Goal: Task Accomplishment & Management: Manage account settings

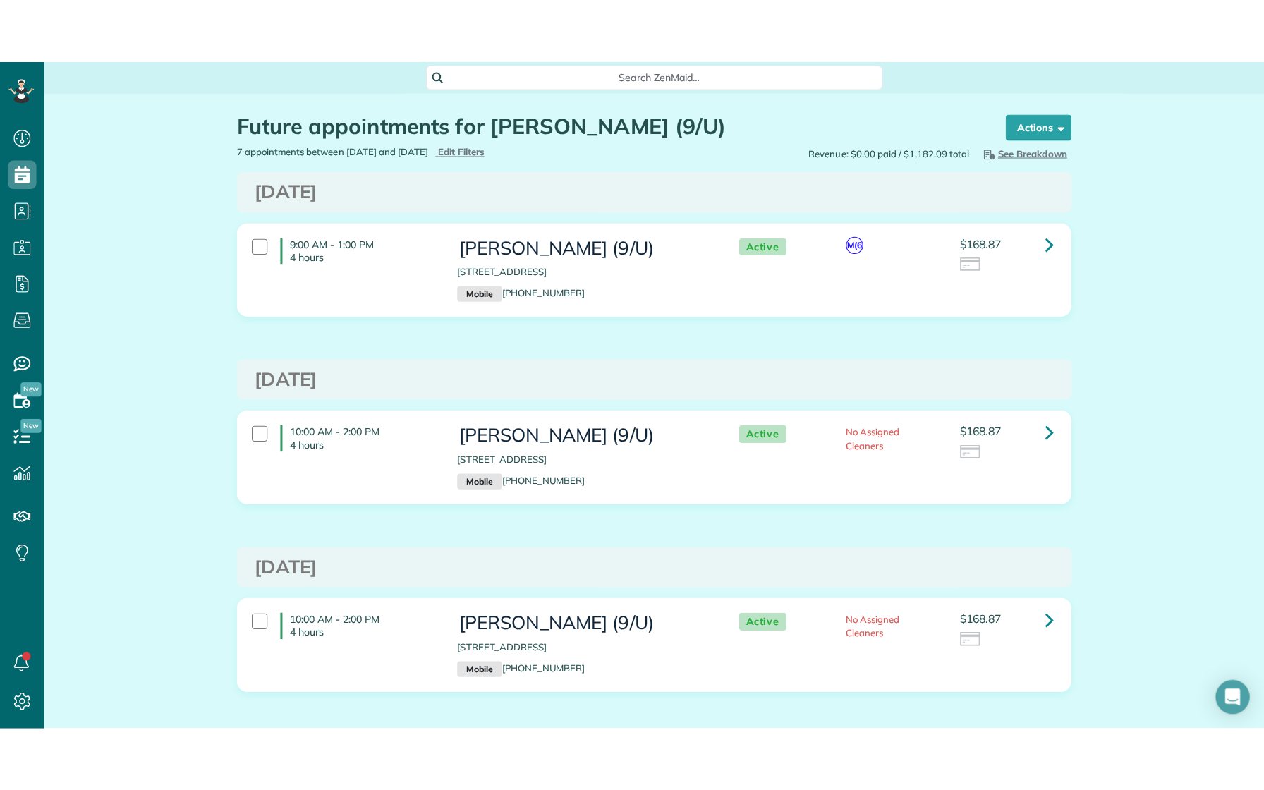
scroll to position [6, 6]
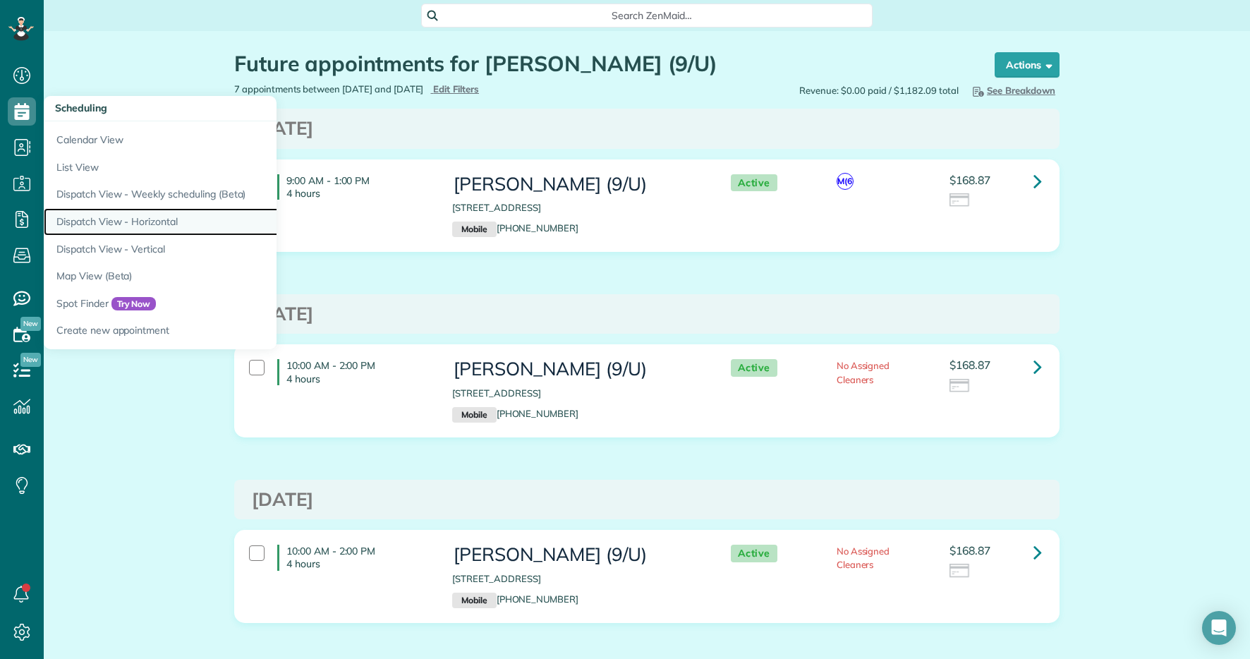
click at [164, 228] on link "Dispatch View - Horizontal" at bounding box center [220, 222] width 353 height 28
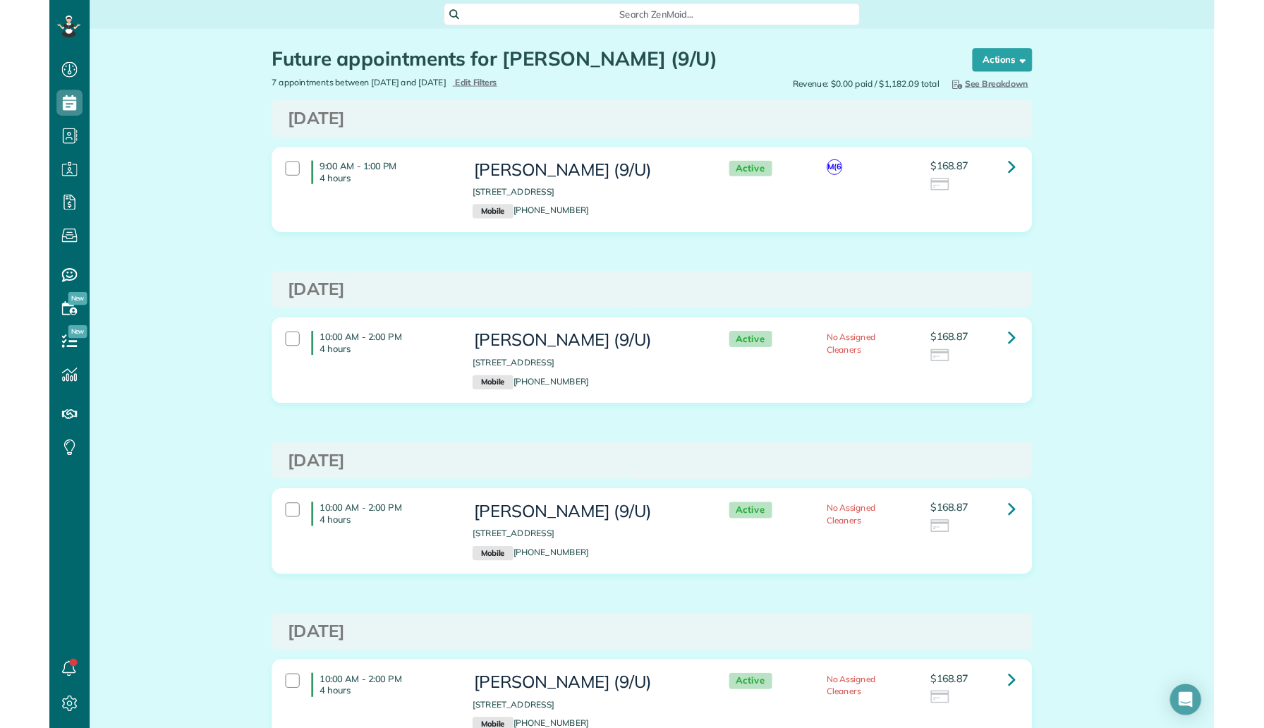
scroll to position [728, 44]
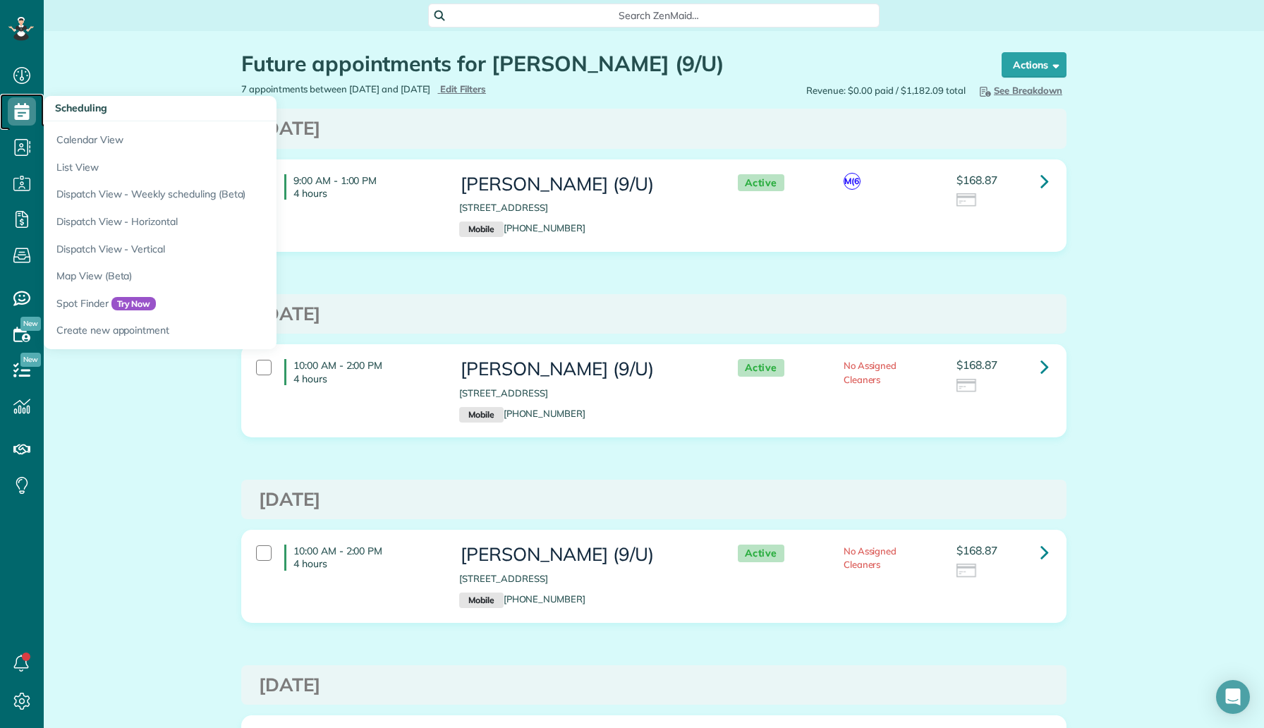
click at [31, 116] on icon at bounding box center [22, 111] width 28 height 28
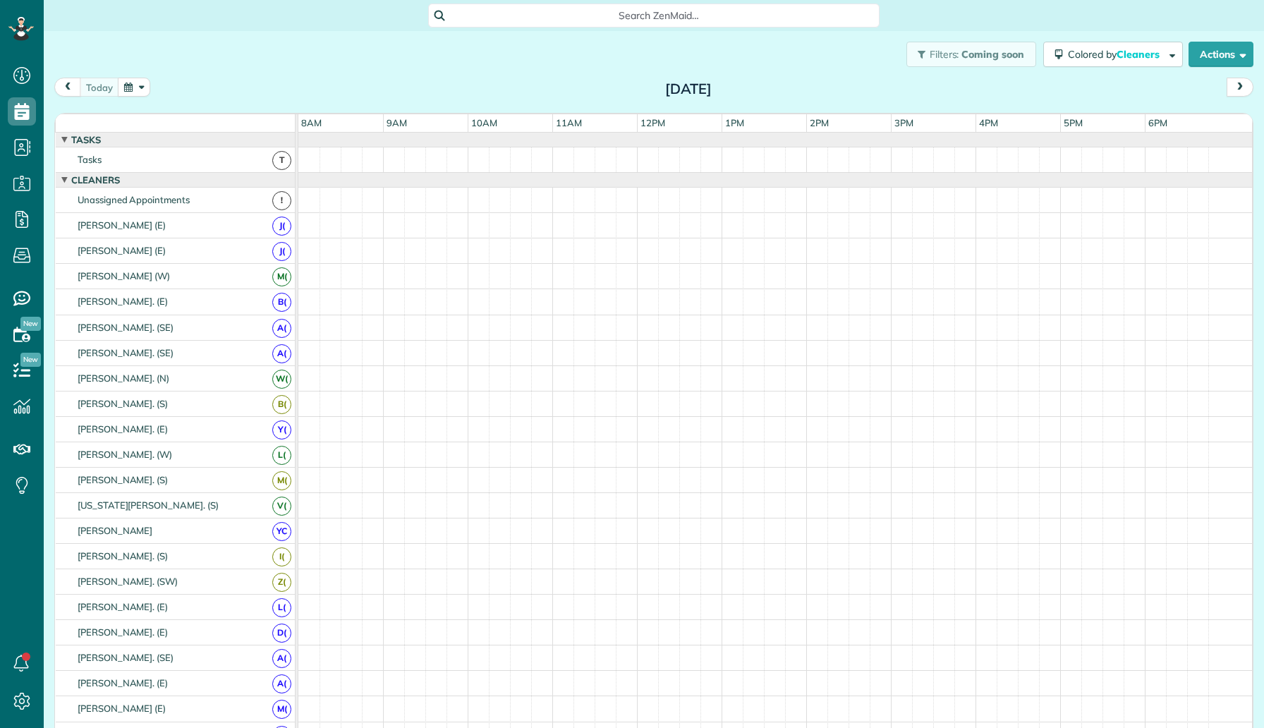
scroll to position [6, 6]
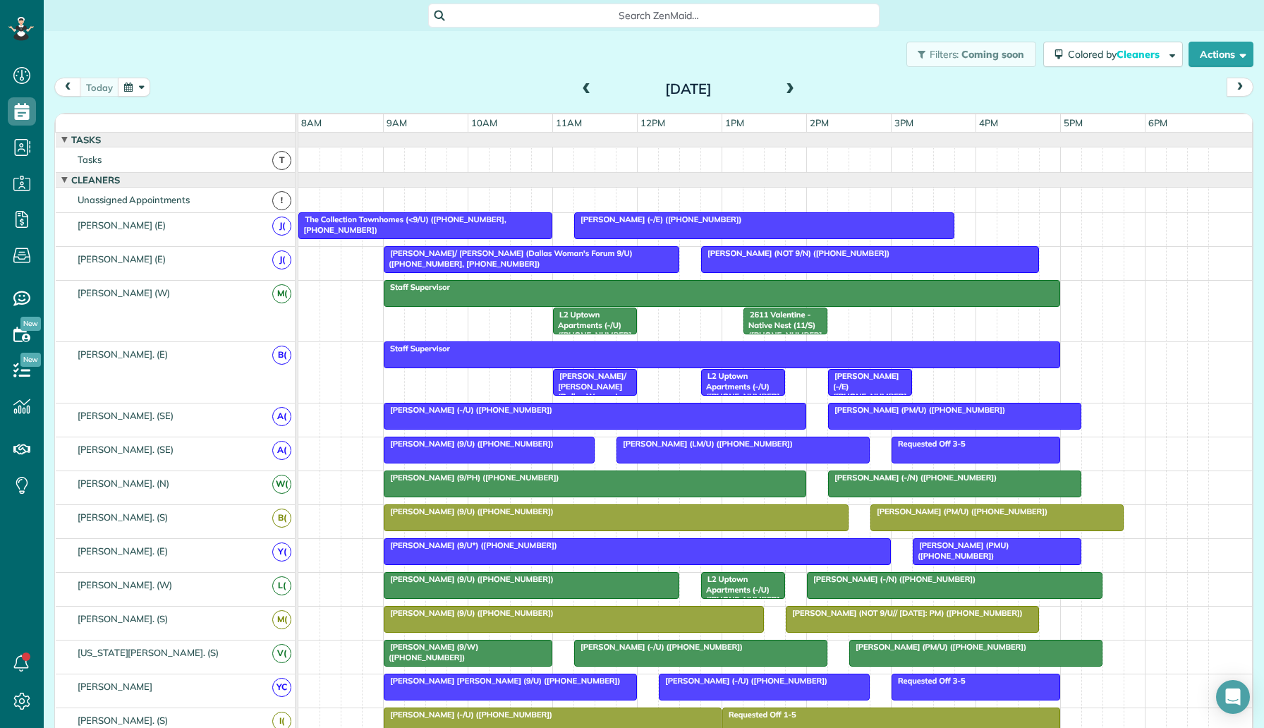
click at [783, 90] on span at bounding box center [790, 89] width 16 height 13
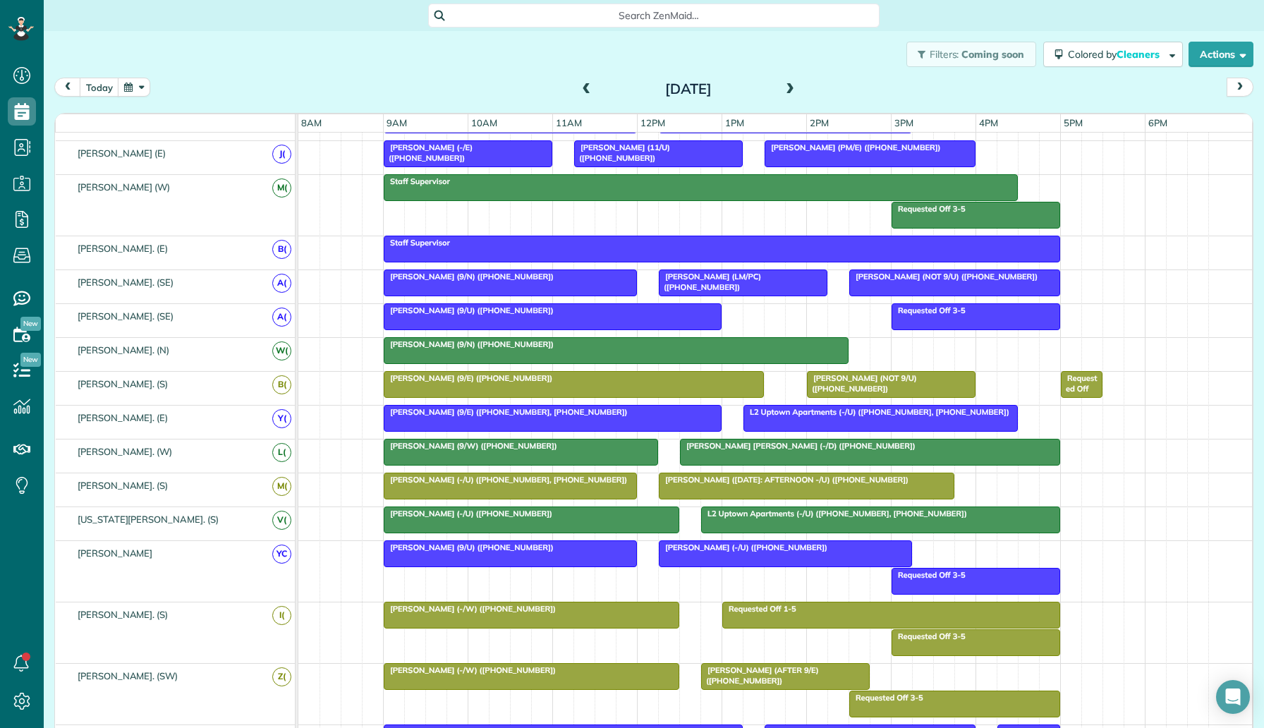
scroll to position [197, 0]
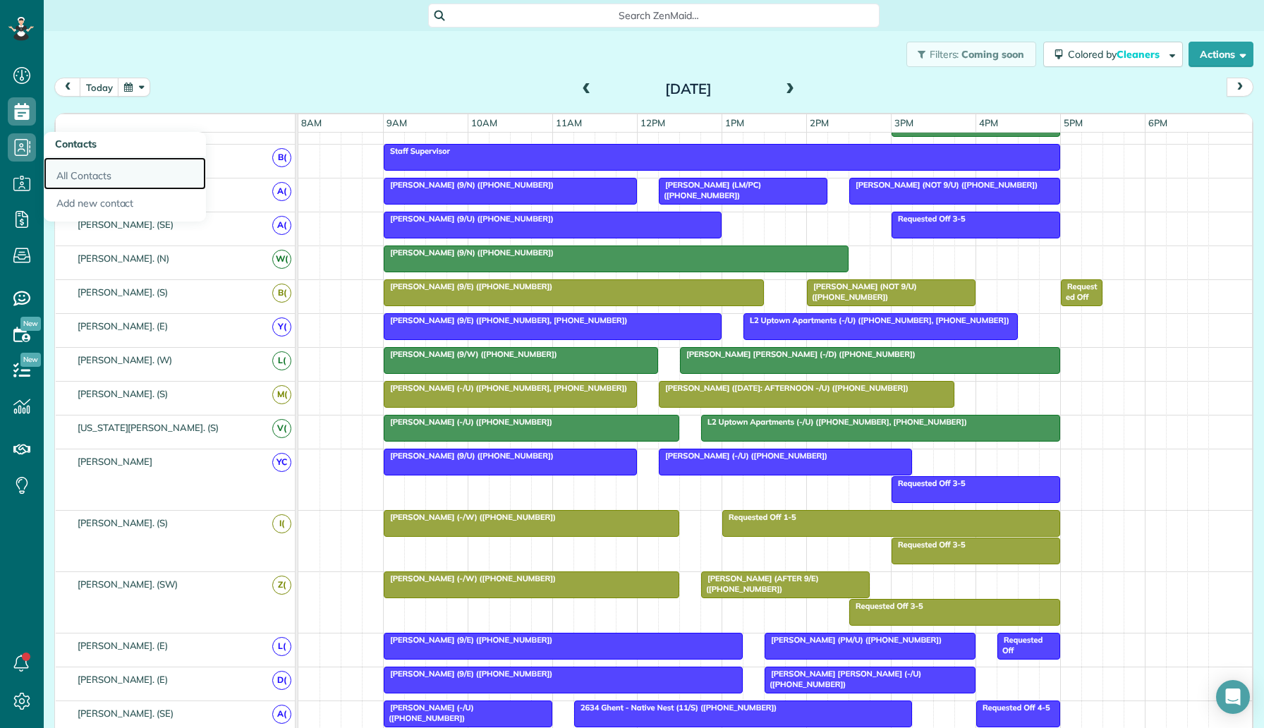
click at [80, 171] on link "All Contacts" at bounding box center [125, 173] width 162 height 32
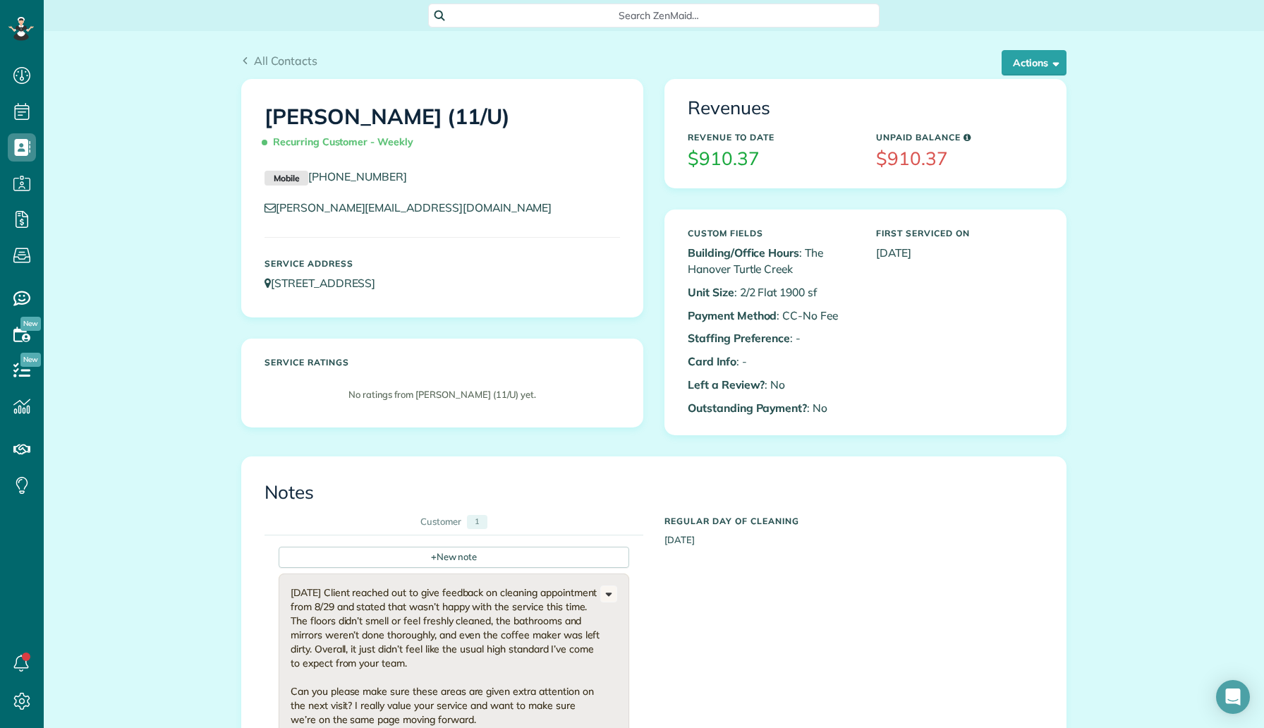
scroll to position [6, 6]
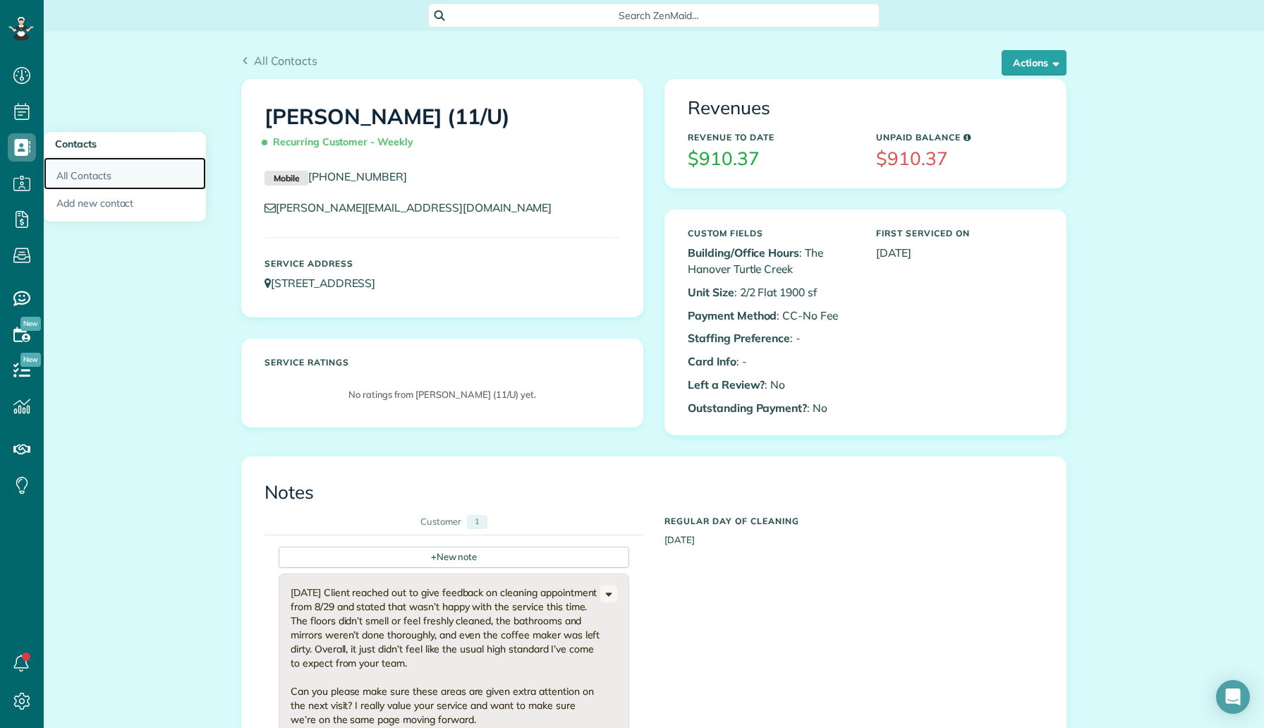
click at [78, 165] on link "All Contacts" at bounding box center [125, 173] width 162 height 32
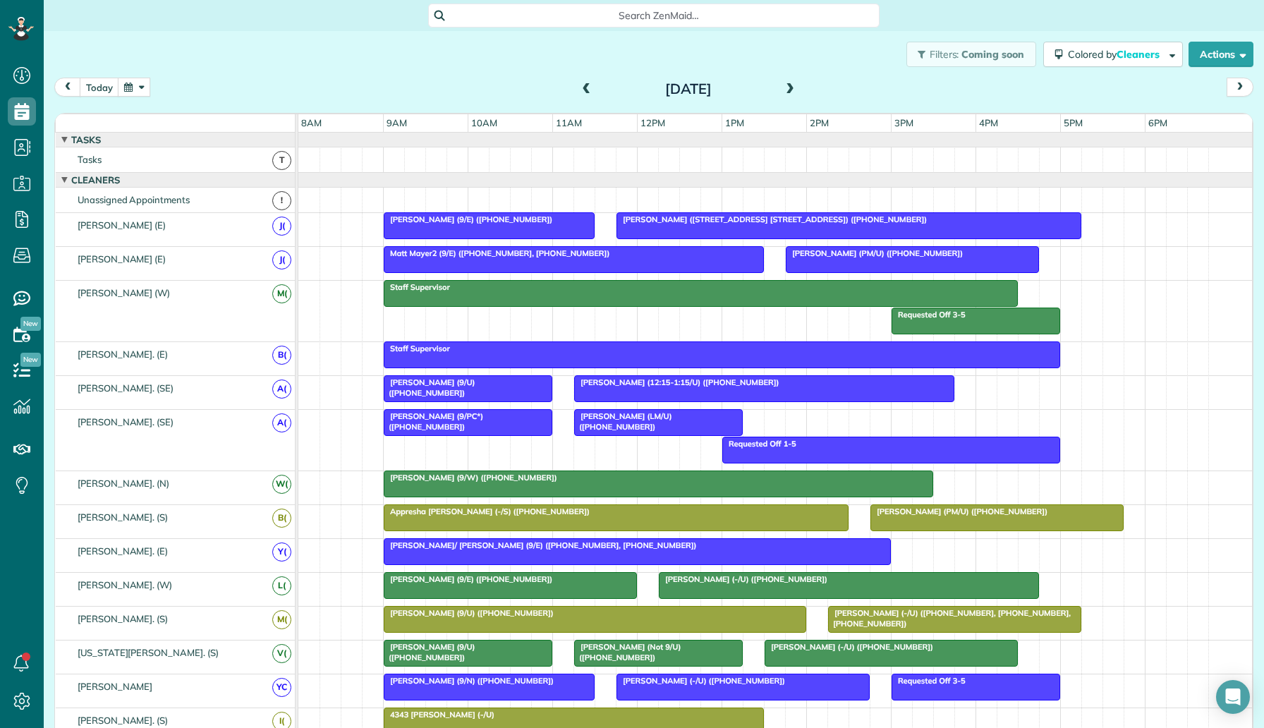
scroll to position [596, 0]
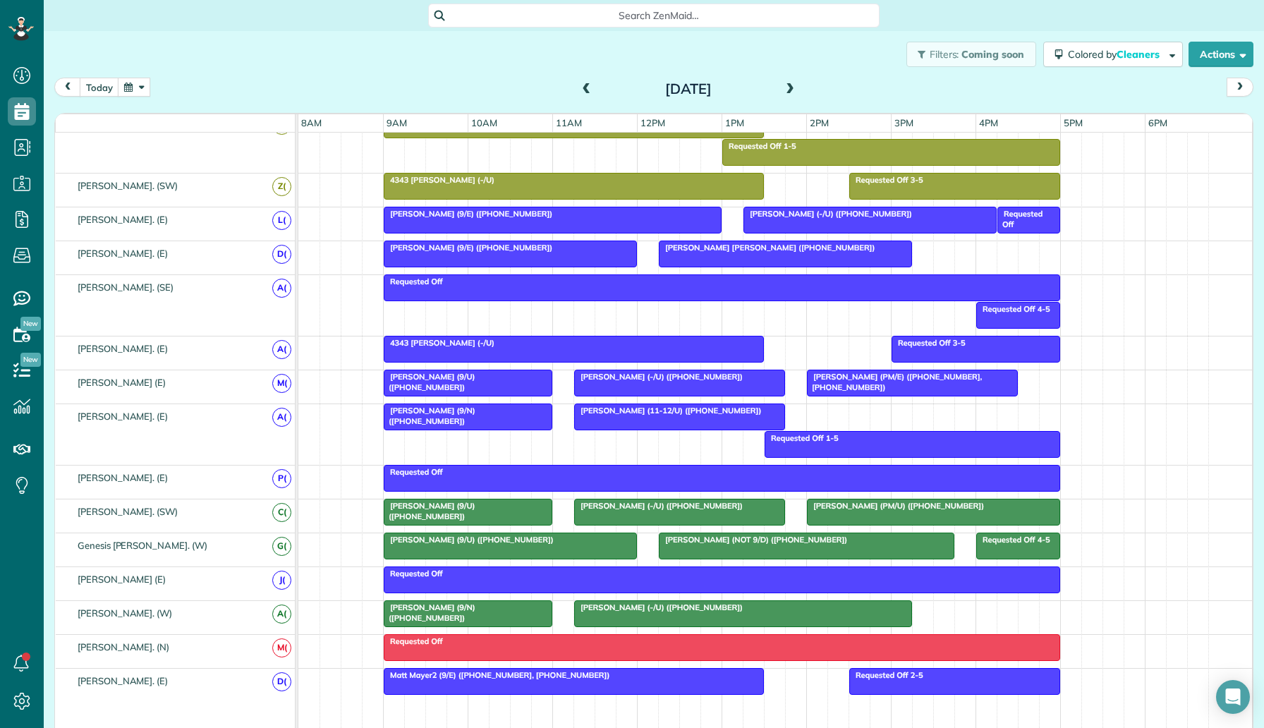
click at [341, 36] on div "Filters: Coming soon Colored by Cleaners Color by Cleaner Color by Team Color b…" at bounding box center [654, 54] width 1220 height 47
click at [96, 86] on button "today" at bounding box center [99, 87] width 39 height 19
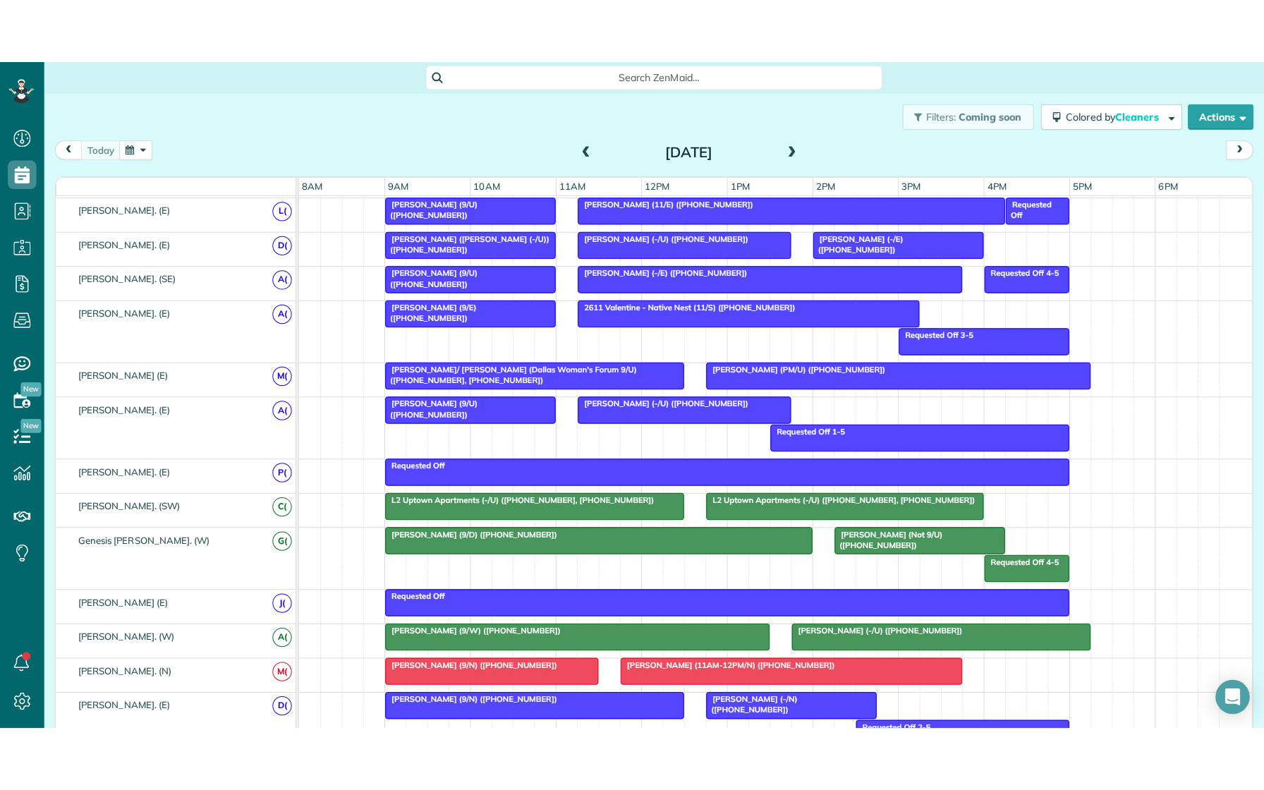
scroll to position [844, 0]
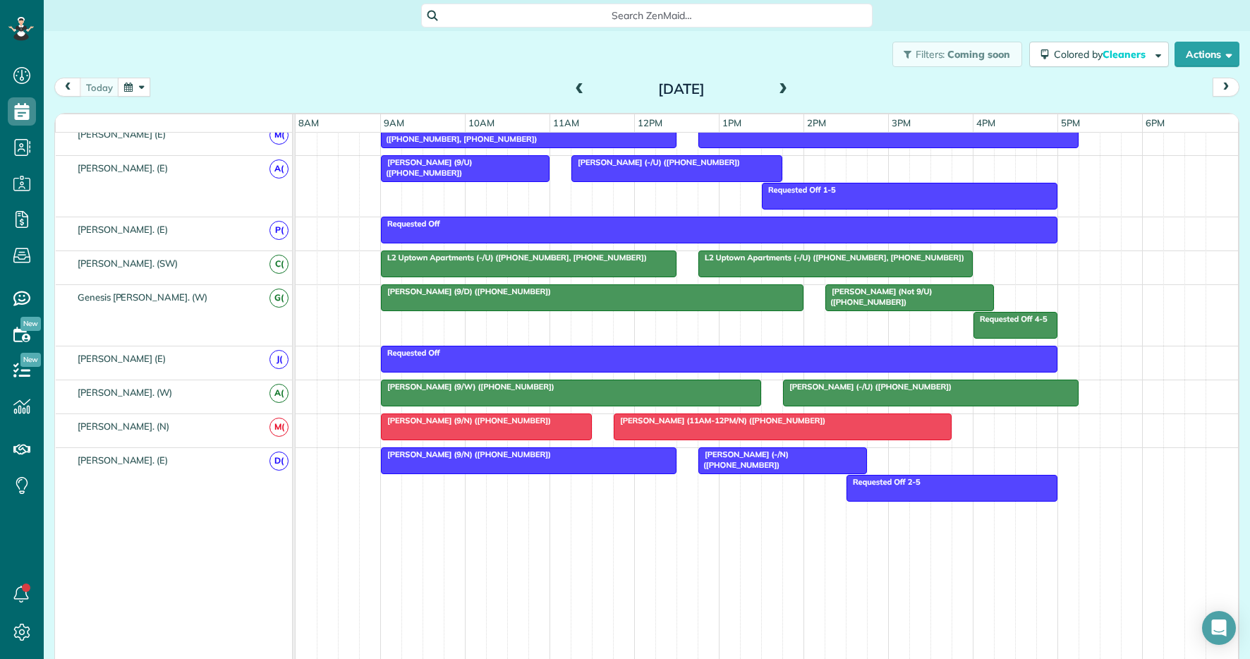
click at [728, 421] on span "Erica Ray (11AM-12PM/N) (+19198277763)" at bounding box center [719, 420] width 213 height 10
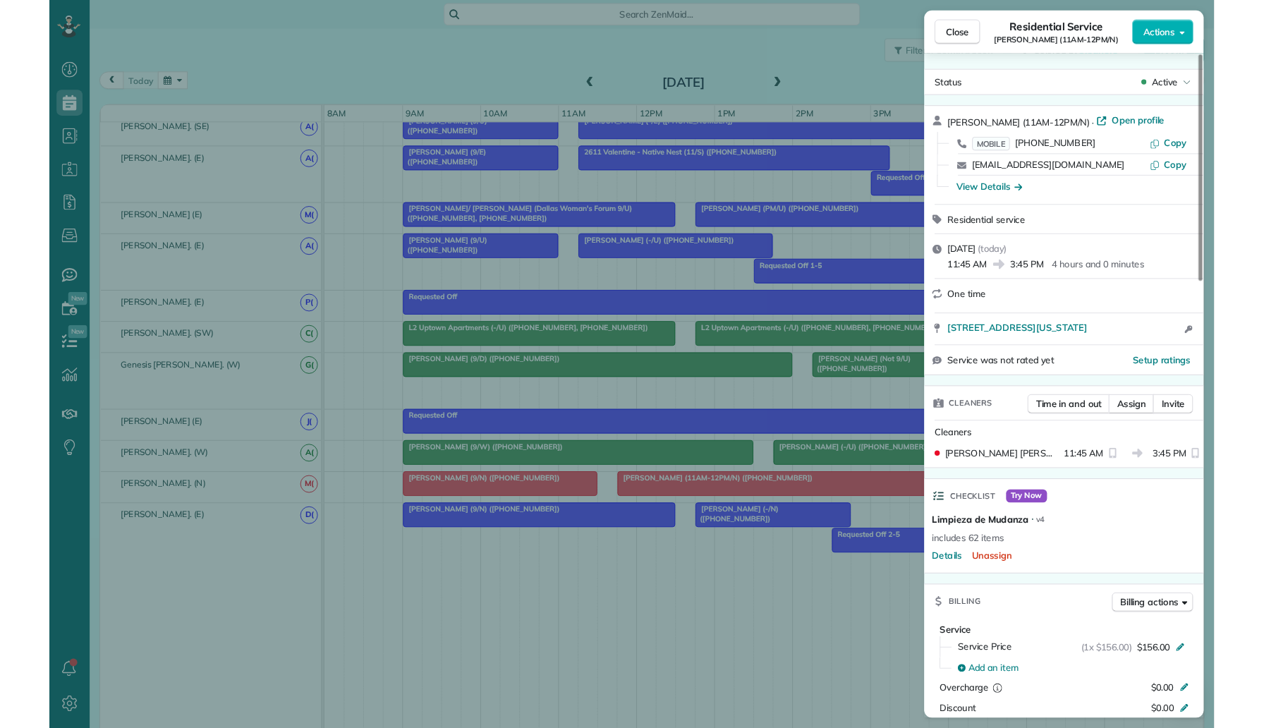
scroll to position [728, 44]
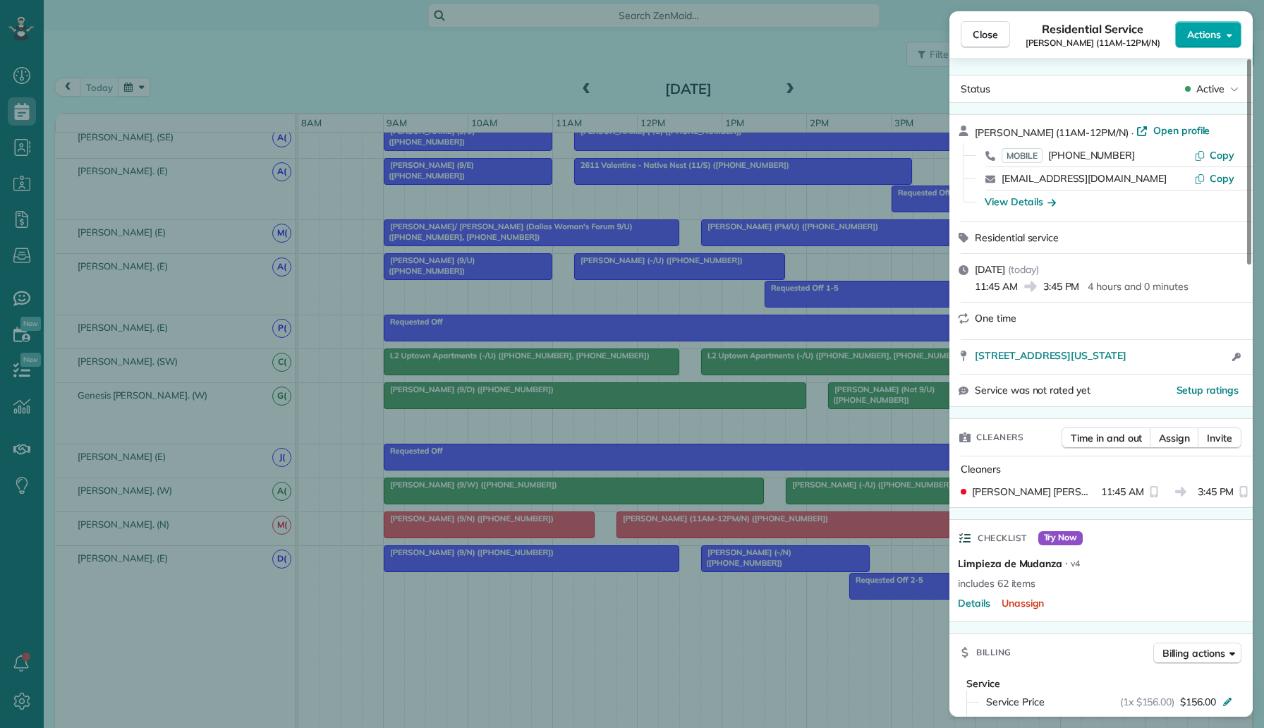
click at [1213, 36] on span "Actions" at bounding box center [1204, 35] width 34 height 14
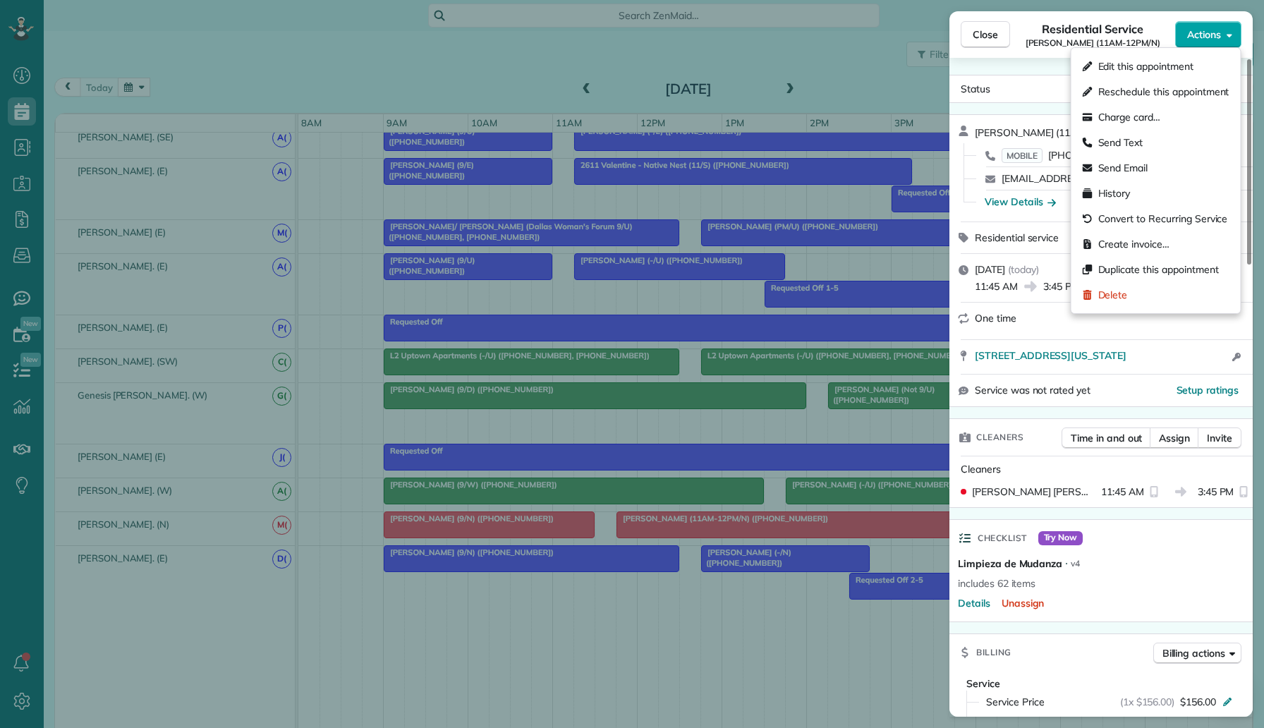
click at [1164, 72] on span "Edit this appointment" at bounding box center [1145, 66] width 95 height 14
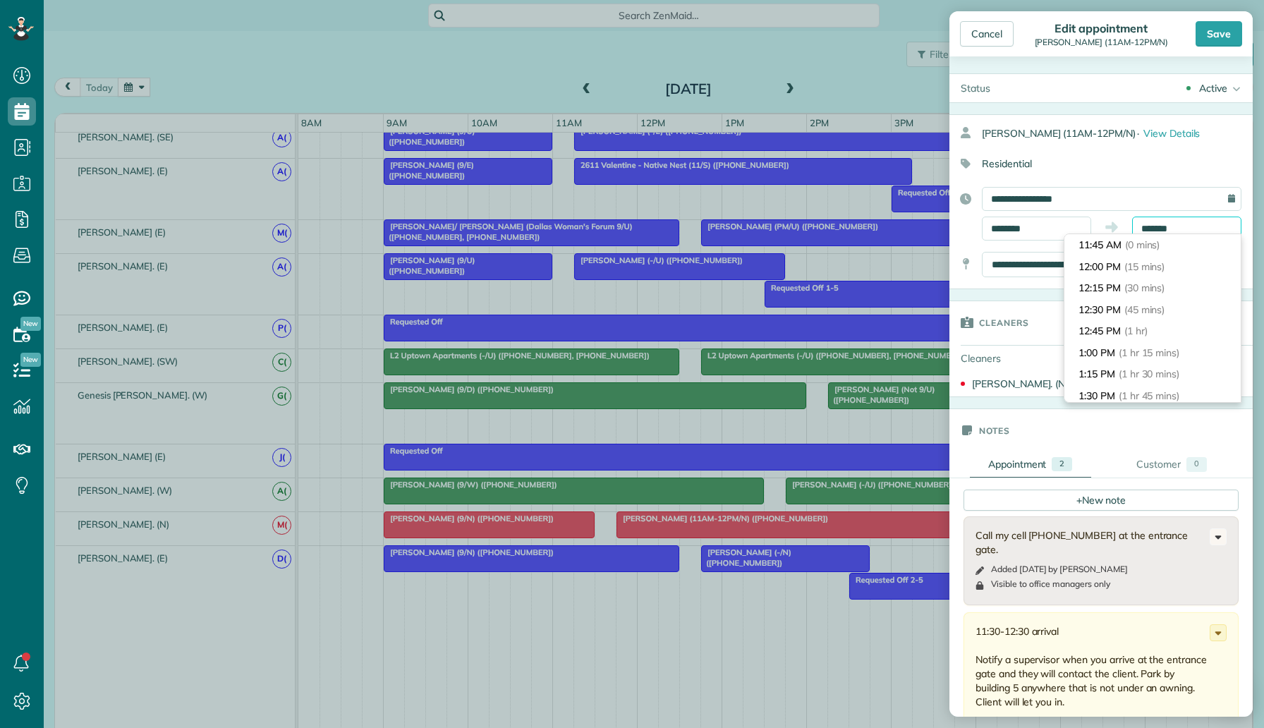
click at [1178, 230] on input "*******" at bounding box center [1186, 228] width 109 height 24
type input "*******"
click at [1166, 307] on span "(4 hrs 30 mins)" at bounding box center [1151, 309] width 66 height 13
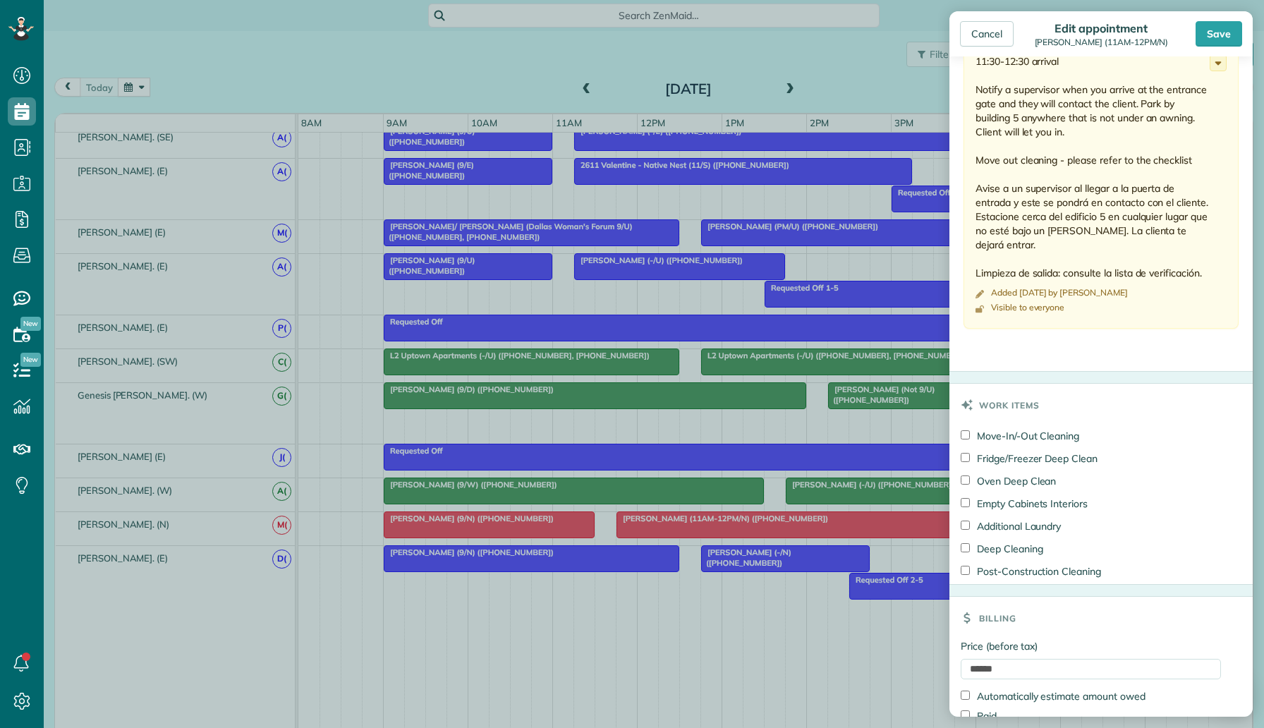
scroll to position [641, 0]
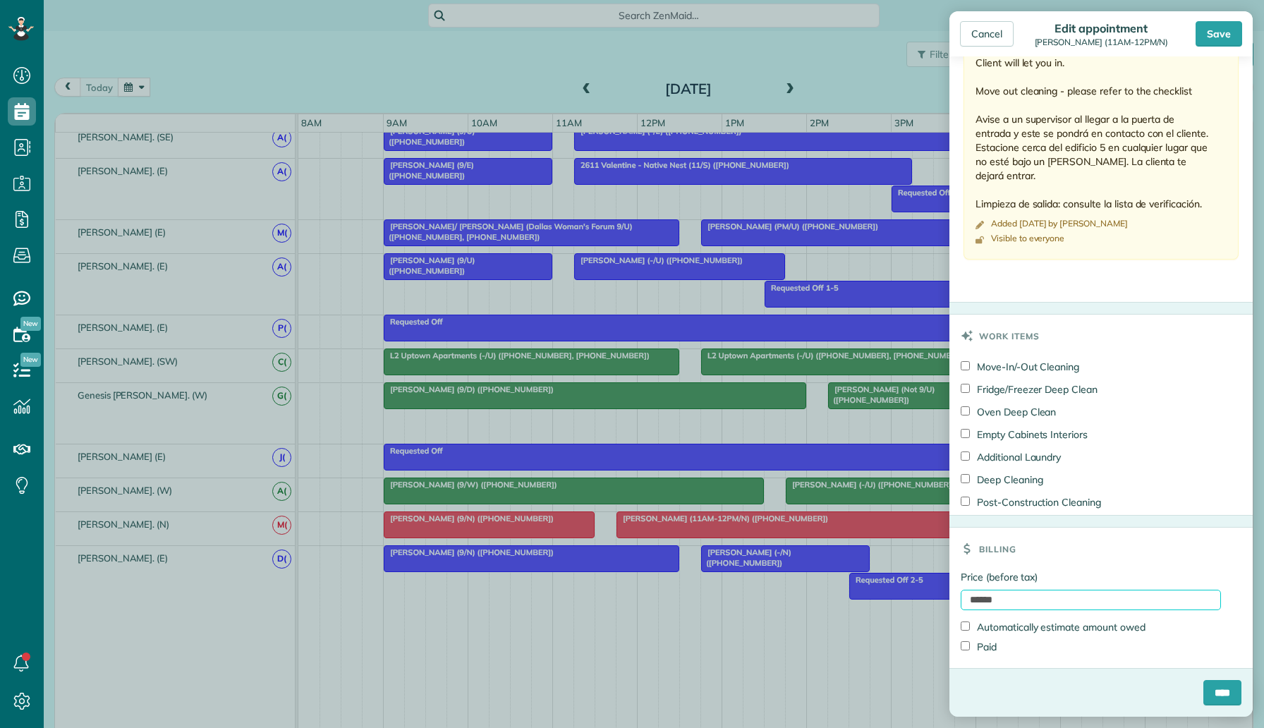
drag, startPoint x: 1213, startPoint y: 36, endPoint x: 968, endPoint y: 604, distance: 618.2
click at [968, 604] on input "******" at bounding box center [1090, 600] width 260 height 20
type input "***"
click at [1027, 572] on label "Price (before tax)" at bounding box center [1090, 577] width 260 height 14
click at [1027, 590] on input "***" at bounding box center [1090, 600] width 260 height 20
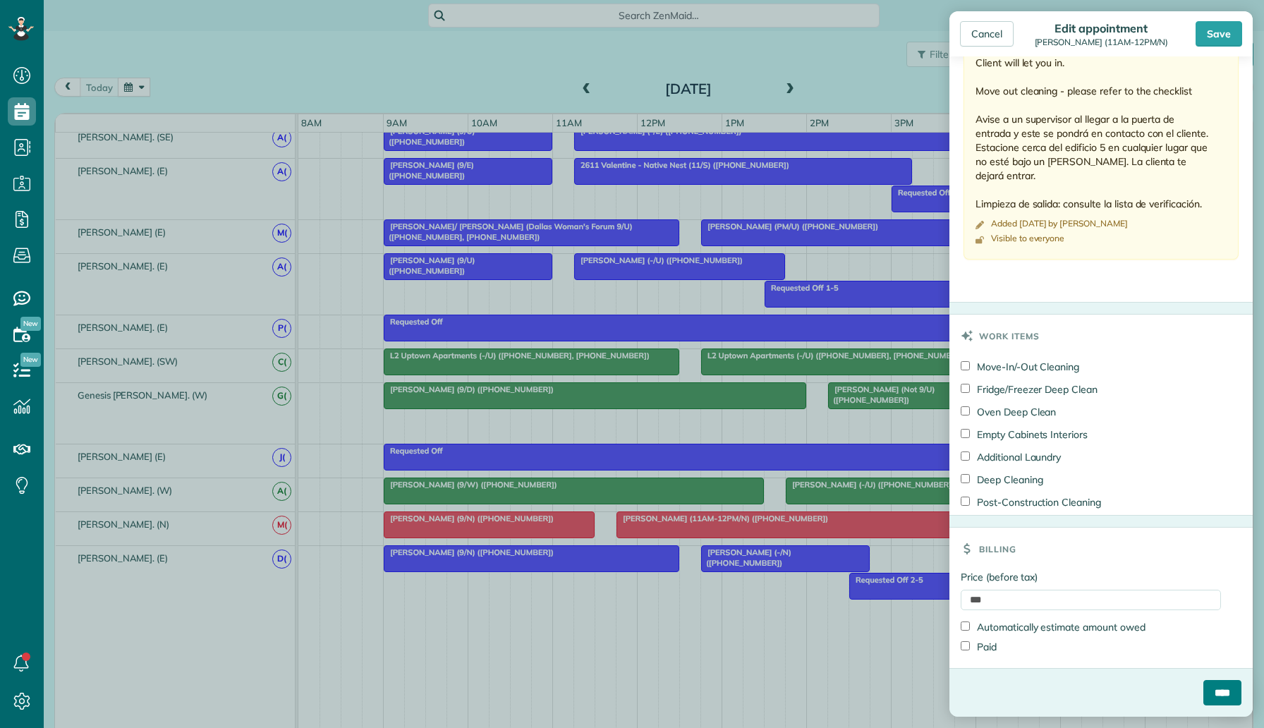
click at [1214, 687] on input "****" at bounding box center [1222, 692] width 38 height 25
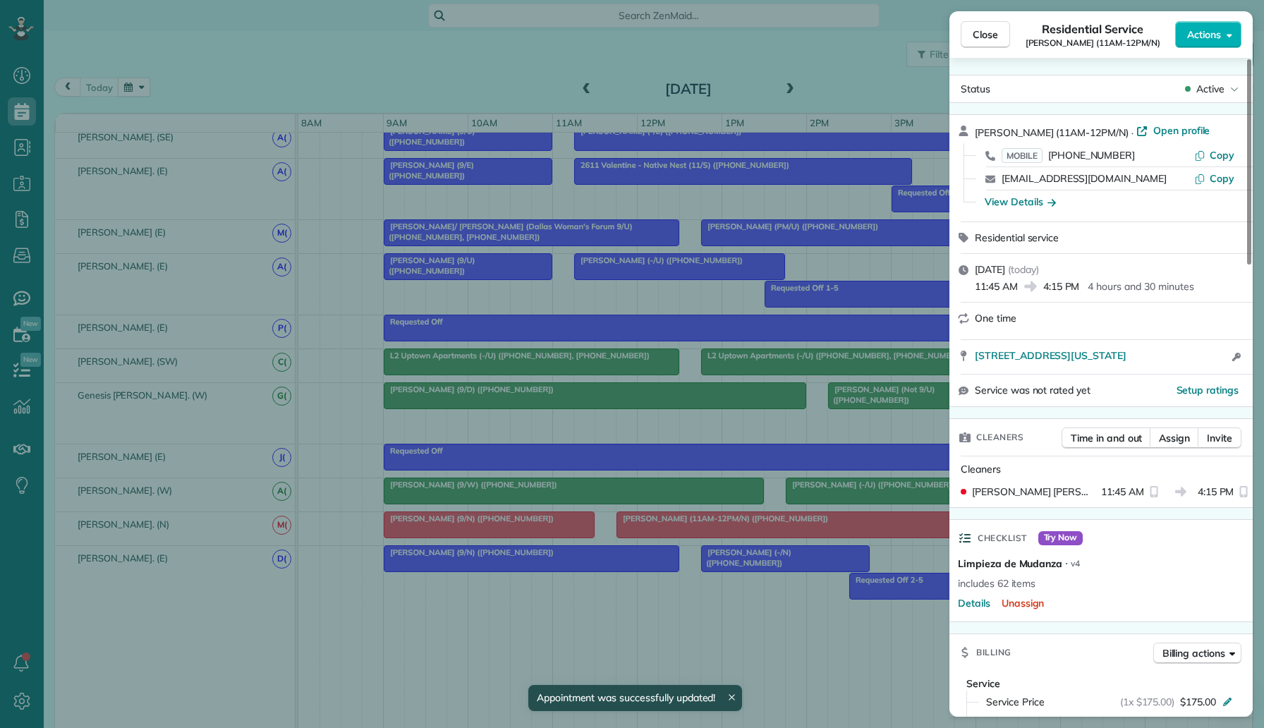
click at [845, 95] on div "Close Residential Service Erica Ray (11AM-12PM/N) Actions Status Active Erica R…" at bounding box center [632, 364] width 1264 height 728
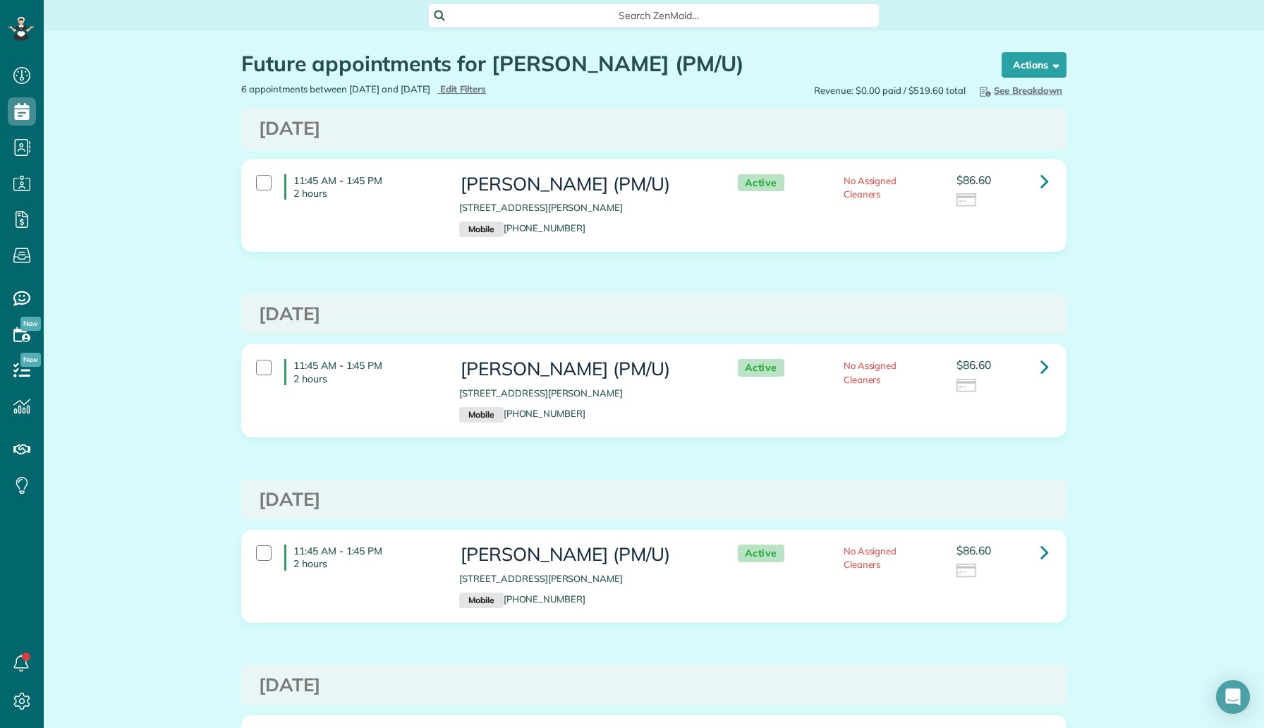
scroll to position [430, 0]
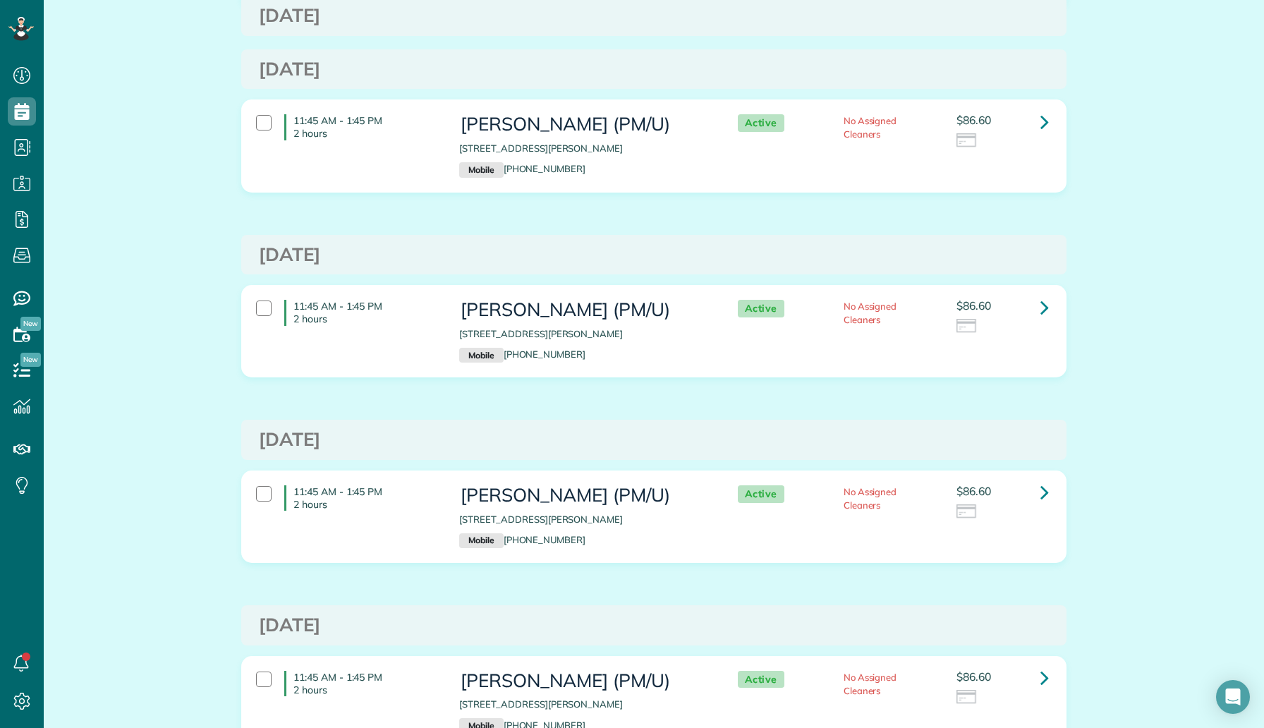
click at [367, 40] on div "Friday Oct 17, 2025 11:45 AM - 1:45 PM 2 hours Nick Macias (PM/U) 2820 McKinnon…" at bounding box center [653, 223] width 825 height 1091
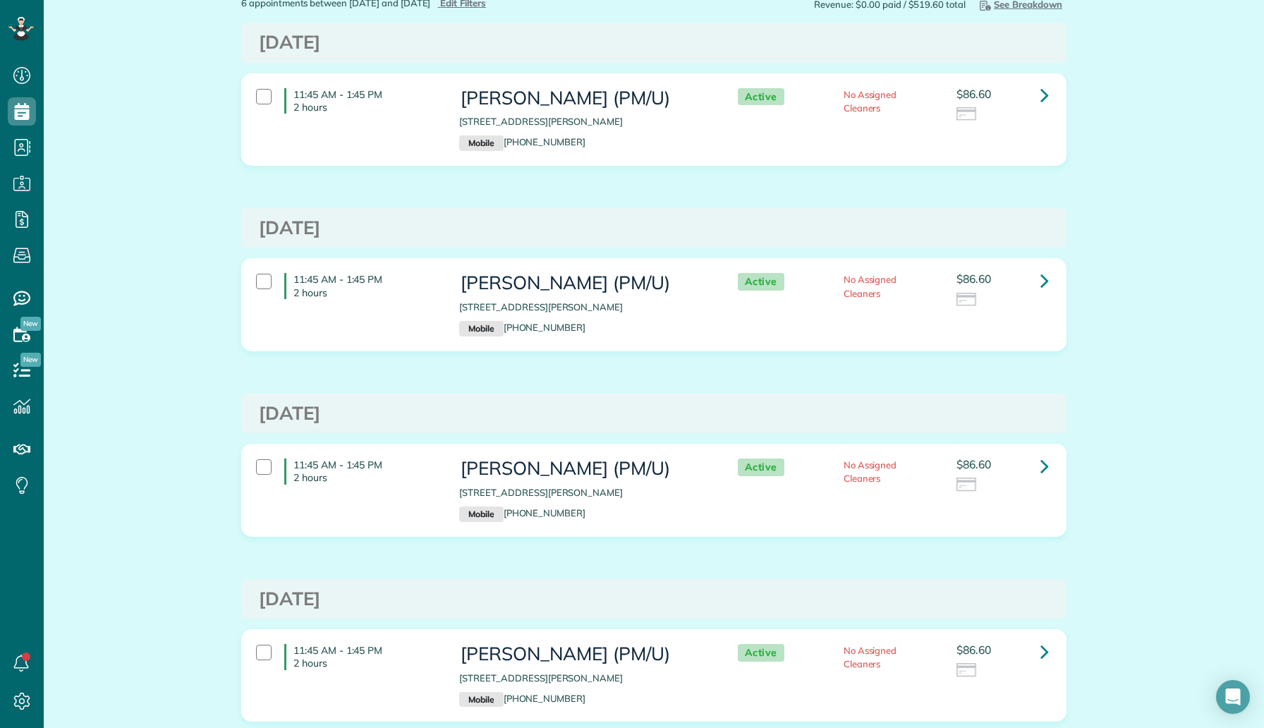
scroll to position [0, 0]
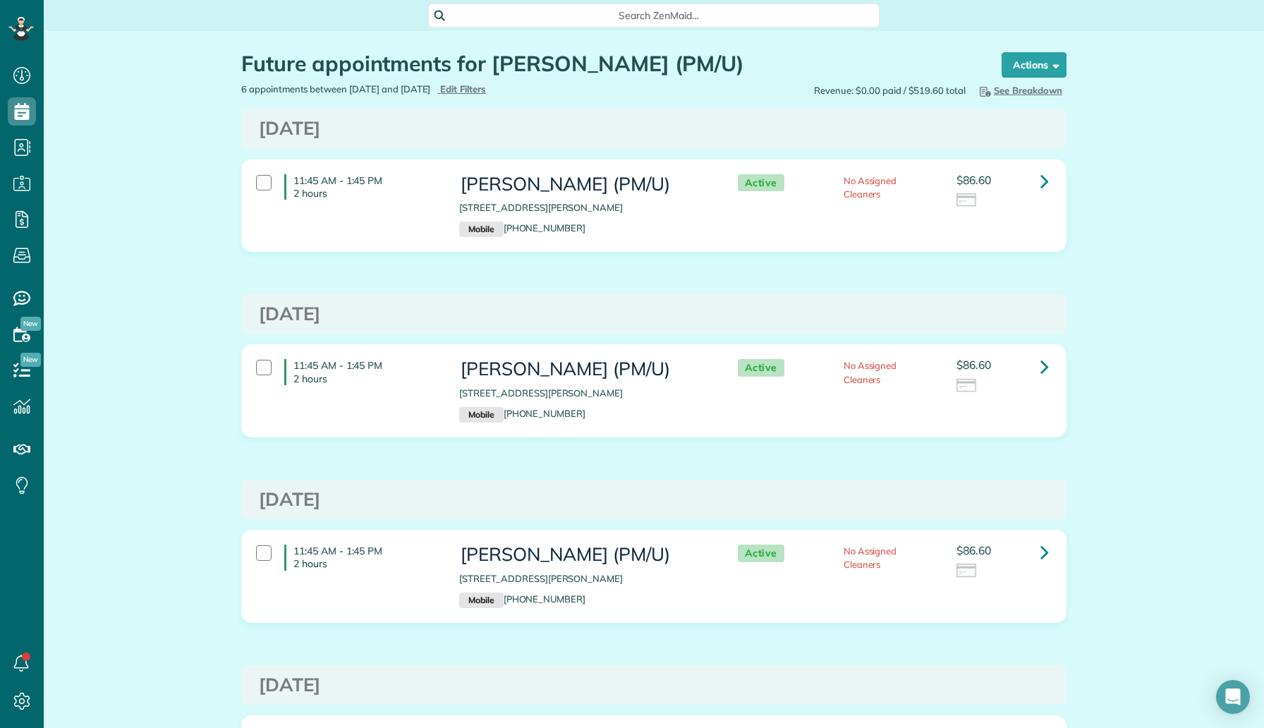
click at [353, 32] on div "Future appointments for Nick Macias (PM/U) the List View [2 min] Schedule Chang…" at bounding box center [654, 56] width 846 height 51
click at [224, 32] on div "Future appointments for Nick Macias (PM/U) the List View [2 min] Schedule Chang…" at bounding box center [654, 657] width 1220 height 1253
click at [84, 160] on div "Future appointments for Nick Macias (PM/U) the List View [2 min] Schedule Chang…" at bounding box center [654, 657] width 1220 height 1253
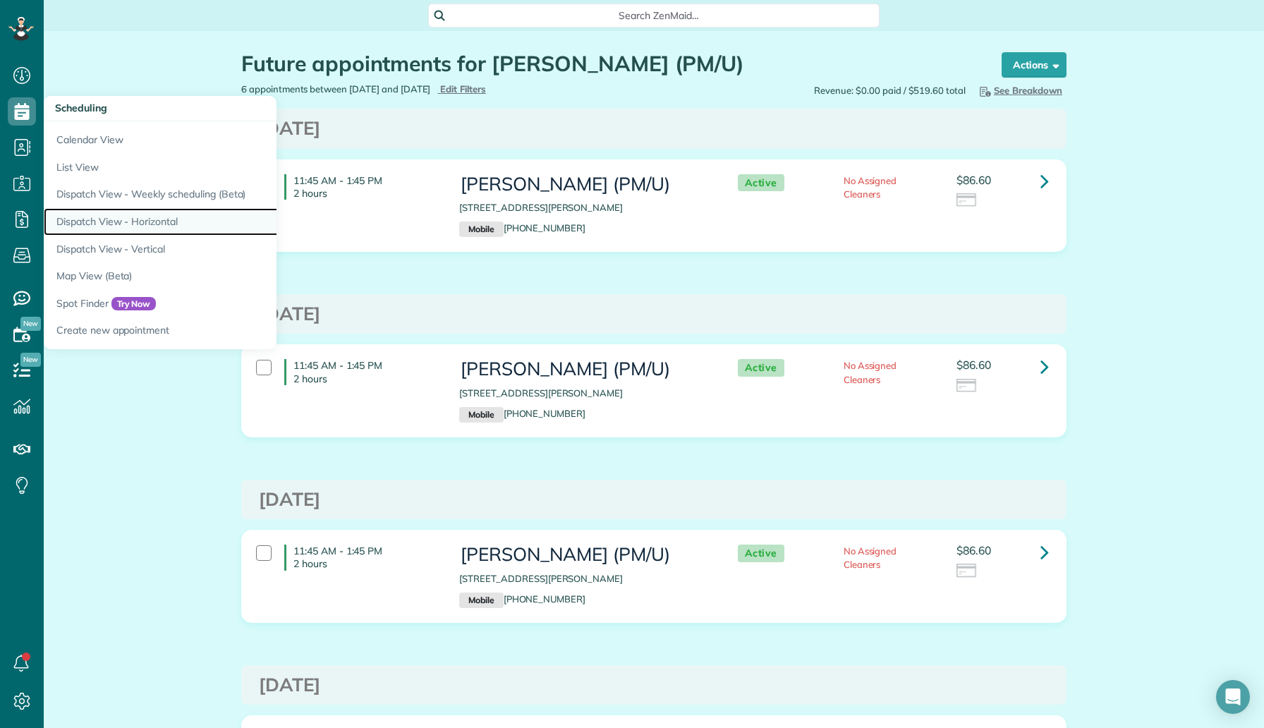
click at [152, 214] on link "Dispatch View - Horizontal" at bounding box center [220, 222] width 353 height 28
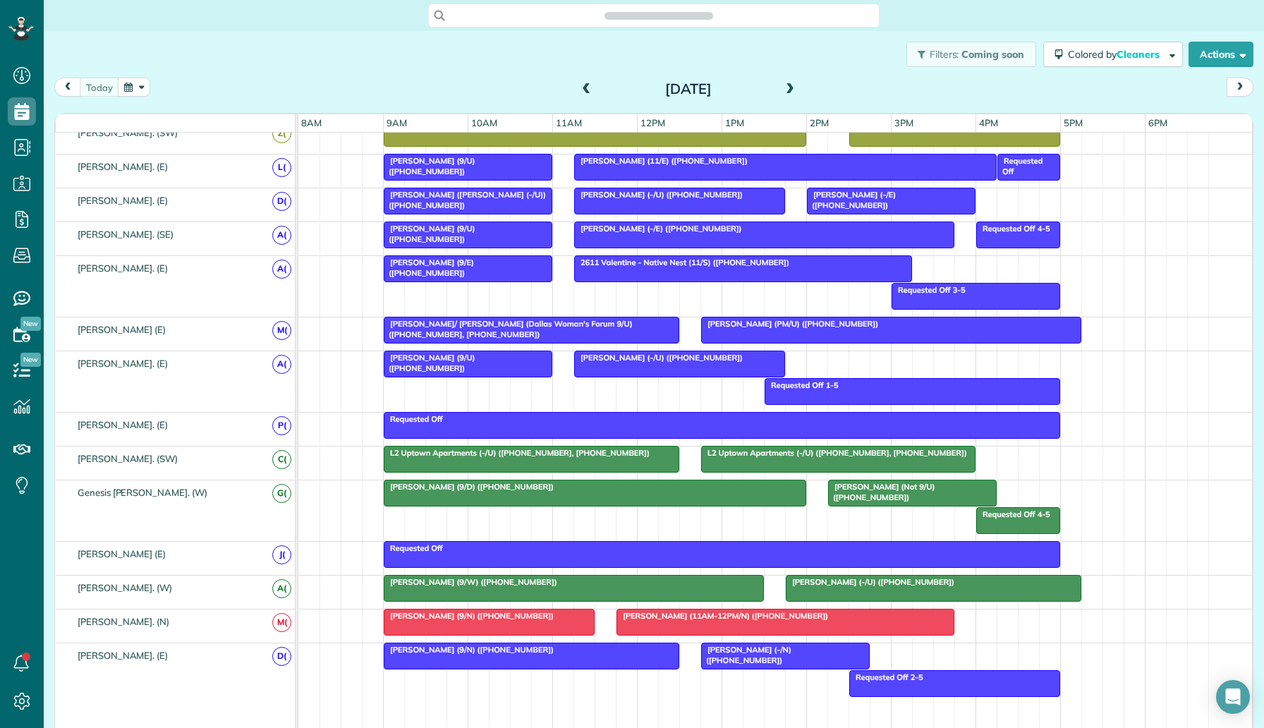
scroll to position [808, 0]
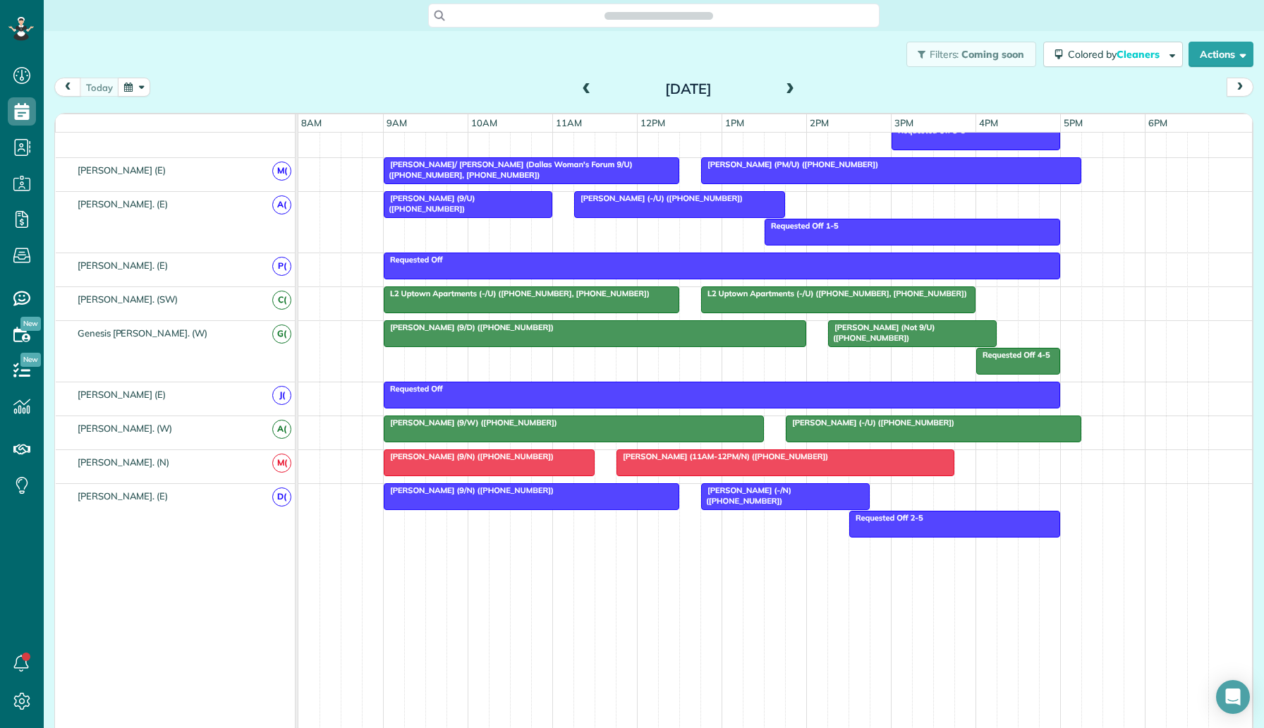
click at [791, 82] on span at bounding box center [790, 89] width 16 height 21
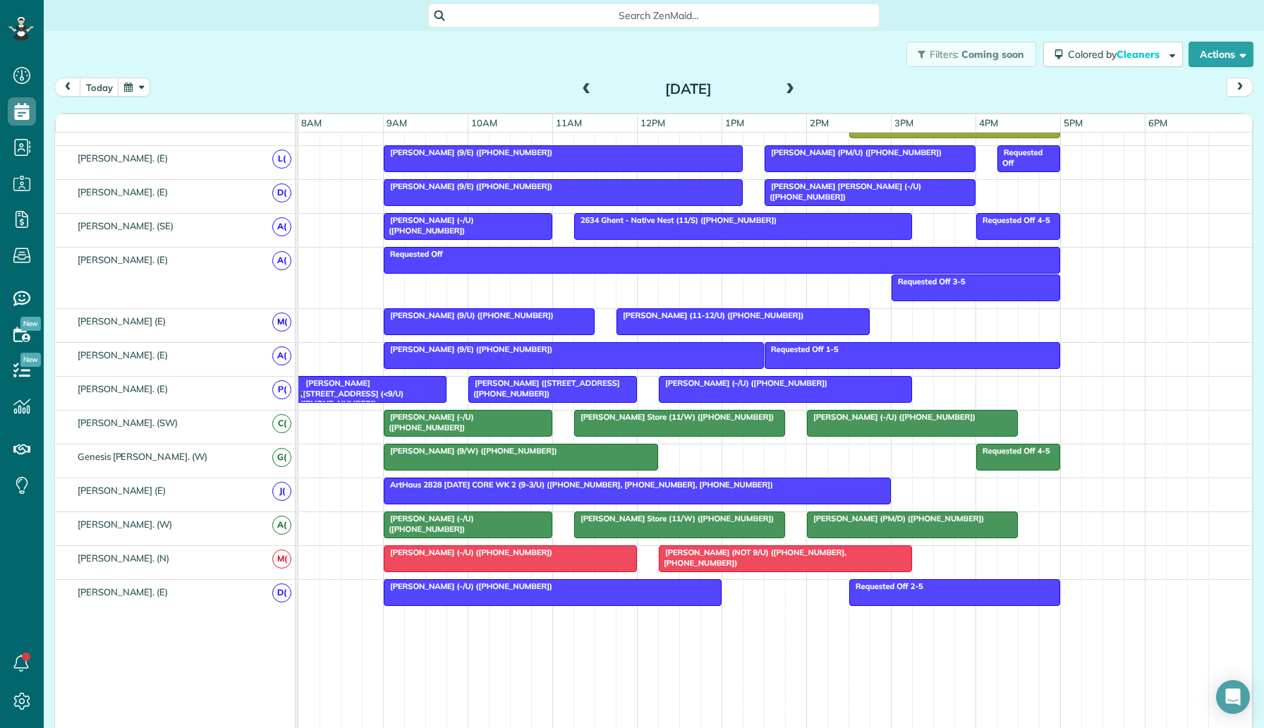
scroll to position [753, 0]
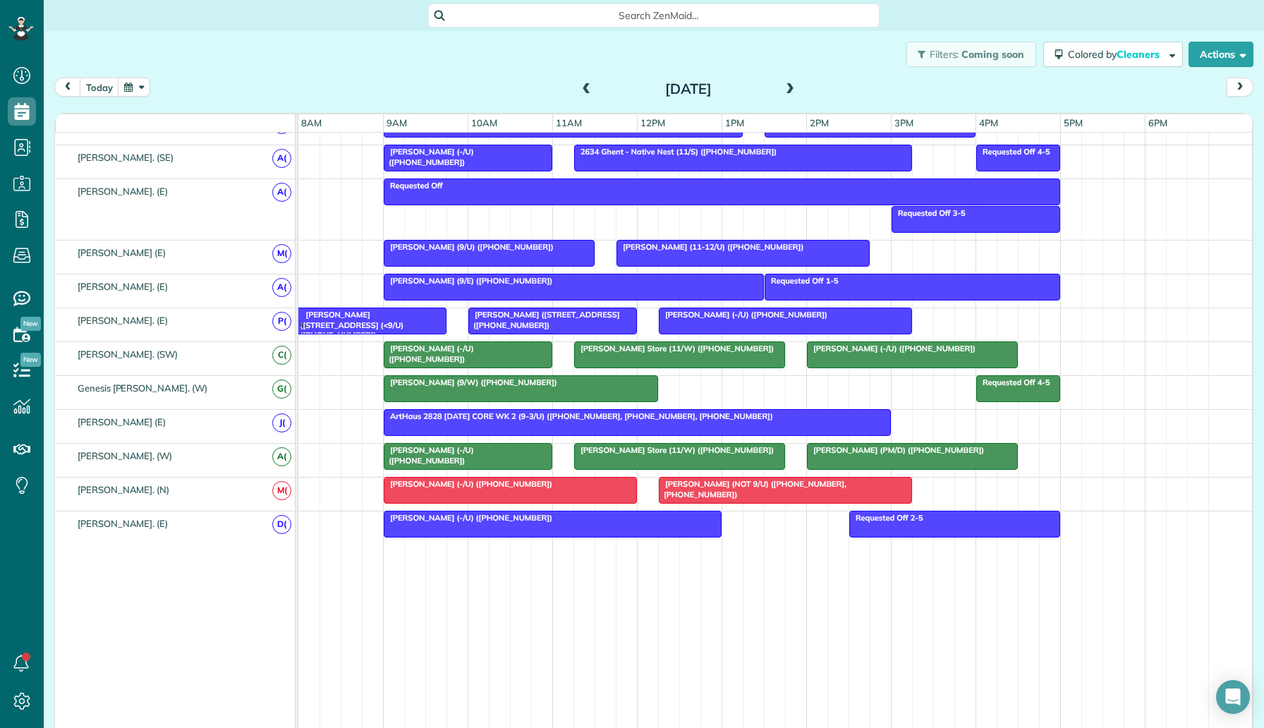
click at [568, 423] on div at bounding box center [637, 422] width 506 height 25
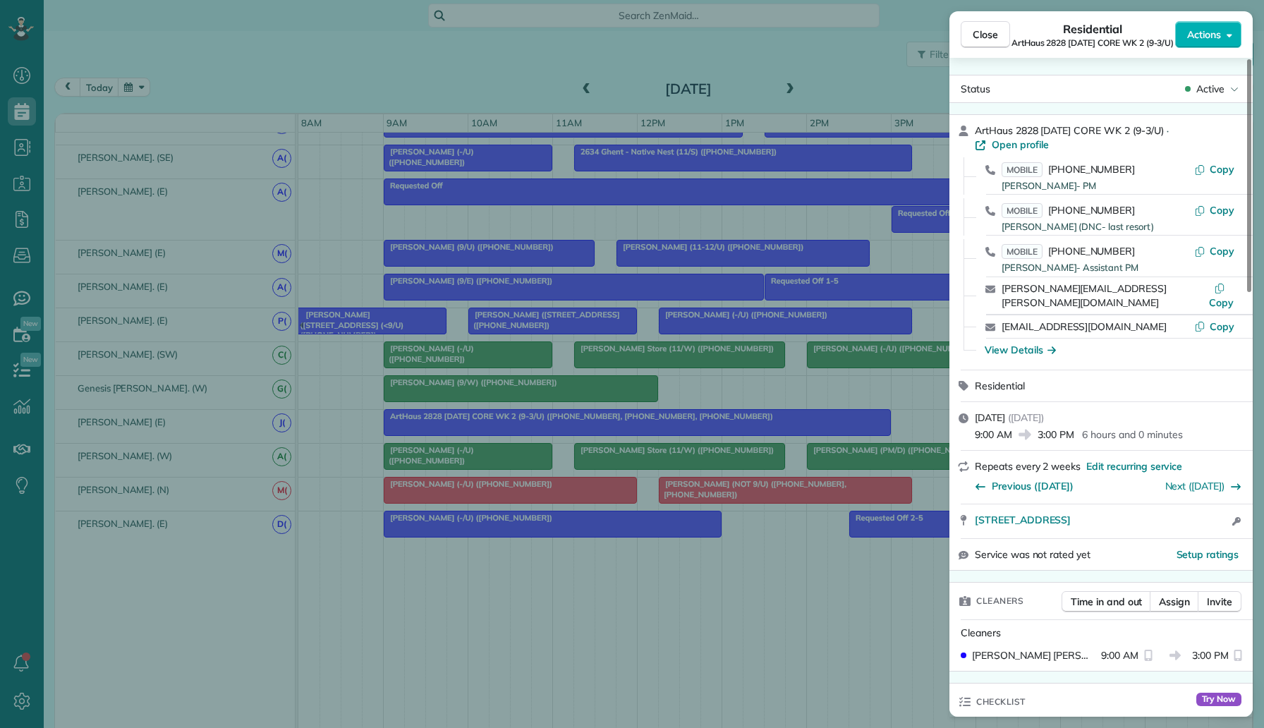
click at [738, 405] on div "Close Residential ArtHaus 2828 Tuesday CORE WK 2 (9-3/U) Actions Status Active …" at bounding box center [632, 364] width 1264 height 728
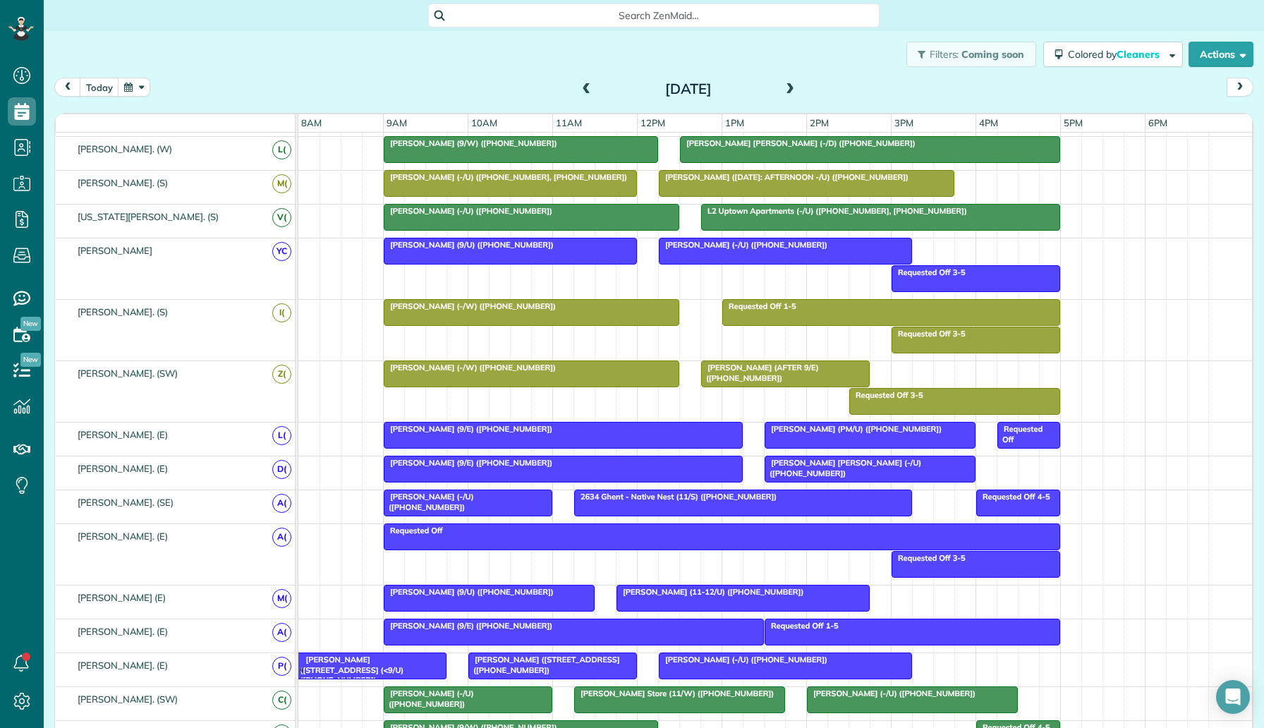
scroll to position [216, 0]
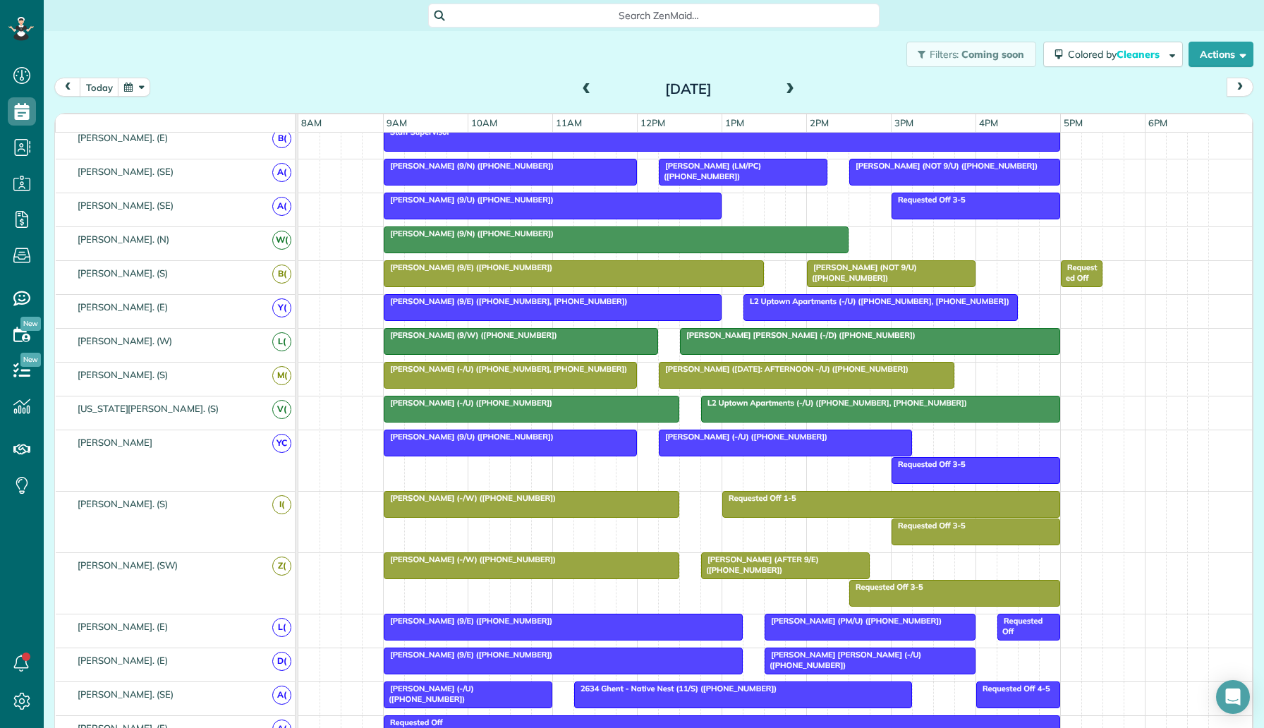
click at [789, 88] on span at bounding box center [790, 89] width 16 height 13
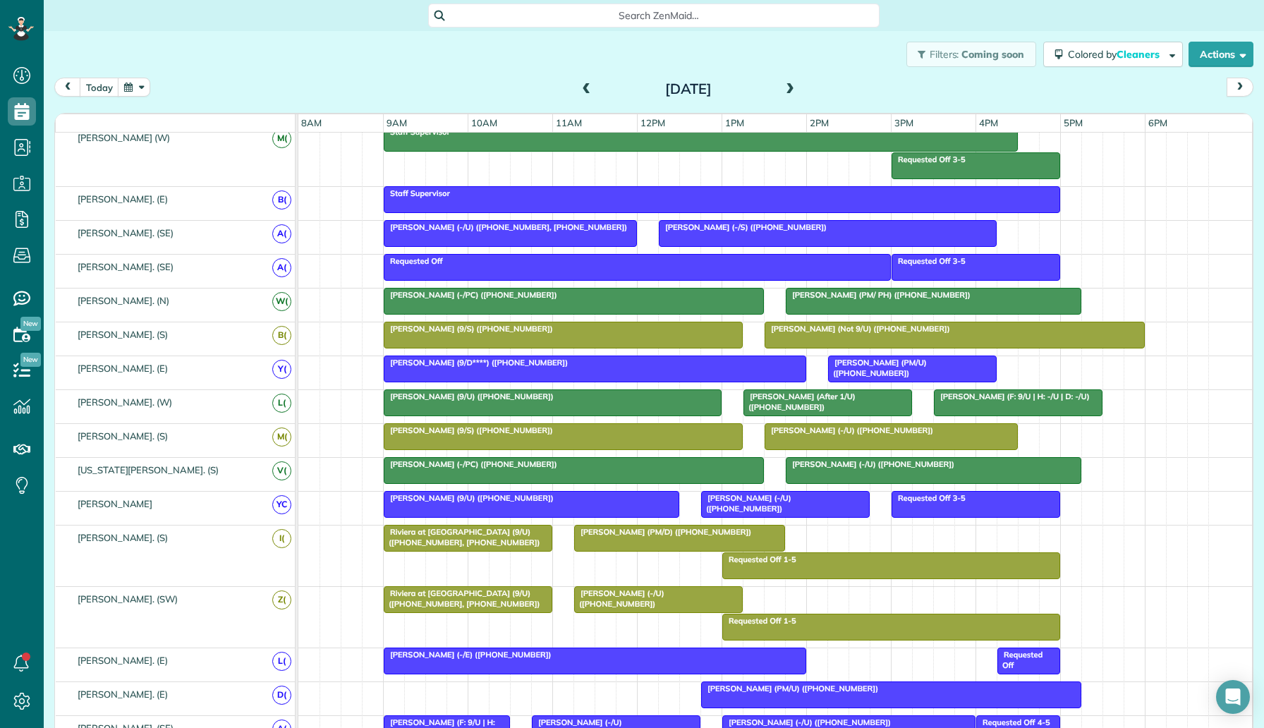
scroll to position [0, 0]
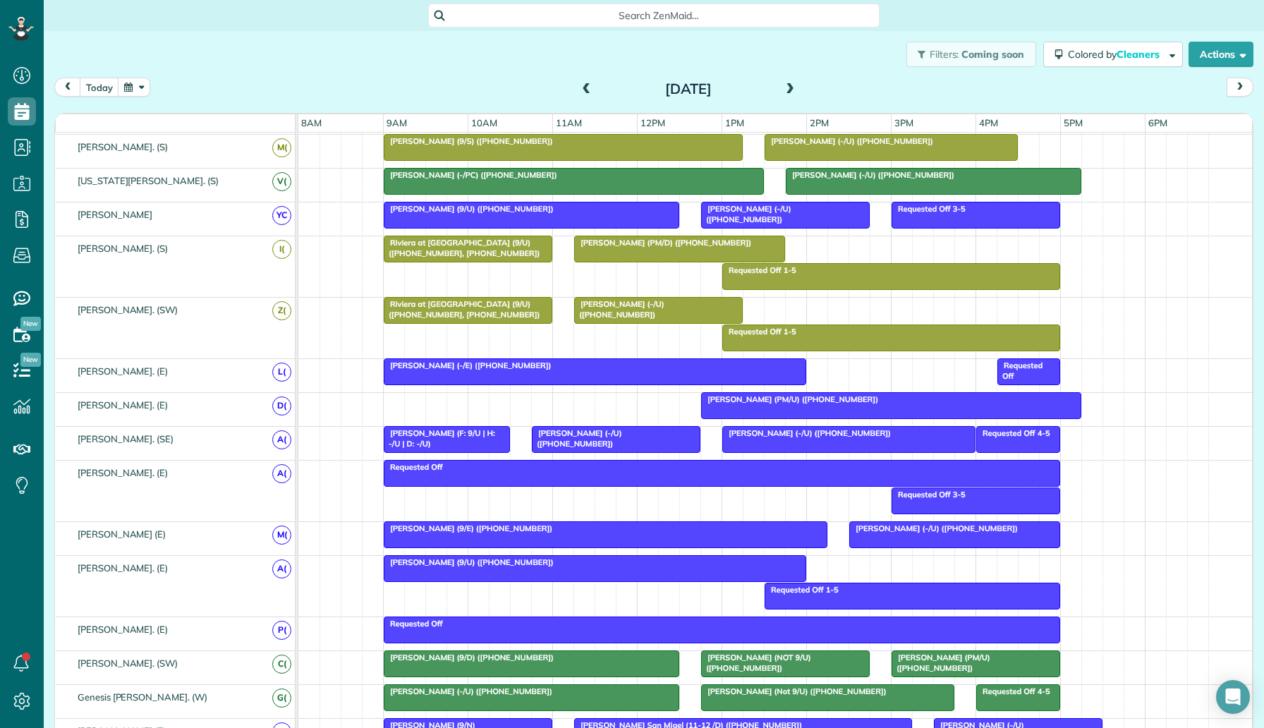
click at [656, 307] on span "Kevin Hames (-/U) (+12144712222)" at bounding box center [618, 309] width 91 height 20
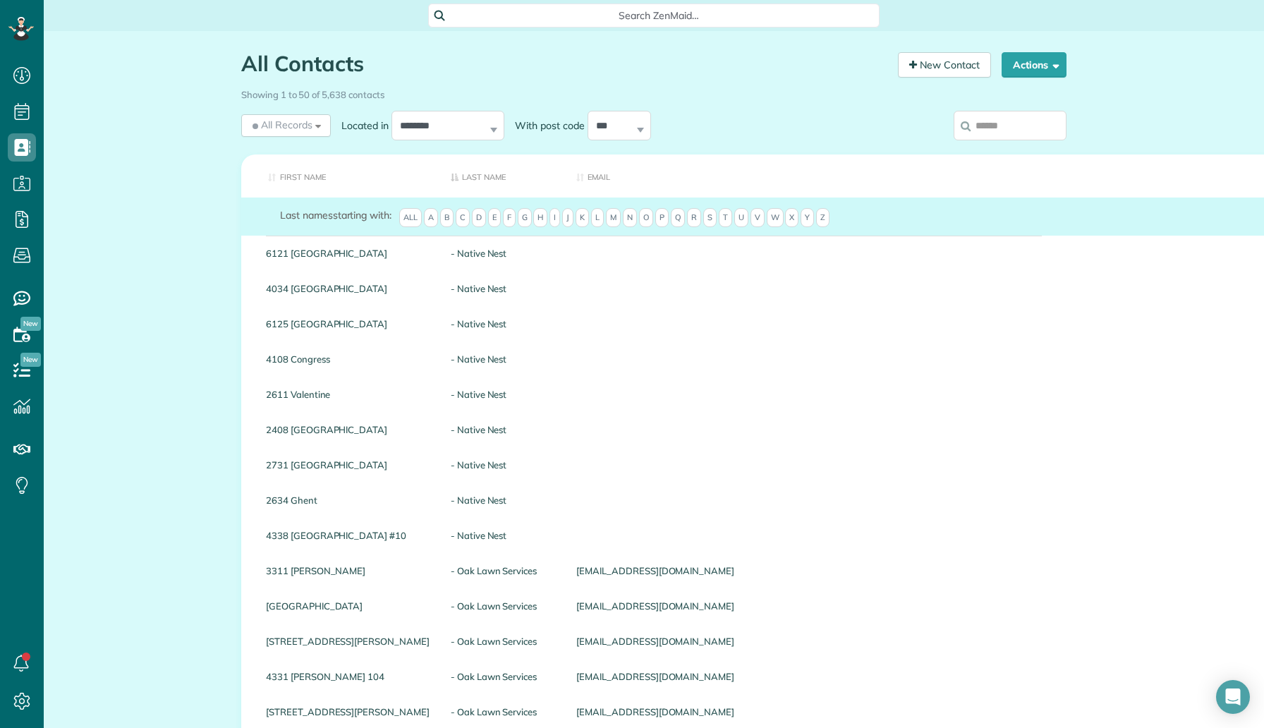
scroll to position [6, 6]
click at [993, 131] on input "search" at bounding box center [1009, 126] width 113 height 30
type input "**********"
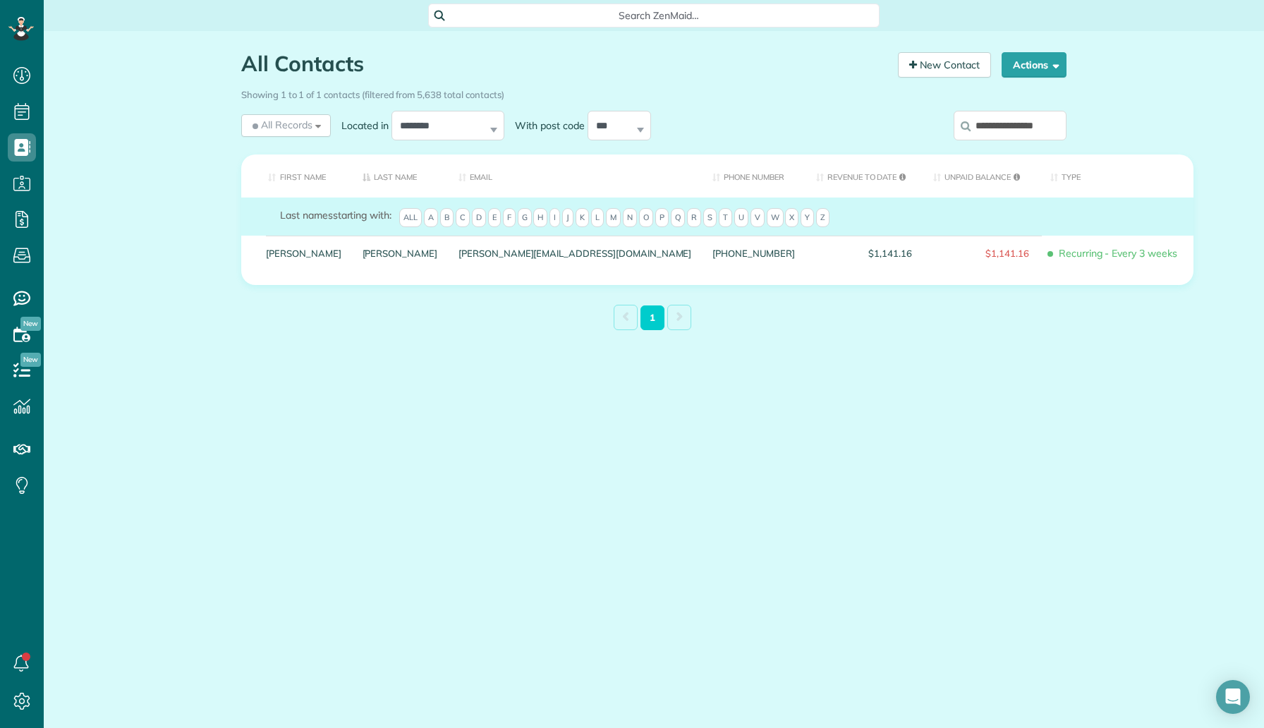
drag, startPoint x: 1048, startPoint y: 127, endPoint x: 947, endPoint y: 123, distance: 100.9
click at [946, 123] on div "**********" at bounding box center [971, 128] width 190 height 42
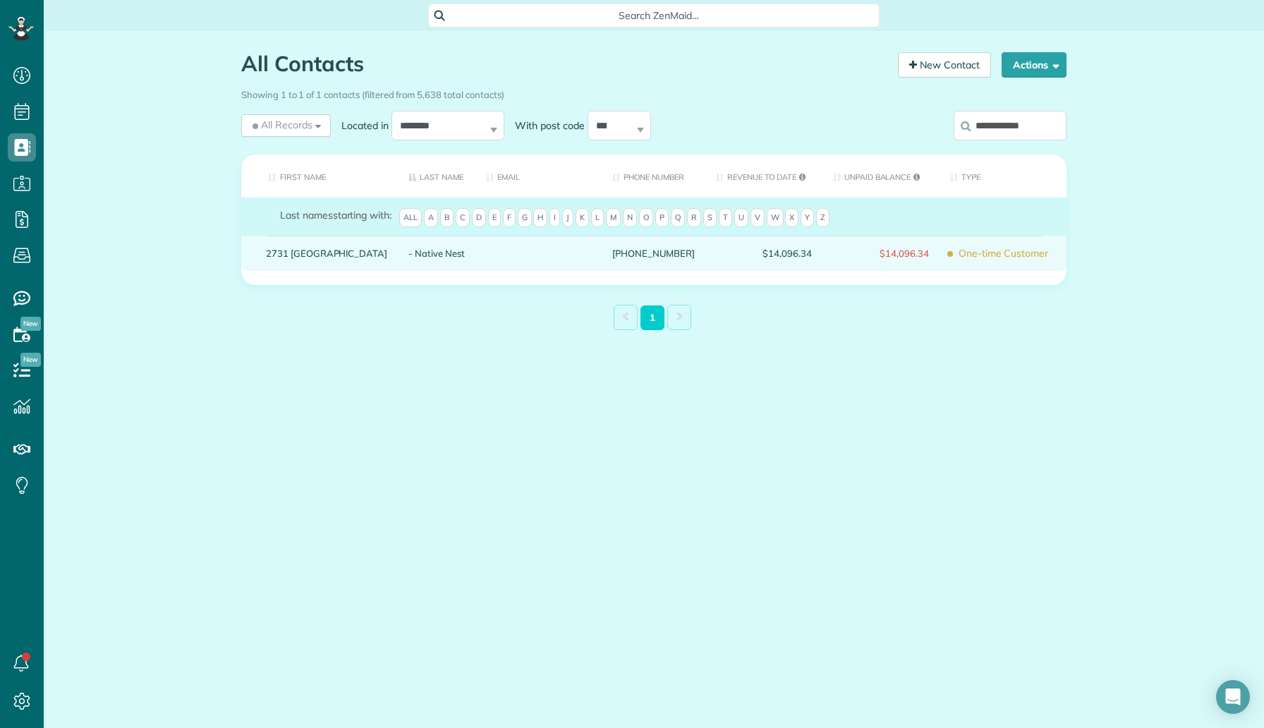
type input "**********"
click at [323, 252] on link "2731 Southland" at bounding box center [326, 253] width 121 height 10
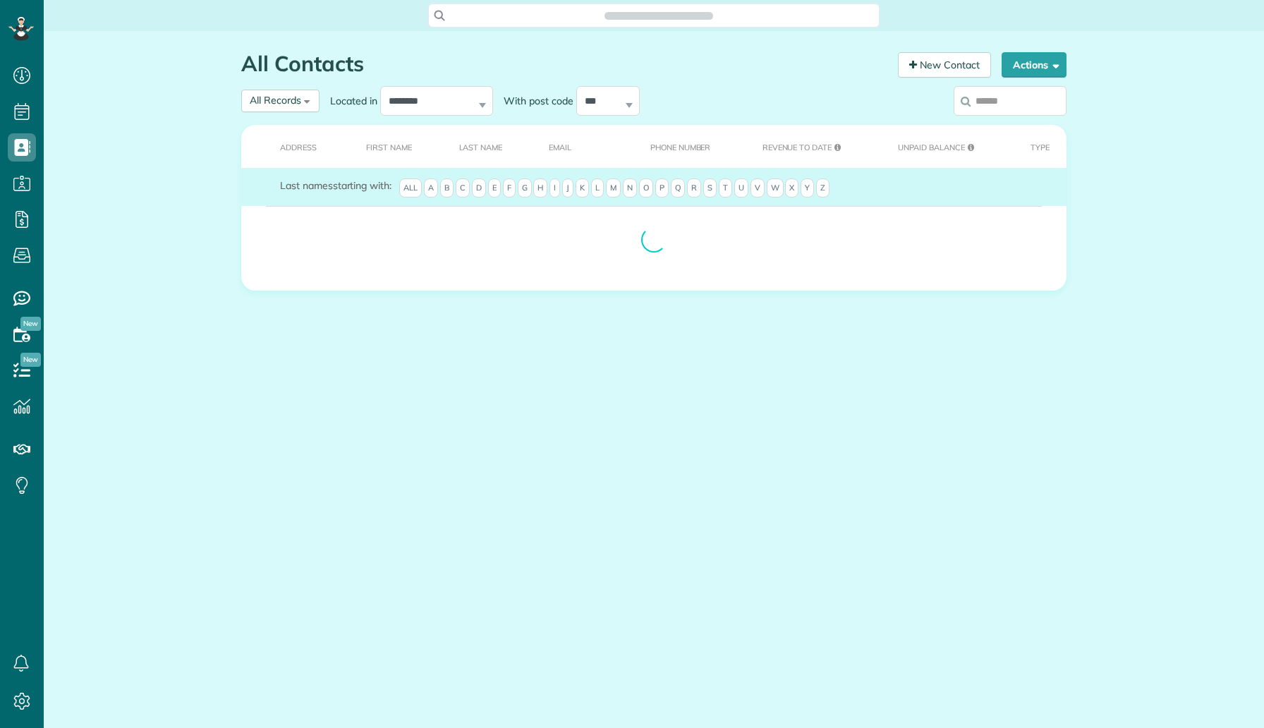
scroll to position [6, 6]
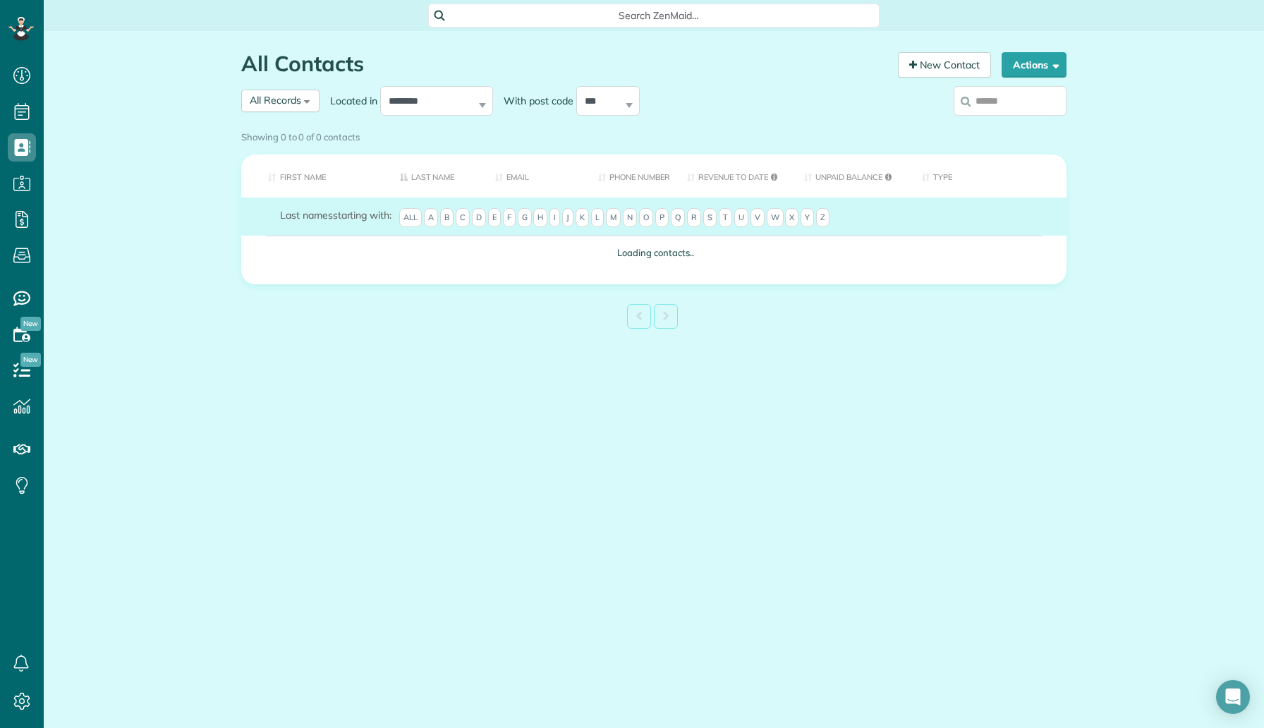
click at [984, 102] on input "search" at bounding box center [1009, 101] width 113 height 30
paste input "**********"
click at [1005, 102] on input "**********" at bounding box center [1009, 101] width 113 height 30
click at [1023, 106] on input "**********" at bounding box center [1009, 101] width 113 height 30
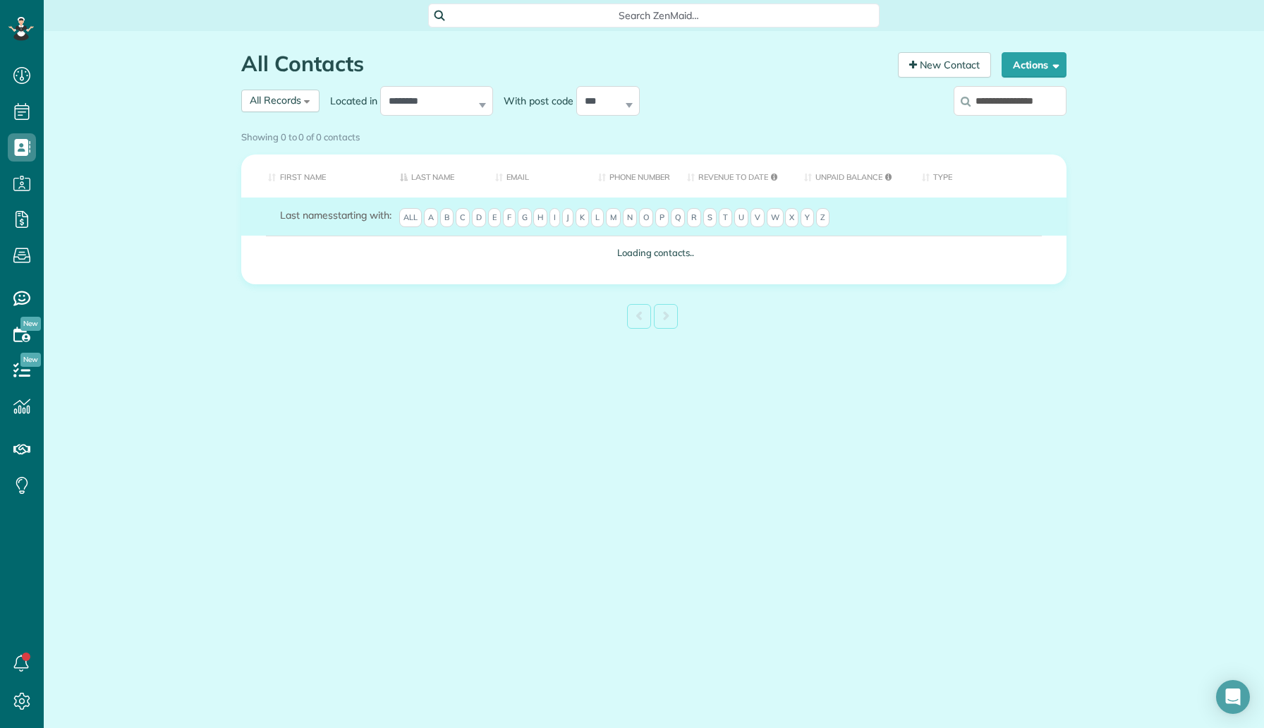
click at [1037, 106] on input "**********" at bounding box center [1009, 101] width 113 height 30
type input "**********"
click at [1050, 106] on label "**********" at bounding box center [1009, 101] width 113 height 37
click at [1050, 106] on input "**********" at bounding box center [1009, 101] width 113 height 30
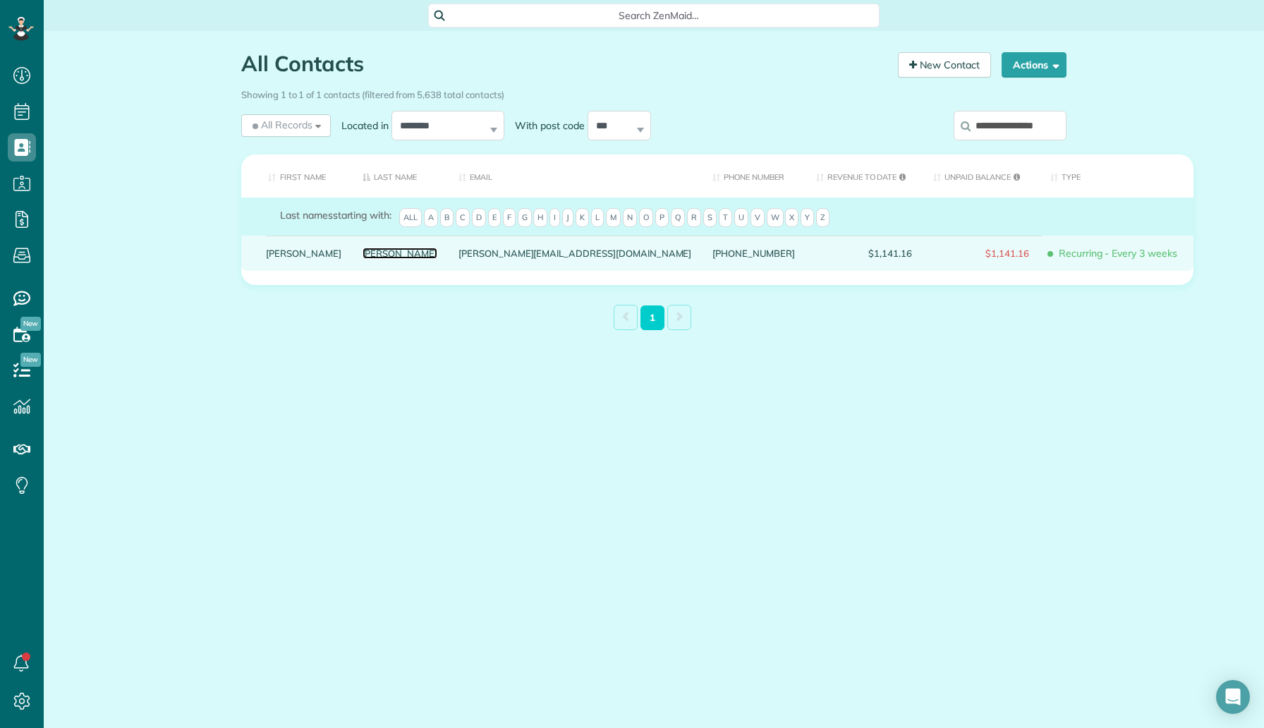
click at [362, 258] on link "[PERSON_NAME]" at bounding box center [399, 253] width 75 height 10
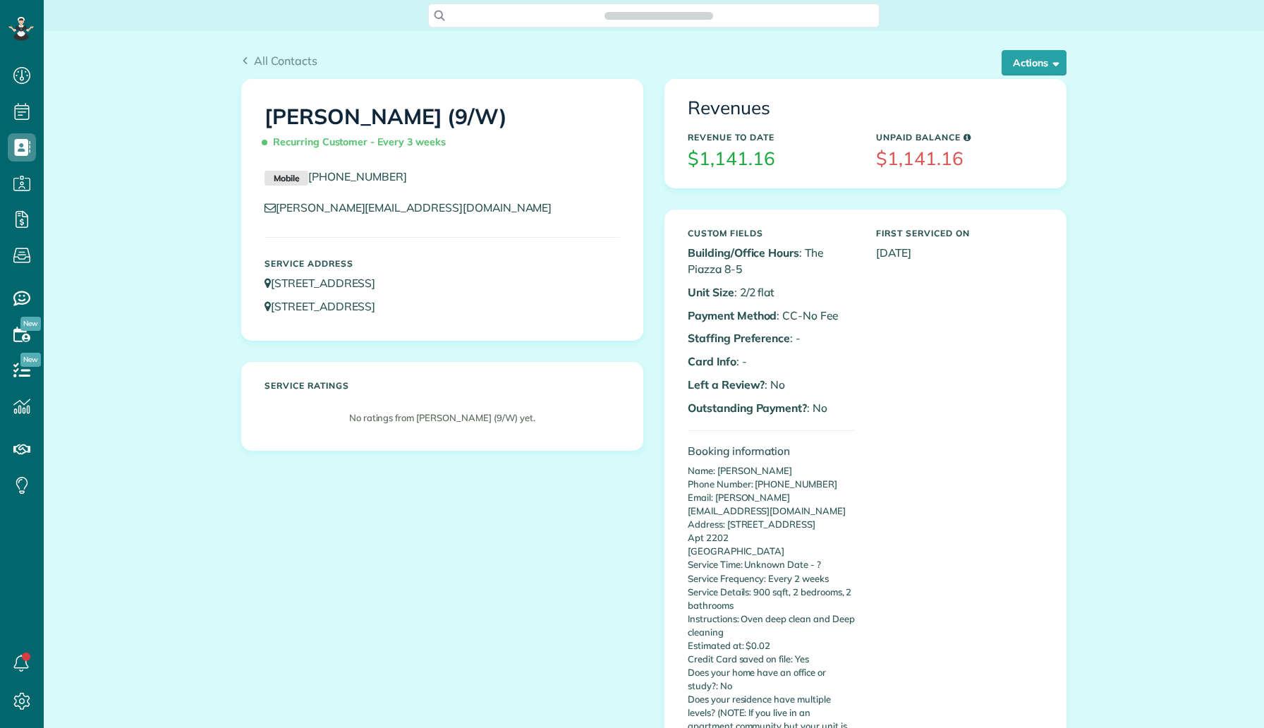
scroll to position [6, 6]
click at [1023, 76] on div "All Contacts Actions Edit Add Appointment Recent Activity Send Email Update Cus…" at bounding box center [653, 65] width 825 height 27
click at [1051, 58] on span "button" at bounding box center [1053, 62] width 11 height 11
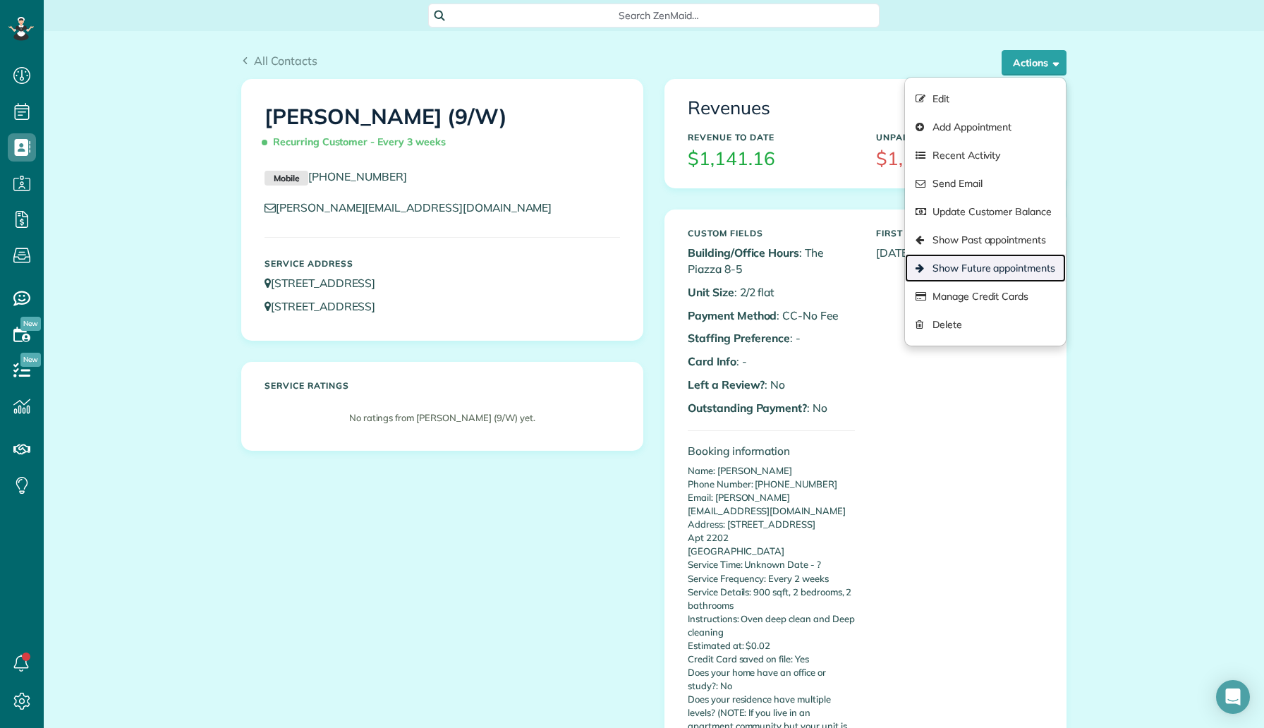
click at [972, 260] on link "Show Future appointments" at bounding box center [985, 268] width 161 height 28
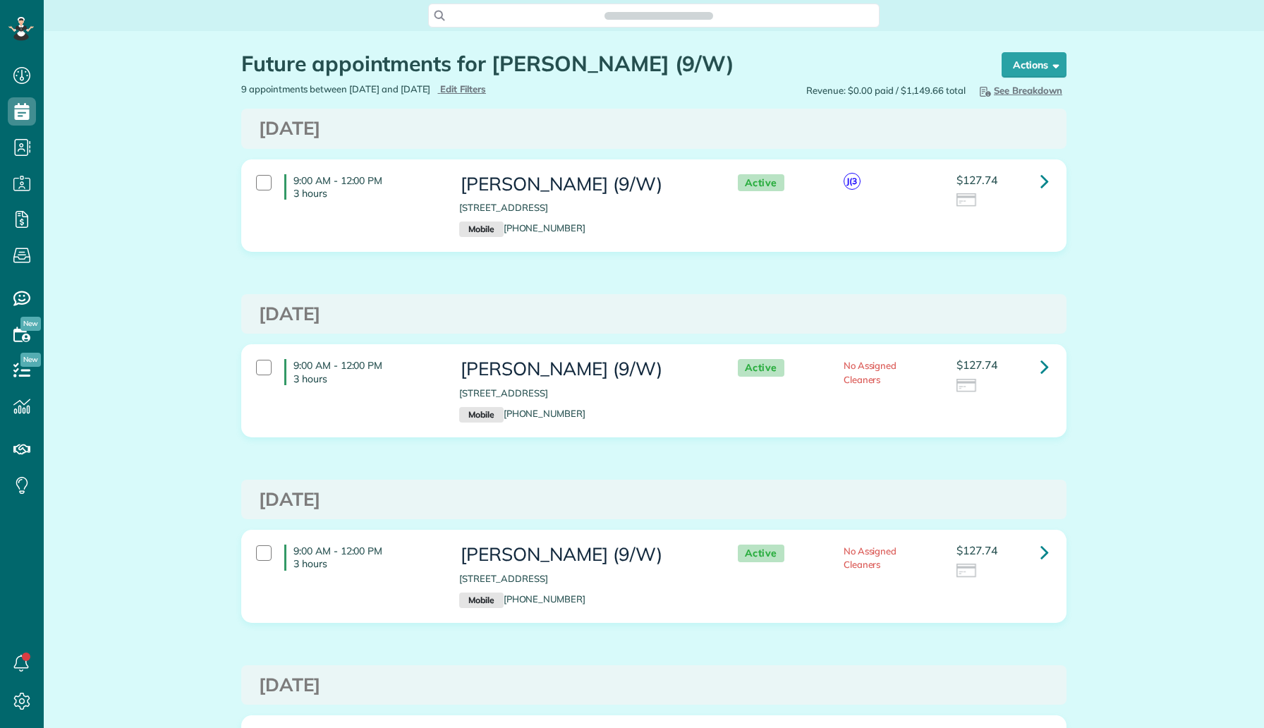
scroll to position [6, 6]
click at [1041, 185] on icon at bounding box center [1044, 181] width 8 height 25
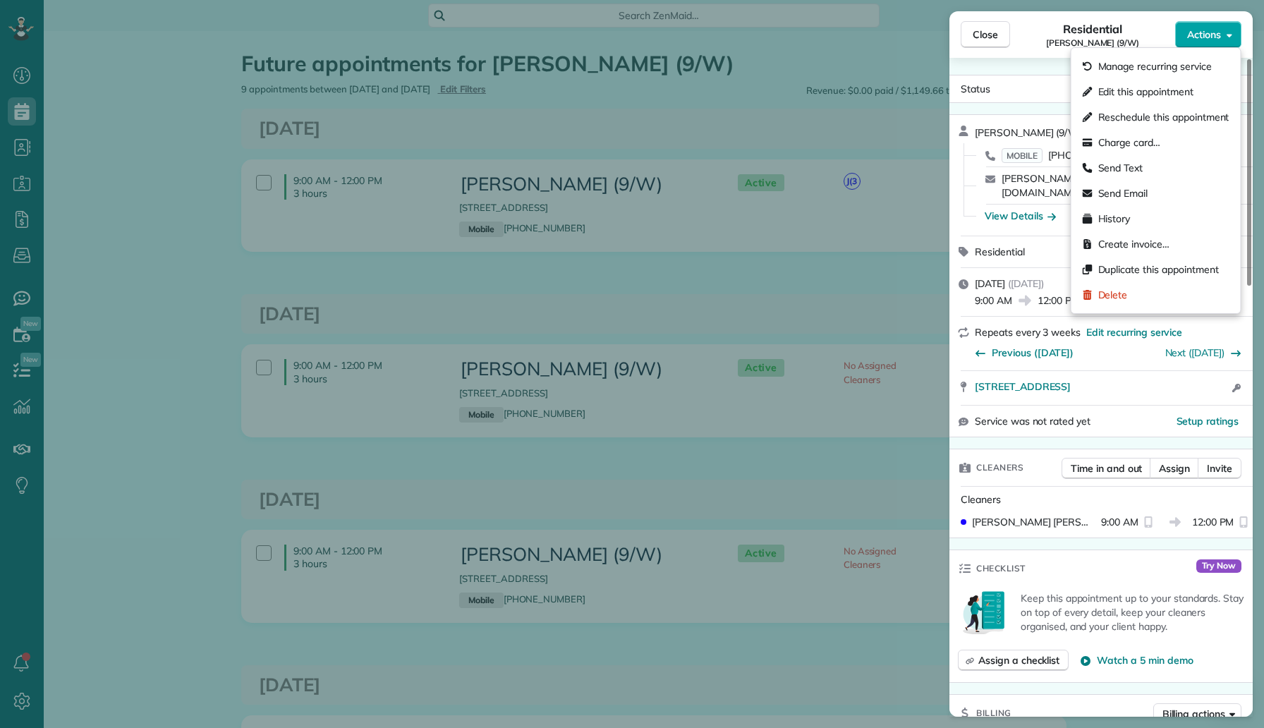
click at [1214, 38] on span "Actions" at bounding box center [1204, 35] width 34 height 14
click at [1146, 89] on span "Edit this appointment" at bounding box center [1145, 92] width 95 height 14
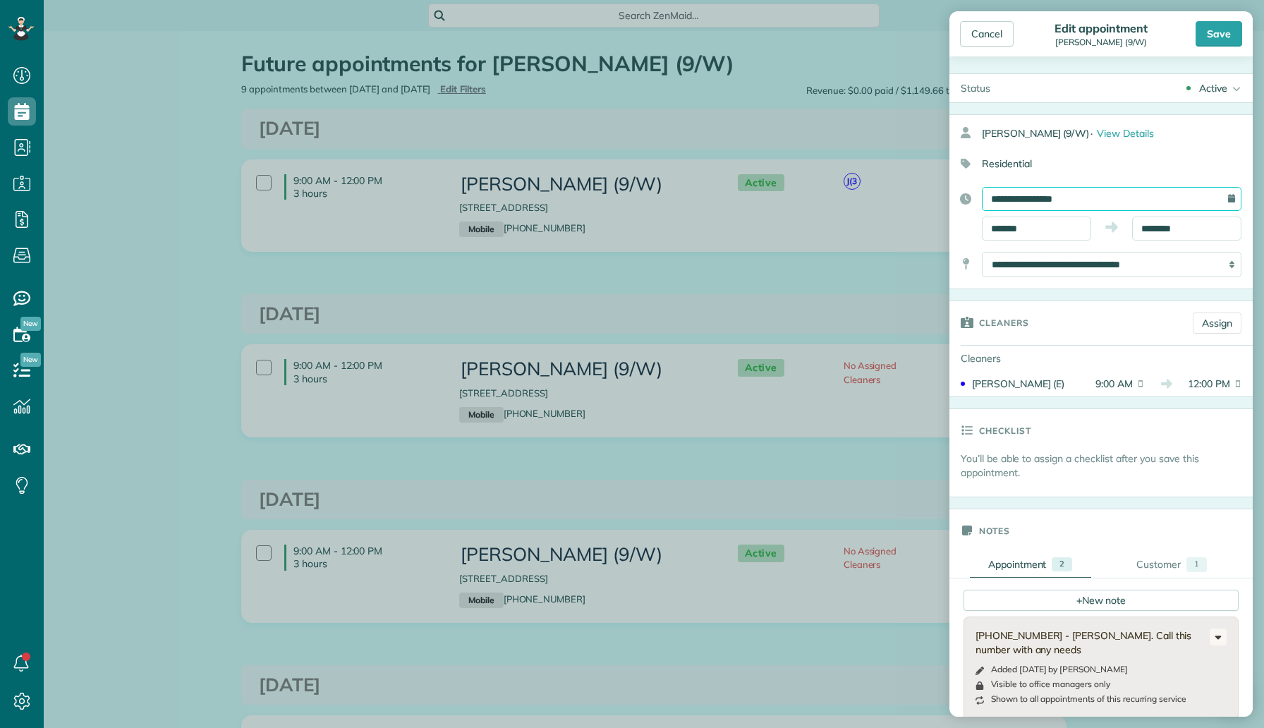
click at [1104, 188] on input "**********" at bounding box center [1112, 199] width 260 height 24
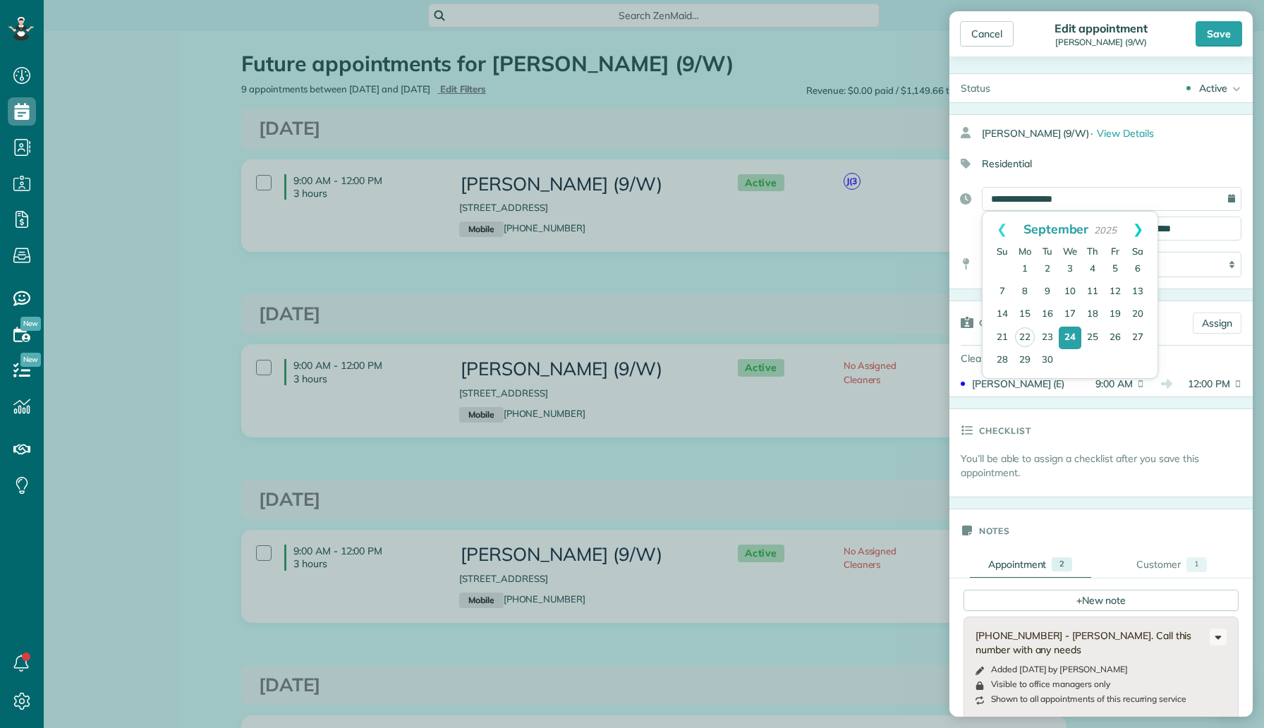
click at [1137, 228] on link "Next" at bounding box center [1137, 229] width 39 height 35
click at [1070, 269] on link "1" at bounding box center [1069, 269] width 23 height 23
type input "**********"
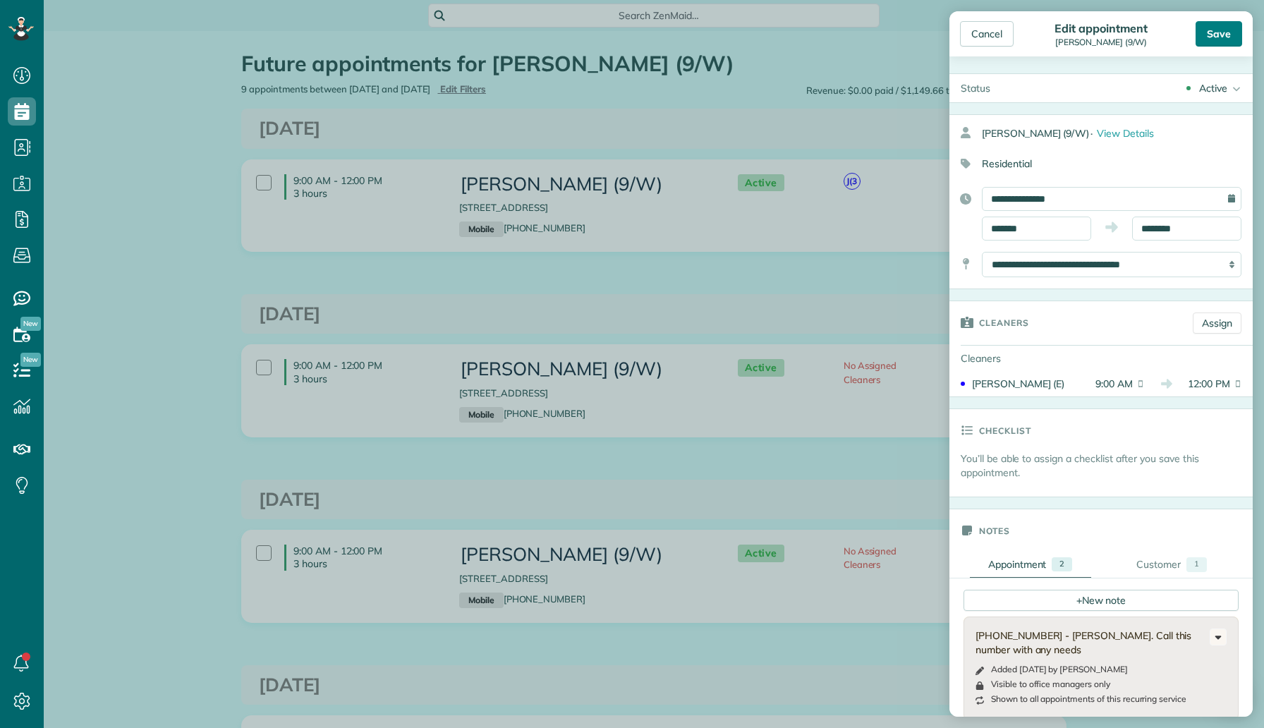
click at [1219, 46] on div "Save" at bounding box center [1218, 33] width 47 height 25
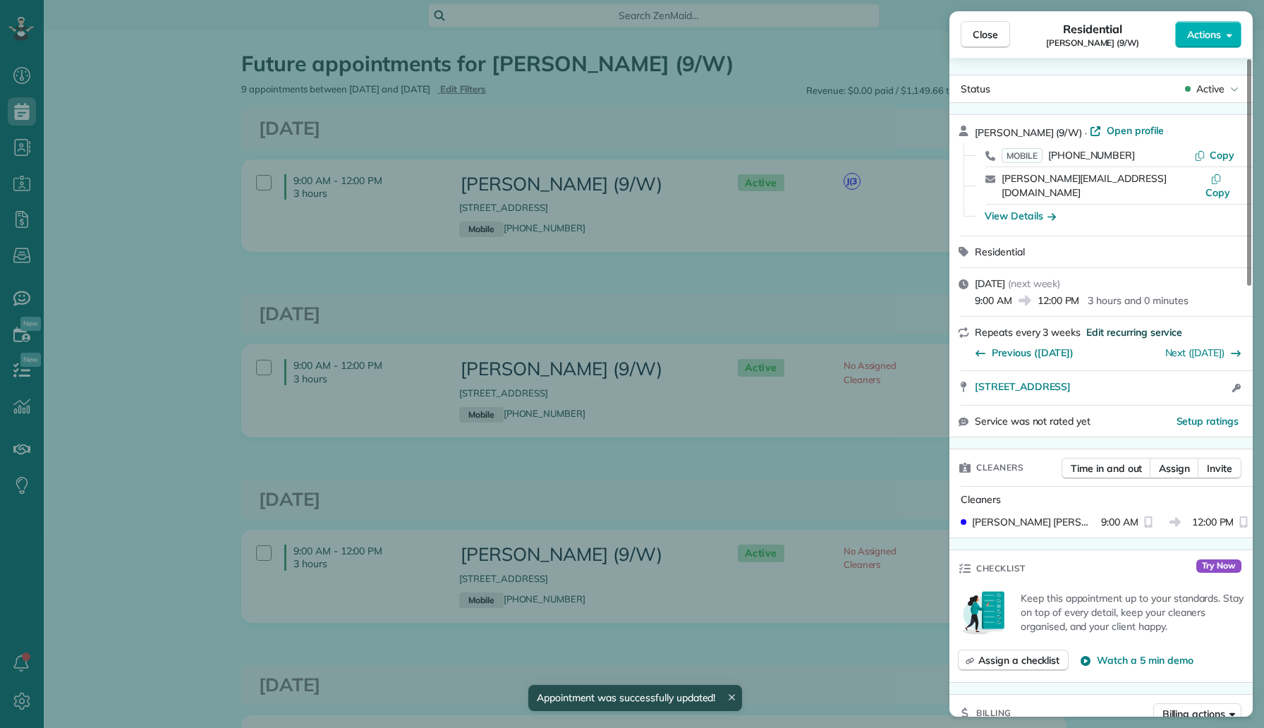
click at [1104, 325] on span "Edit recurring service" at bounding box center [1134, 332] width 96 height 14
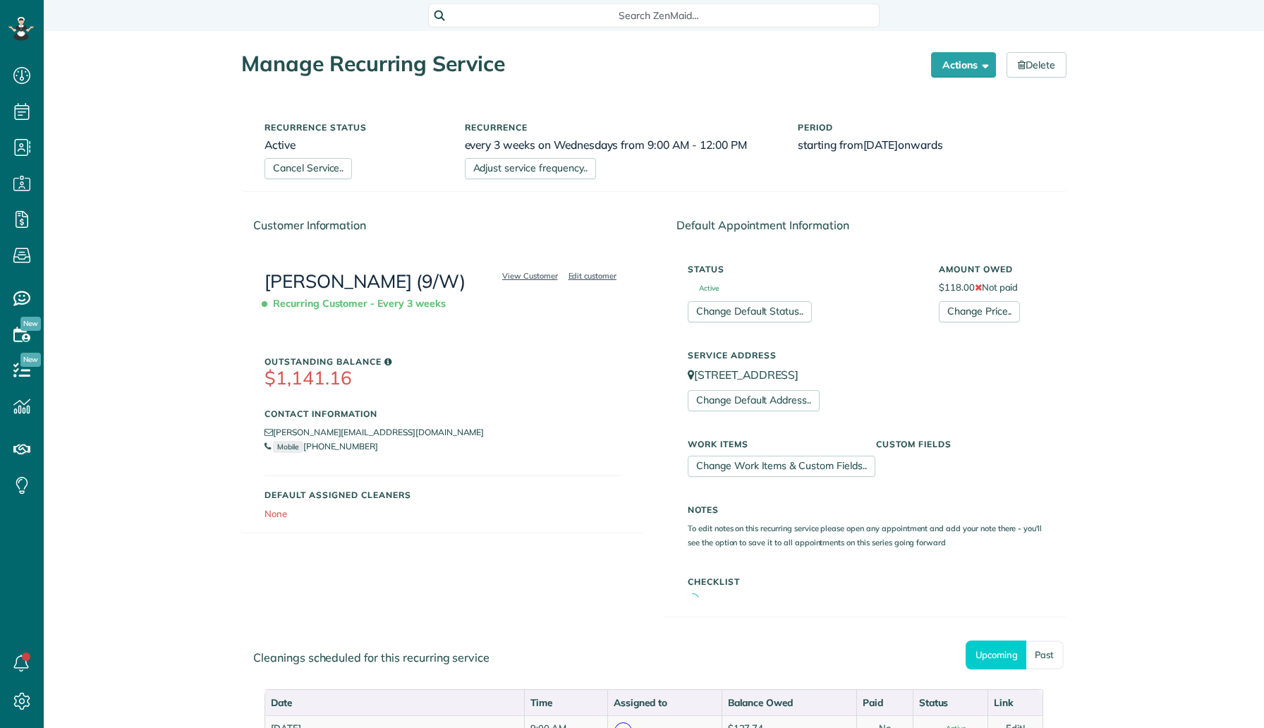
scroll to position [6, 6]
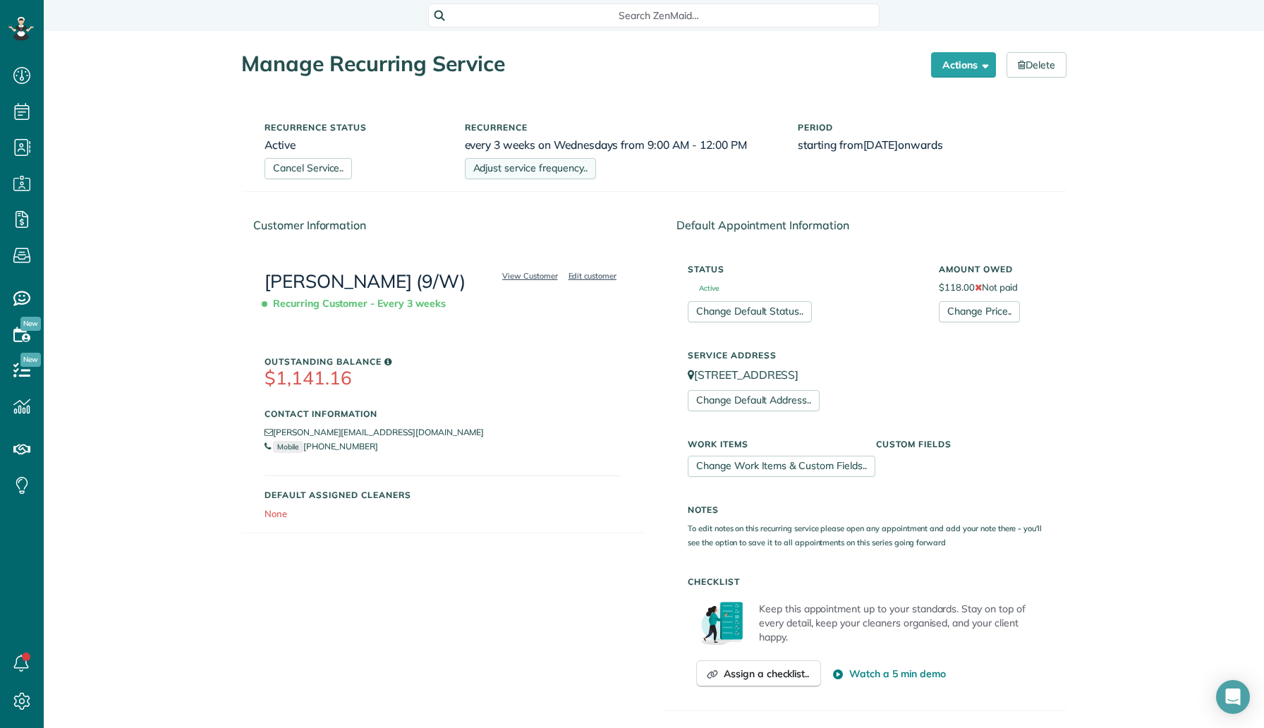
click at [576, 173] on link "Adjust service frequency.." at bounding box center [530, 168] width 131 height 21
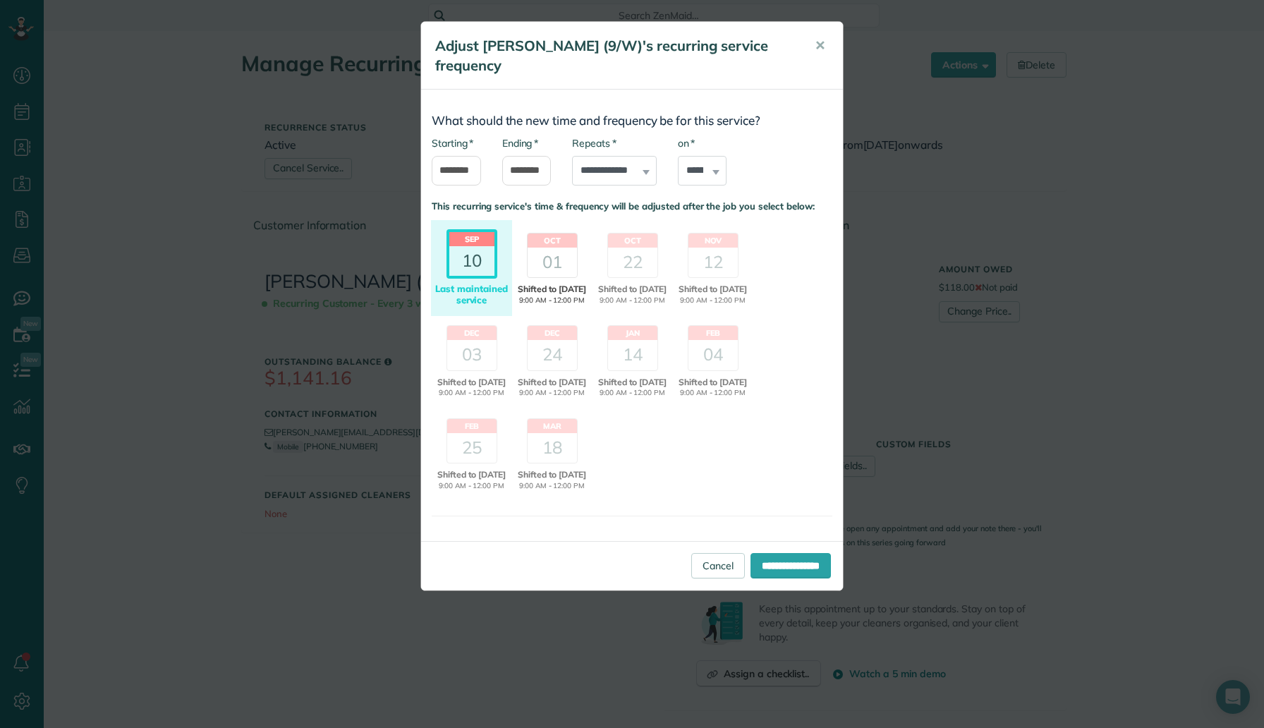
click at [545, 266] on div "01" at bounding box center [551, 263] width 49 height 30
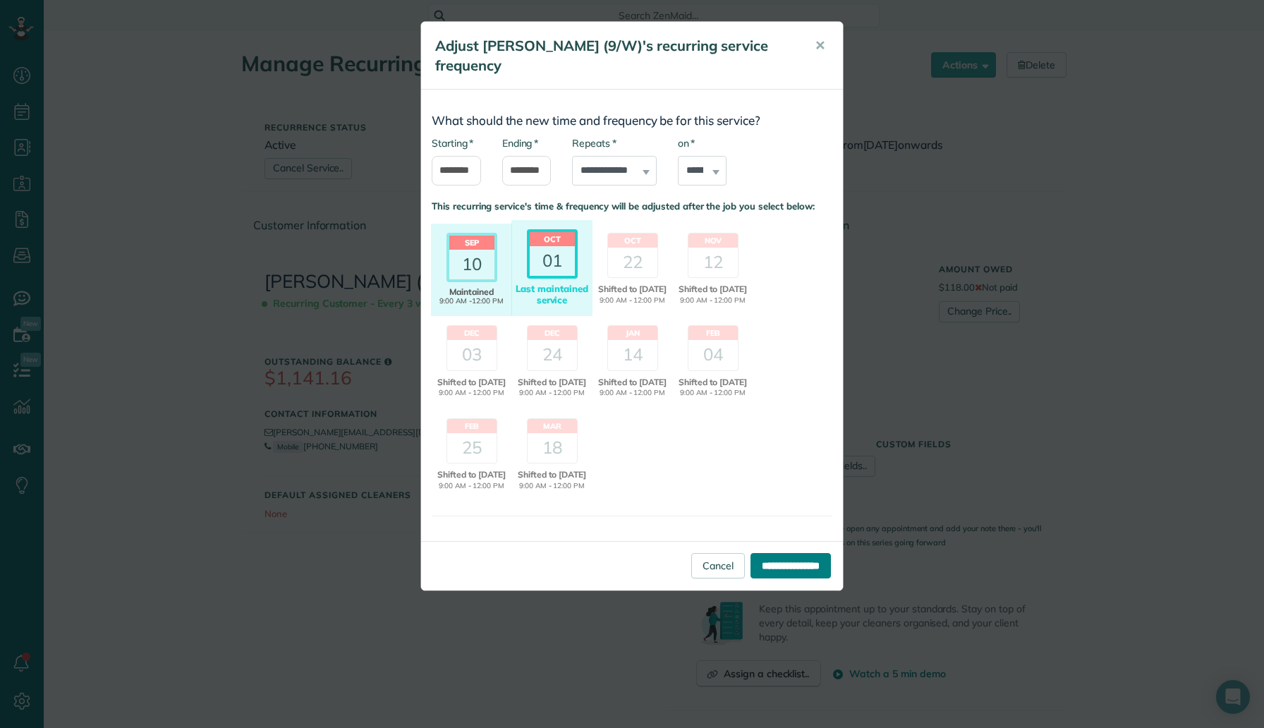
click at [757, 578] on input "**********" at bounding box center [790, 565] width 80 height 25
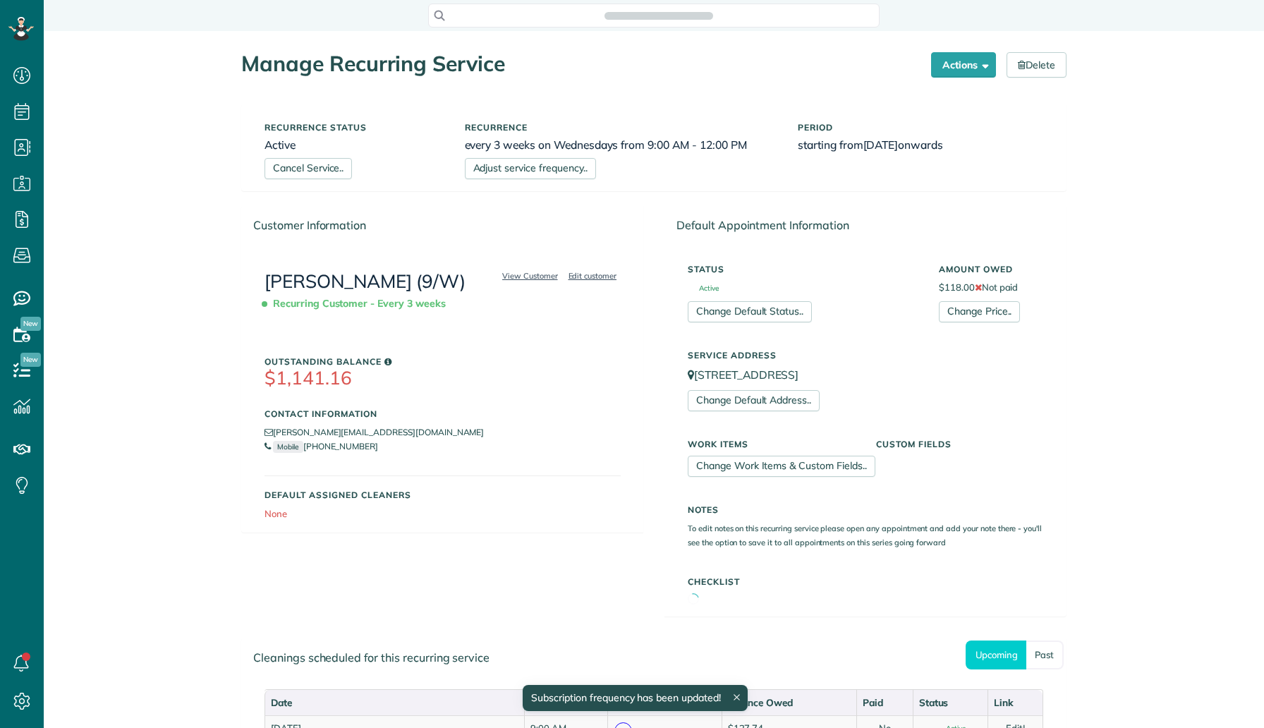
scroll to position [6, 6]
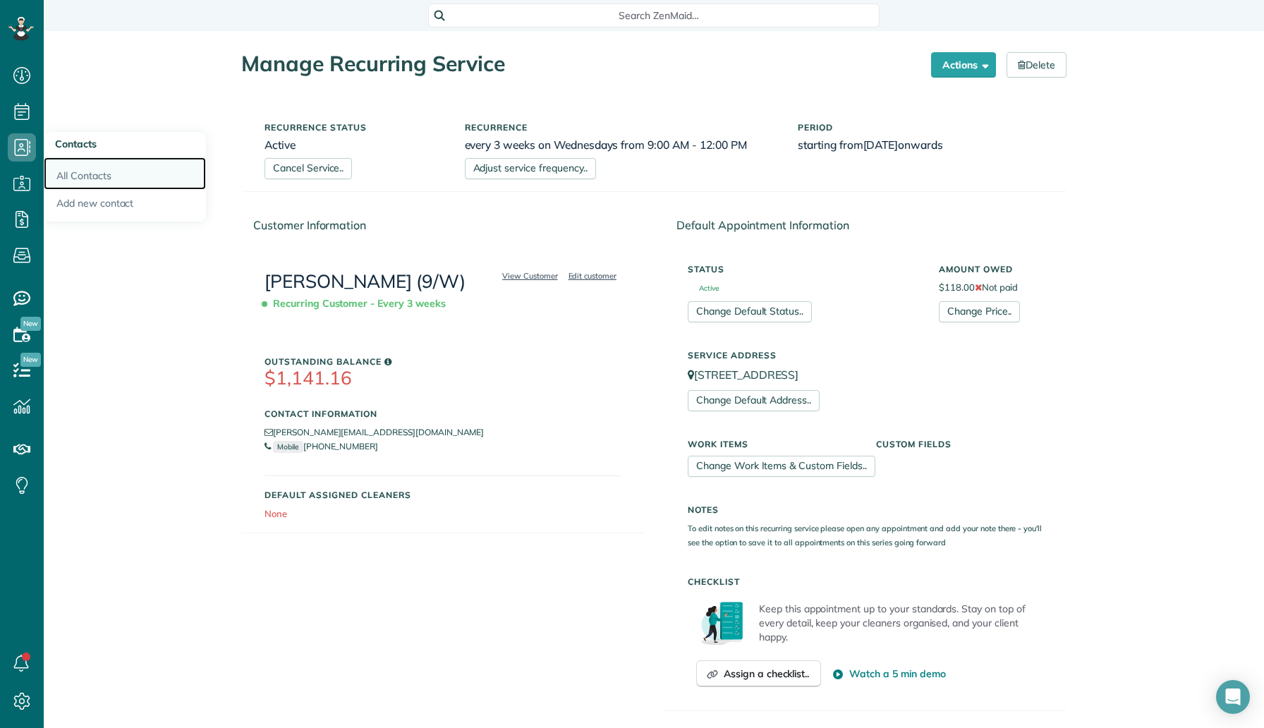
click at [106, 175] on link "All Contacts" at bounding box center [125, 173] width 162 height 32
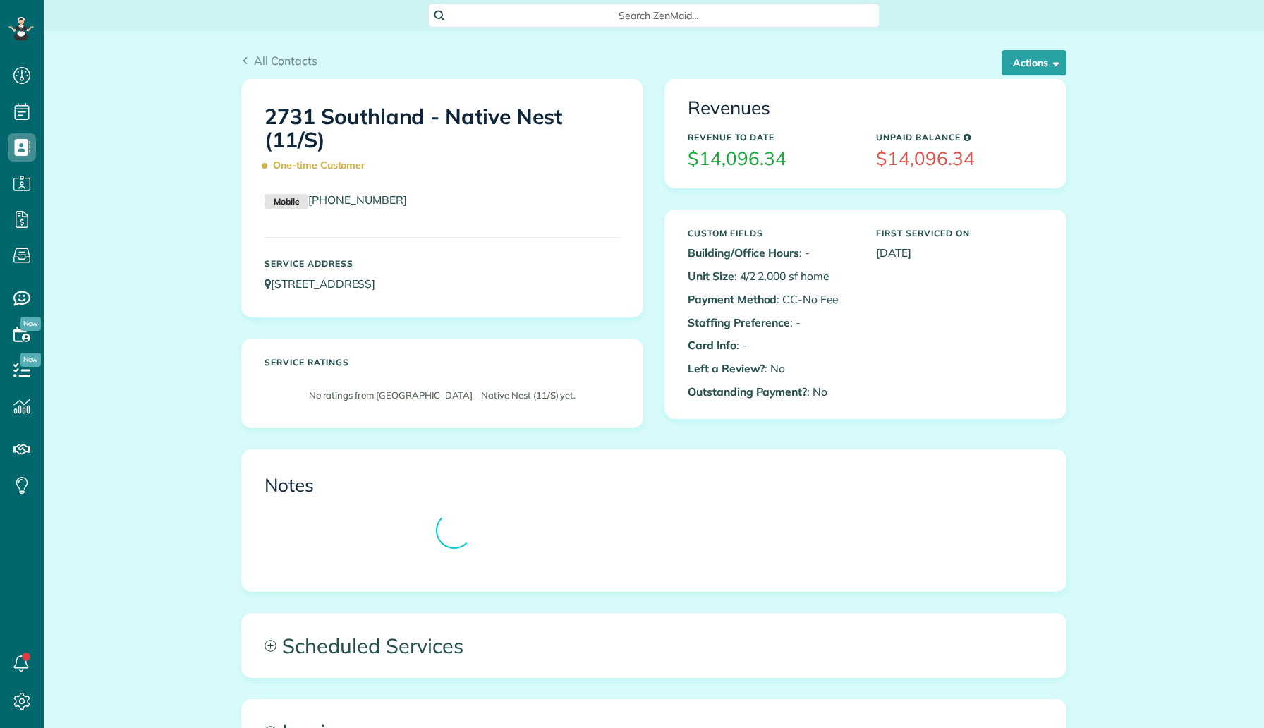
scroll to position [6, 6]
click at [1031, 60] on button "Actions" at bounding box center [1033, 62] width 65 height 25
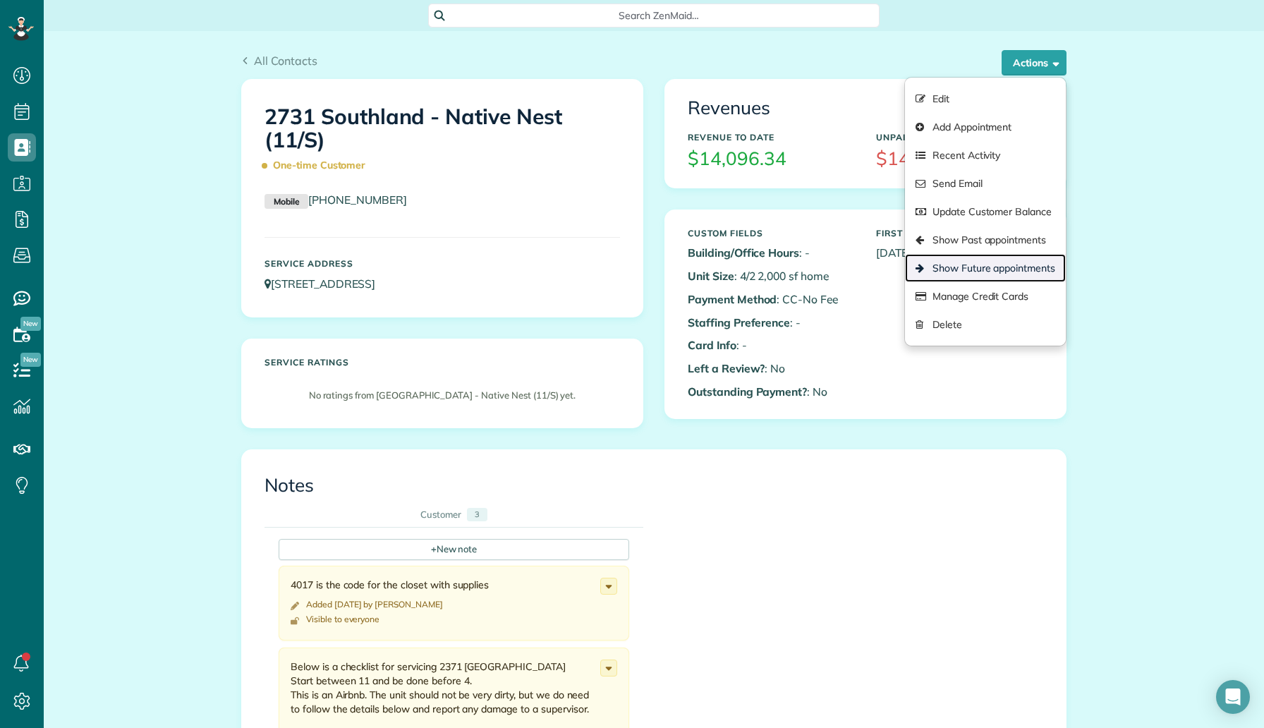
click at [1007, 260] on link "Show Future appointments" at bounding box center [985, 268] width 161 height 28
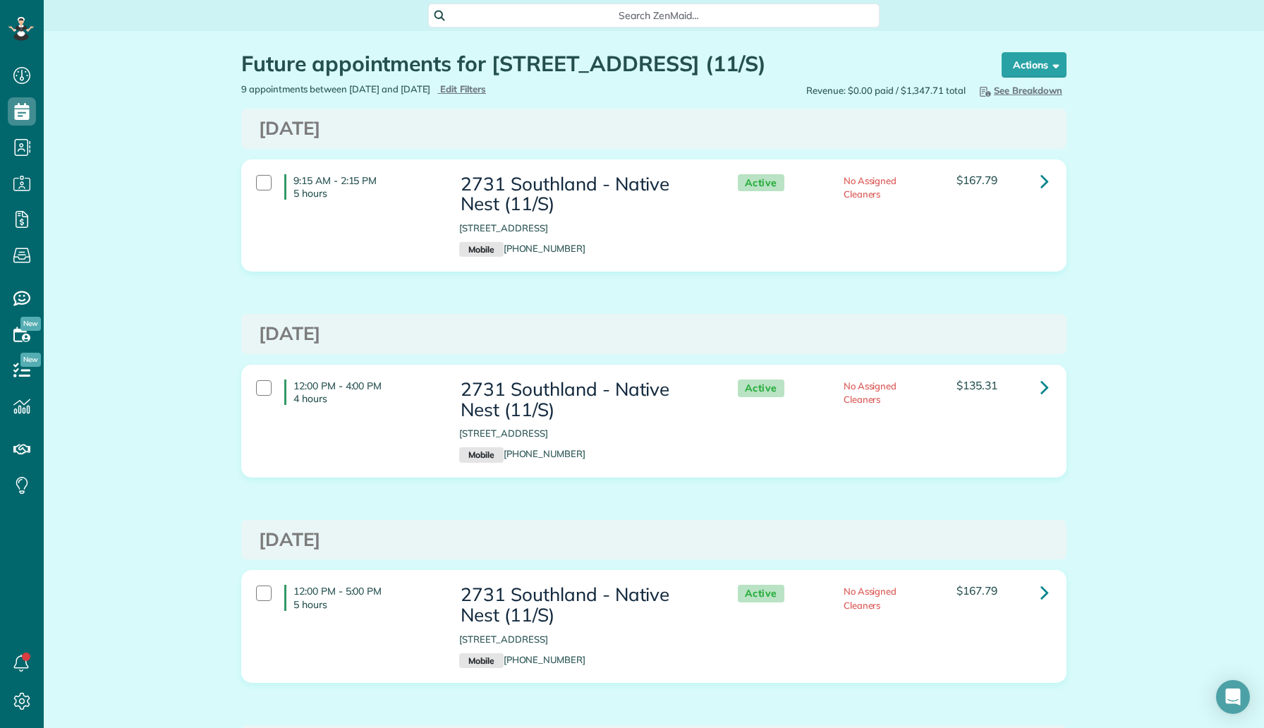
scroll to position [6, 6]
click at [1044, 388] on icon at bounding box center [1044, 386] width 8 height 25
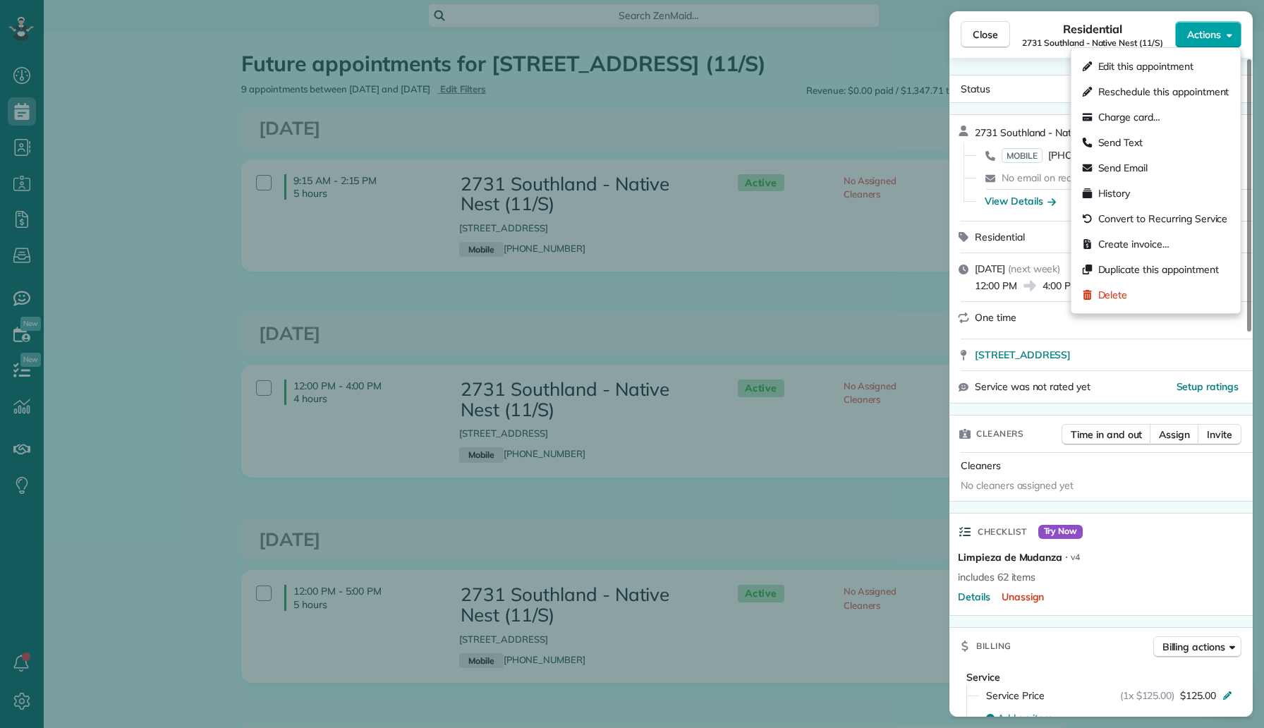
click at [1222, 25] on button "Actions" at bounding box center [1208, 34] width 66 height 27
click at [1163, 267] on span "Duplicate this appointment" at bounding box center [1158, 269] width 121 height 14
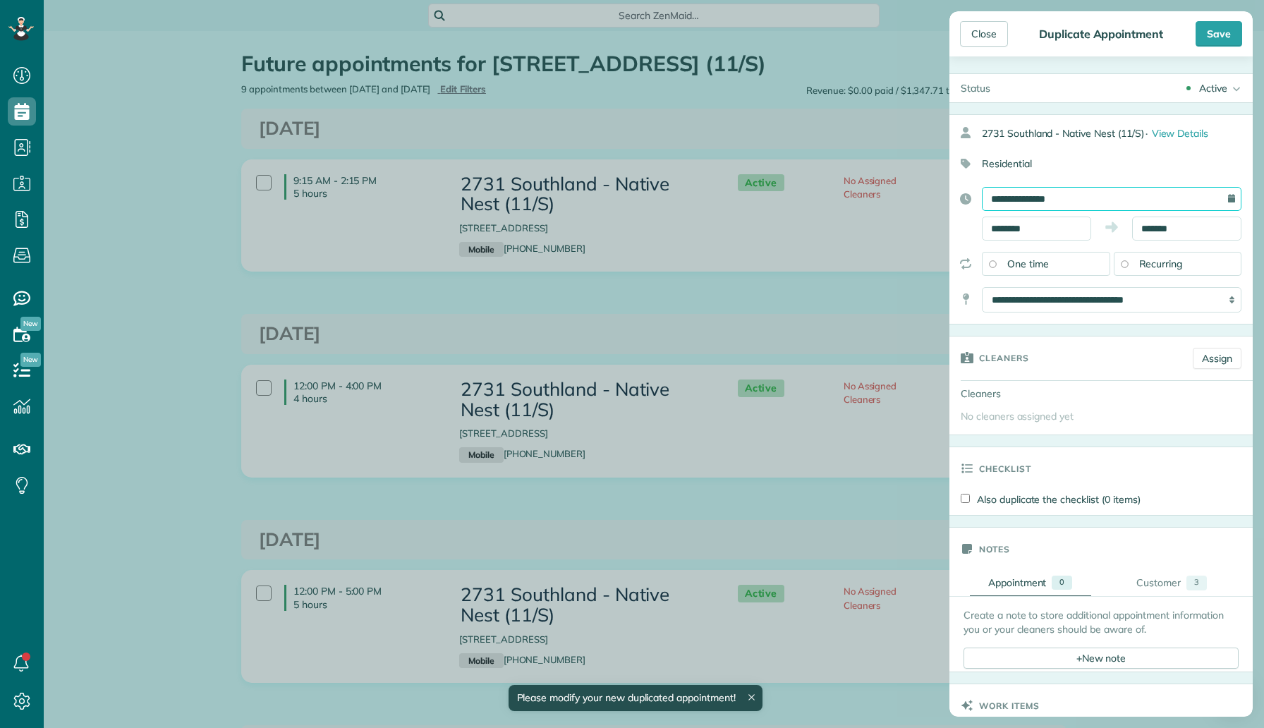
click at [1122, 198] on input "**********" at bounding box center [1112, 199] width 260 height 24
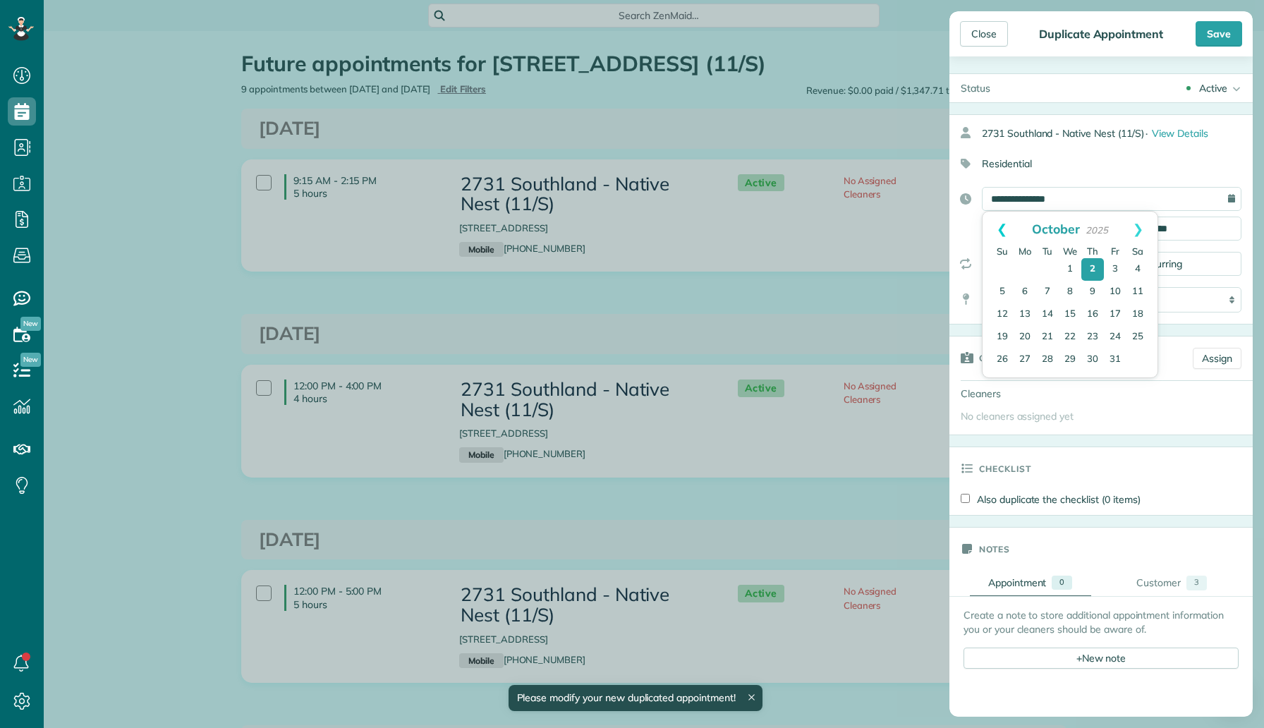
click at [1003, 224] on link "Prev" at bounding box center [1001, 229] width 39 height 35
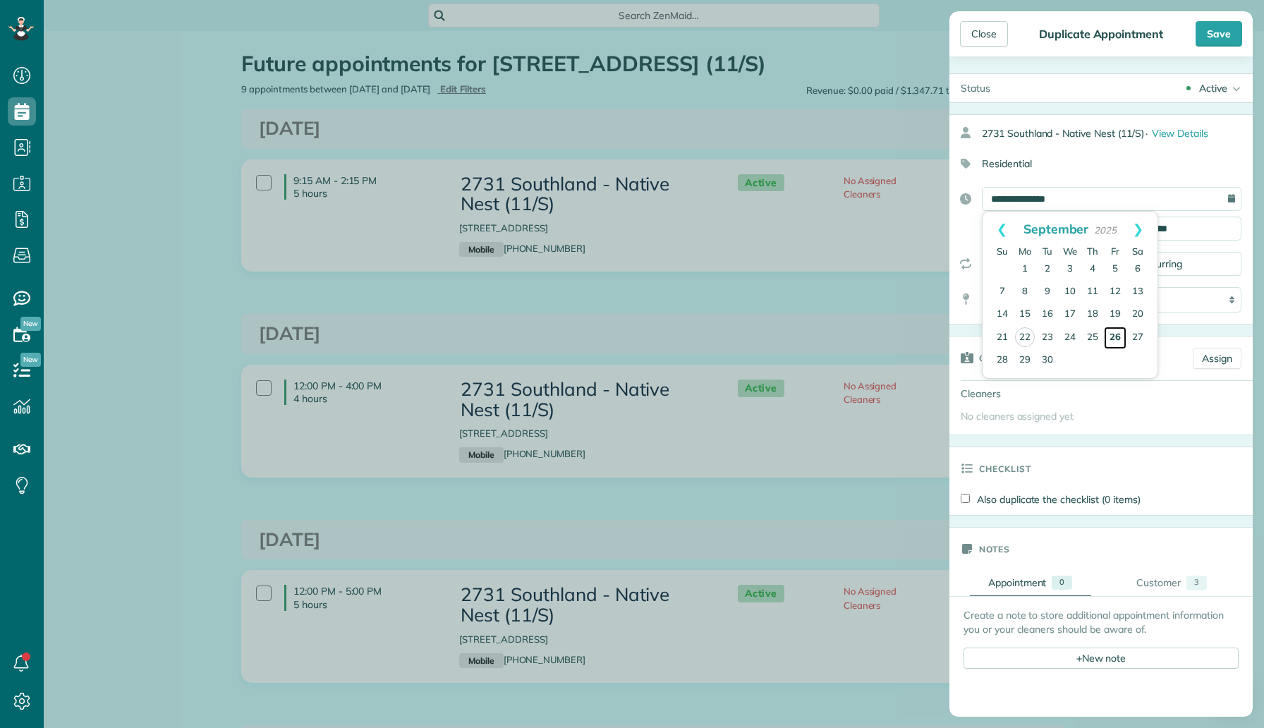
click at [1117, 334] on link "26" at bounding box center [1115, 338] width 23 height 23
type input "**********"
click at [1216, 40] on div "Save" at bounding box center [1218, 33] width 47 height 25
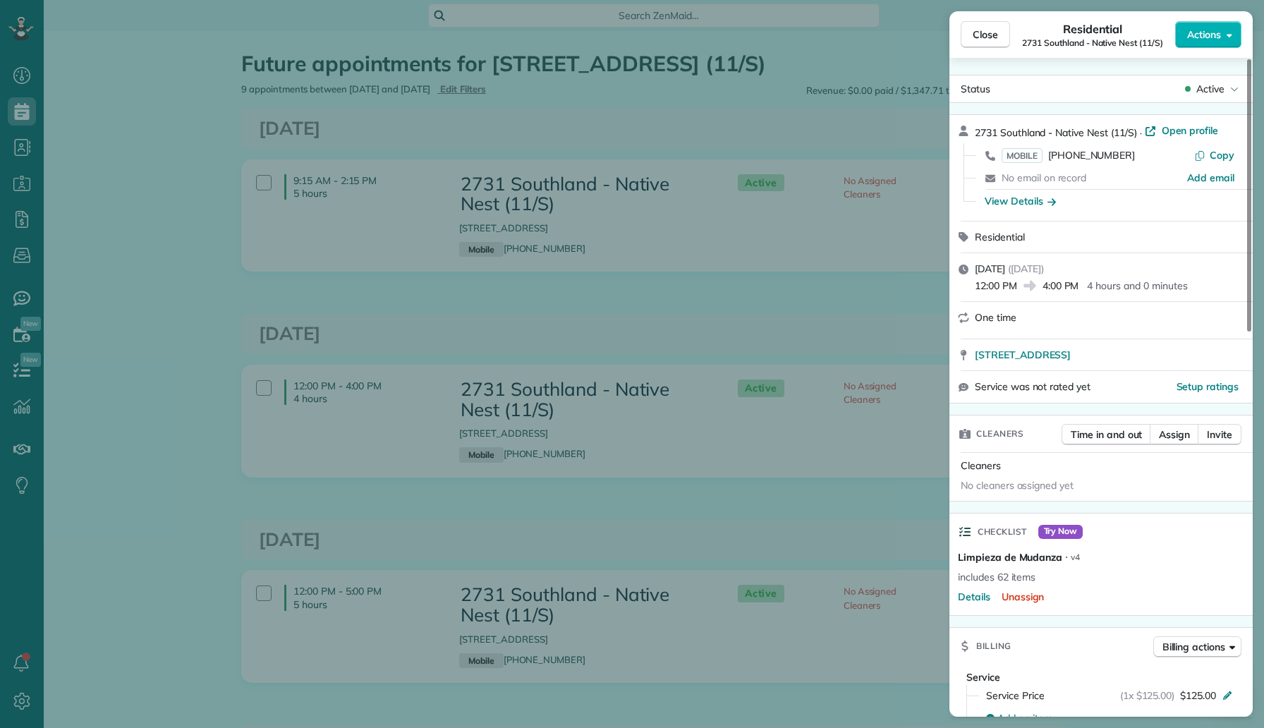
click at [73, 196] on div "Close Residential 2731 Southland - Native Nest (11/S) Actions Status Active 273…" at bounding box center [632, 364] width 1264 height 728
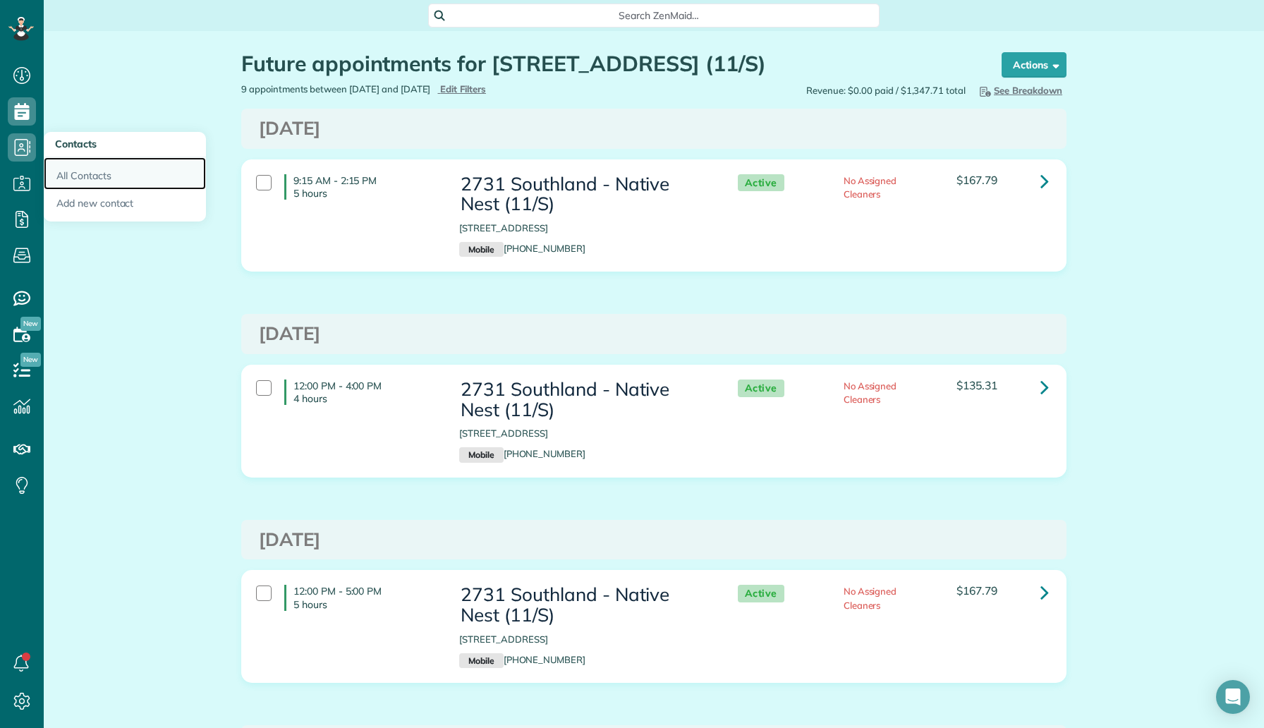
click at [92, 181] on link "All Contacts" at bounding box center [125, 173] width 162 height 32
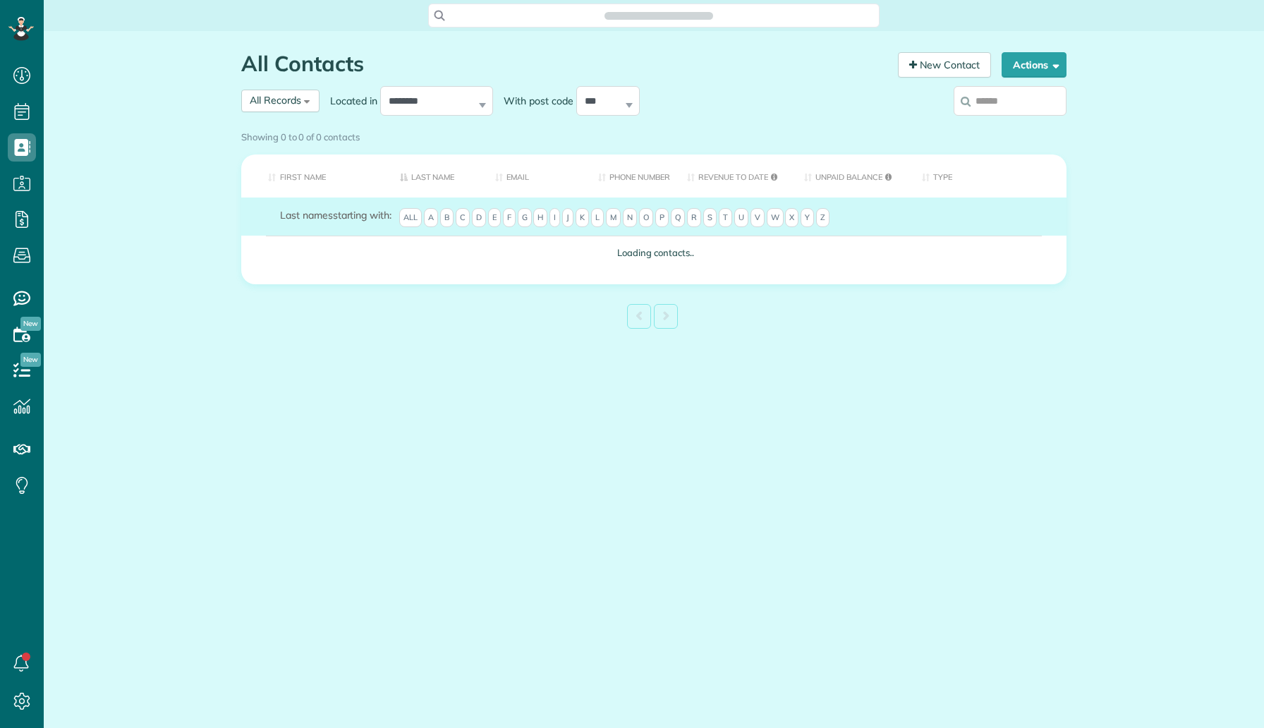
scroll to position [6, 6]
click at [1022, 105] on input "search" at bounding box center [1009, 101] width 113 height 30
paste input "**********"
type input "**********"
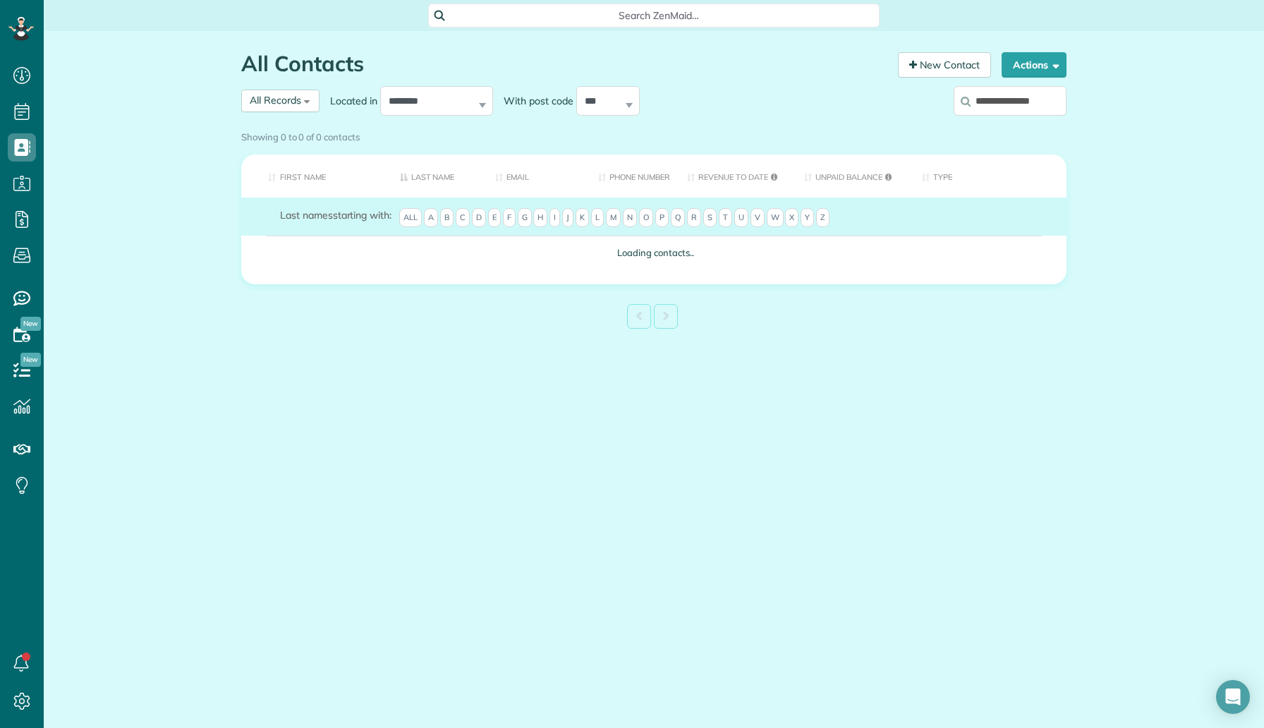
click at [1023, 106] on label "**********" at bounding box center [1009, 101] width 113 height 37
click at [1023, 106] on input "**********" at bounding box center [1009, 101] width 113 height 30
click at [1019, 125] on div "Showing 0 to 0 of 0 contacts" at bounding box center [654, 137] width 846 height 25
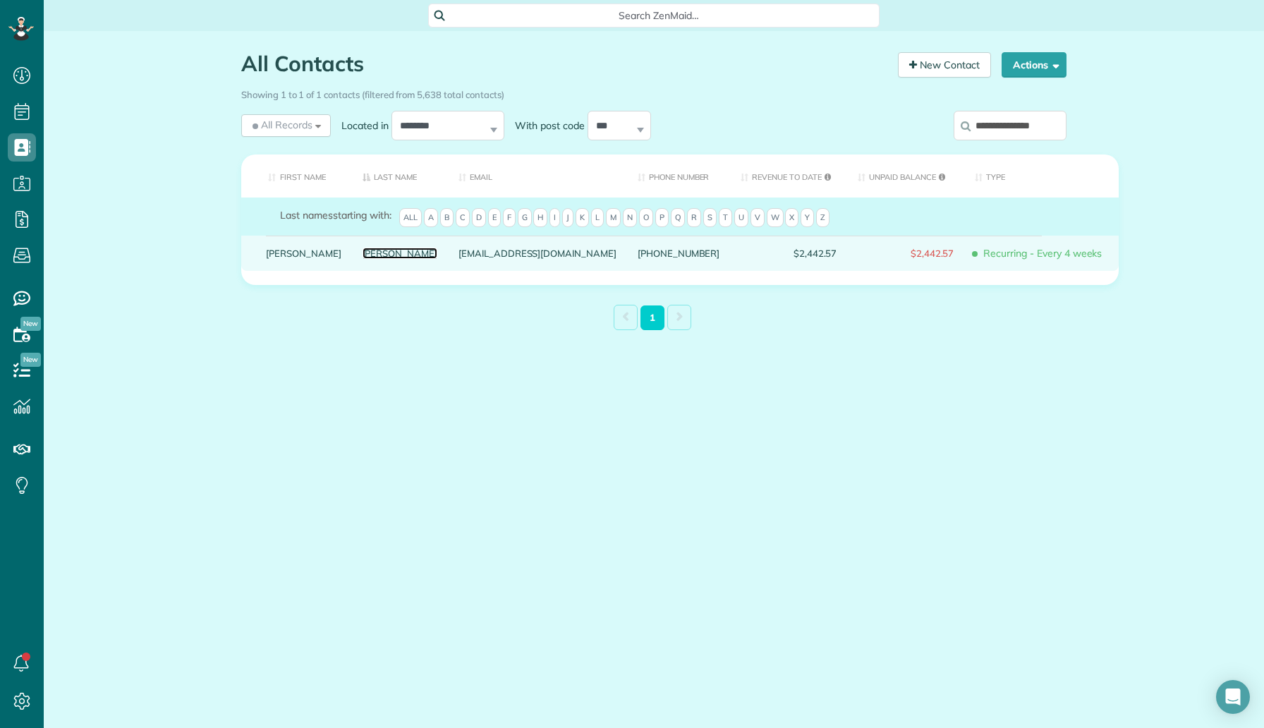
click at [362, 258] on link "Bhargava" at bounding box center [399, 253] width 75 height 10
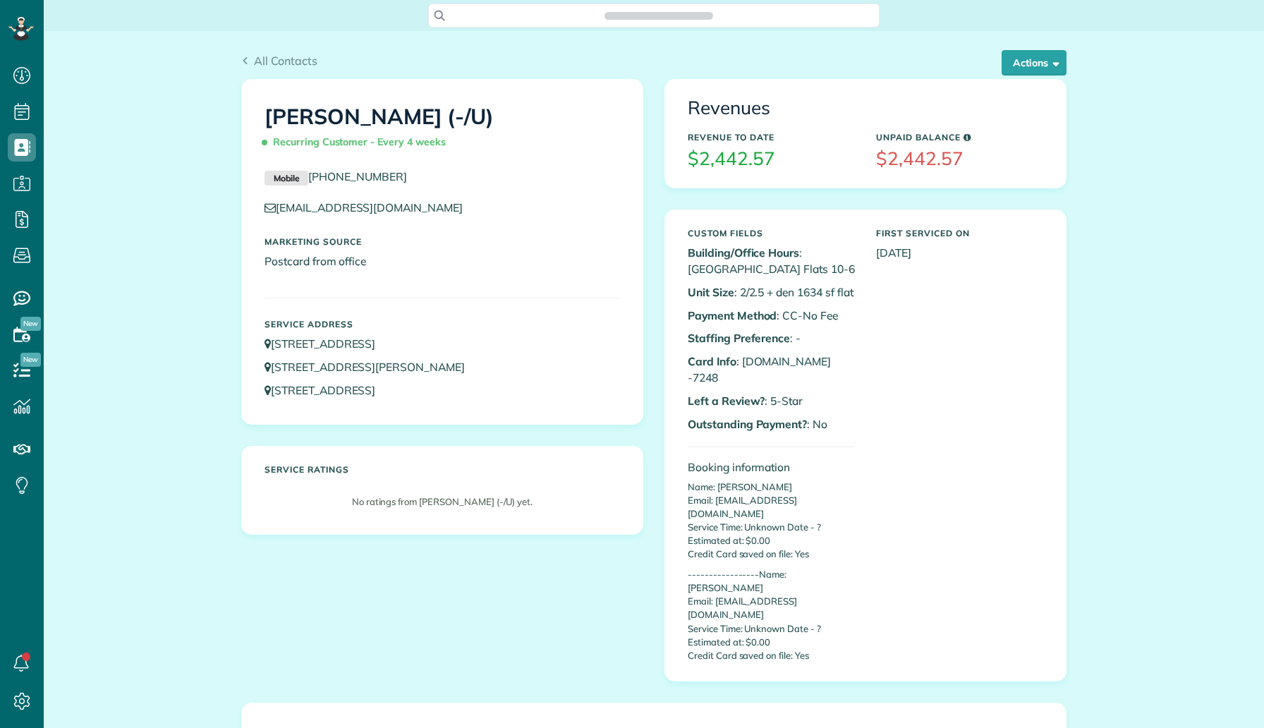
scroll to position [6, 6]
click at [1035, 71] on button "Actions" at bounding box center [1033, 62] width 65 height 25
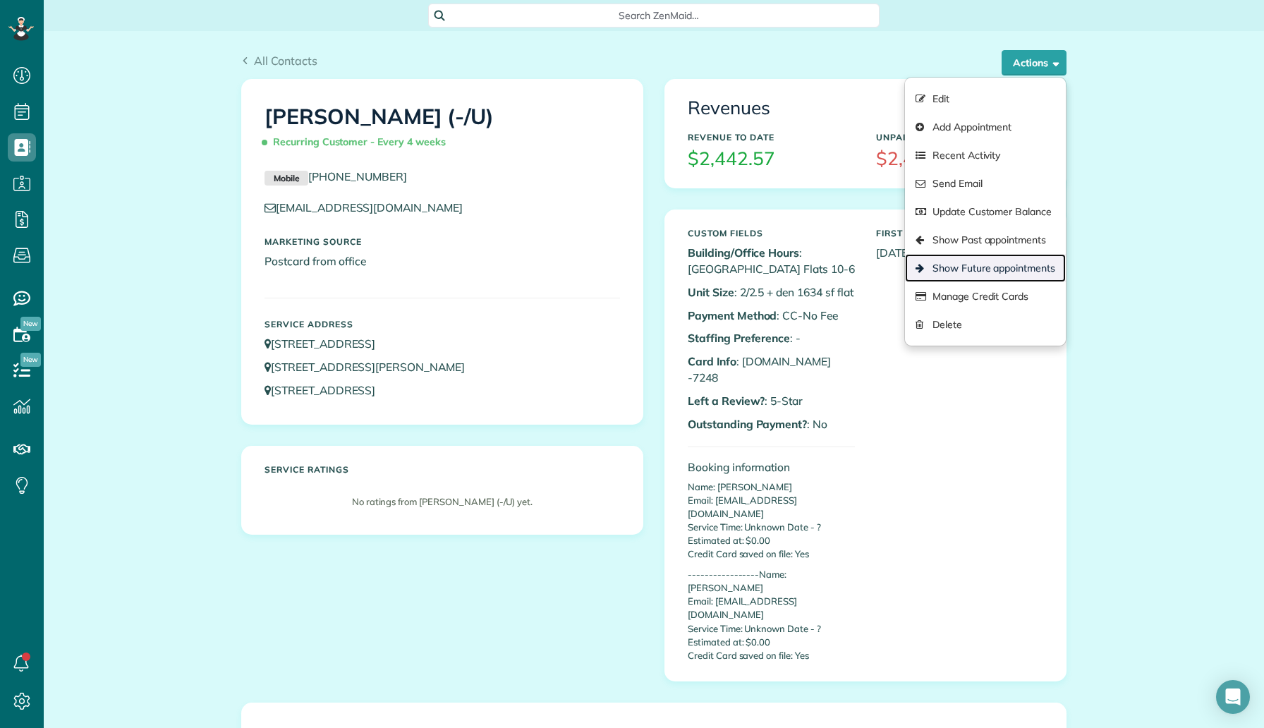
click at [994, 270] on link "Show Future appointments" at bounding box center [985, 268] width 161 height 28
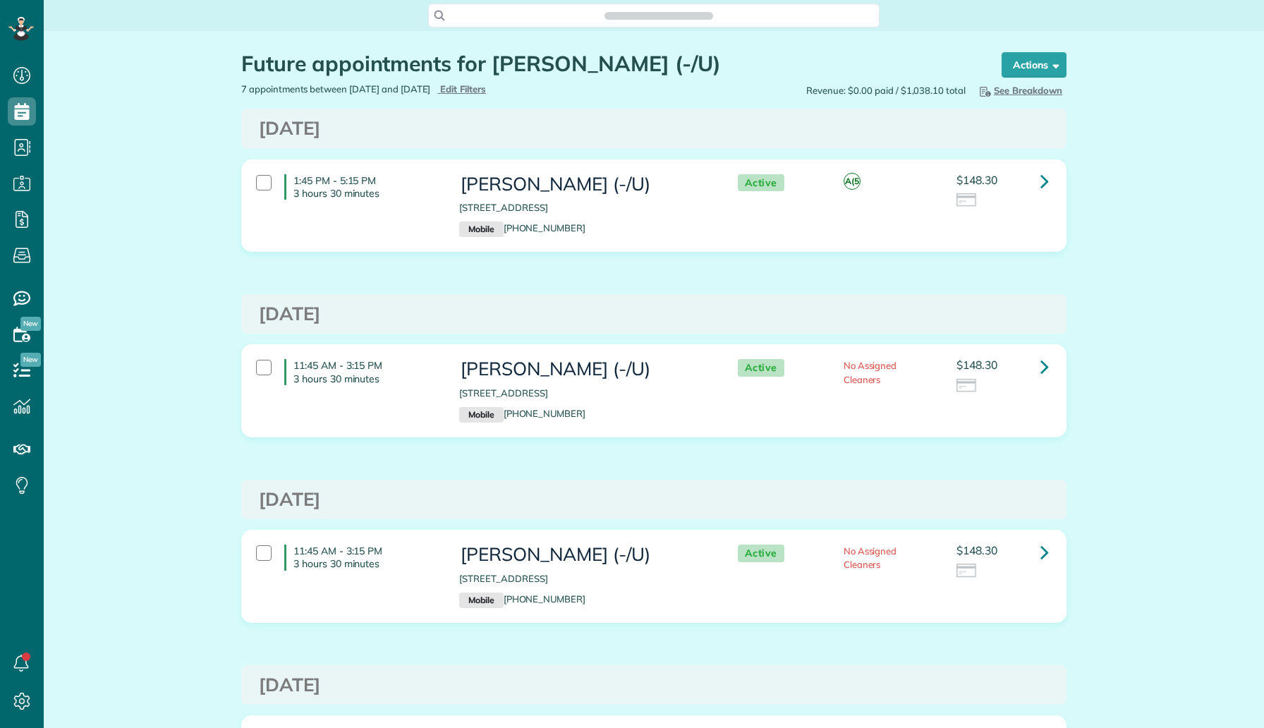
scroll to position [6, 6]
click at [1042, 185] on icon at bounding box center [1044, 181] width 8 height 25
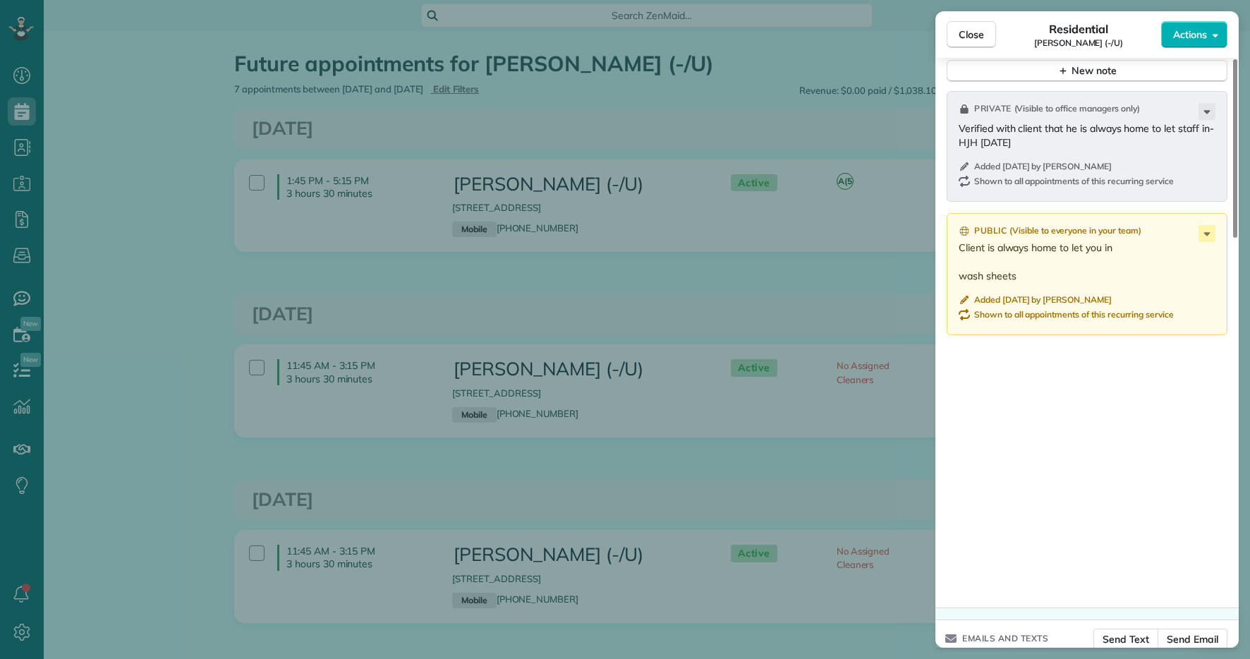
scroll to position [659, 44]
click at [23, 110] on div "Close Residential Steven Bhargava (-/U) Actions Status Active Steven Bhargava (…" at bounding box center [625, 329] width 1250 height 659
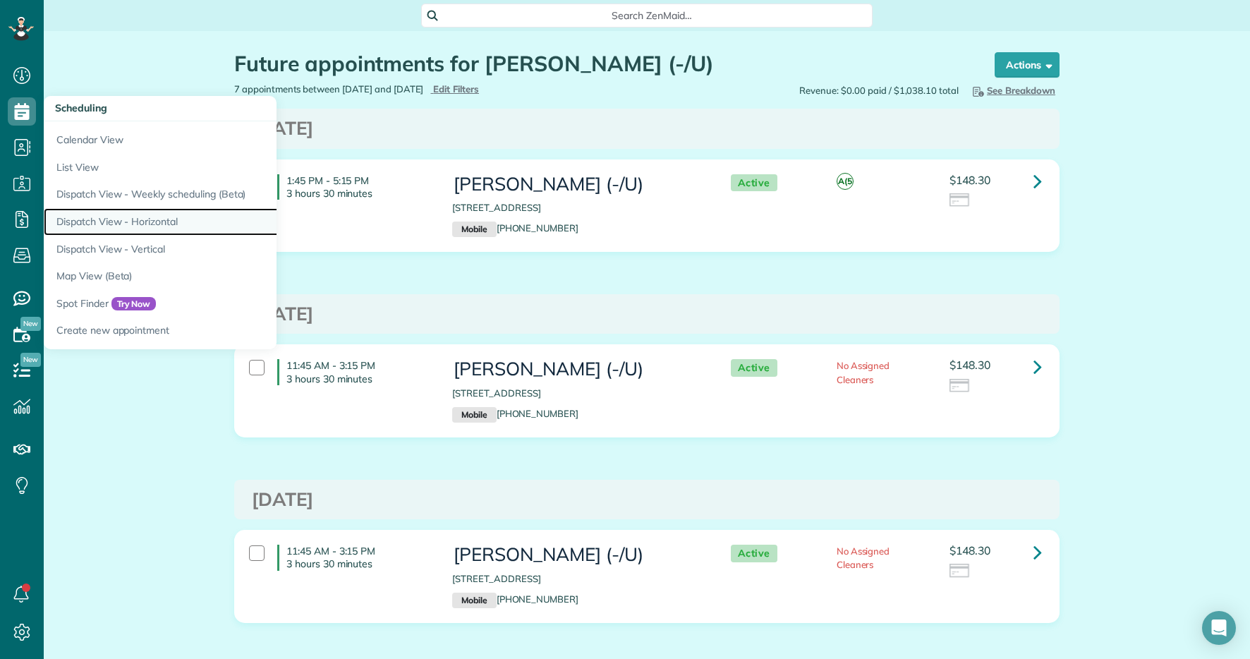
click at [121, 228] on link "Dispatch View - Horizontal" at bounding box center [220, 222] width 353 height 28
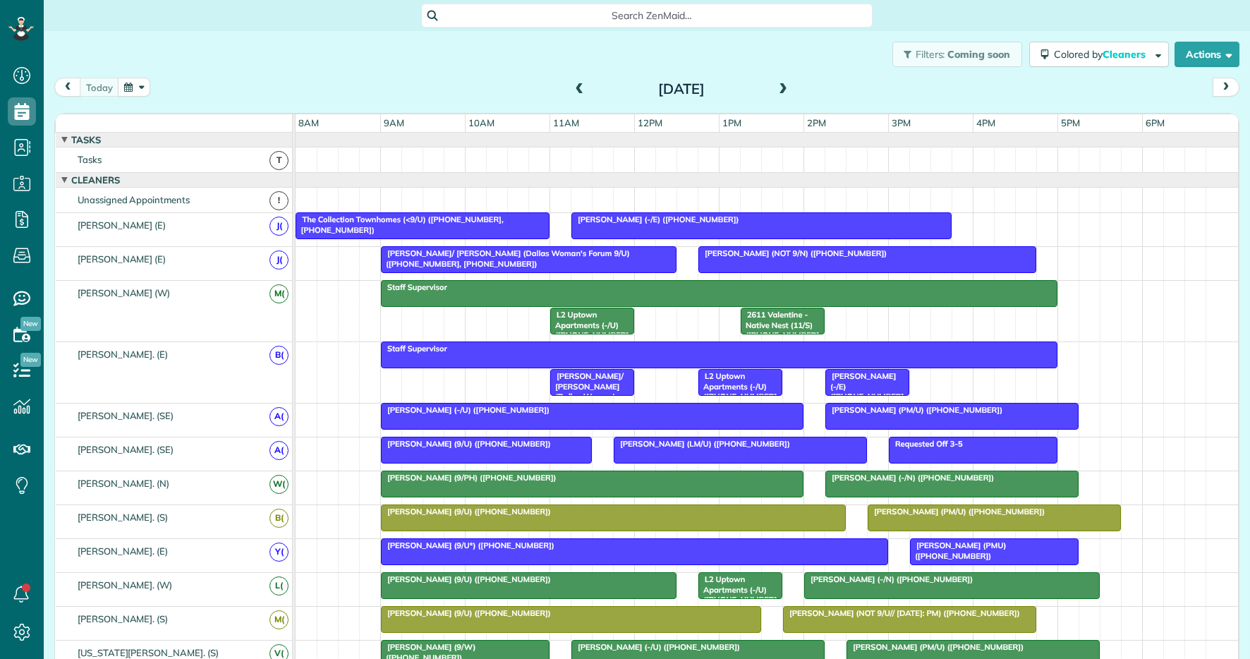
scroll to position [6, 6]
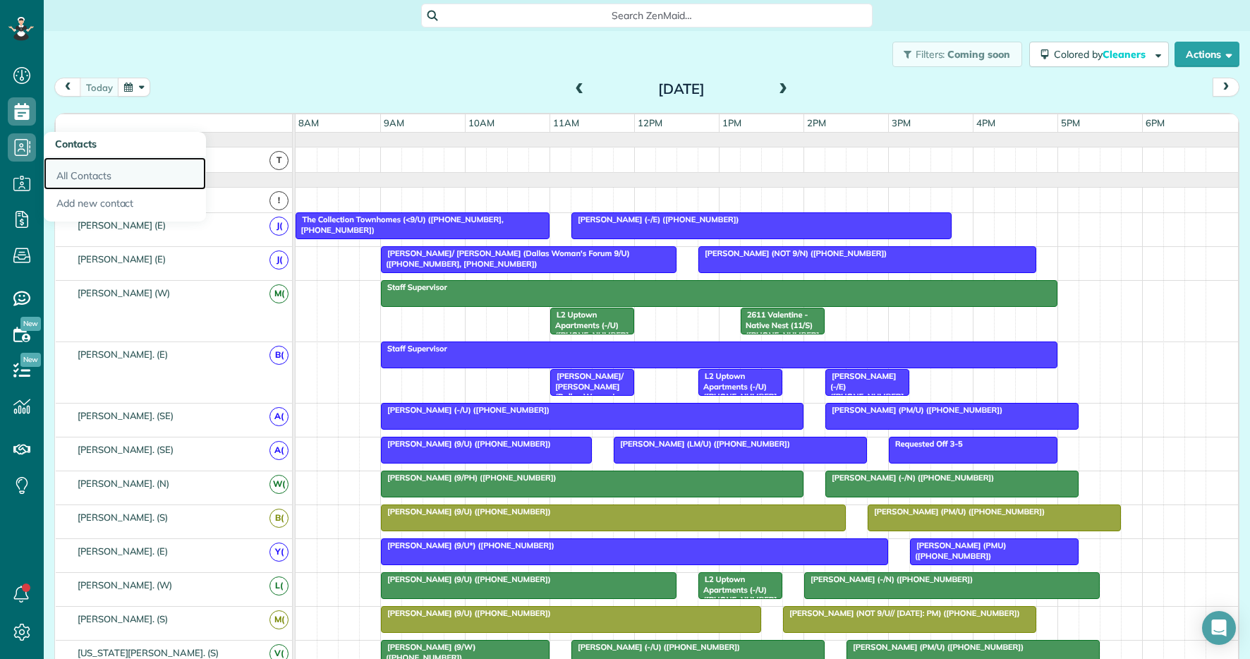
click at [75, 173] on link "All Contacts" at bounding box center [125, 173] width 162 height 32
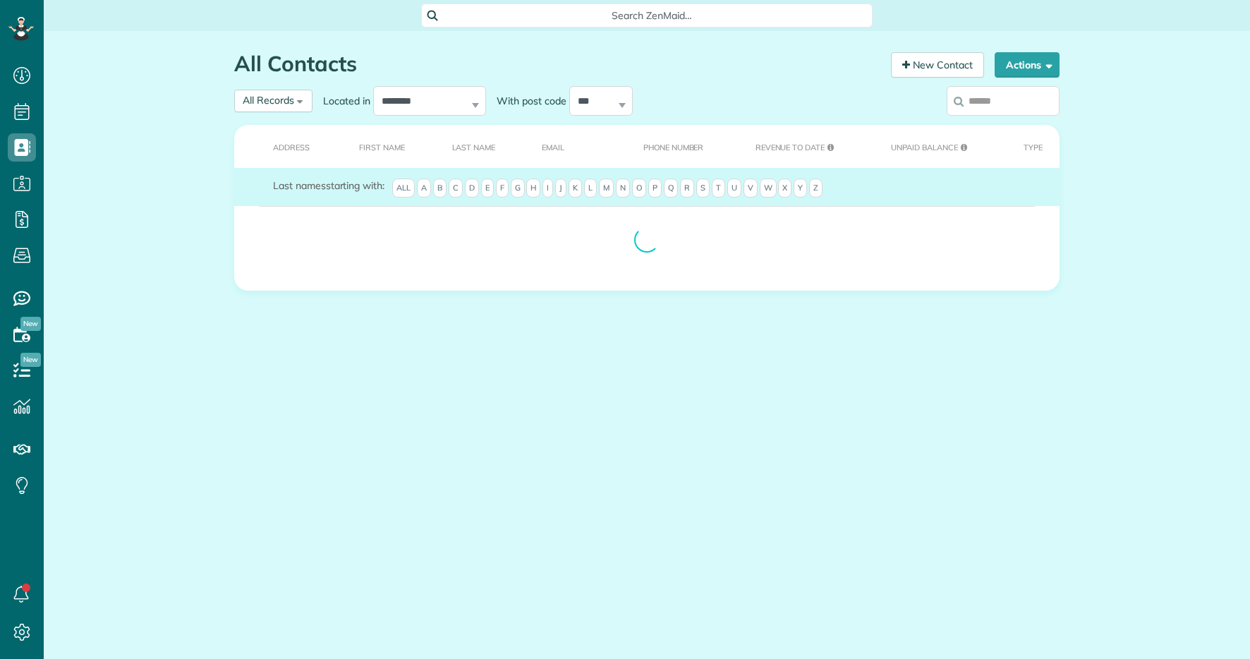
scroll to position [6, 6]
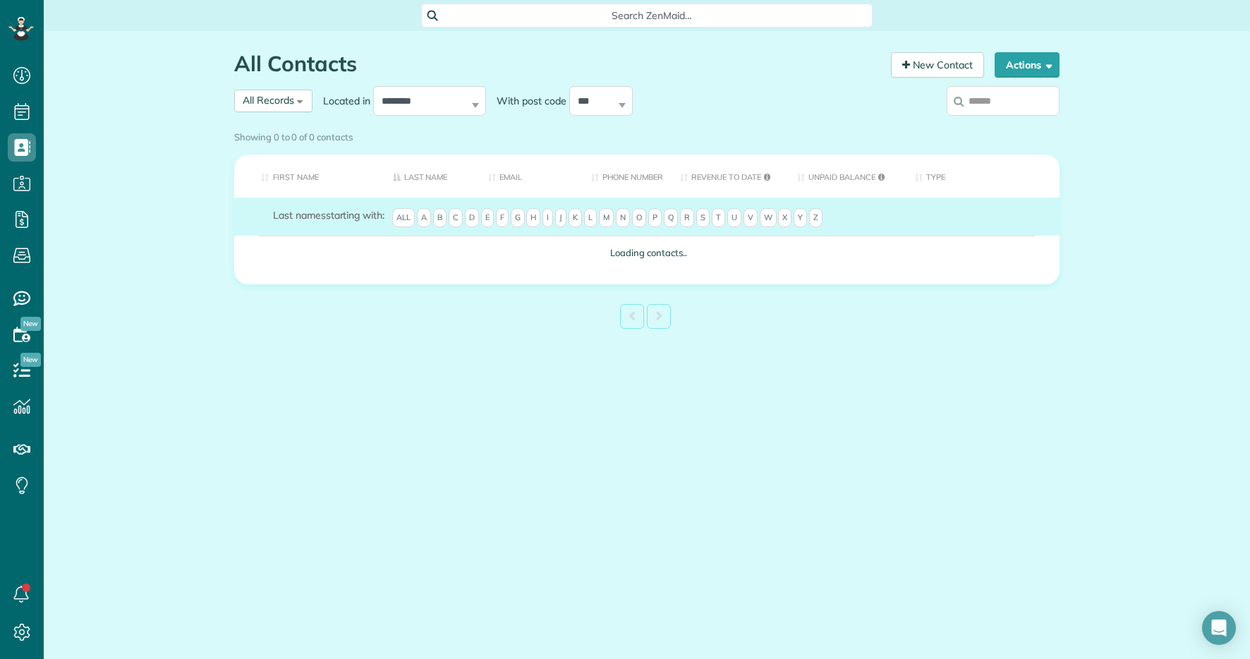
click at [1025, 99] on input "search" at bounding box center [1002, 101] width 113 height 30
paste input "**********"
click at [991, 100] on input "**********" at bounding box center [1002, 101] width 113 height 30
type input "**********"
click at [995, 110] on input "**********" at bounding box center [1002, 101] width 113 height 30
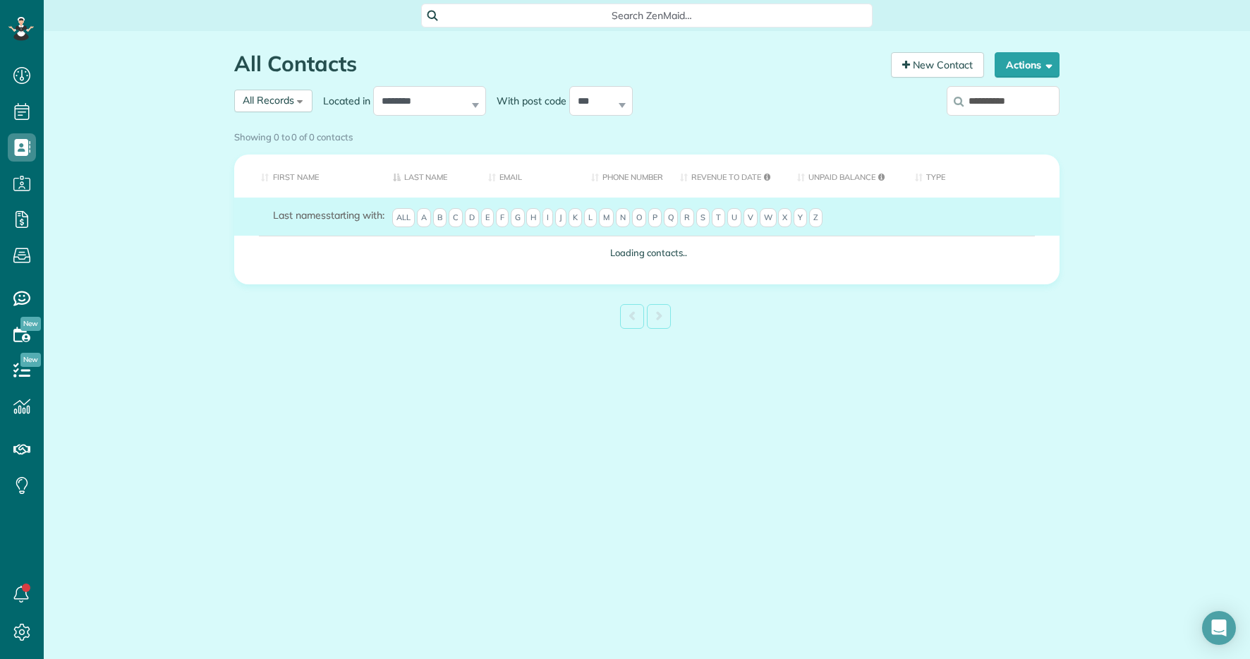
click at [982, 125] on div "Showing 0 to 0 of 0 contacts" at bounding box center [647, 137] width 846 height 25
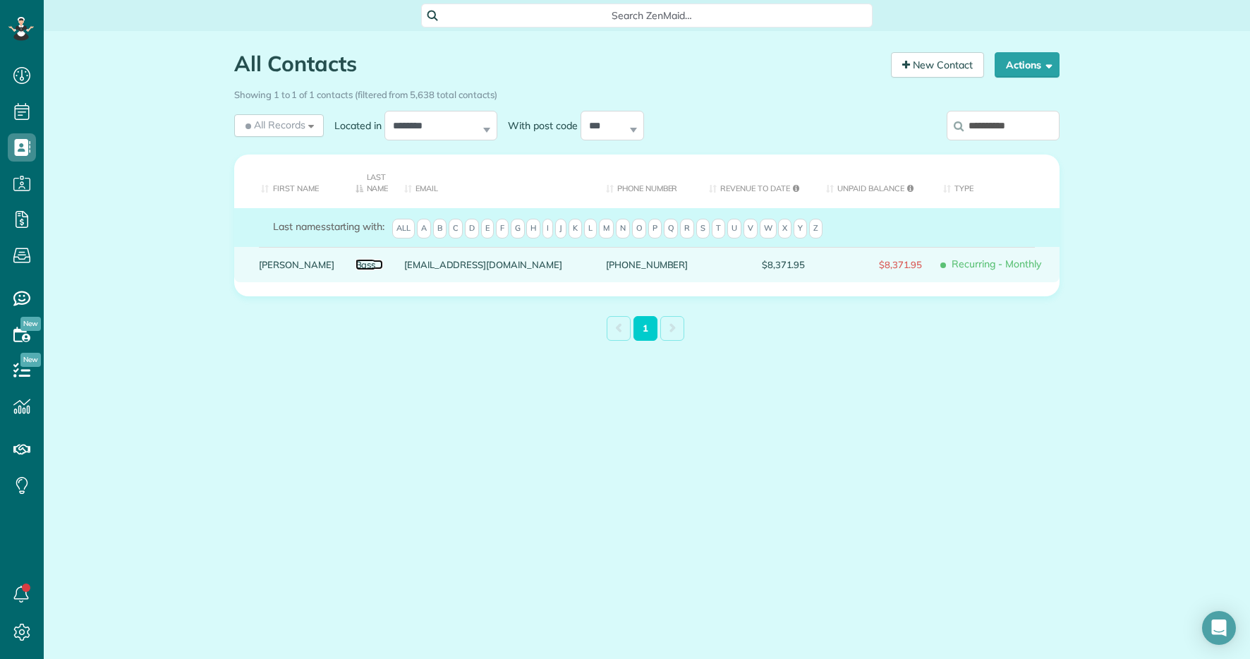
click at [355, 268] on link "Bass" at bounding box center [369, 265] width 28 height 10
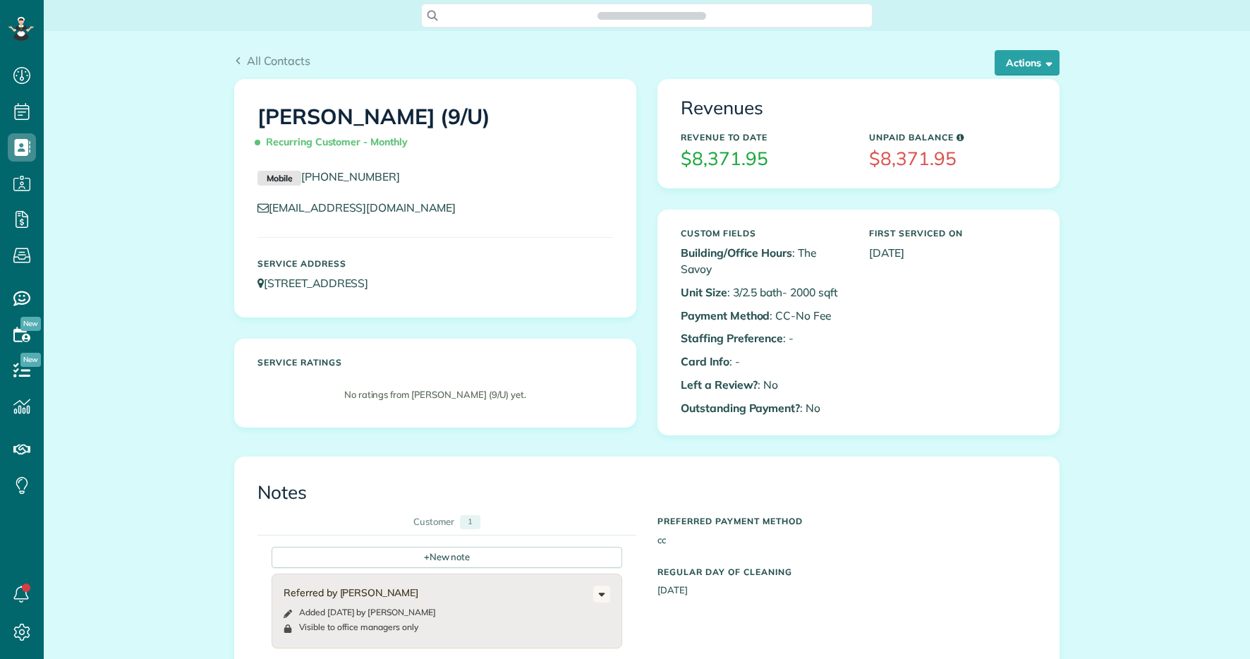
scroll to position [6, 6]
click at [1007, 64] on button "Actions" at bounding box center [1026, 62] width 65 height 25
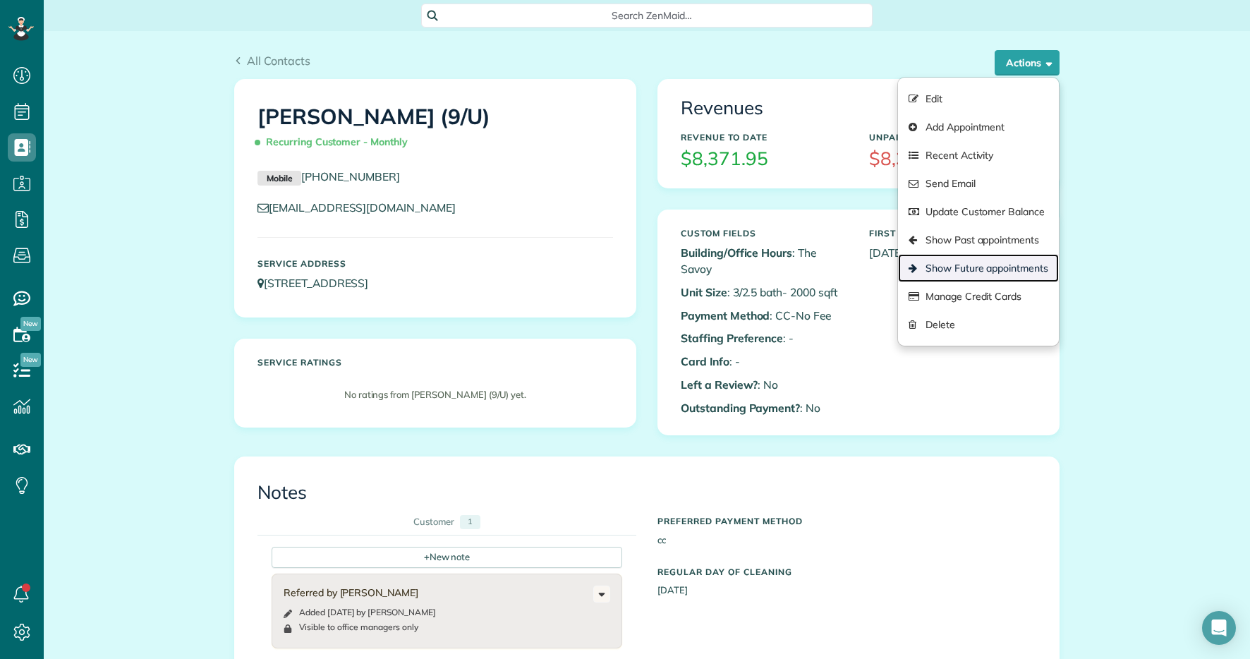
click at [961, 257] on link "Show Future appointments" at bounding box center [978, 268] width 161 height 28
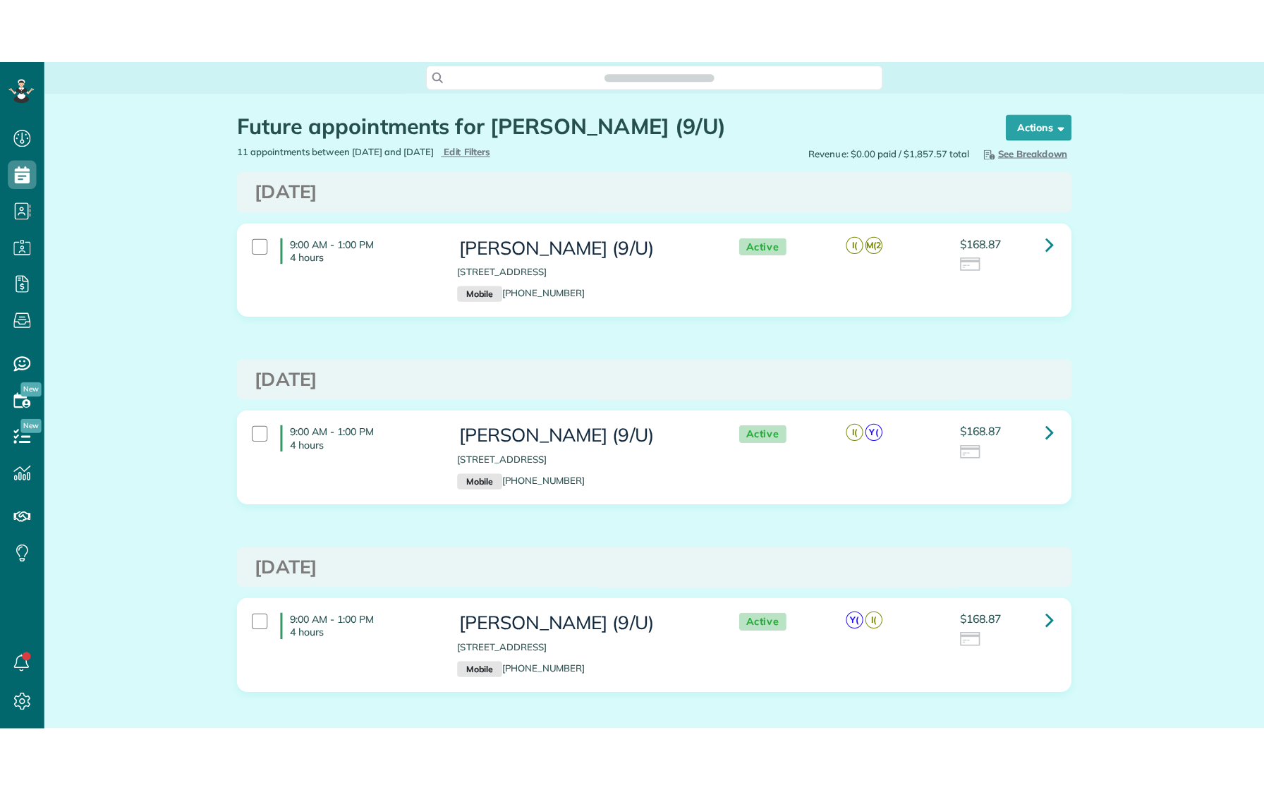
scroll to position [6, 6]
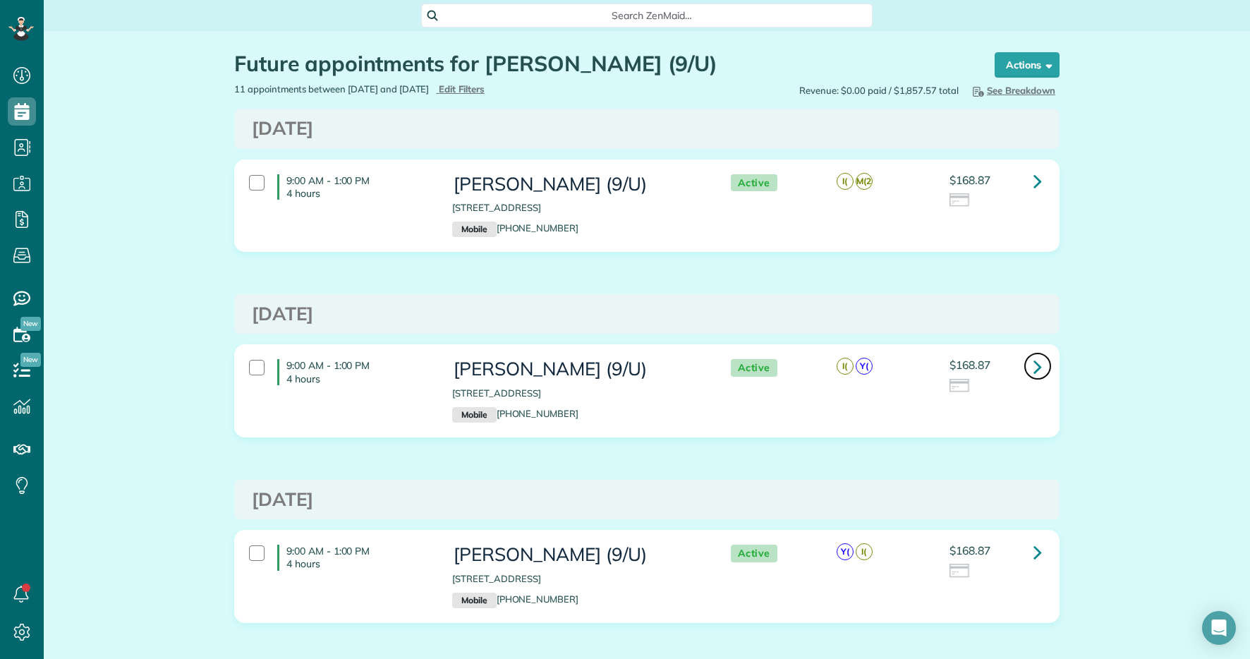
click at [1027, 367] on link at bounding box center [1037, 366] width 28 height 28
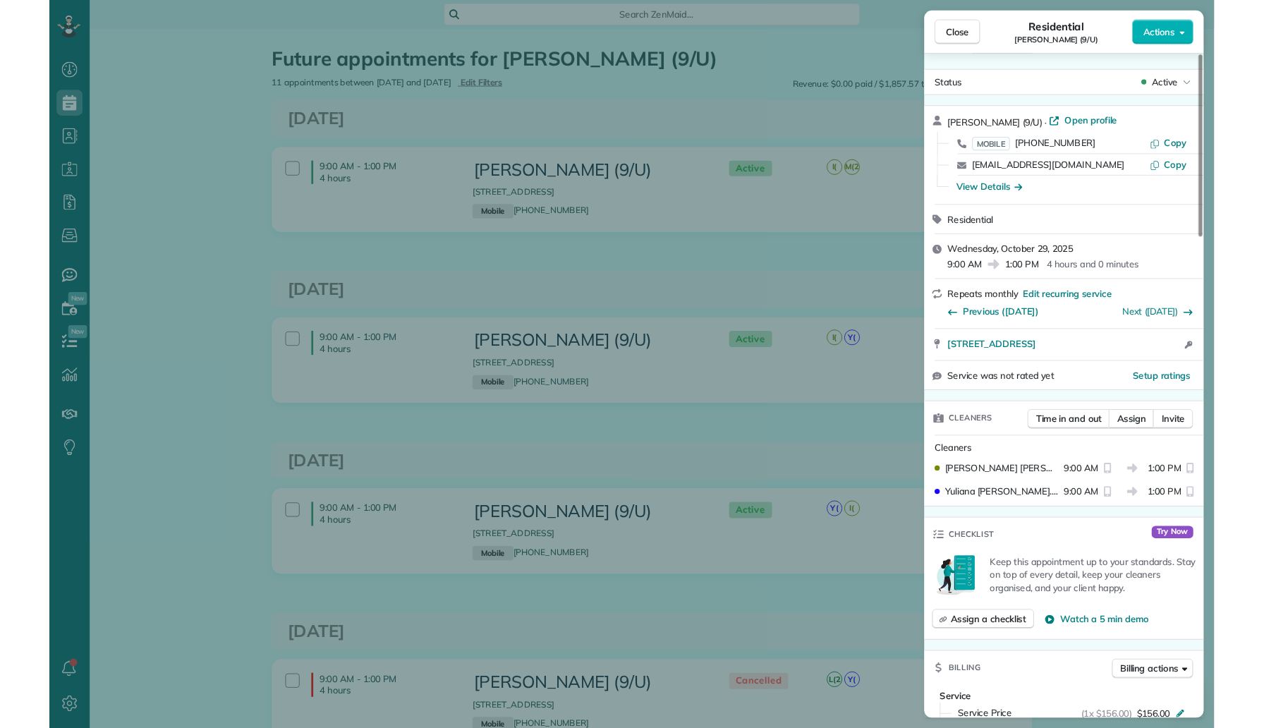
scroll to position [728, 44]
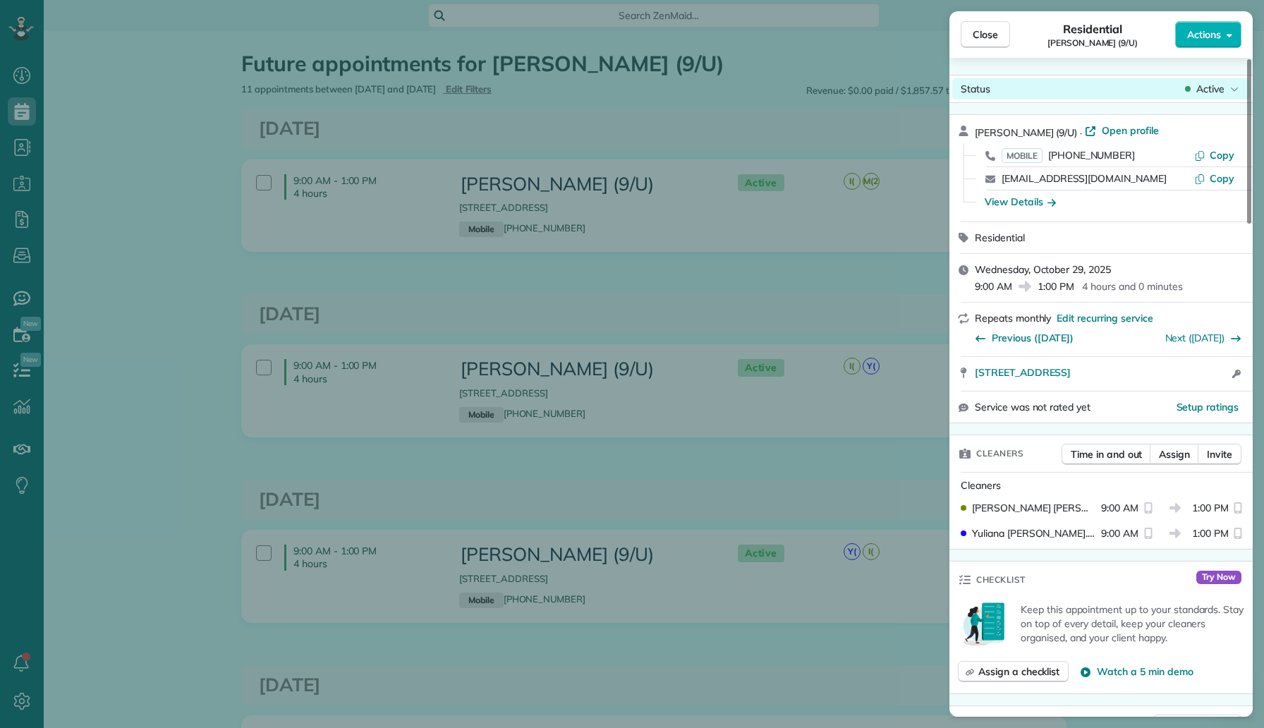
click at [1201, 85] on span "Active" at bounding box center [1210, 89] width 28 height 14
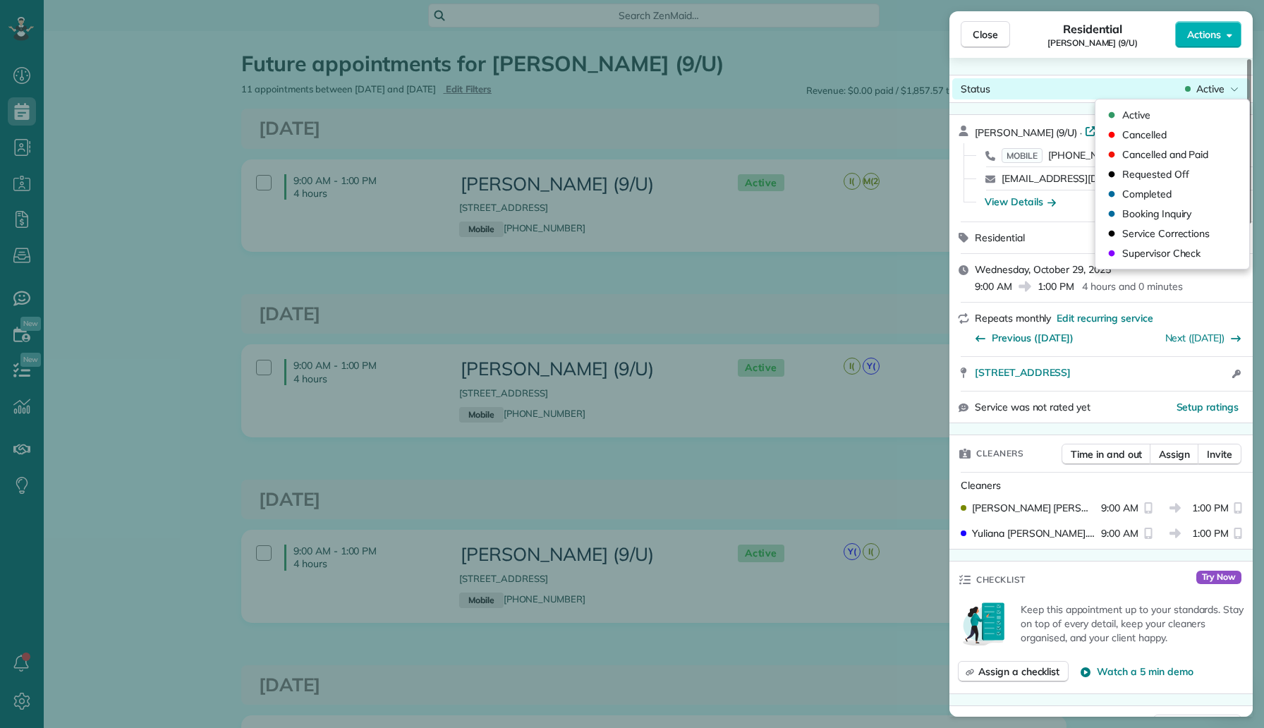
click at [1170, 140] on div "Cancelled" at bounding box center [1172, 135] width 142 height 20
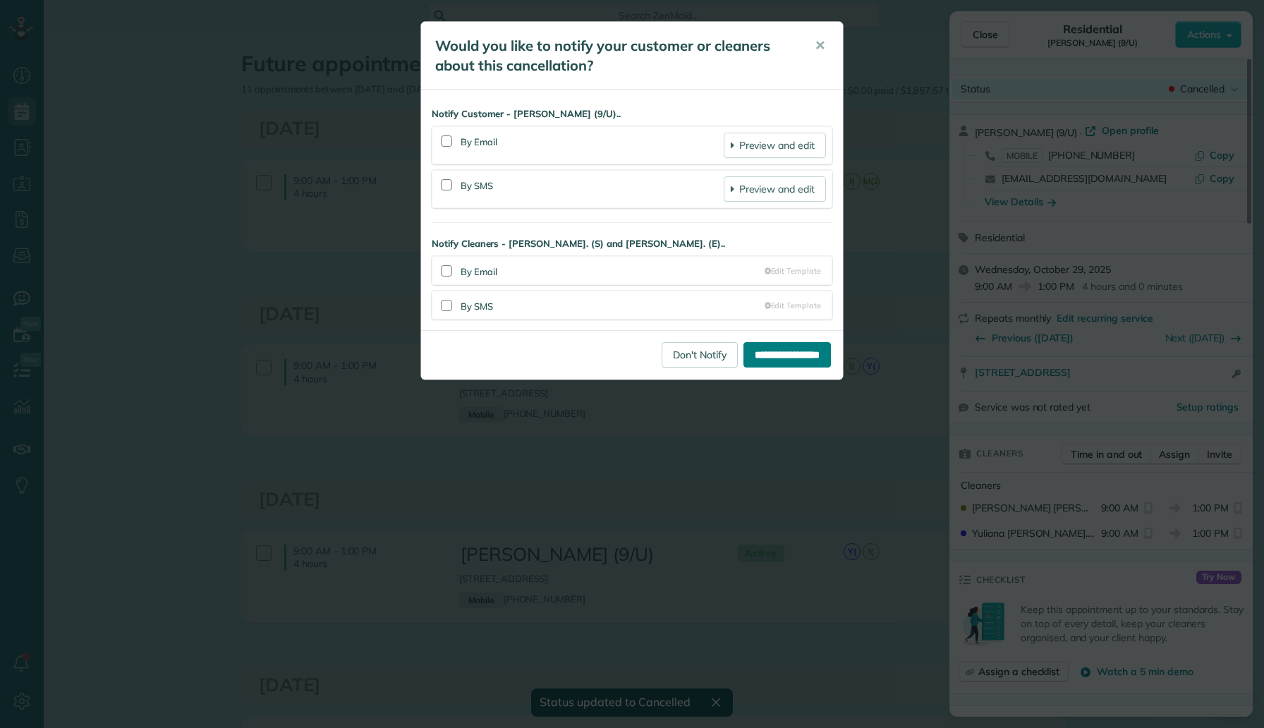
click at [774, 358] on input "**********" at bounding box center [786, 354] width 87 height 25
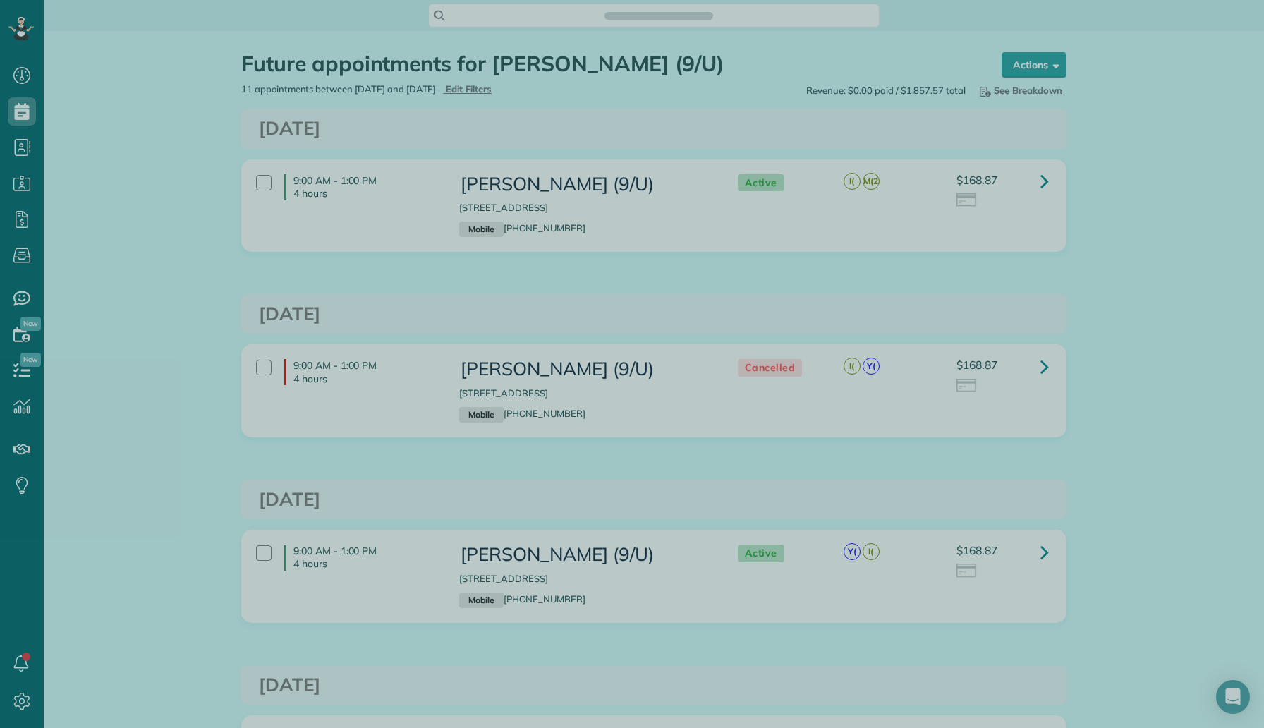
scroll to position [6, 6]
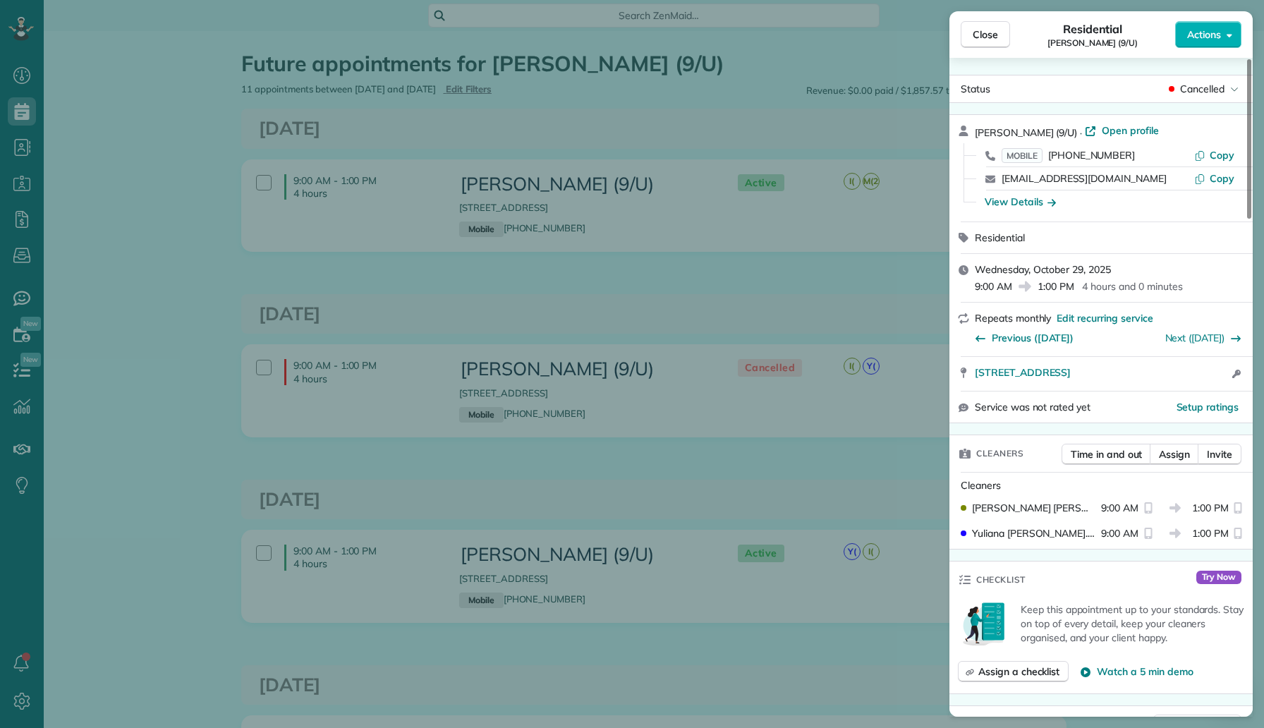
click at [159, 172] on div "Close Residential Jayne Bass (9/U) Actions Status Cancelled Jayne Bass (9/U) · …" at bounding box center [632, 364] width 1264 height 728
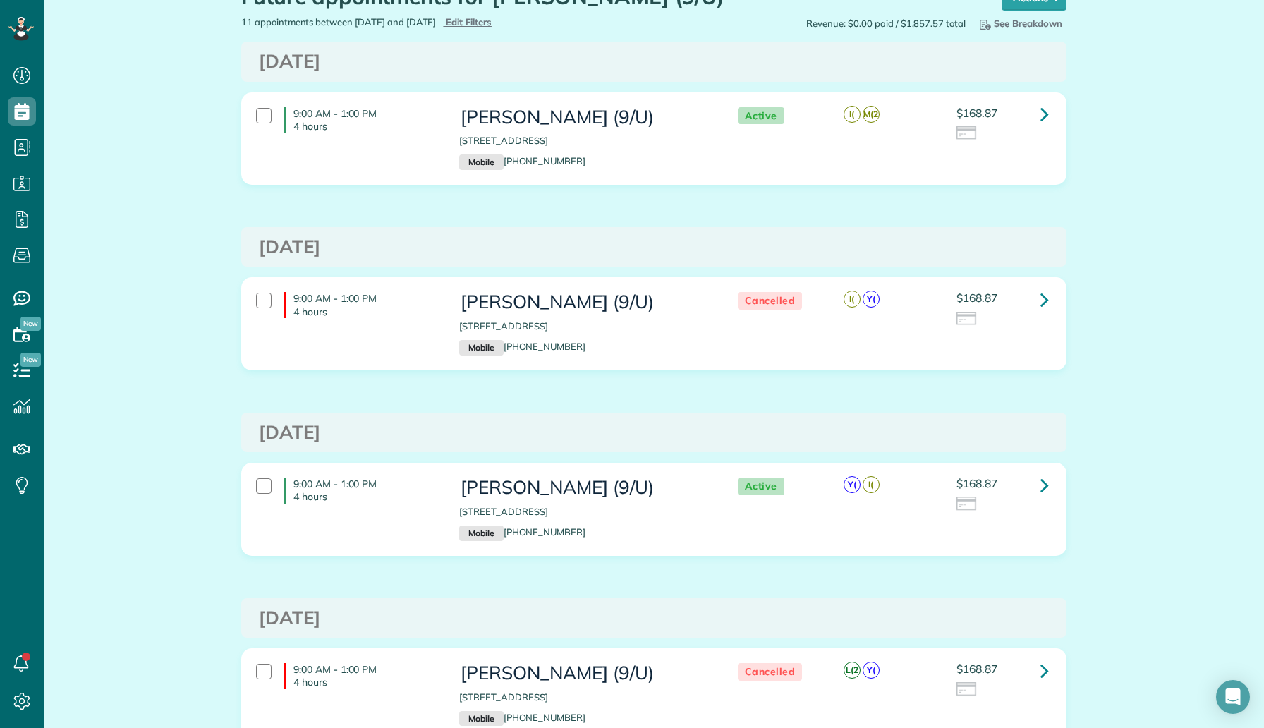
scroll to position [174, 0]
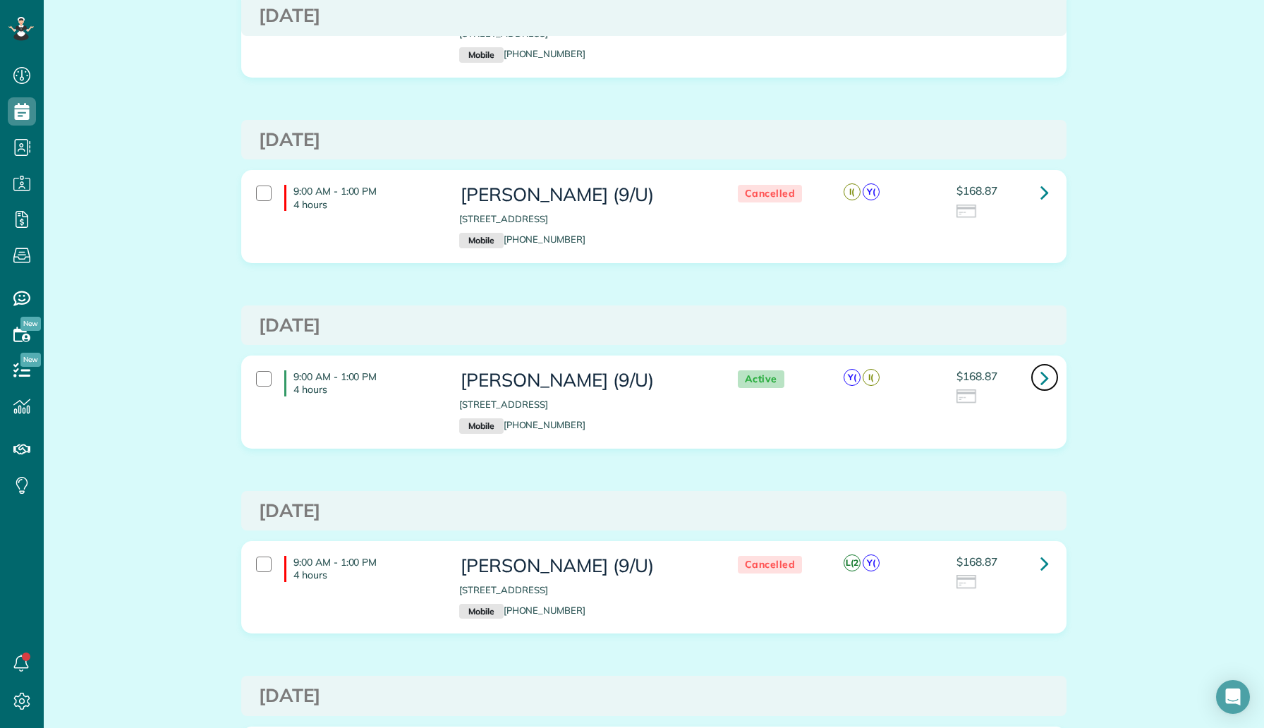
click at [1040, 385] on icon at bounding box center [1044, 377] width 8 height 25
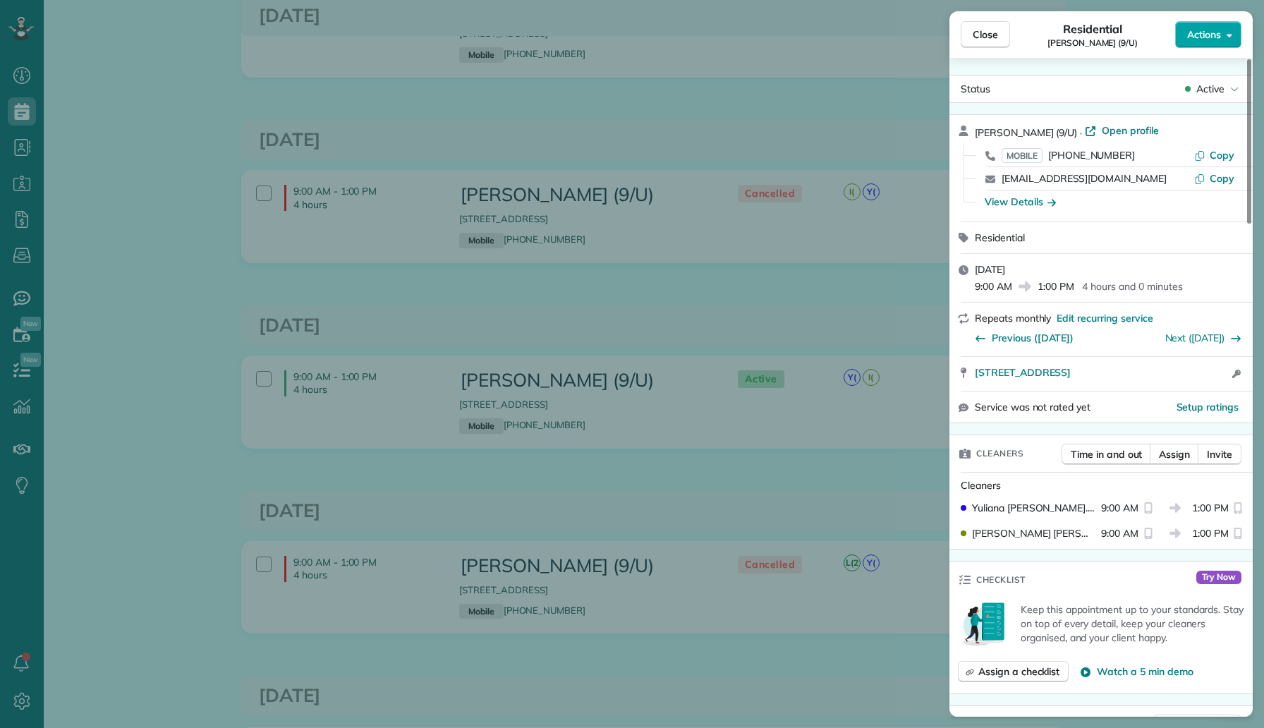
click at [1206, 38] on span "Actions" at bounding box center [1204, 35] width 34 height 14
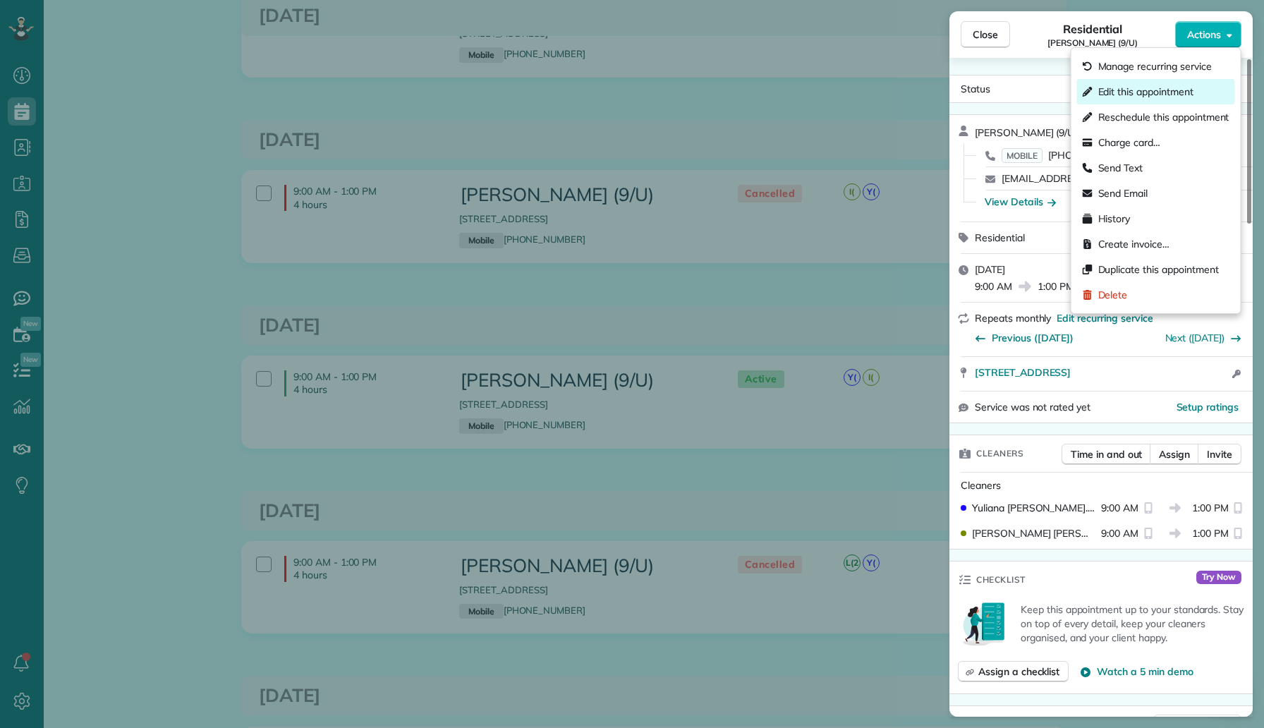
click at [1168, 87] on span "Edit this appointment" at bounding box center [1145, 92] width 95 height 14
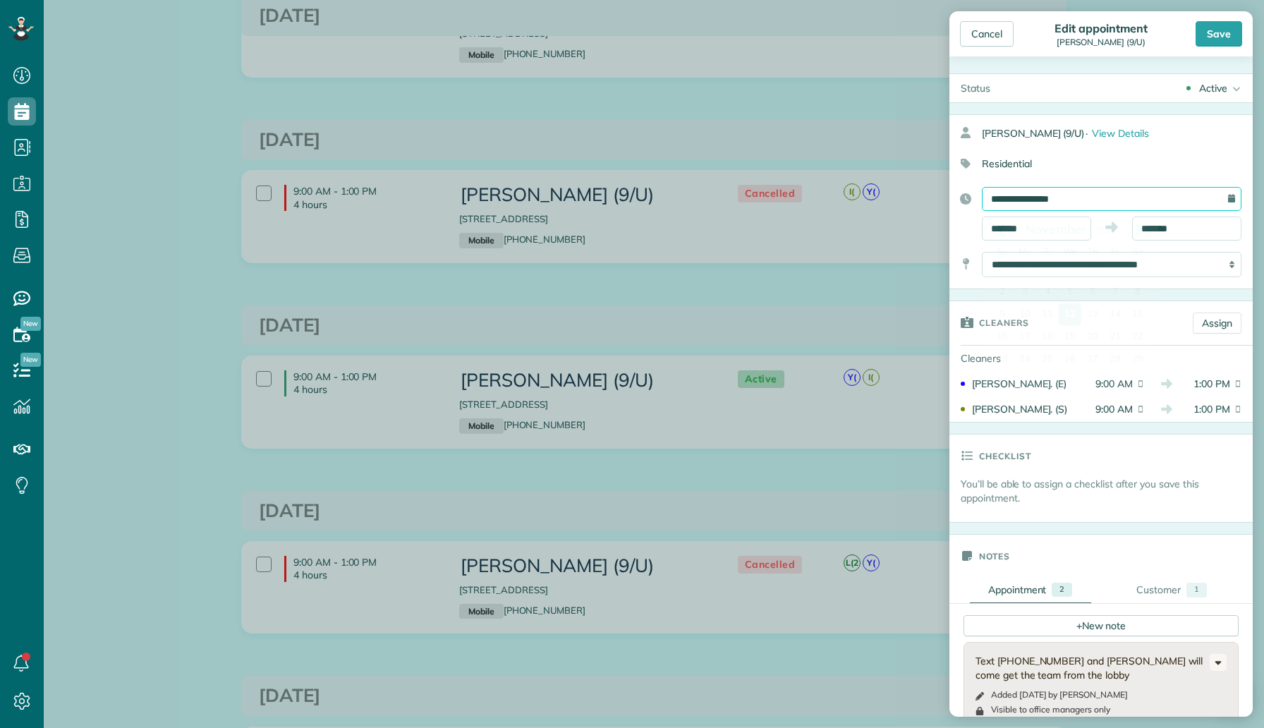
click at [1123, 198] on input "**********" at bounding box center [1112, 199] width 260 height 24
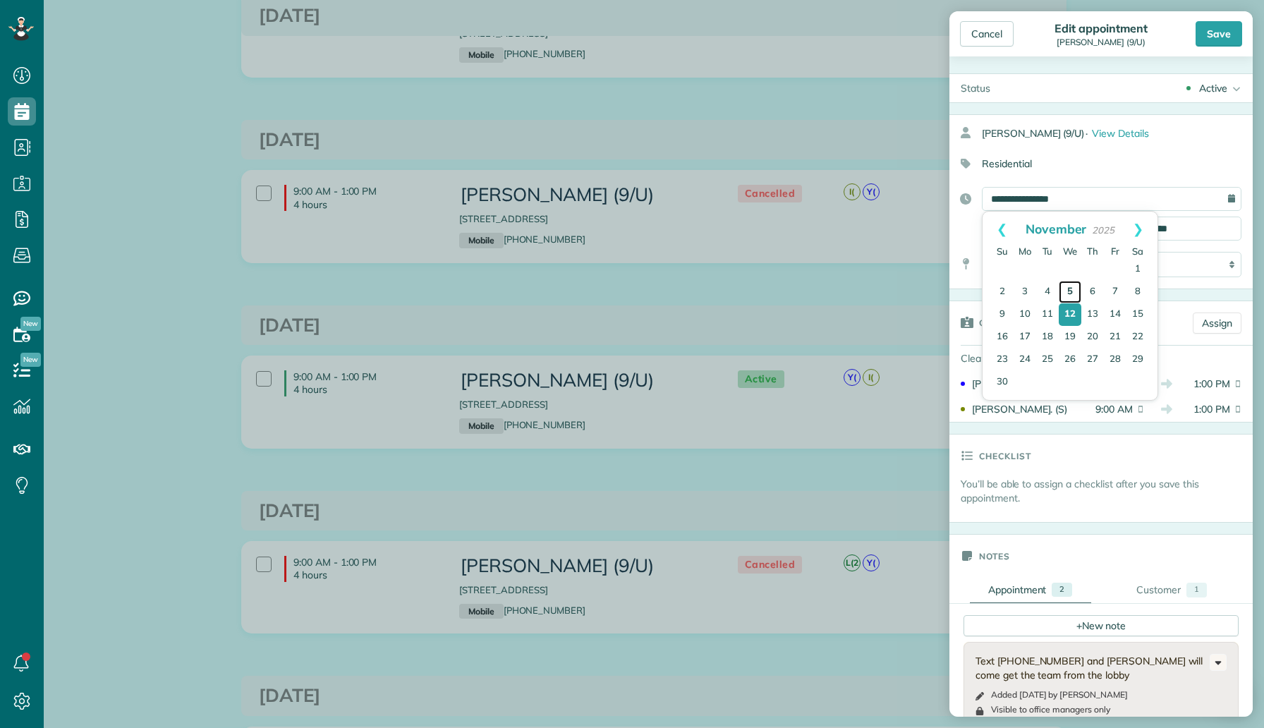
click at [1068, 291] on link "5" at bounding box center [1069, 292] width 23 height 23
type input "**********"
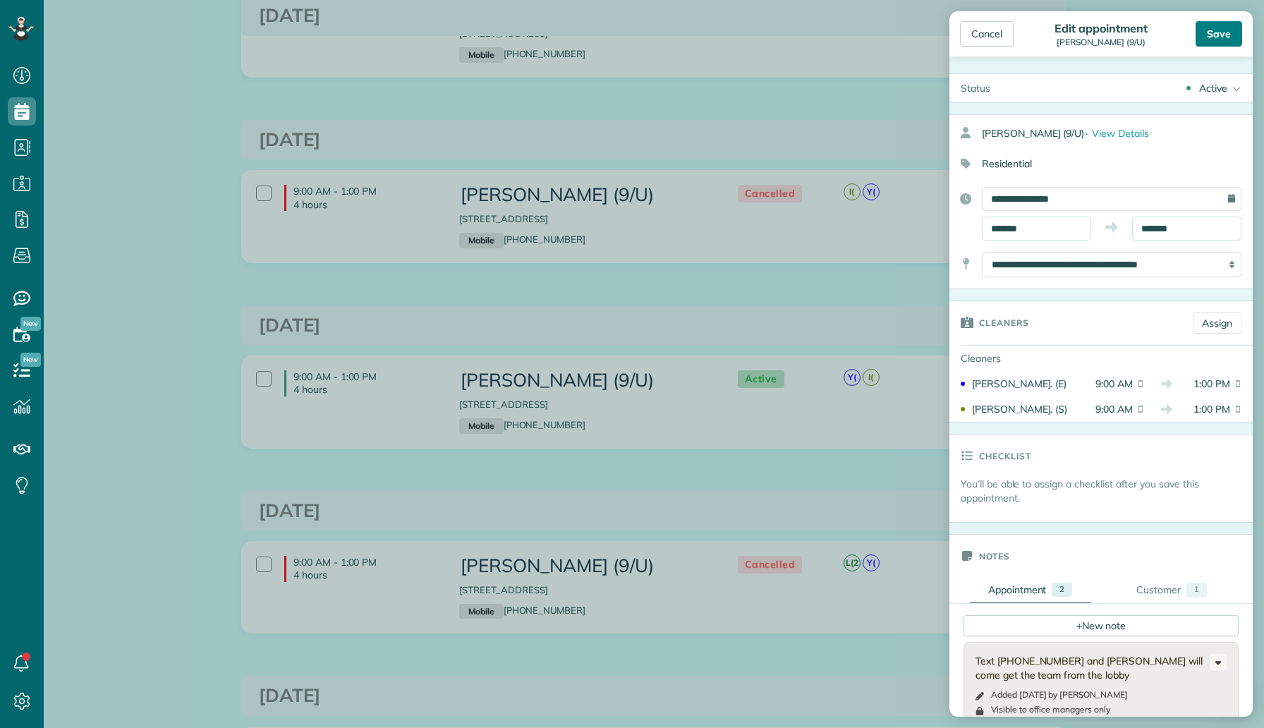
click at [1228, 33] on div "Save" at bounding box center [1218, 33] width 47 height 25
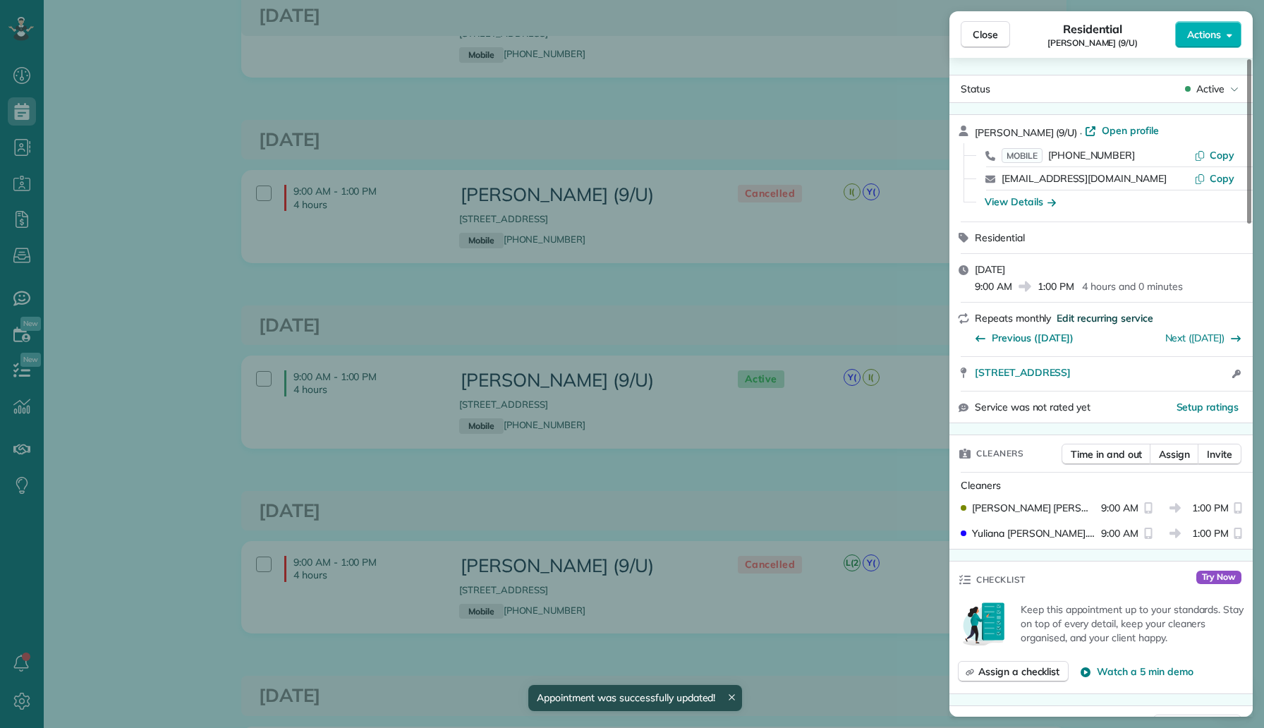
click at [1105, 317] on span "Edit recurring service" at bounding box center [1104, 318] width 96 height 14
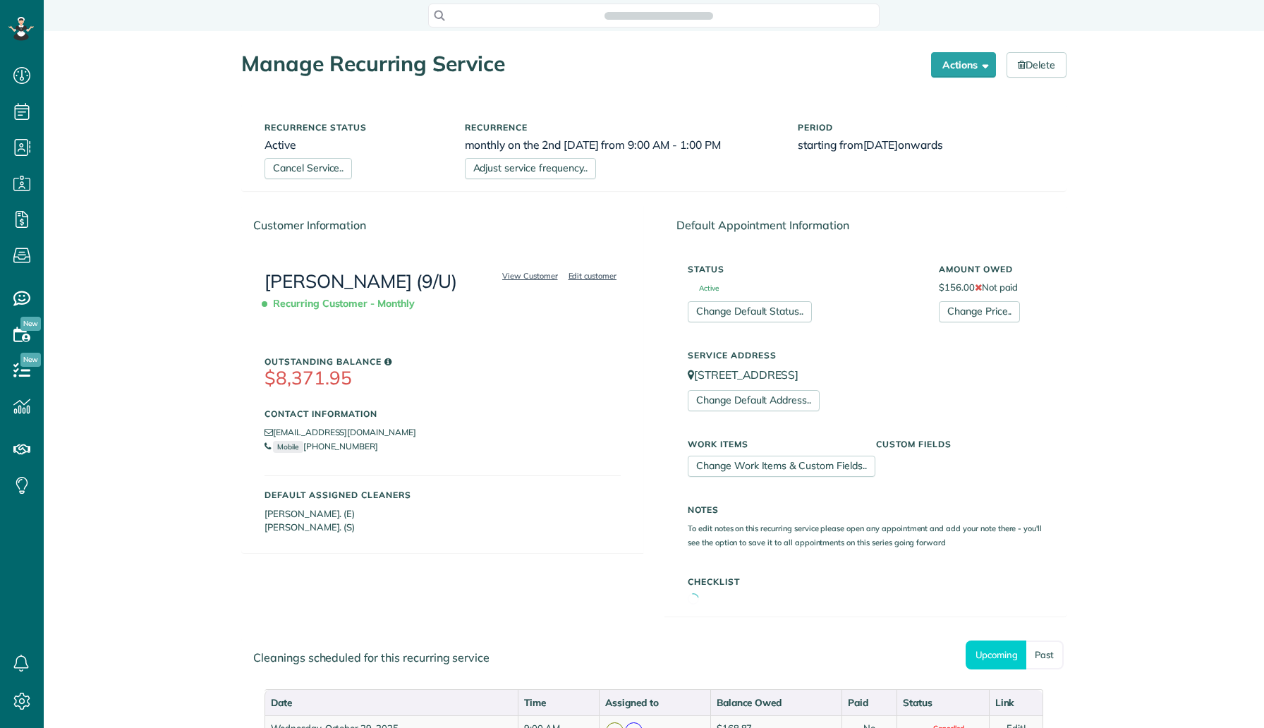
scroll to position [6, 6]
click at [555, 166] on link "Adjust service frequency.." at bounding box center [530, 168] width 131 height 21
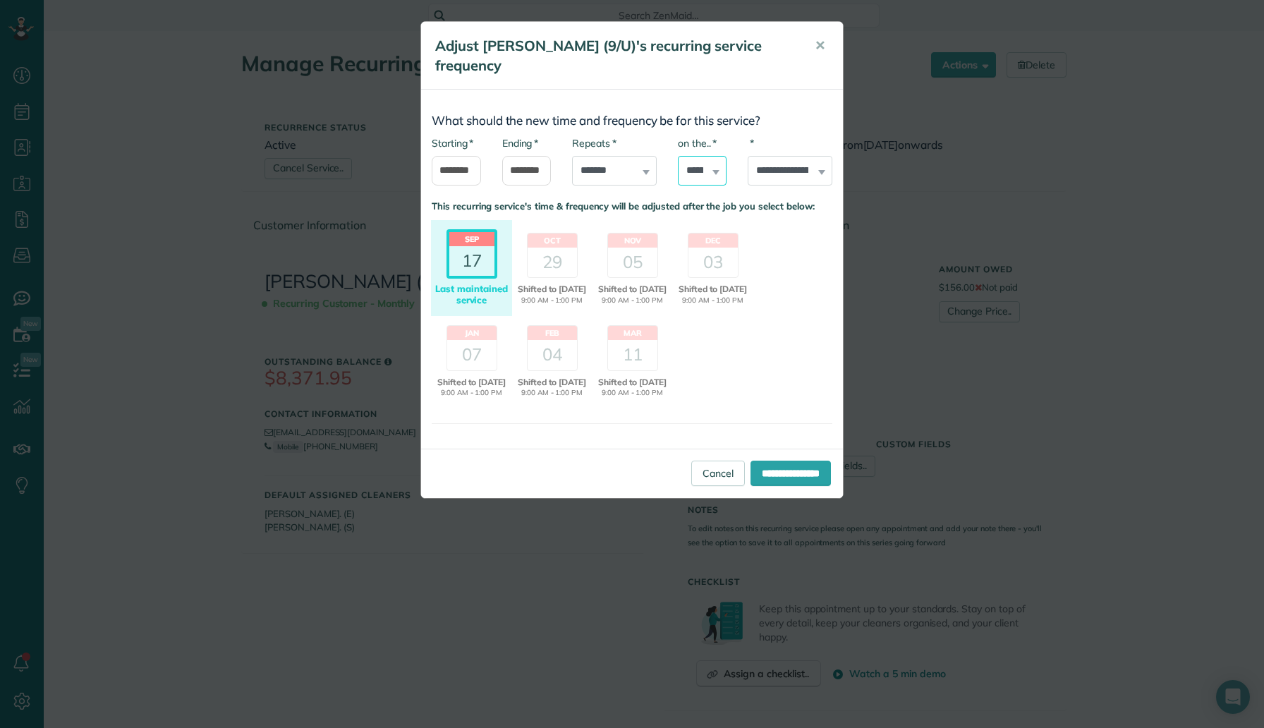
click at [692, 156] on select "***** ****** ***** ******" at bounding box center [702, 171] width 49 height 30
select select "*"
click at [336, 222] on div "**********" at bounding box center [632, 364] width 1264 height 728
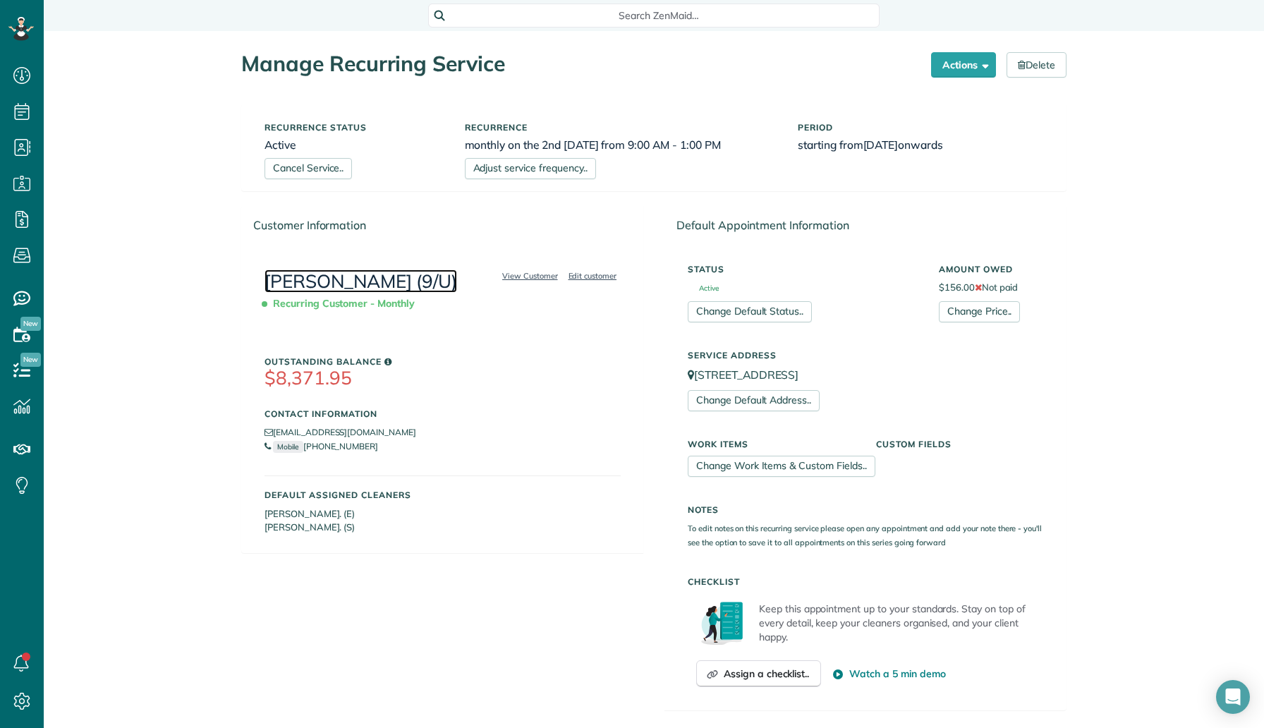
click at [338, 271] on link "[PERSON_NAME] (9/U)" at bounding box center [360, 280] width 193 height 23
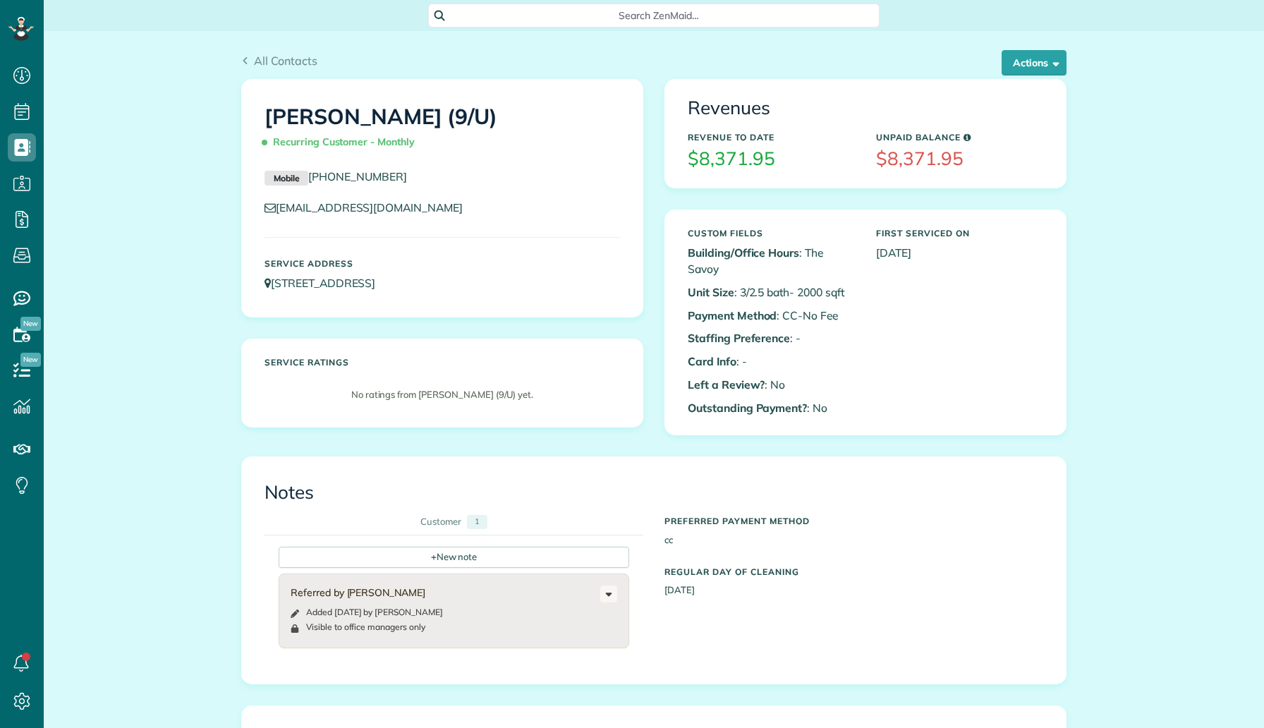
scroll to position [6, 6]
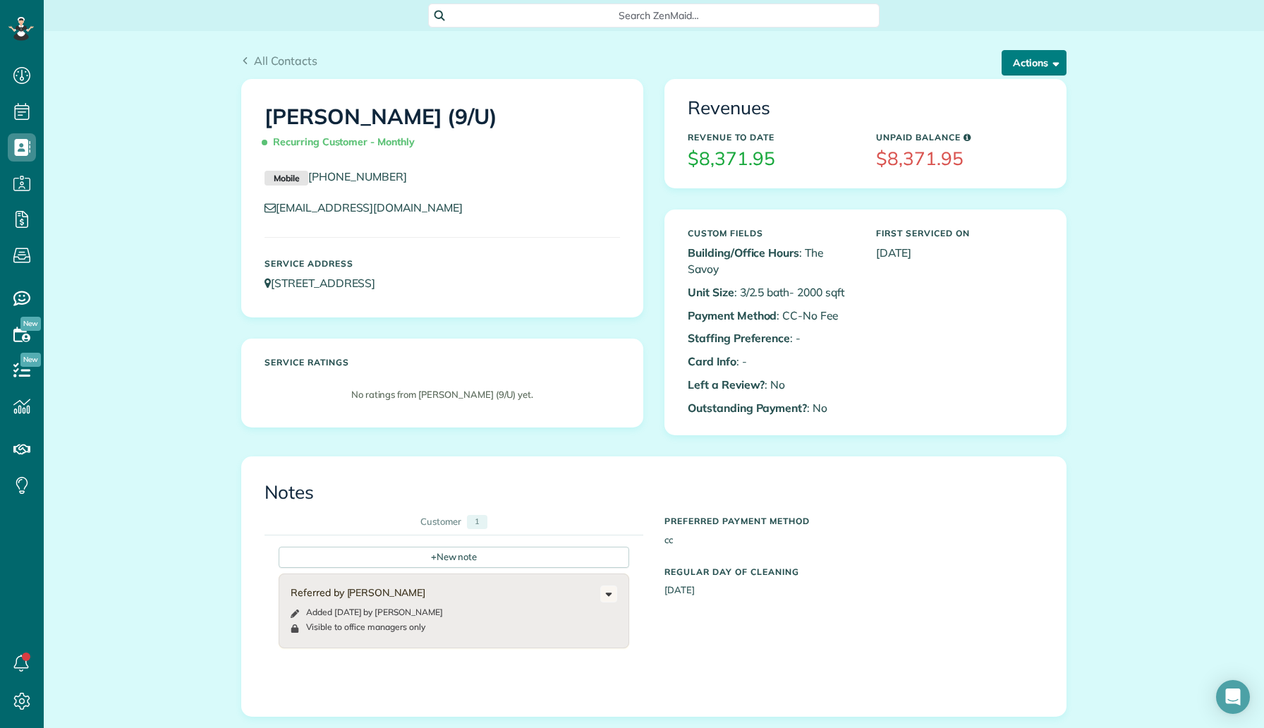
click at [1032, 67] on button "Actions" at bounding box center [1033, 62] width 65 height 25
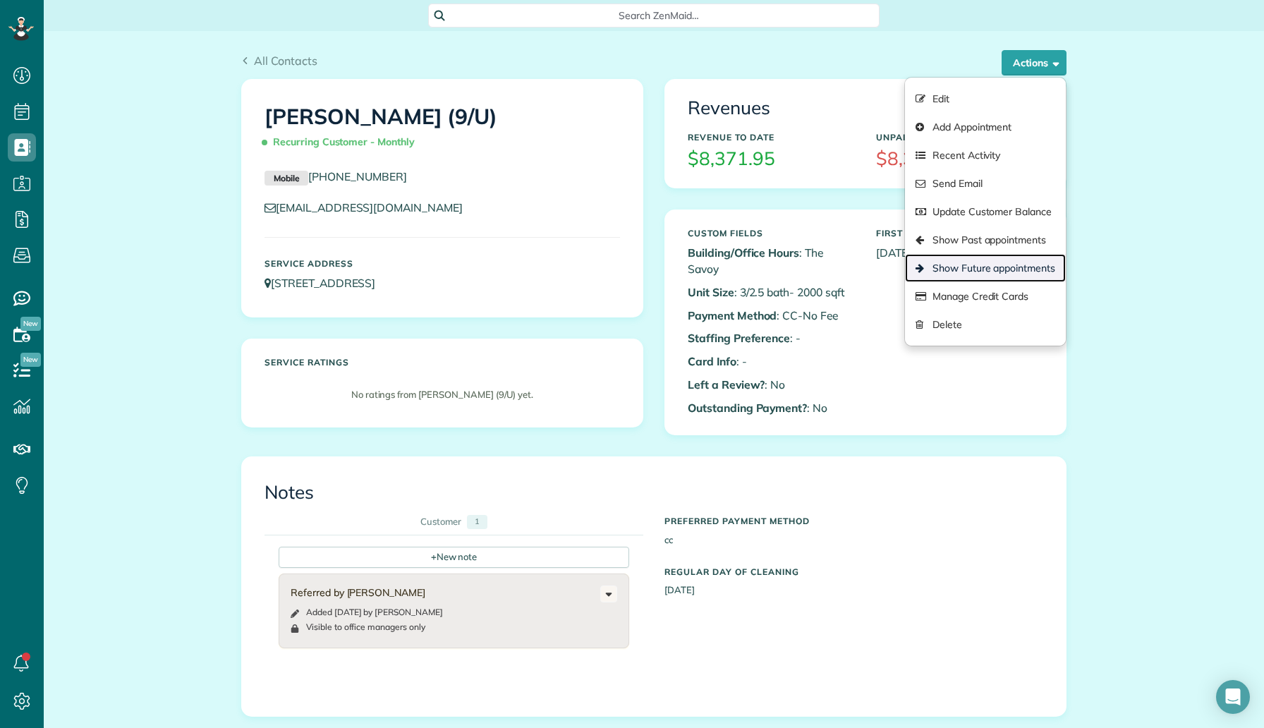
click at [984, 269] on link "Show Future appointments" at bounding box center [985, 268] width 161 height 28
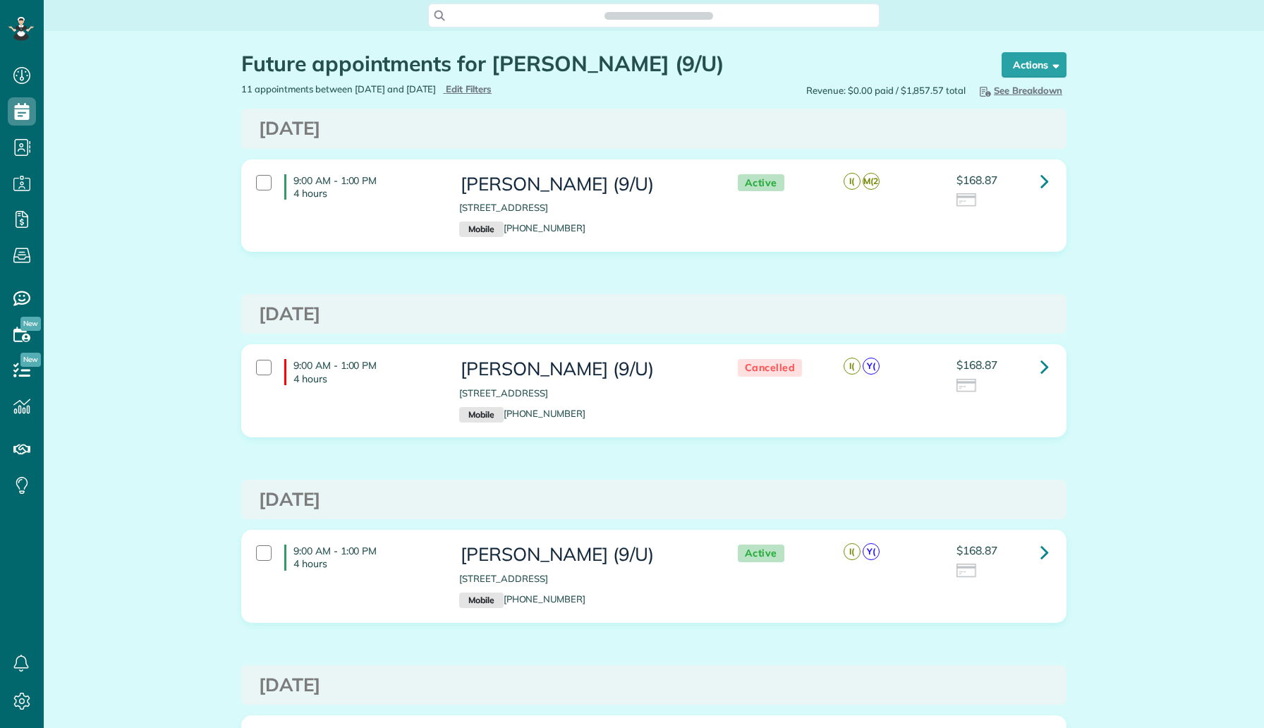
scroll to position [6, 6]
click at [1036, 555] on link at bounding box center [1044, 551] width 28 height 28
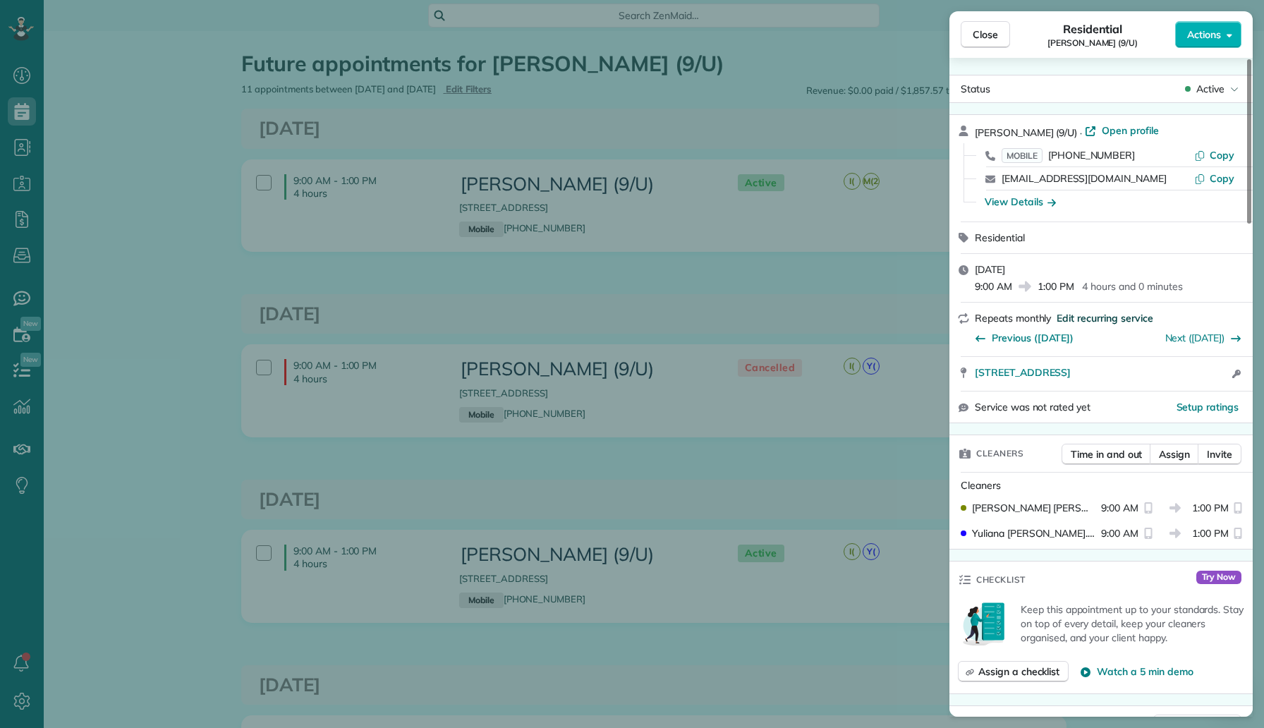
click at [1106, 316] on span "Edit recurring service" at bounding box center [1104, 318] width 96 height 14
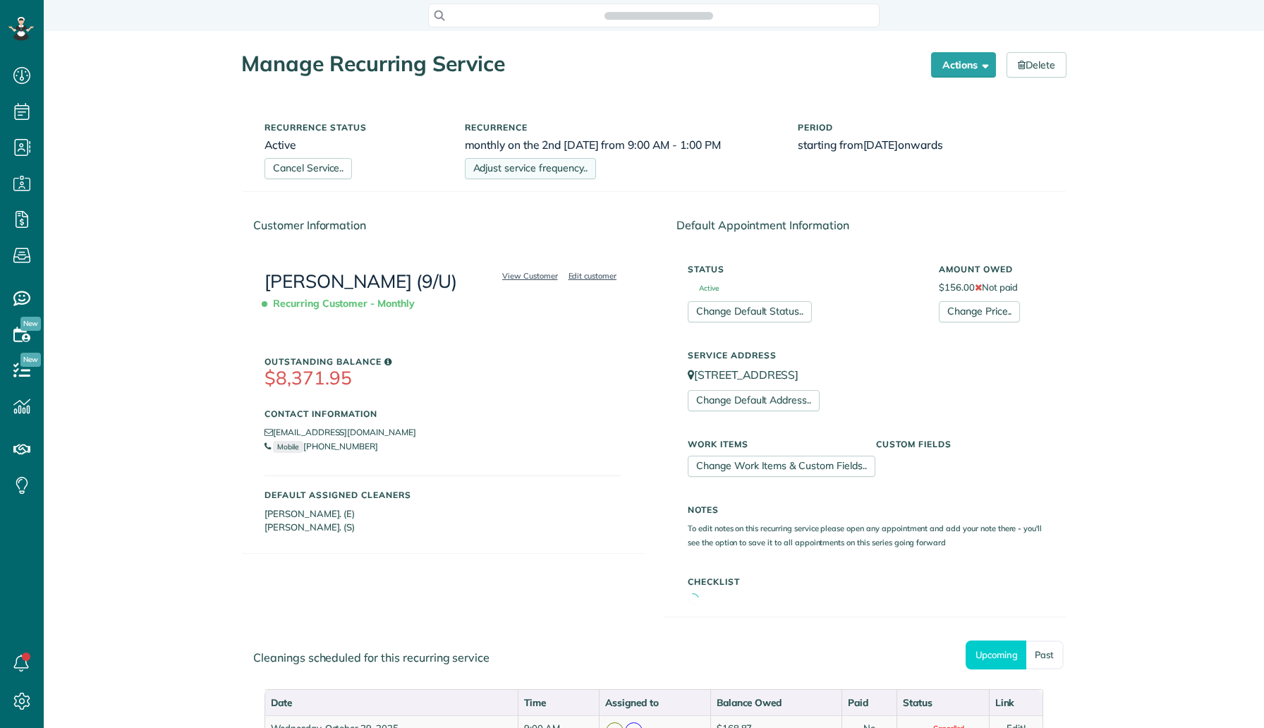
scroll to position [6, 6]
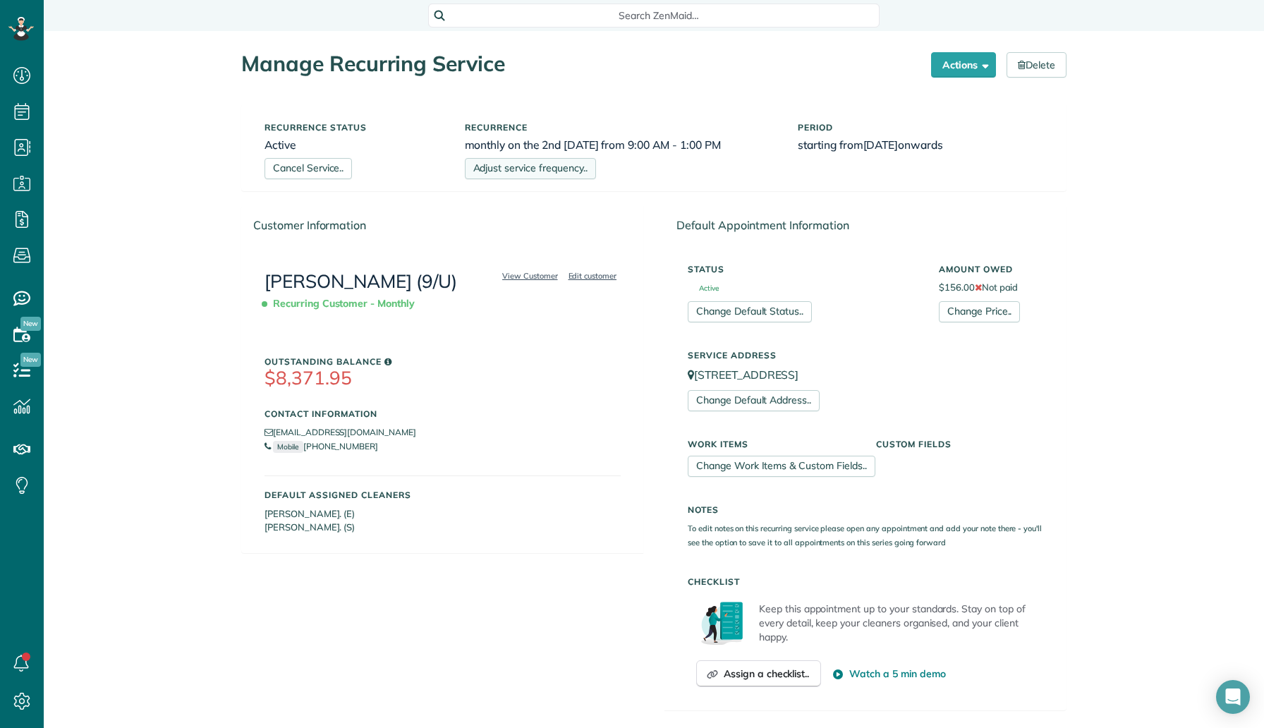
click at [566, 165] on link "Adjust service frequency.." at bounding box center [530, 168] width 131 height 21
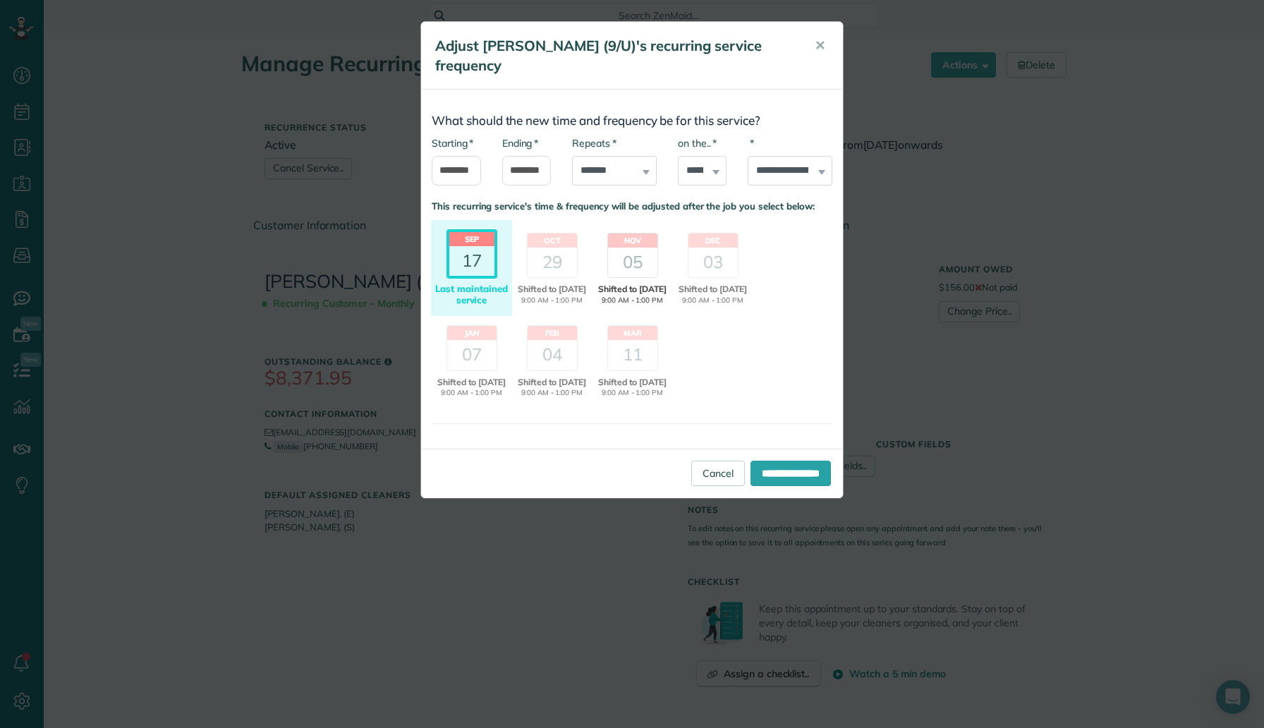
click at [629, 255] on div "05" at bounding box center [632, 263] width 49 height 30
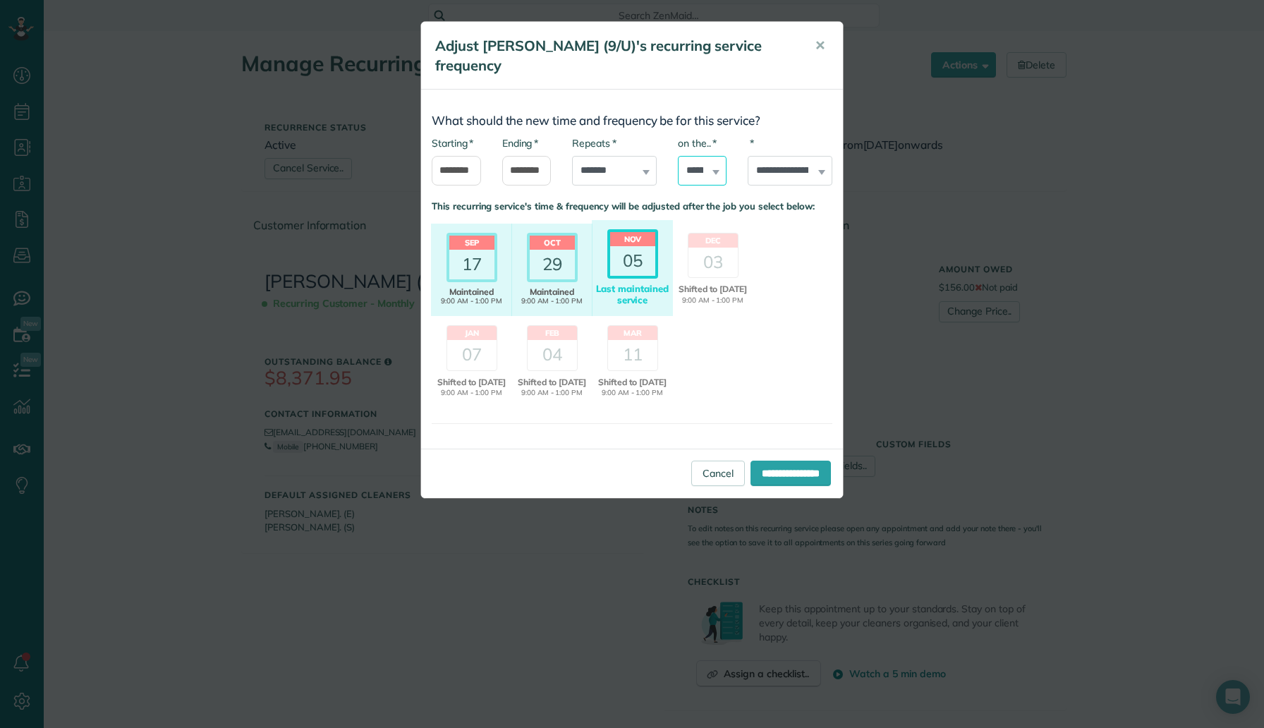
click at [696, 160] on select "***** ****** ***** ******" at bounding box center [702, 171] width 49 height 30
select select "*"
click at [771, 465] on input "**********" at bounding box center [790, 472] width 80 height 25
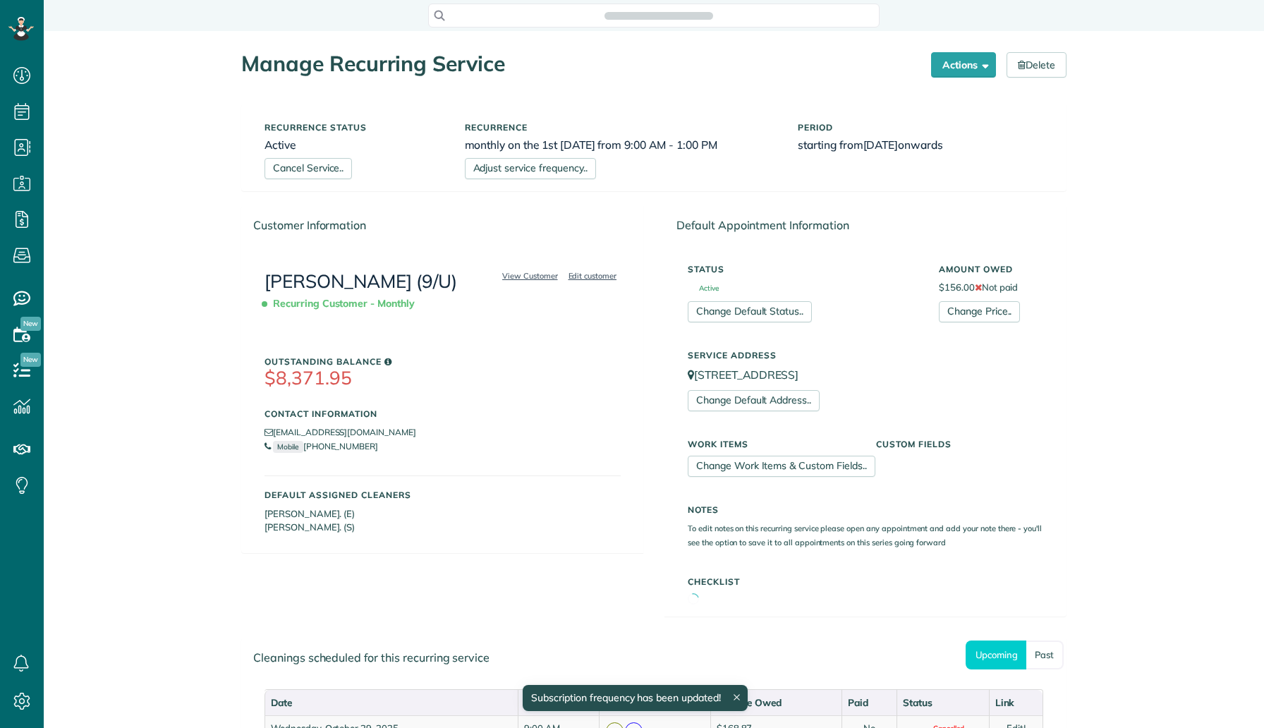
scroll to position [6, 6]
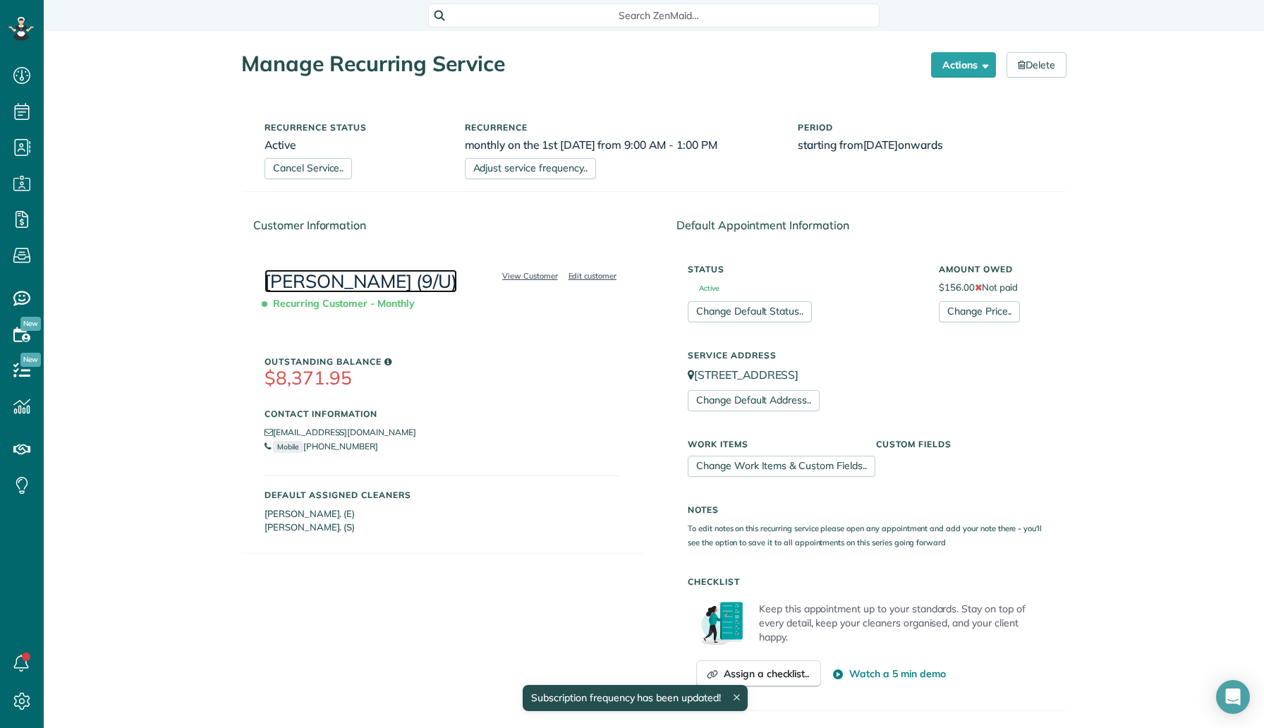
click at [374, 275] on link "[PERSON_NAME] (9/U)" at bounding box center [360, 280] width 193 height 23
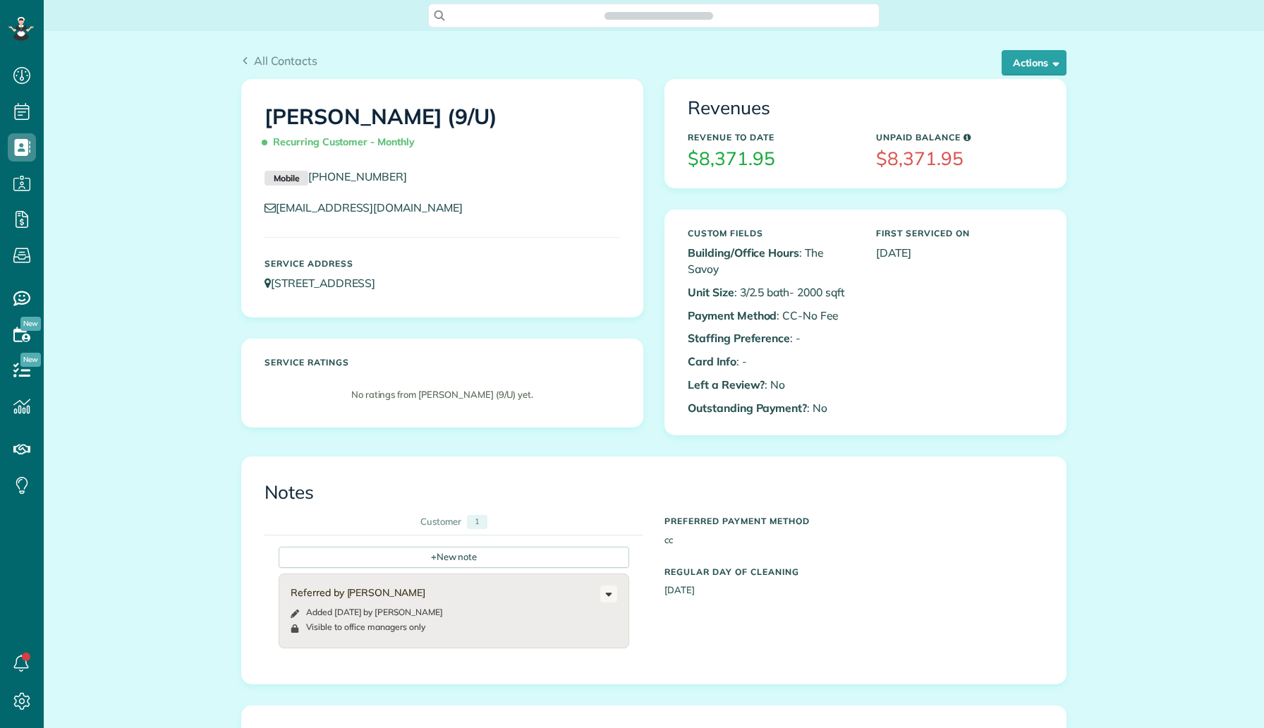
scroll to position [6, 6]
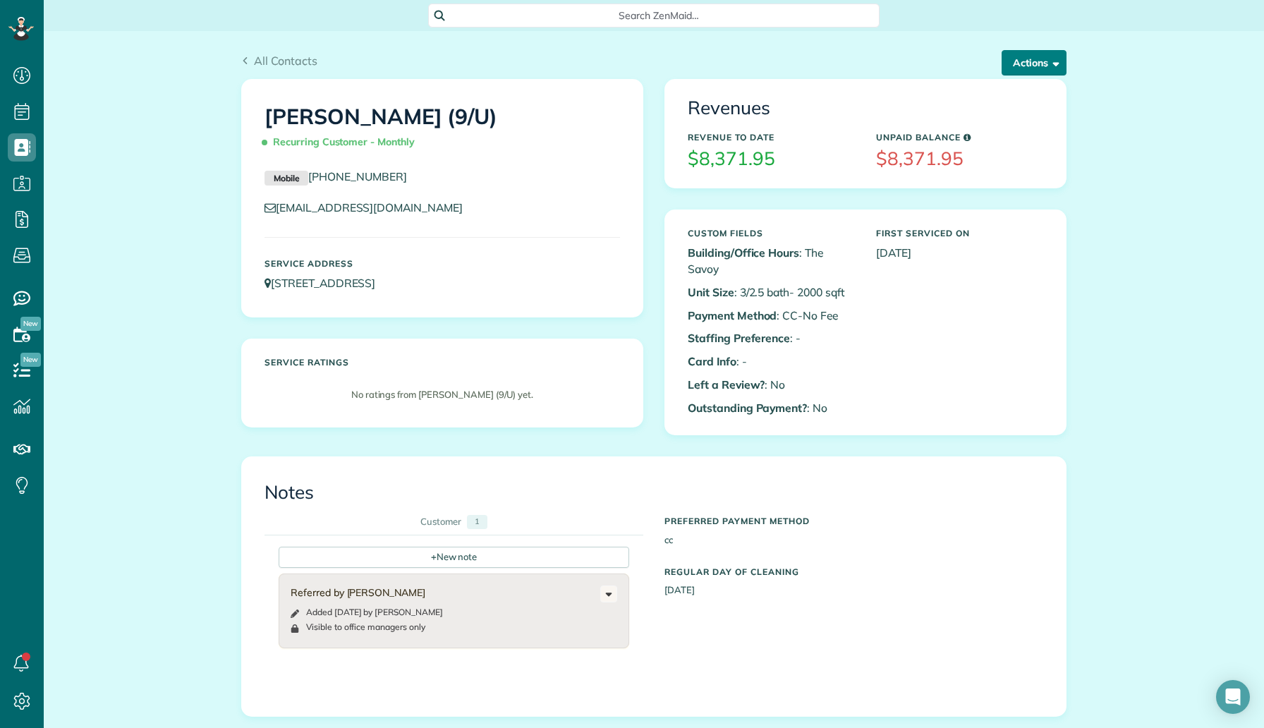
click at [1025, 73] on button "Actions" at bounding box center [1033, 62] width 65 height 25
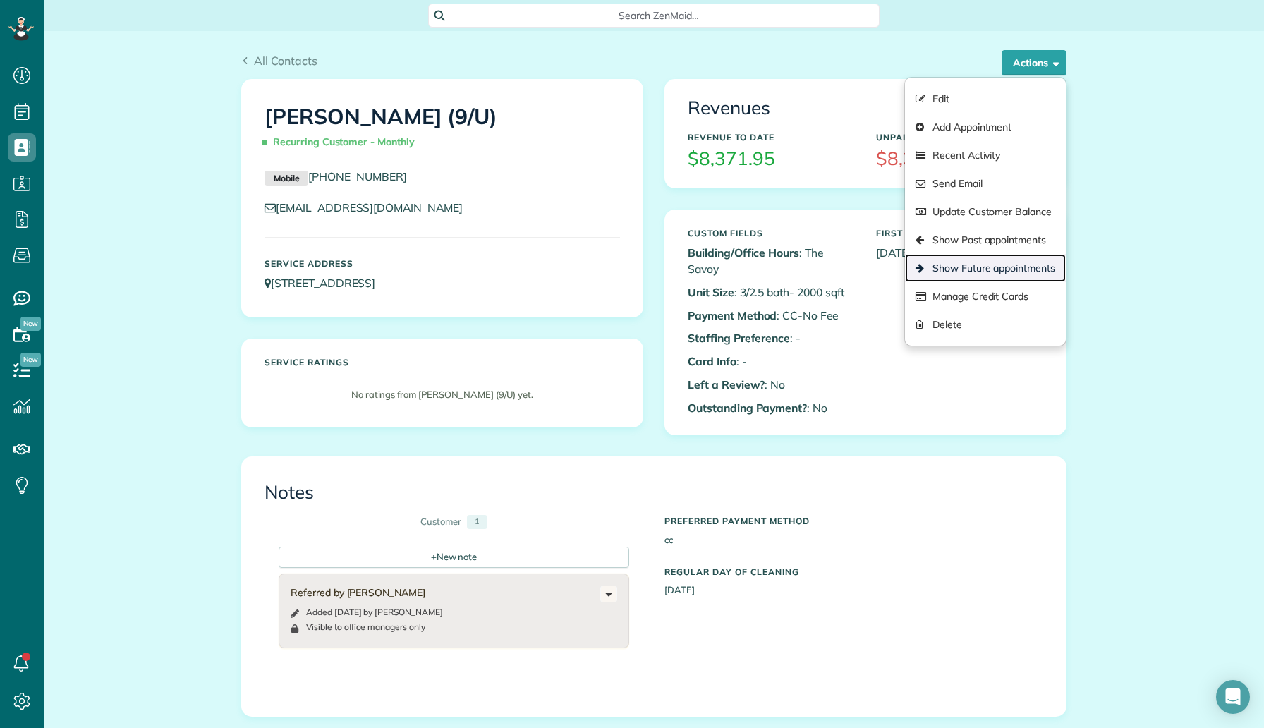
click at [983, 271] on link "Show Future appointments" at bounding box center [985, 268] width 161 height 28
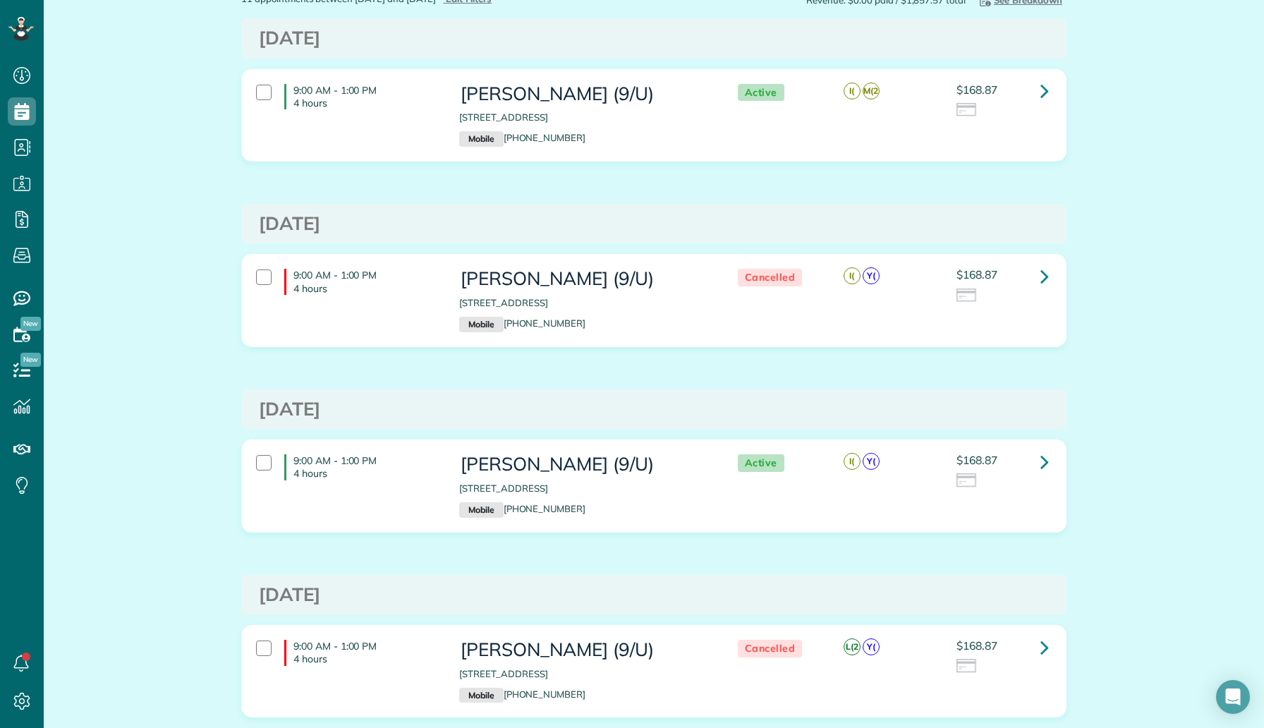
scroll to position [215, 0]
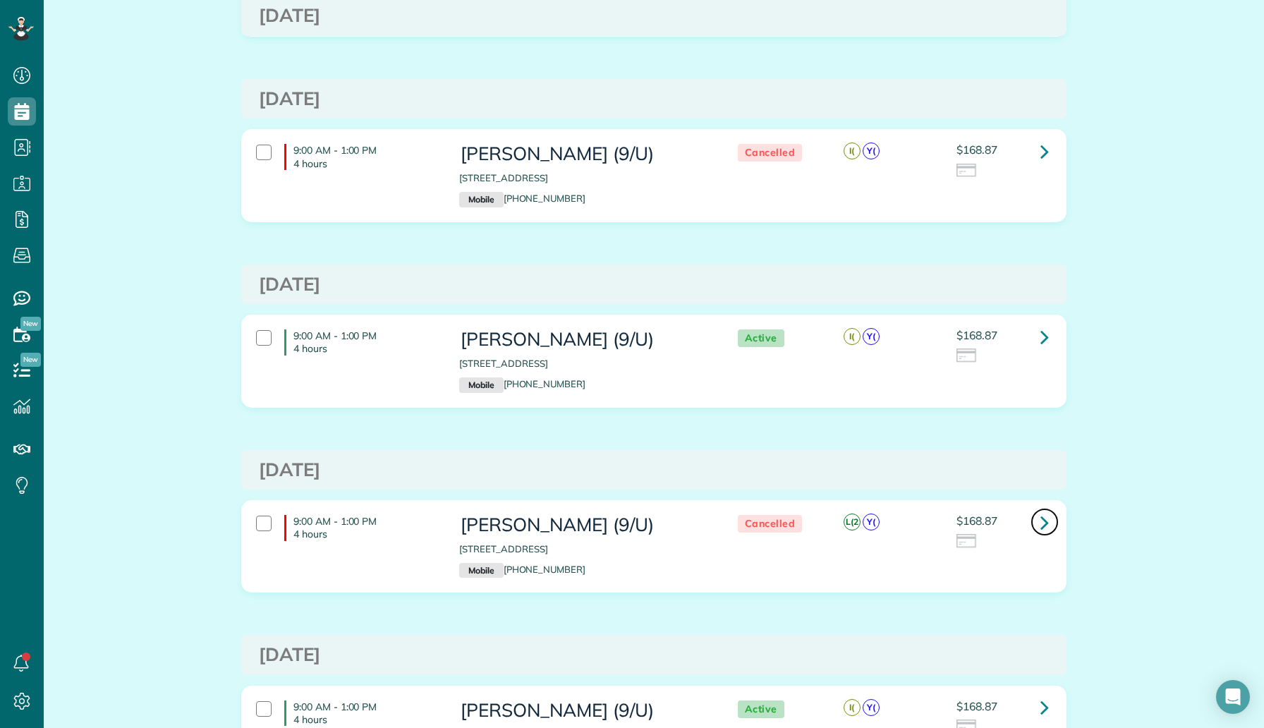
click at [1045, 521] on icon at bounding box center [1044, 522] width 8 height 25
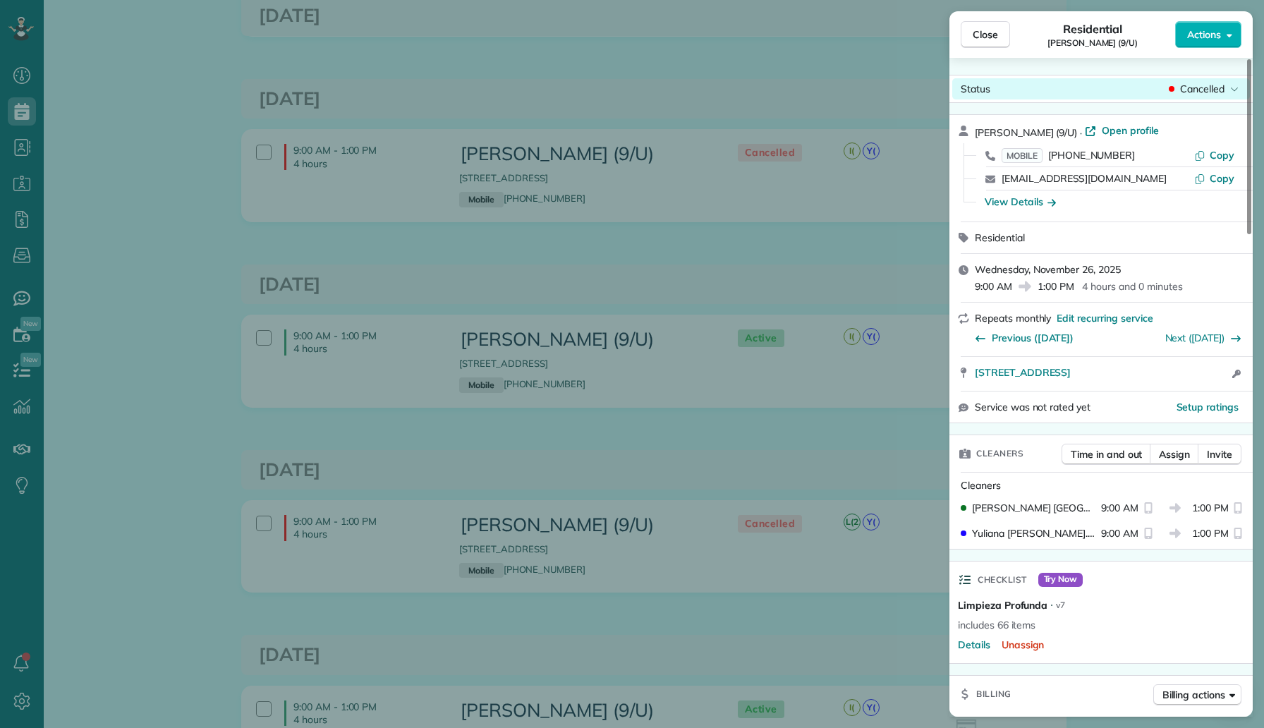
click at [1203, 94] on span "Cancelled" at bounding box center [1202, 89] width 44 height 14
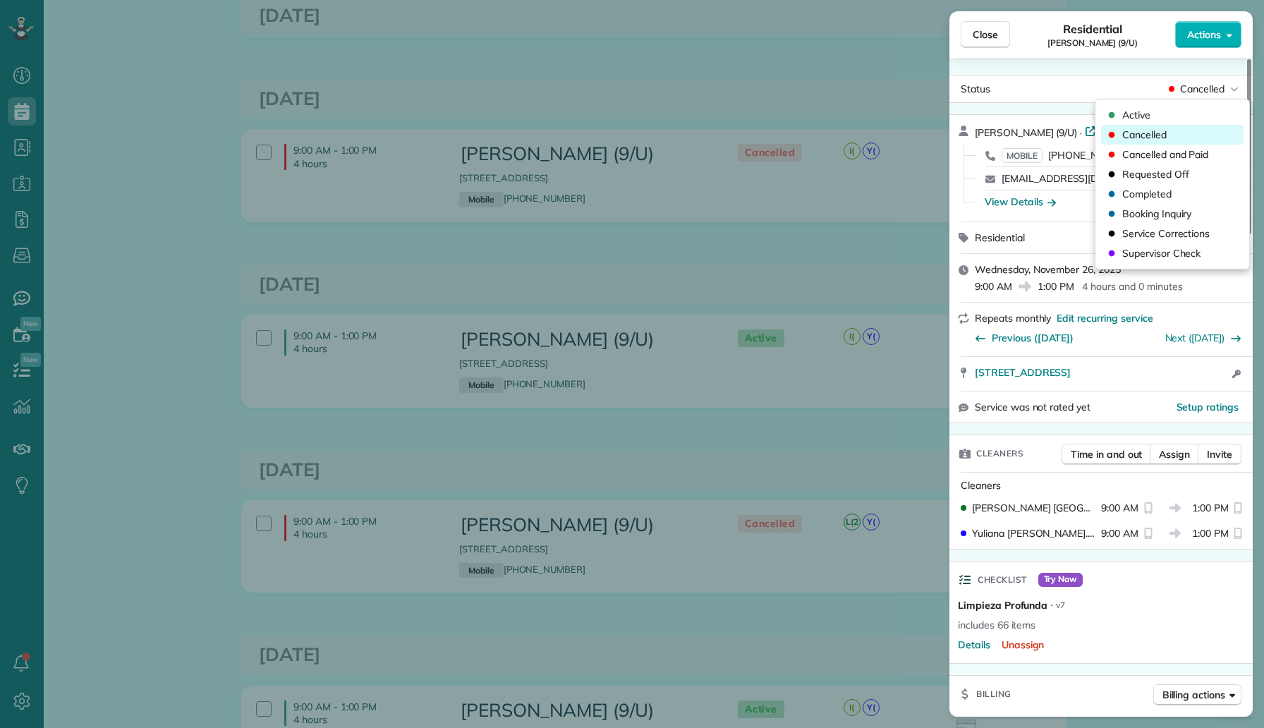
click at [1182, 126] on div "Cancelled" at bounding box center [1172, 135] width 142 height 20
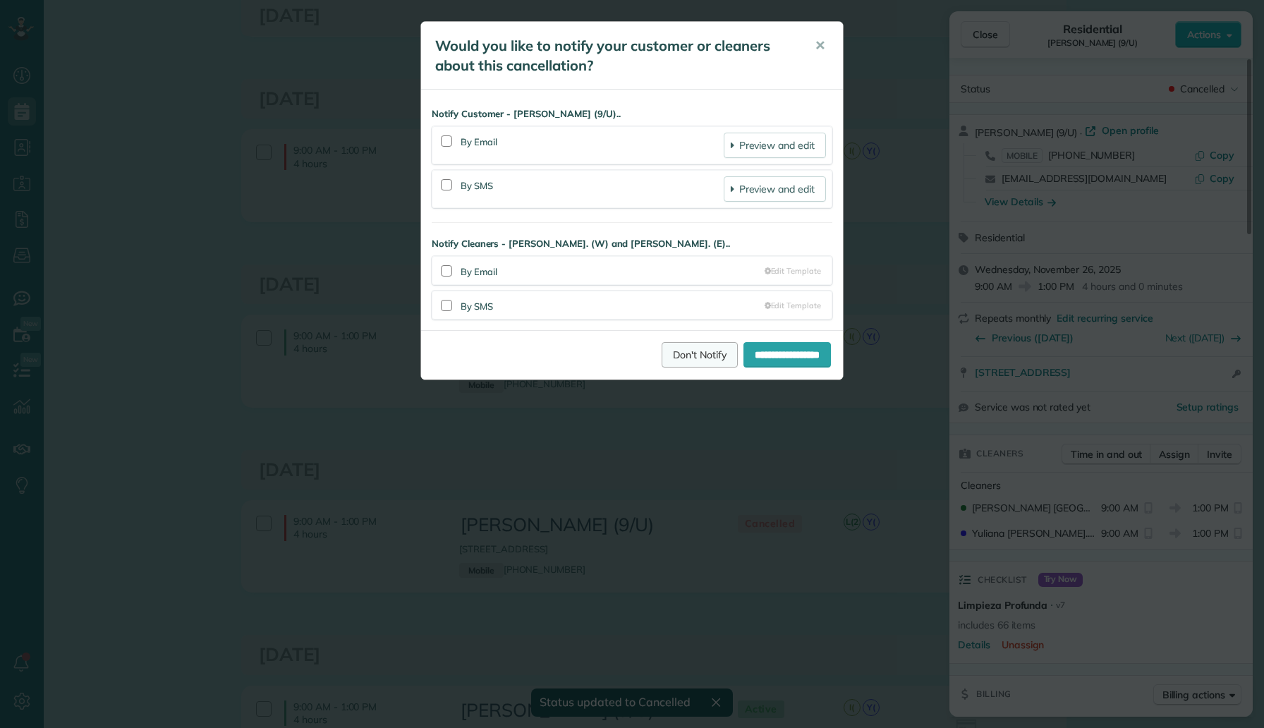
click at [690, 360] on link "Don't Notify" at bounding box center [699, 354] width 76 height 25
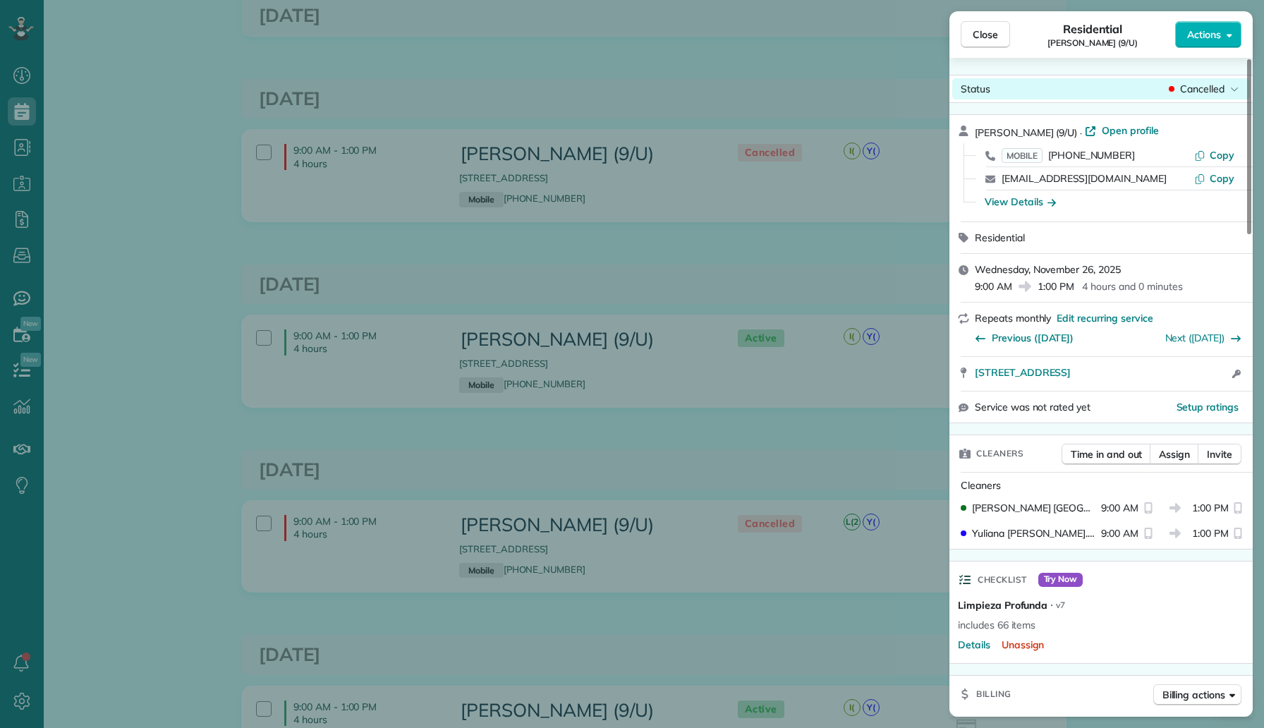
click at [1199, 83] on span "Cancelled" at bounding box center [1202, 89] width 44 height 14
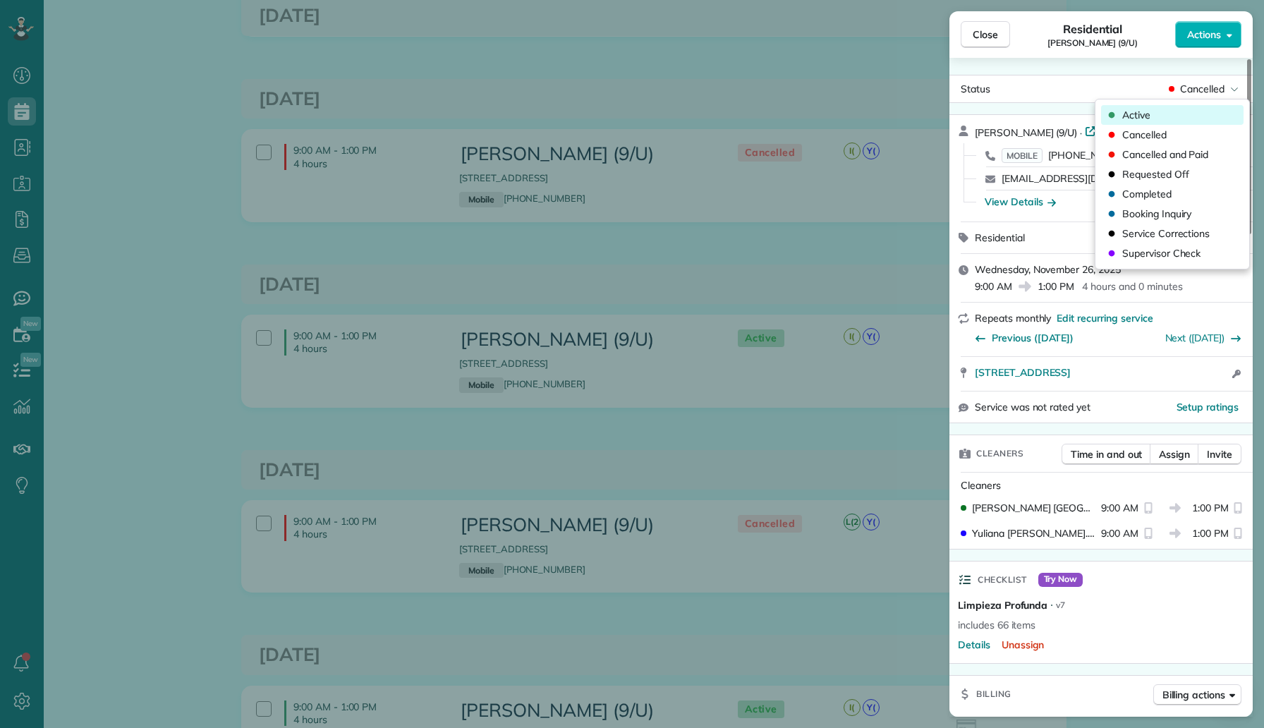
click at [1180, 116] on div "Active" at bounding box center [1172, 115] width 142 height 20
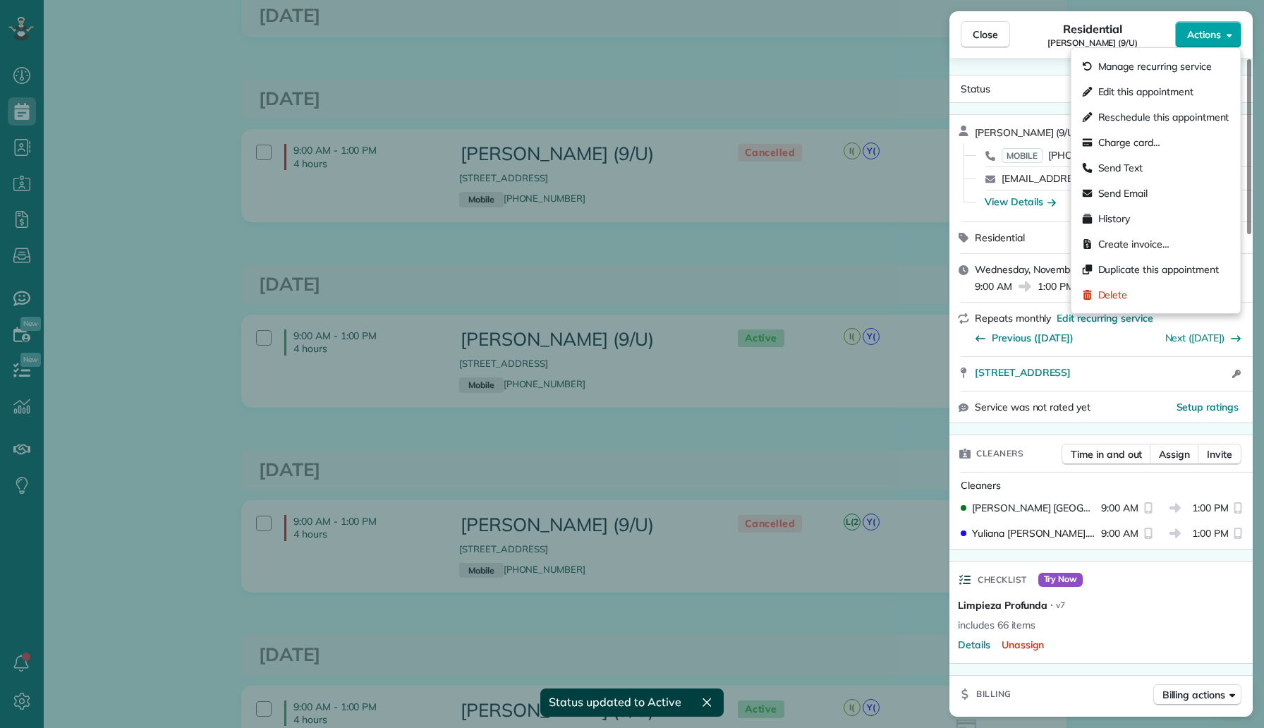
click at [1212, 33] on span "Actions" at bounding box center [1204, 35] width 34 height 14
click at [1177, 85] on span "Edit this appointment" at bounding box center [1145, 92] width 95 height 14
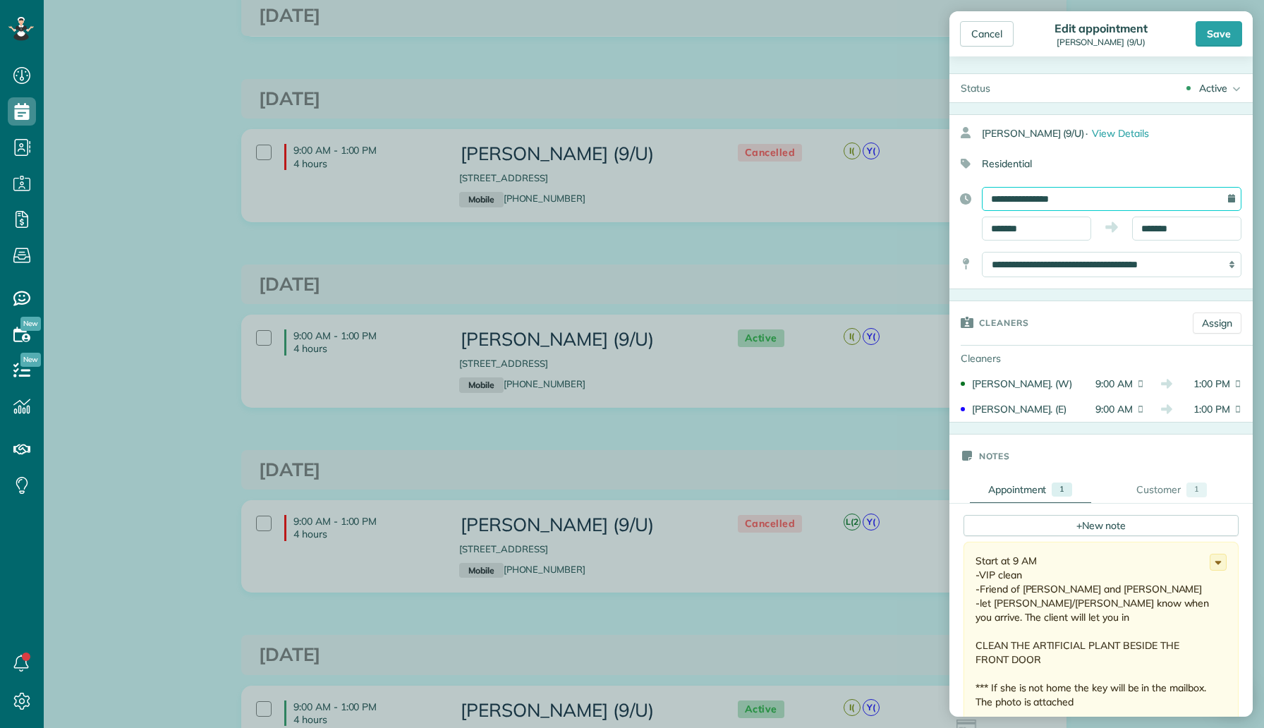
click at [1128, 194] on input "**********" at bounding box center [1112, 199] width 260 height 24
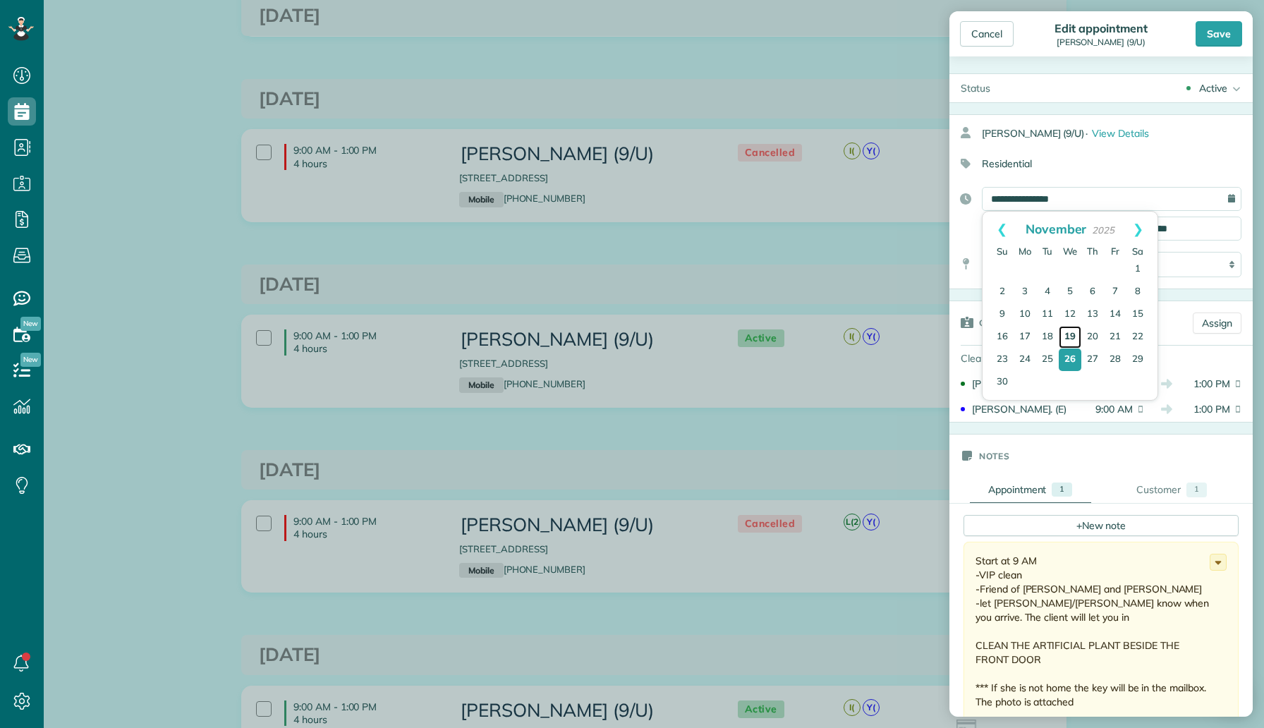
click at [1073, 339] on link "19" at bounding box center [1069, 337] width 23 height 23
type input "**********"
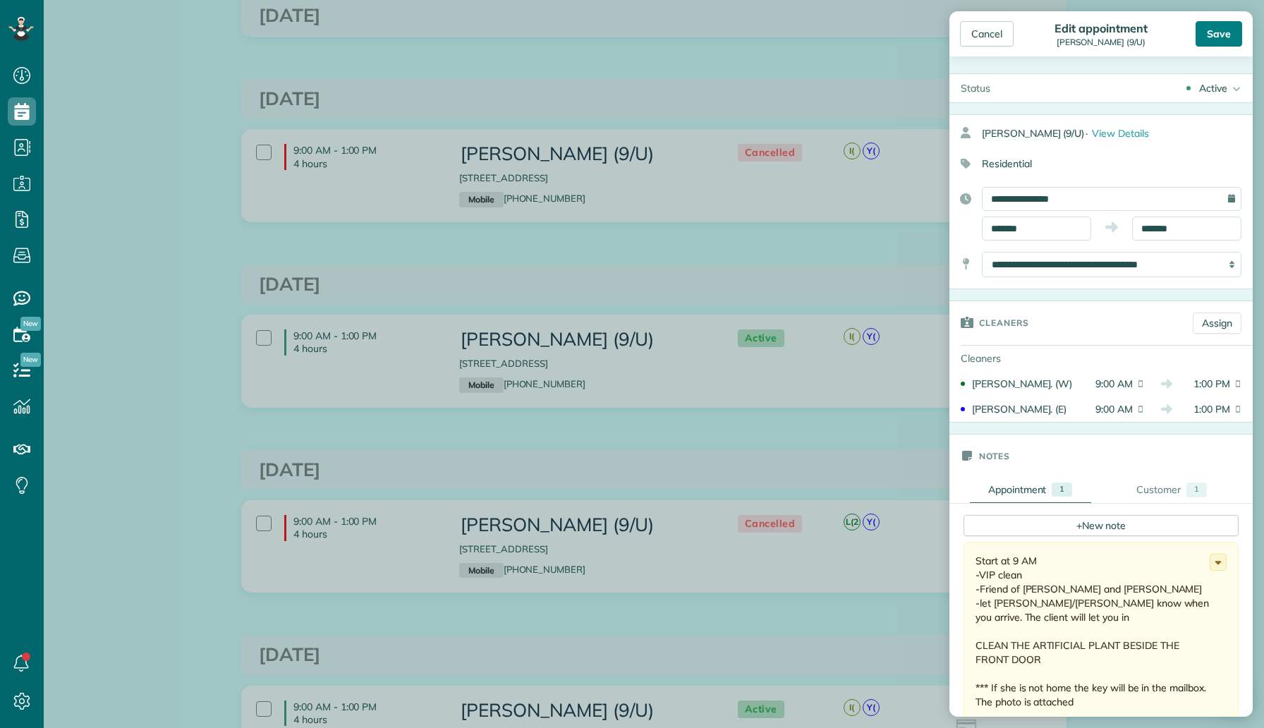
click at [1218, 45] on div "Save" at bounding box center [1218, 33] width 47 height 25
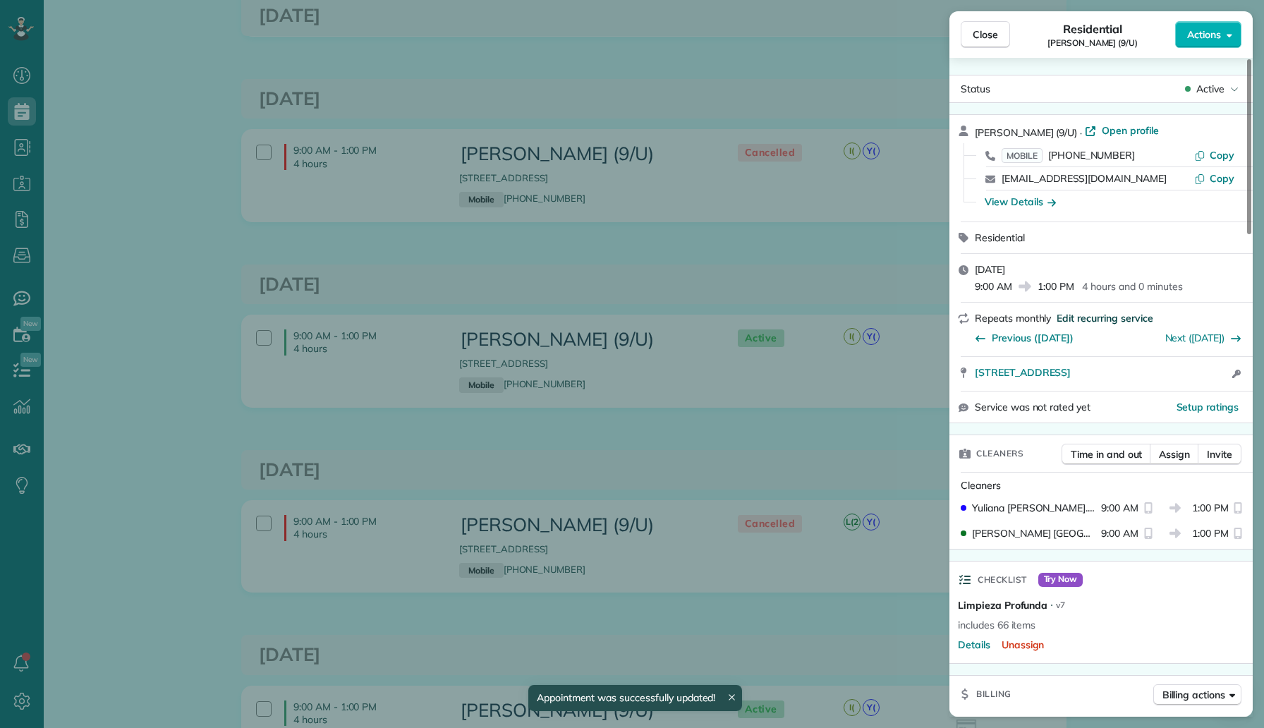
click at [1085, 319] on span "Edit recurring service" at bounding box center [1104, 318] width 96 height 14
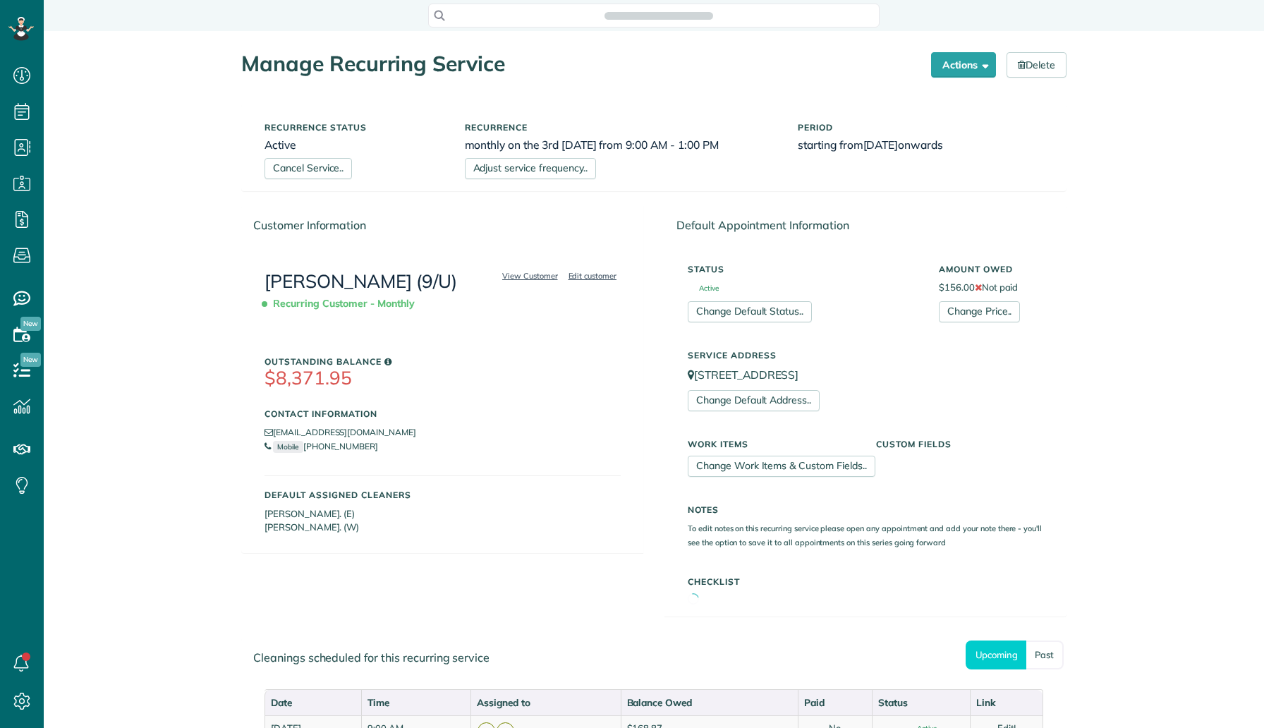
scroll to position [6, 6]
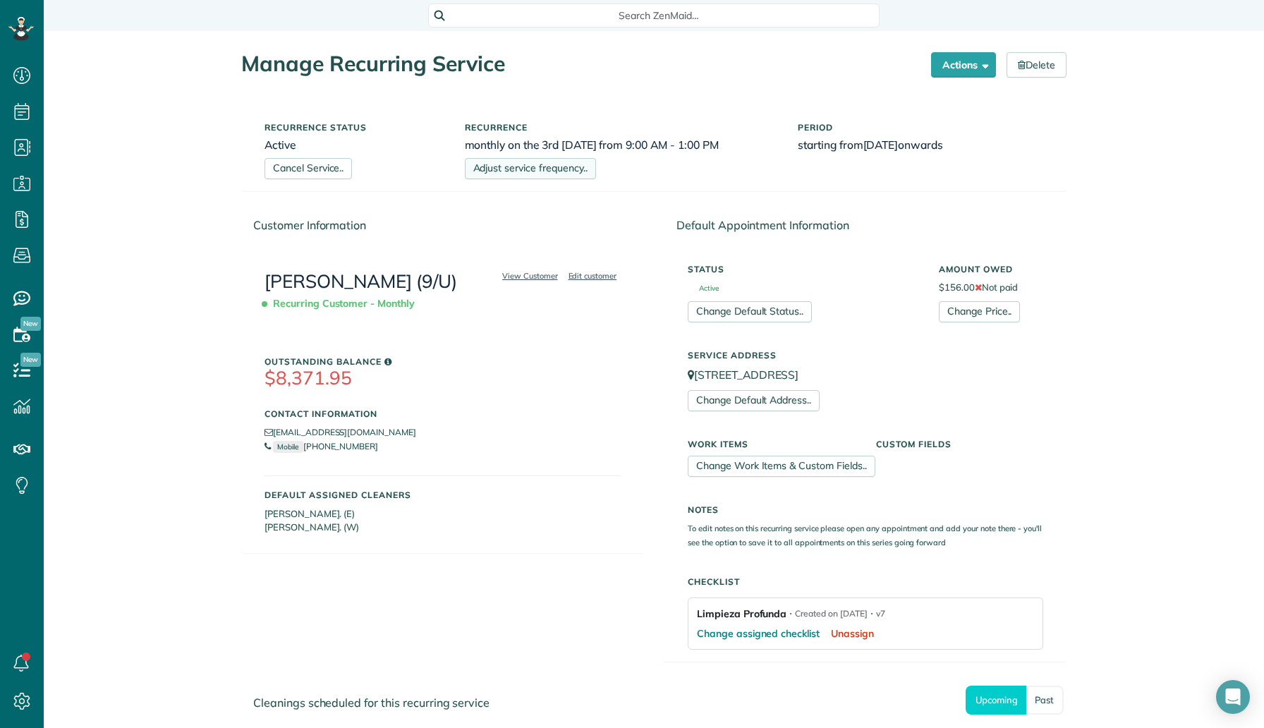
click at [562, 166] on link "Adjust service frequency.." at bounding box center [530, 168] width 131 height 21
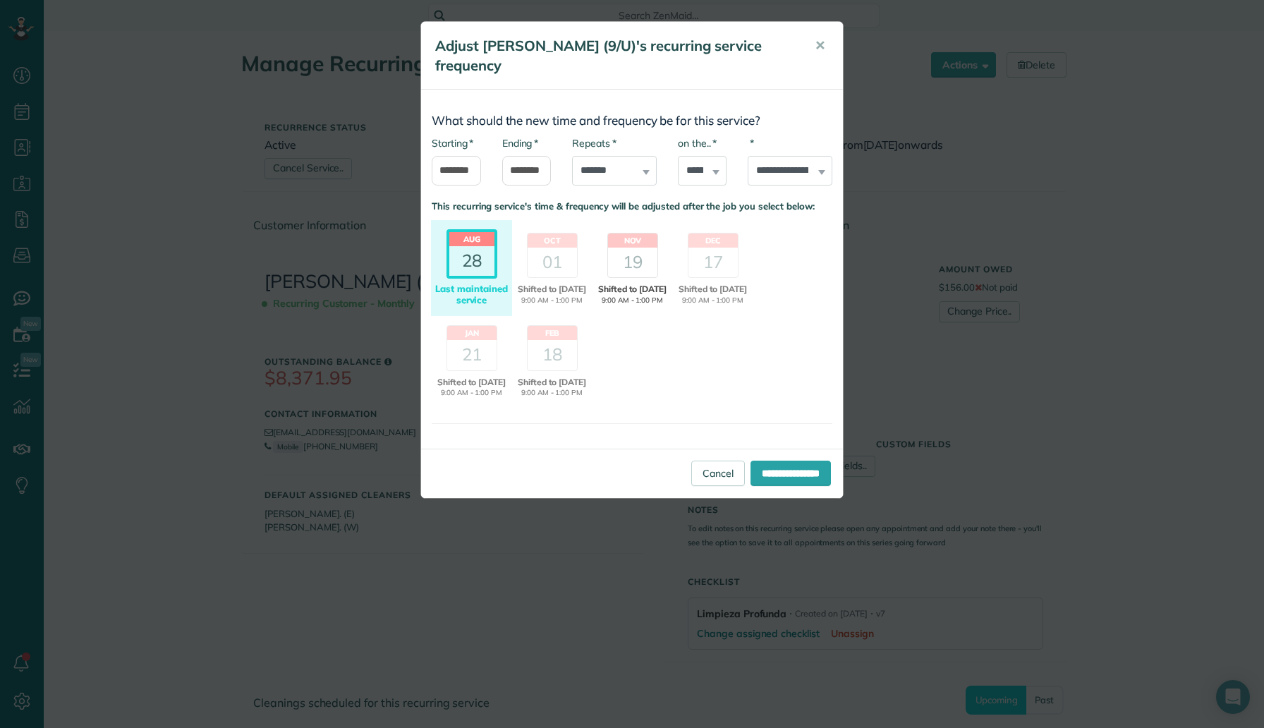
click at [645, 248] on div "19" at bounding box center [632, 263] width 49 height 30
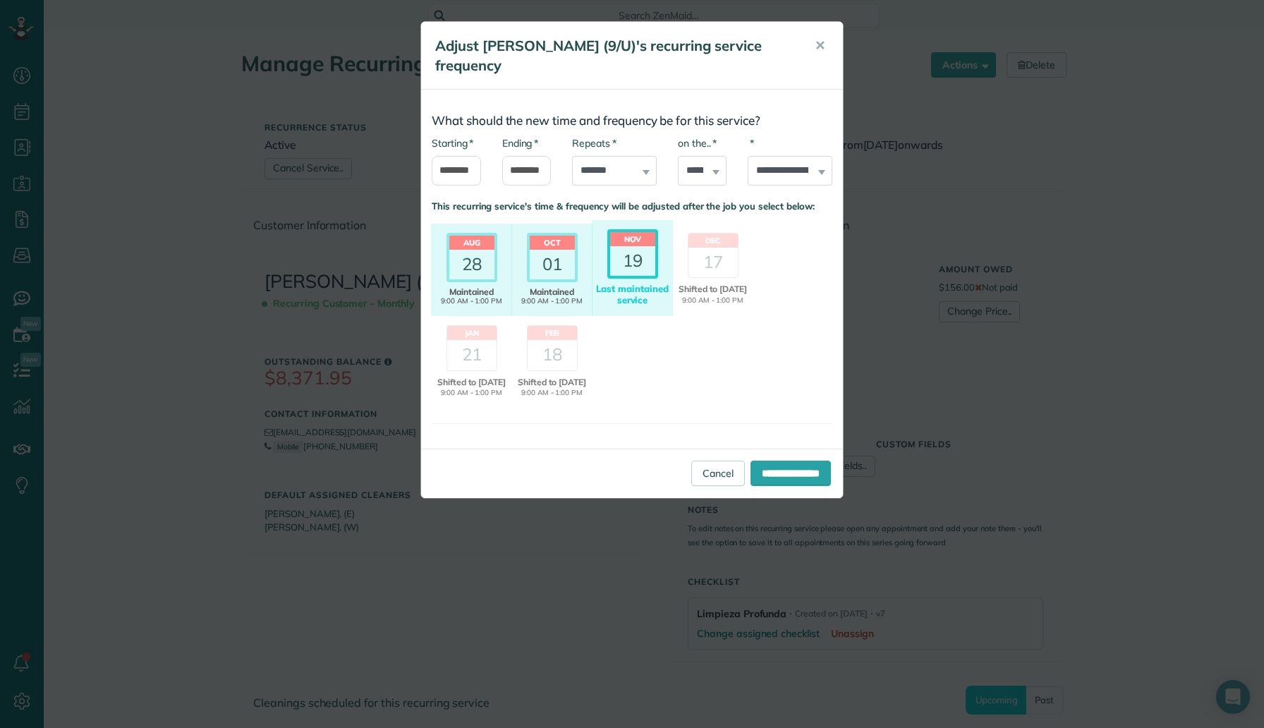
click at [714, 150] on div "* on the.. ***** ****** ***** ******" at bounding box center [702, 160] width 49 height 49
click at [692, 157] on select "***** ****** ***** ******" at bounding box center [702, 171] width 49 height 30
select select "*"
click at [765, 463] on input "**********" at bounding box center [790, 472] width 80 height 25
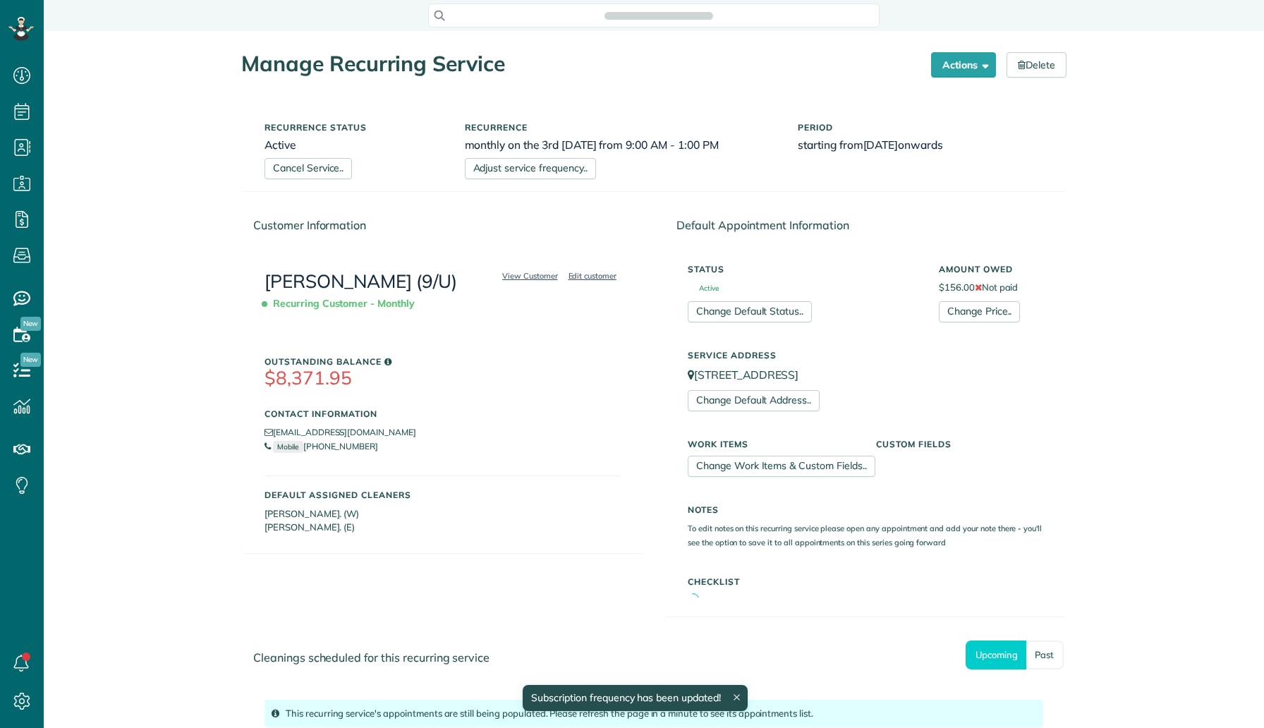
scroll to position [6, 6]
click at [341, 282] on link "[PERSON_NAME] (9/U)" at bounding box center [360, 280] width 193 height 23
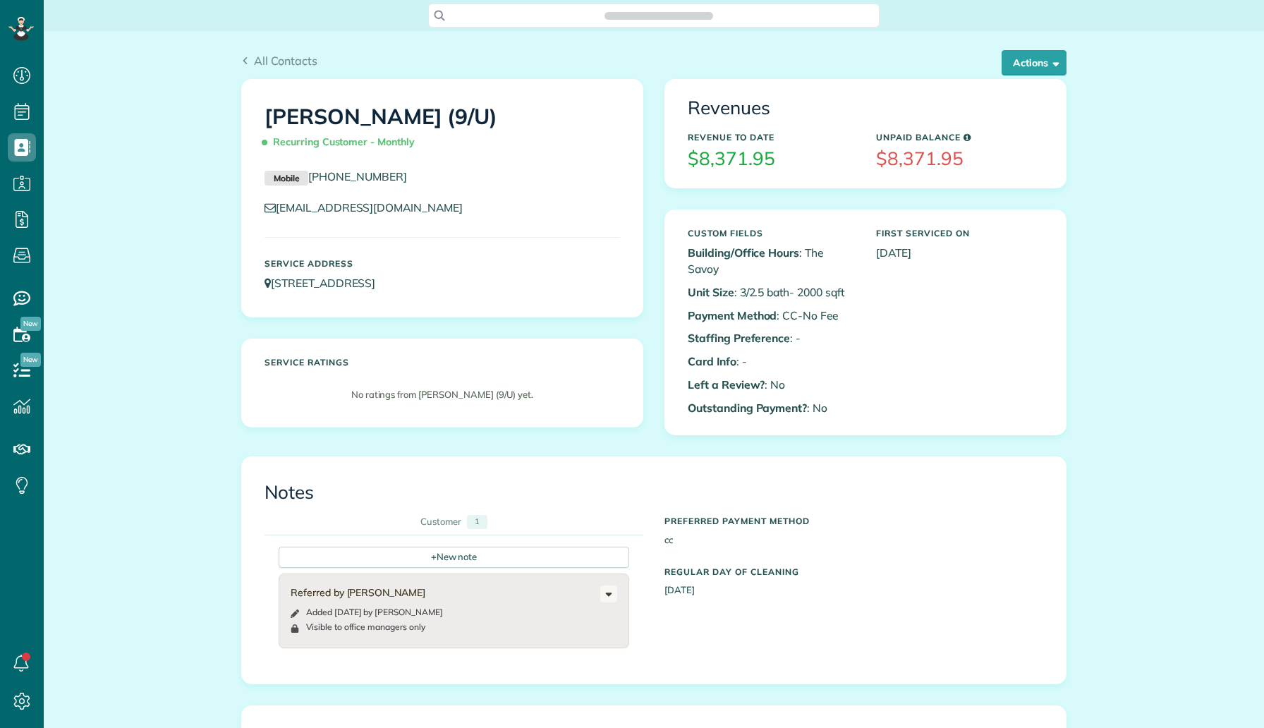
scroll to position [6, 6]
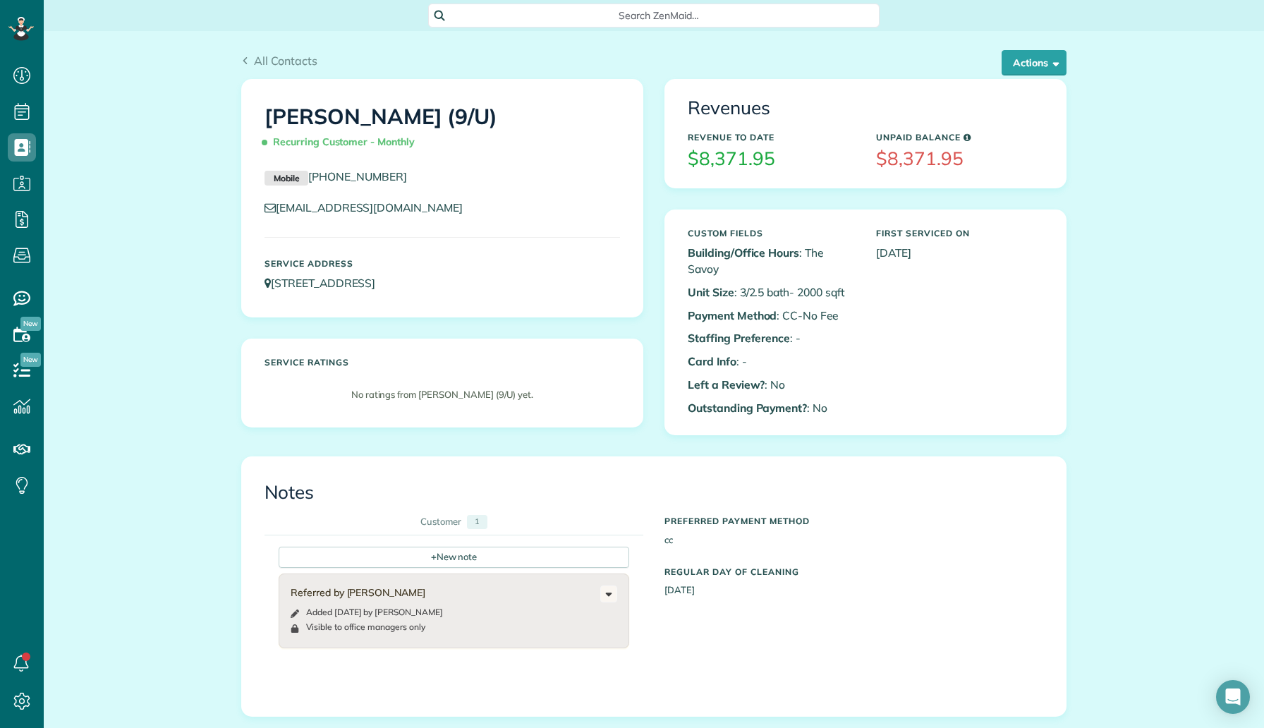
click at [393, 109] on h1 "[PERSON_NAME] (9/U) Recurring Customer - Monthly" at bounding box center [441, 129] width 355 height 49
click at [1051, 59] on span "button" at bounding box center [1053, 62] width 11 height 11
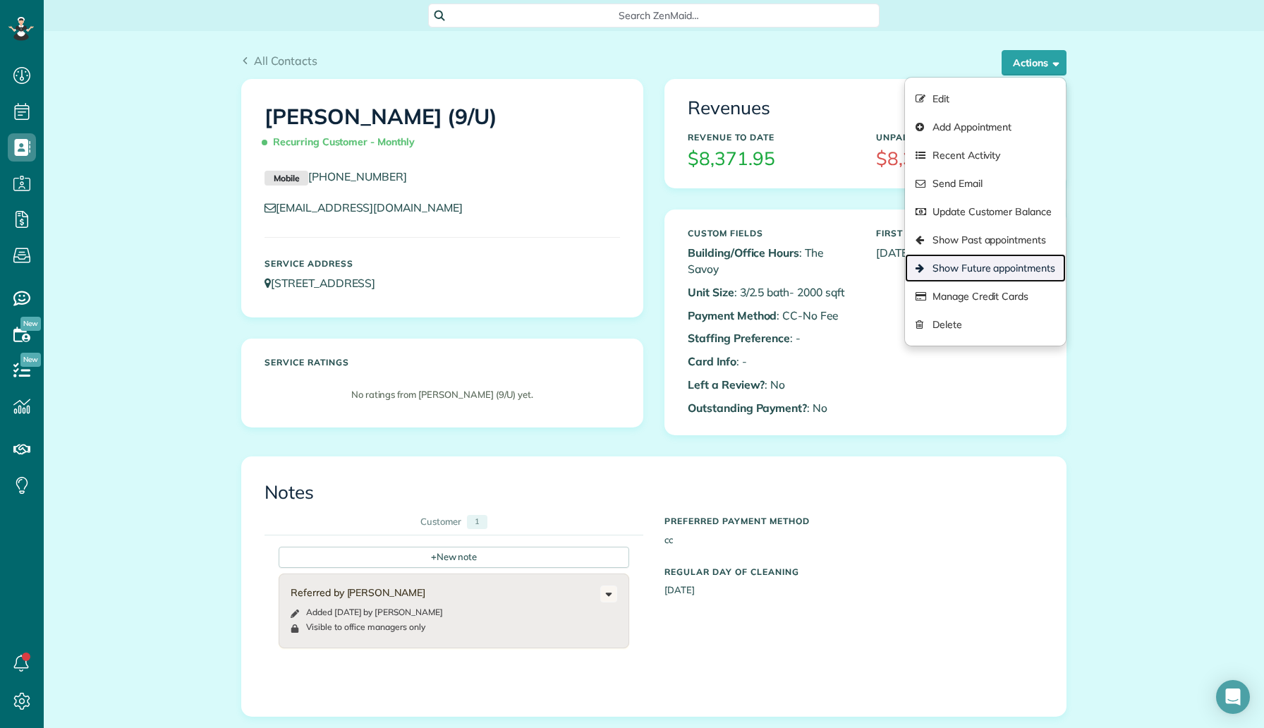
click at [993, 257] on link "Show Future appointments" at bounding box center [985, 268] width 161 height 28
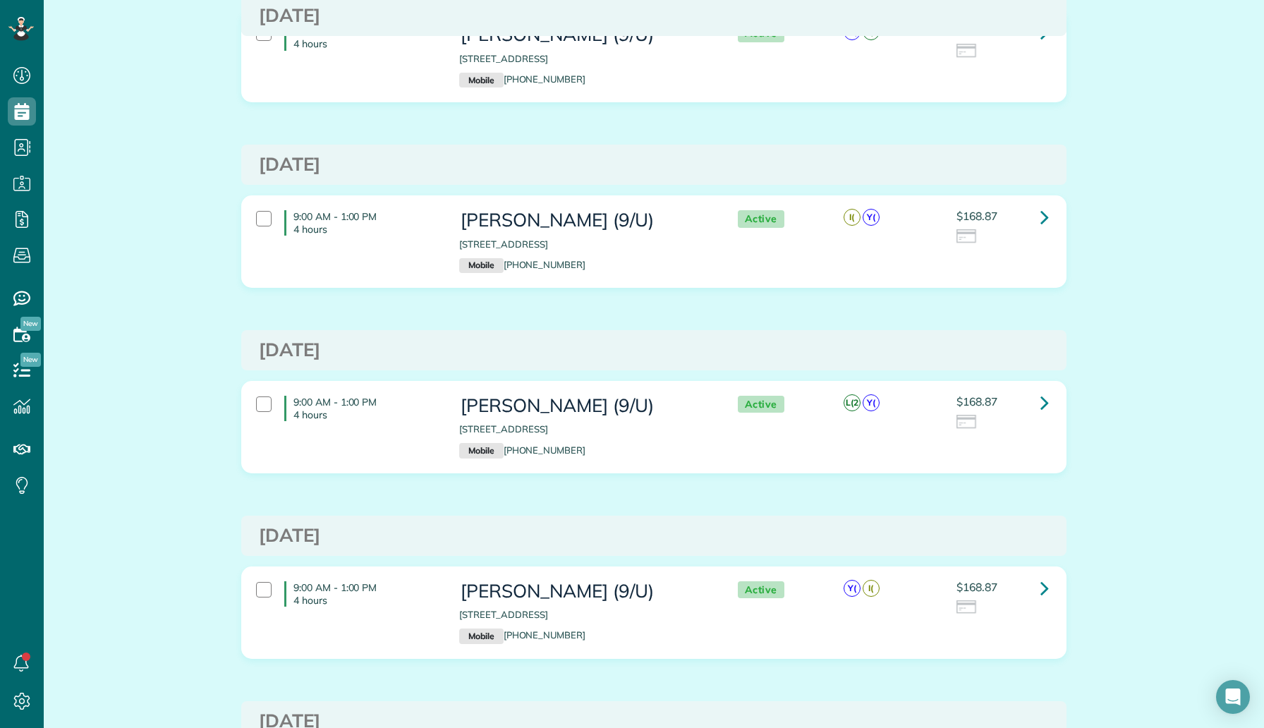
scroll to position [936, 0]
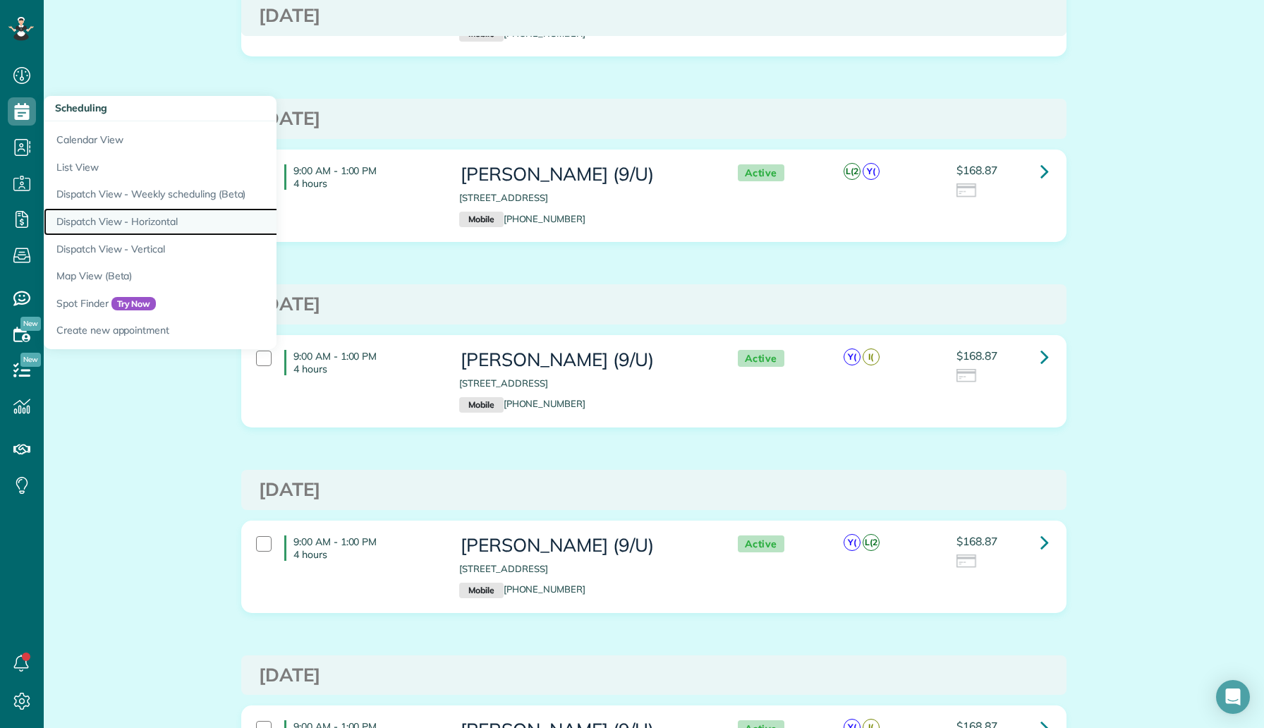
click at [147, 218] on link "Dispatch View - Horizontal" at bounding box center [220, 222] width 353 height 28
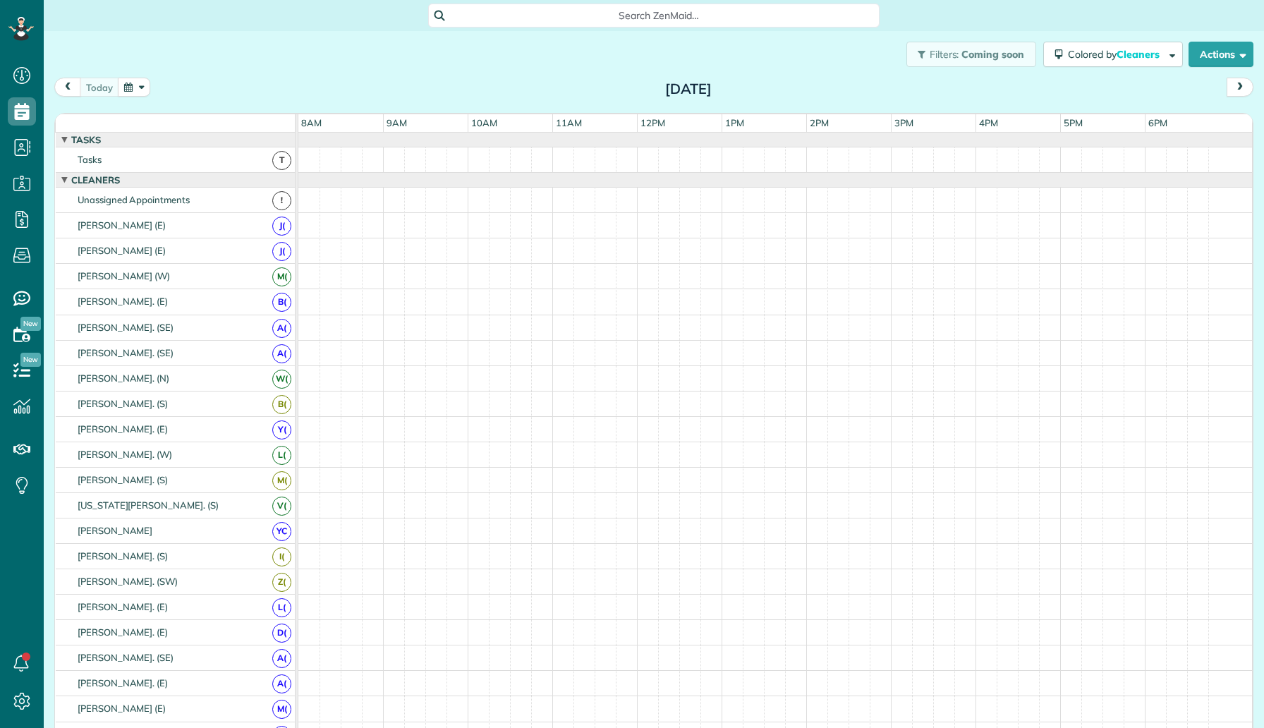
scroll to position [6, 6]
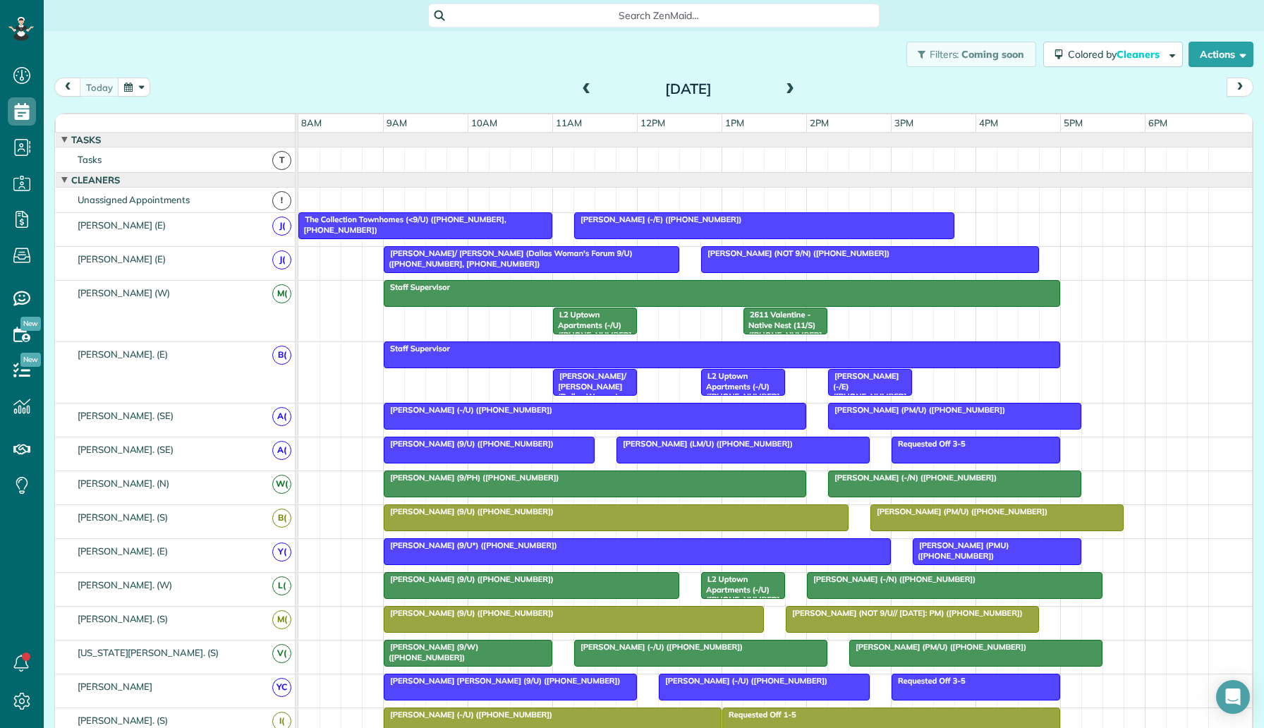
click at [782, 90] on span at bounding box center [790, 89] width 16 height 13
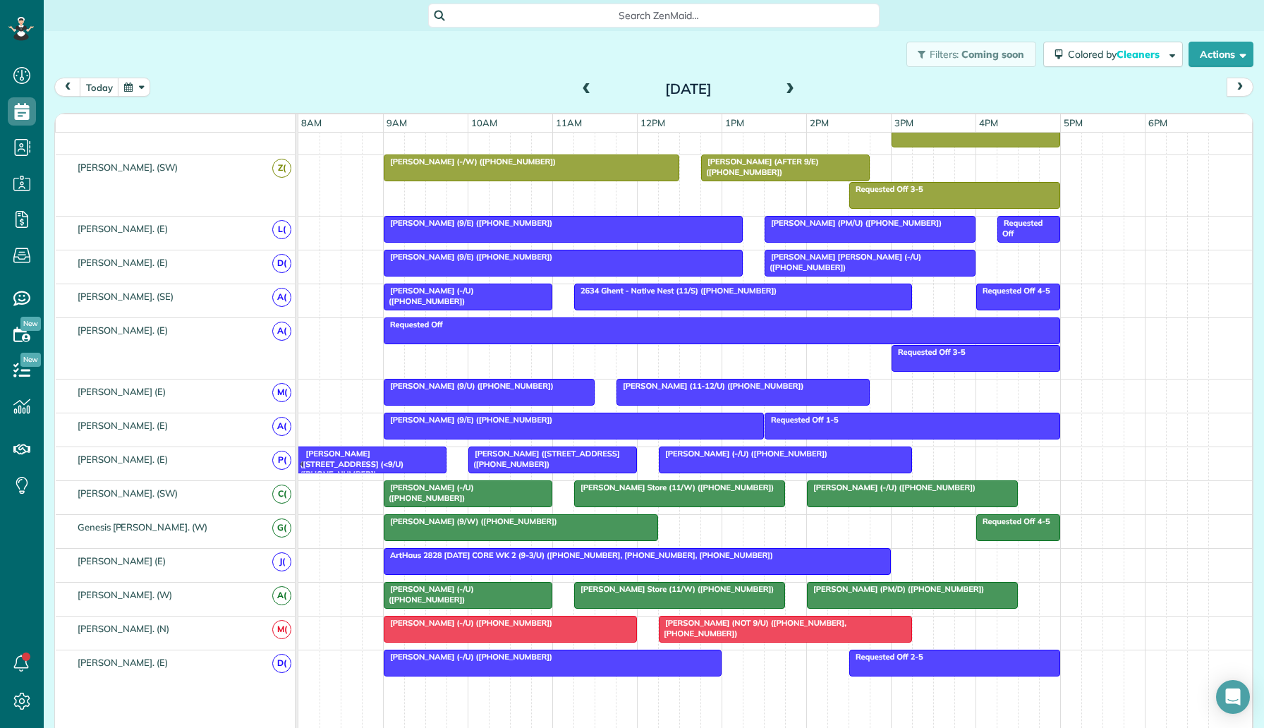
scroll to position [753, 0]
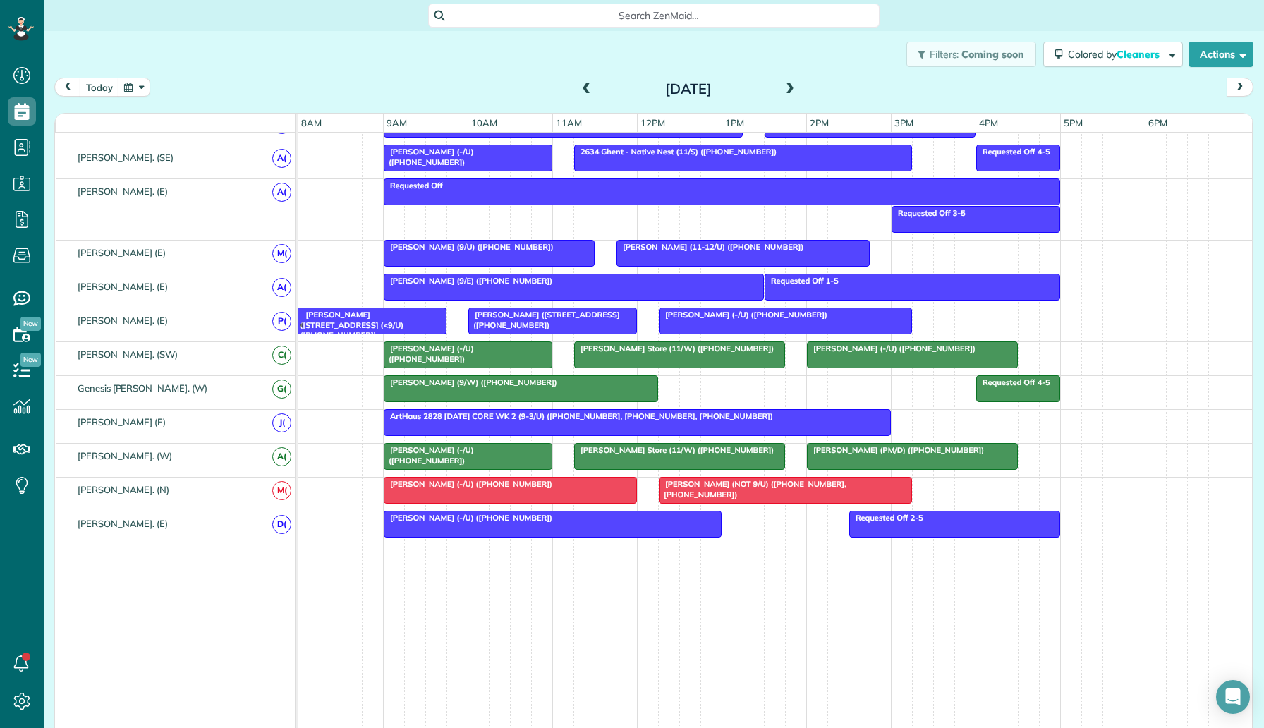
click at [789, 85] on span at bounding box center [790, 89] width 16 height 13
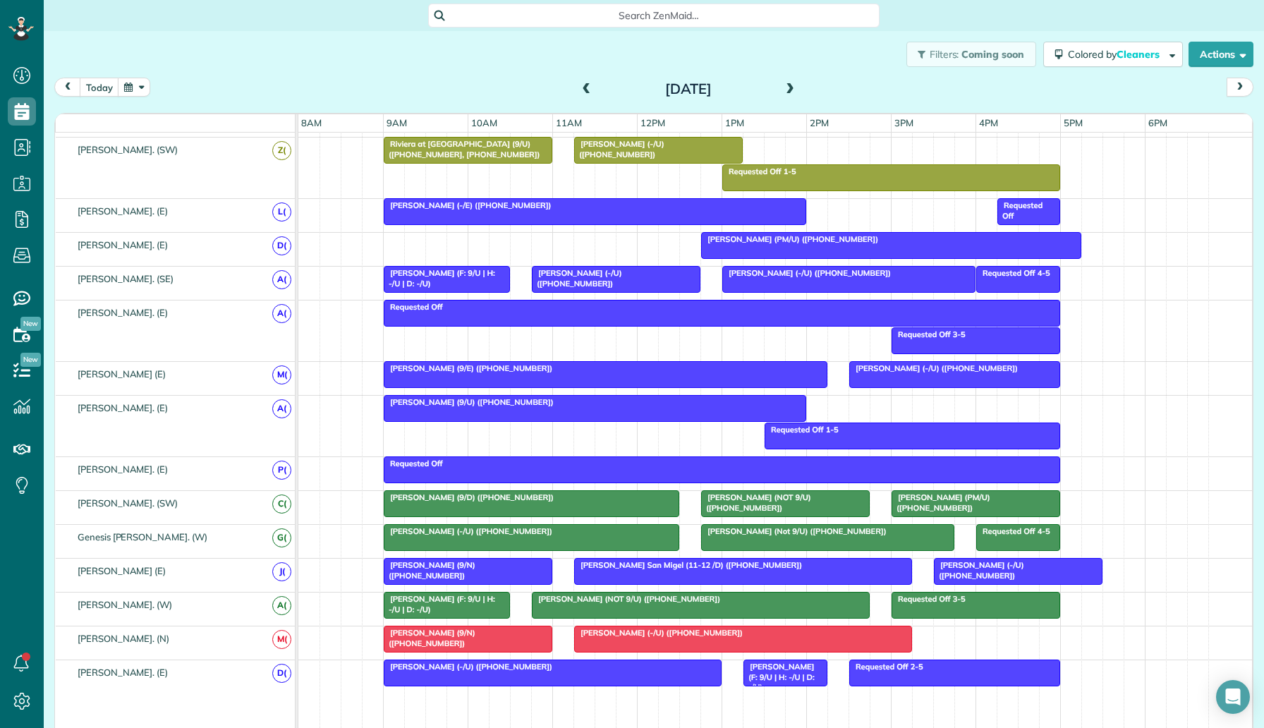
scroll to position [730, 0]
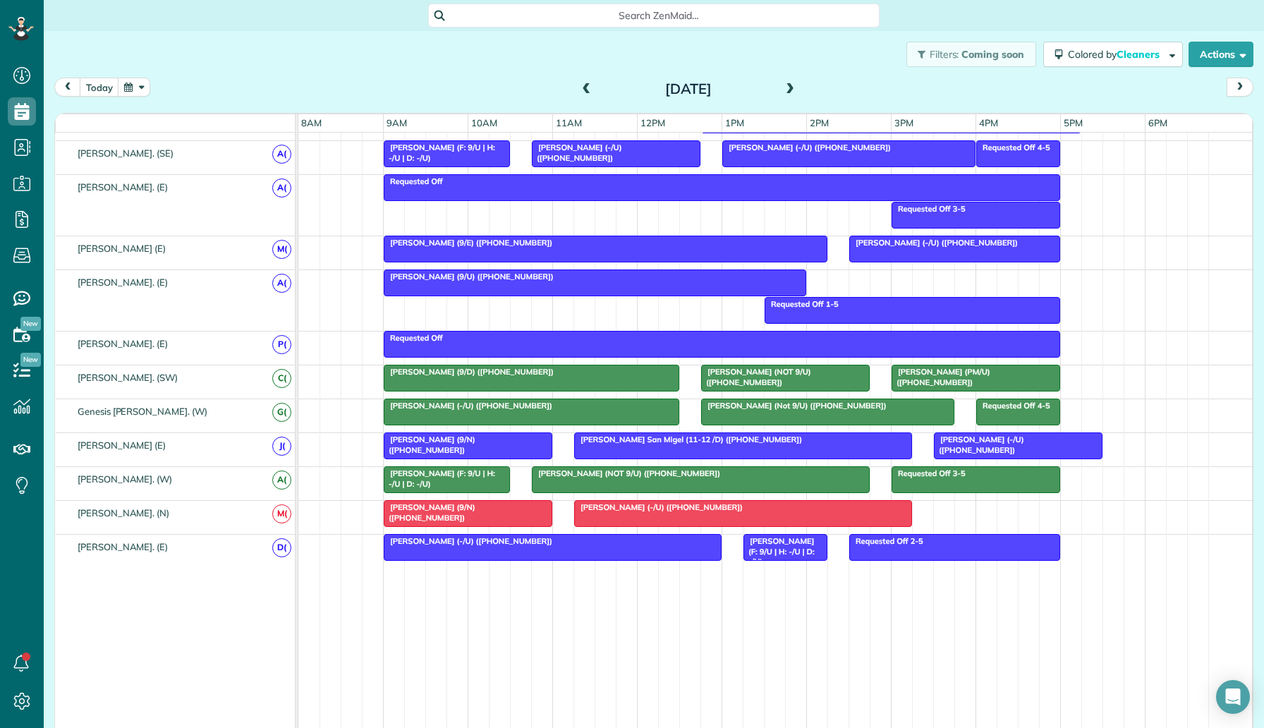
click at [814, 410] on span "Dylan Zane (Not 9/U) (+15515790500)" at bounding box center [793, 406] width 187 height 10
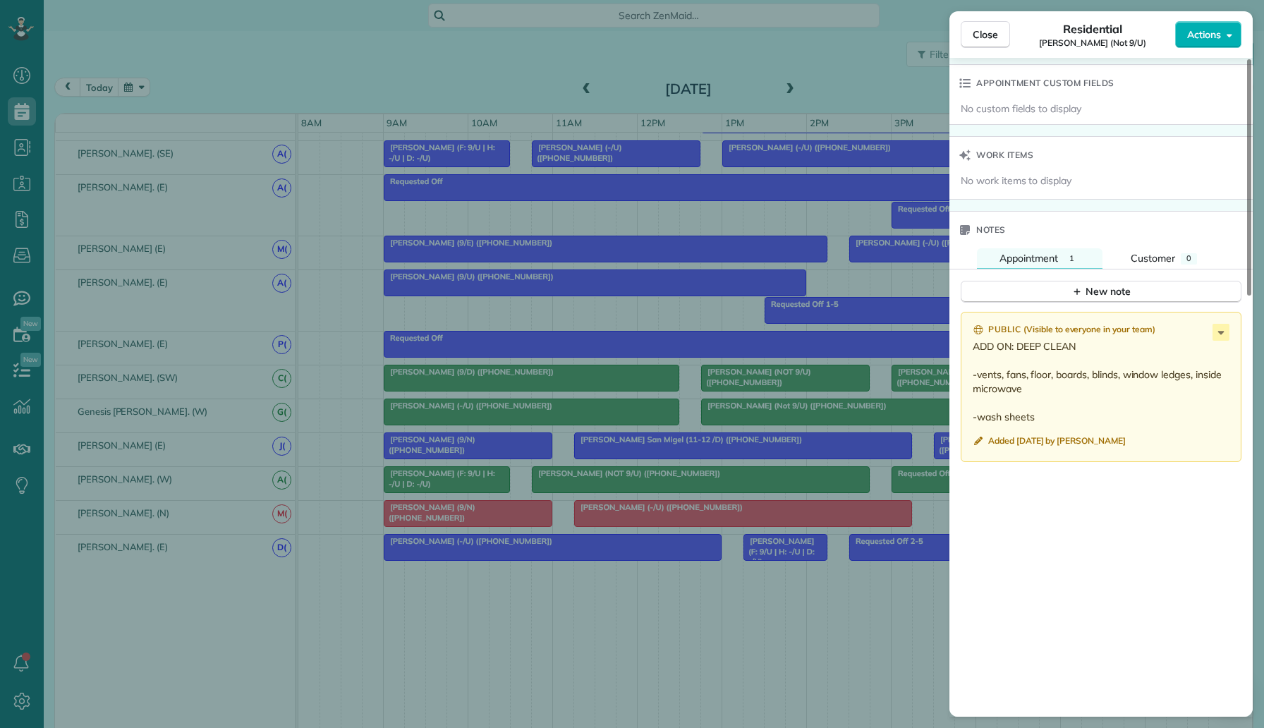
scroll to position [1168, 0]
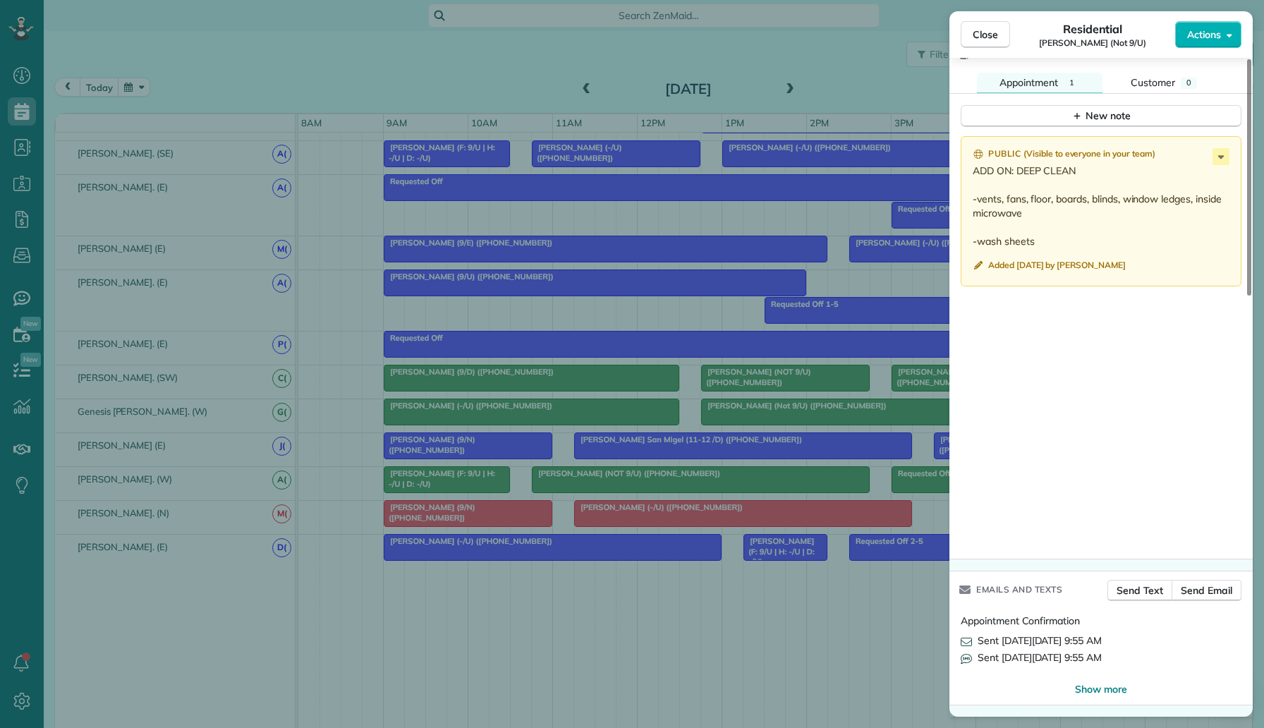
click at [494, 354] on div "Close Residential Dylan Zane (Not 9/U) Actions Status Active Dylan Zane (Not 9/…" at bounding box center [632, 364] width 1264 height 728
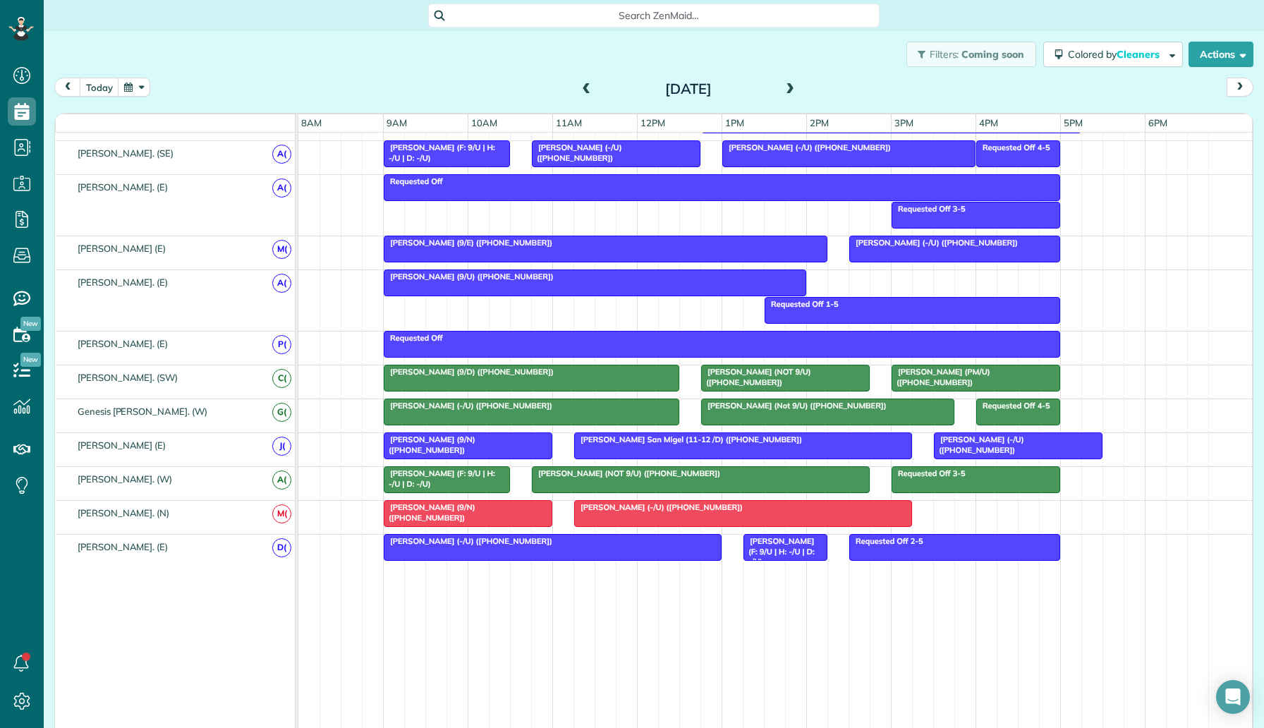
click at [945, 370] on span "[PERSON_NAME] (PM/U) ([PHONE_NUMBER])" at bounding box center [940, 377] width 99 height 20
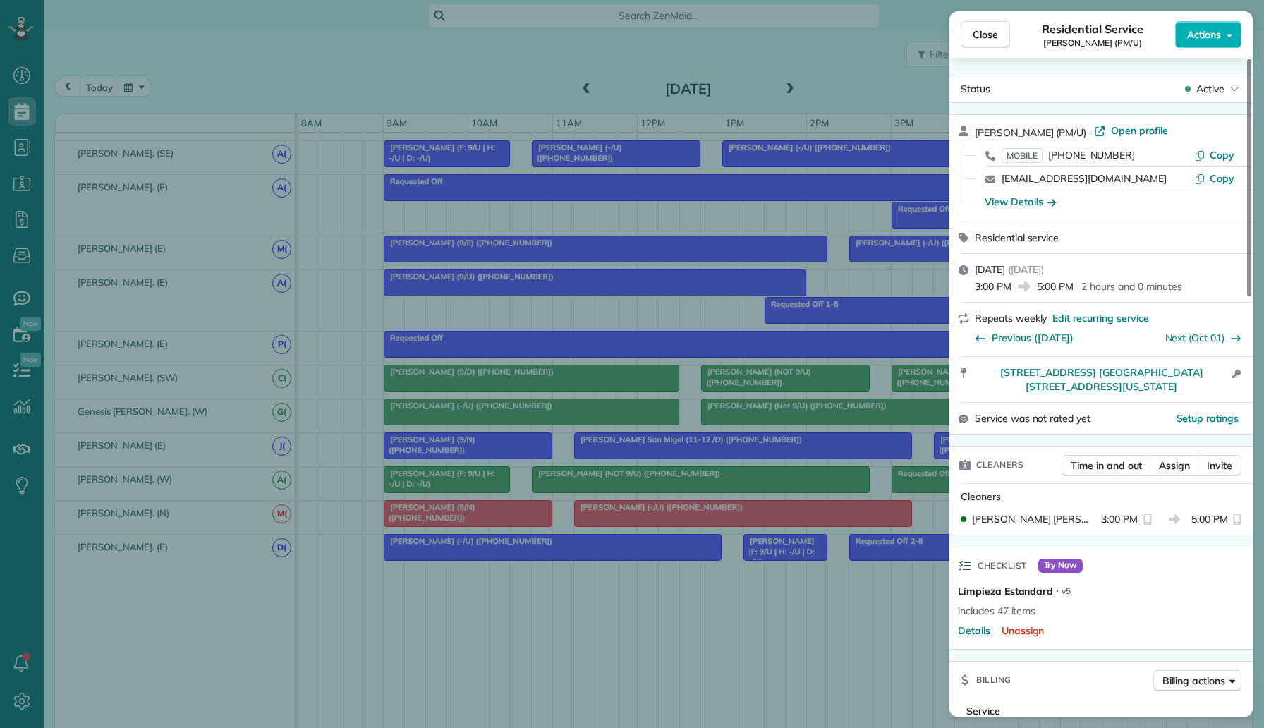
click at [835, 414] on div "Close Residential Service Enrique Zepeda (PM/U) Actions Status Active Enrique Z…" at bounding box center [632, 364] width 1264 height 728
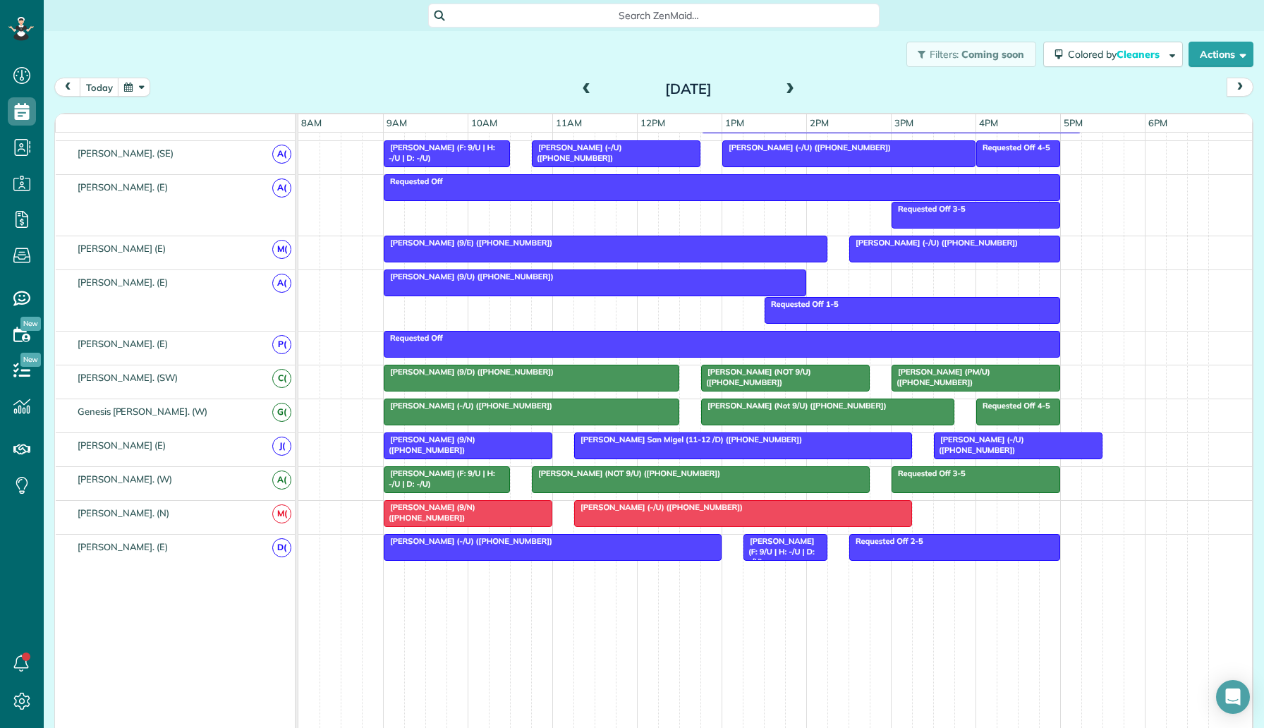
click at [482, 410] on span "Dan Benish (-/U) (+15615609437)" at bounding box center [468, 406] width 170 height 10
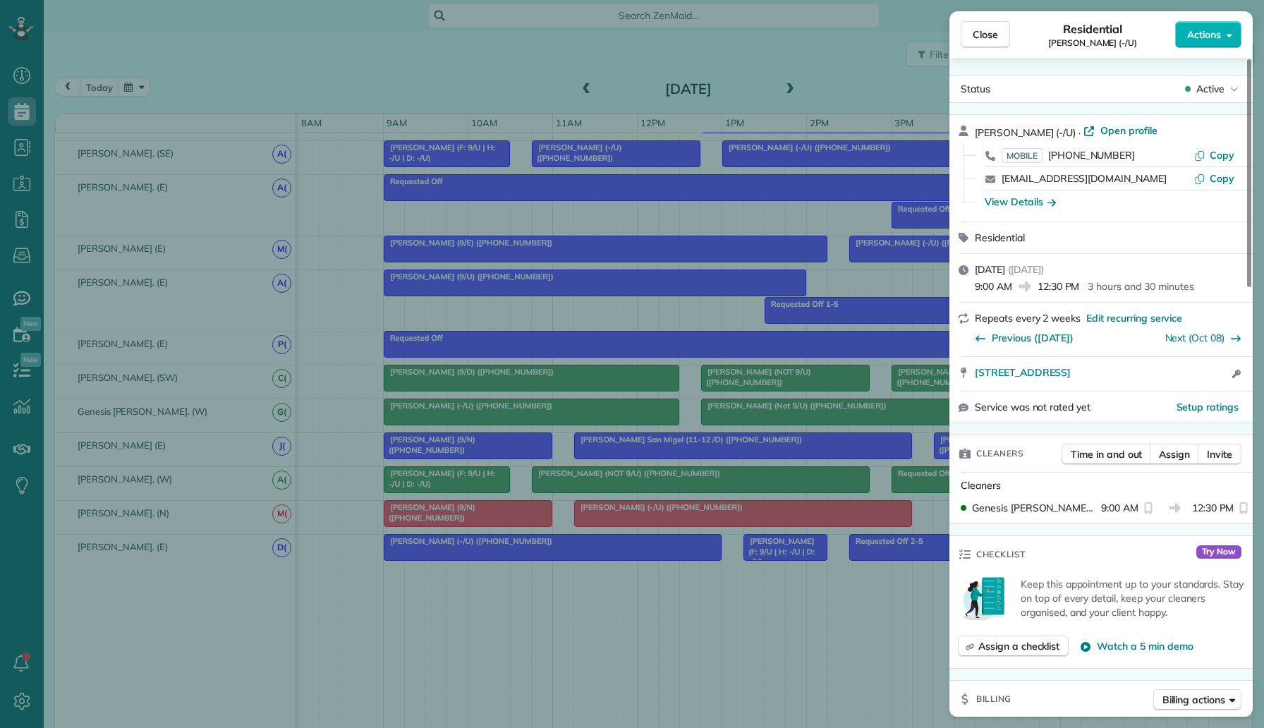
click at [754, 371] on div "Close Residential Dan Benish (-/U) Actions Status Active Dan Benish (-/U) · Ope…" at bounding box center [632, 364] width 1264 height 728
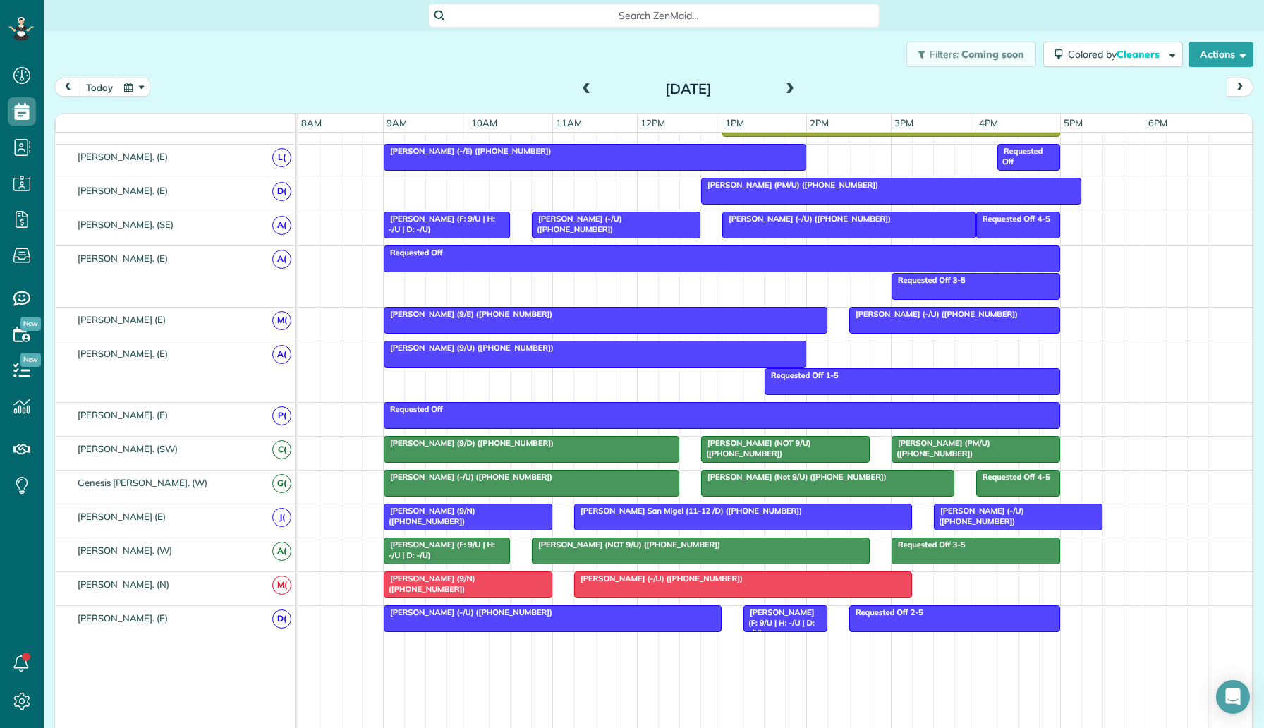
scroll to position [653, 0]
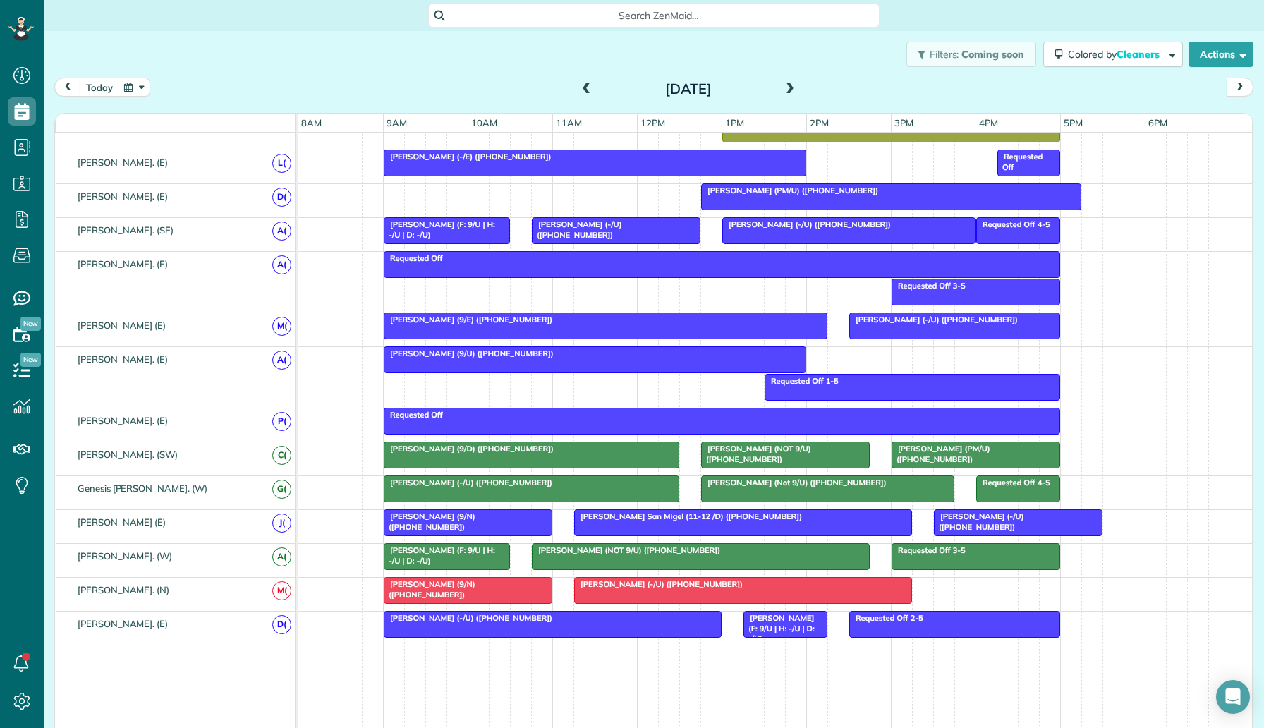
click at [865, 224] on div "[PERSON_NAME] (-/U) ([PHONE_NUMBER])" at bounding box center [848, 224] width 245 height 10
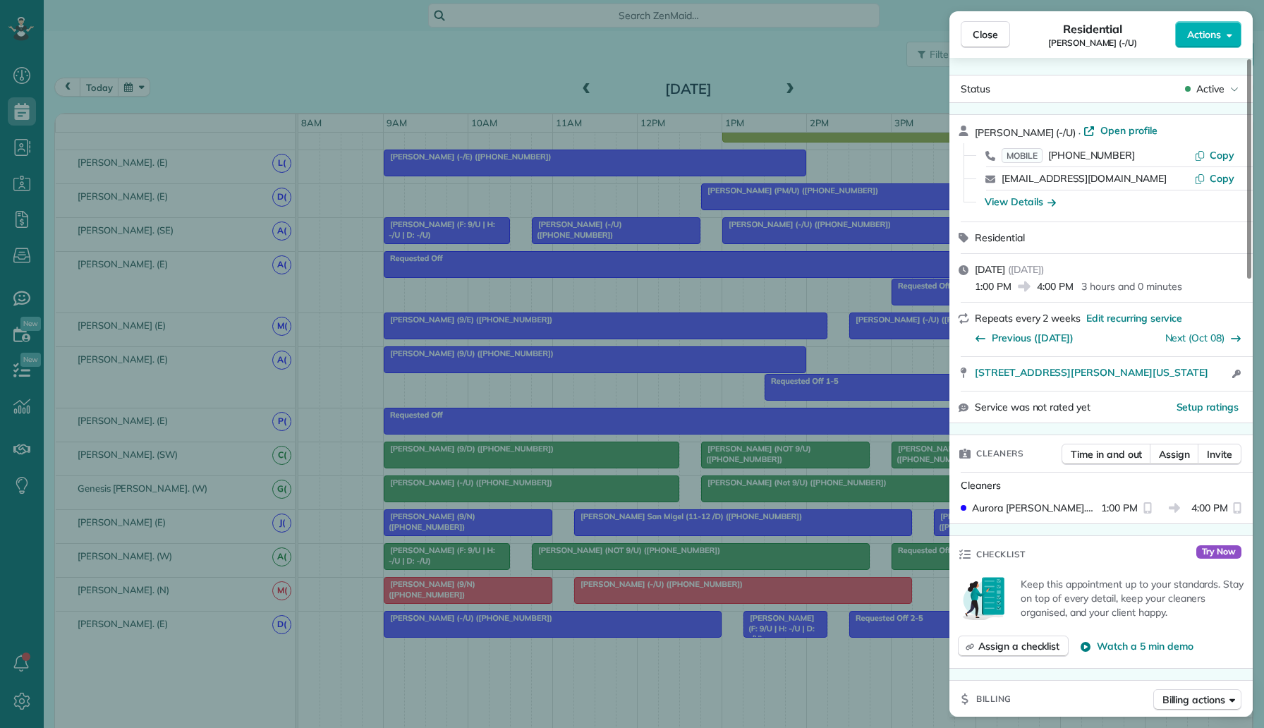
click at [898, 342] on div "Close Residential Joe Otis (-/U) Actions Status Active Joe Otis (-/U) · Open pr…" at bounding box center [632, 364] width 1264 height 728
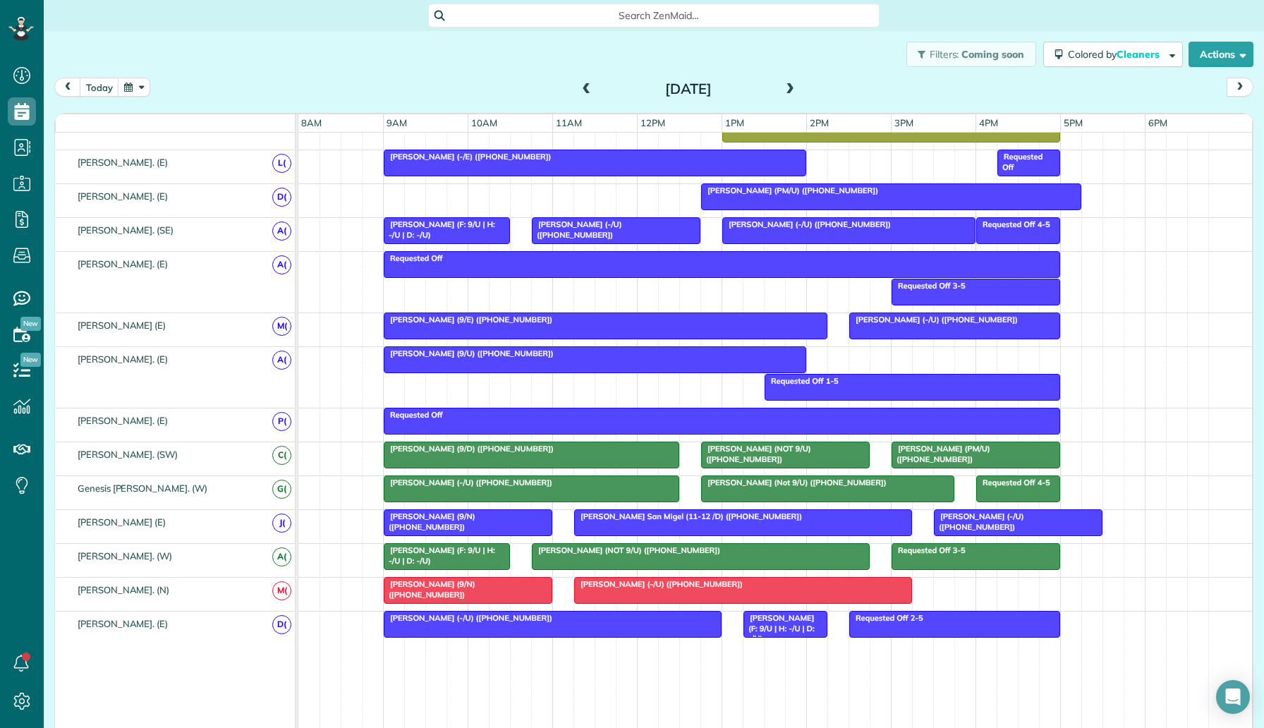
click at [901, 324] on div at bounding box center [954, 325] width 209 height 25
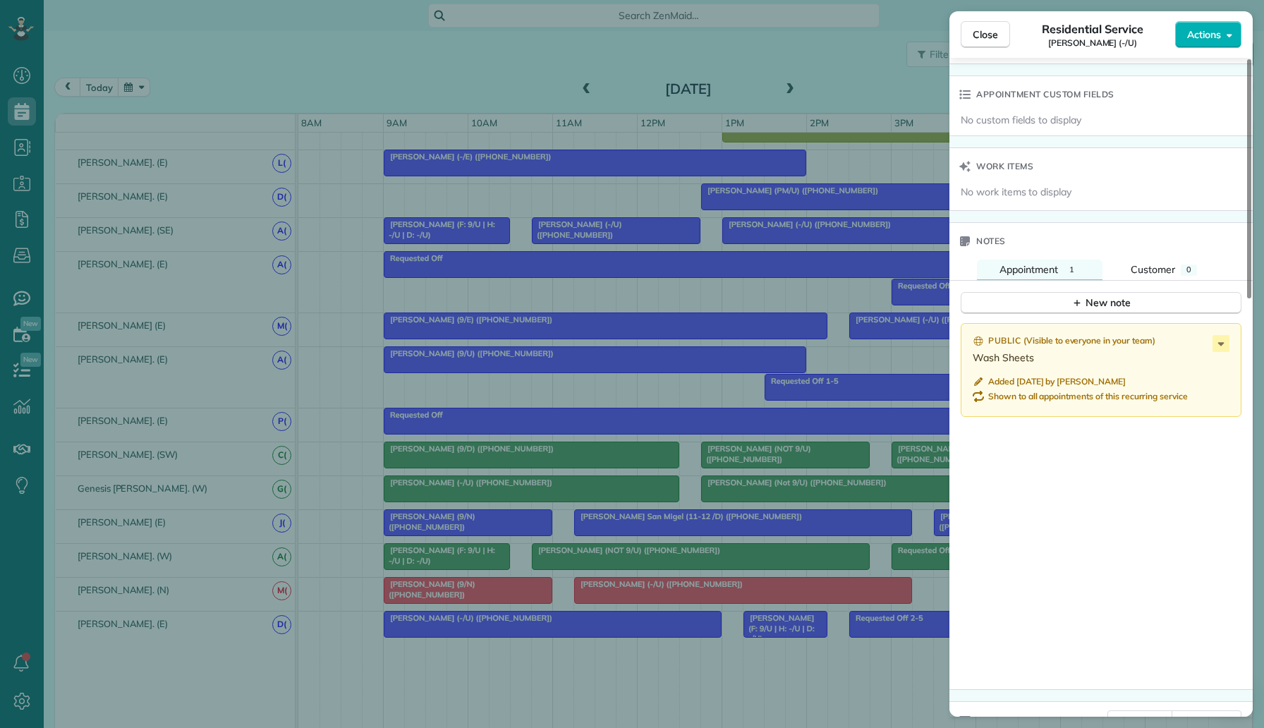
scroll to position [926, 0]
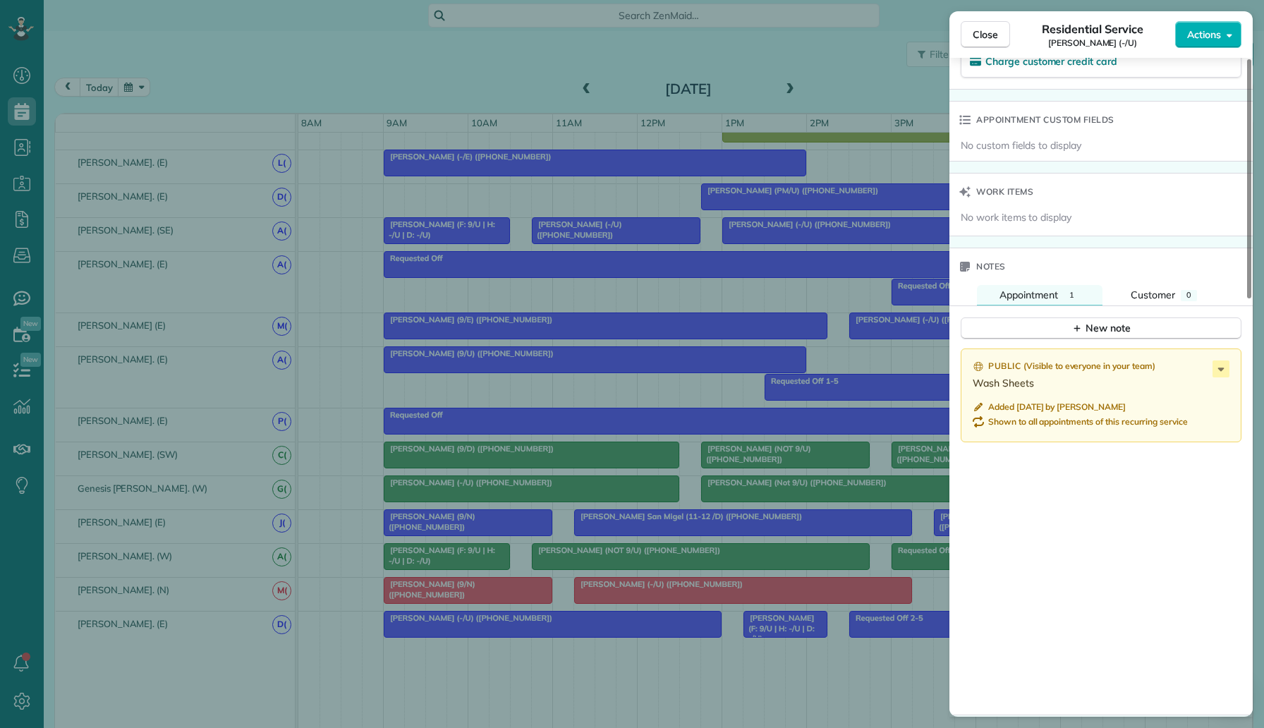
click at [803, 314] on div "Close Residential Service Hanna Henley (-/U) Actions Status Active Hanna Henley…" at bounding box center [632, 364] width 1264 height 728
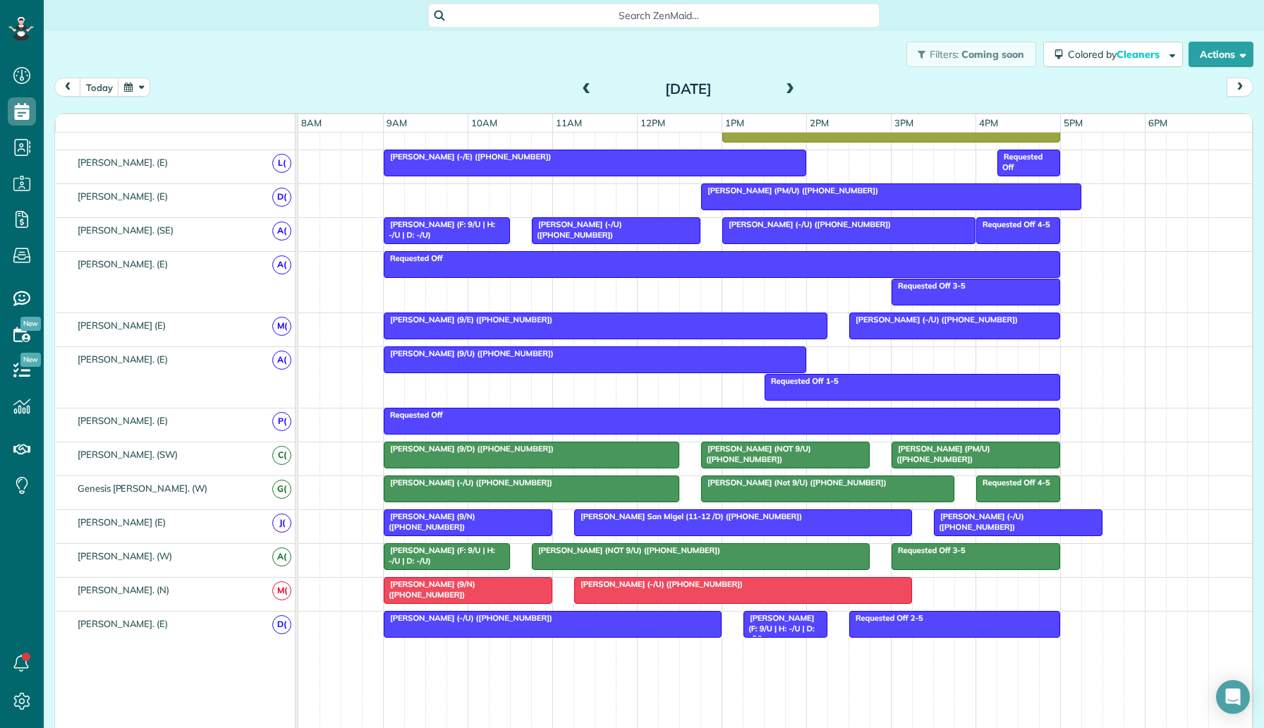
scroll to position [577, 0]
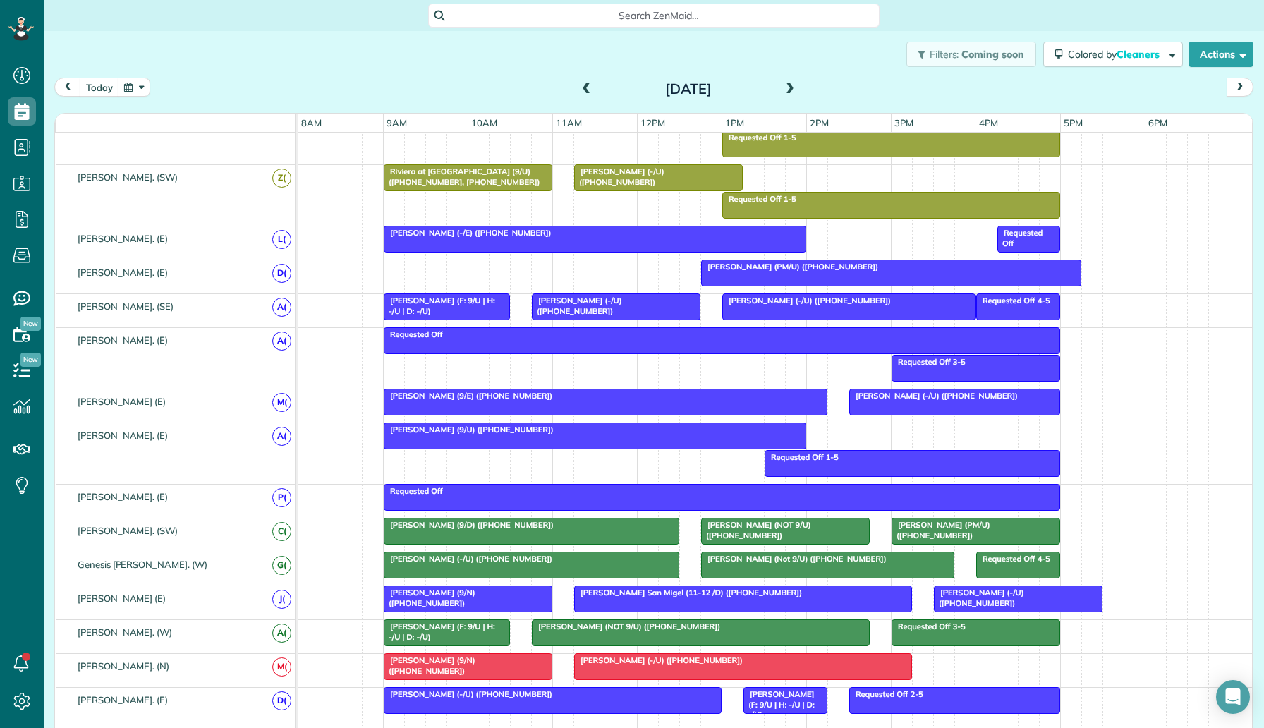
click at [779, 313] on div at bounding box center [849, 306] width 252 height 25
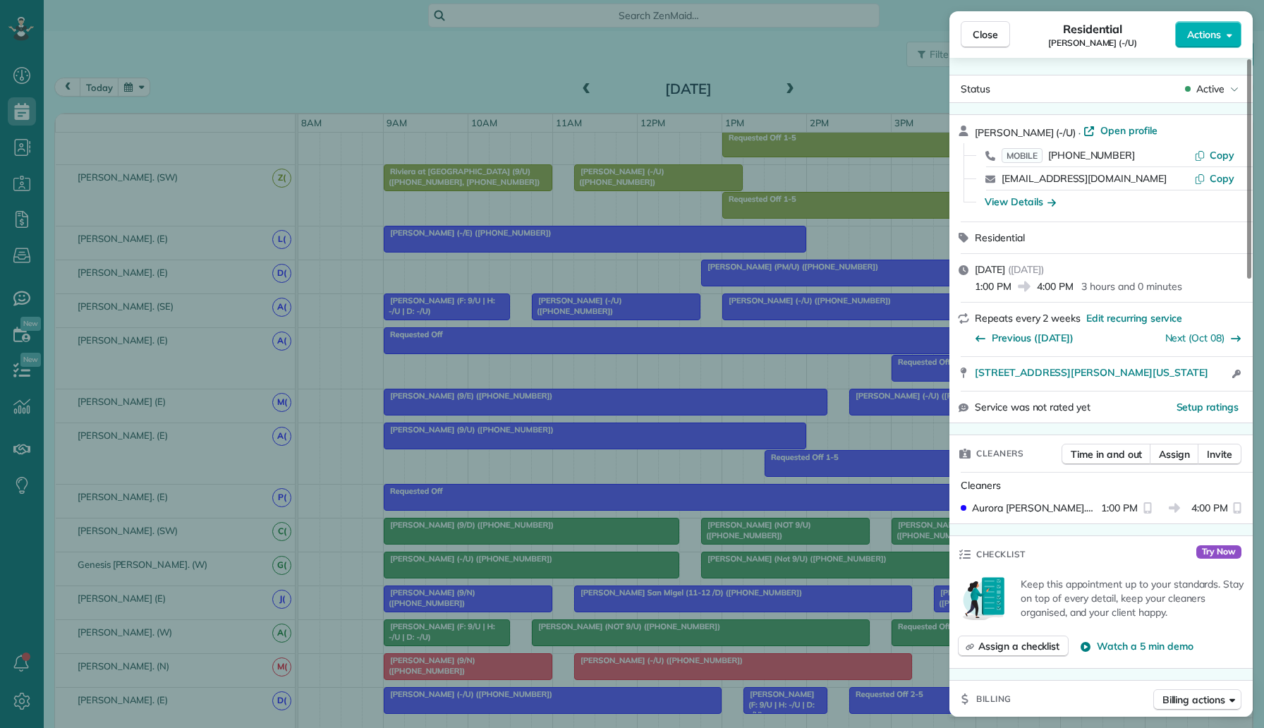
click at [761, 346] on div "Close Residential Joe Otis (-/U) Actions Status Active Joe Otis (-/U) · Open pr…" at bounding box center [632, 364] width 1264 height 728
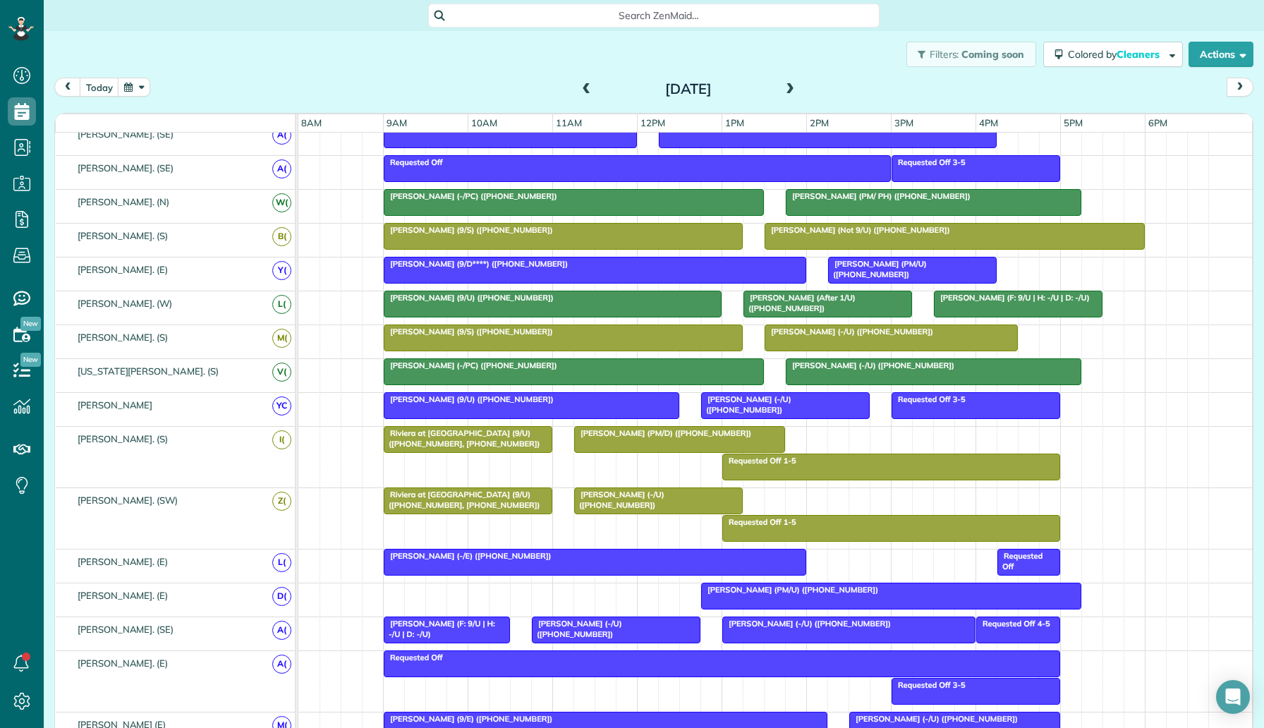
scroll to position [175, 0]
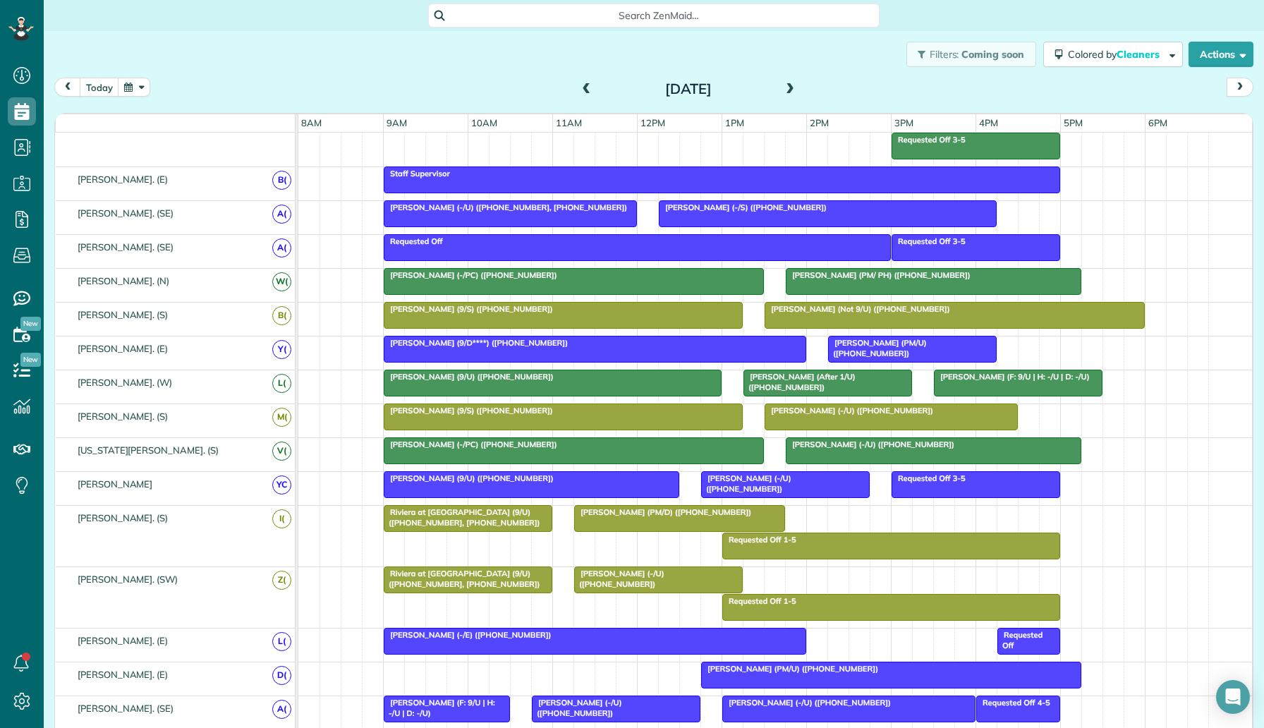
click at [757, 207] on span "Korbyn O’Banion (-/S) (+18037416825)" at bounding box center [742, 207] width 169 height 10
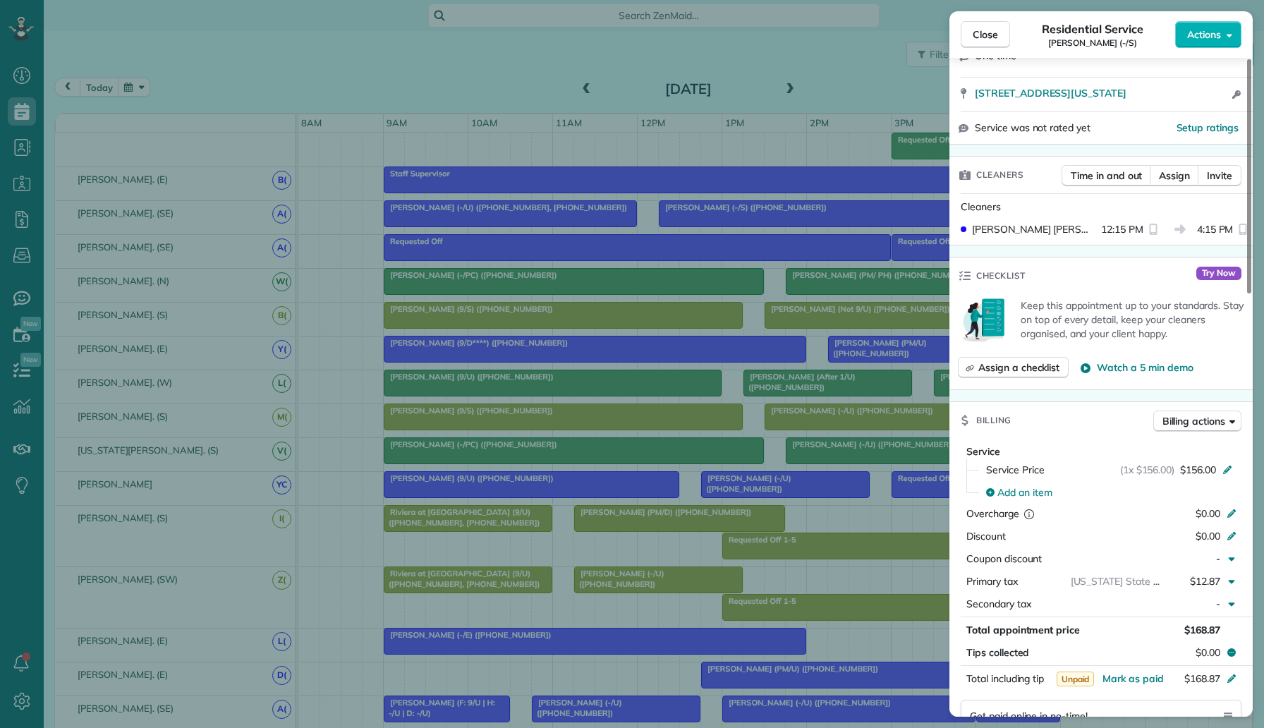
scroll to position [721, 0]
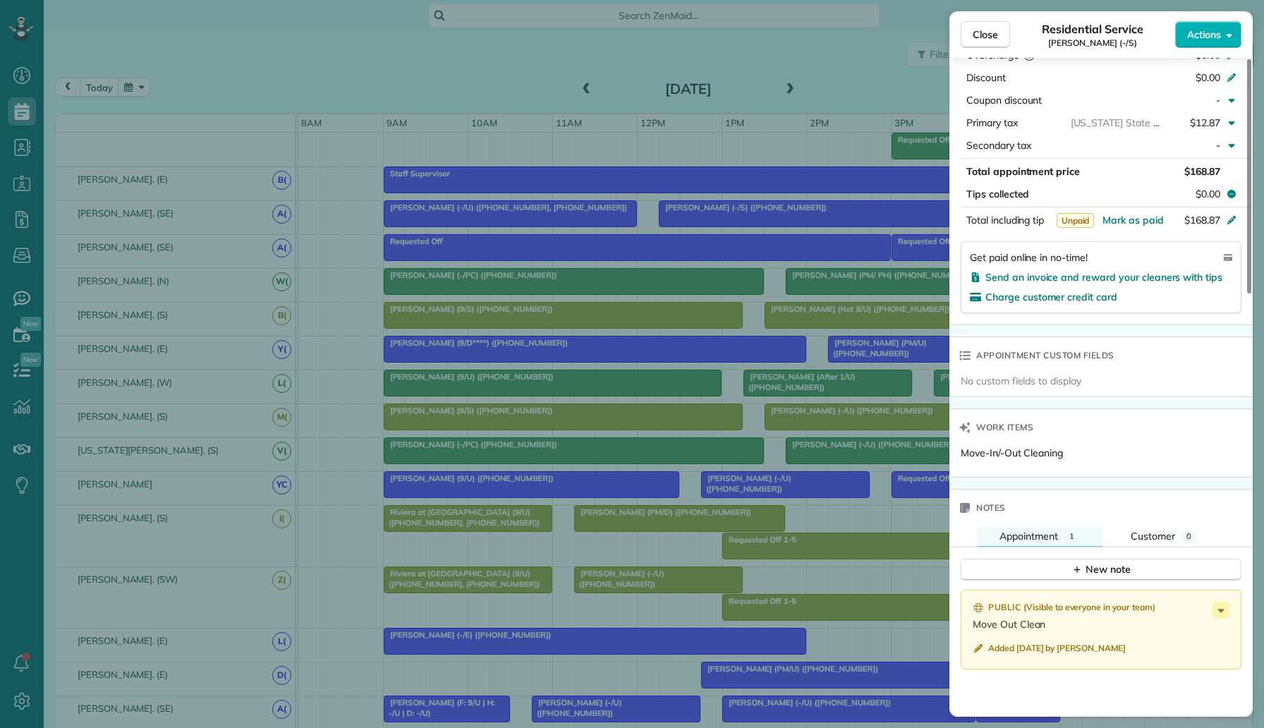
click at [823, 338] on div "Close Residential Service Korbyn O’Banion (-/S) Actions Status Active Korbyn O’…" at bounding box center [632, 364] width 1264 height 728
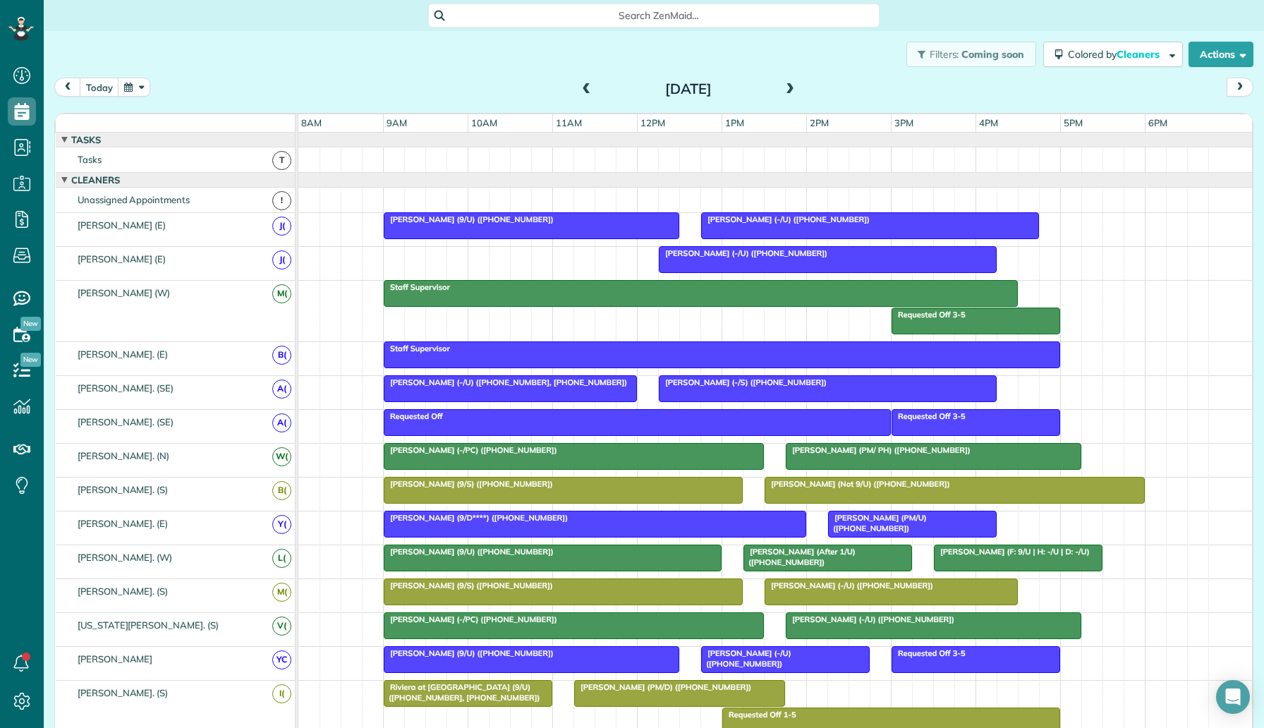
click at [774, 220] on span "Michelle Waters (-/U) (+14056139503)" at bounding box center [785, 219] width 170 height 10
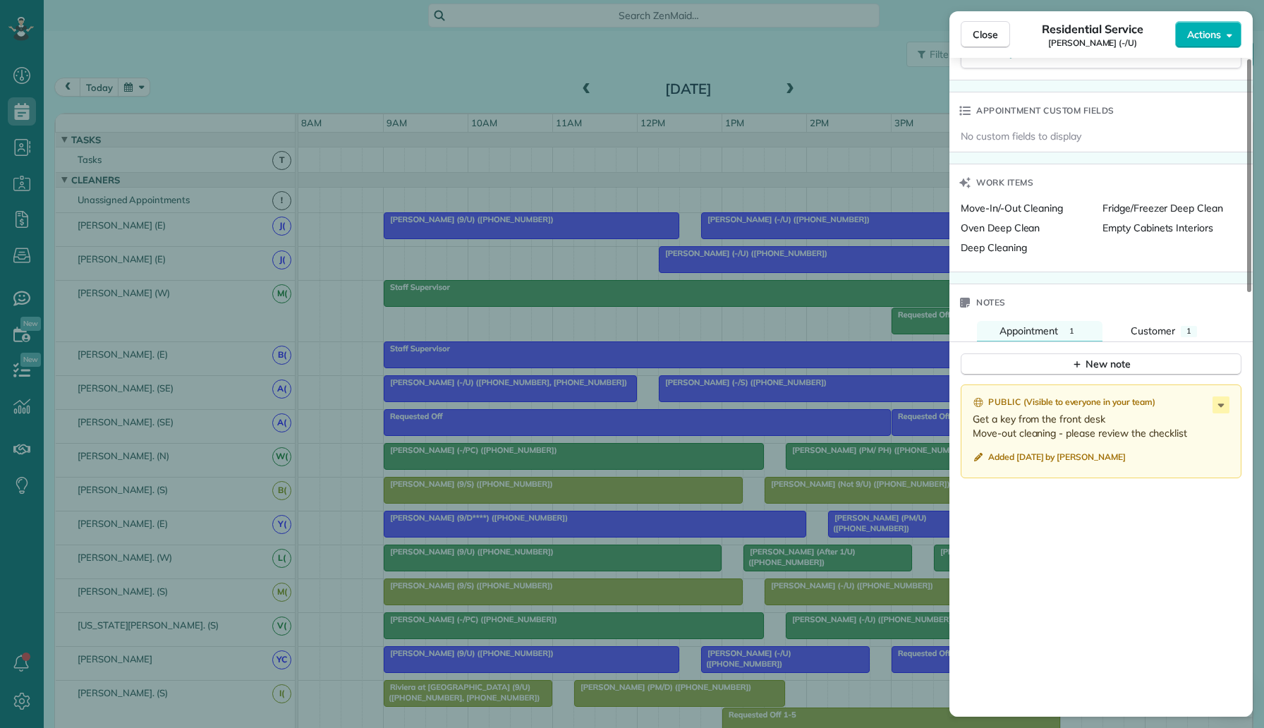
scroll to position [977, 0]
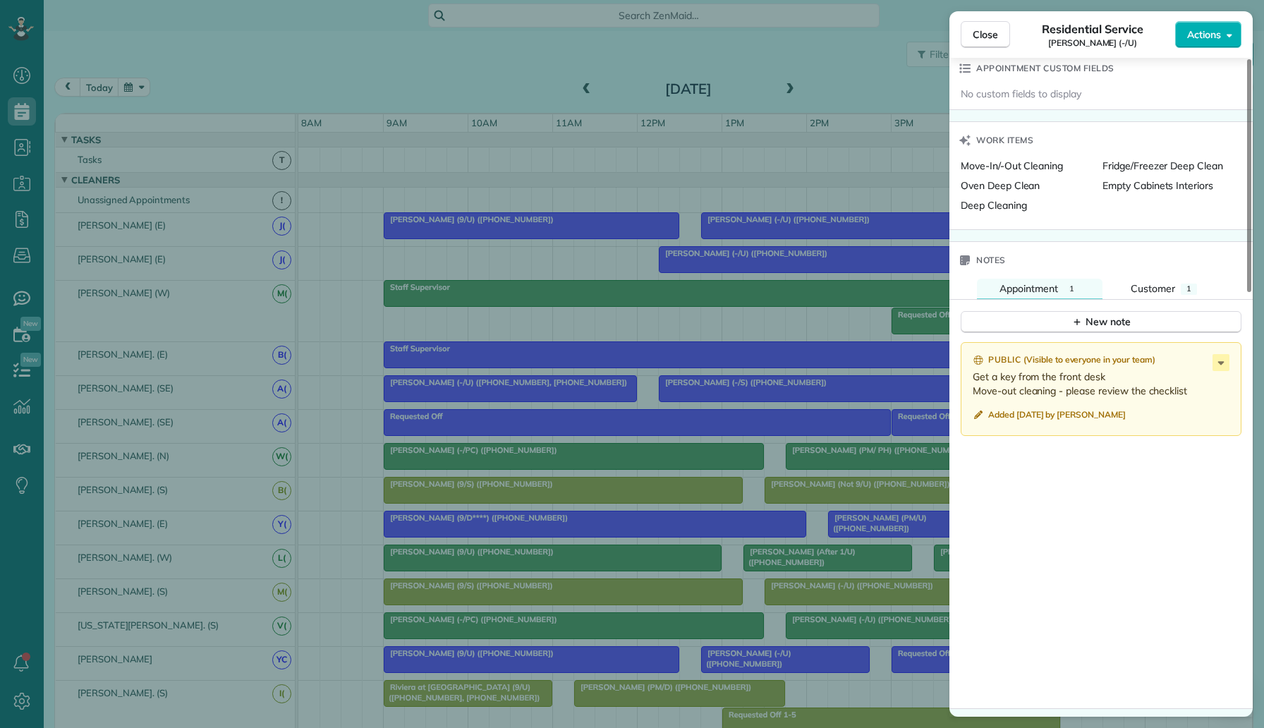
click at [781, 382] on div "Close Residential Service Michelle Waters (-/U) Actions Status Active Michelle …" at bounding box center [632, 364] width 1264 height 728
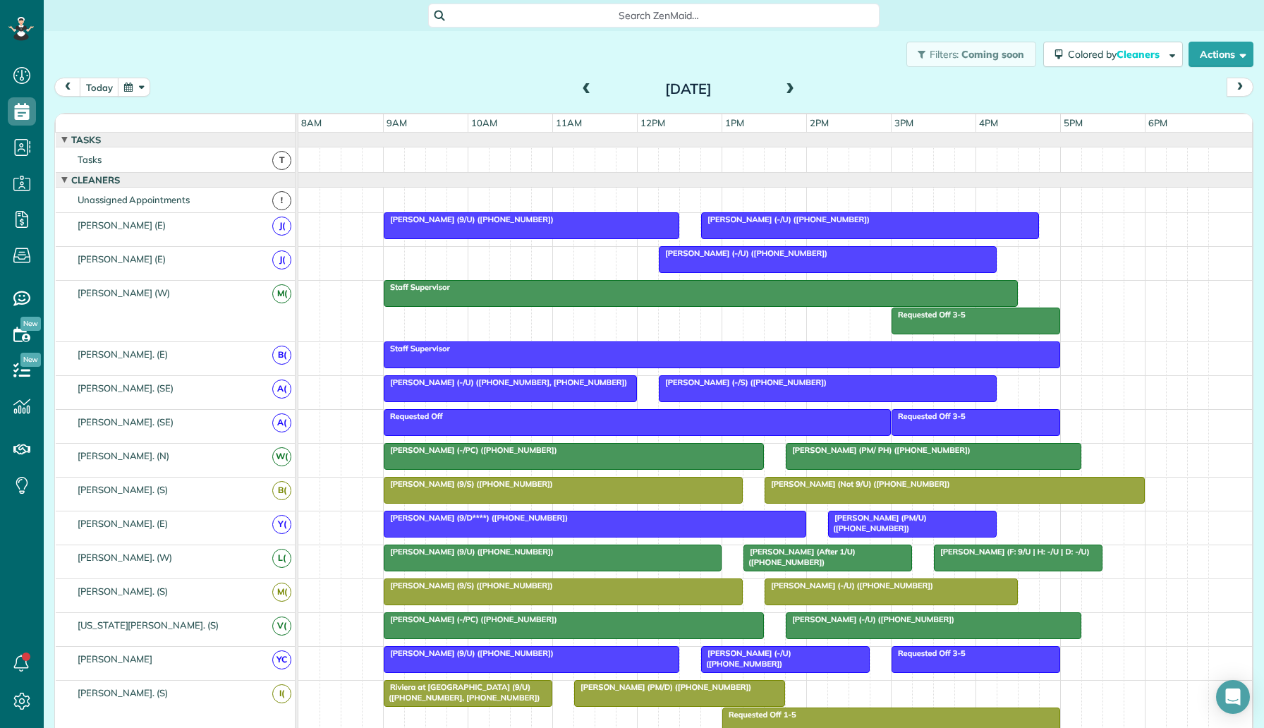
click at [752, 384] on span "Korbyn O’Banion (-/S) (+18037416825)" at bounding box center [742, 382] width 169 height 10
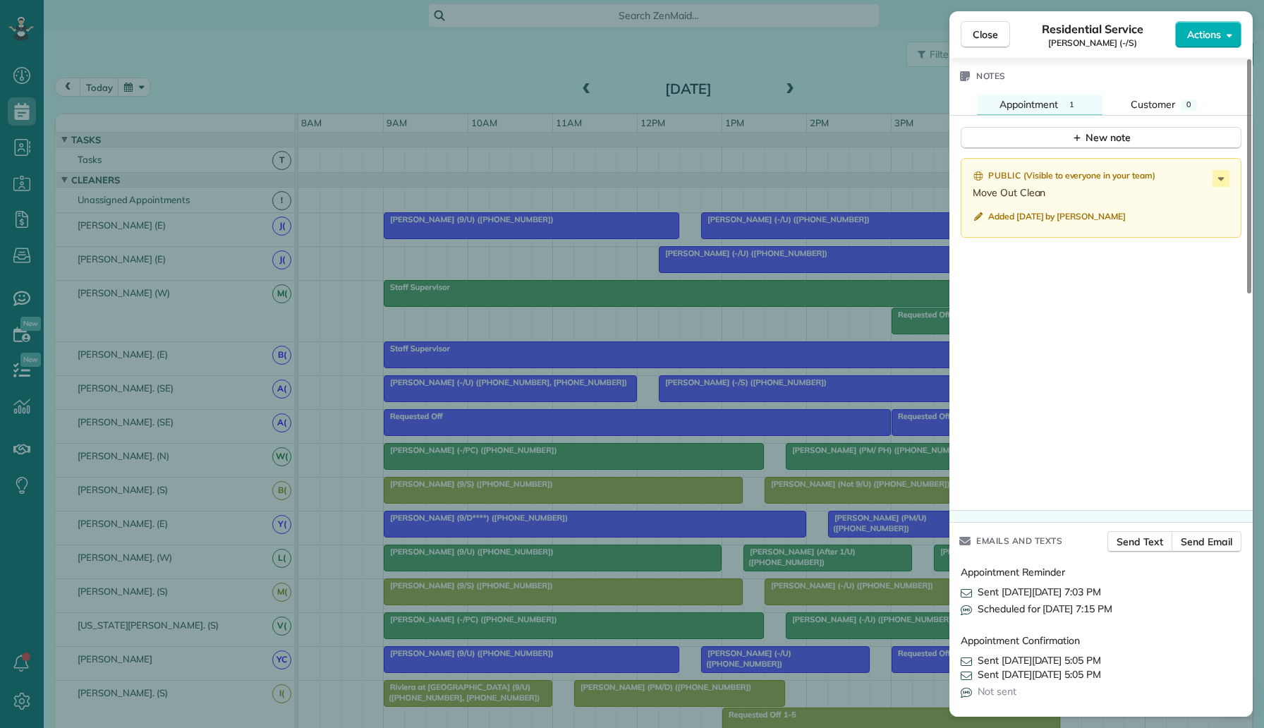
scroll to position [494, 0]
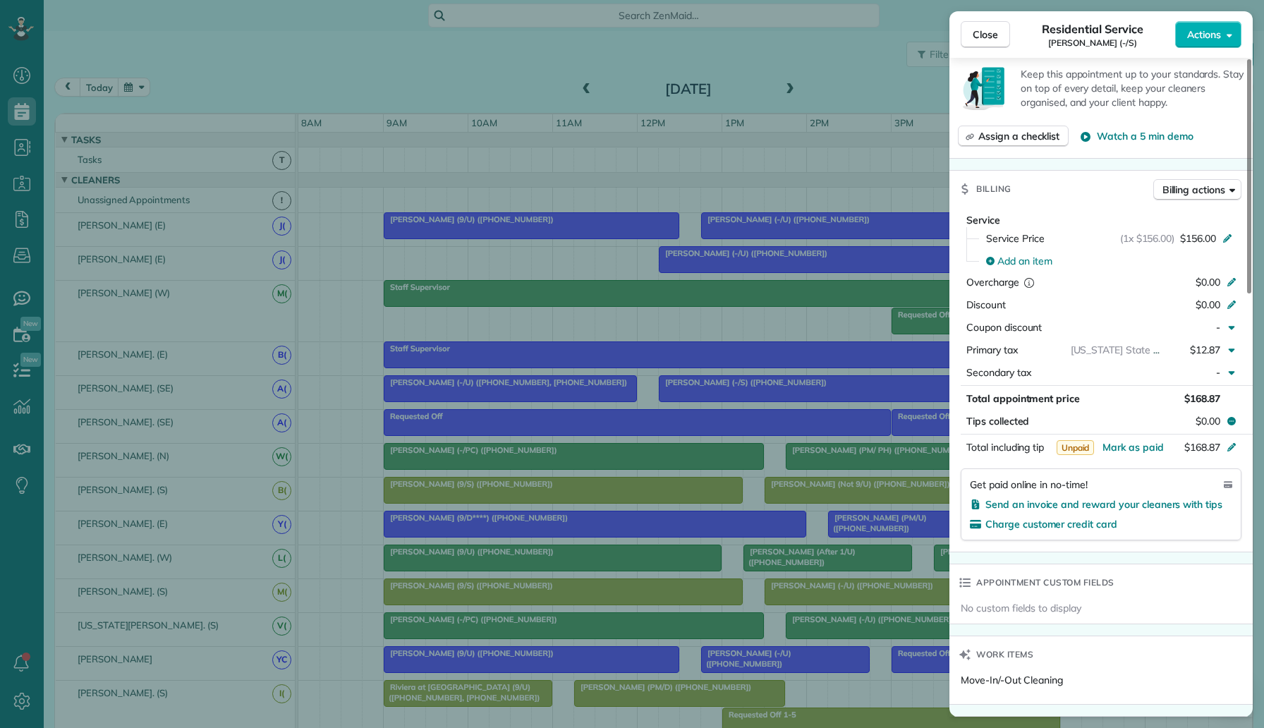
click at [771, 471] on div "Close Residential Service Korbyn O’Banion (-/S) Actions Status Active Korbyn O’…" at bounding box center [632, 364] width 1264 height 728
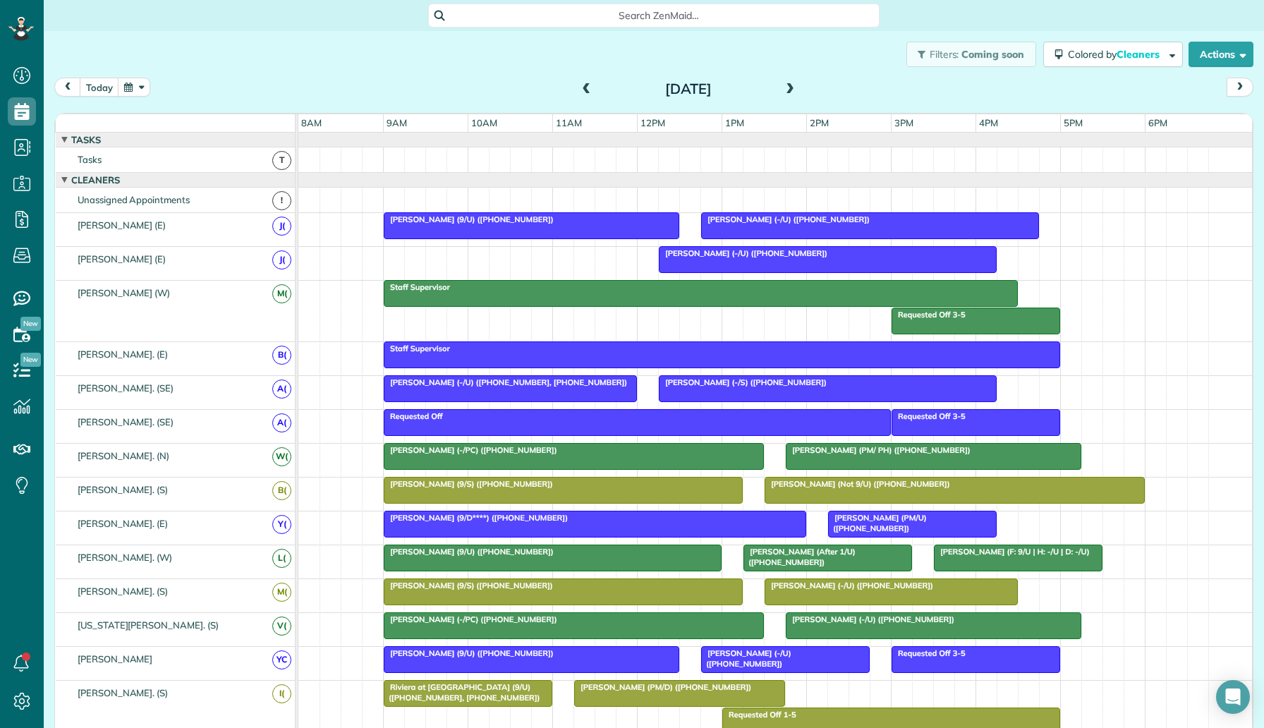
click at [648, 460] on div at bounding box center [573, 456] width 379 height 25
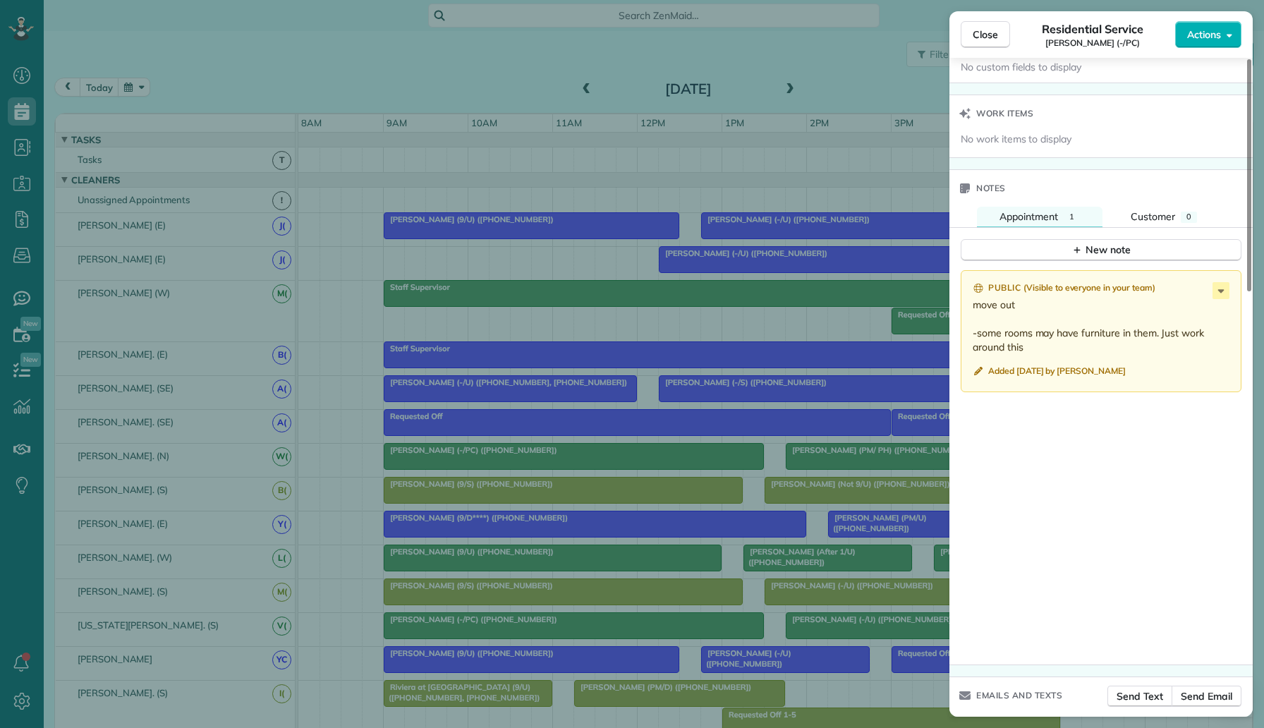
scroll to position [1114, 0]
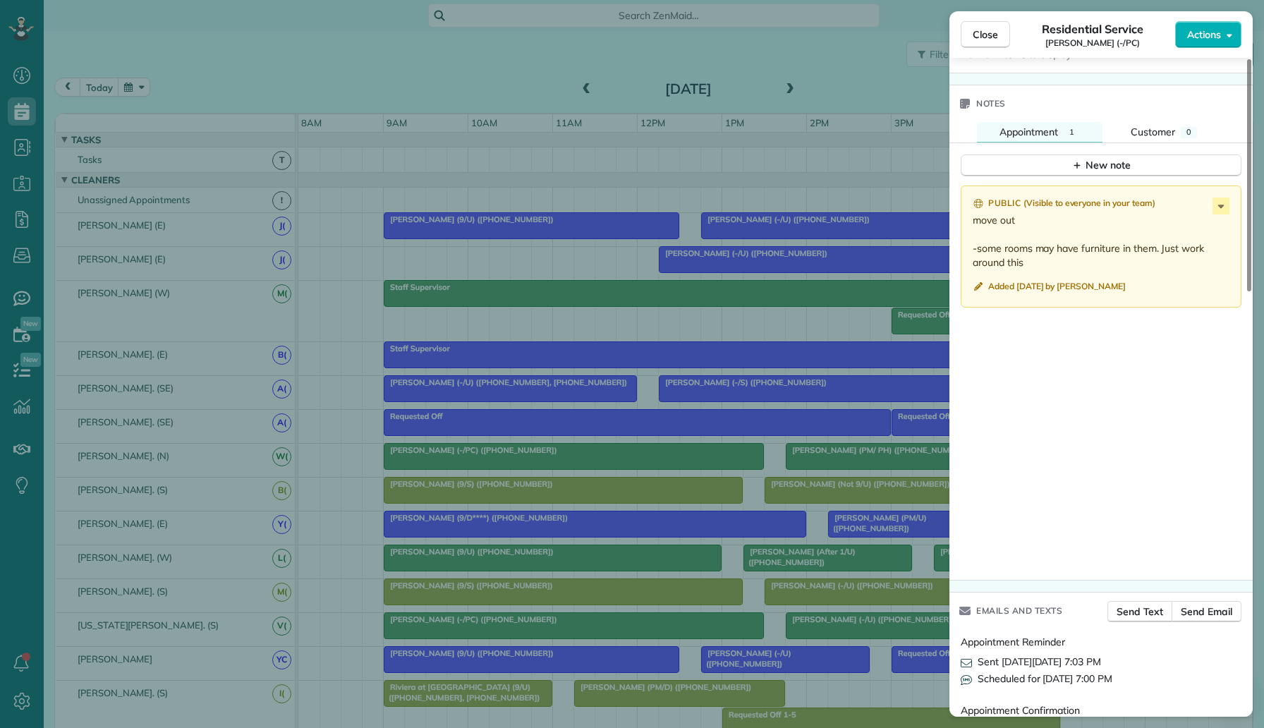
click at [699, 480] on div "Close Residential Service Emma Coppola (-/PC) Actions Status Active Emma Coppol…" at bounding box center [632, 364] width 1264 height 728
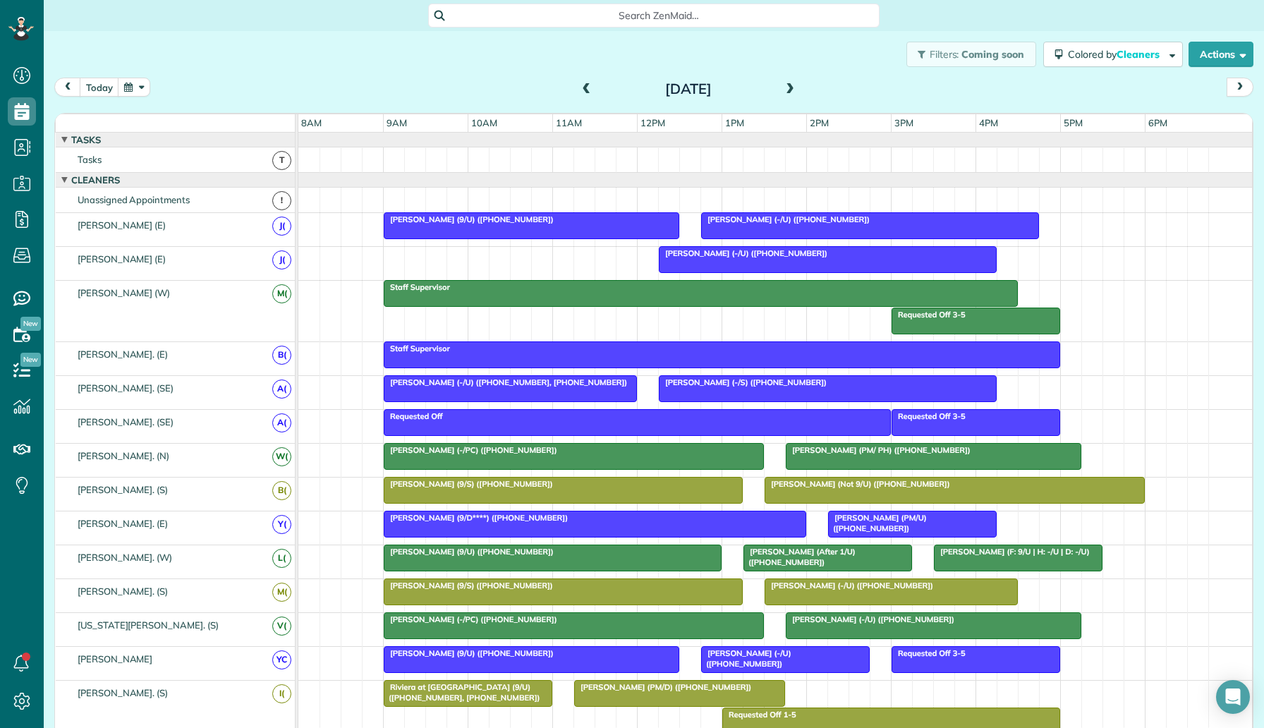
click at [577, 557] on div at bounding box center [552, 557] width 336 height 25
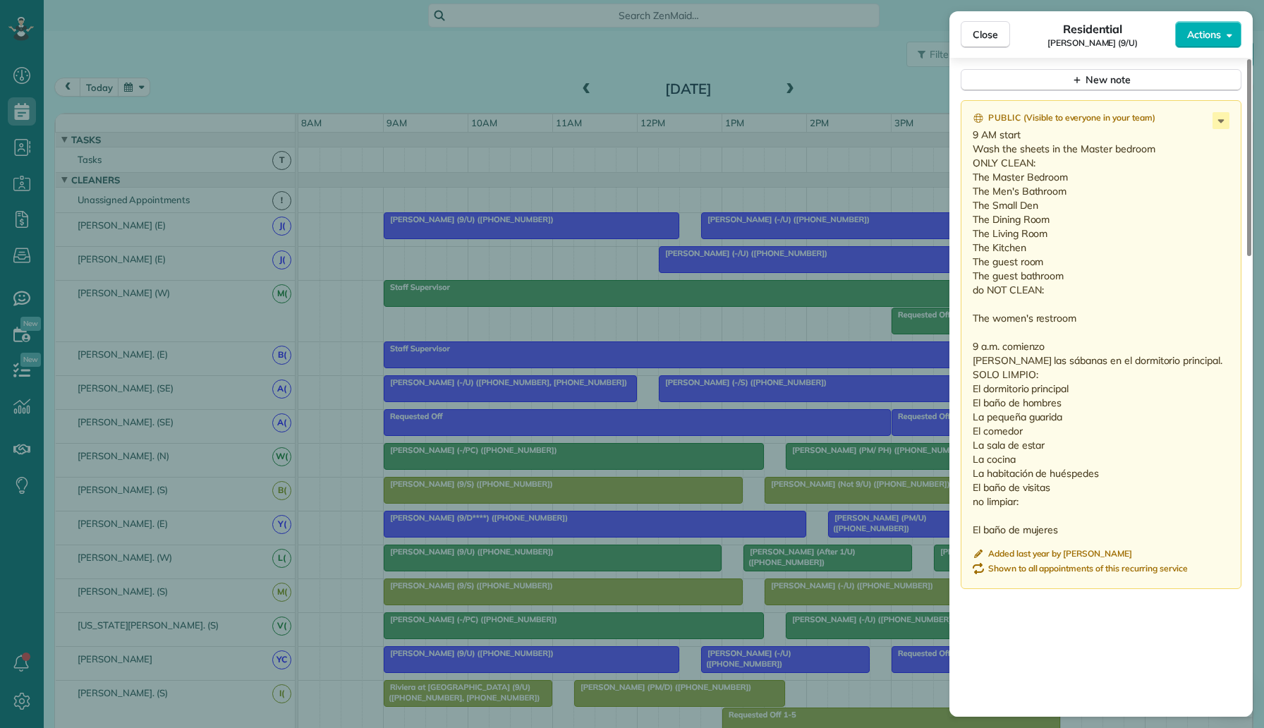
scroll to position [1484, 0]
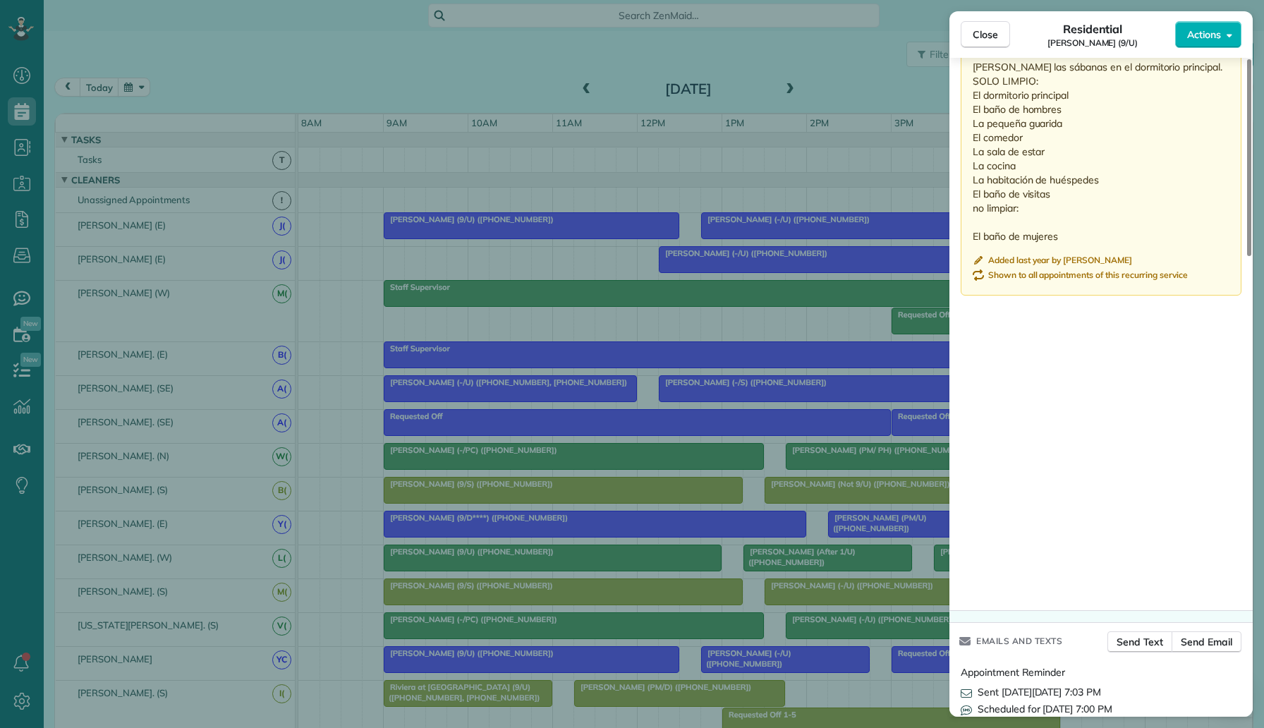
click at [786, 505] on div "Close Residential Fred Turner (9/U) Actions Status Active Fred Turner (9/U) · O…" at bounding box center [632, 364] width 1264 height 728
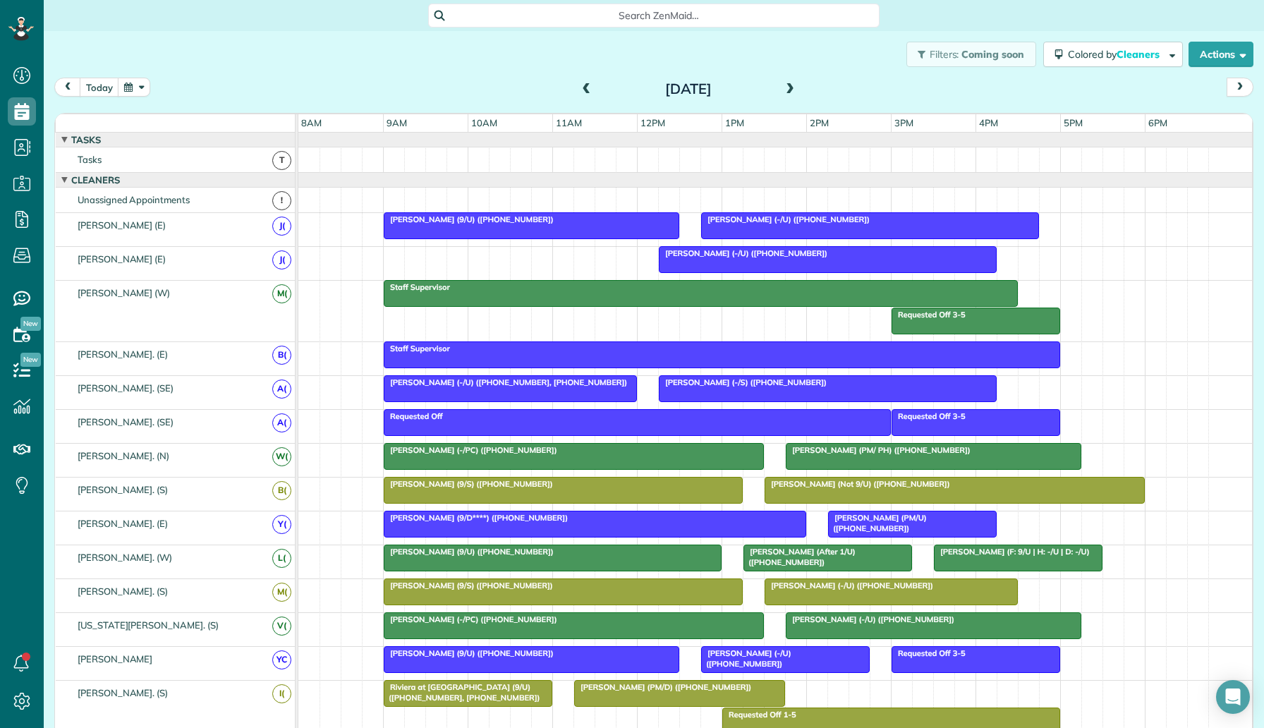
click at [527, 652] on span "Jaileez Jara Campos (9/U) (+17073151494)" at bounding box center [468, 653] width 171 height 10
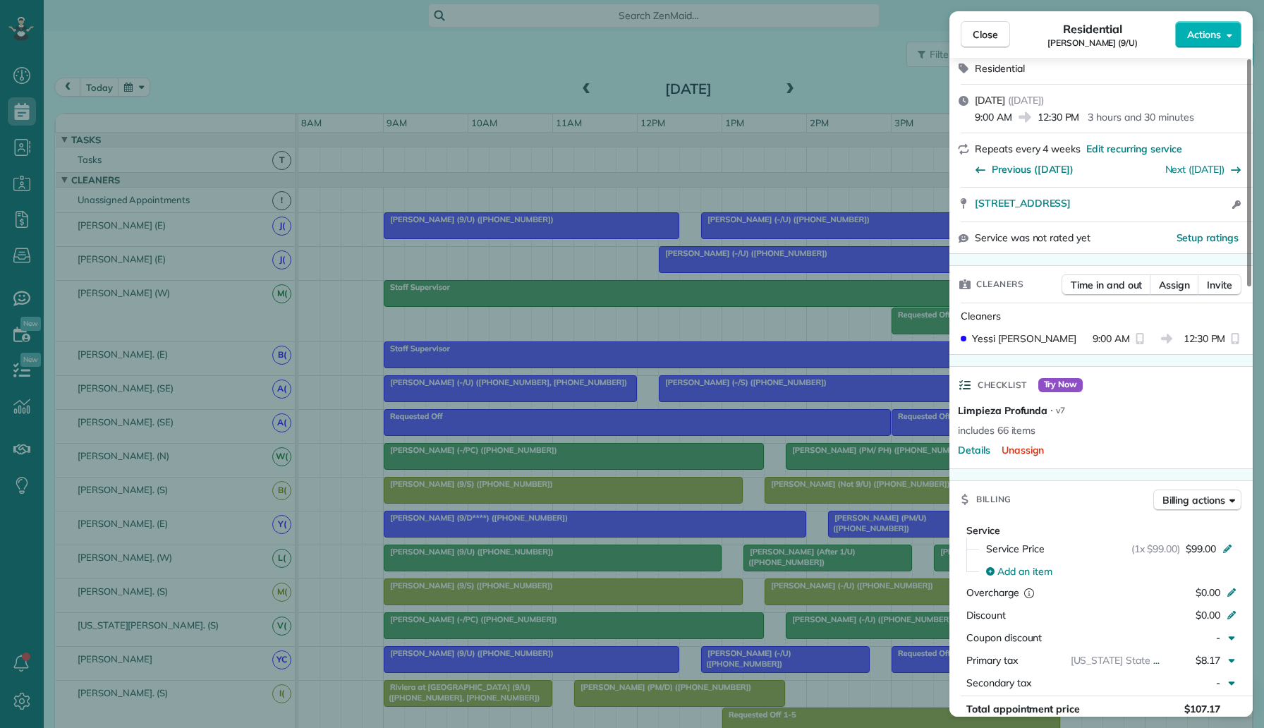
scroll to position [20, 0]
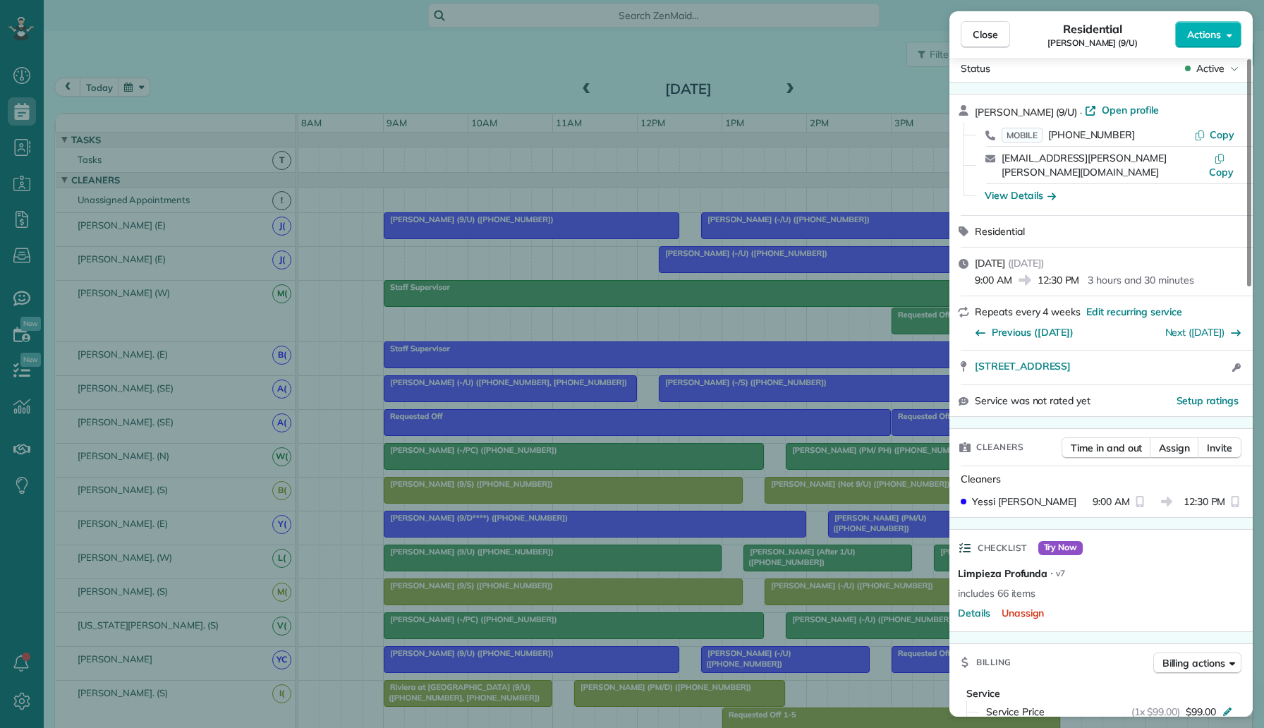
click at [403, 434] on div "Close Residential Jaileez Jara Campos (9/U) Actions Status Active Jaileez Jara …" at bounding box center [632, 364] width 1264 height 728
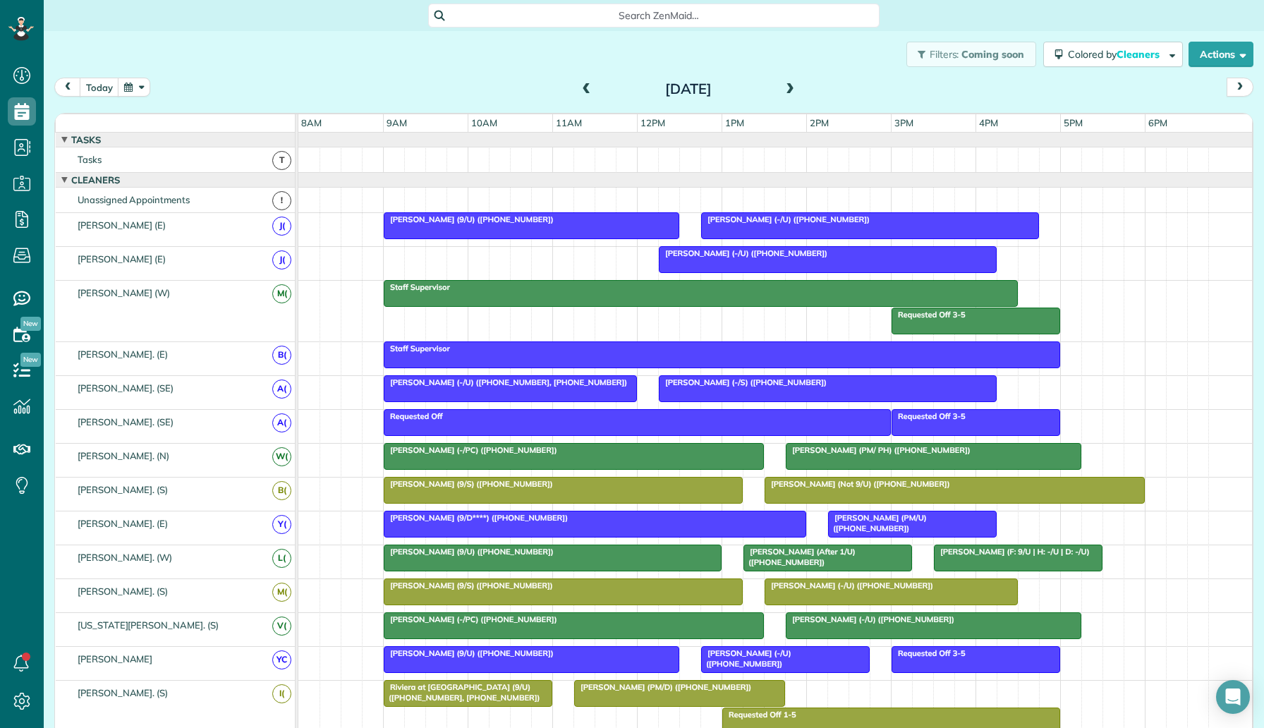
click at [733, 652] on span "Megan Brown (-/U) (+18324934561)" at bounding box center [745, 658] width 91 height 20
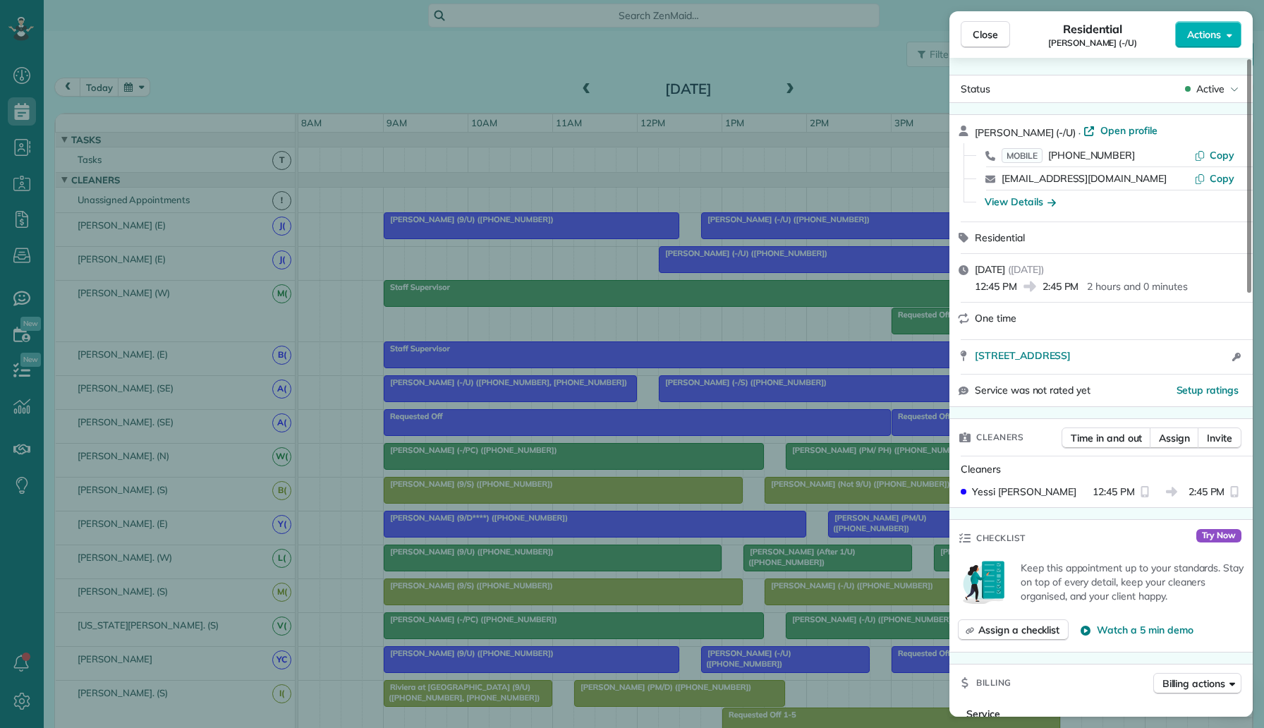
click at [519, 409] on div "Close Residential Megan Brown (-/U) Actions Status Active Megan Brown (-/U) · O…" at bounding box center [632, 364] width 1264 height 728
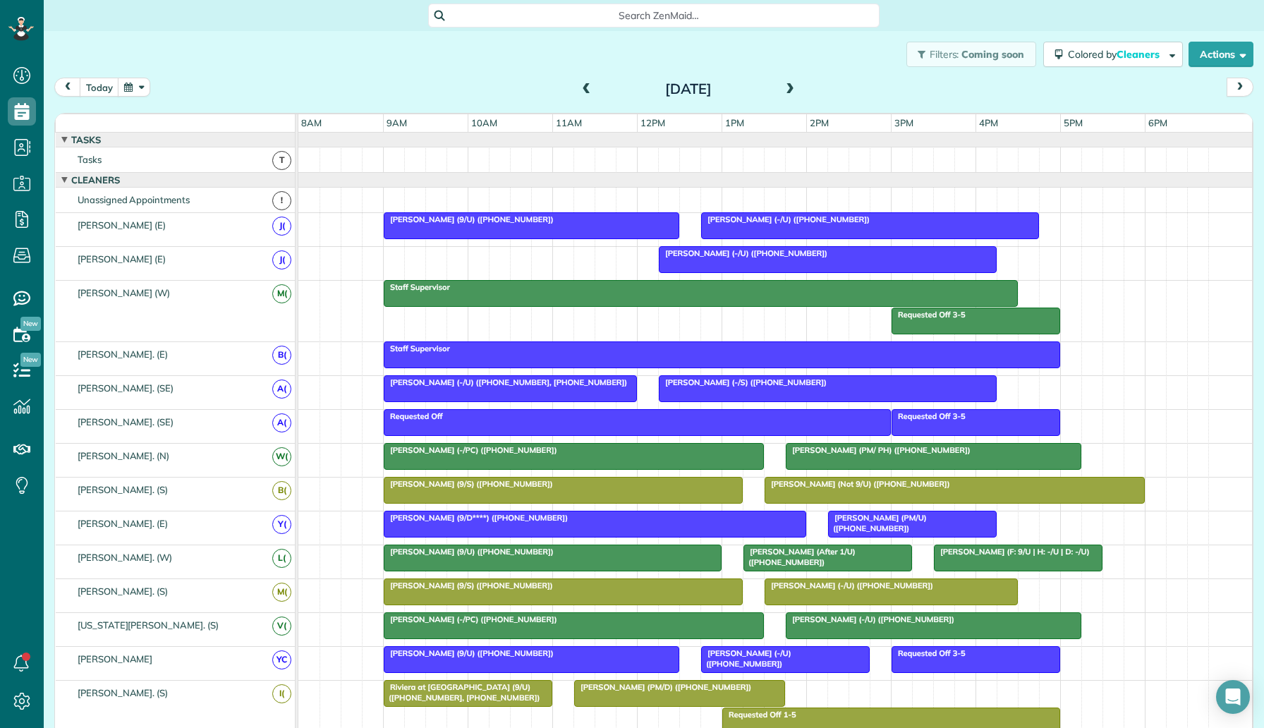
click at [836, 449] on span "Don Evans (PM/ PH) (+12144771570)" at bounding box center [878, 450] width 186 height 10
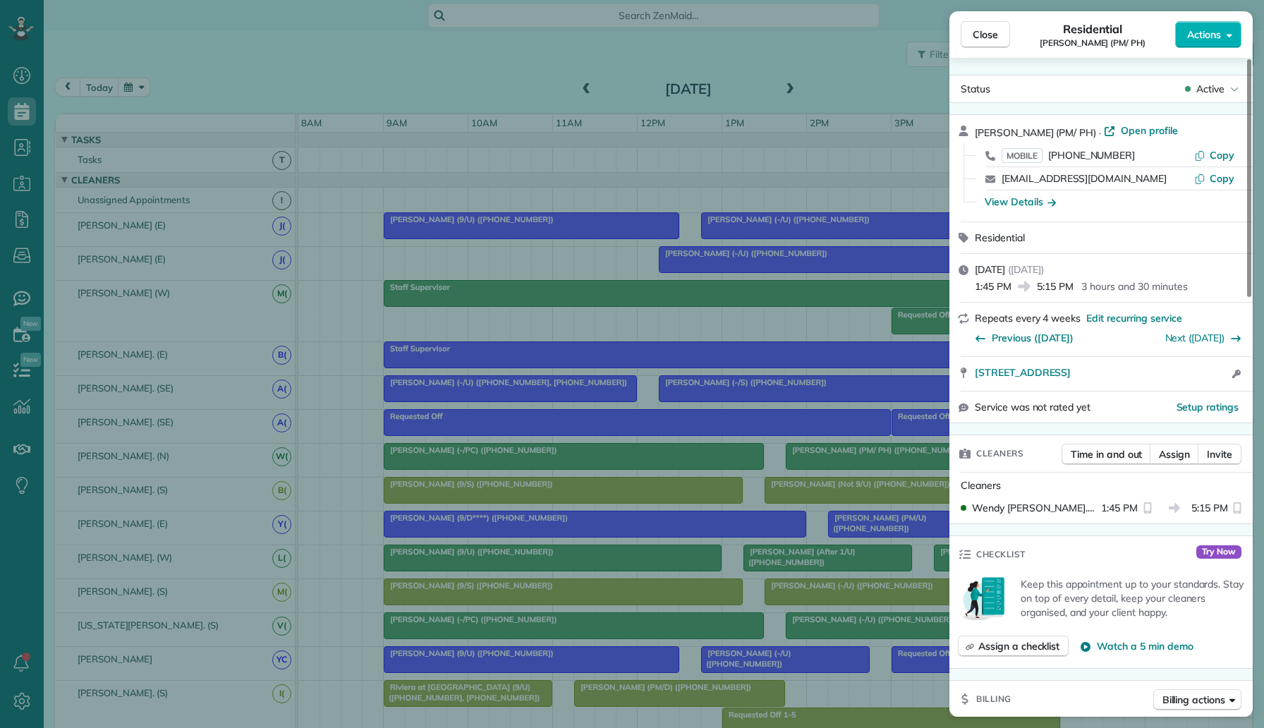
scroll to position [999, 0]
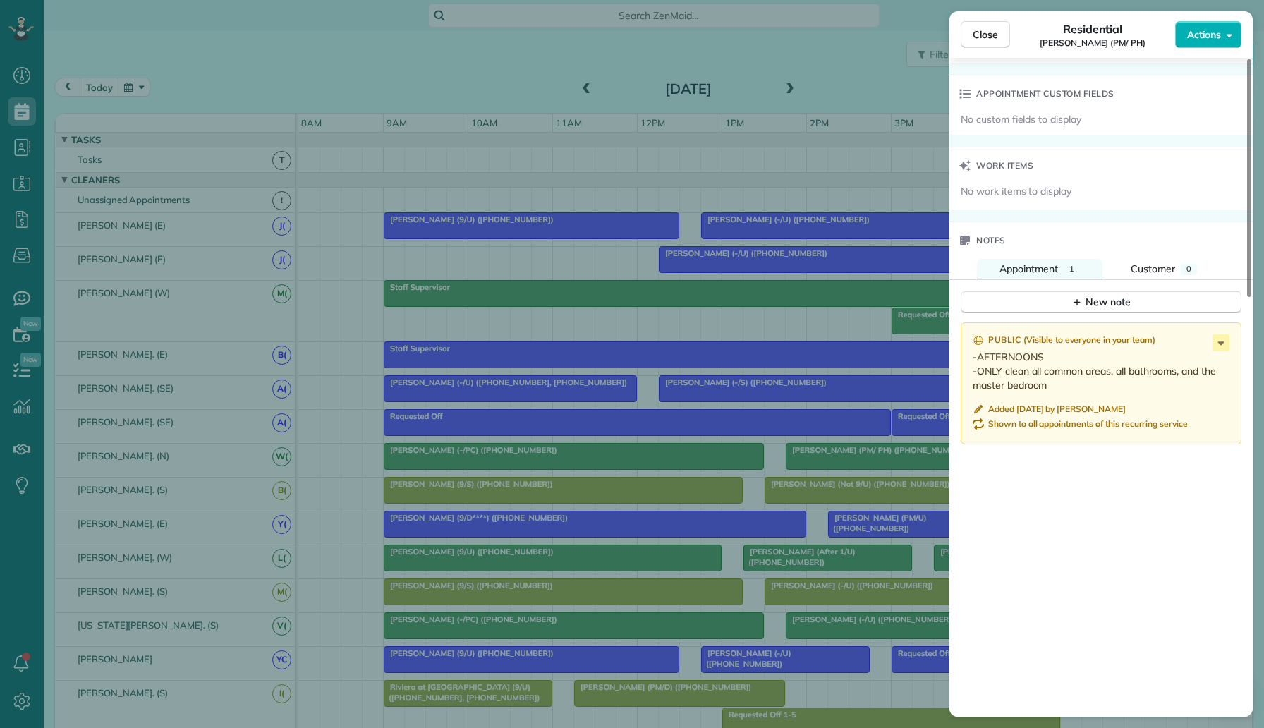
click at [674, 493] on div "Close Residential Don Evans (PM/ PH) Actions Status Active Don Evans (PM/ PH) ·…" at bounding box center [632, 364] width 1264 height 728
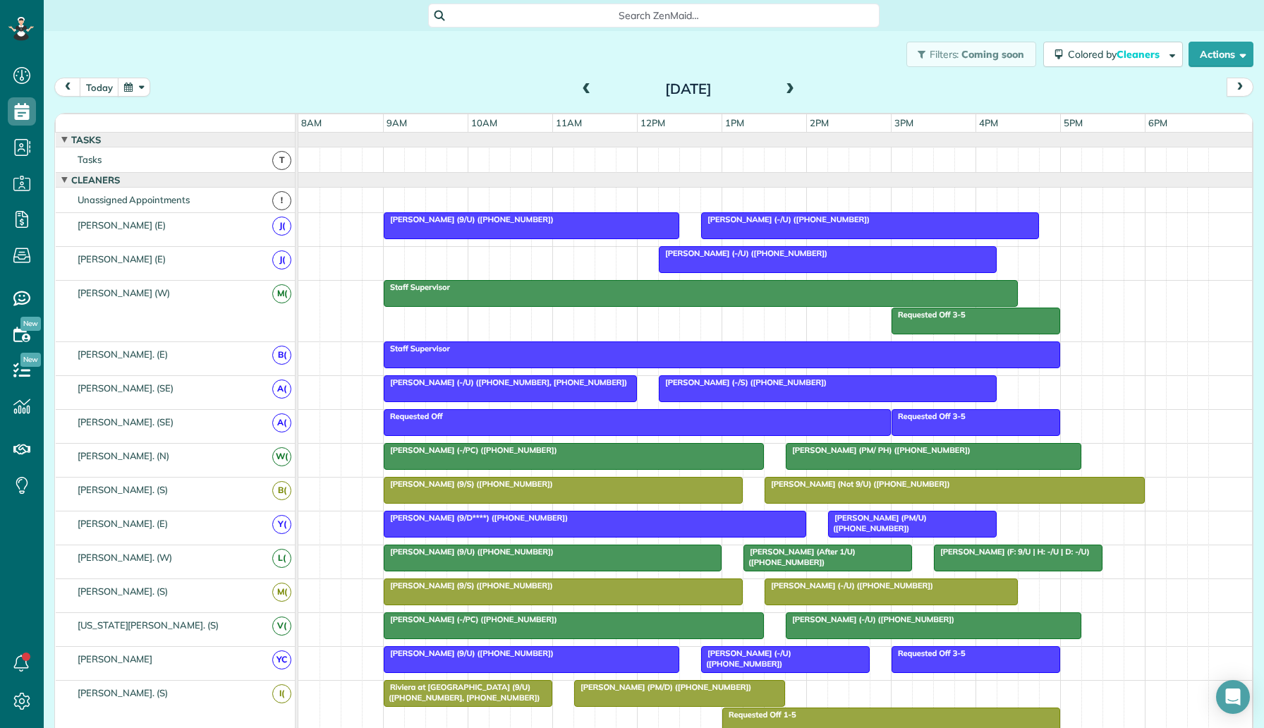
click at [778, 489] on div at bounding box center [954, 489] width 379 height 25
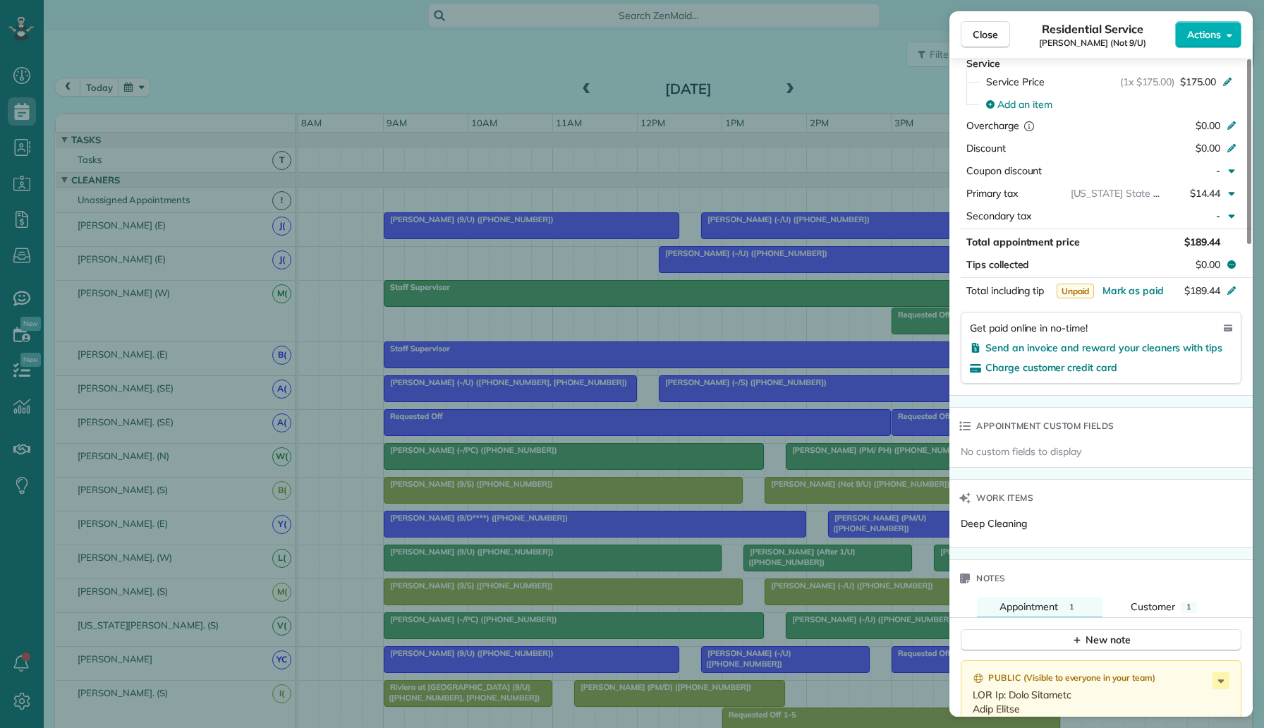
scroll to position [761, 0]
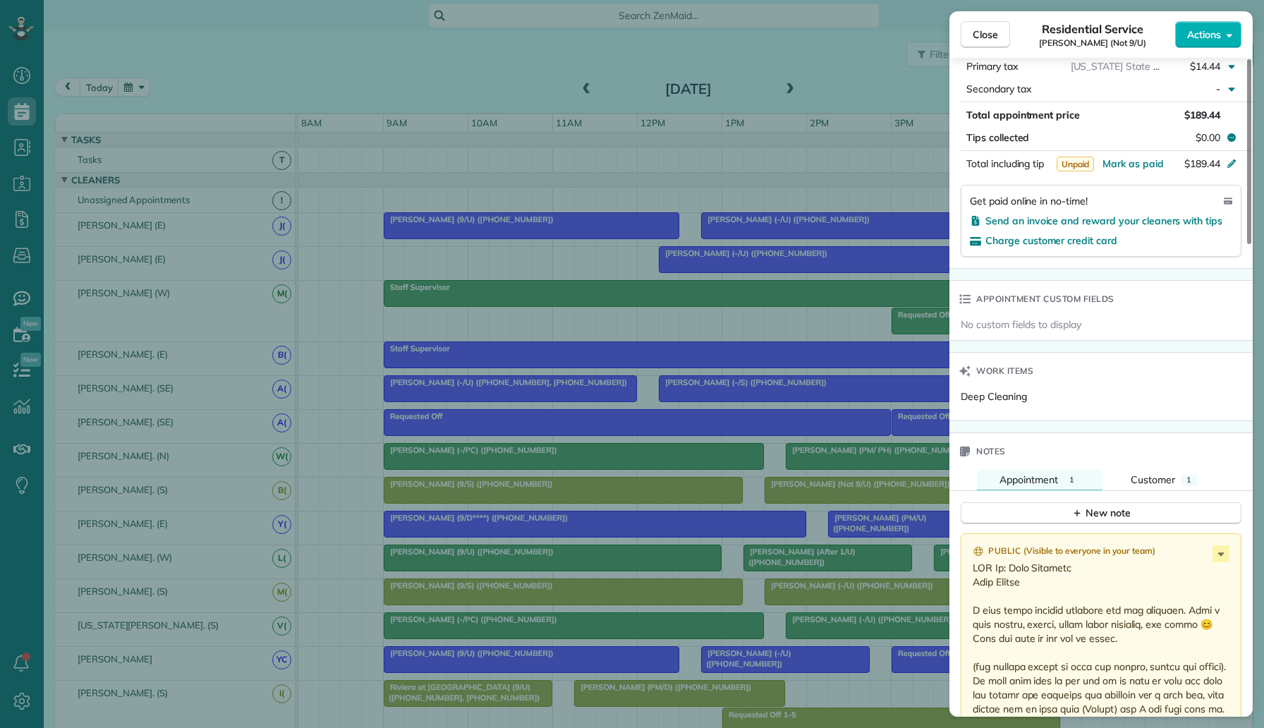
click at [664, 319] on div "Close Residential Service John Faubel (Not 9/U) Actions Status Active John Faub…" at bounding box center [632, 364] width 1264 height 728
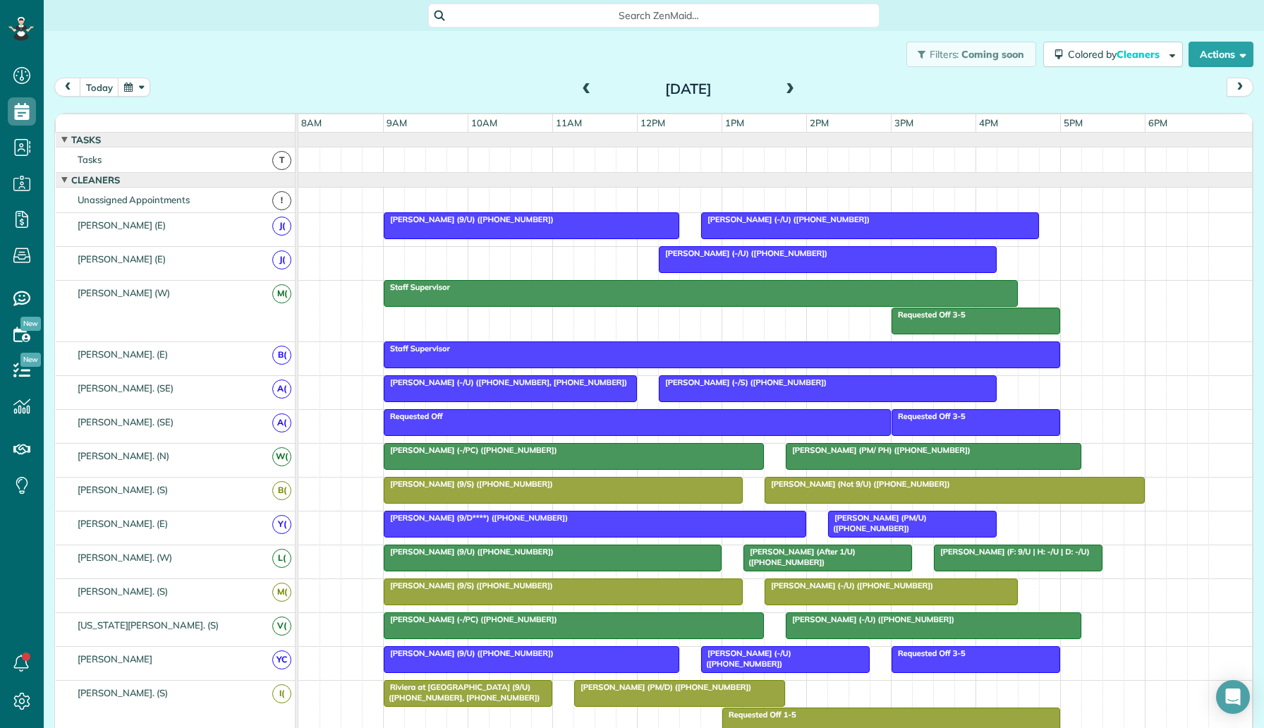
click at [743, 657] on span "Megan Brown (-/U) (+18324934561)" at bounding box center [745, 658] width 91 height 20
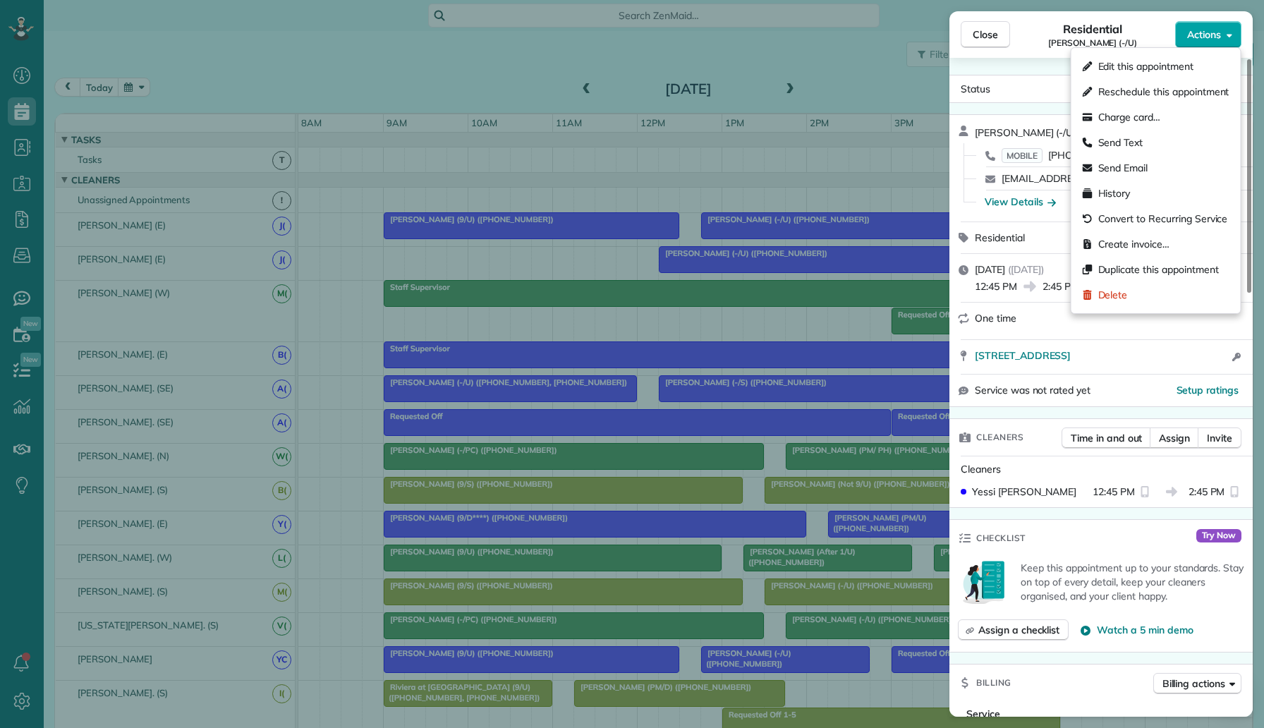
click at [1204, 35] on span "Actions" at bounding box center [1204, 35] width 34 height 14
click at [1176, 76] on div "Edit this appointment" at bounding box center [1156, 66] width 158 height 25
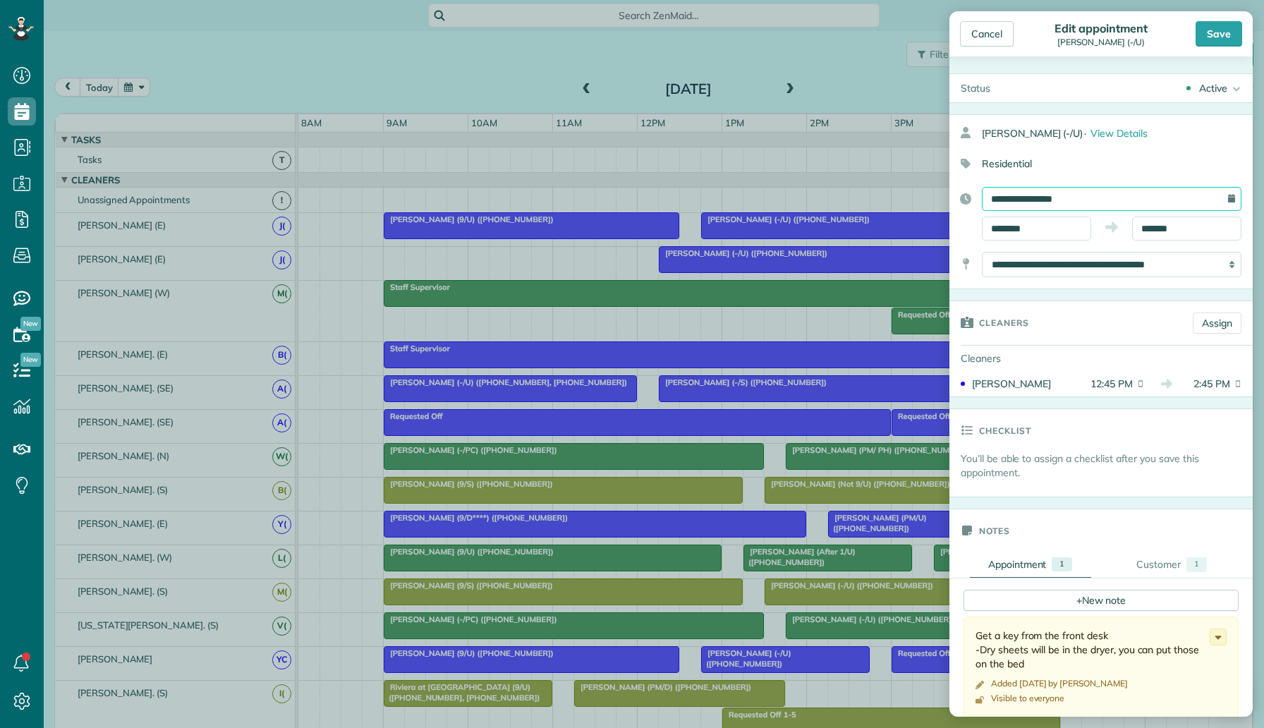
click at [1123, 199] on input "**********" at bounding box center [1112, 199] width 260 height 24
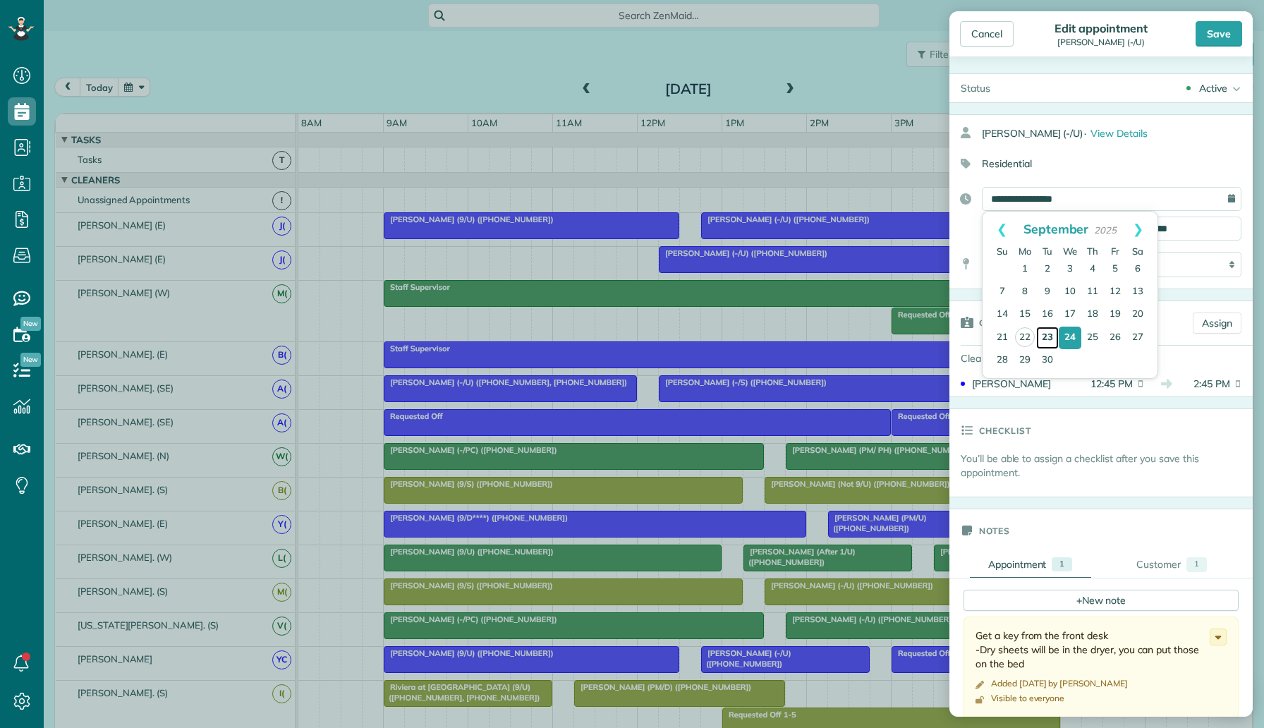
click at [1047, 335] on link "23" at bounding box center [1047, 338] width 23 height 23
type input "**********"
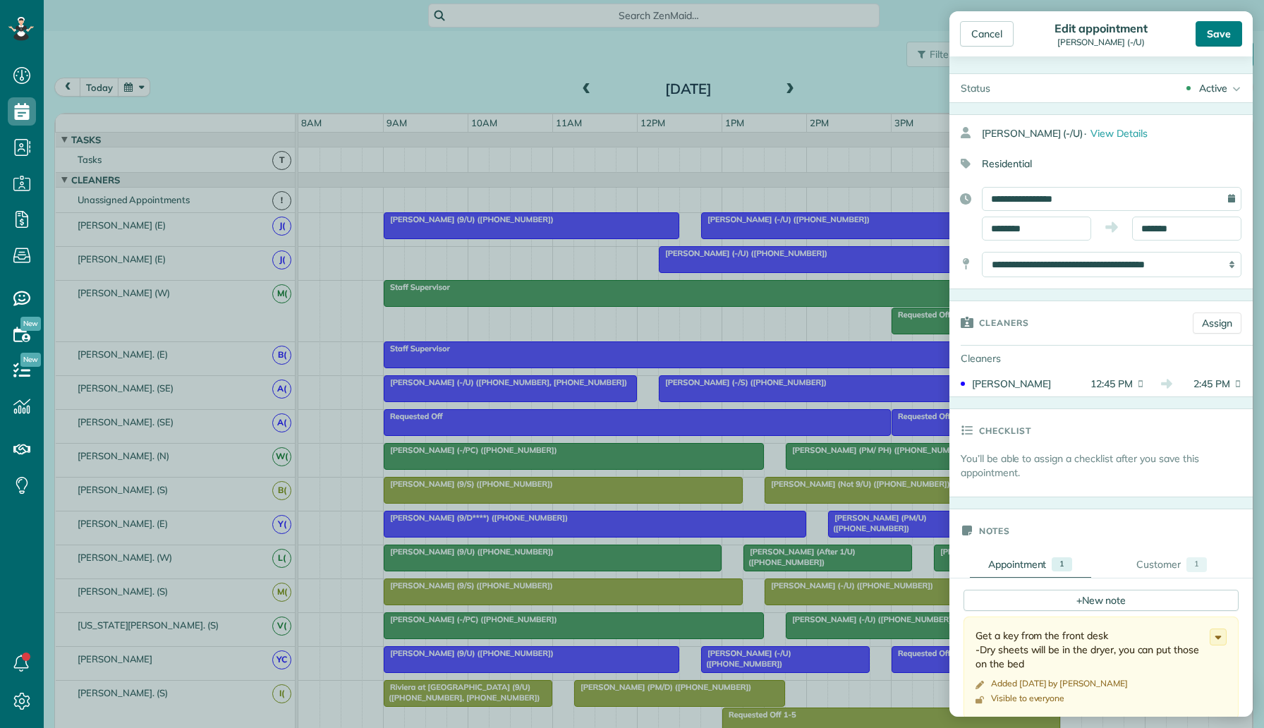
click at [1213, 32] on div "Save" at bounding box center [1218, 33] width 47 height 25
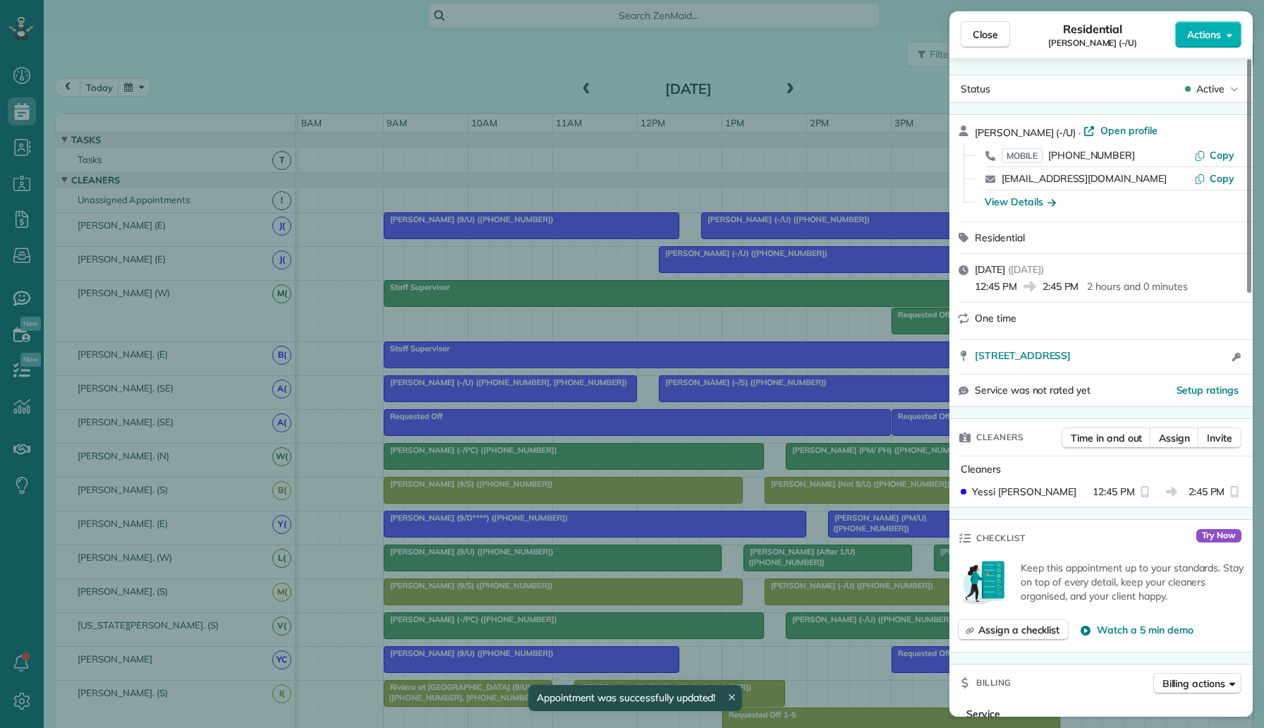
click at [364, 96] on div "Close Residential Megan Brown (-/U) Actions Status Active Megan Brown (-/U) · O…" at bounding box center [632, 364] width 1264 height 728
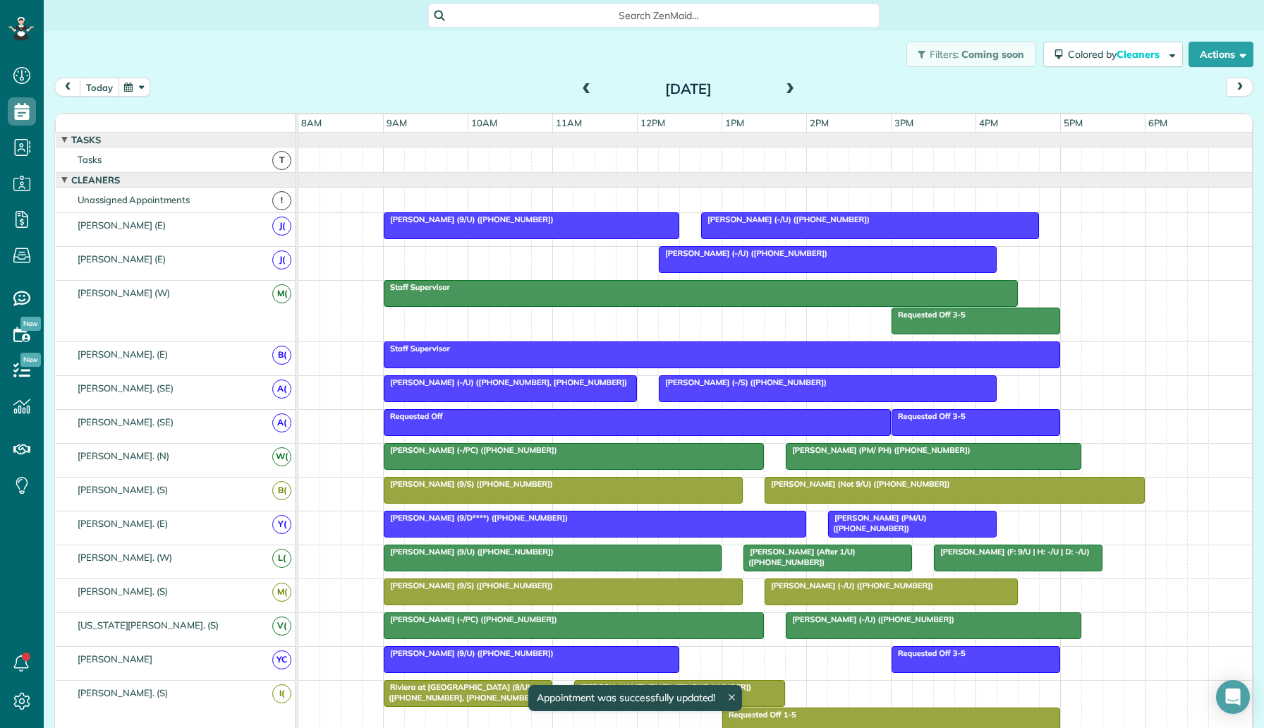
click at [100, 84] on button "today" at bounding box center [99, 87] width 39 height 19
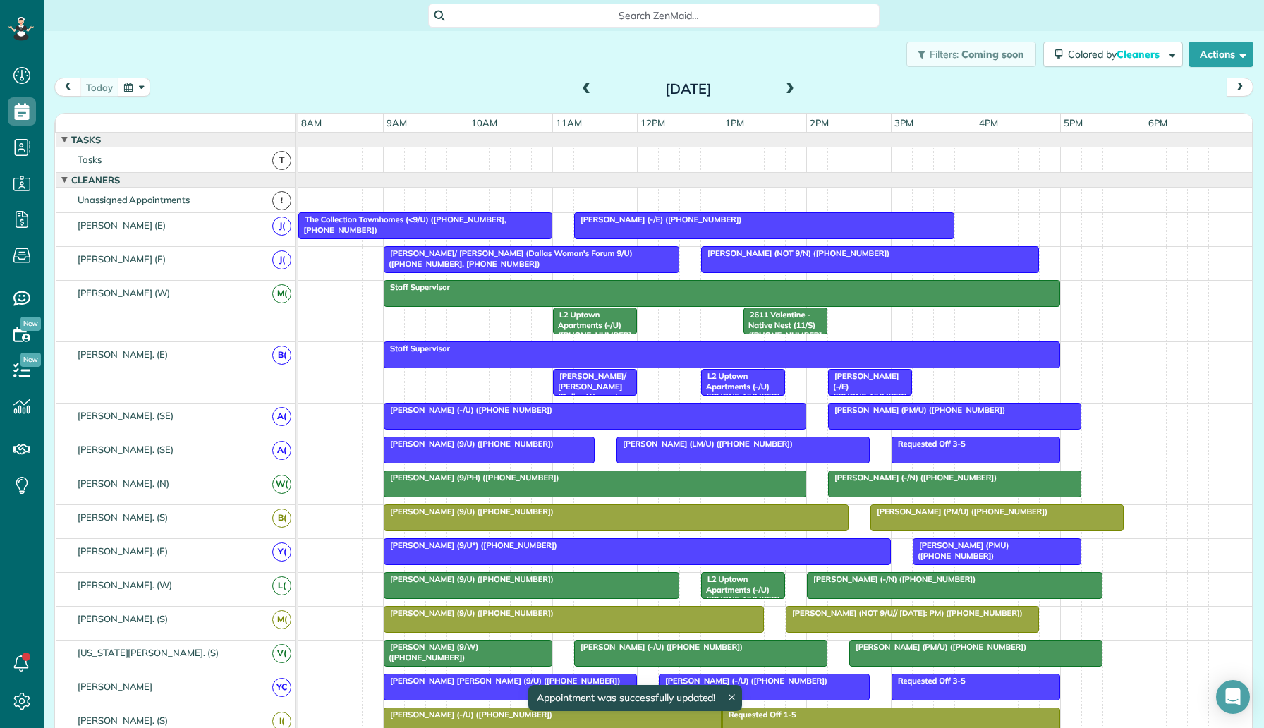
click at [793, 94] on span at bounding box center [790, 89] width 16 height 13
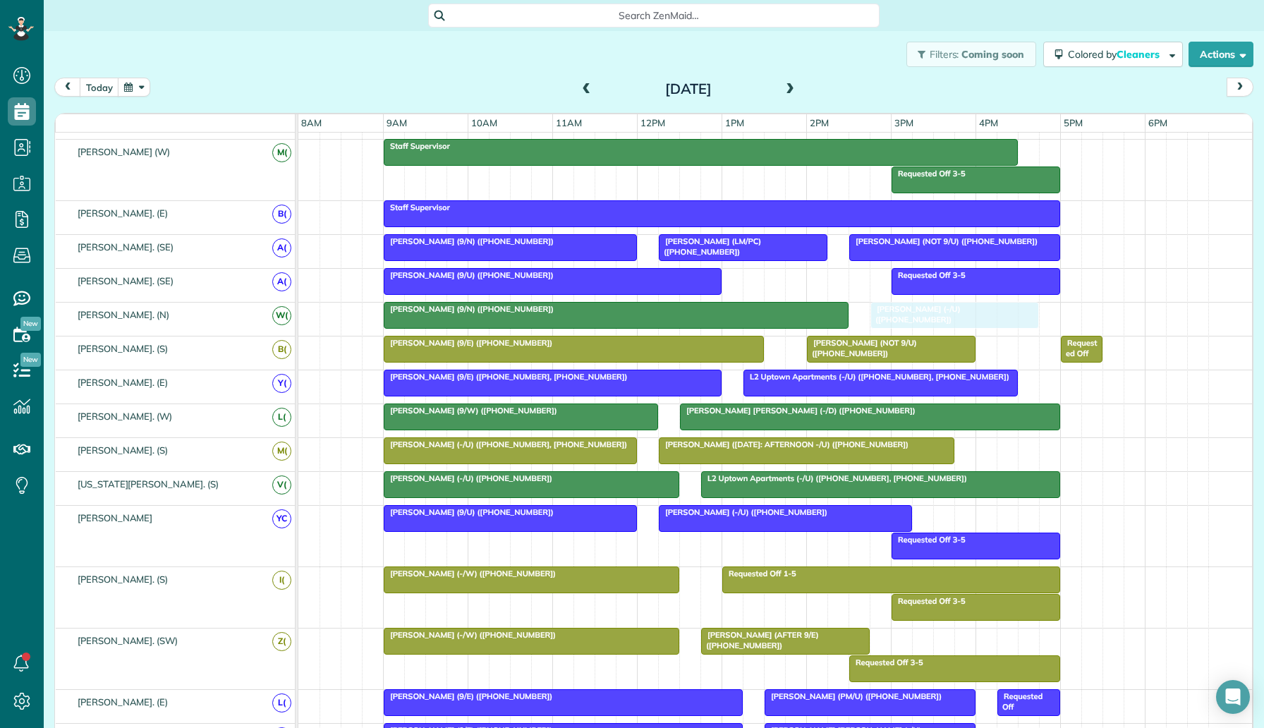
drag, startPoint x: 769, startPoint y: 416, endPoint x: 946, endPoint y: 334, distance: 195.3
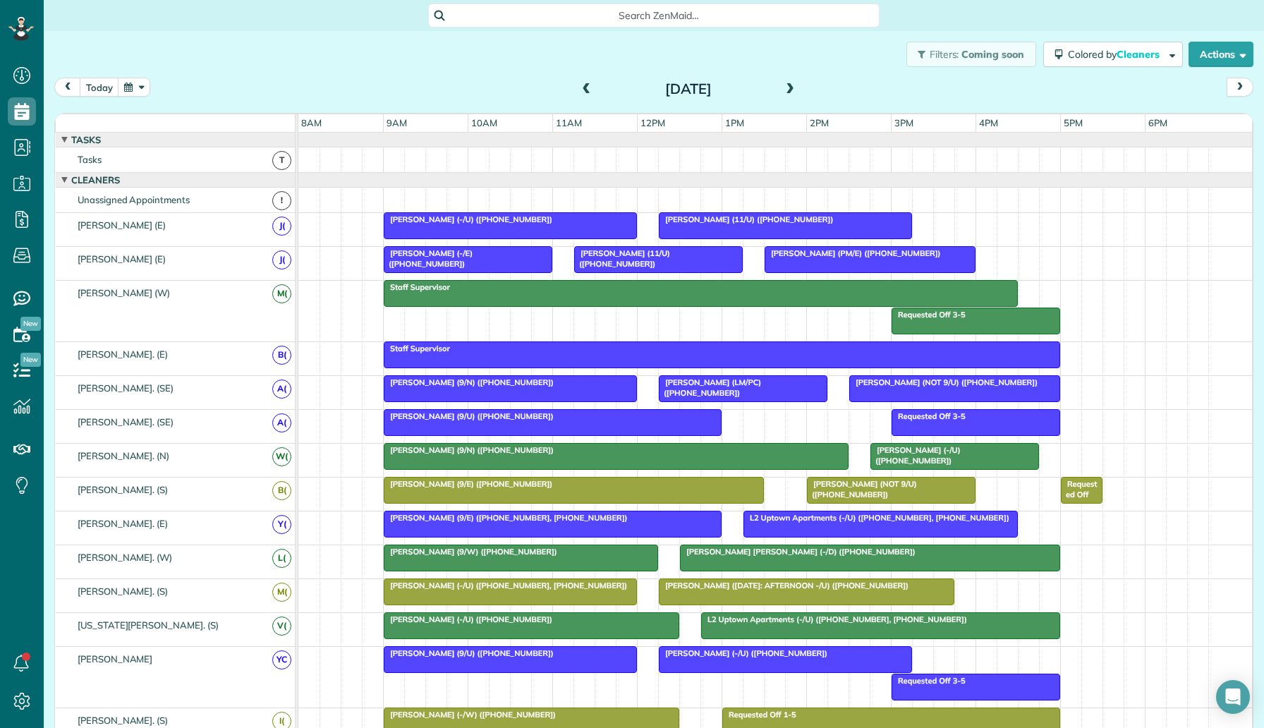
click at [789, 94] on span at bounding box center [790, 89] width 16 height 13
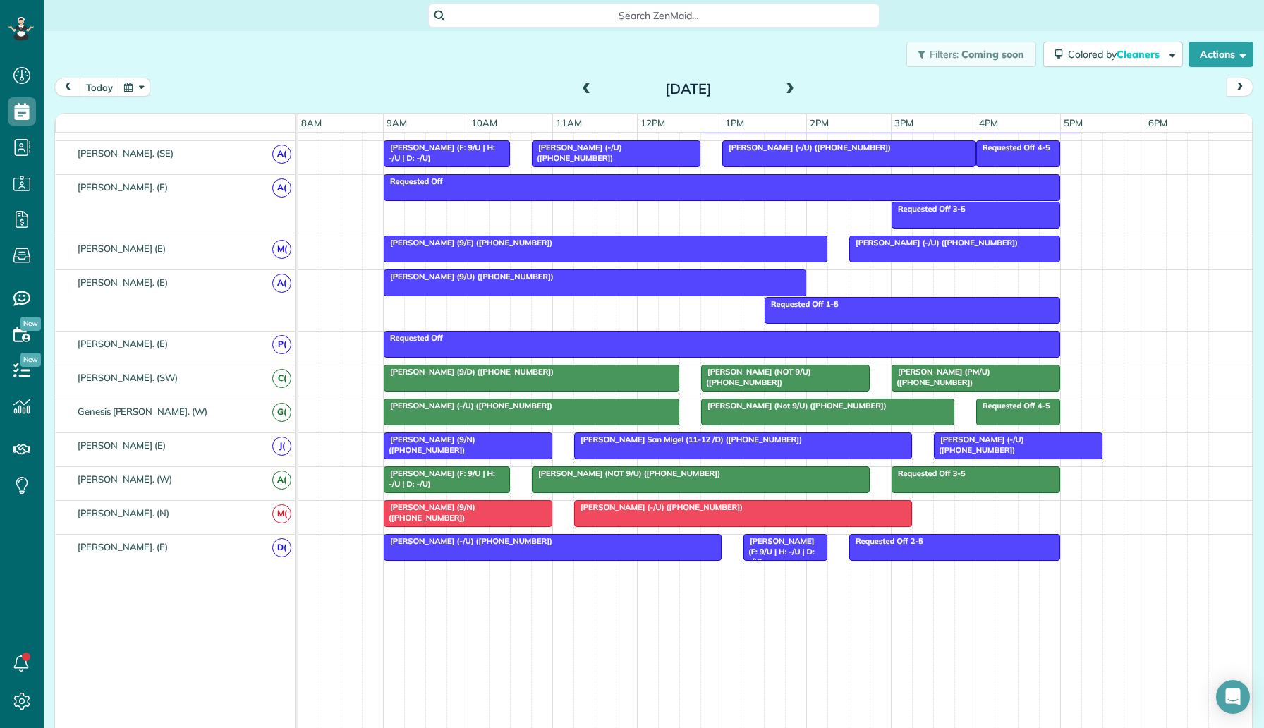
click at [788, 90] on span at bounding box center [790, 89] width 16 height 13
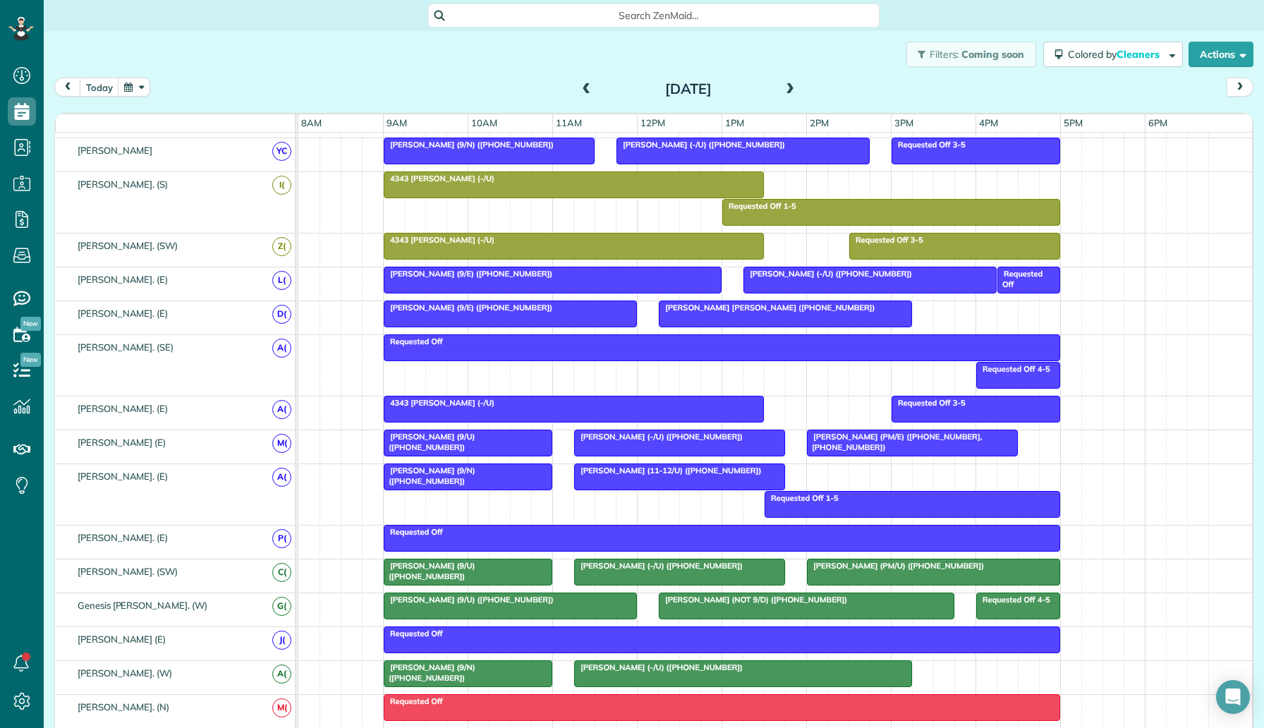
click at [788, 90] on span at bounding box center [790, 89] width 16 height 13
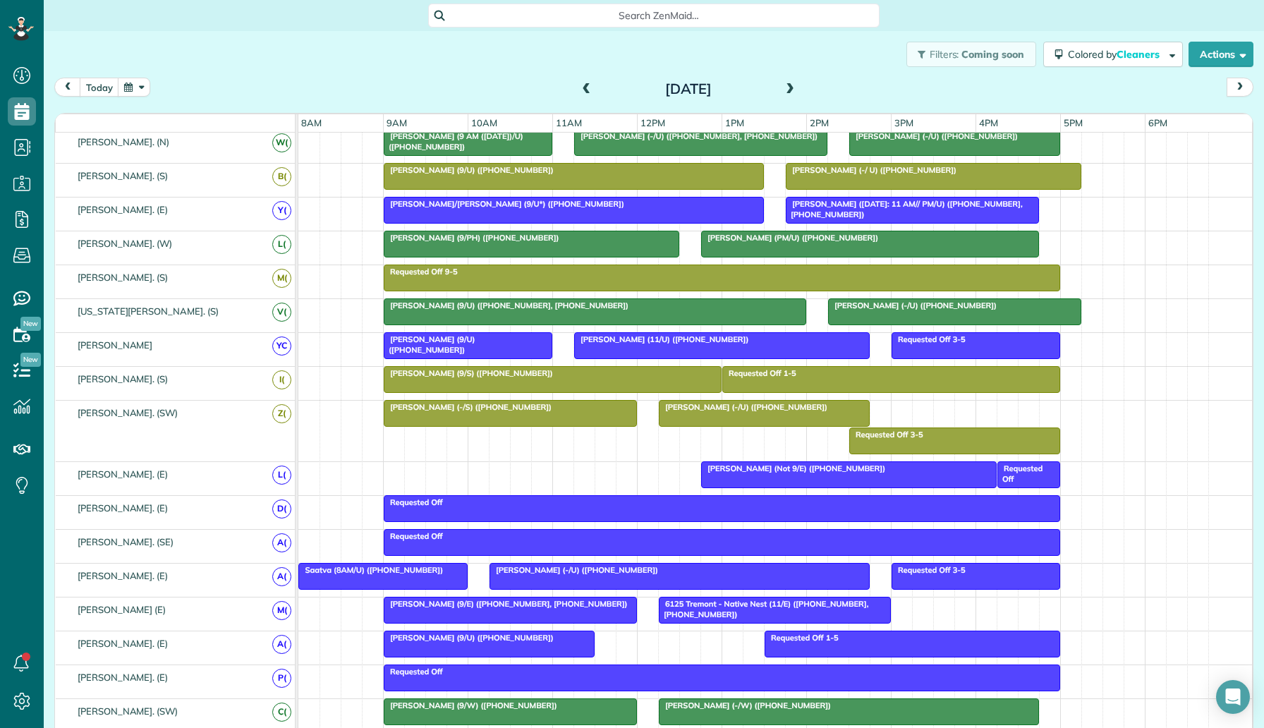
click at [591, 90] on span at bounding box center [587, 89] width 16 height 13
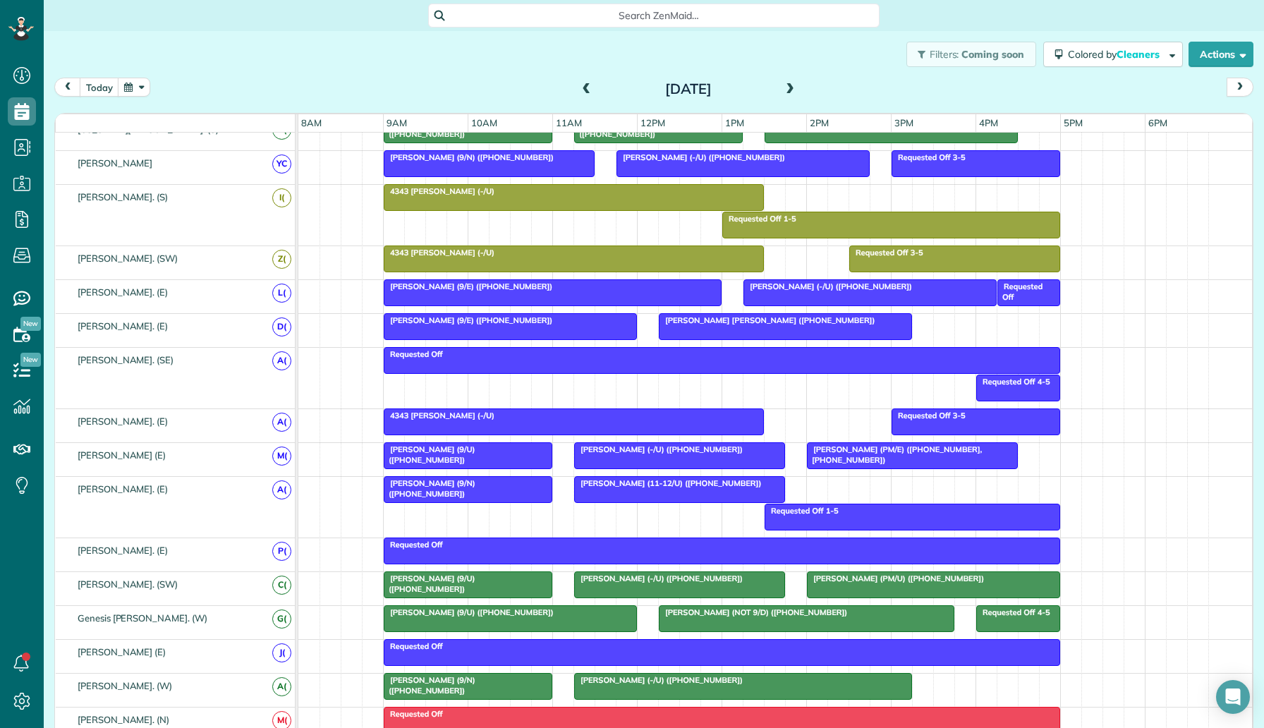
click at [496, 489] on div at bounding box center [467, 489] width 167 height 25
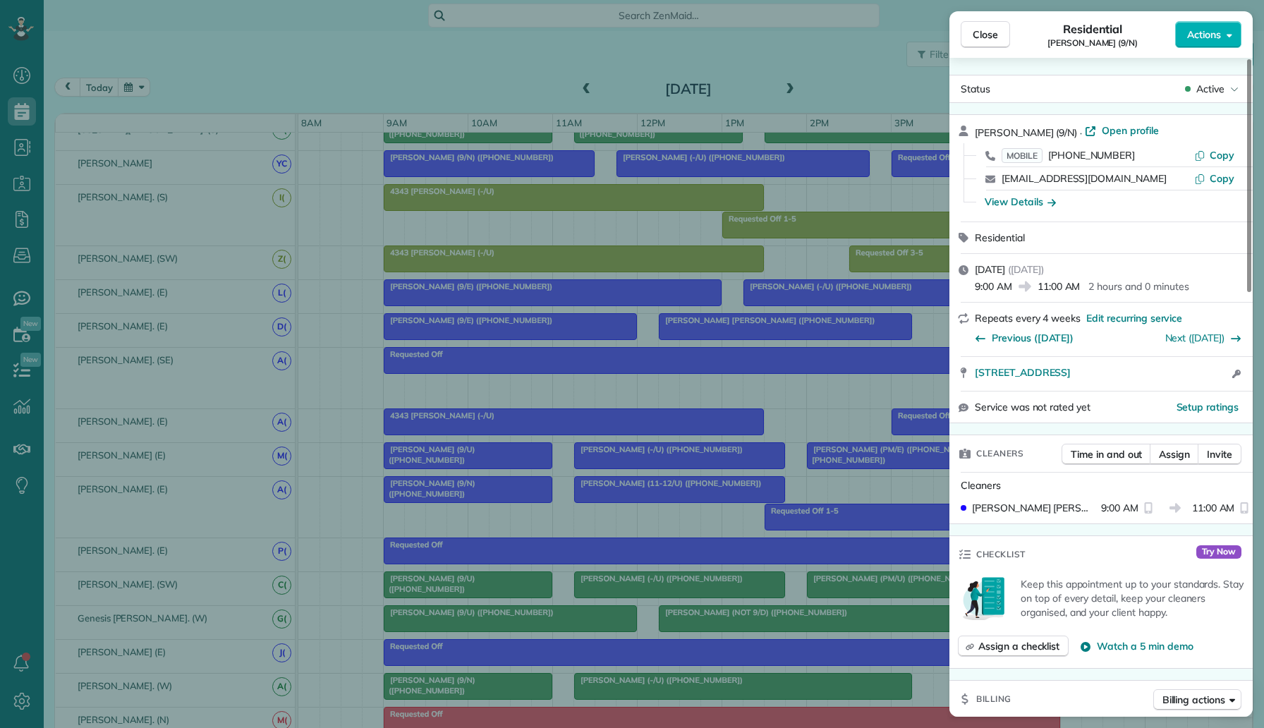
click at [681, 492] on div "Close Residential Cordette Gillis (9/N) Actions Status Active Cordette Gillis (…" at bounding box center [632, 364] width 1264 height 728
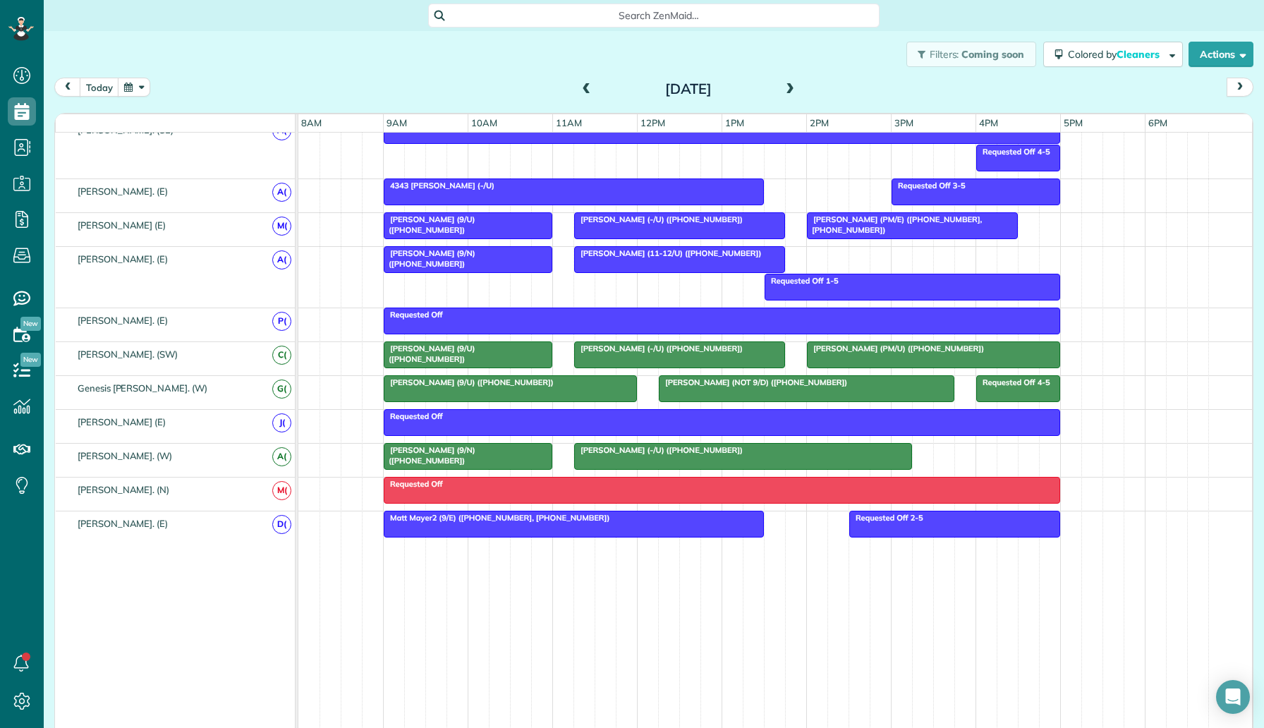
click at [651, 362] on div at bounding box center [679, 354] width 209 height 25
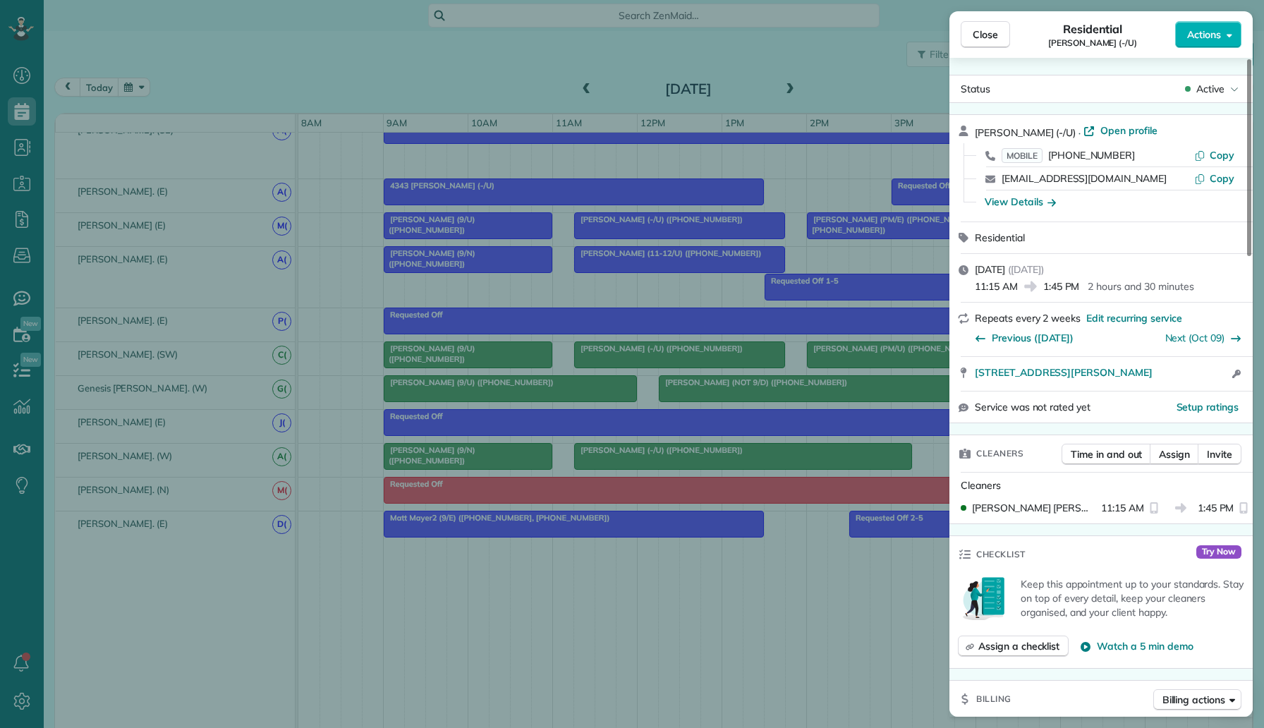
click at [868, 467] on div "Close Residential Lauren Linquest (-/U) Actions Status Active Lauren Linquest (…" at bounding box center [632, 364] width 1264 height 728
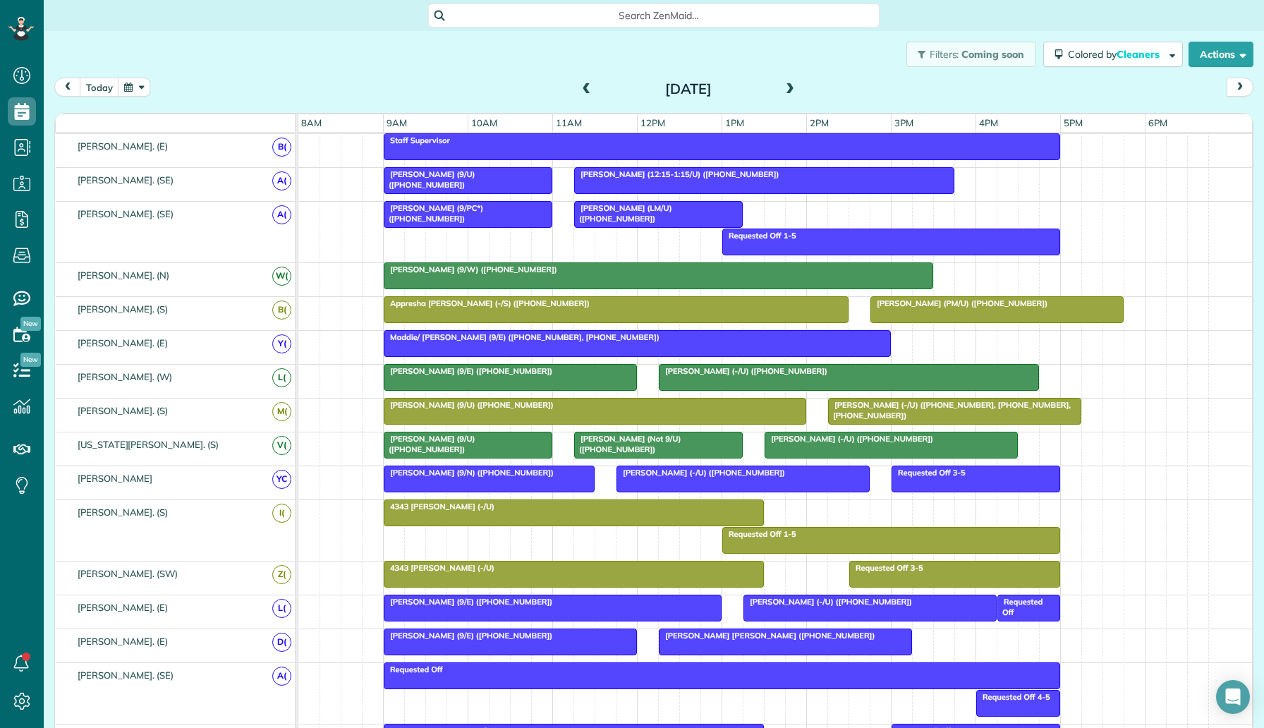
click at [671, 444] on span "Alex Paige (Not 9/U) (+19162841376)" at bounding box center [626, 444] width 107 height 20
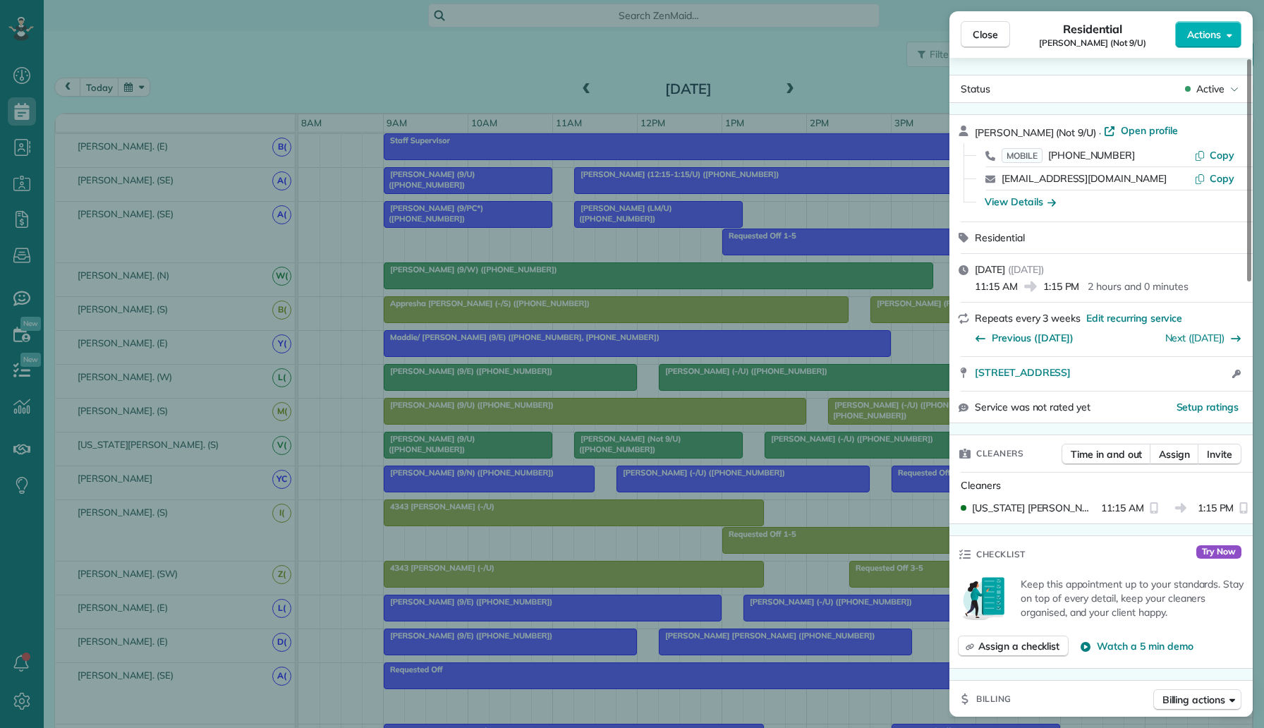
click at [296, 68] on div "Close Residential Alex Paige (Not 9/U) Actions Status Active Alex Paige (Not 9/…" at bounding box center [632, 364] width 1264 height 728
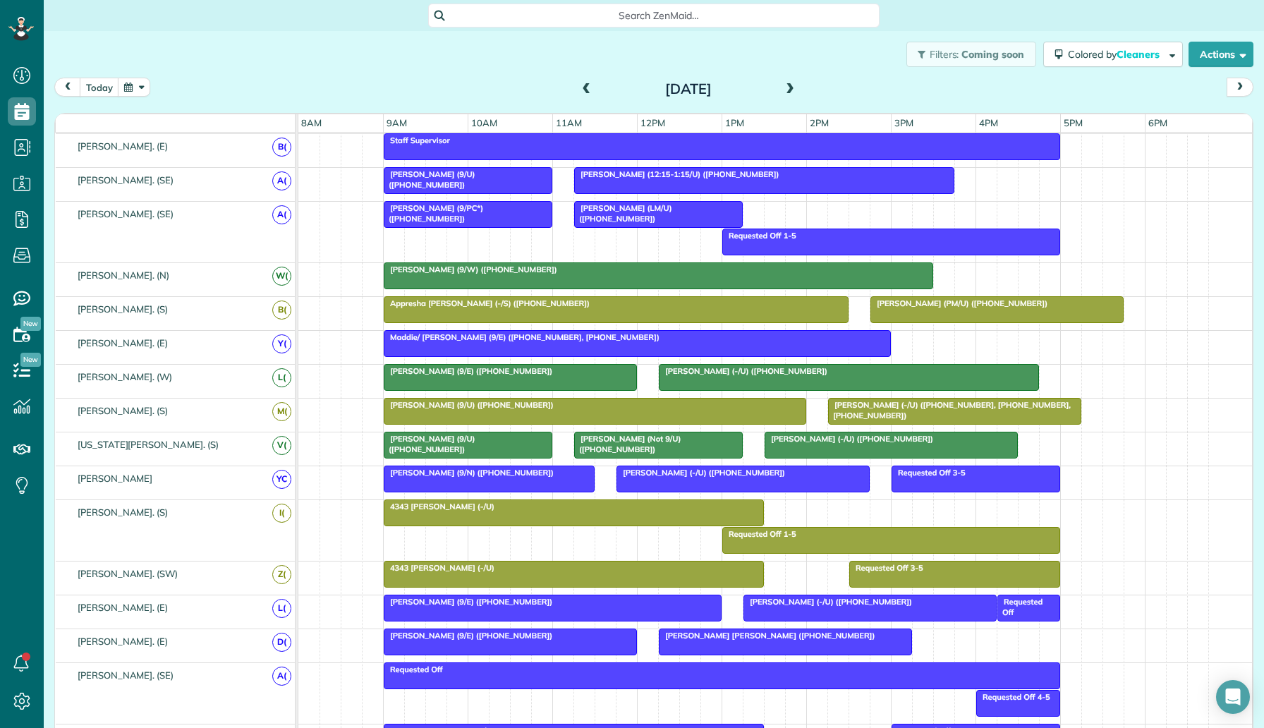
click at [549, 475] on div "Kaitlyn Gore (9/N) (+13862370402)" at bounding box center [489, 473] width 202 height 10
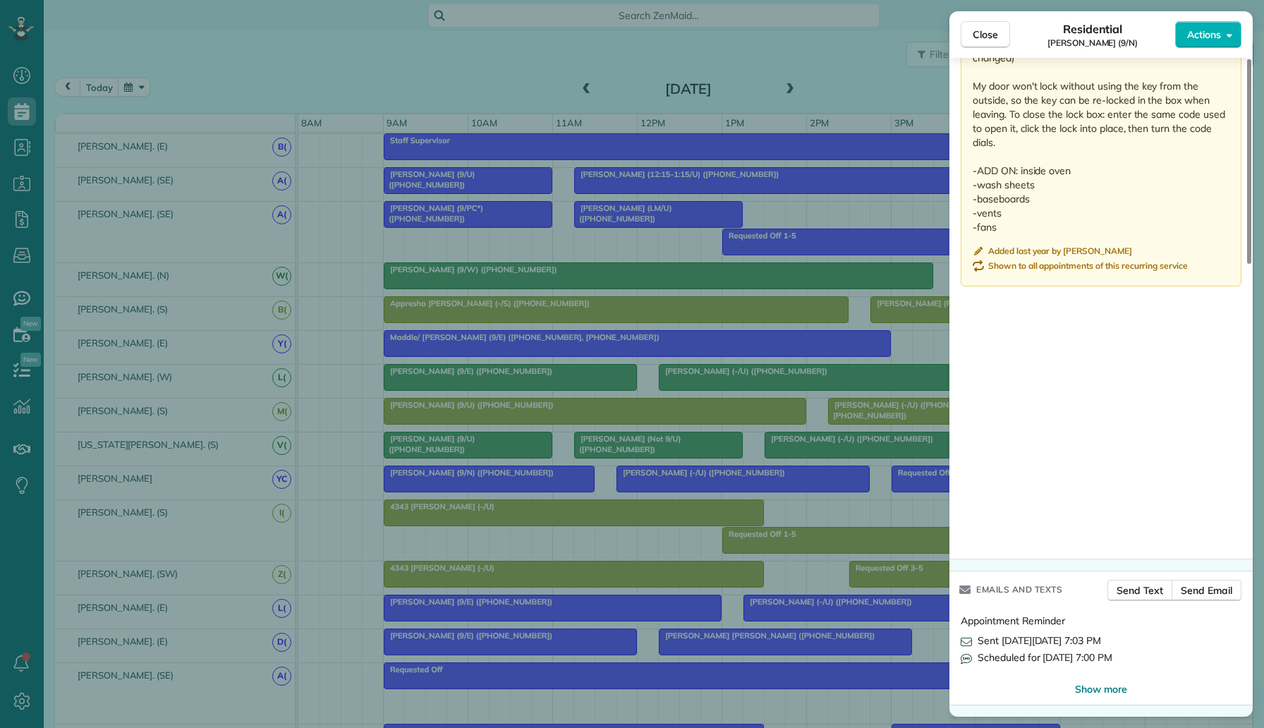
scroll to position [1234, 0]
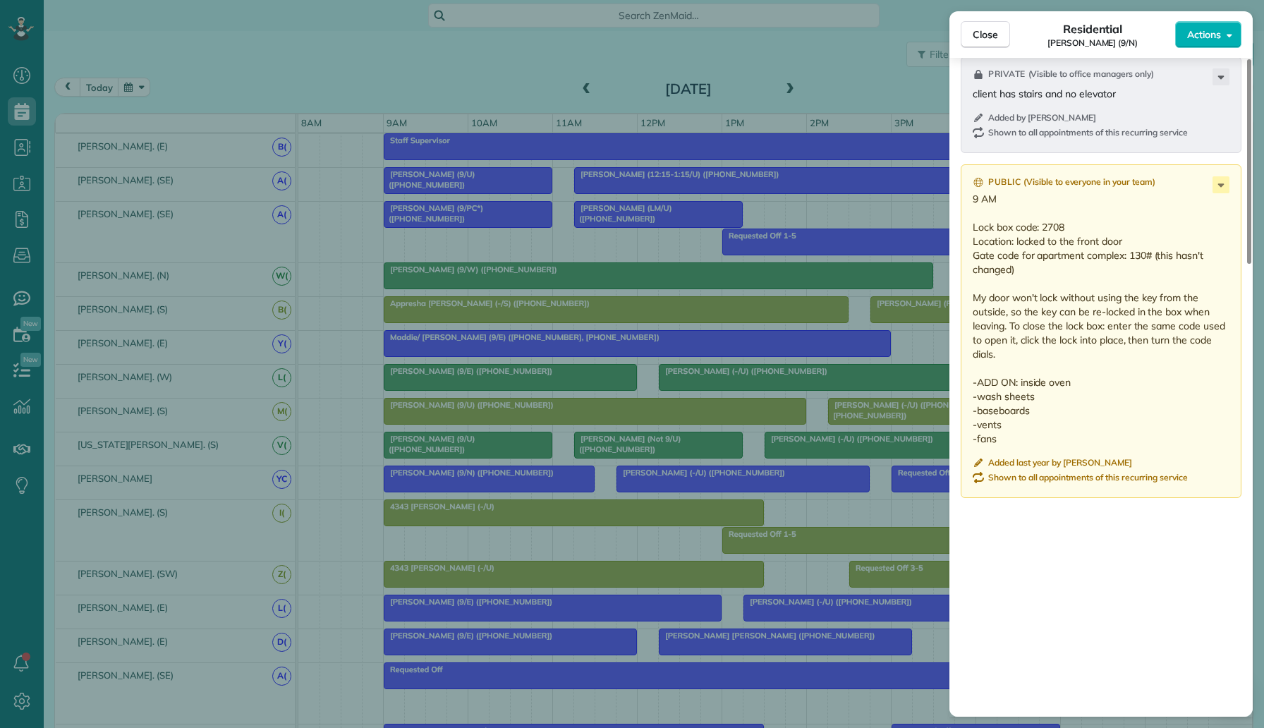
click at [700, 523] on div "Close Residential Kaitlyn Gore (9/N) Actions Status Active Kaitlyn Gore (9/N) ·…" at bounding box center [632, 364] width 1264 height 728
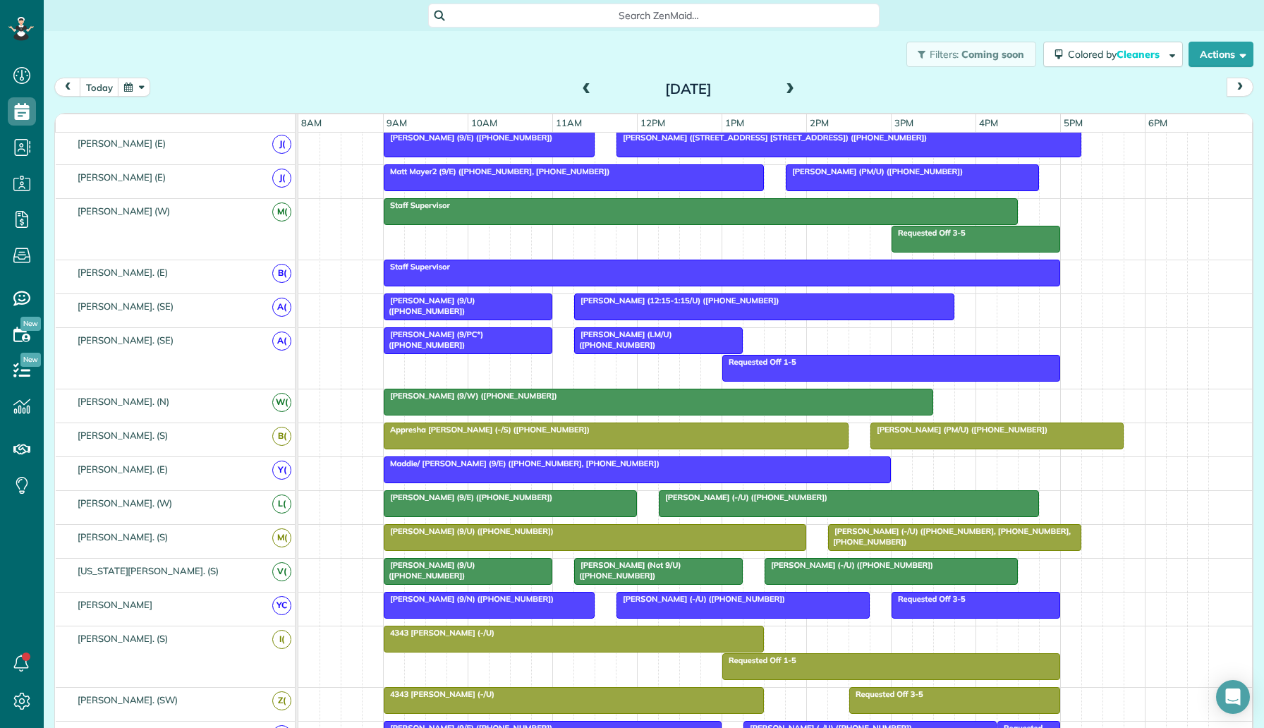
scroll to position [153, 0]
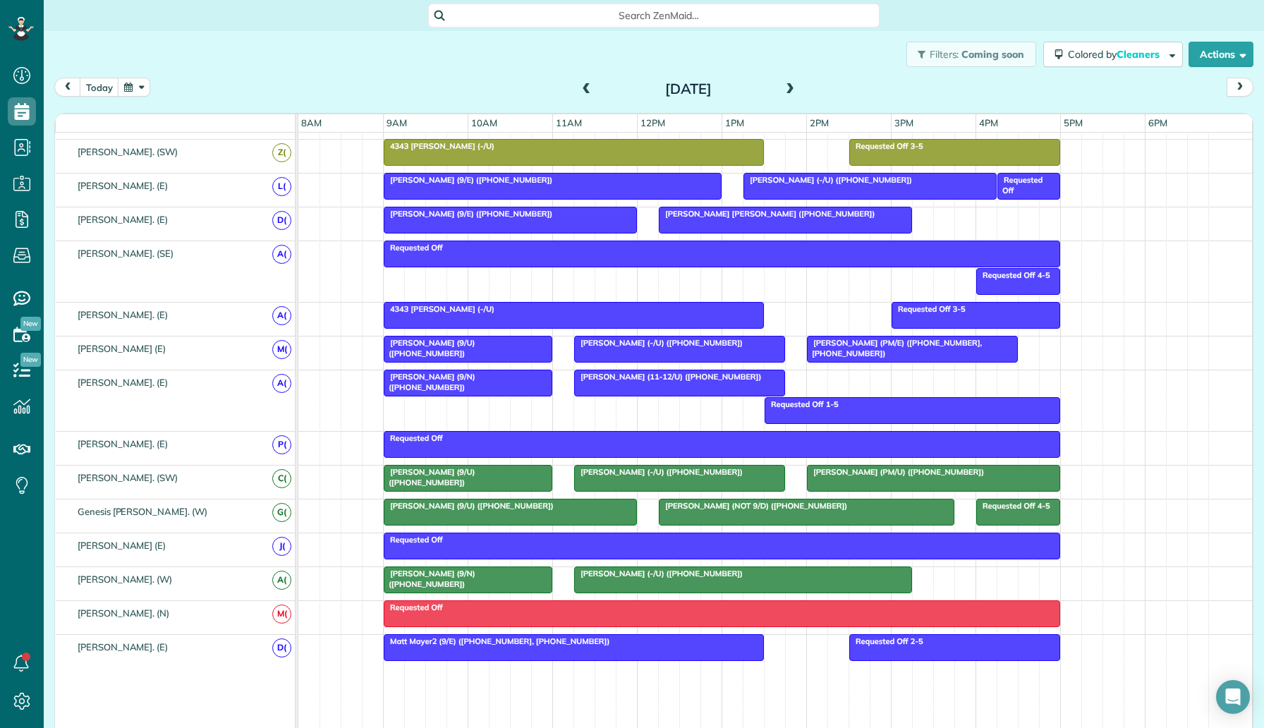
click at [738, 346] on div "Jeremy Williams (-/U) (+12144352266)" at bounding box center [679, 343] width 202 height 10
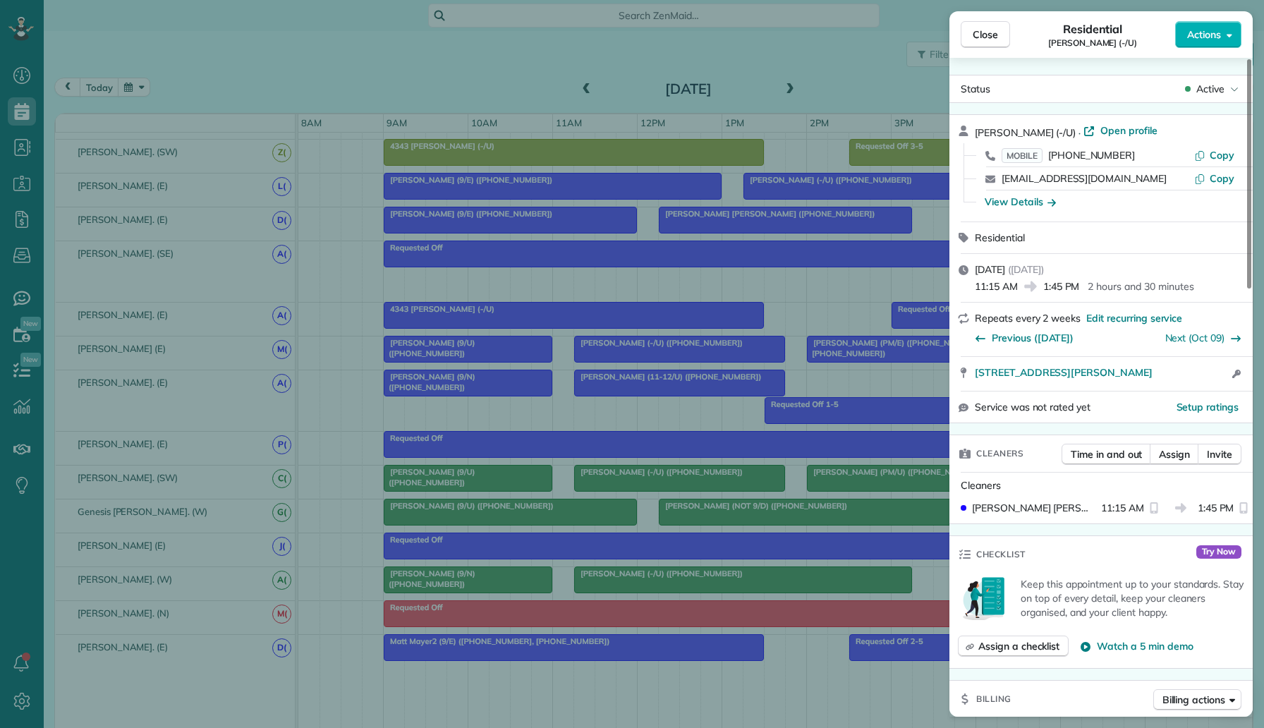
click at [799, 426] on div "Close Residential Jeremy Williams (-/U) Actions Status Active Jeremy Williams (…" at bounding box center [632, 364] width 1264 height 728
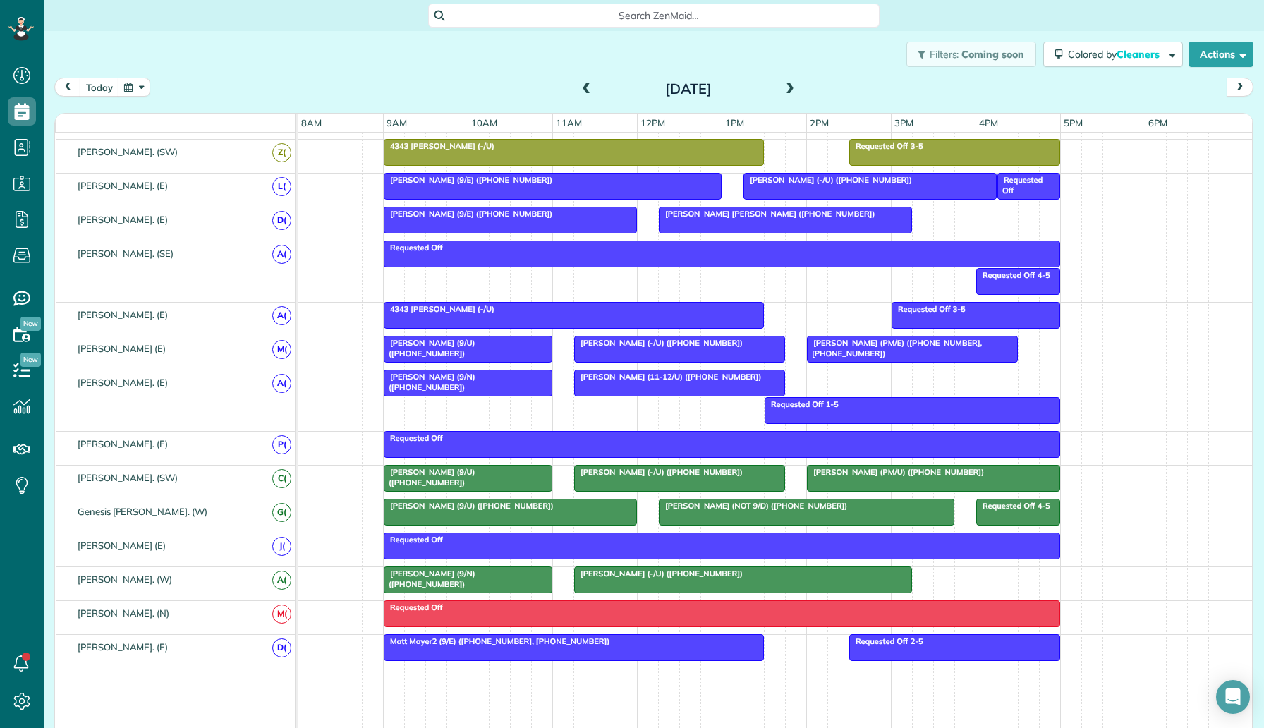
click at [721, 475] on span "Lauren Linquest (-/U) (+15047175356)" at bounding box center [658, 472] width 170 height 10
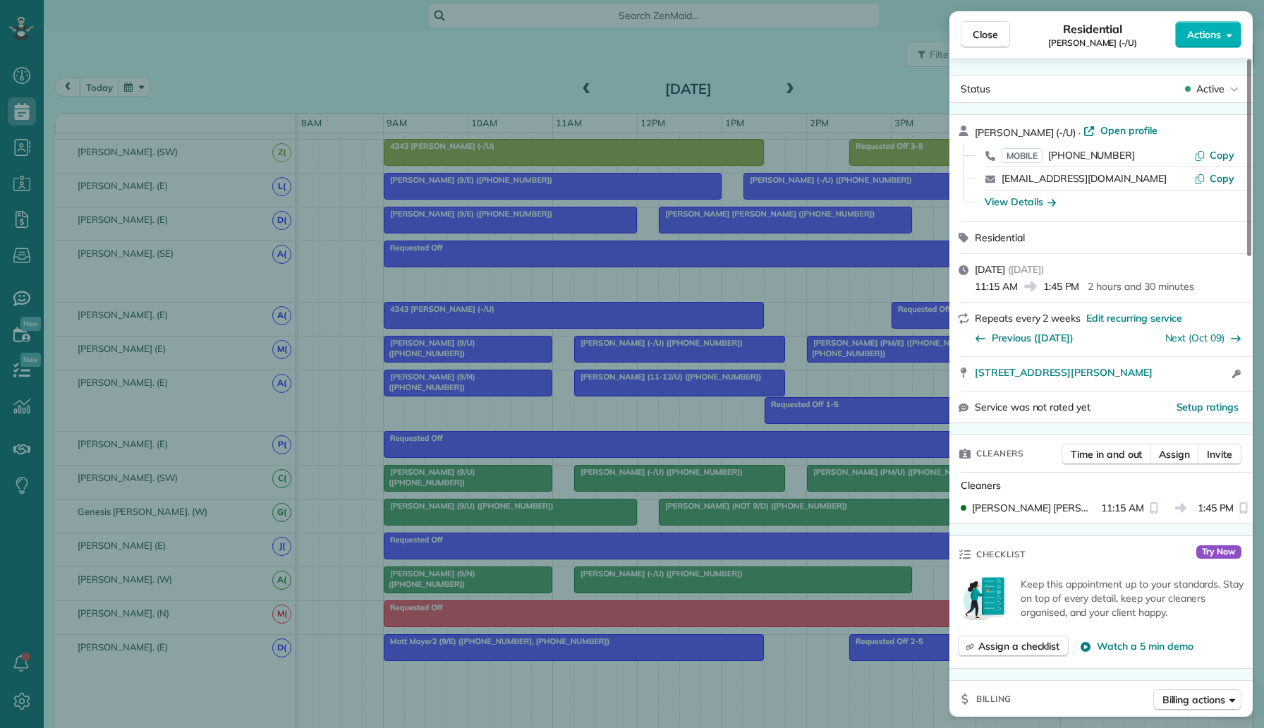
click at [875, 481] on div "Close Residential Lauren Linquest (-/U) Actions Status Active Lauren Linquest (…" at bounding box center [632, 364] width 1264 height 728
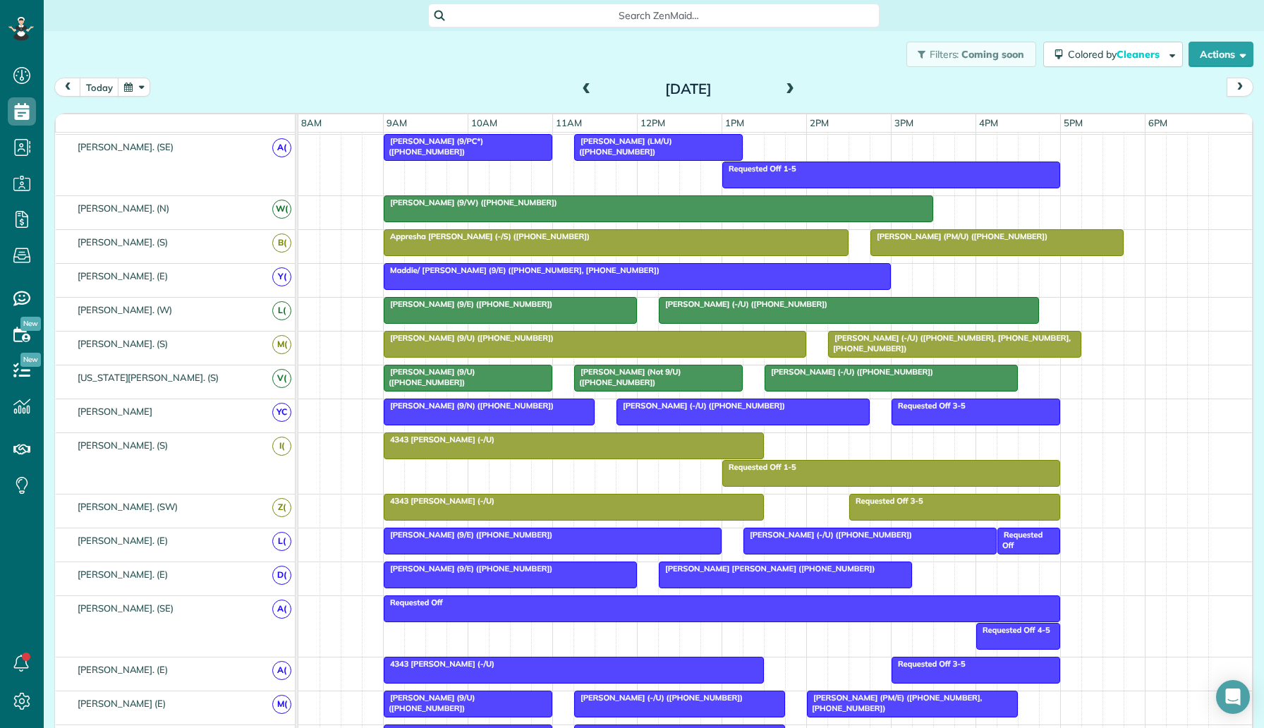
click at [896, 352] on div "Jack Steele (-/U) (+16268401200, +16263903867, +16263903867)" at bounding box center [954, 343] width 245 height 20
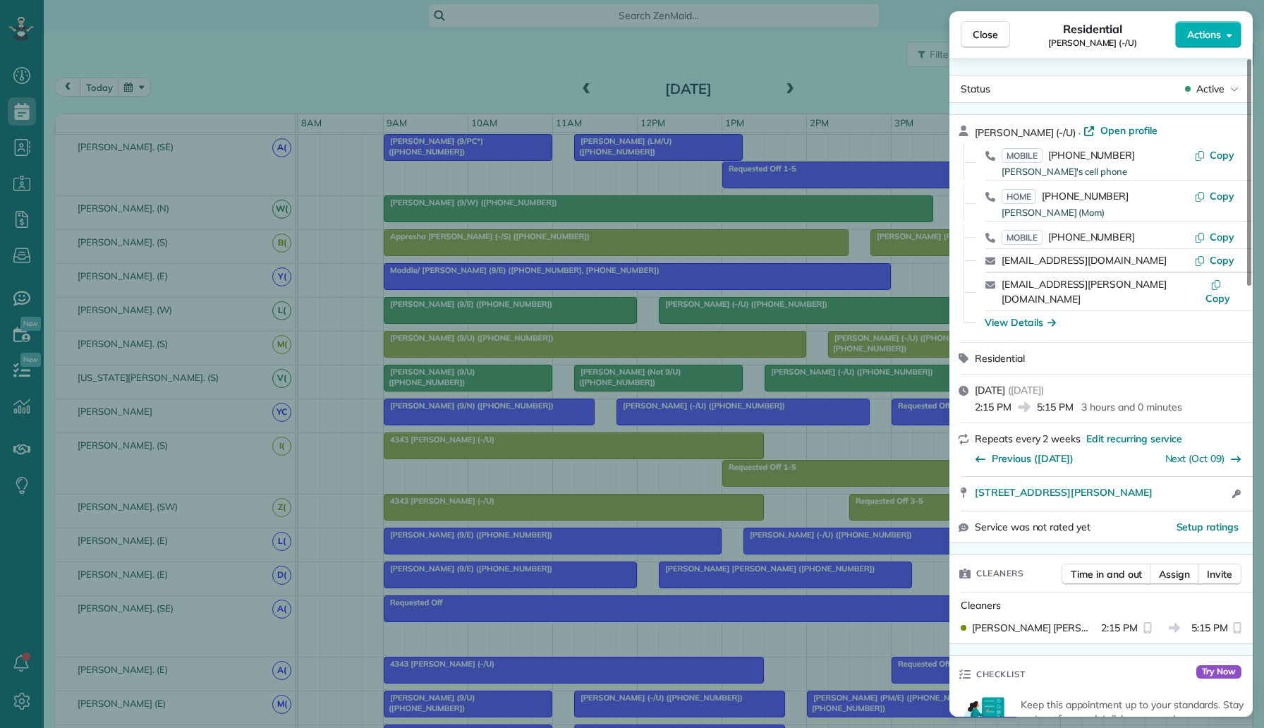
click at [879, 379] on div "Close Residential Jack Steele (-/U) Actions Status Active Jack Steele (-/U) · O…" at bounding box center [632, 364] width 1264 height 728
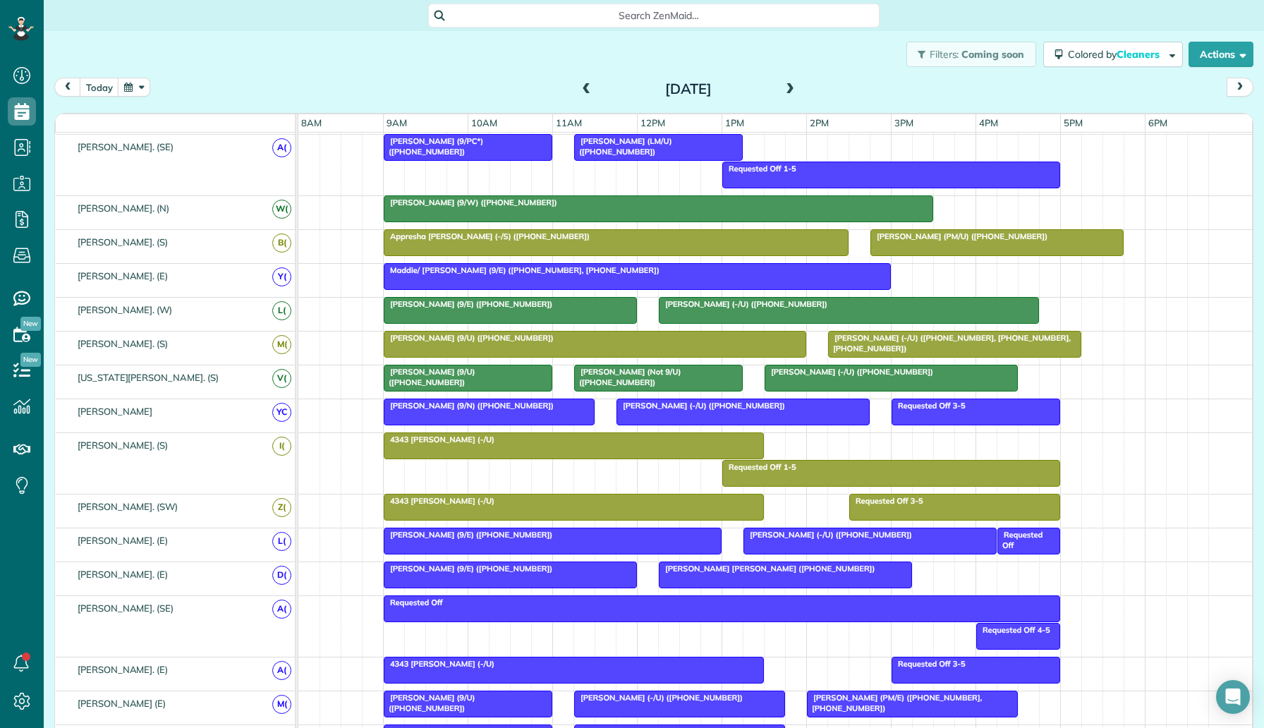
click at [936, 247] on div at bounding box center [997, 242] width 252 height 25
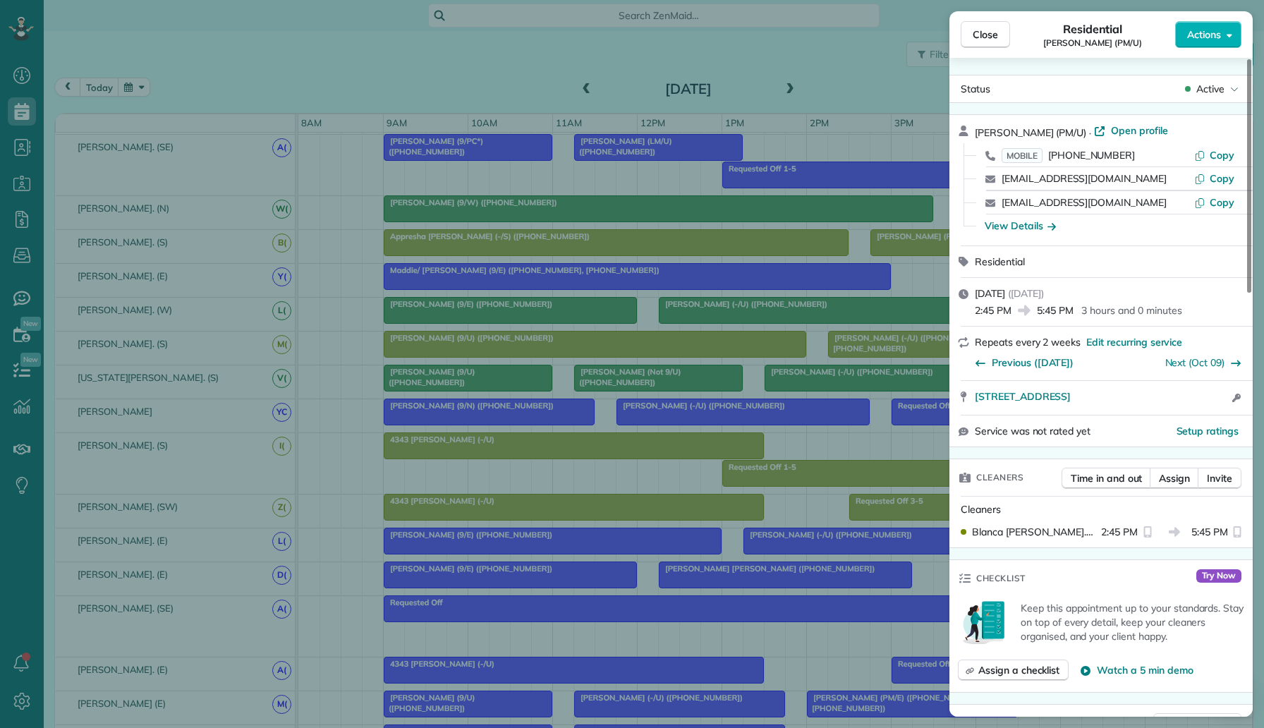
click at [858, 307] on div "Close Residential Richard Kuhn (PM/U) Actions Status Active Richard Kuhn (PM/U)…" at bounding box center [632, 364] width 1264 height 728
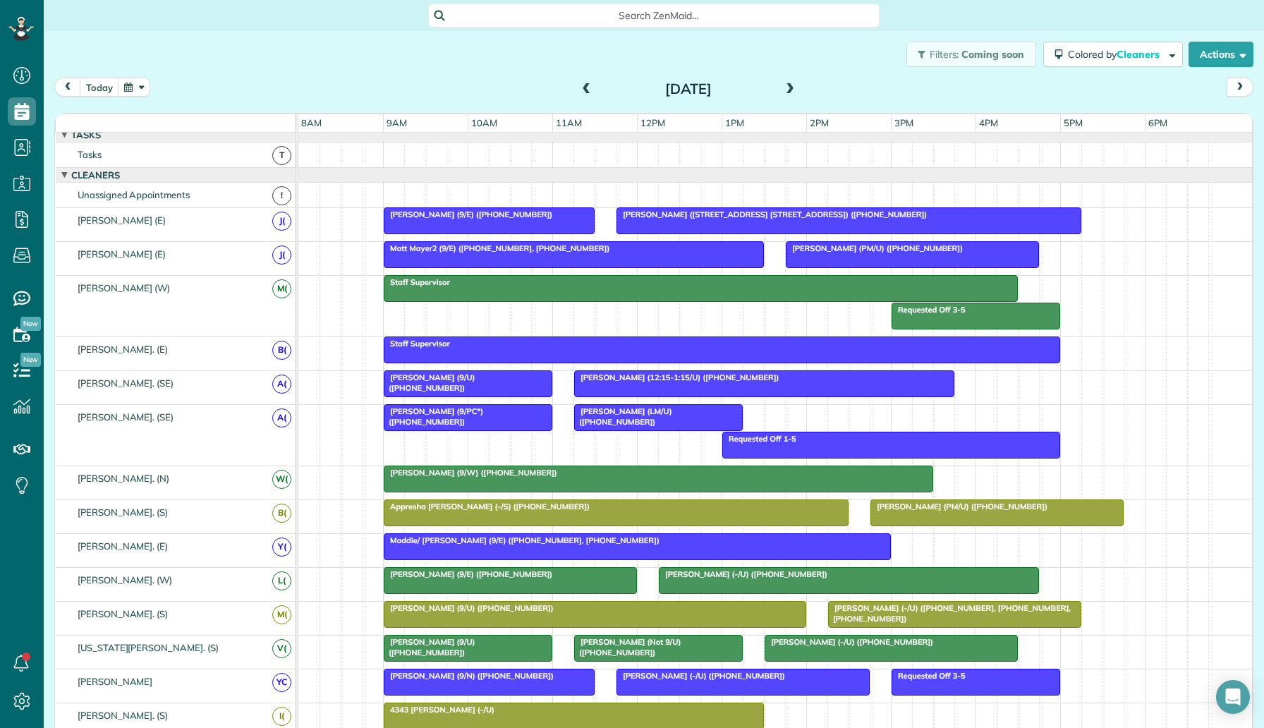
click at [886, 251] on span "Robert Johnson (PM/U) (+12144903990)" at bounding box center [874, 248] width 178 height 10
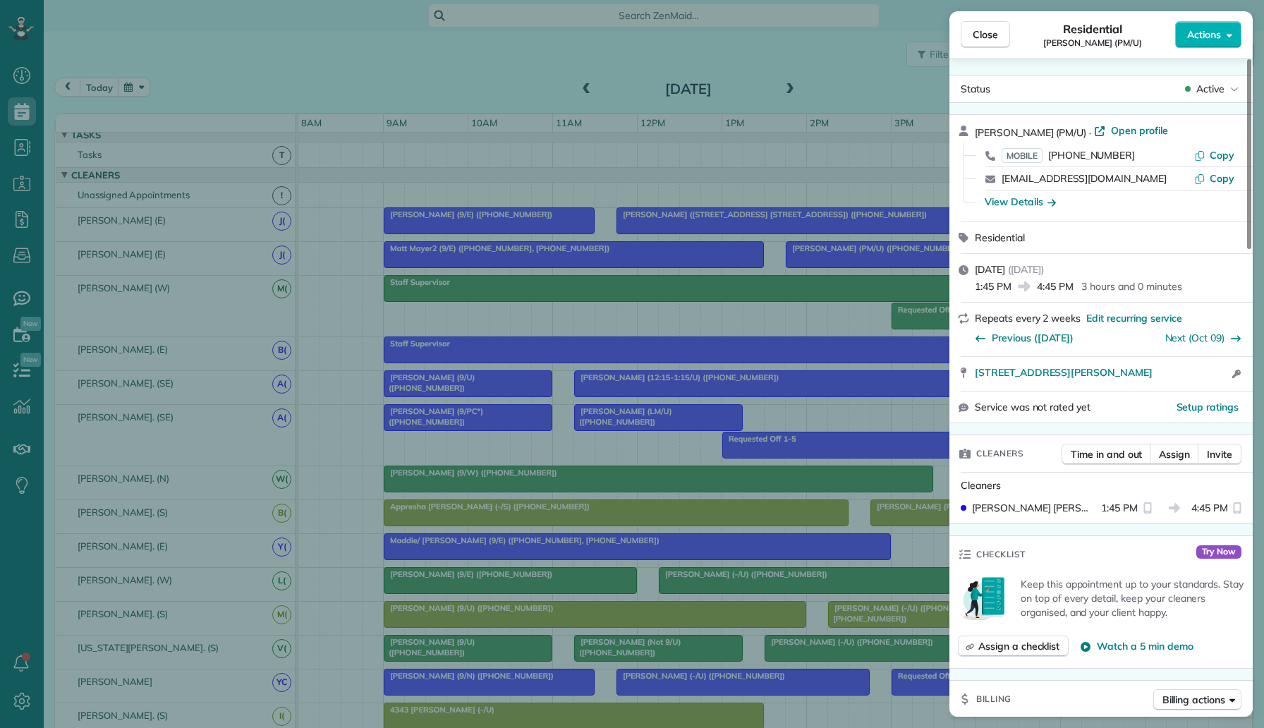
click at [829, 310] on div "Close Residential Robert Johnson (PM/U) Actions Status Active Robert Johnson (P…" at bounding box center [632, 364] width 1264 height 728
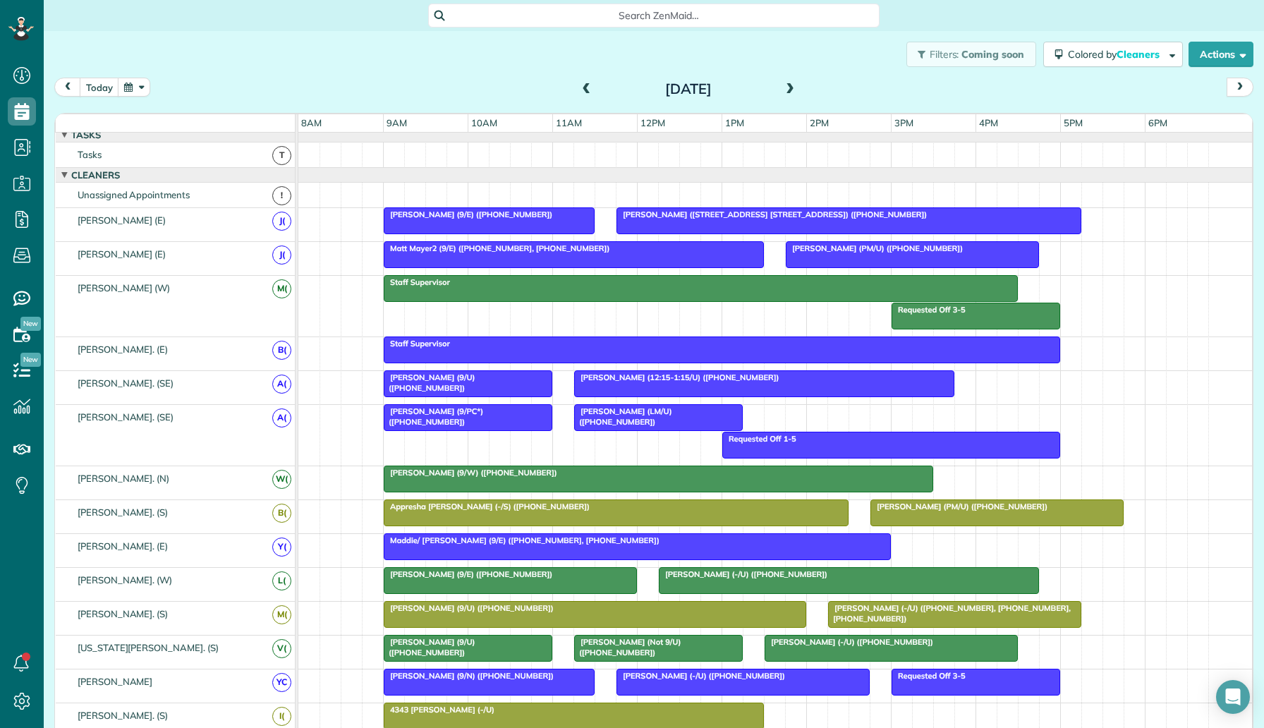
click at [587, 88] on span at bounding box center [587, 89] width 16 height 13
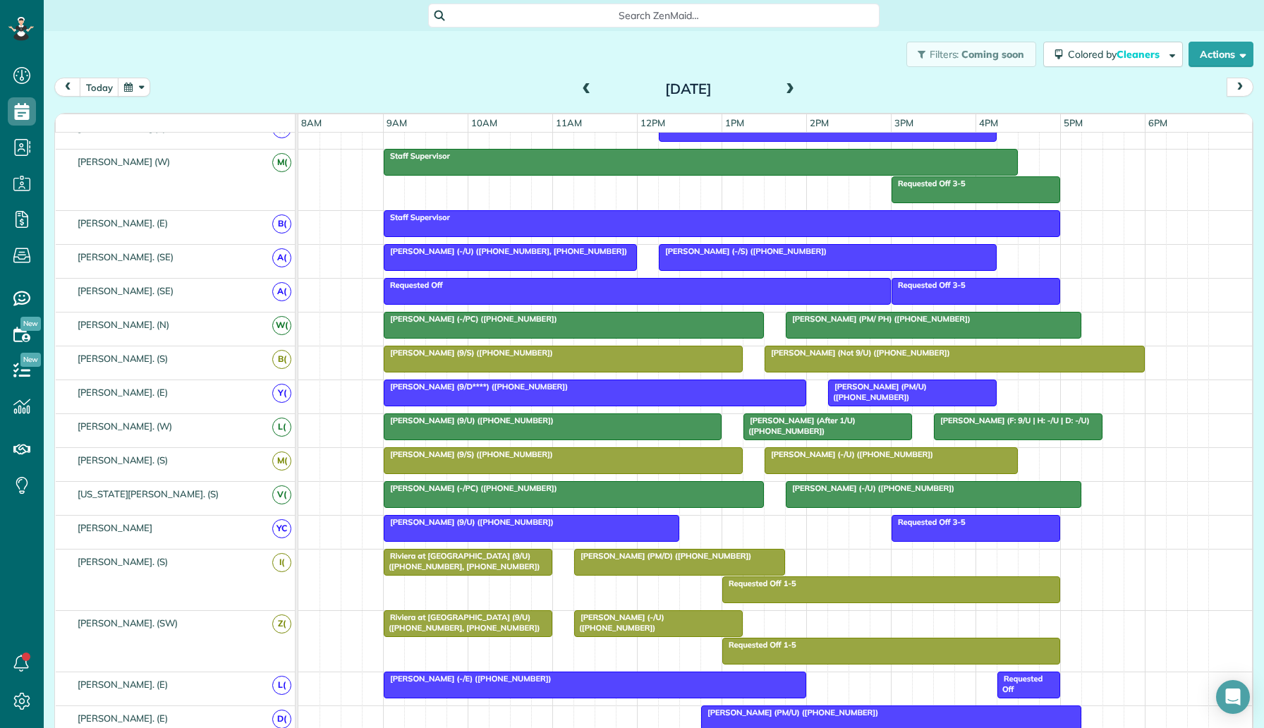
click at [835, 431] on div at bounding box center [827, 426] width 167 height 25
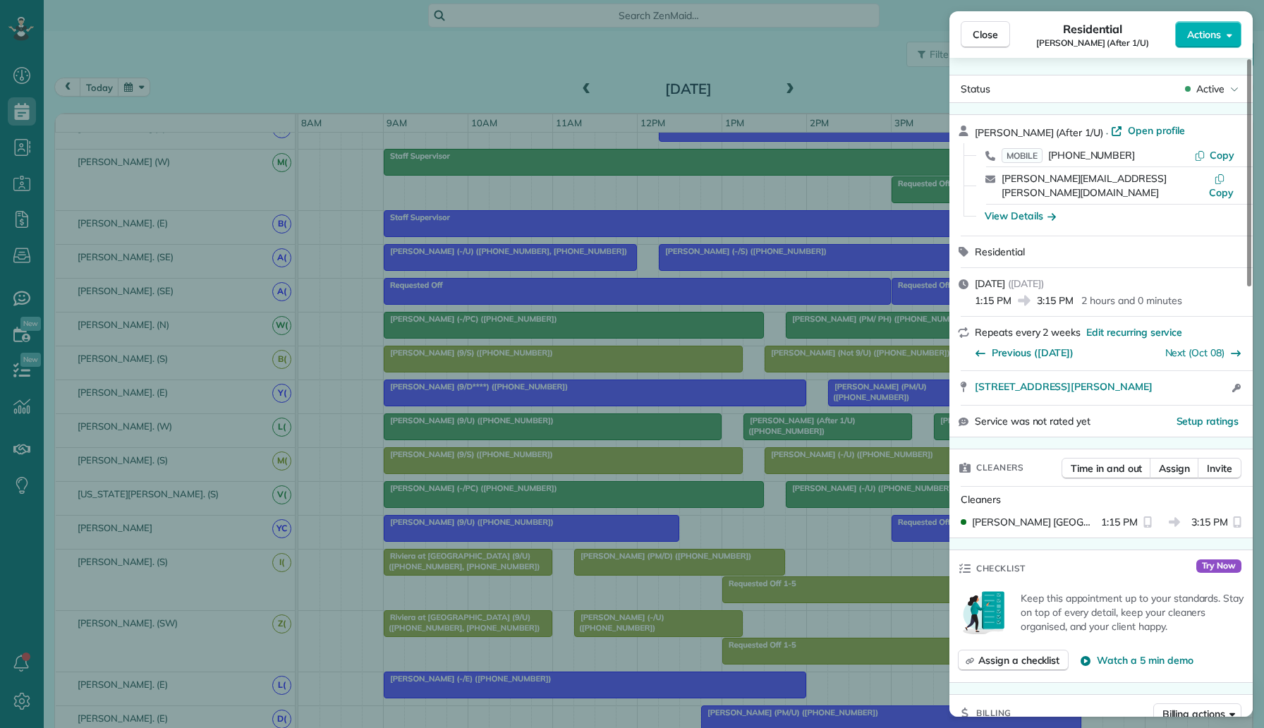
click at [898, 509] on div "Close Residential Rebecca Eddy (After 1/U) Actions Status Active Rebecca Eddy (…" at bounding box center [632, 364] width 1264 height 728
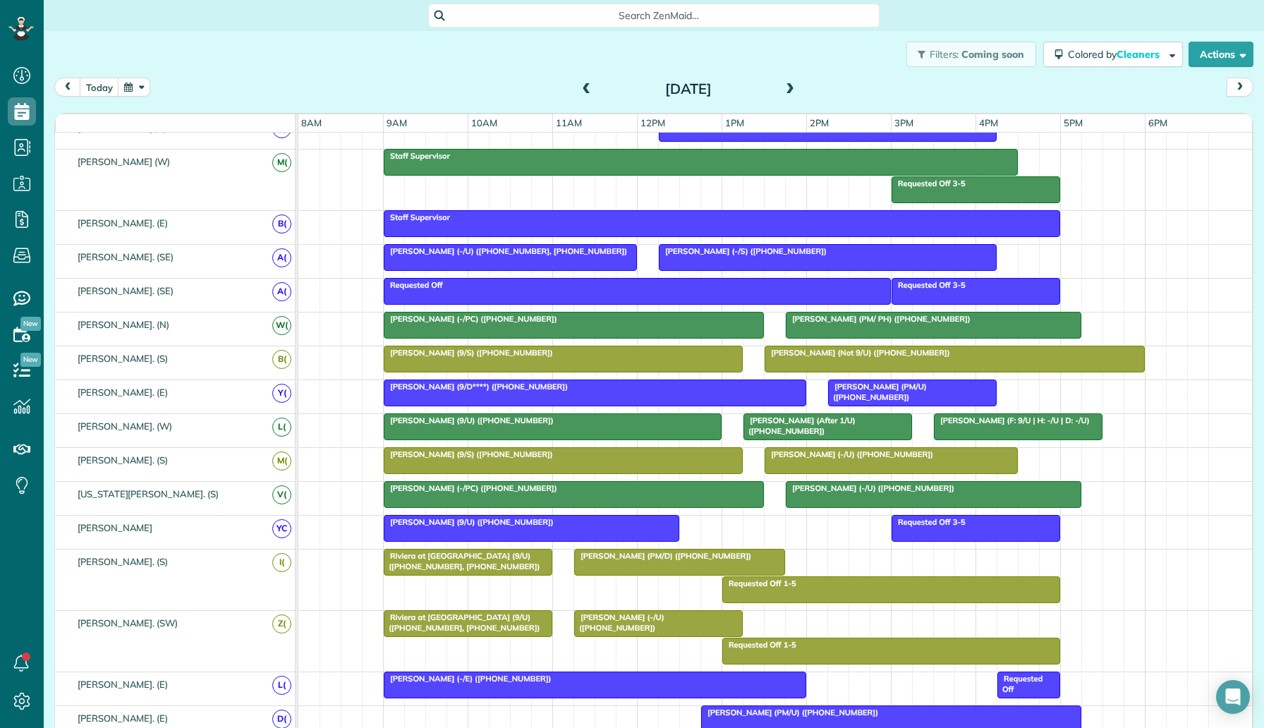
click at [899, 323] on span "Don Evans (PM/ PH) (+12144771570)" at bounding box center [878, 319] width 186 height 10
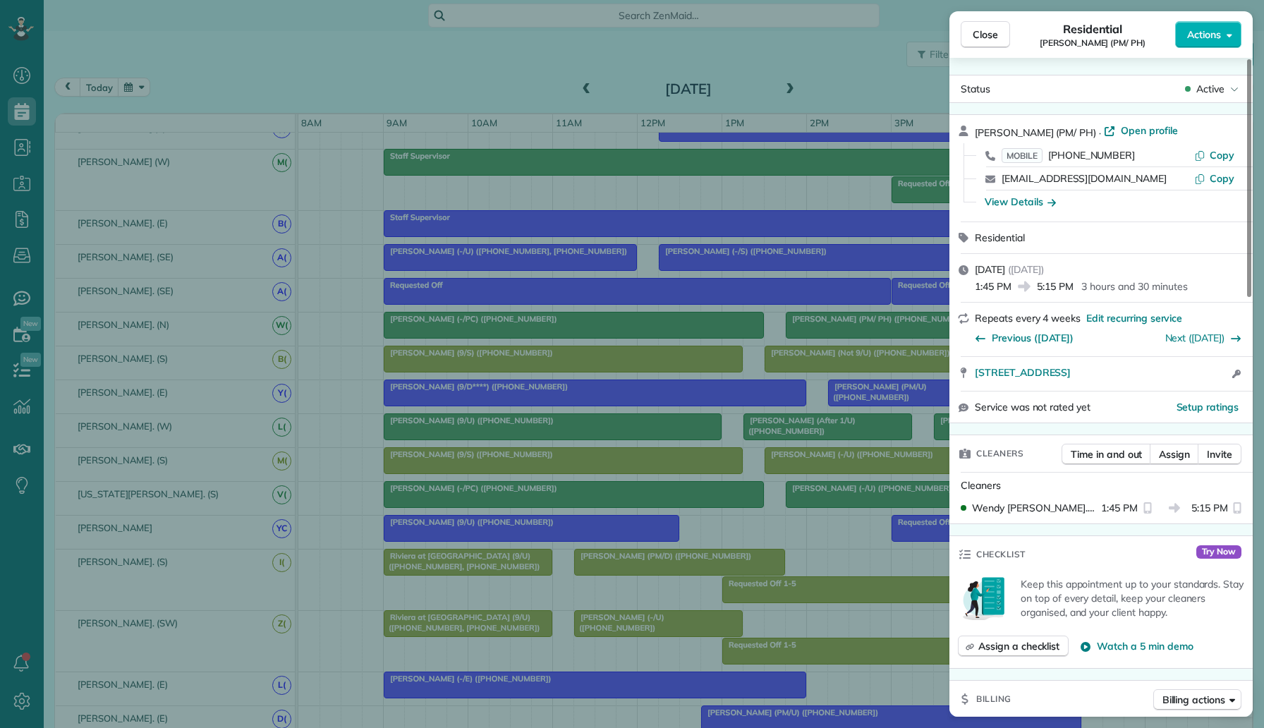
click at [850, 312] on div "Close Residential Don Evans (PM/ PH) Actions Status Active Don Evans (PM/ PH) ·…" at bounding box center [632, 364] width 1264 height 728
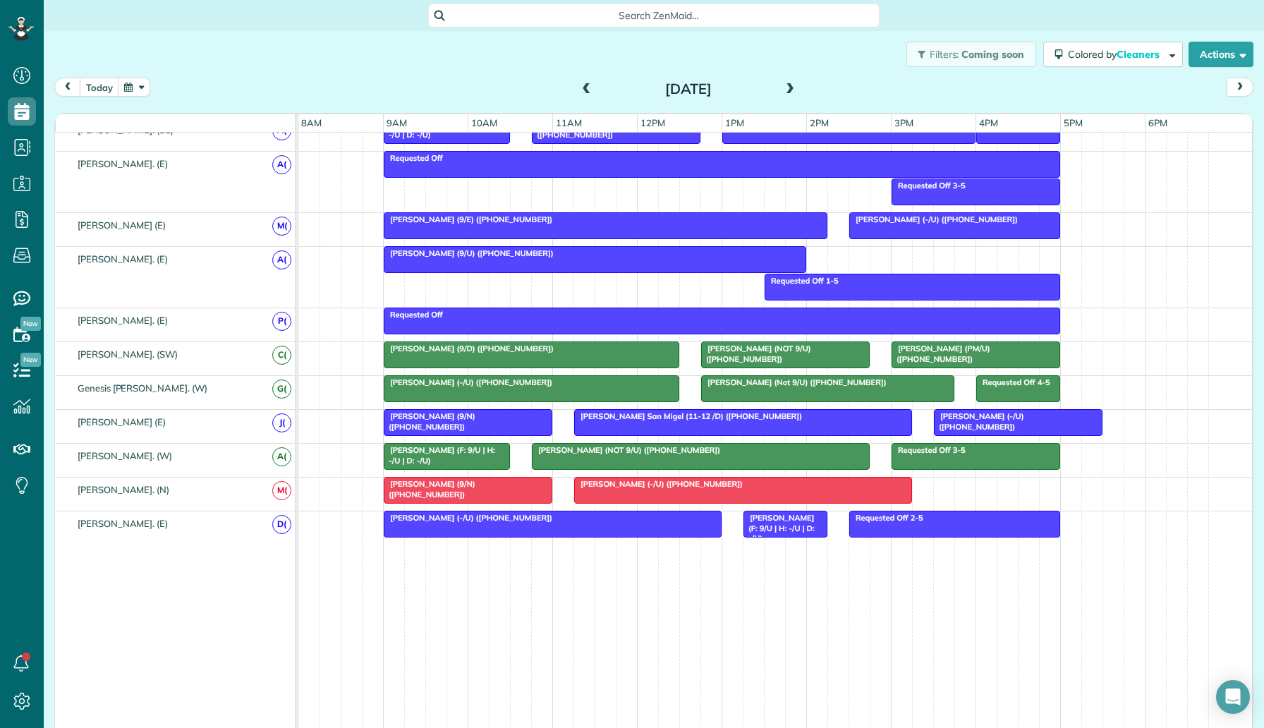
click at [939, 355] on div at bounding box center [975, 354] width 167 height 25
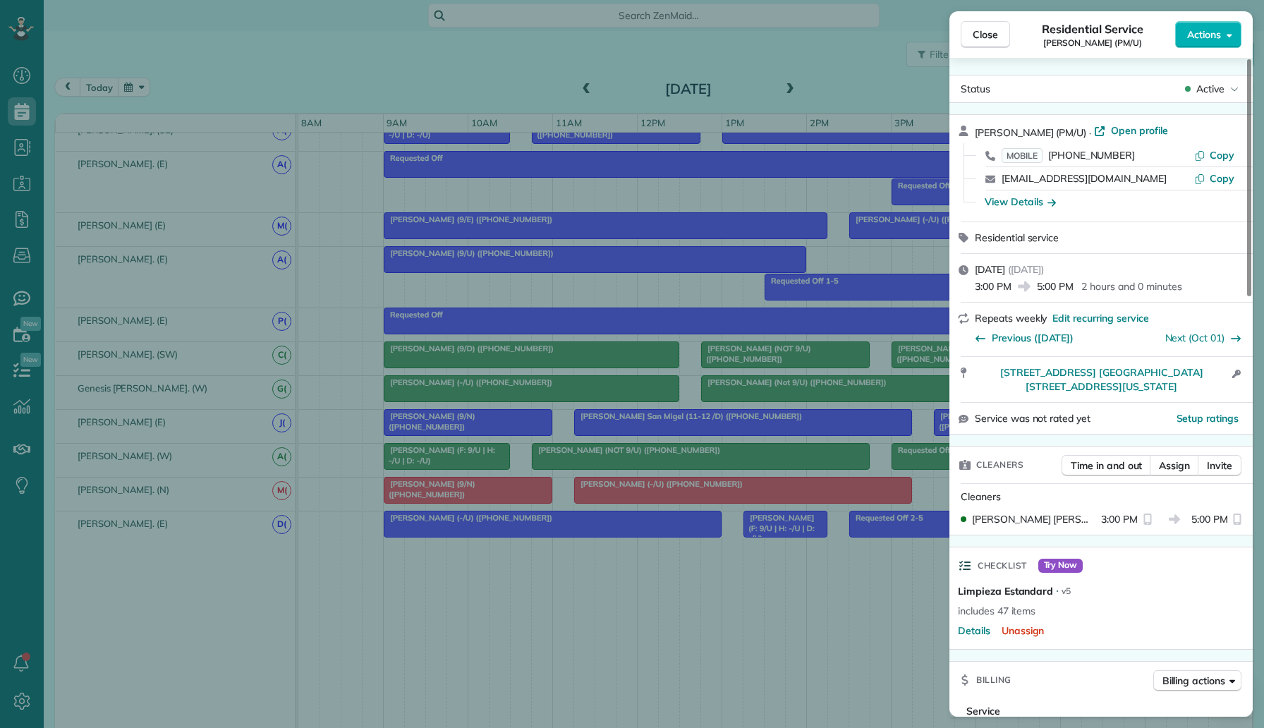
click at [903, 376] on div "Close Residential Service Enrique Zepeda (PM/U) Actions Status Active Enrique Z…" at bounding box center [632, 364] width 1264 height 728
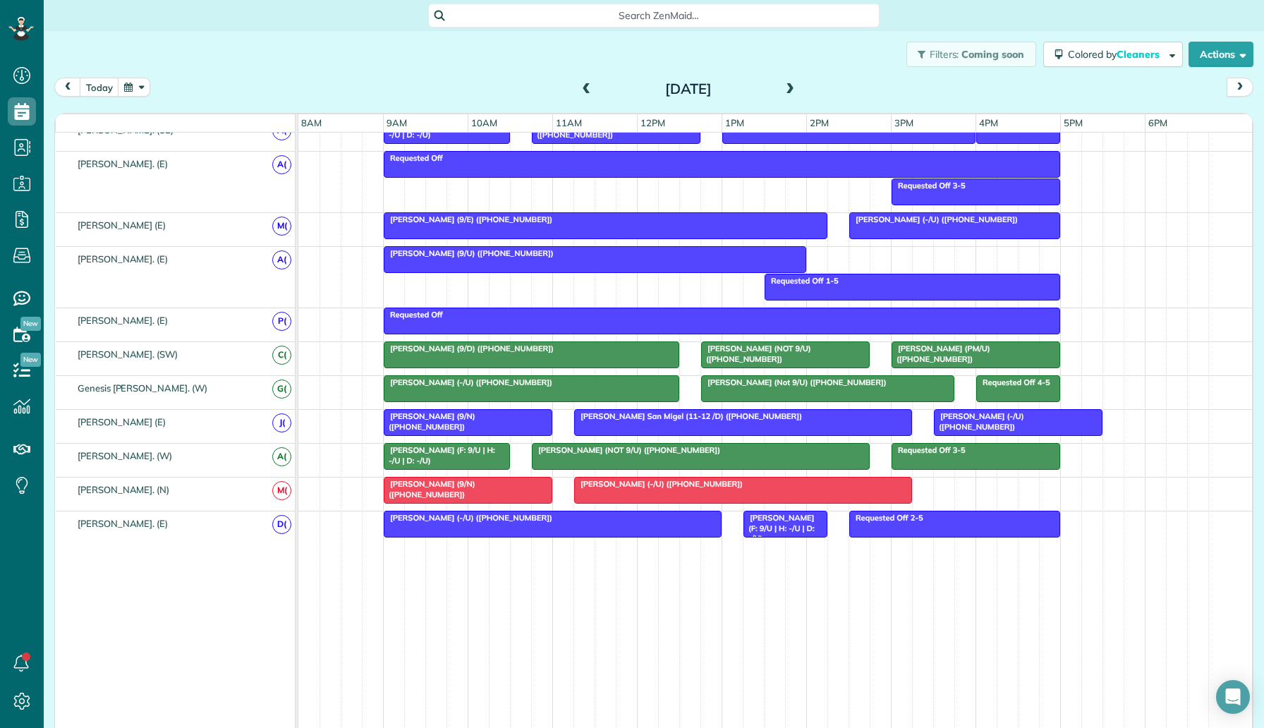
click at [939, 429] on div at bounding box center [1017, 422] width 167 height 25
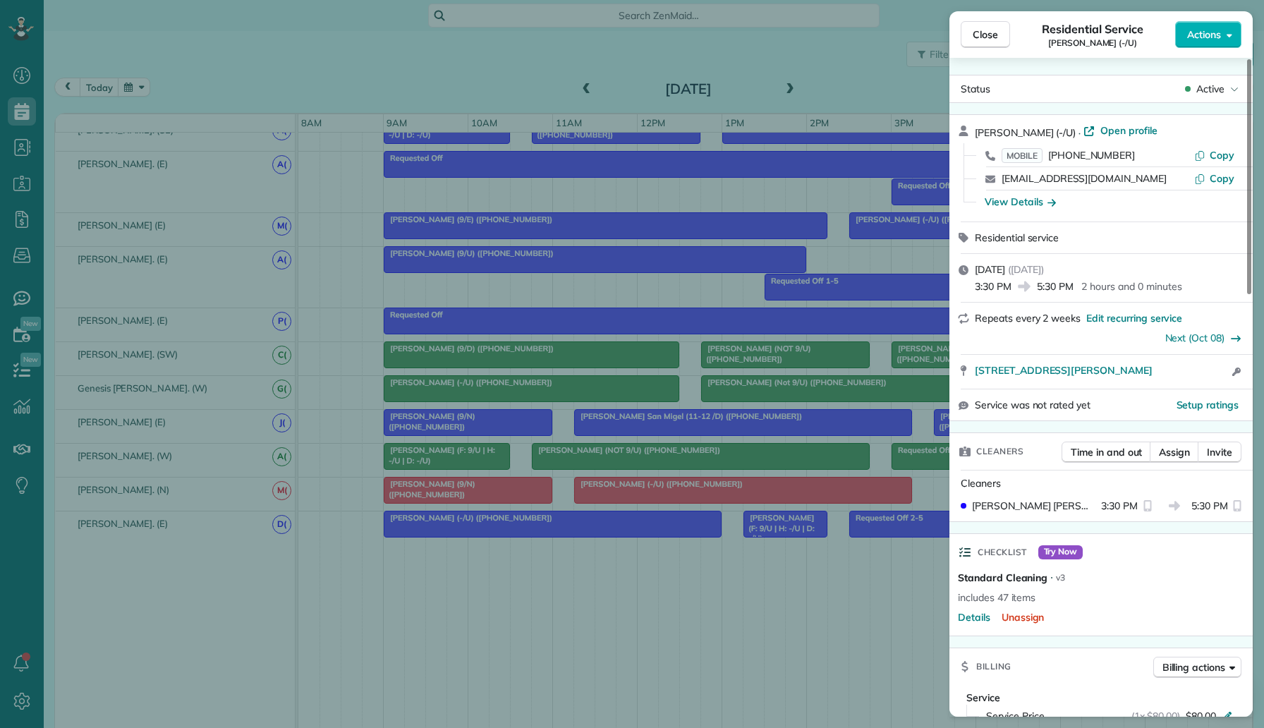
click at [846, 470] on div "Close Residential Service Warren Lightfoot (-/U) Actions Status Active Warren L…" at bounding box center [632, 364] width 1264 height 728
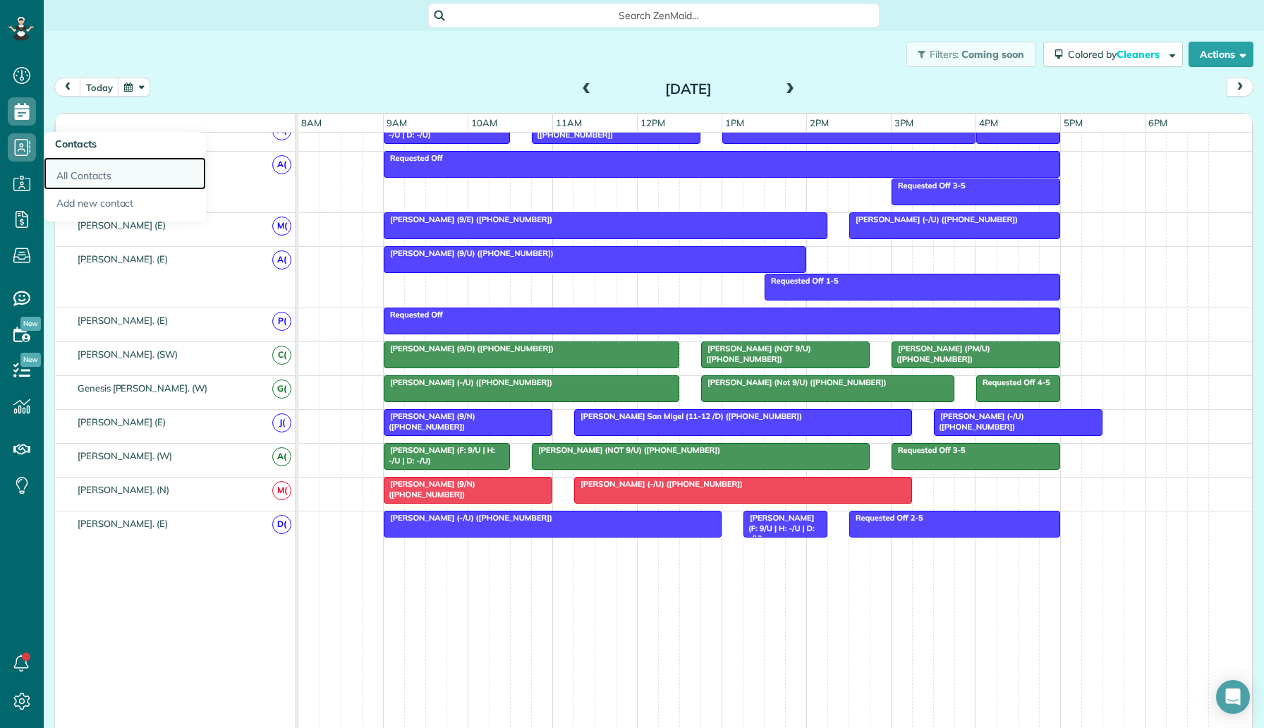
click at [81, 170] on link "All Contacts" at bounding box center [125, 173] width 162 height 32
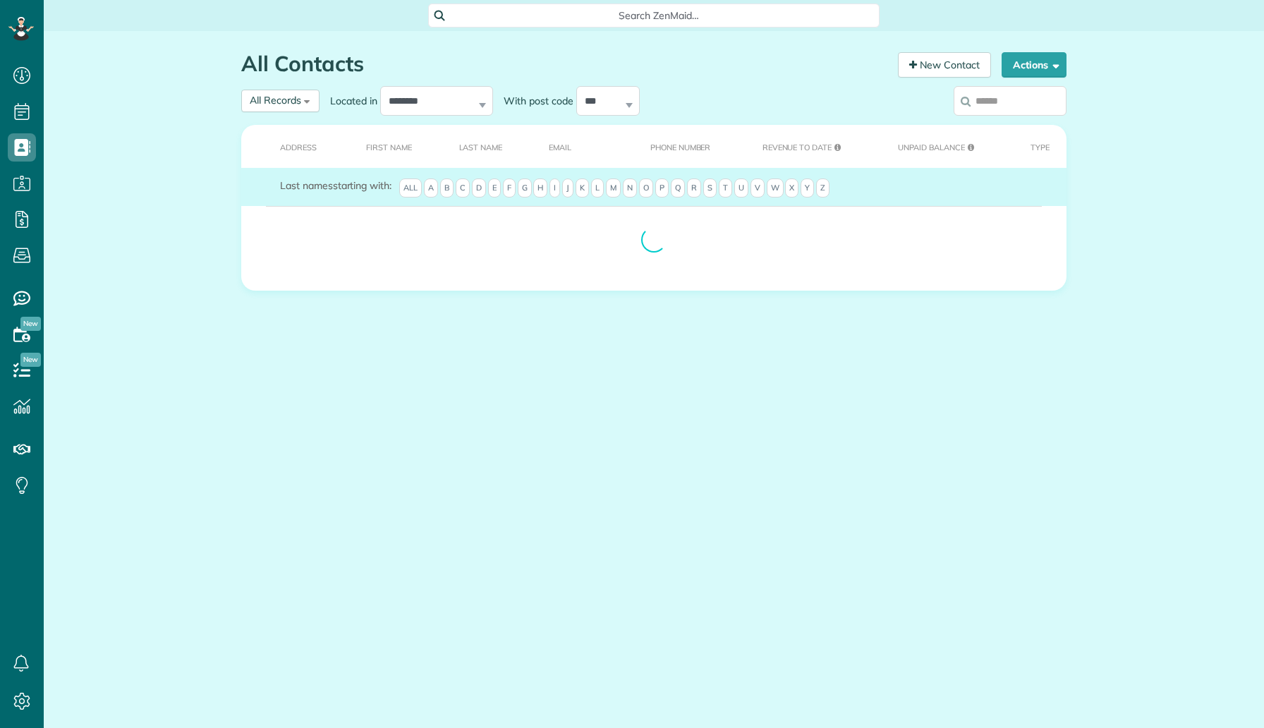
scroll to position [6, 6]
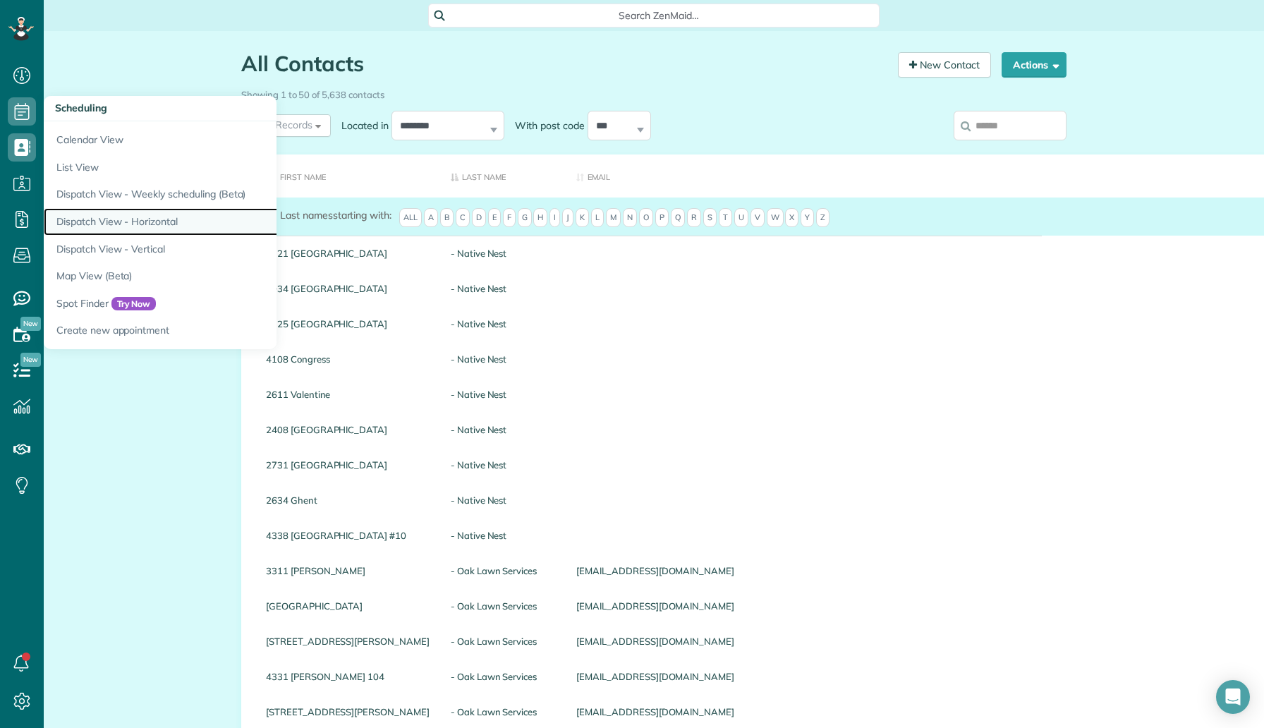
click at [154, 211] on link "Dispatch View - Horizontal" at bounding box center [220, 222] width 353 height 28
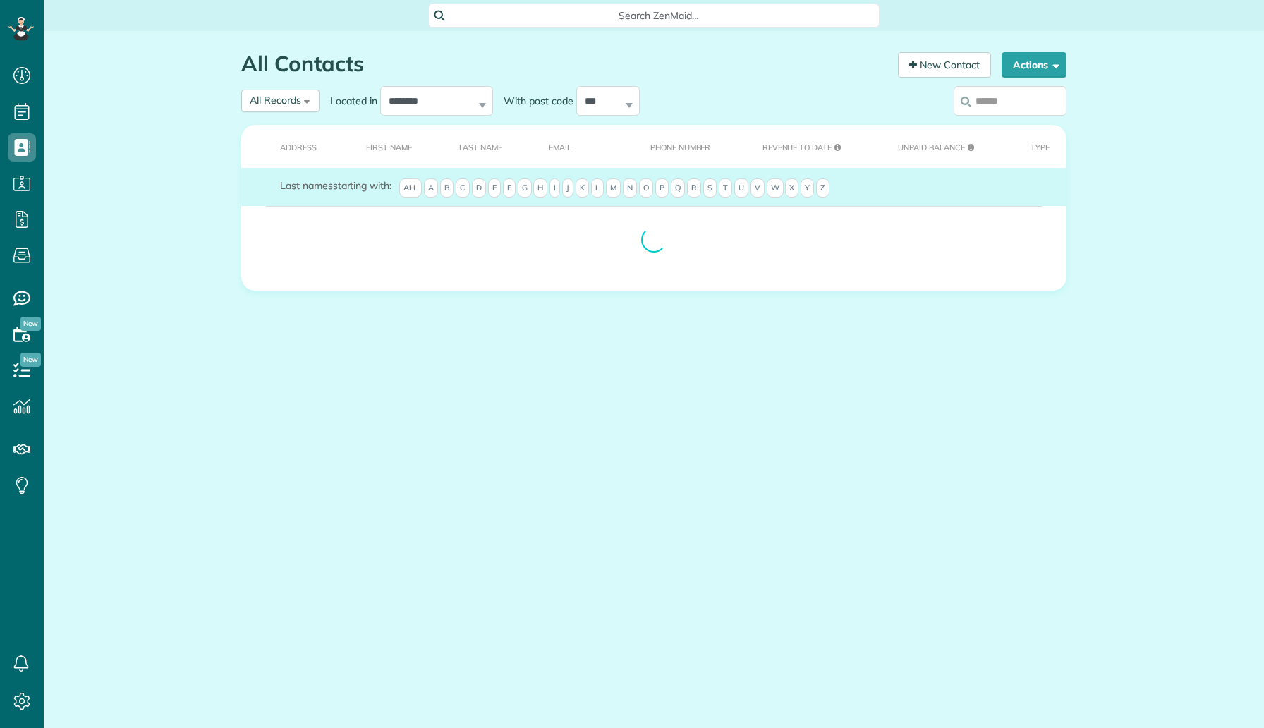
scroll to position [6, 6]
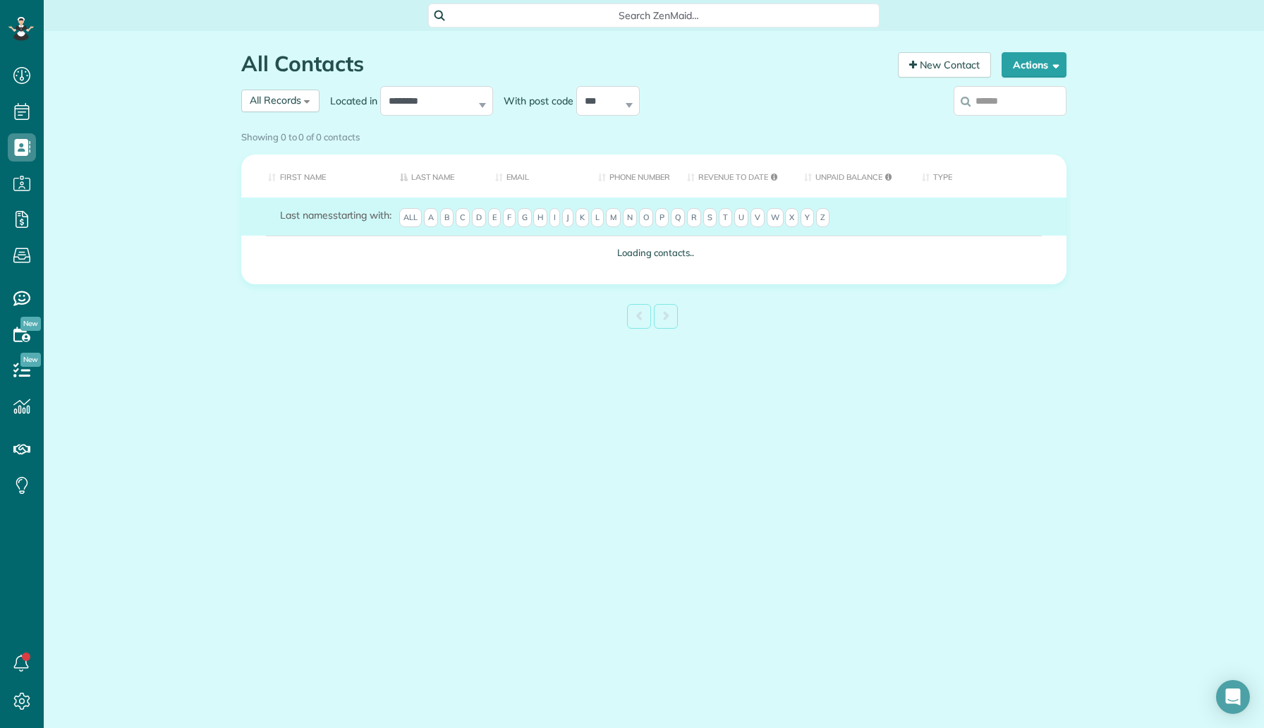
click at [1013, 107] on label at bounding box center [1009, 101] width 113 height 37
click at [1013, 107] on input "search" at bounding box center [1009, 101] width 113 height 30
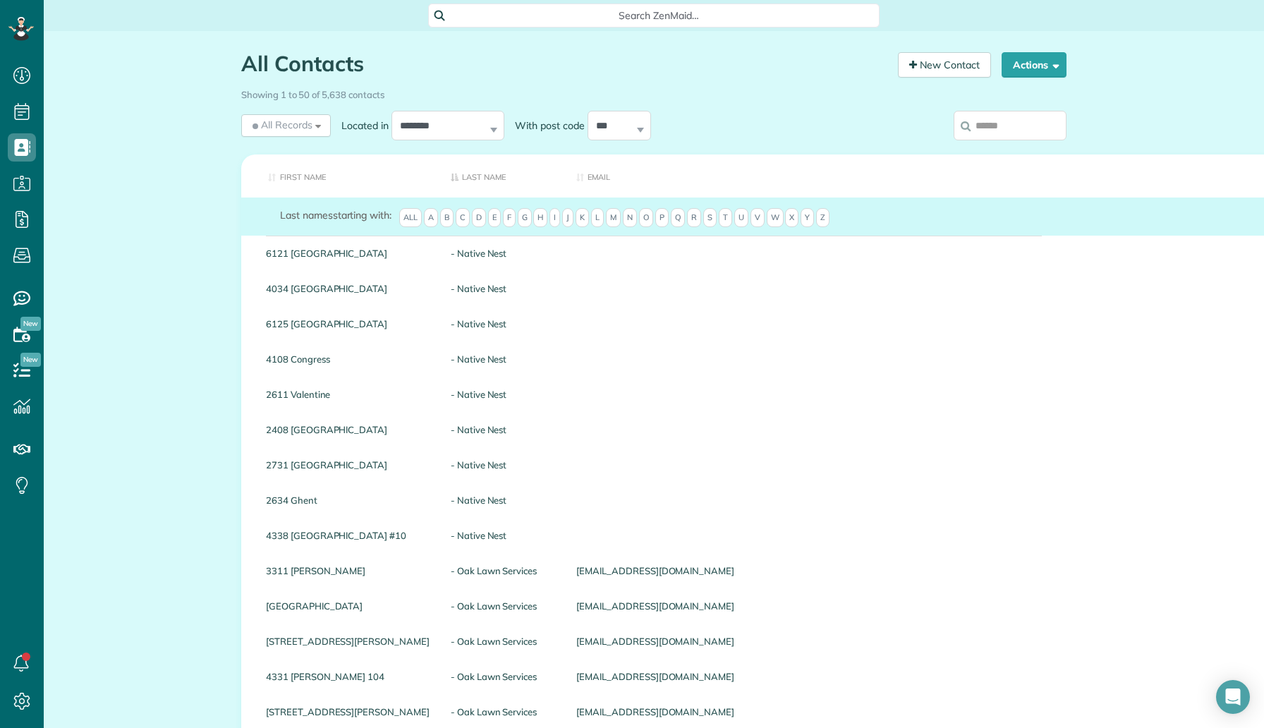
click at [1013, 107] on label at bounding box center [1009, 125] width 113 height 37
click at [1013, 111] on input "search" at bounding box center [1009, 126] width 113 height 30
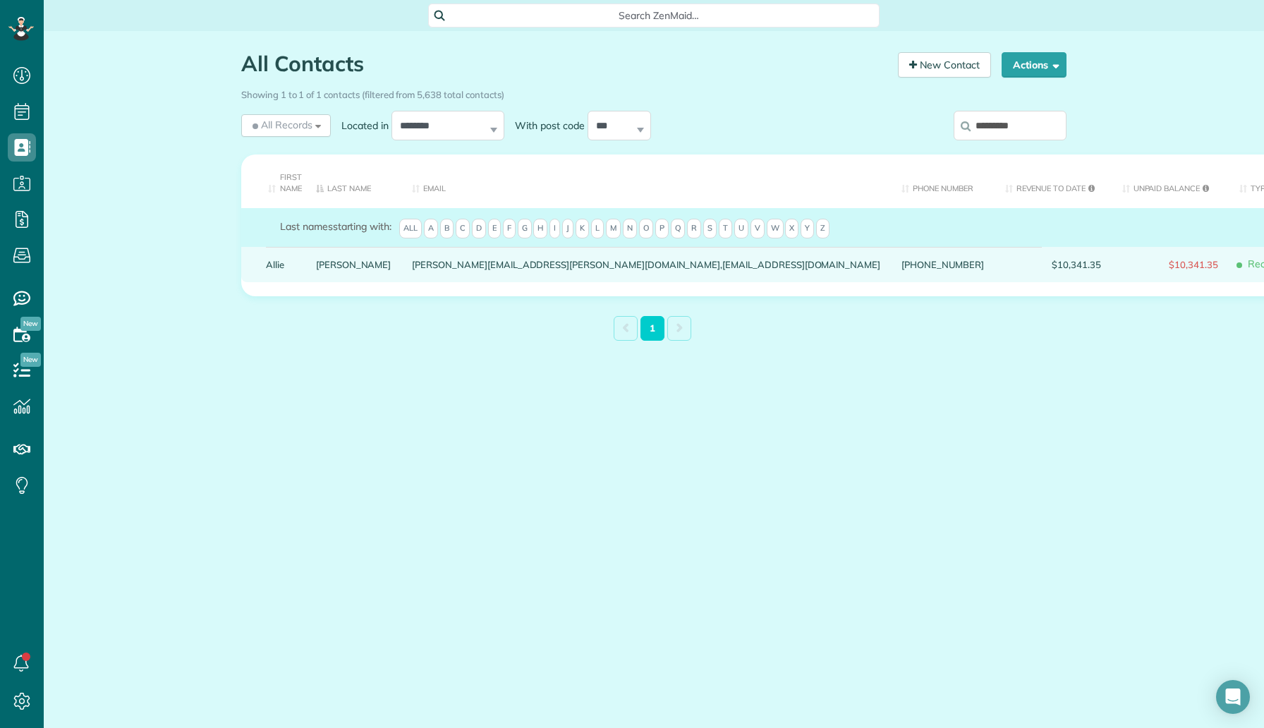
type input "*********"
click at [321, 262] on link "[PERSON_NAME]" at bounding box center [353, 265] width 75 height 10
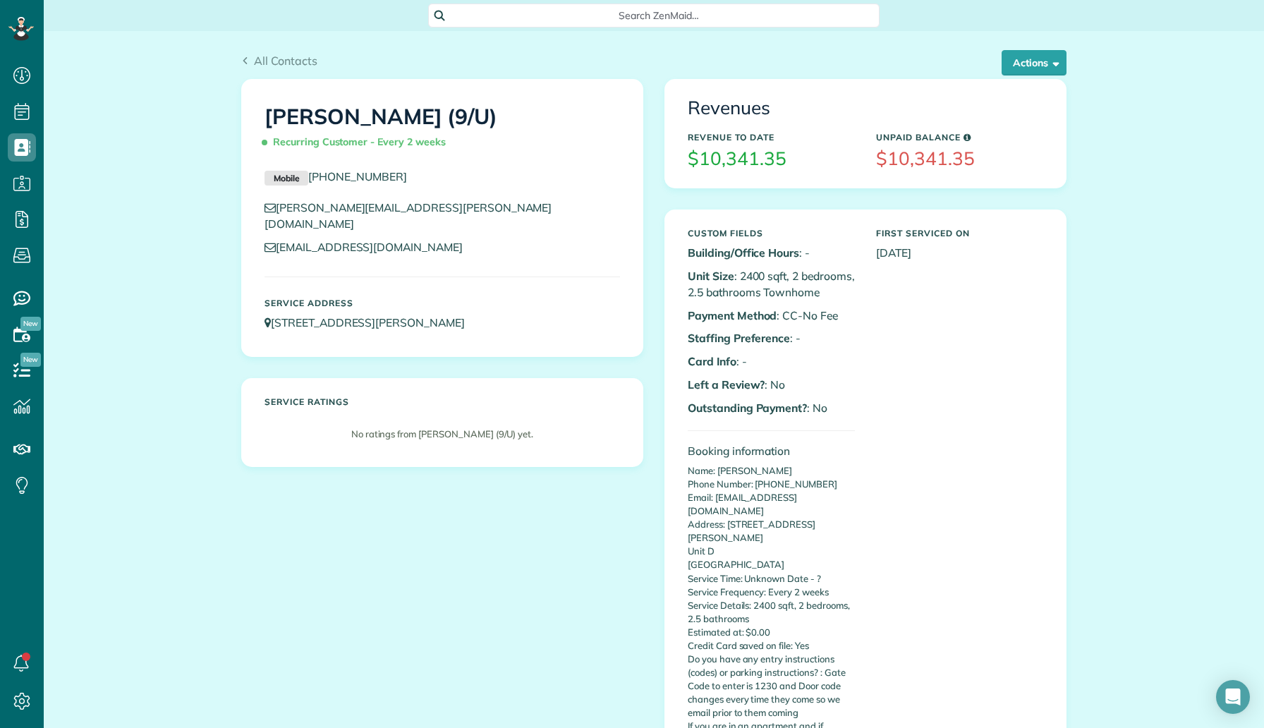
scroll to position [728, 44]
click at [1042, 56] on button "Actions" at bounding box center [1033, 62] width 65 height 25
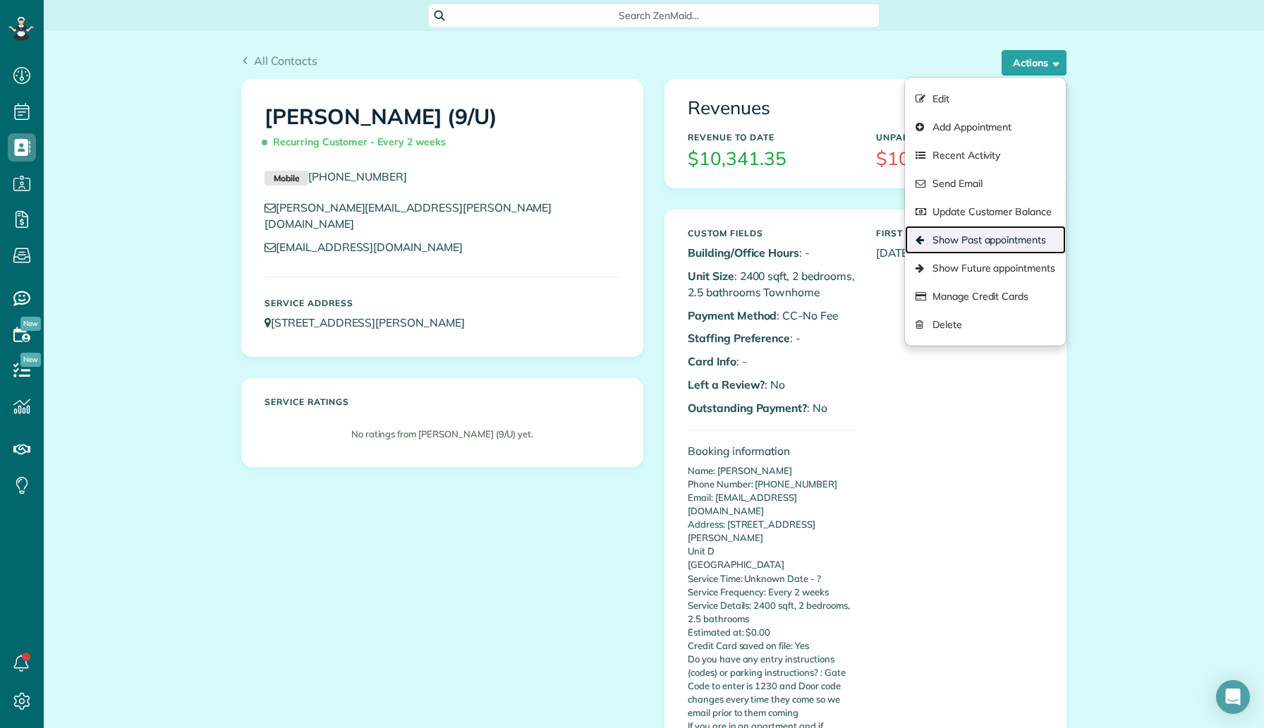
click at [957, 244] on link "Show Past appointments" at bounding box center [985, 240] width 161 height 28
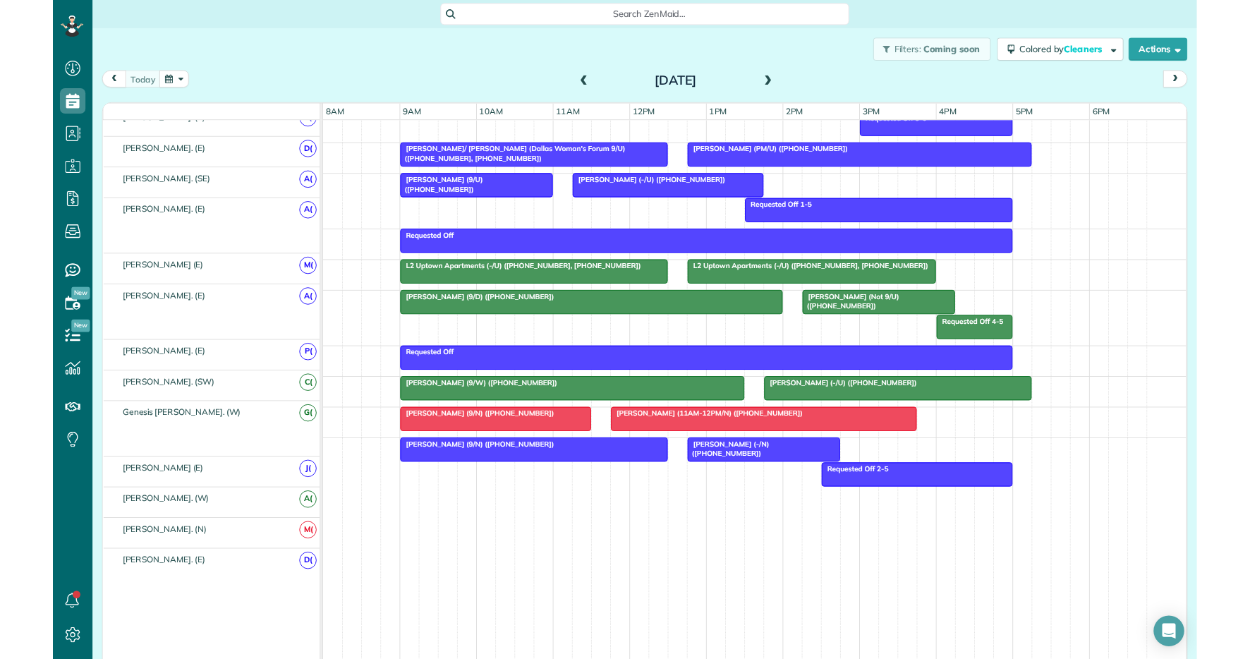
scroll to position [808, 0]
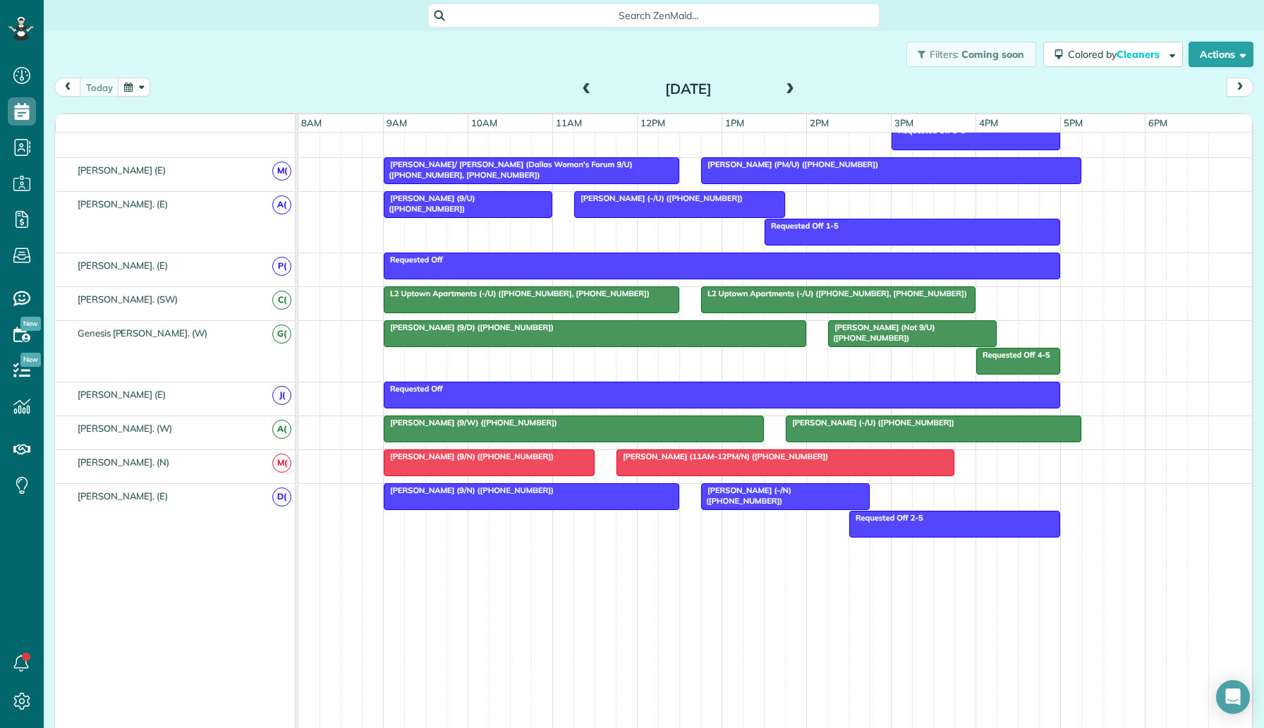
click at [736, 459] on span "Erica Ray (11AM-12PM/N) (+19198277763)" at bounding box center [722, 456] width 213 height 10
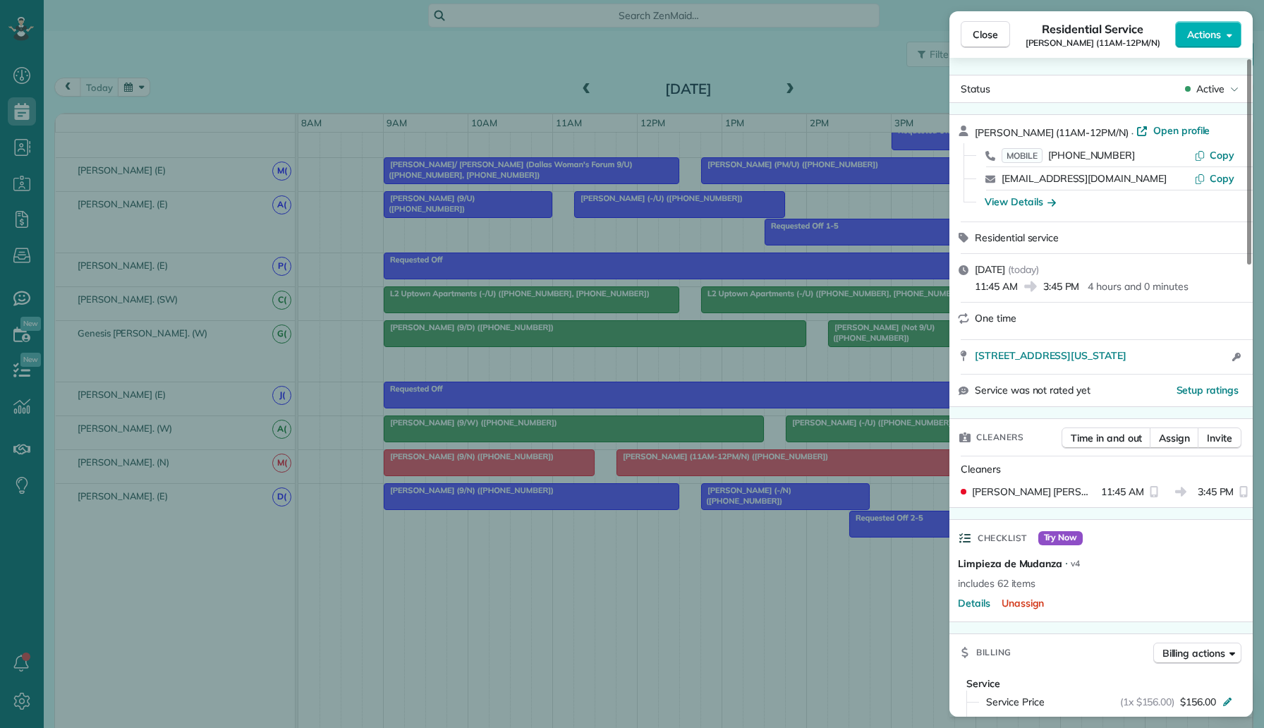
click at [805, 332] on div "Close Residential Service Erica Ray (11AM-12PM/N) Actions Status Active Erica R…" at bounding box center [632, 364] width 1264 height 728
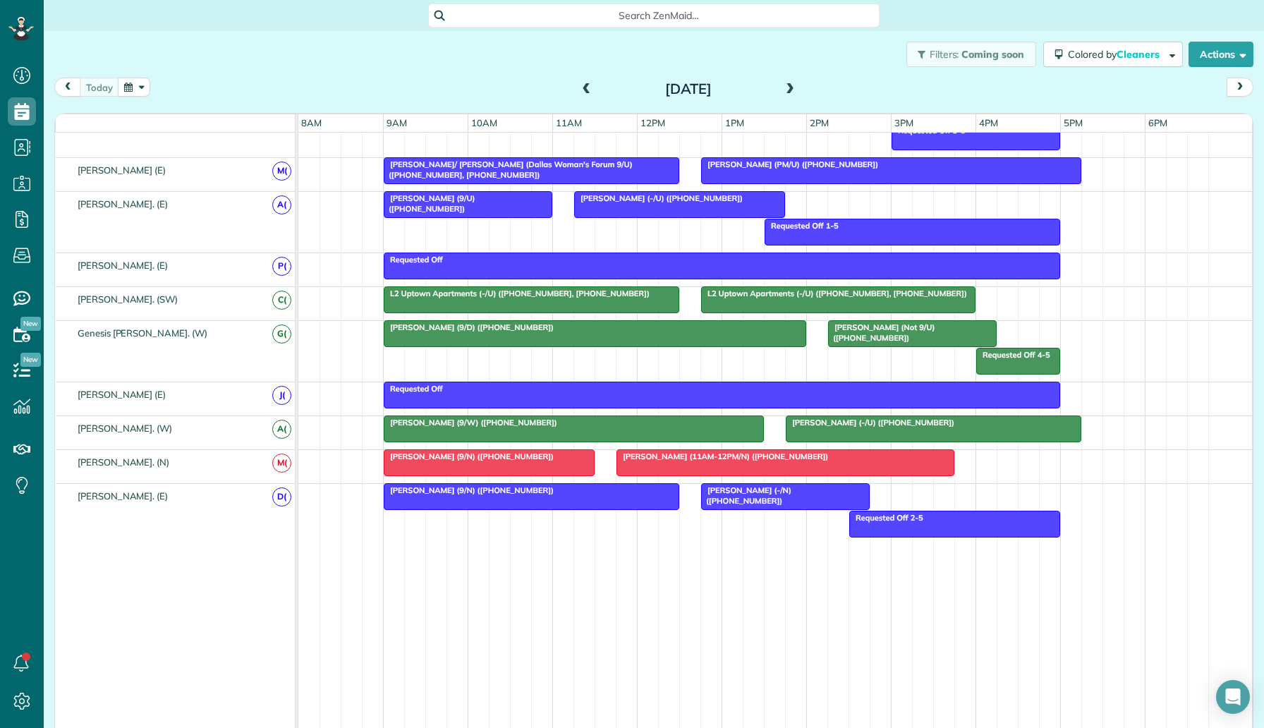
click at [847, 467] on div at bounding box center [785, 462] width 336 height 25
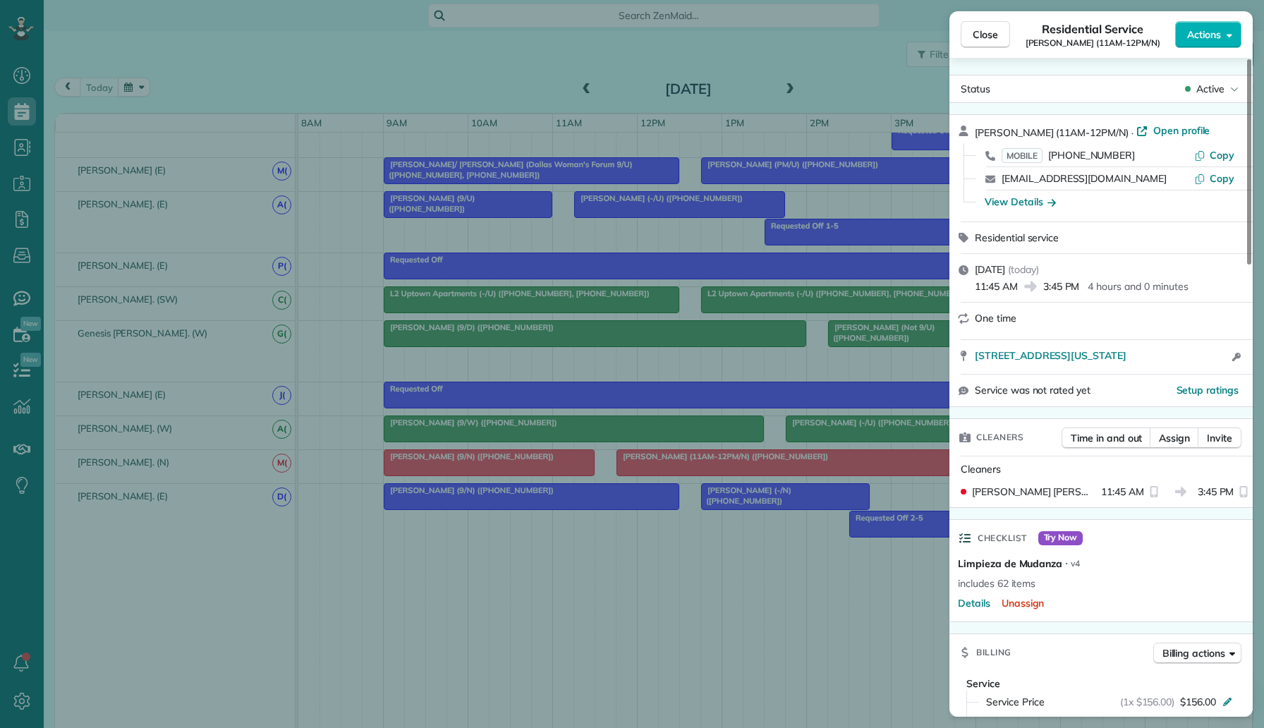
click at [660, 438] on div "Close Residential Service Erica Ray (11AM-12PM/N) Actions Status Active Erica R…" at bounding box center [632, 364] width 1264 height 728
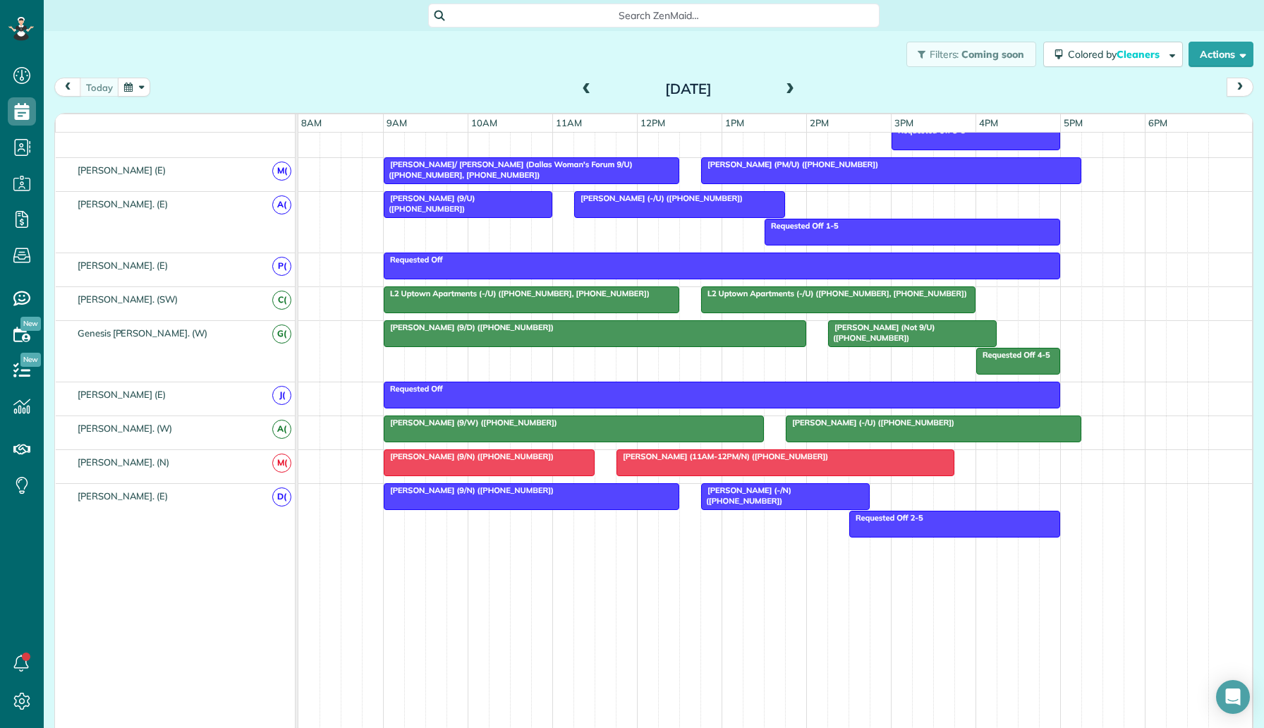
click at [673, 470] on div at bounding box center [785, 462] width 336 height 25
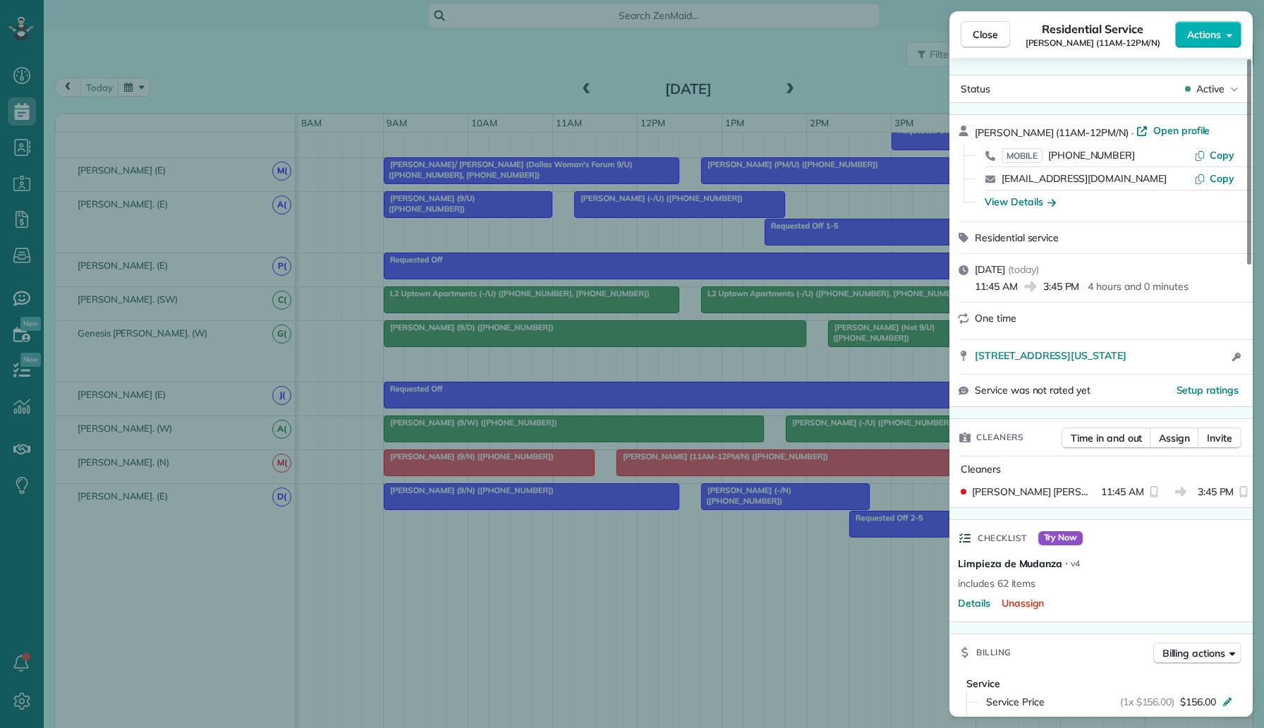
drag, startPoint x: 1128, startPoint y: 154, endPoint x: 1048, endPoint y: 152, distance: 80.4
click at [1047, 152] on div "MOBILE (919) 827-7763" at bounding box center [1097, 155] width 193 height 14
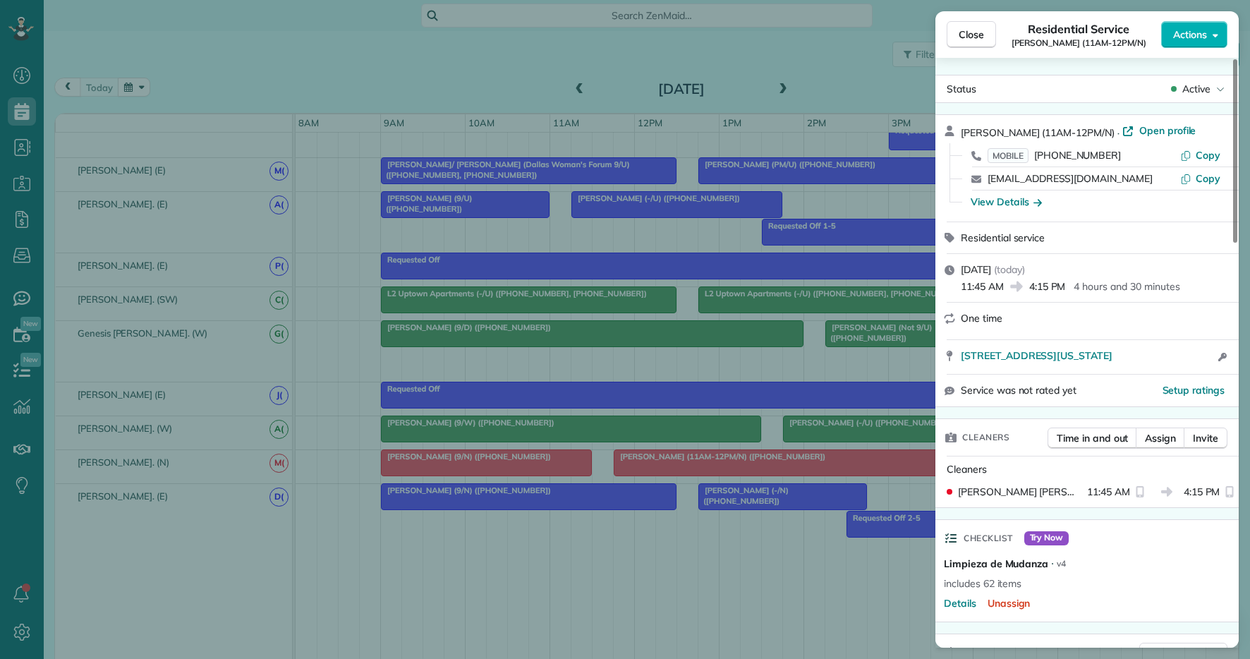
scroll to position [659, 44]
click at [340, 350] on div "Close Residential Service Erica Ray (11AM-12PM/N) Actions Status Active Erica R…" at bounding box center [625, 329] width 1250 height 659
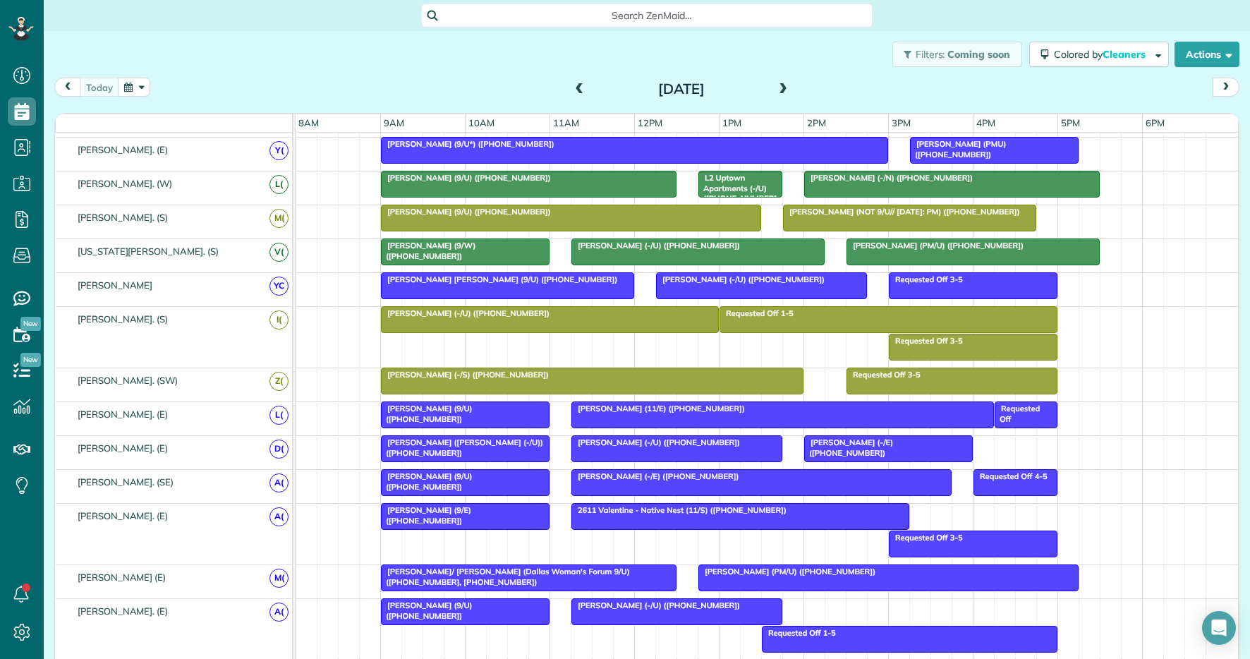
scroll to position [286, 0]
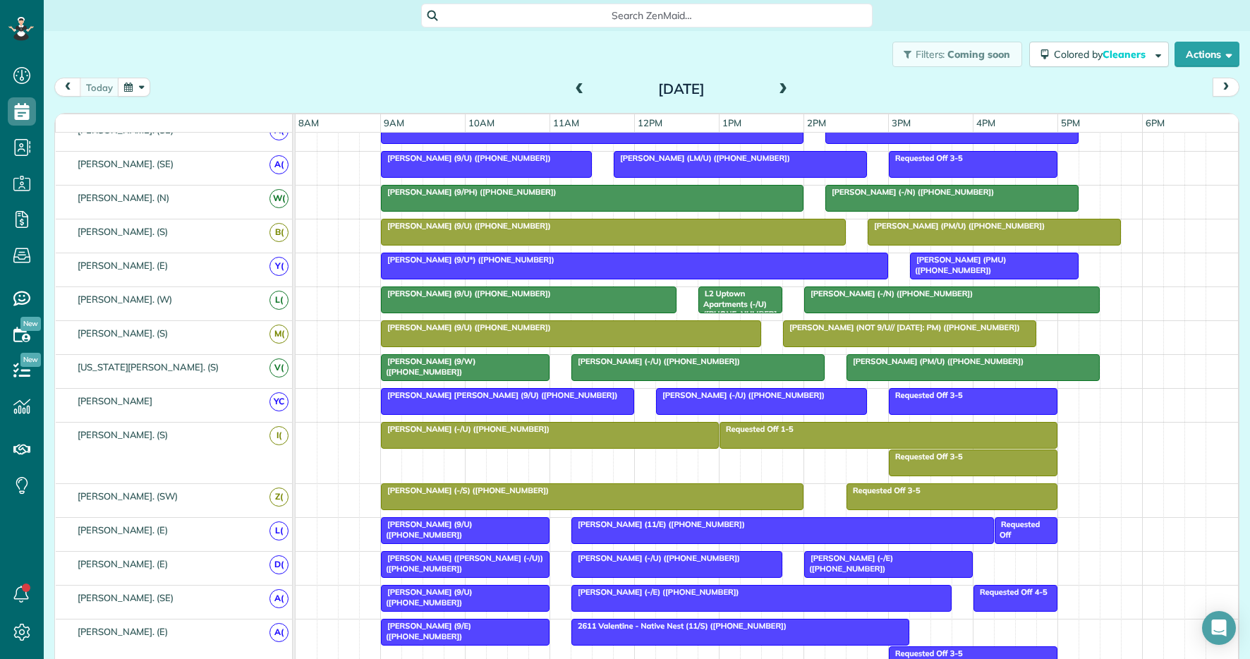
click at [788, 85] on span at bounding box center [783, 89] width 16 height 13
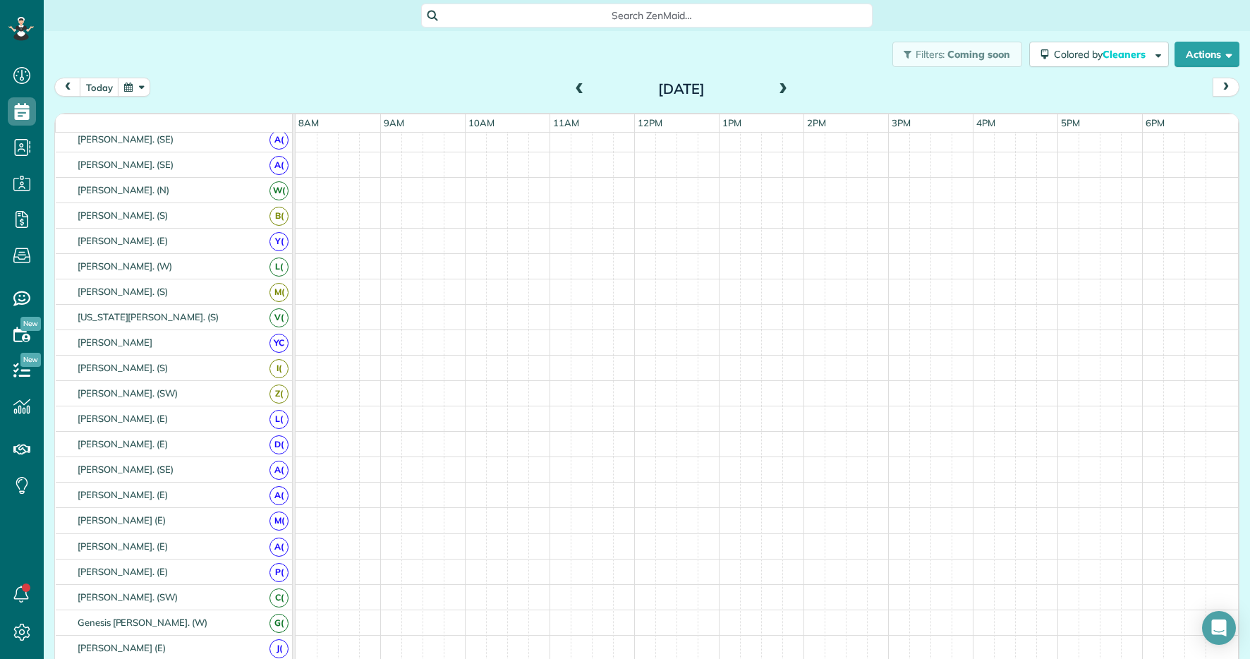
scroll to position [258, 0]
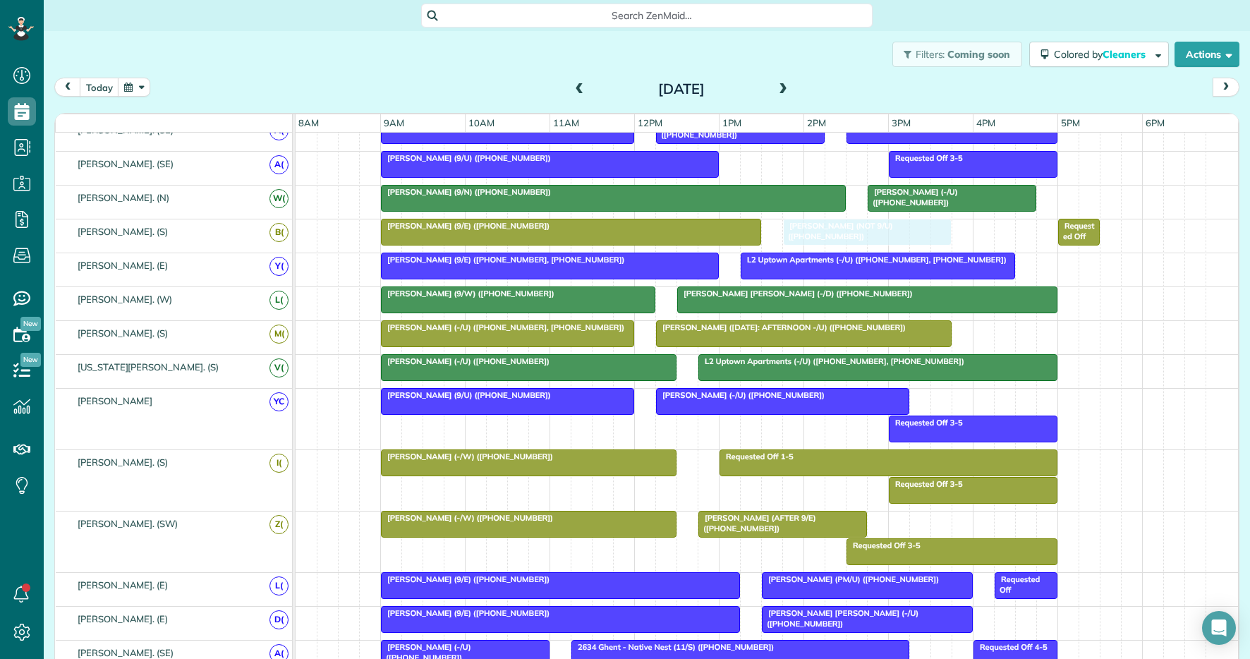
drag, startPoint x: 838, startPoint y: 226, endPoint x: 814, endPoint y: 227, distance: 24.0
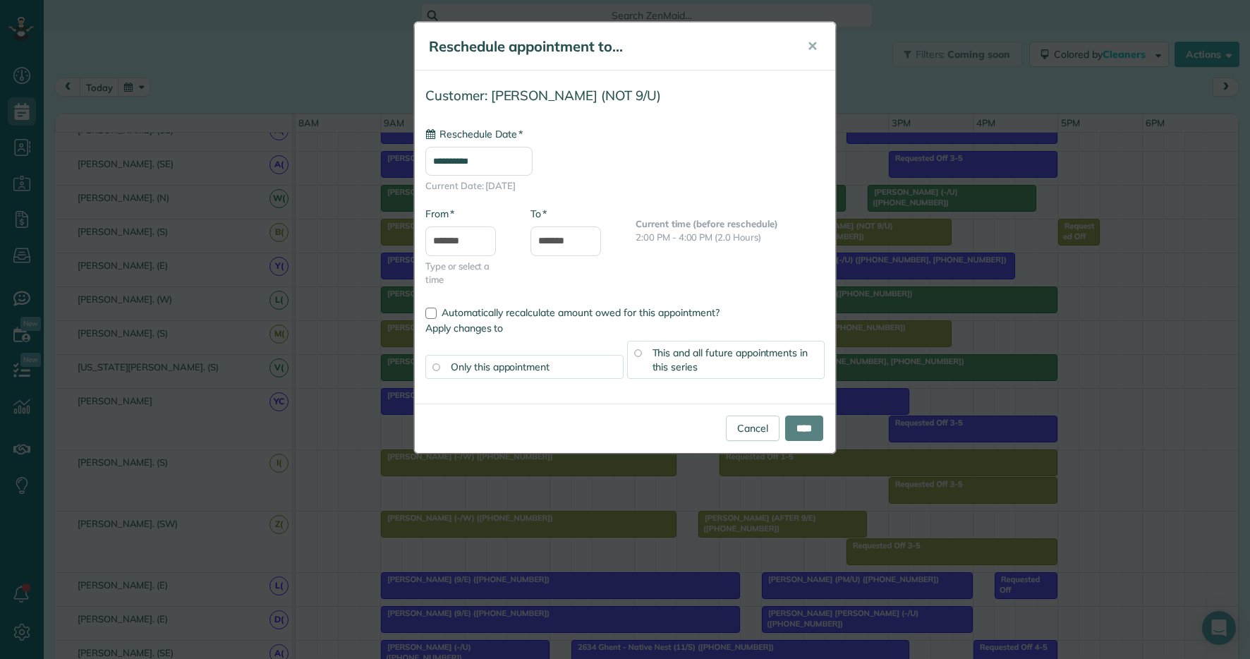
type input "**********"
click at [805, 430] on input "****" at bounding box center [804, 427] width 38 height 25
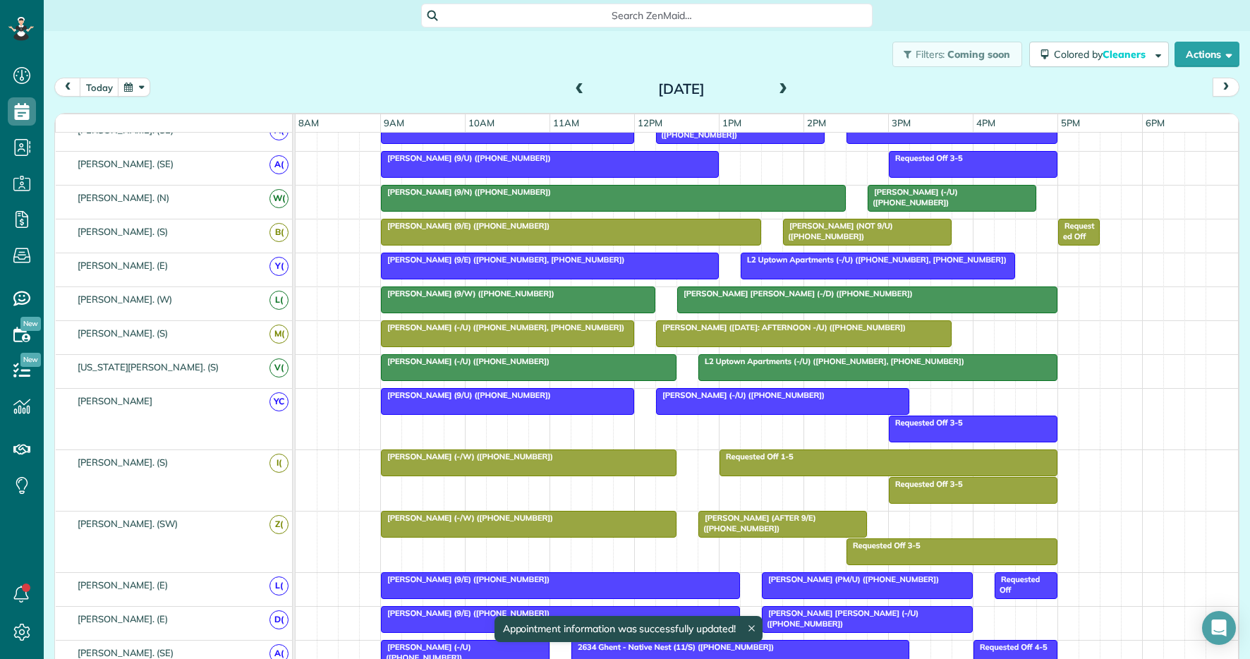
click at [976, 236] on div "Alyssa Moore (9/E) (+14695091947) Requested Off Luke Dombroski (NOT 9/U) (+1513…" at bounding box center [766, 235] width 942 height 33
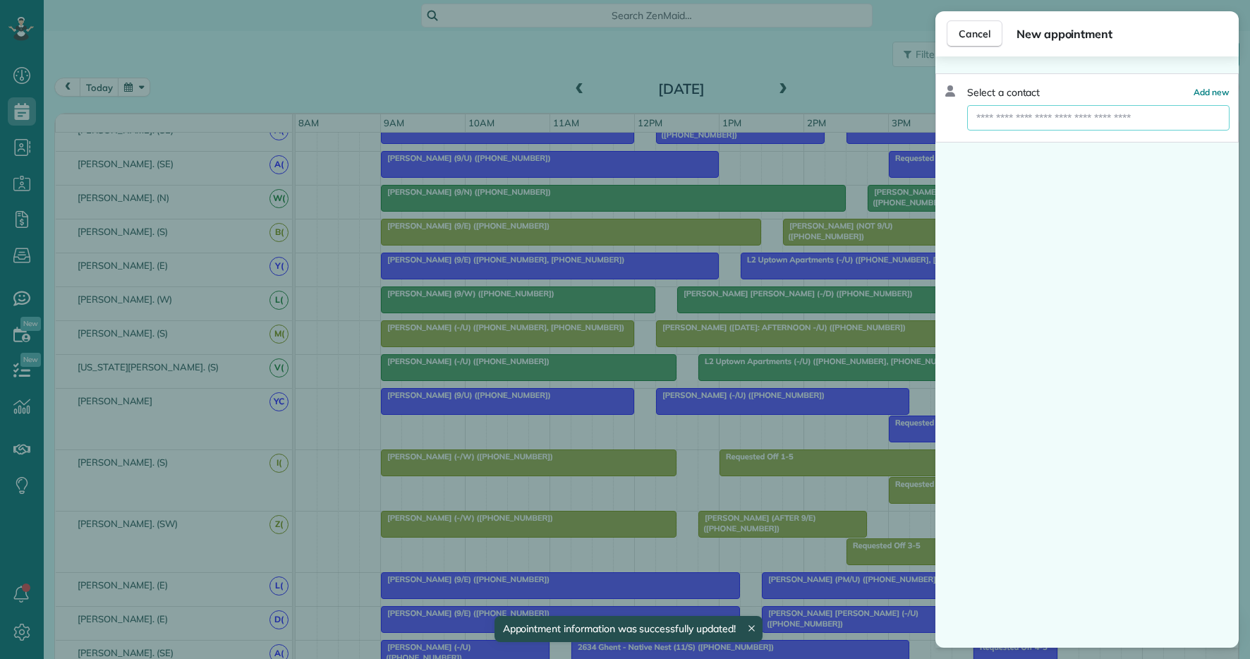
click at [1106, 121] on input "text" at bounding box center [1098, 117] width 262 height 25
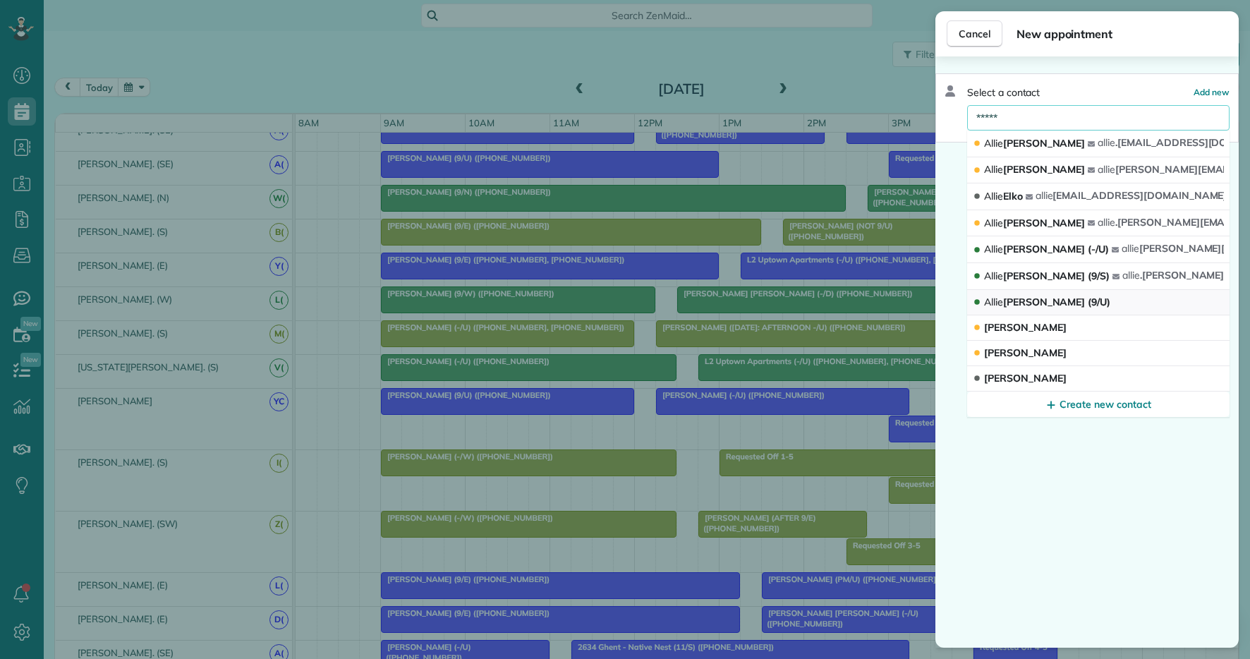
type input "*****"
click at [1080, 293] on button "Allie Berry (9/U)" at bounding box center [1098, 302] width 262 height 25
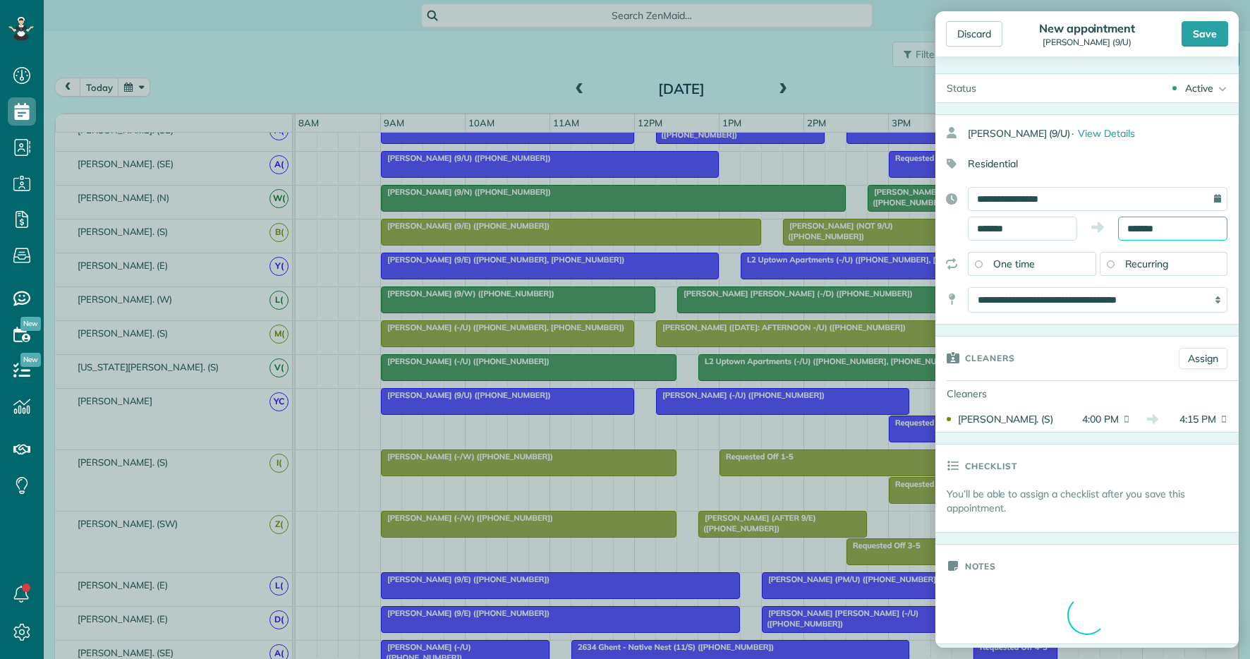
click at [1133, 224] on input "*******" at bounding box center [1172, 228] width 109 height 24
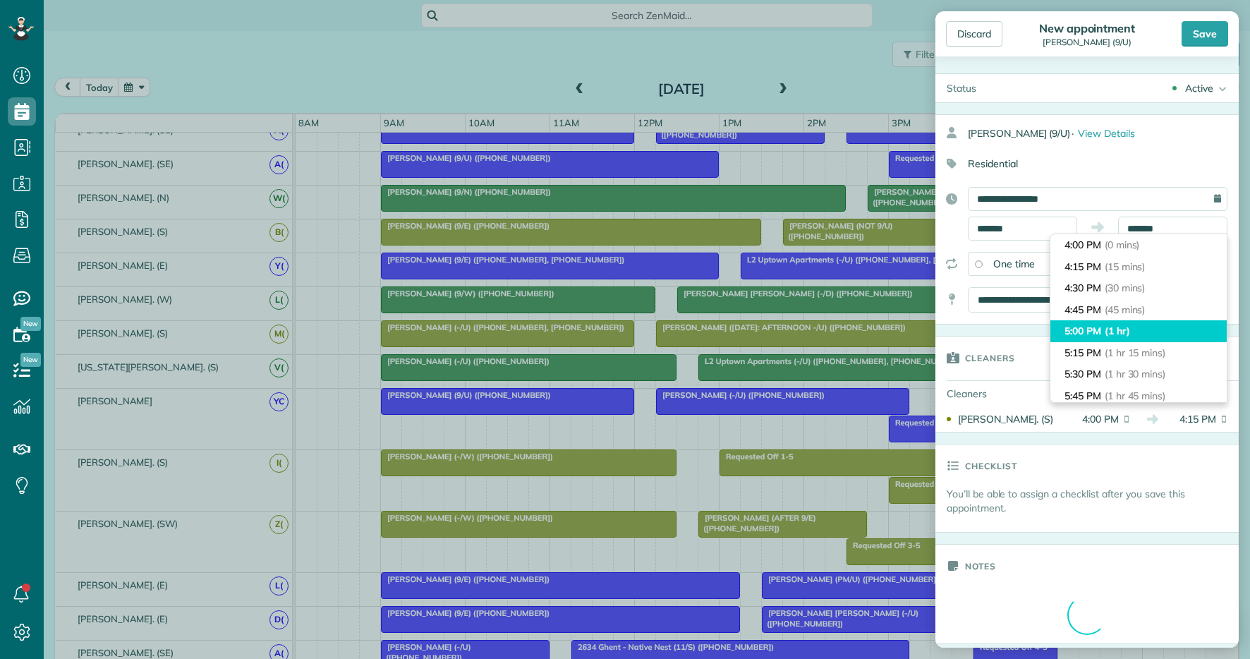
type input "*******"
click at [1106, 334] on span "(1 hr)" at bounding box center [1116, 330] width 25 height 13
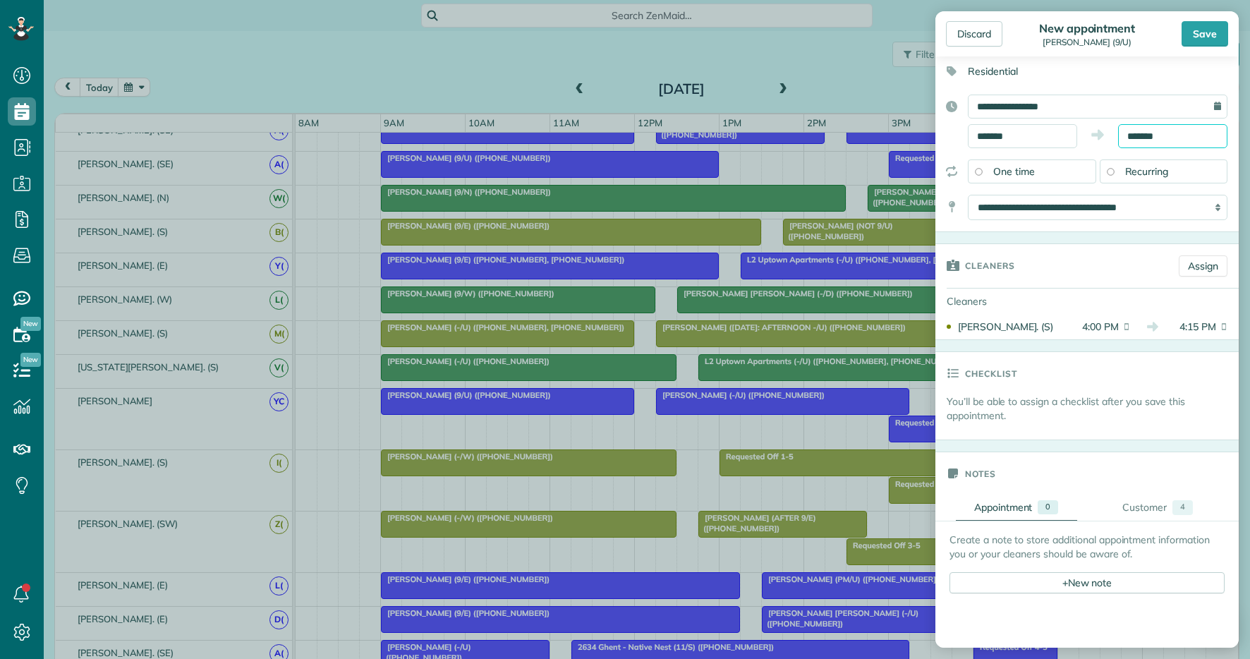
scroll to position [233, 0]
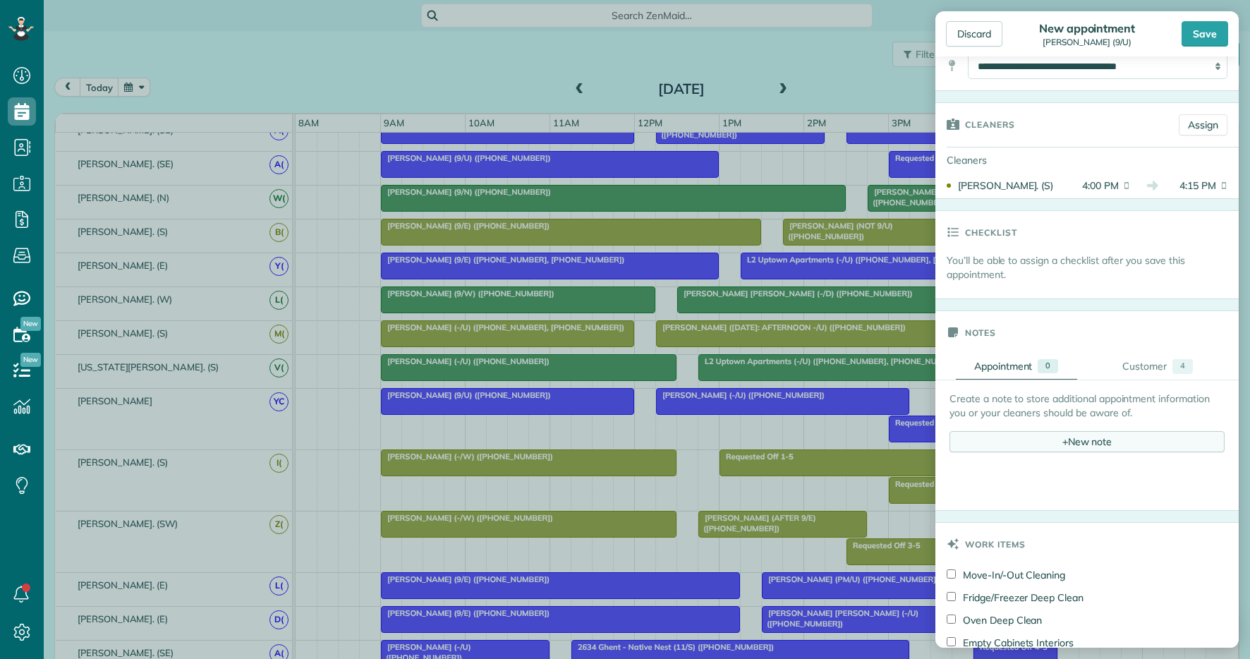
click at [1001, 448] on div "+ New note" at bounding box center [1086, 441] width 275 height 21
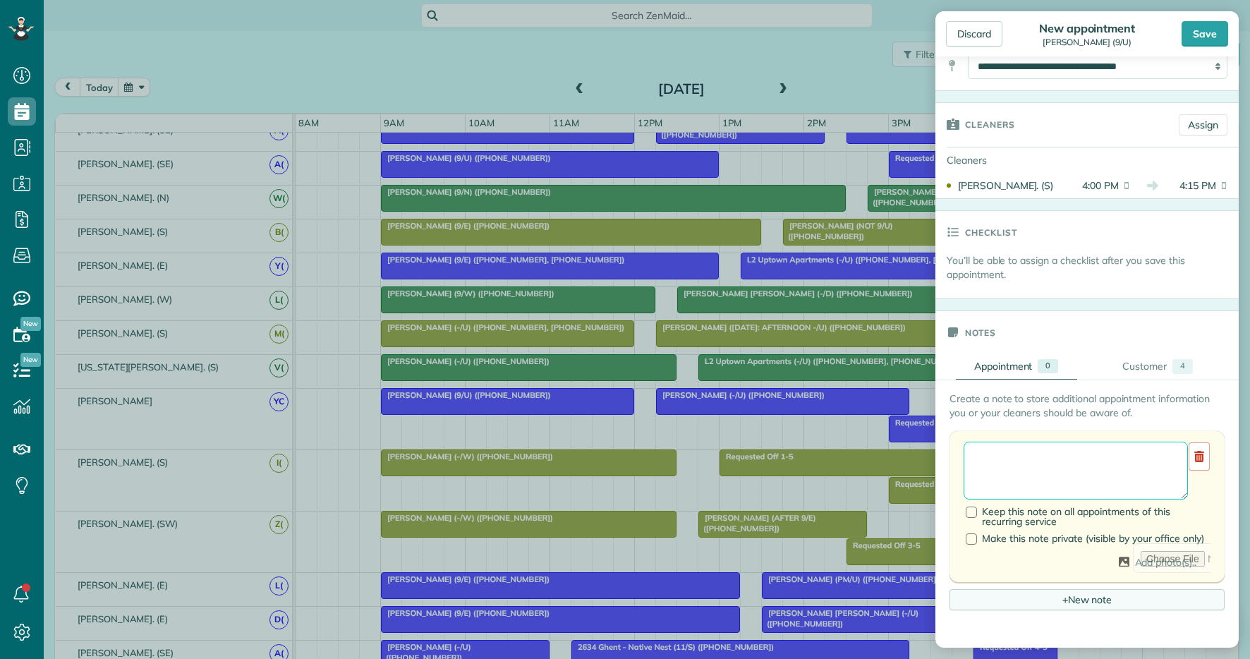
click at [995, 460] on textarea at bounding box center [1075, 470] width 224 height 58
paste textarea "**********"
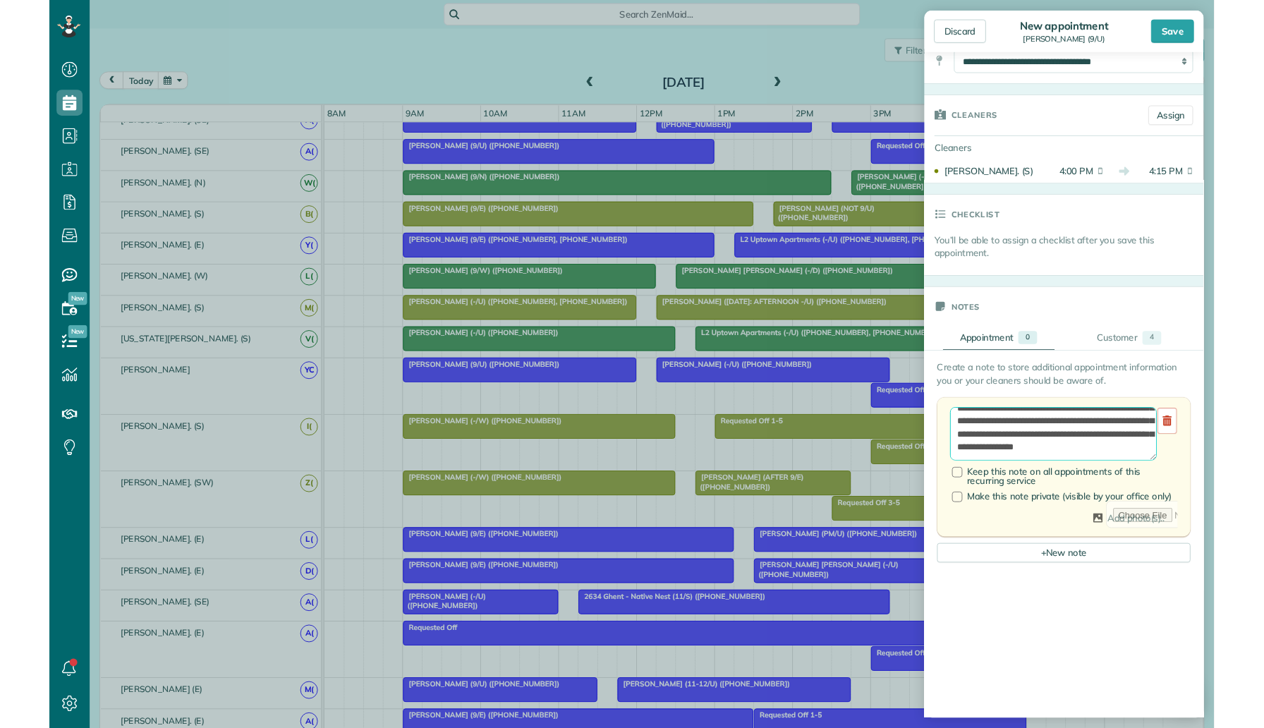
scroll to position [728, 44]
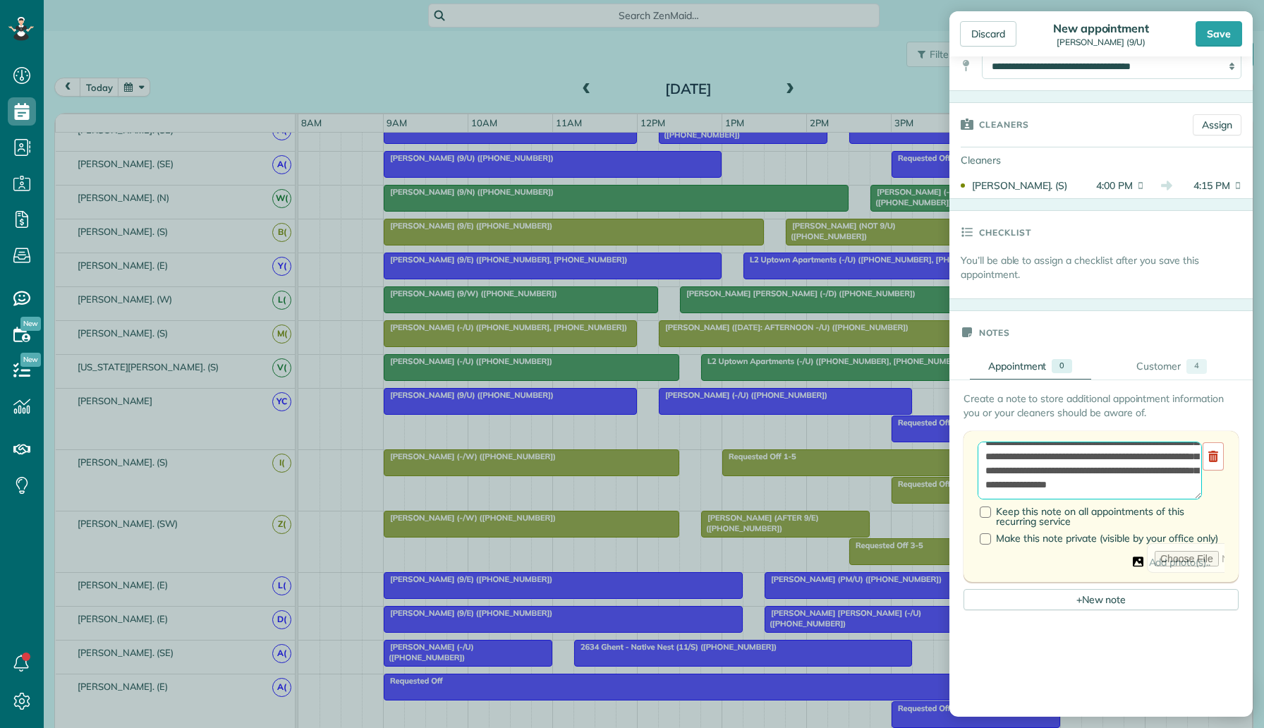
type textarea "**********"
click at [1140, 562] on div "Add photo(s).." at bounding box center [1100, 562] width 247 height 38
click at [1138, 563] on div "Add photo(s).." at bounding box center [1100, 562] width 247 height 38
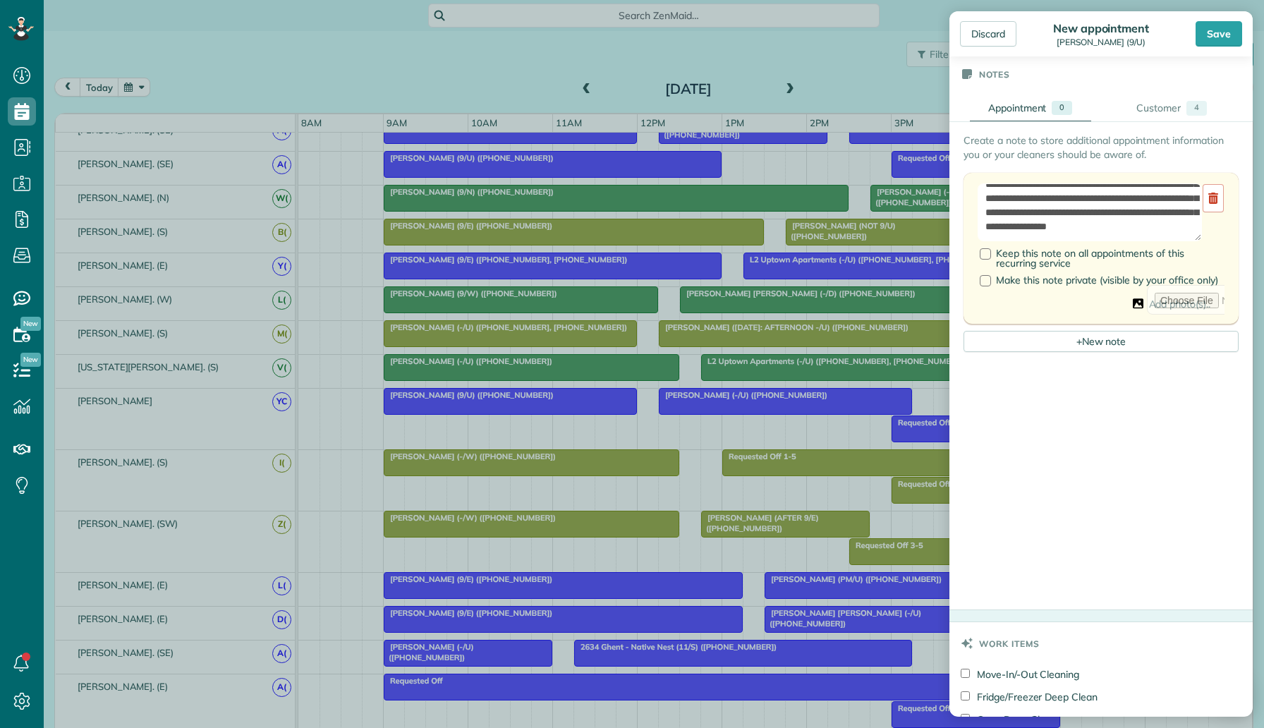
click at [1140, 303] on div "Add photo(s).." at bounding box center [1100, 304] width 247 height 38
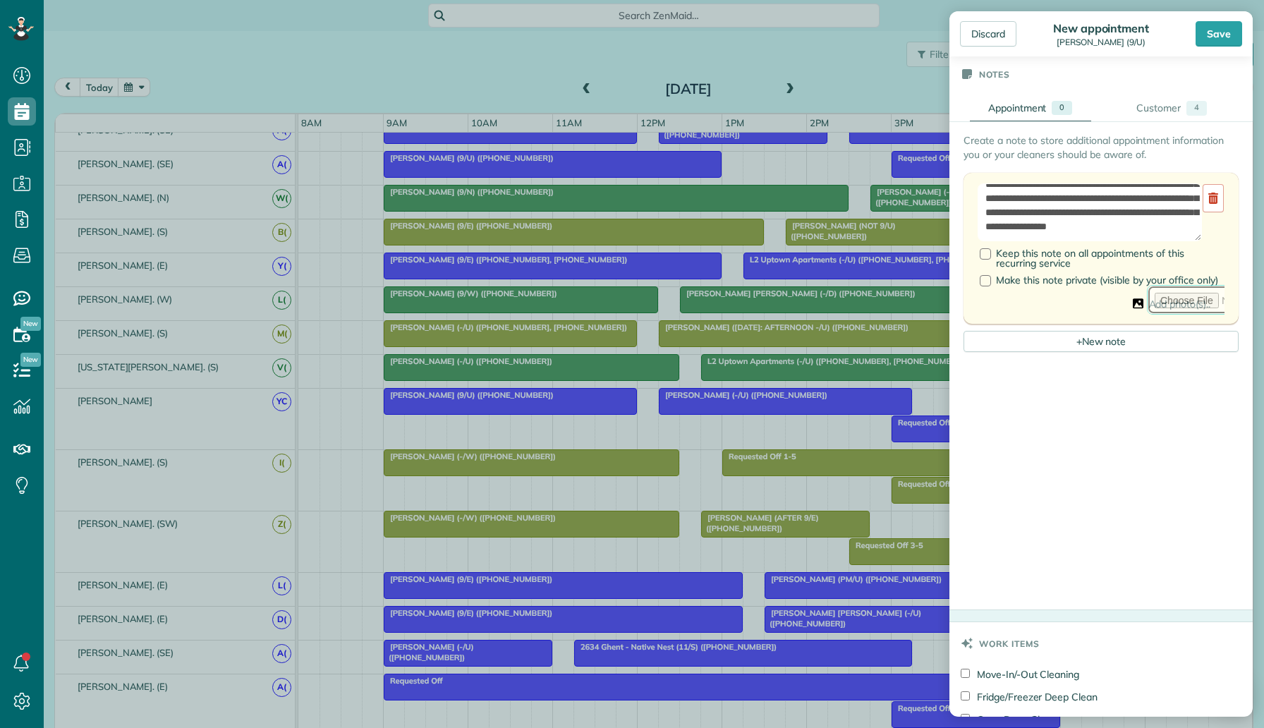
click at [1149, 298] on input "file" at bounding box center [1270, 300] width 247 height 30
type input "**********"
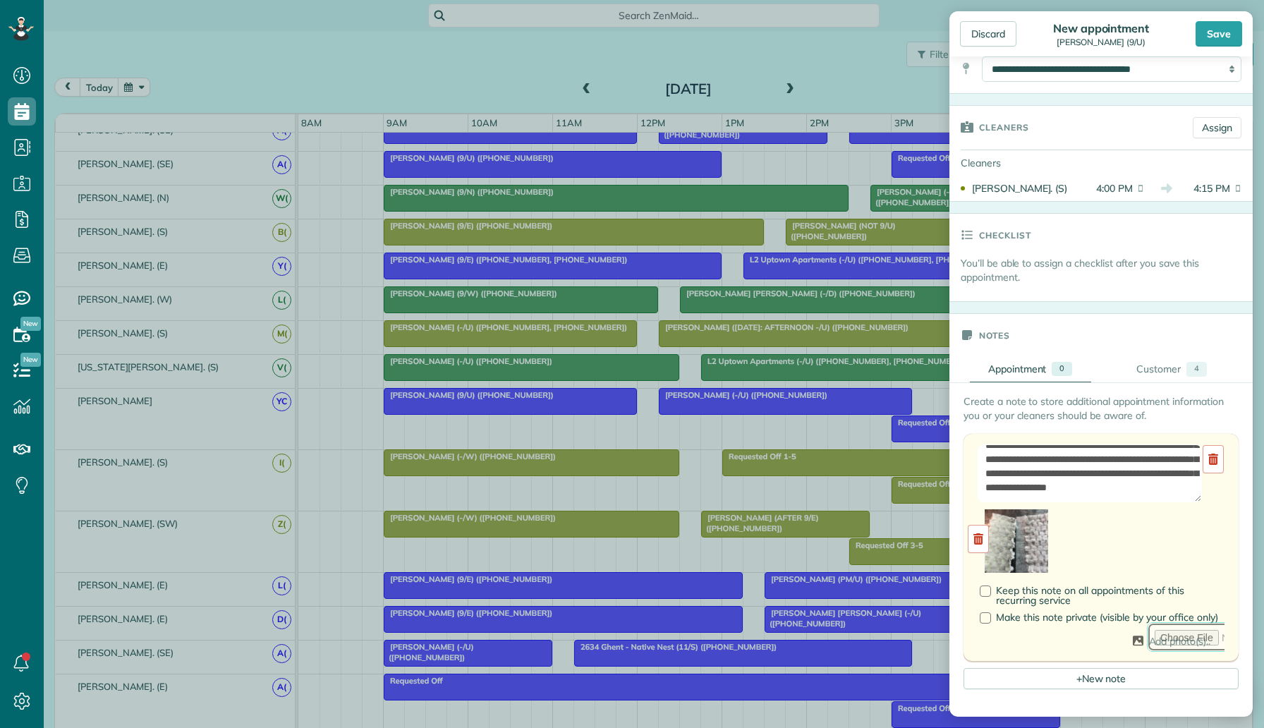
scroll to position [139, 0]
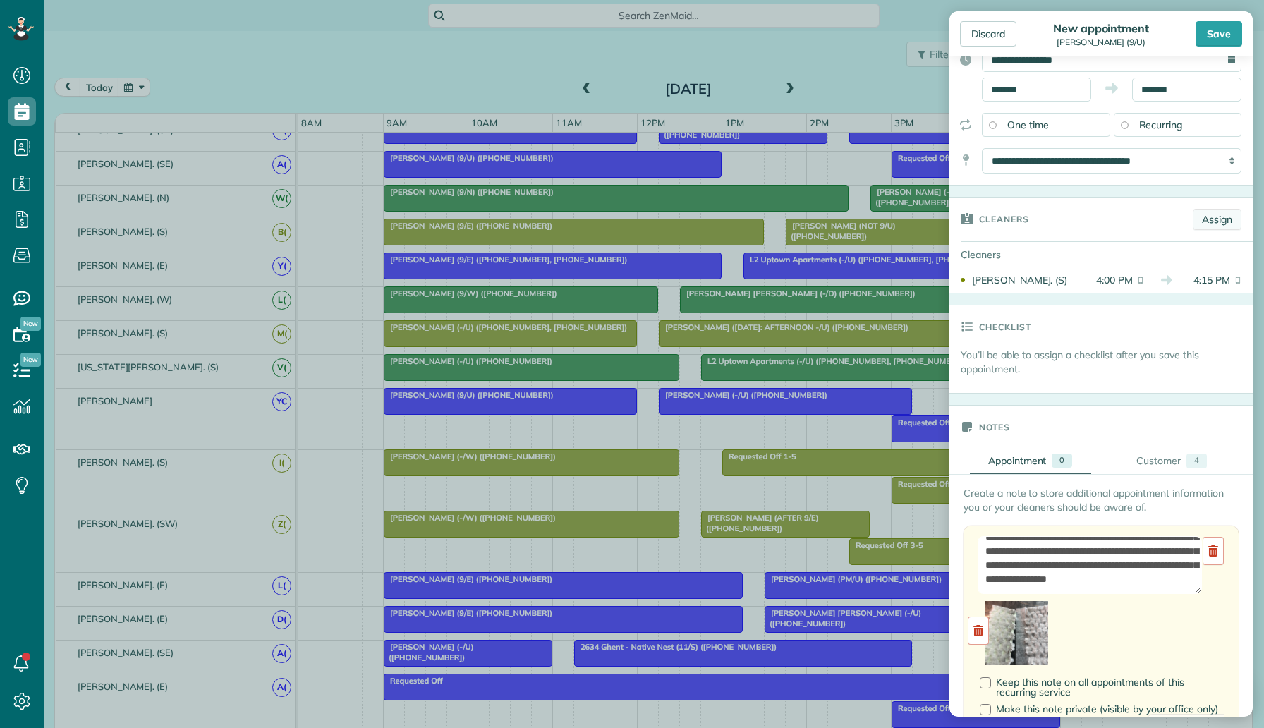
click at [1220, 214] on link "Assign" at bounding box center [1216, 219] width 49 height 21
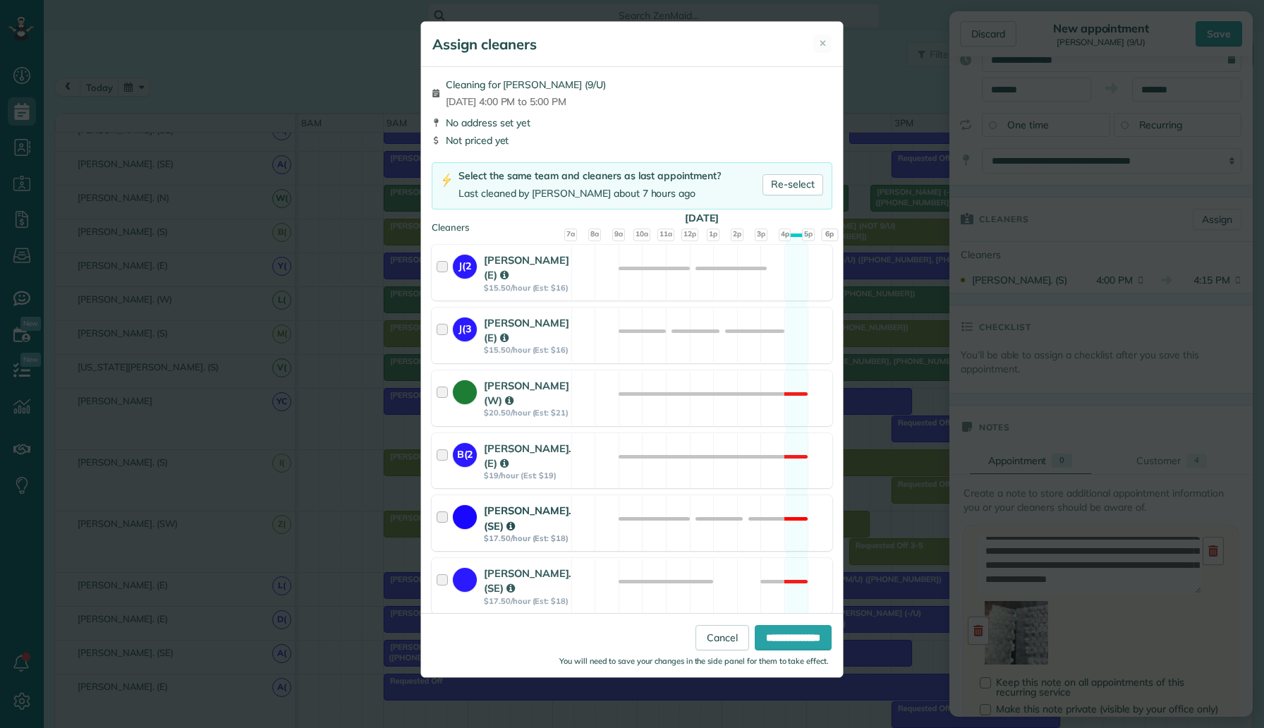
scroll to position [373, 0]
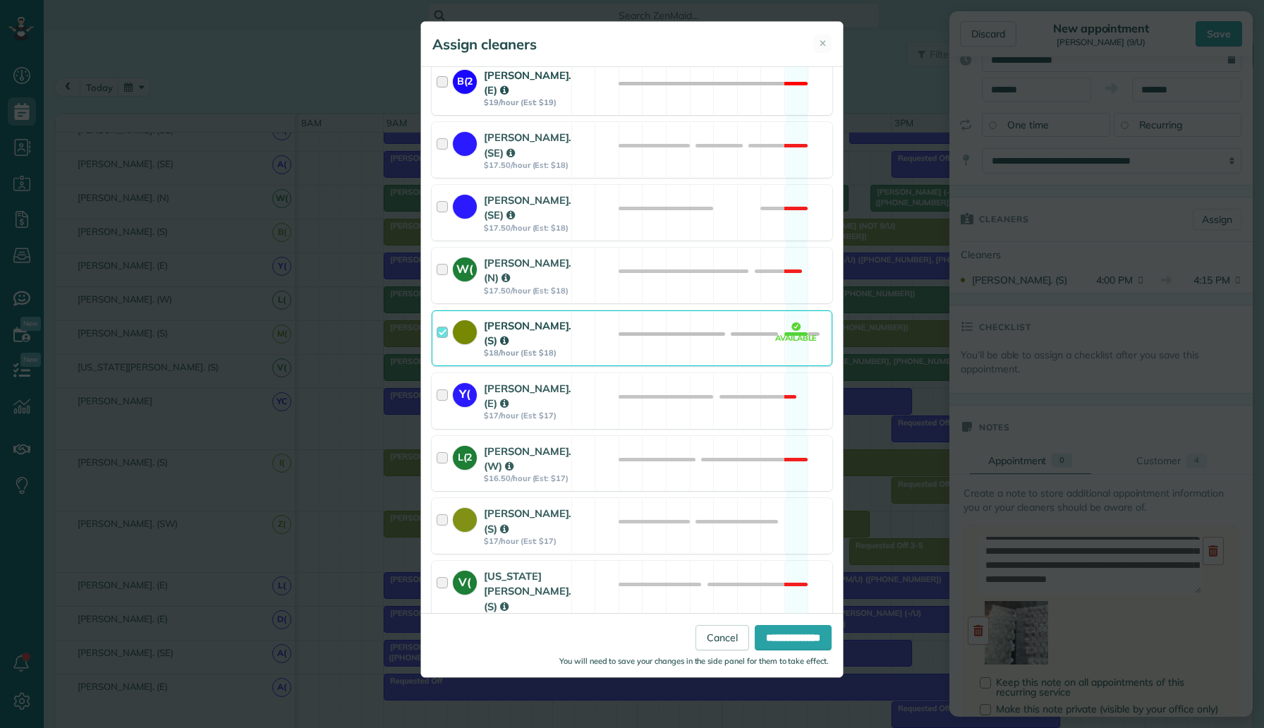
click at [626, 97] on div "B(2 Brenda Vazquez. (E) $19/hour (Est: $19) Not available" at bounding box center [632, 88] width 401 height 56
click at [788, 645] on input "**********" at bounding box center [793, 637] width 77 height 25
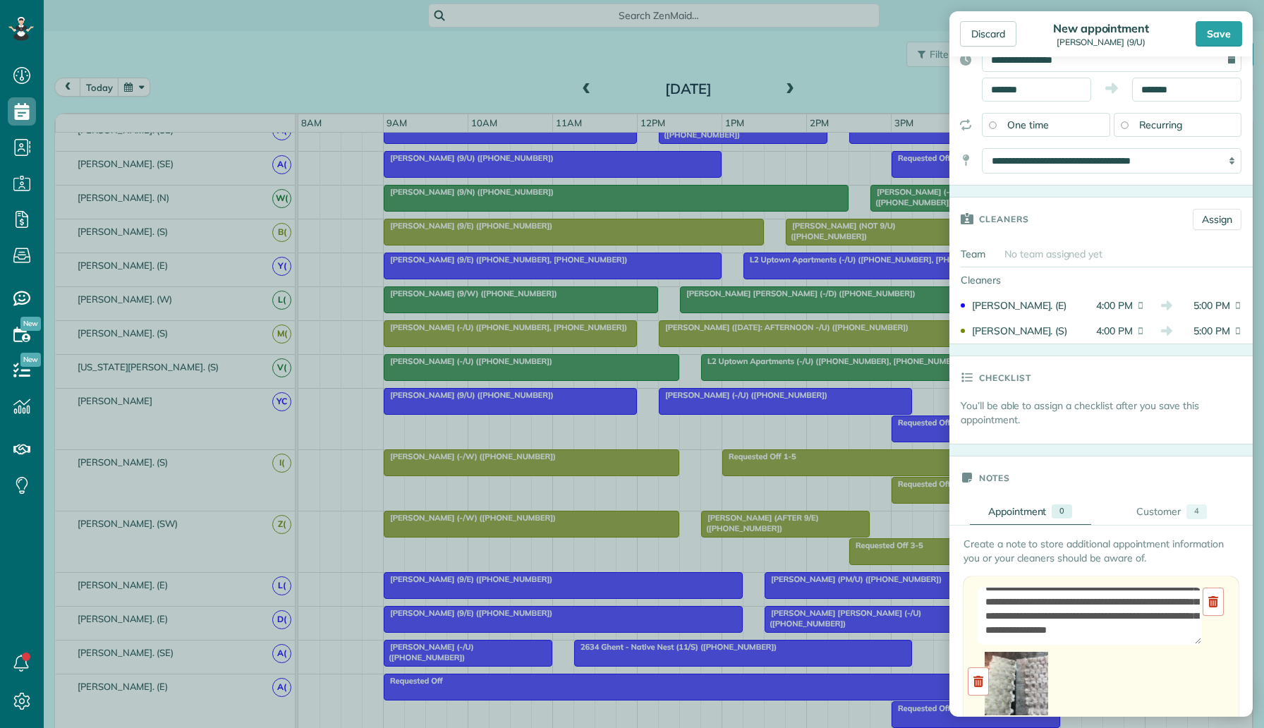
scroll to position [0, 0]
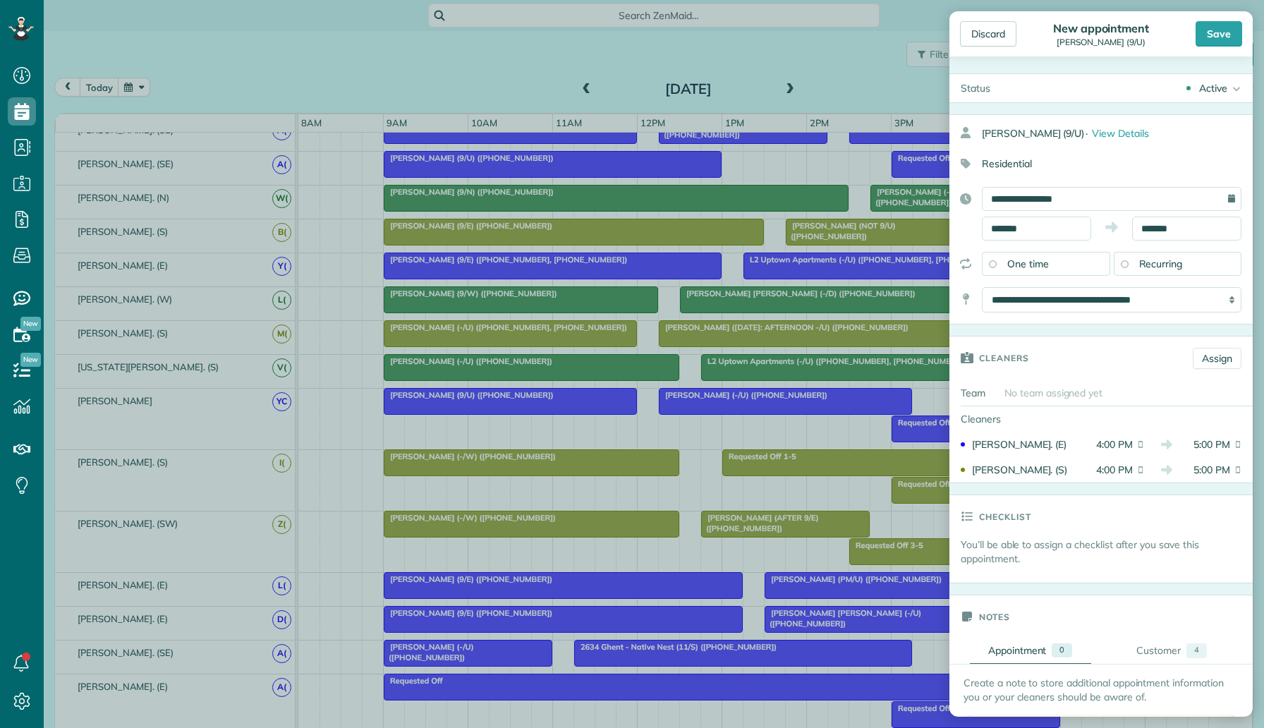
click at [1200, 87] on div "Active" at bounding box center [1213, 88] width 28 height 14
click at [1197, 279] on div "Supervisor Check" at bounding box center [1194, 278] width 78 height 10
click at [1223, 33] on div "Save" at bounding box center [1218, 33] width 47 height 25
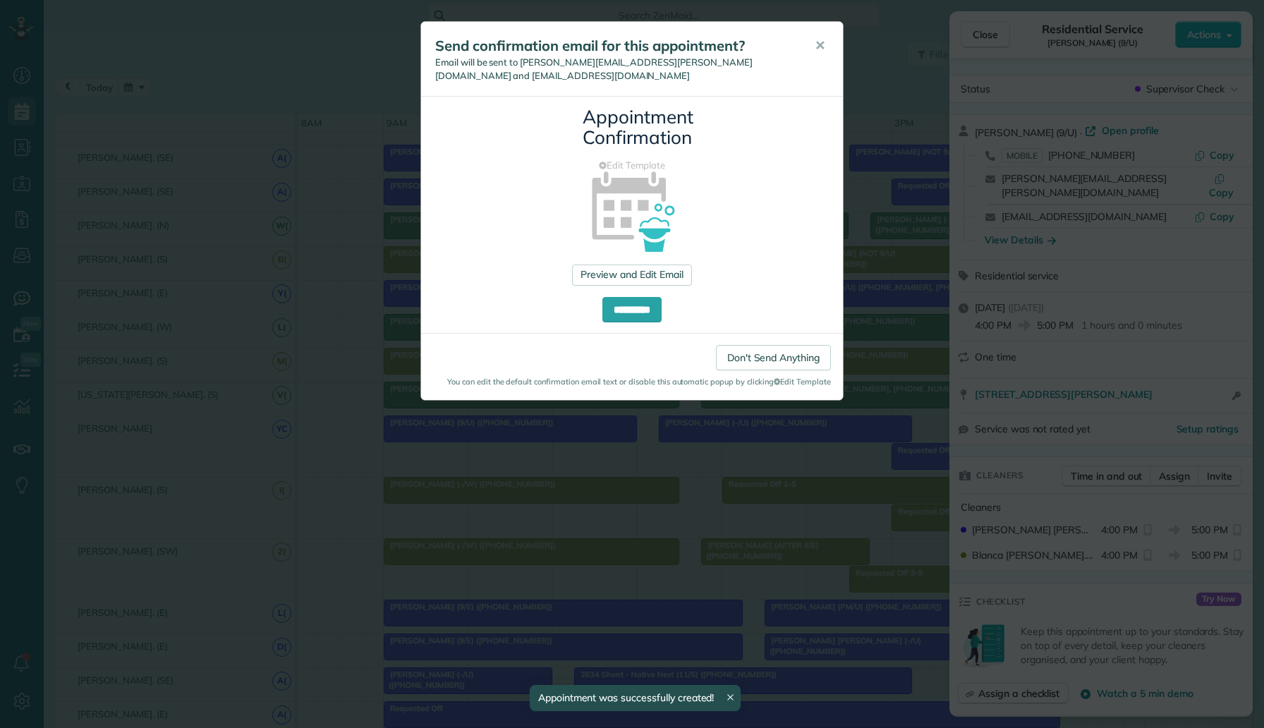
scroll to position [286, 0]
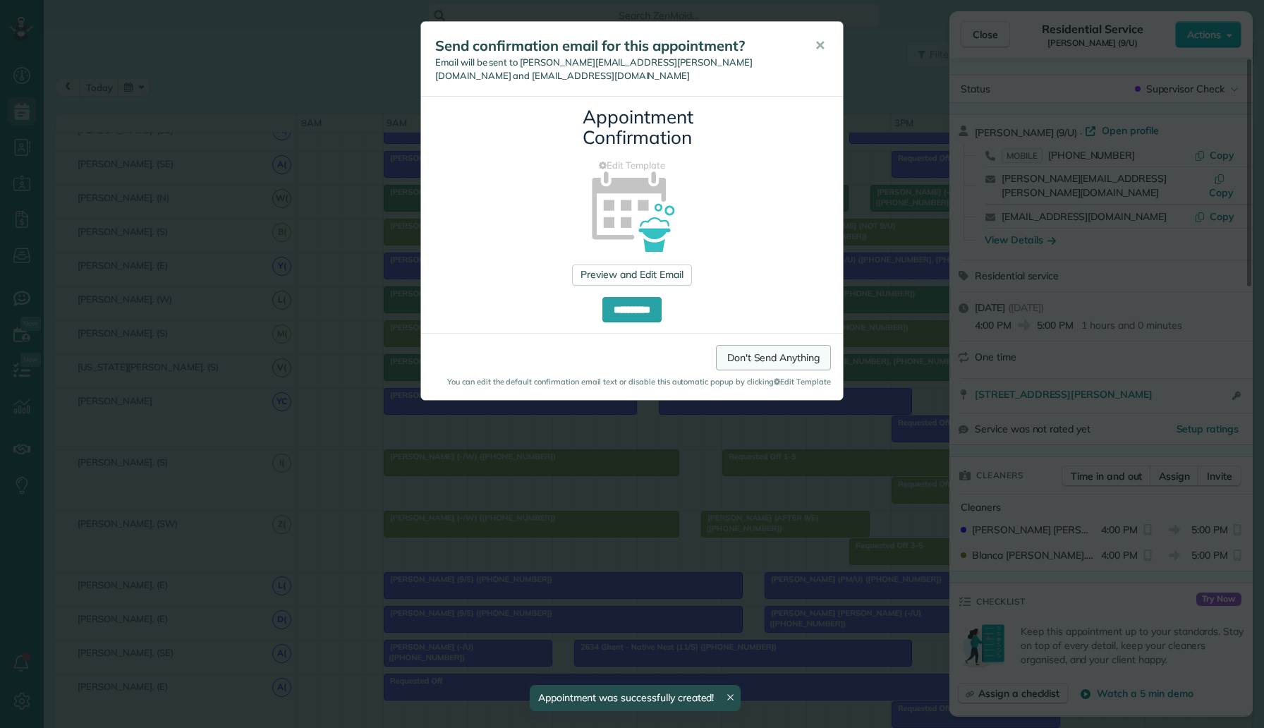
click at [762, 345] on link "Don't Send Anything" at bounding box center [773, 357] width 115 height 25
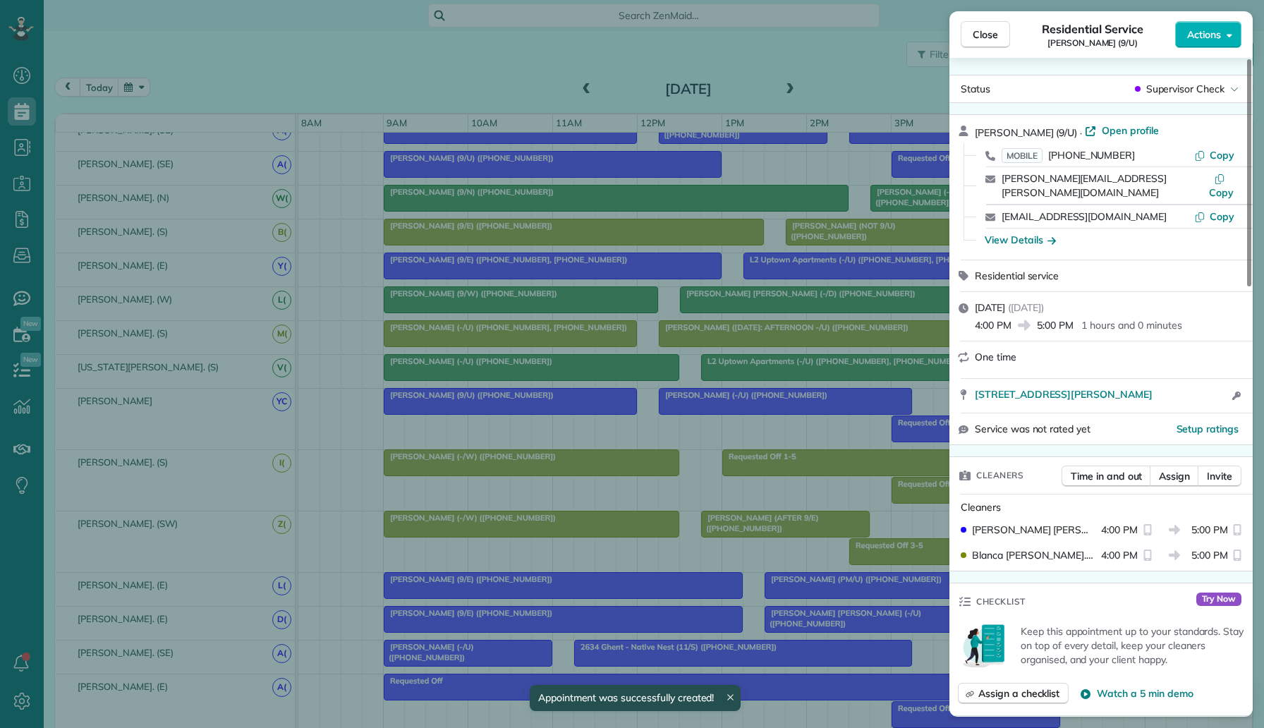
click at [762, 336] on div "Close Residential Service Allie Berry (9/U) Actions Status Supervisor Check All…" at bounding box center [632, 364] width 1264 height 728
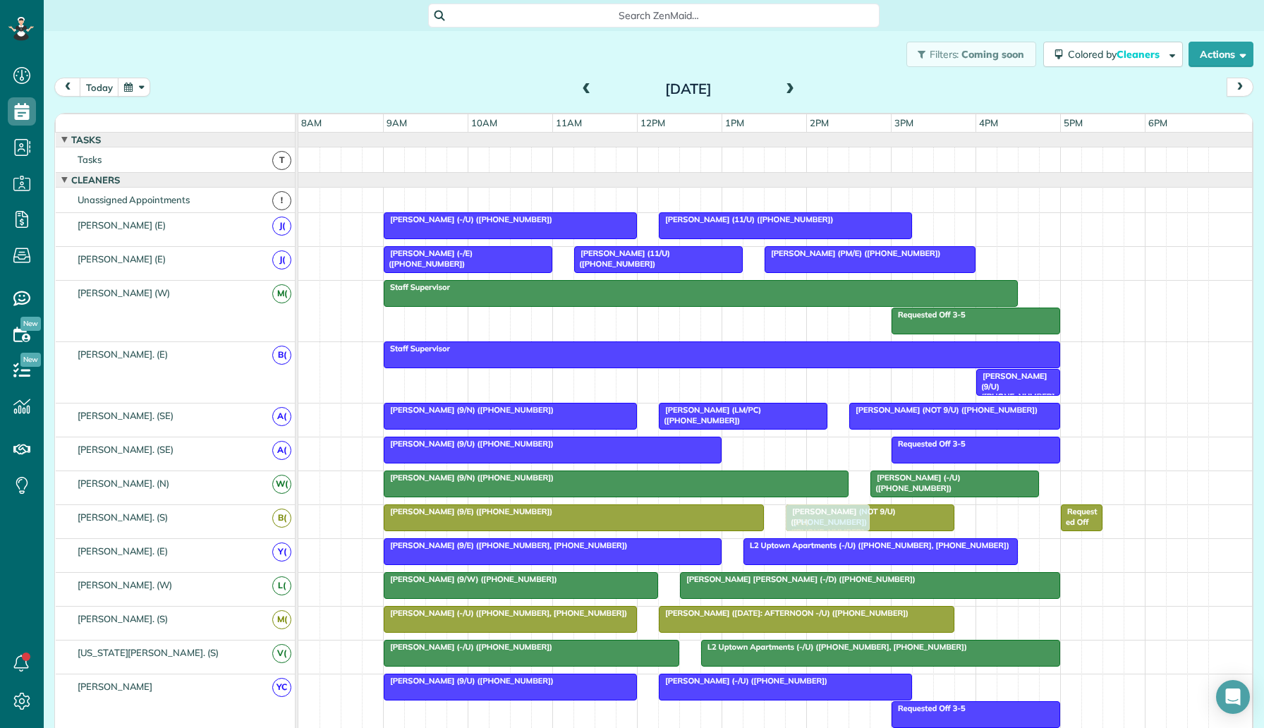
drag, startPoint x: 990, startPoint y: 520, endPoint x: 792, endPoint y: 514, distance: 198.2
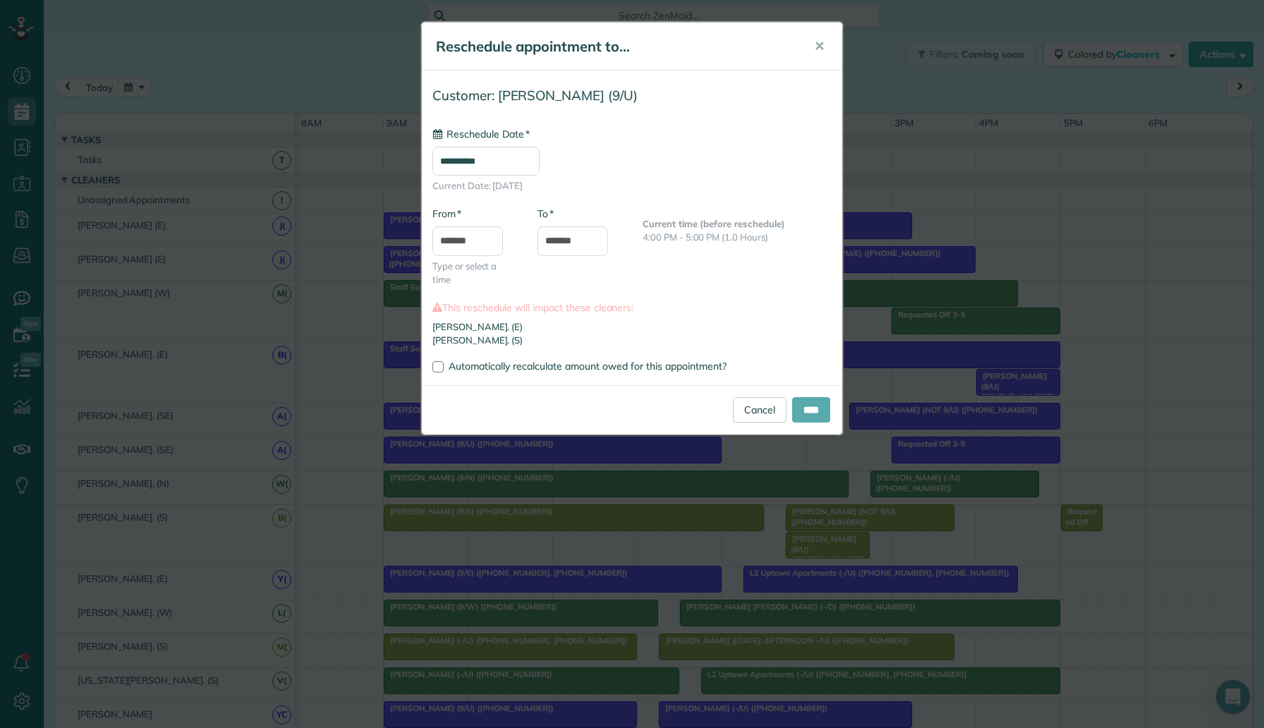
type input "**********"
click at [811, 410] on input "****" at bounding box center [811, 409] width 38 height 25
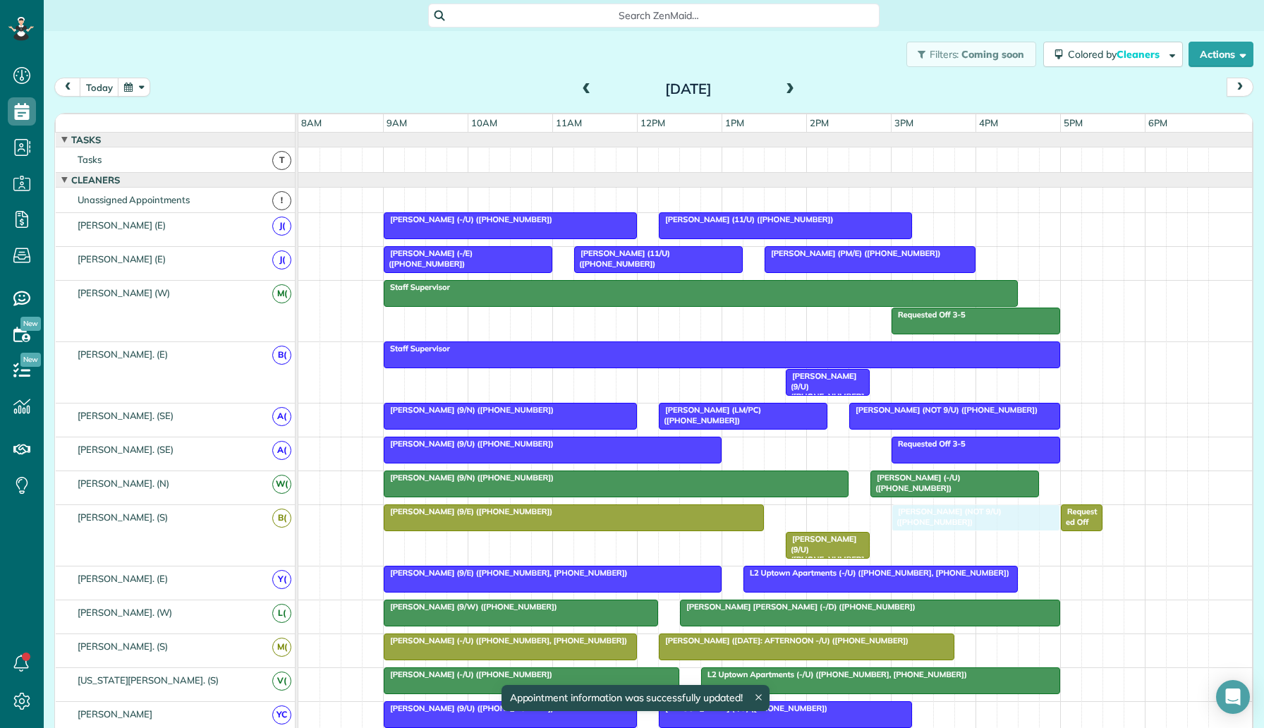
drag, startPoint x: 895, startPoint y: 525, endPoint x: 990, endPoint y: 523, distance: 95.2
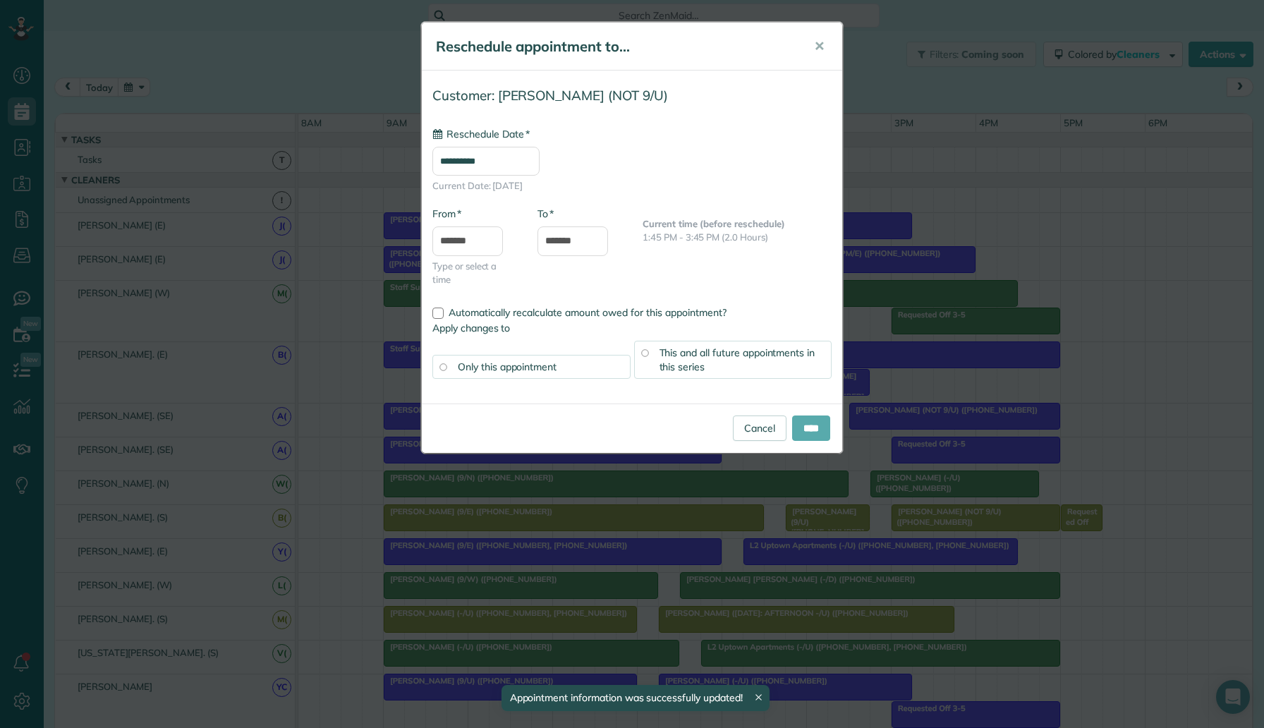
type input "**********"
click at [819, 431] on input "****" at bounding box center [811, 427] width 38 height 25
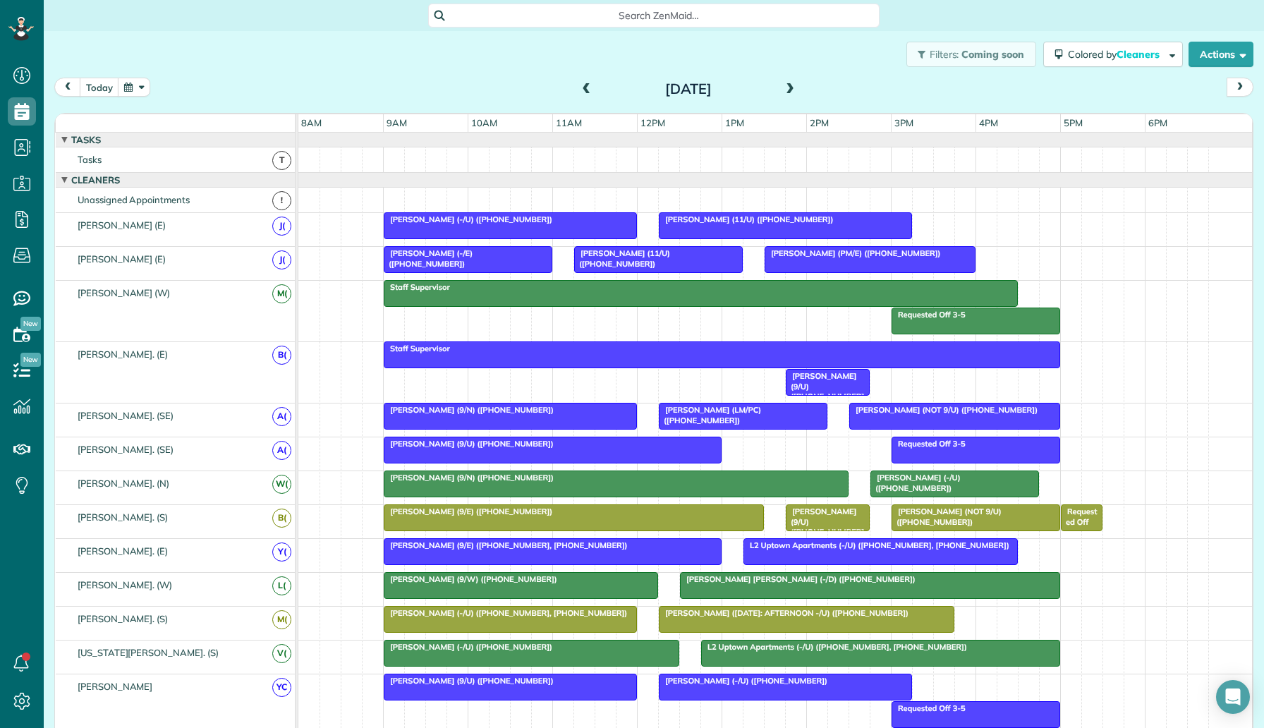
click at [634, 525] on div at bounding box center [573, 517] width 379 height 25
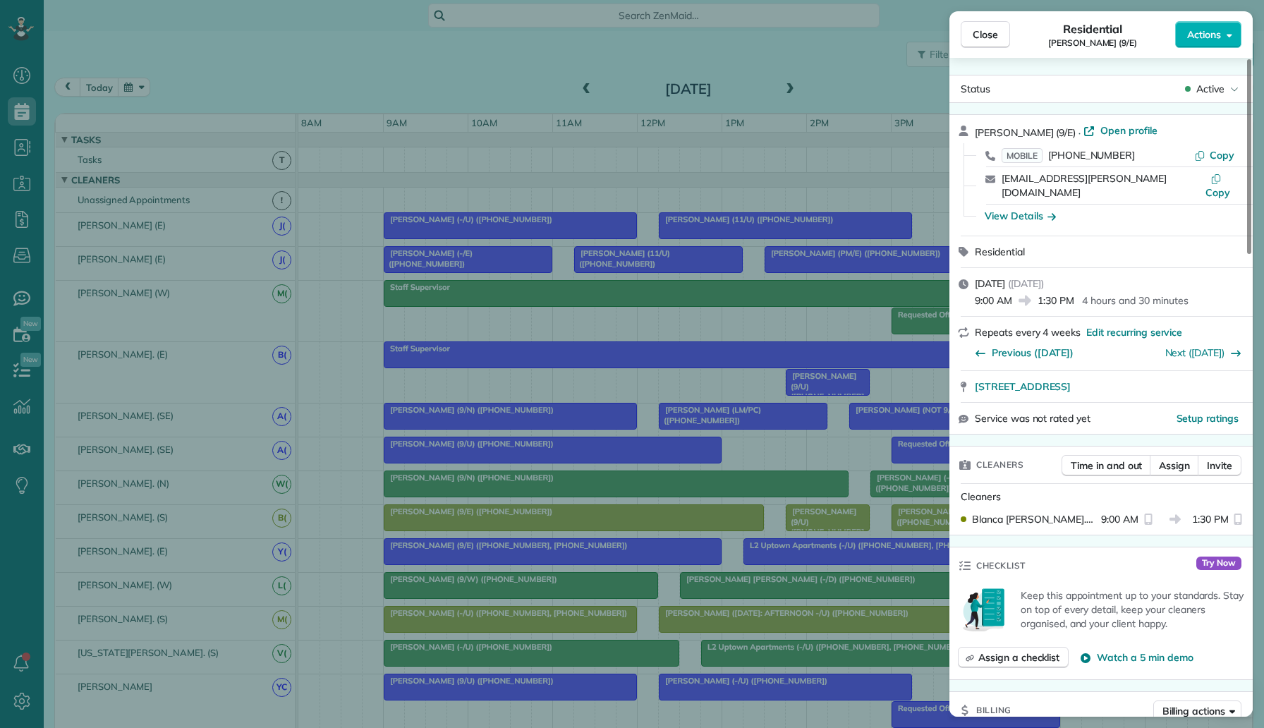
click at [616, 573] on div "Close Residential Alyssa Moore (9/E) Actions Status Active Alyssa Moore (9/E) ·…" at bounding box center [632, 364] width 1264 height 728
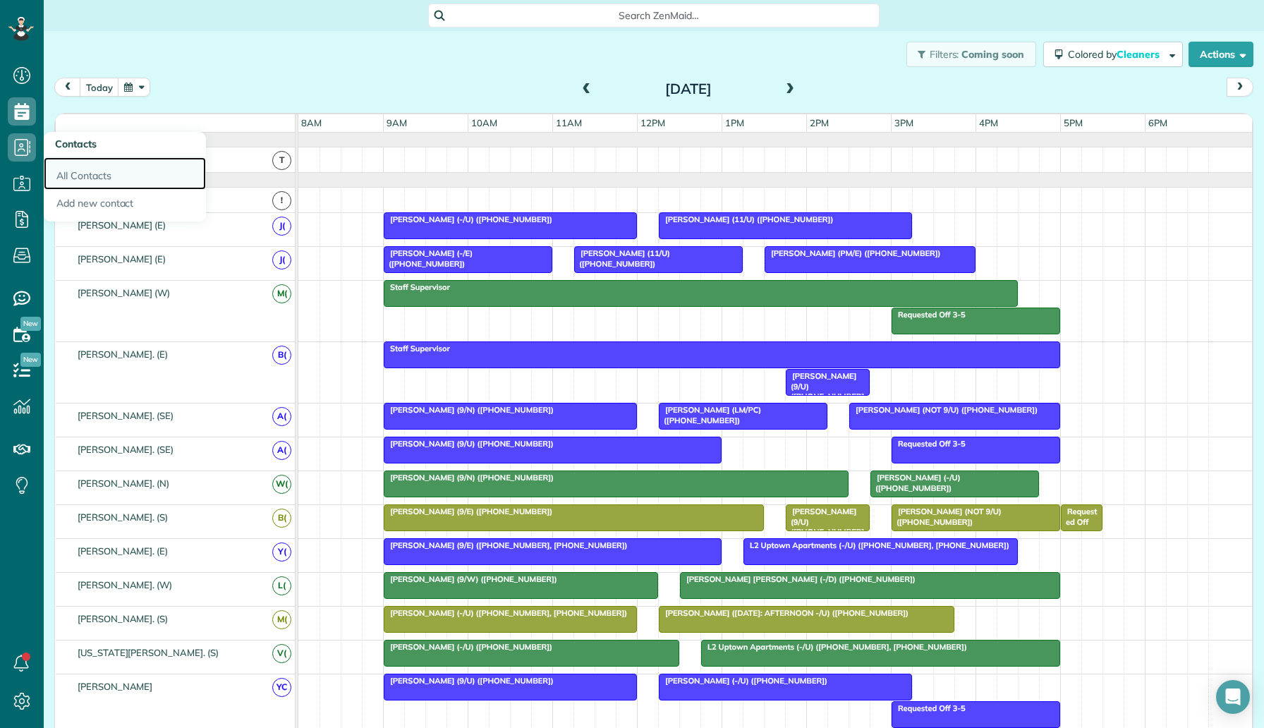
click at [120, 181] on link "All Contacts" at bounding box center [125, 173] width 162 height 32
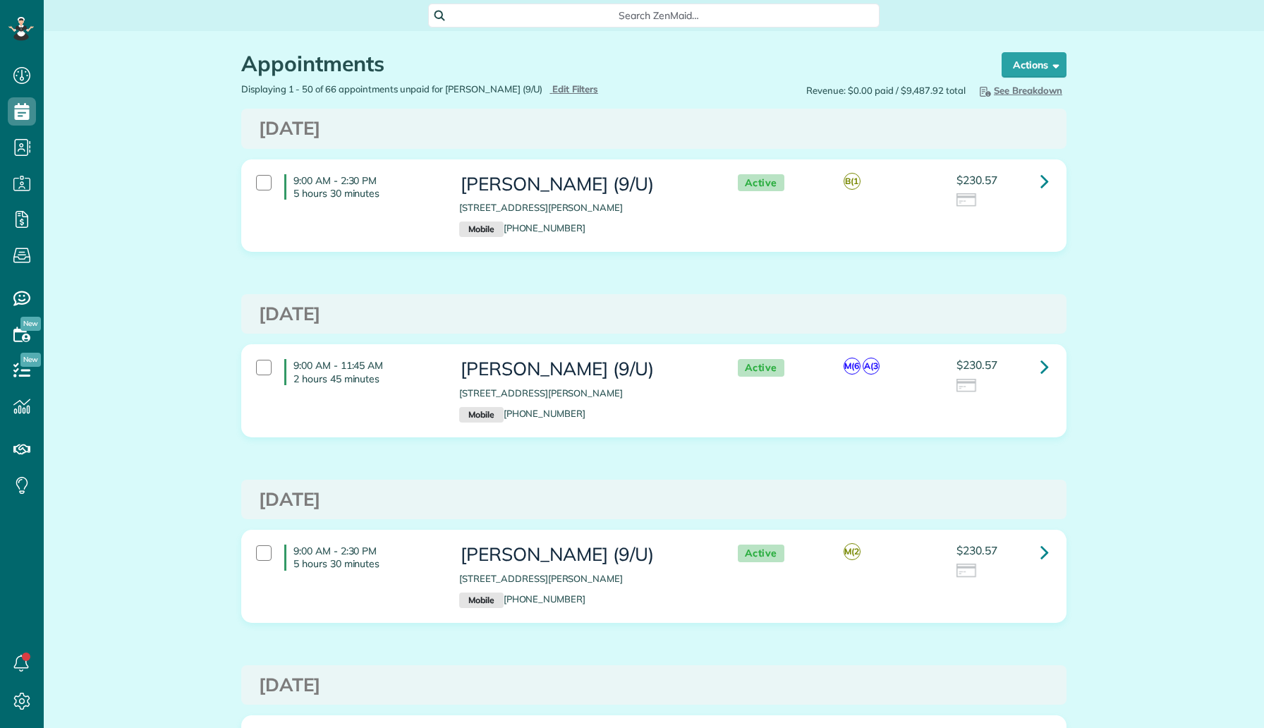
scroll to position [6, 6]
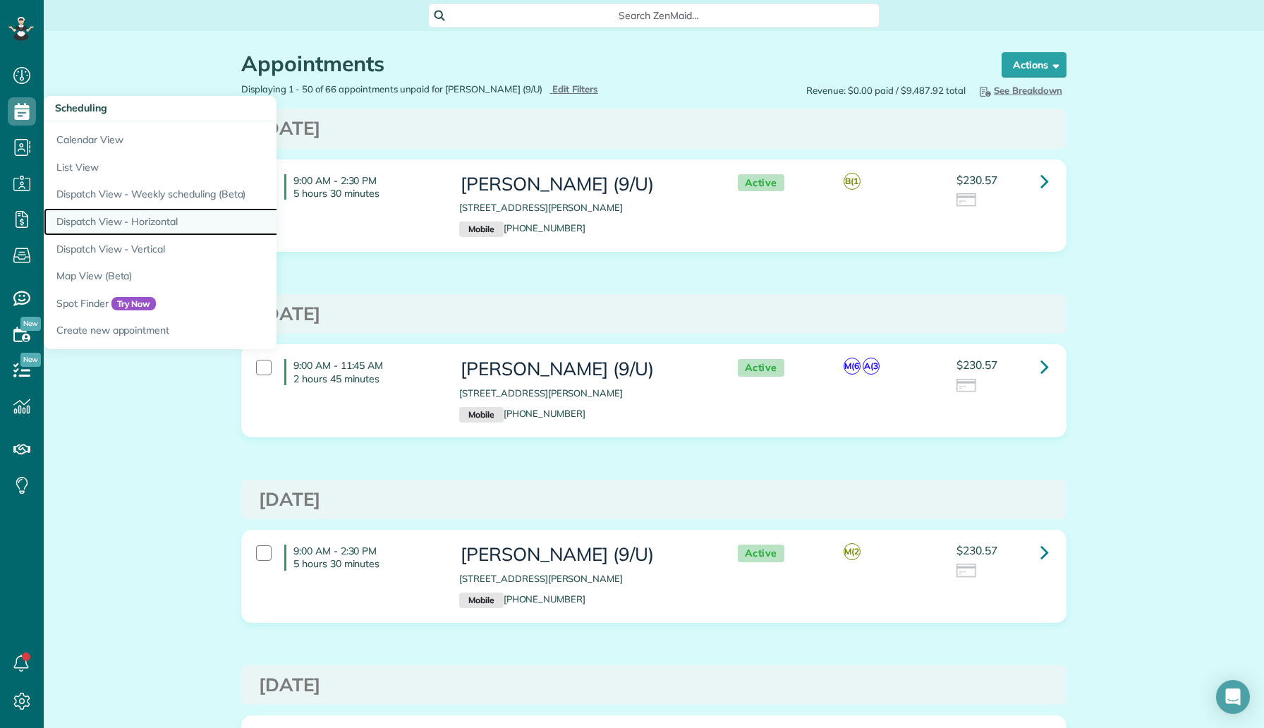
click at [171, 224] on link "Dispatch View - Horizontal" at bounding box center [220, 222] width 353 height 28
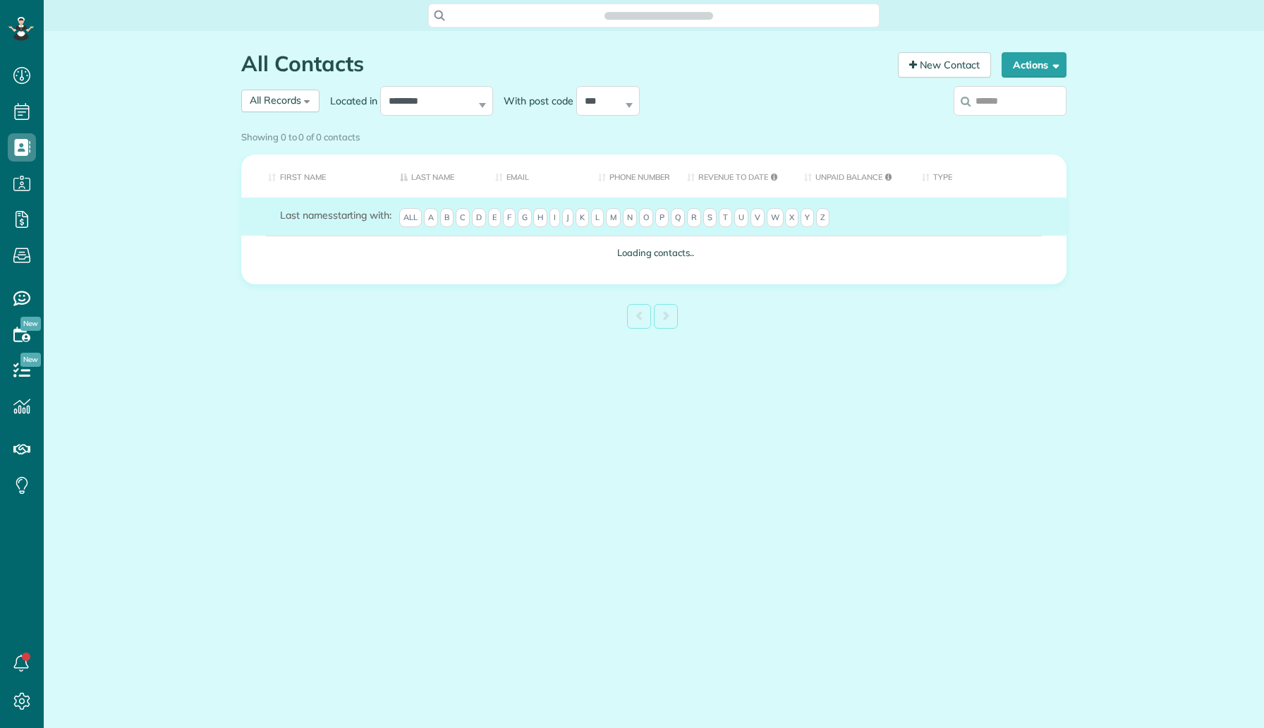
scroll to position [6, 6]
click at [987, 104] on input "search" at bounding box center [1009, 101] width 113 height 30
click at [983, 125] on div "Showing 0 to 0 of 0 contacts" at bounding box center [654, 137] width 846 height 25
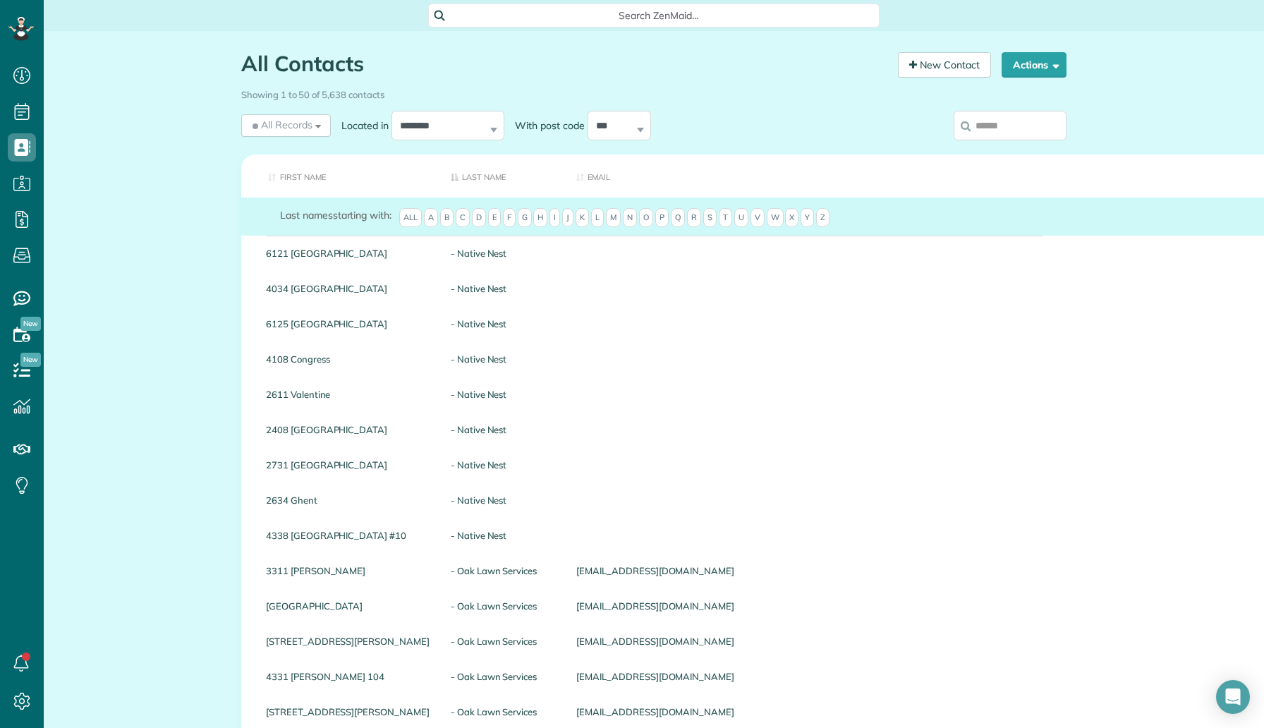
click at [985, 126] on input "search" at bounding box center [1009, 126] width 113 height 30
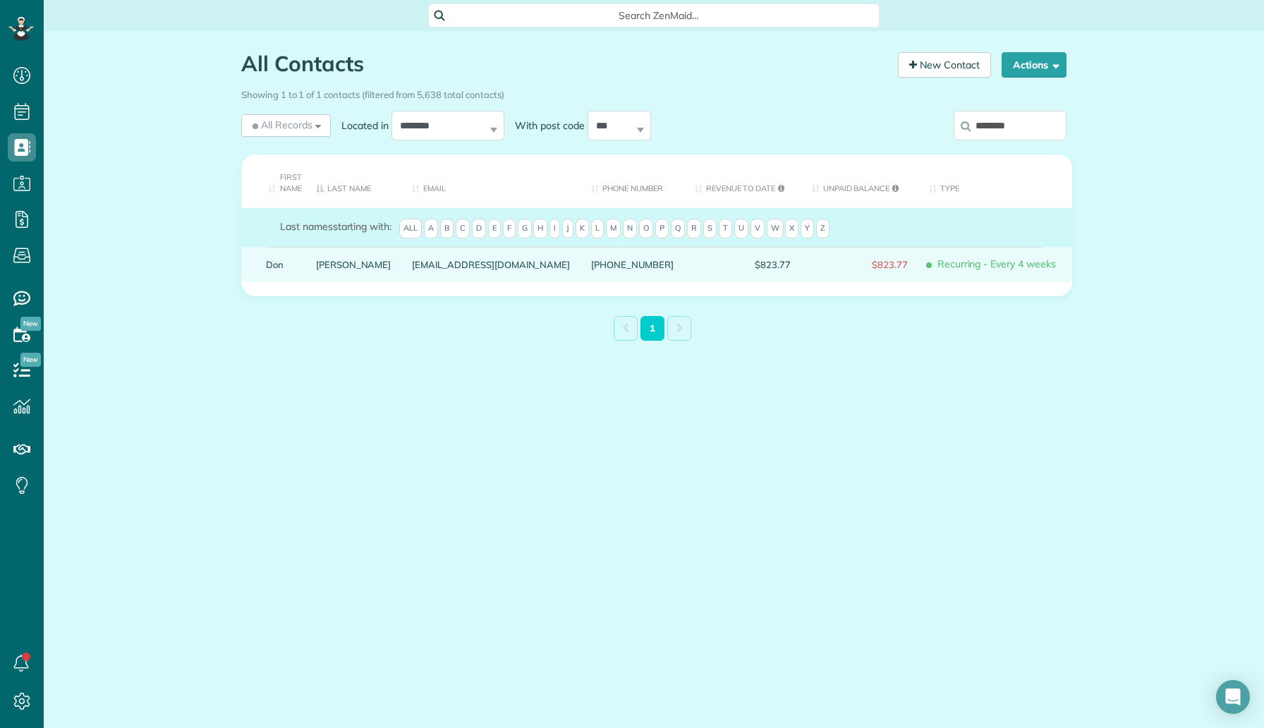
type input "********"
click at [332, 263] on link "[PERSON_NAME]" at bounding box center [353, 265] width 75 height 10
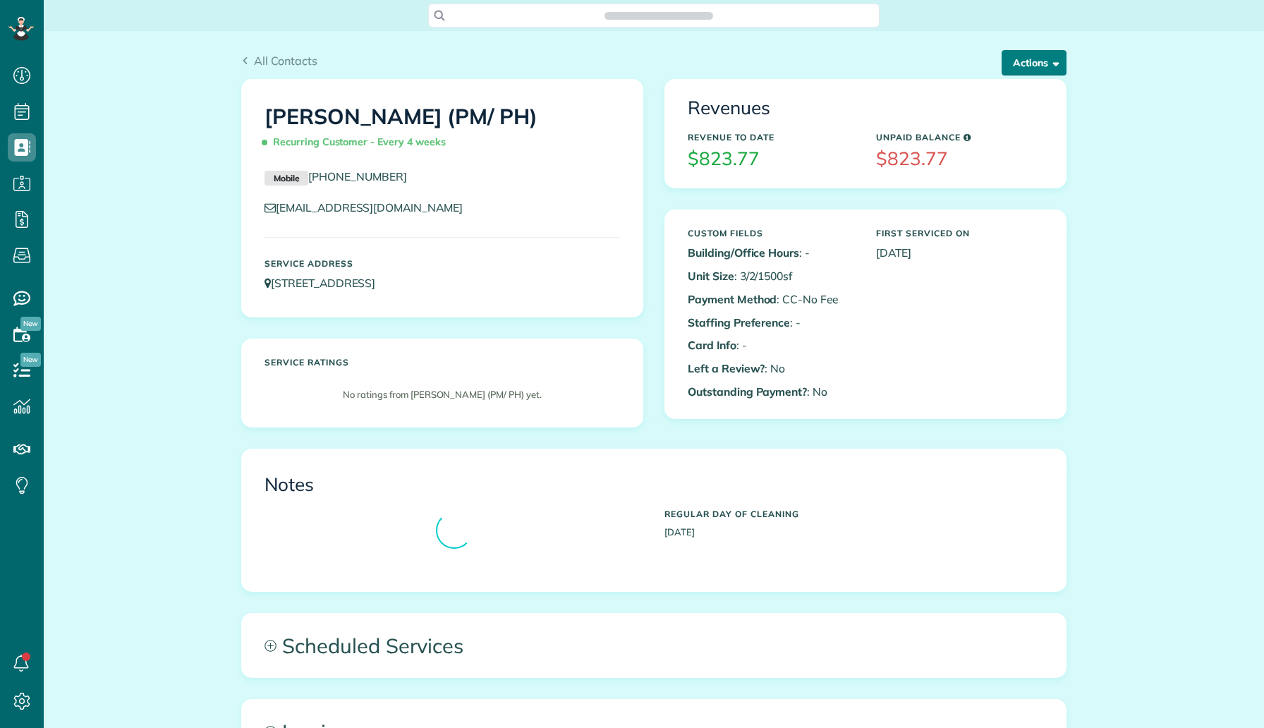
scroll to position [6, 6]
click at [1033, 66] on button "Actions" at bounding box center [1033, 62] width 65 height 25
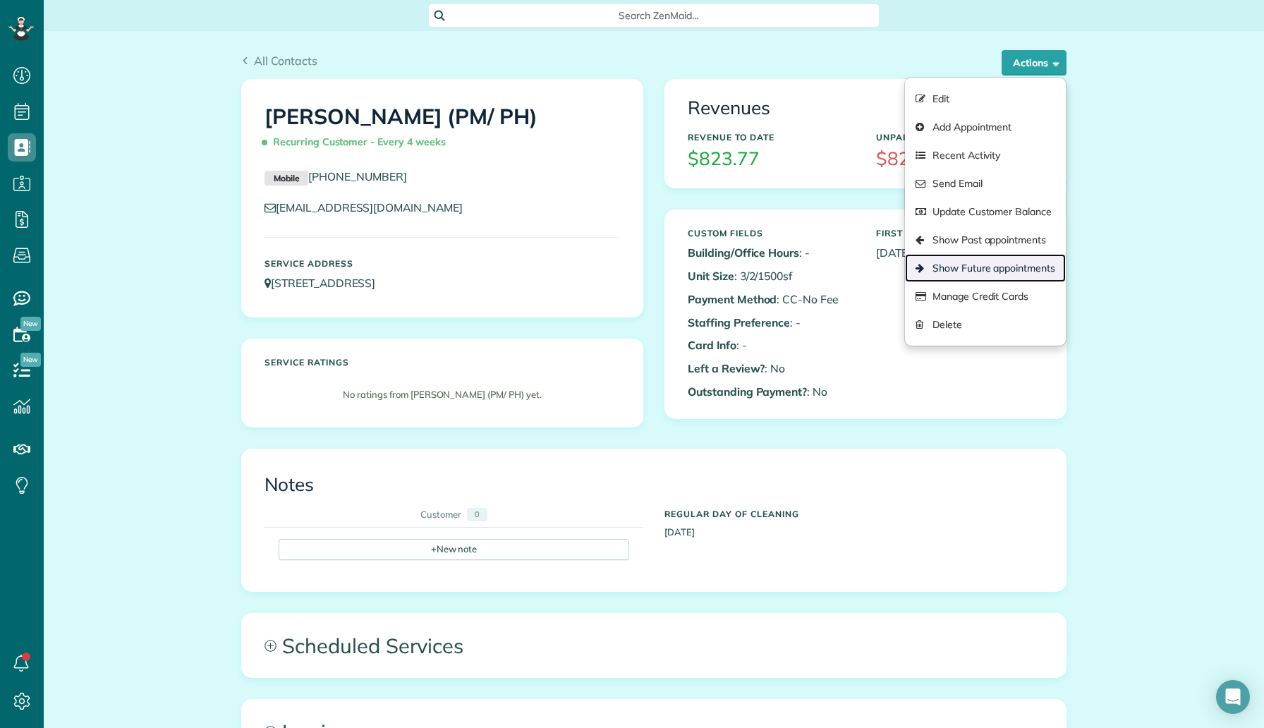
click at [987, 259] on link "Show Future appointments" at bounding box center [985, 268] width 161 height 28
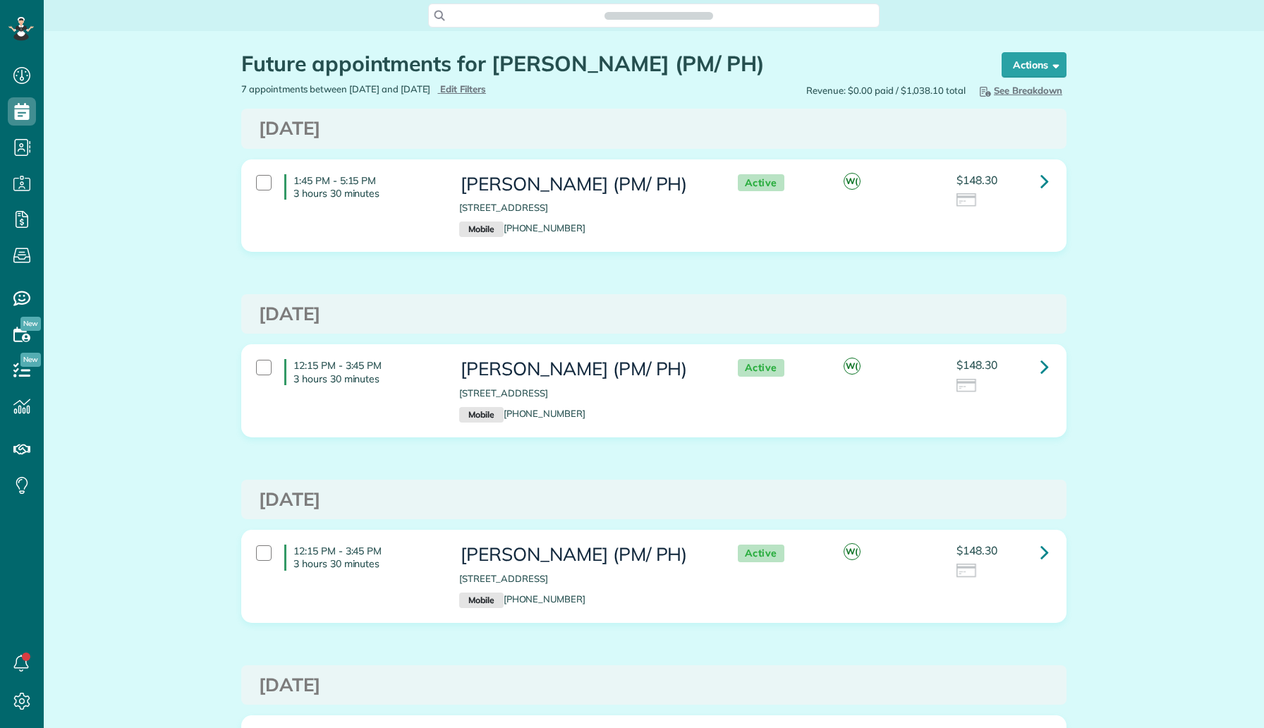
scroll to position [6, 6]
click at [1047, 176] on icon at bounding box center [1044, 181] width 8 height 25
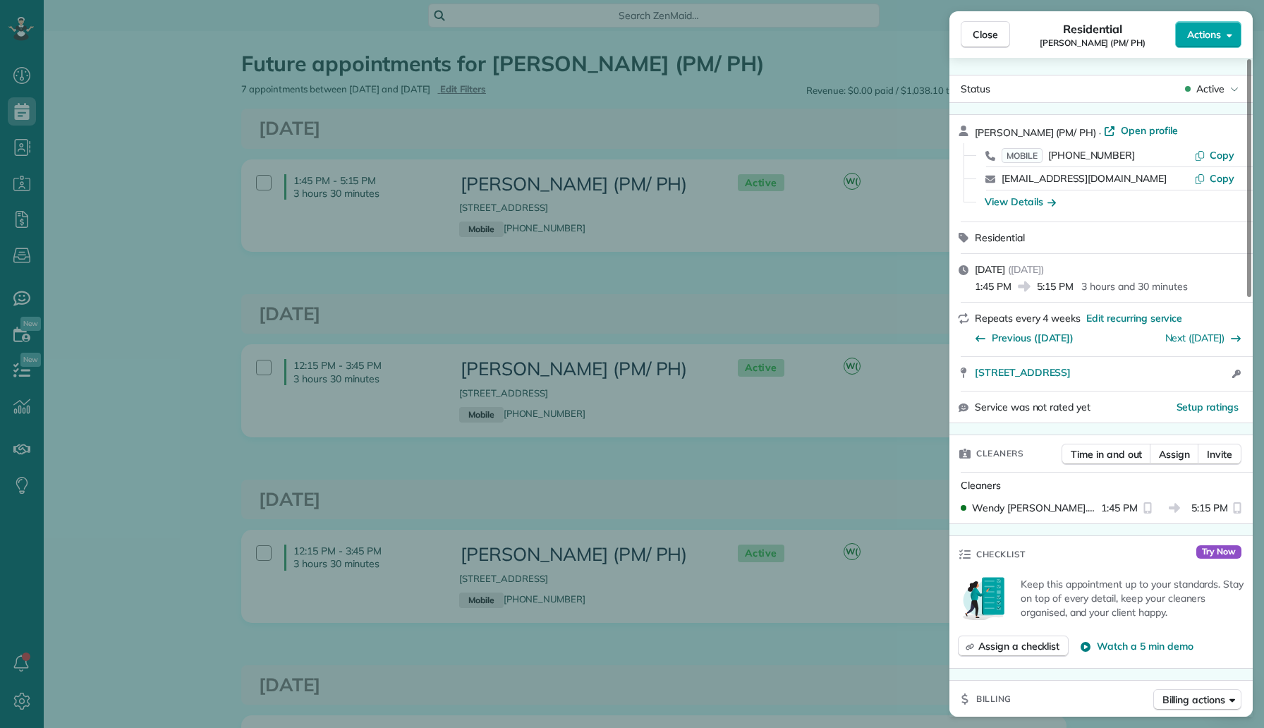
click at [1212, 23] on button "Actions" at bounding box center [1208, 34] width 66 height 27
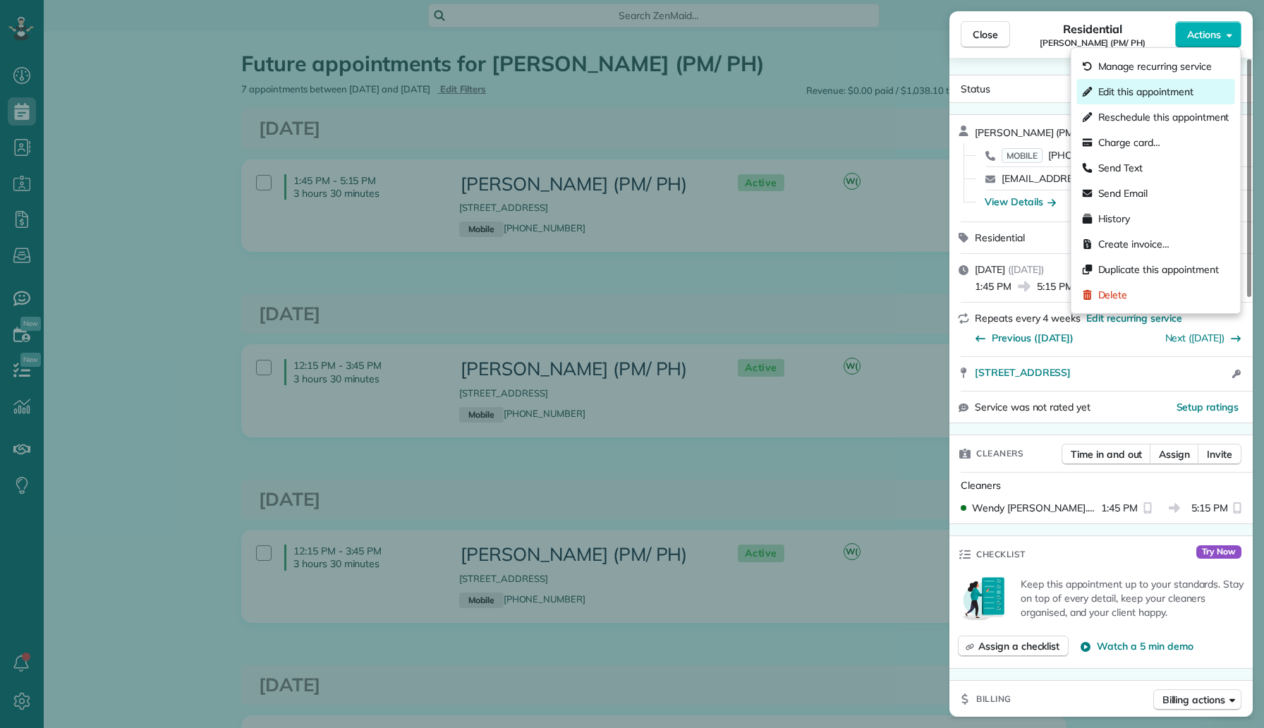
click at [1161, 95] on span "Edit this appointment" at bounding box center [1145, 92] width 95 height 14
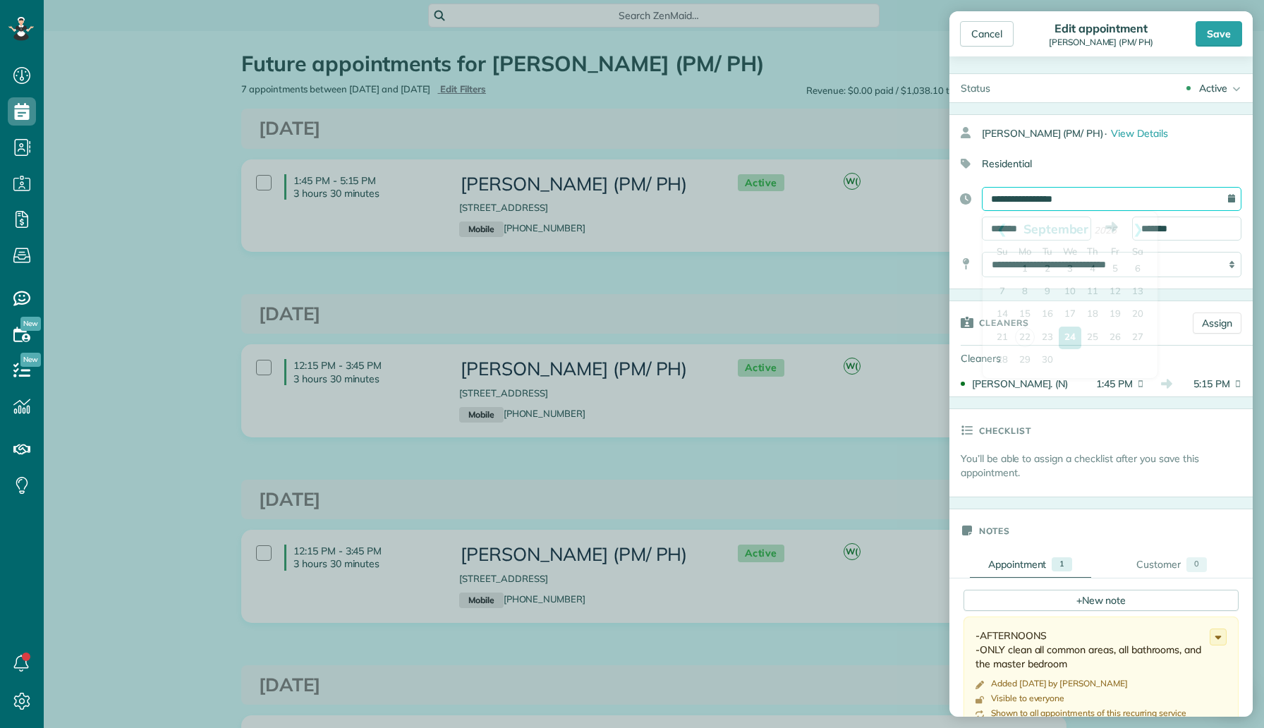
click at [1116, 199] on input "**********" at bounding box center [1112, 199] width 260 height 24
click at [1139, 228] on link "Next" at bounding box center [1137, 229] width 39 height 35
click at [1075, 264] on link "1" at bounding box center [1069, 269] width 23 height 23
type input "**********"
click at [1217, 36] on div "Save" at bounding box center [1218, 33] width 47 height 25
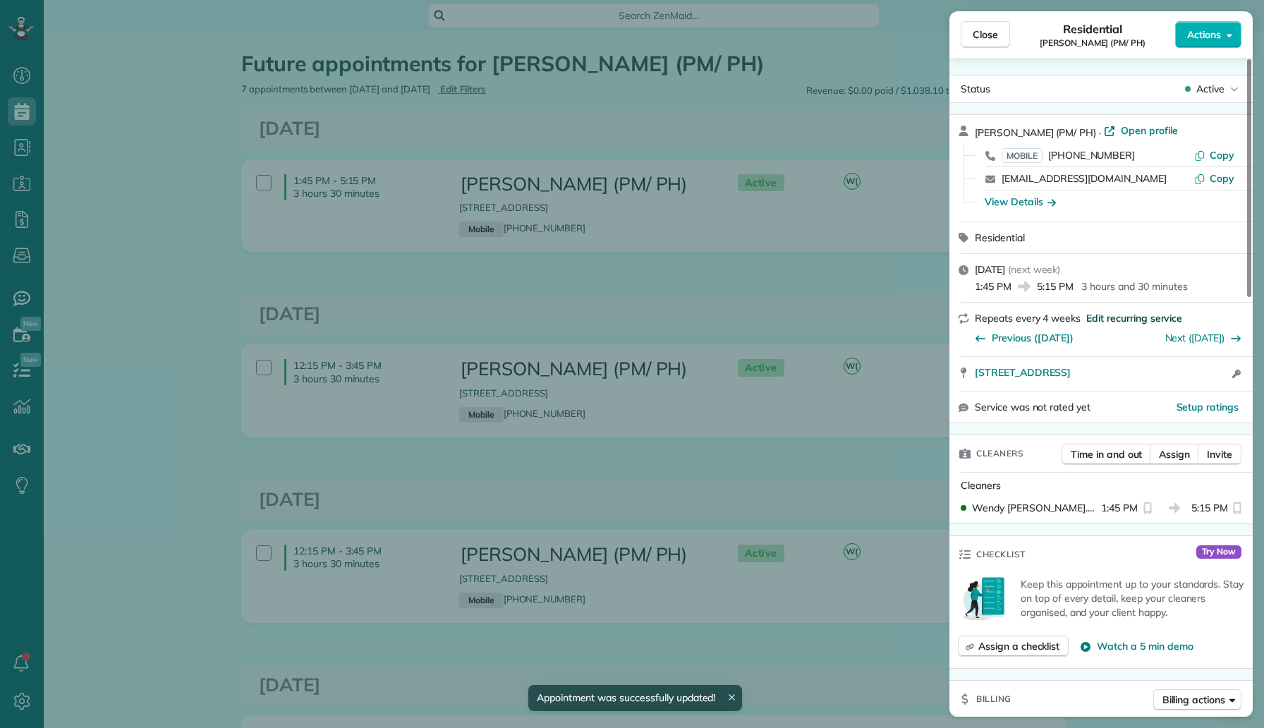
click at [1123, 322] on span "Edit recurring service" at bounding box center [1134, 318] width 96 height 14
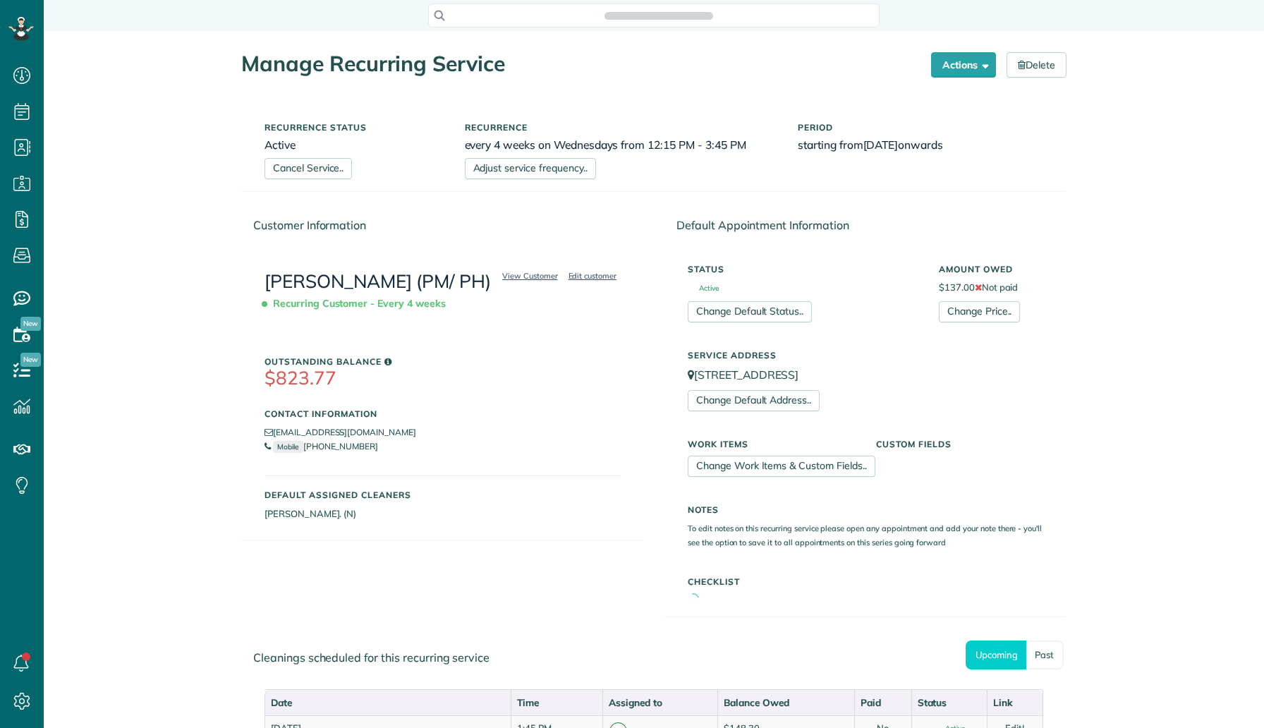
scroll to position [6, 6]
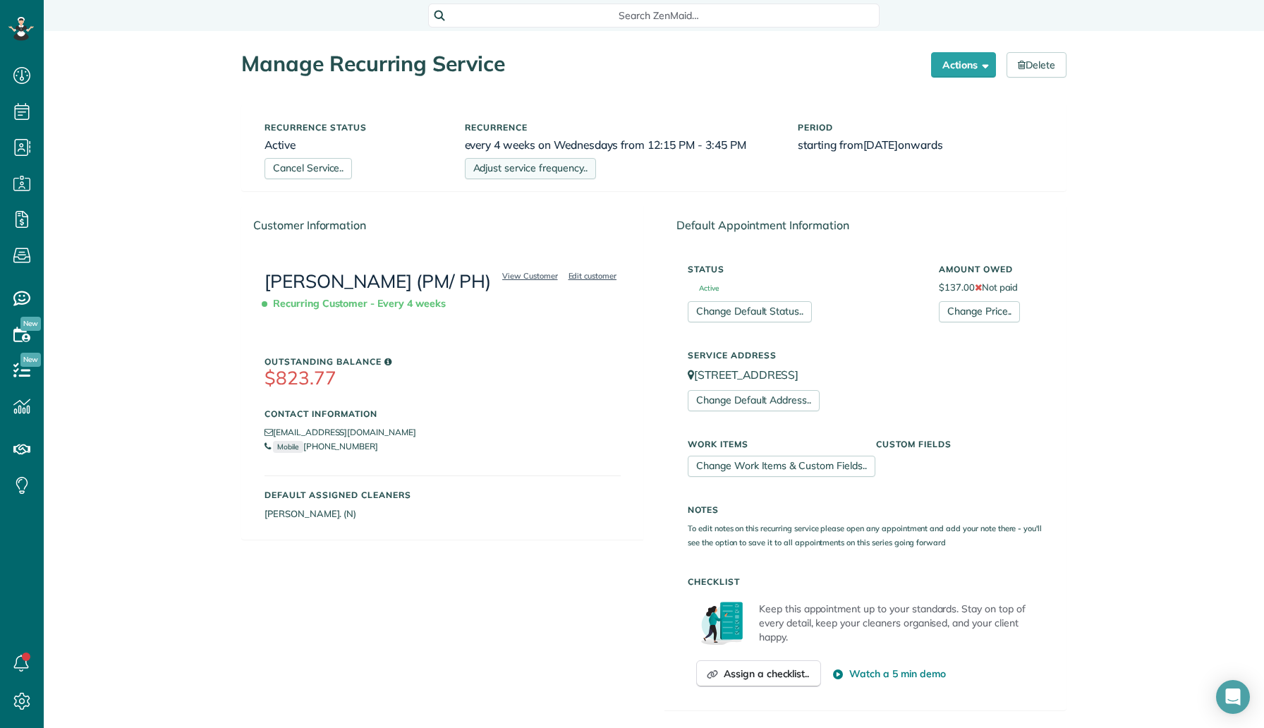
click at [551, 171] on link "Adjust service frequency.." at bounding box center [530, 168] width 131 height 21
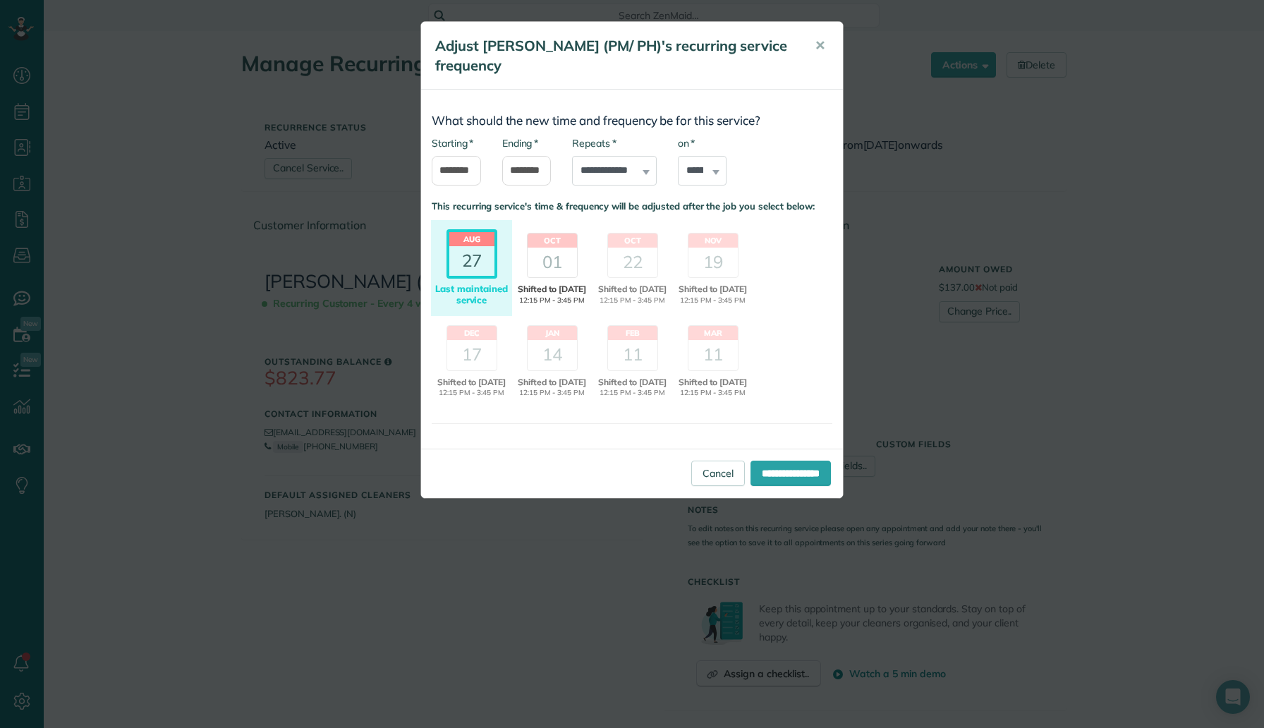
click at [561, 257] on div "01" at bounding box center [551, 263] width 49 height 30
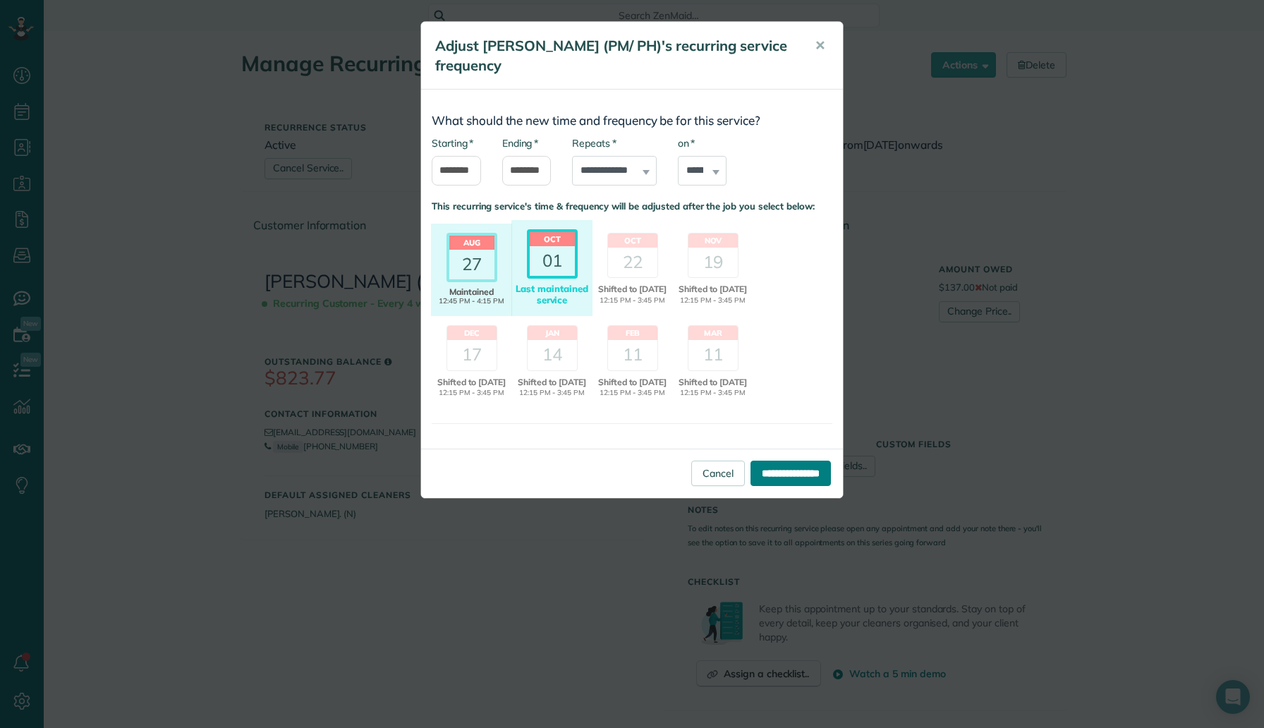
click at [770, 486] on input "**********" at bounding box center [790, 472] width 80 height 25
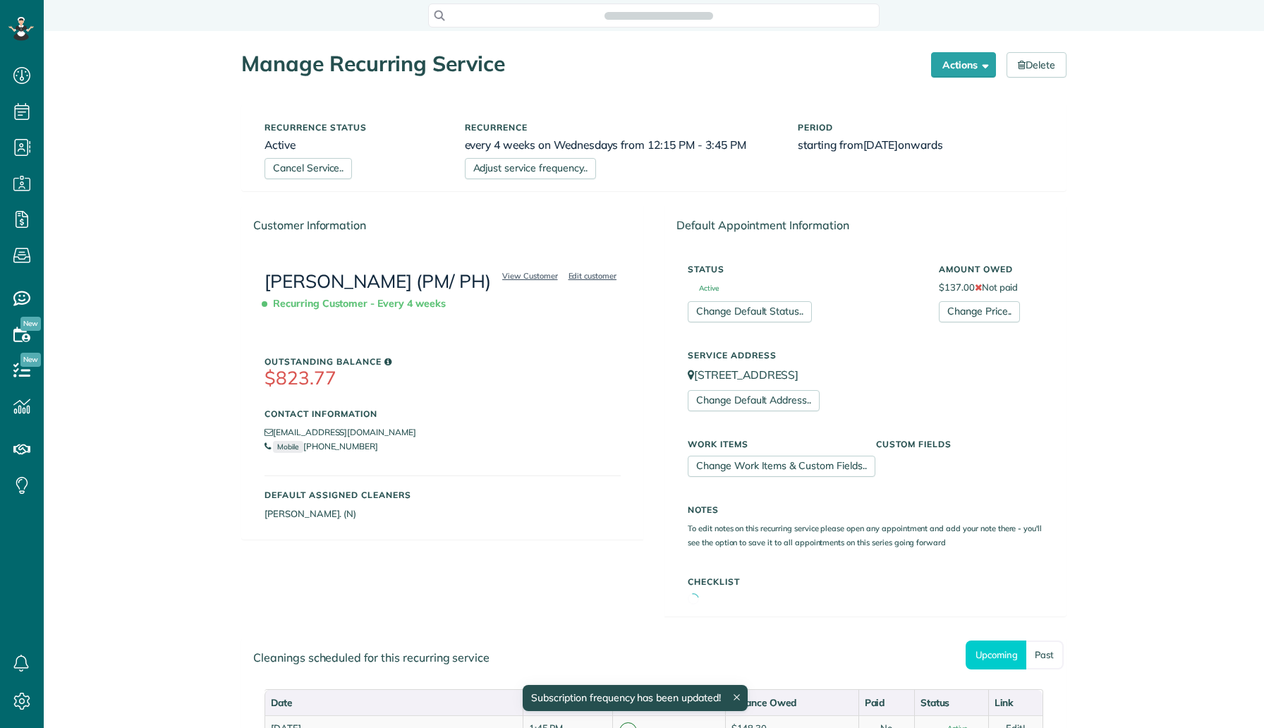
scroll to position [6, 6]
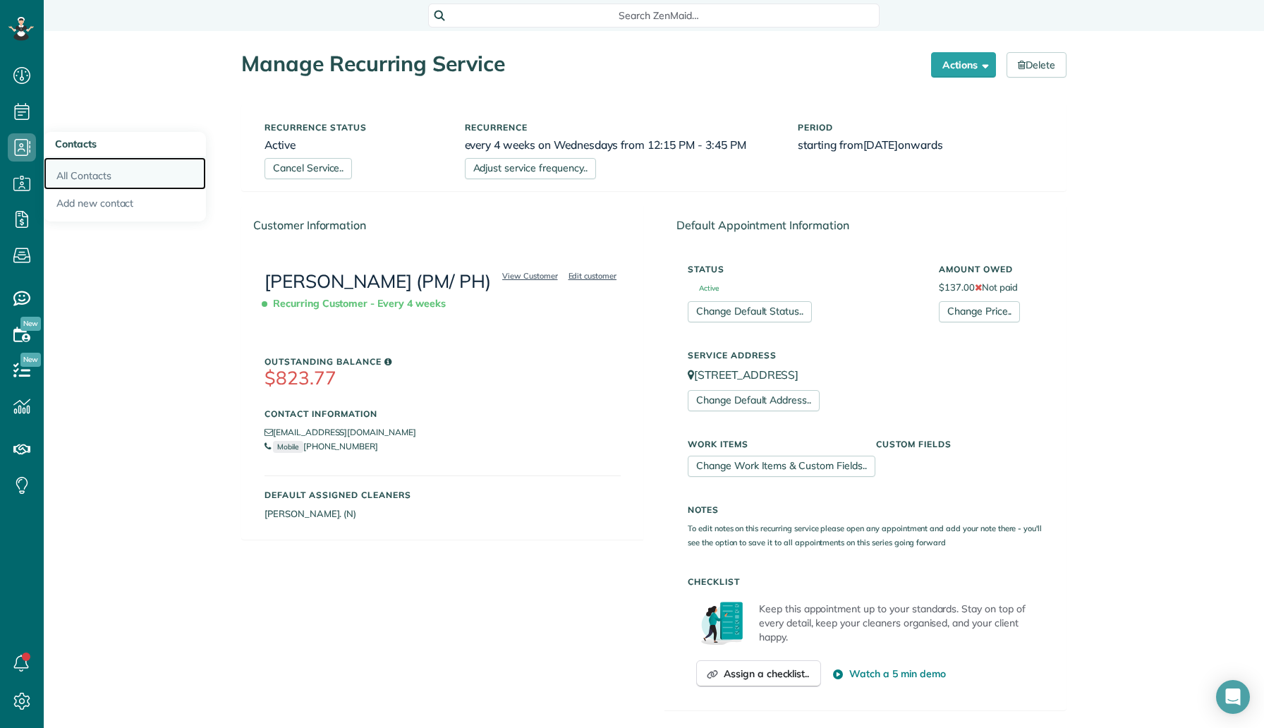
click at [97, 174] on link "All Contacts" at bounding box center [125, 173] width 162 height 32
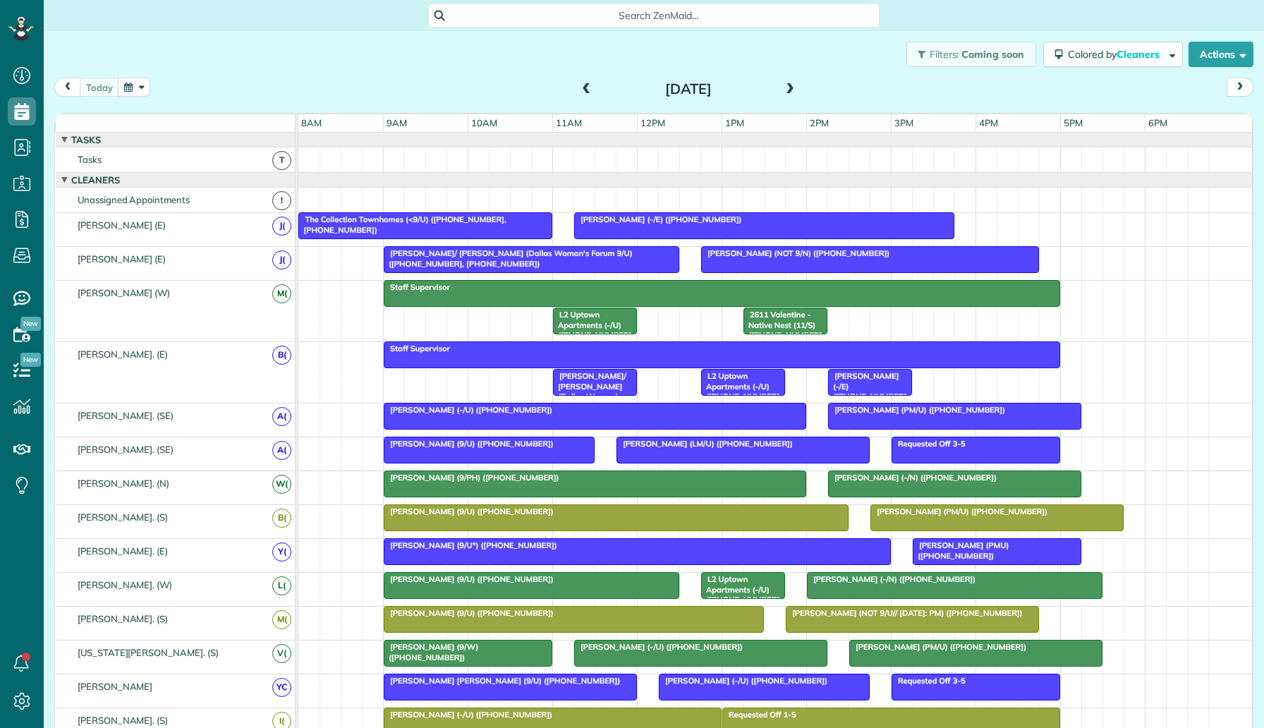
scroll to position [6, 6]
click at [789, 92] on span at bounding box center [790, 89] width 16 height 13
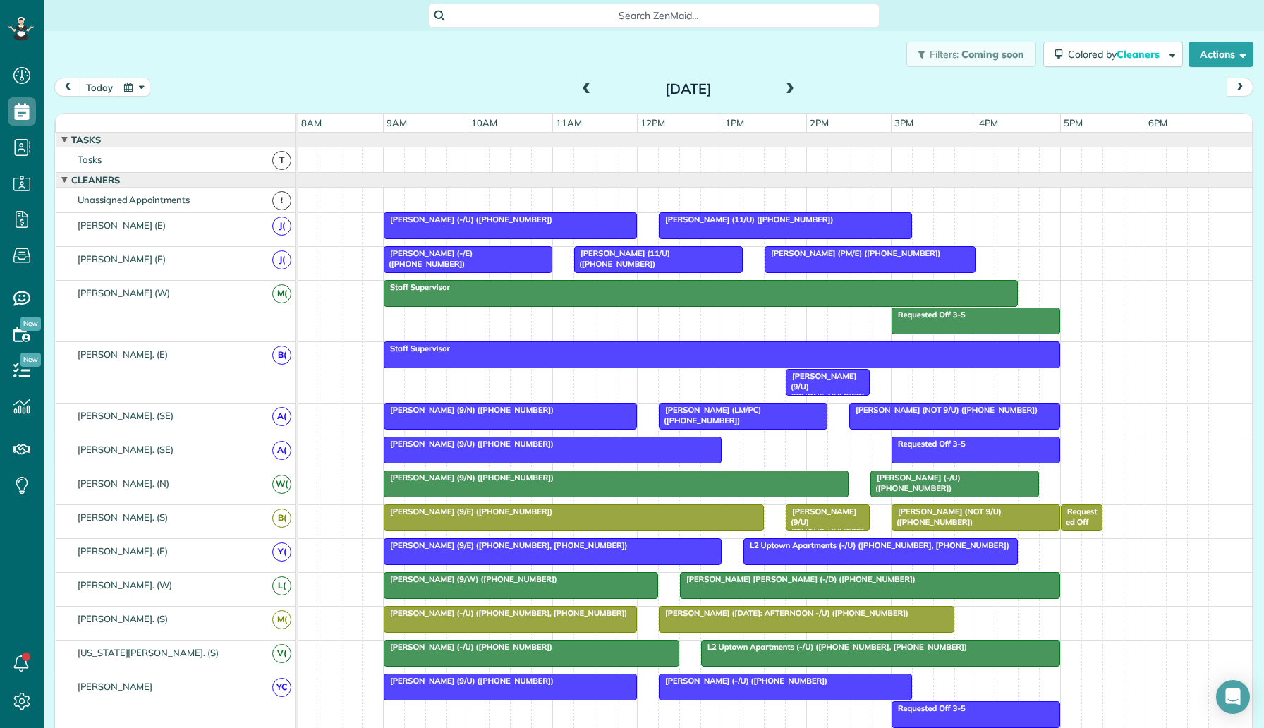
click at [124, 90] on button "button" at bounding box center [134, 87] width 32 height 19
click at [302, 97] on link "Next" at bounding box center [305, 95] width 39 height 35
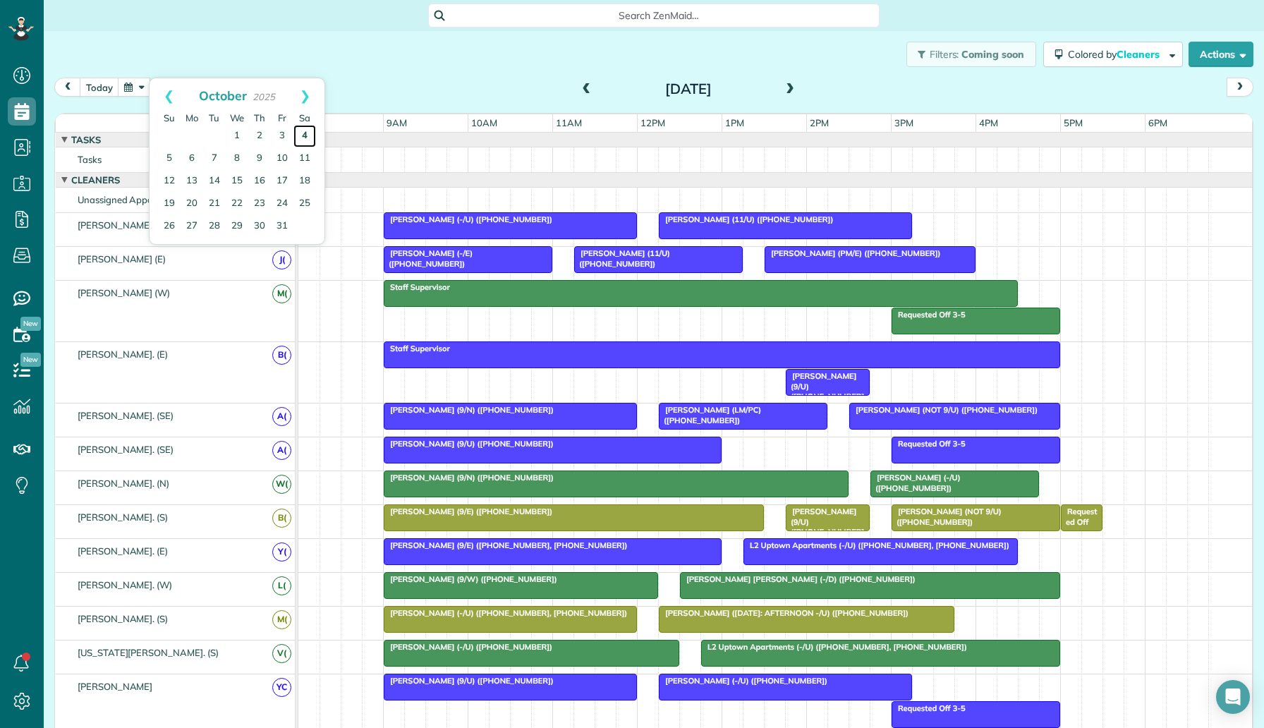
click at [306, 137] on link "4" at bounding box center [304, 136] width 23 height 23
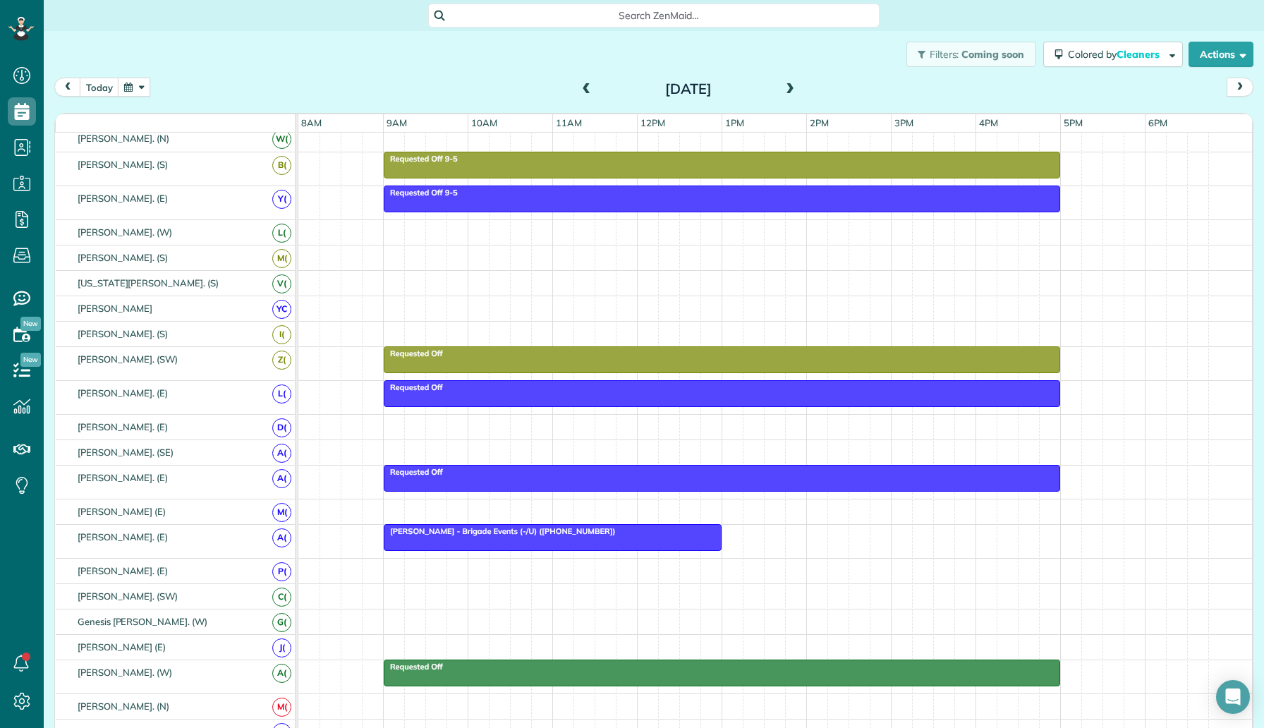
scroll to position [492, 0]
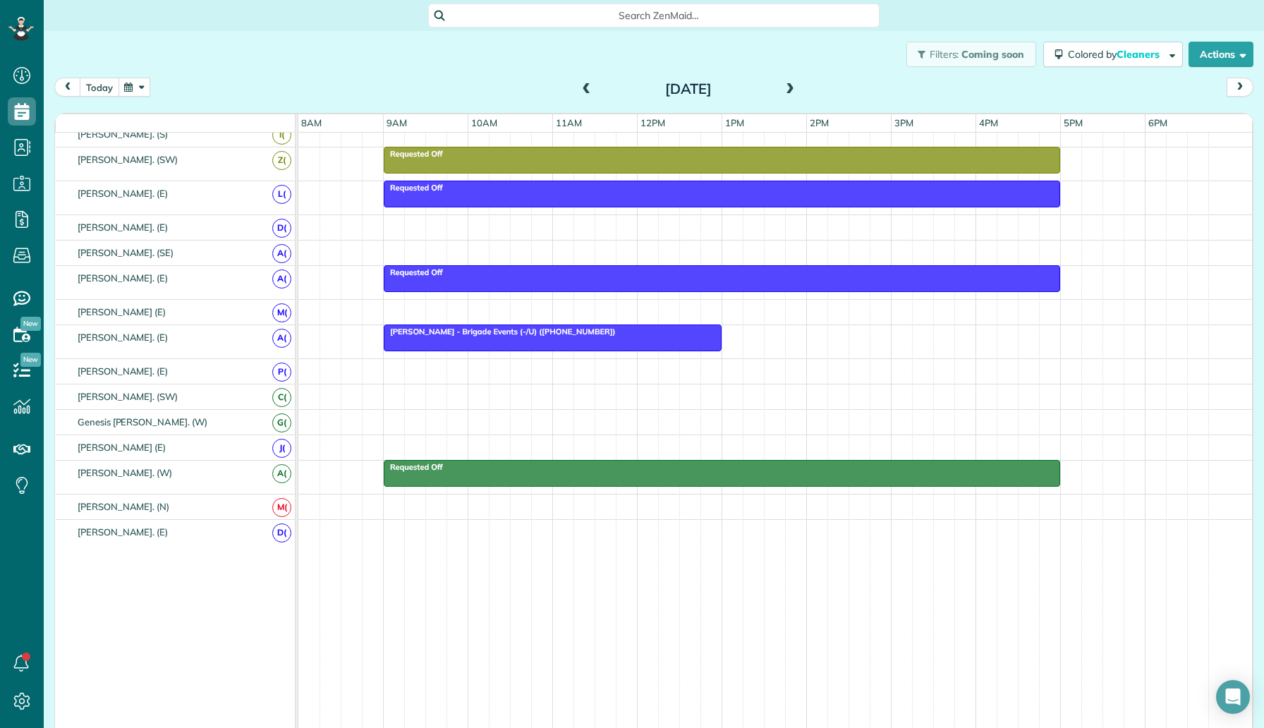
click at [110, 91] on button "today" at bounding box center [99, 87] width 39 height 19
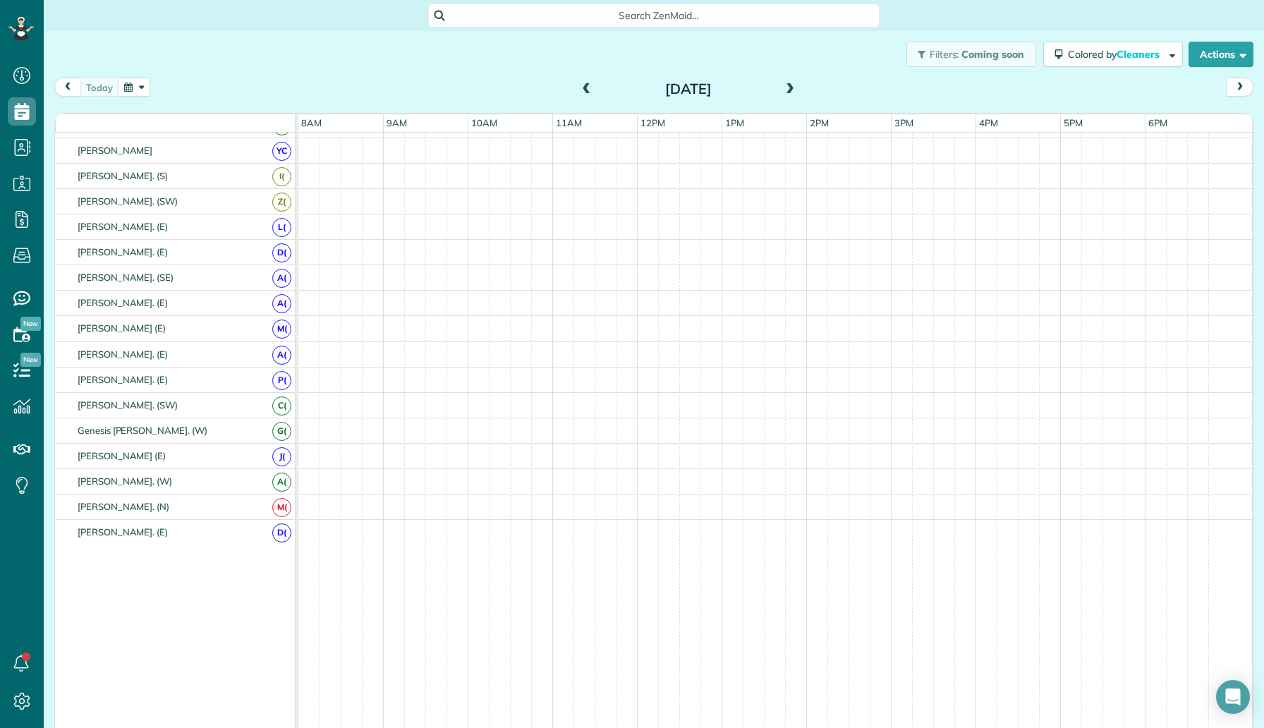
scroll to position [380, 0]
click at [134, 87] on button "button" at bounding box center [134, 87] width 32 height 19
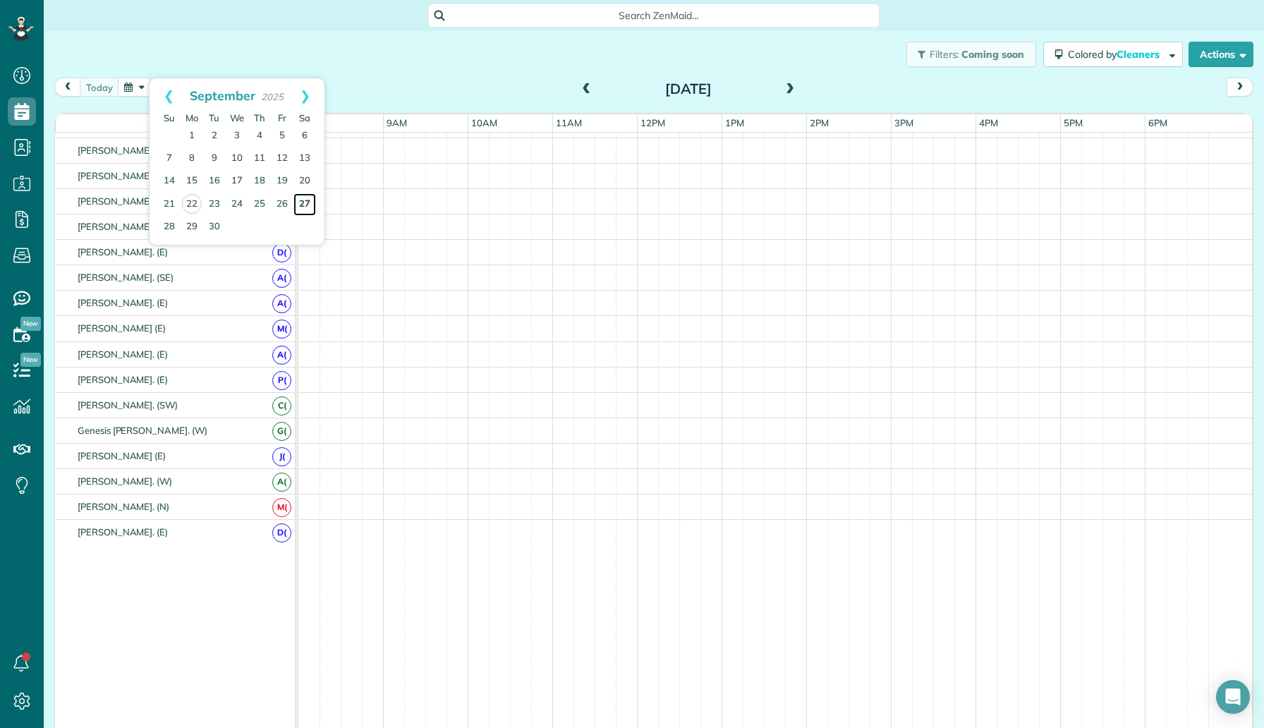
click at [303, 204] on link "27" at bounding box center [304, 204] width 23 height 23
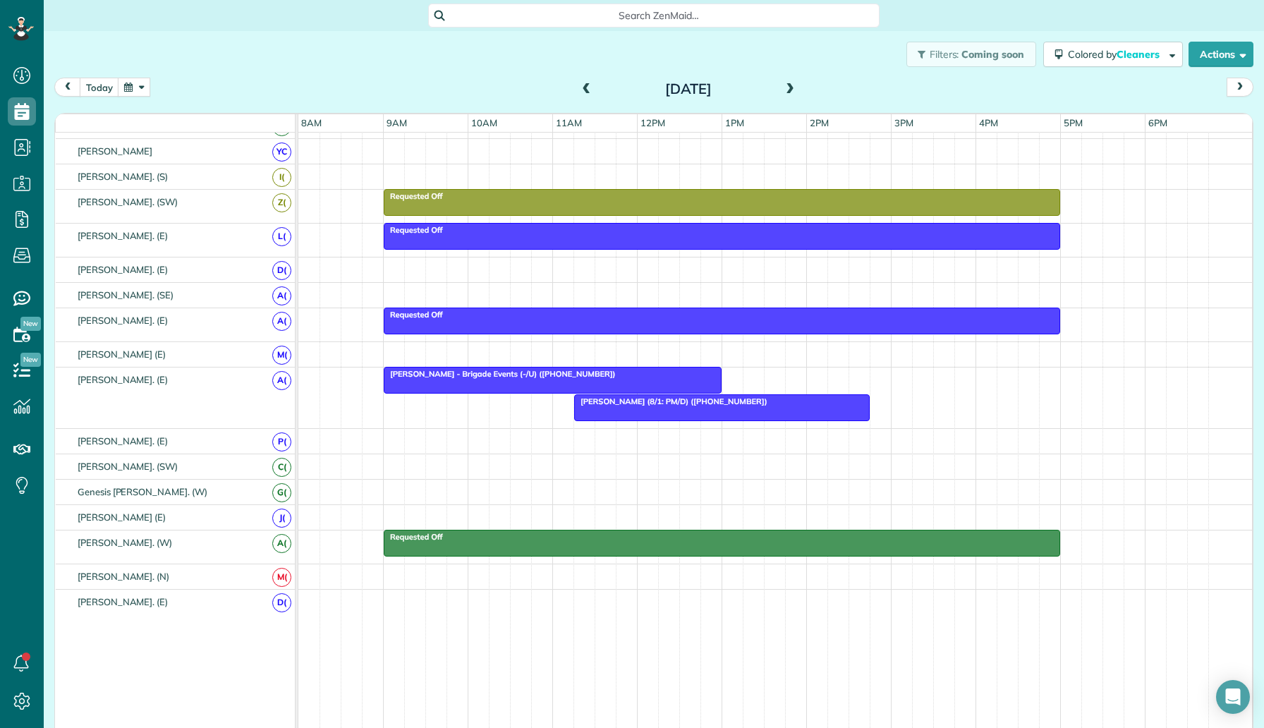
click at [640, 401] on span "[PERSON_NAME] (8/1: PM/D) ([PHONE_NUMBER])" at bounding box center [670, 401] width 195 height 10
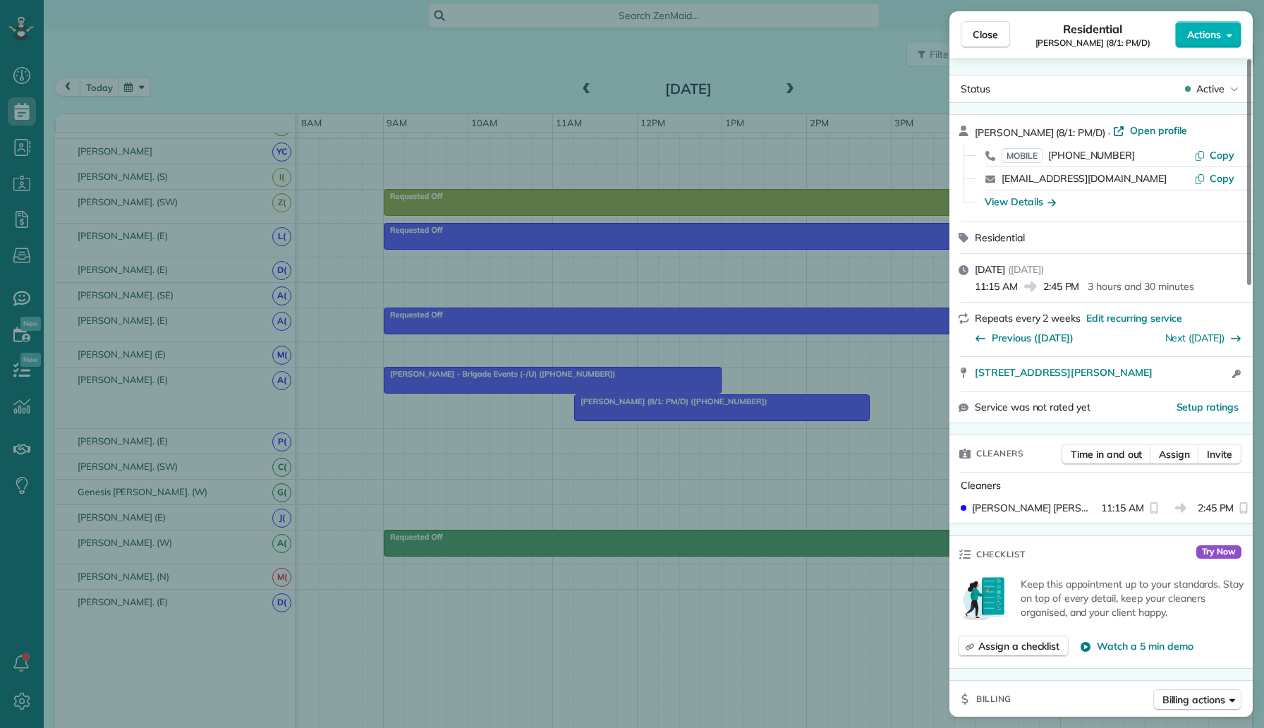
scroll to position [884, 0]
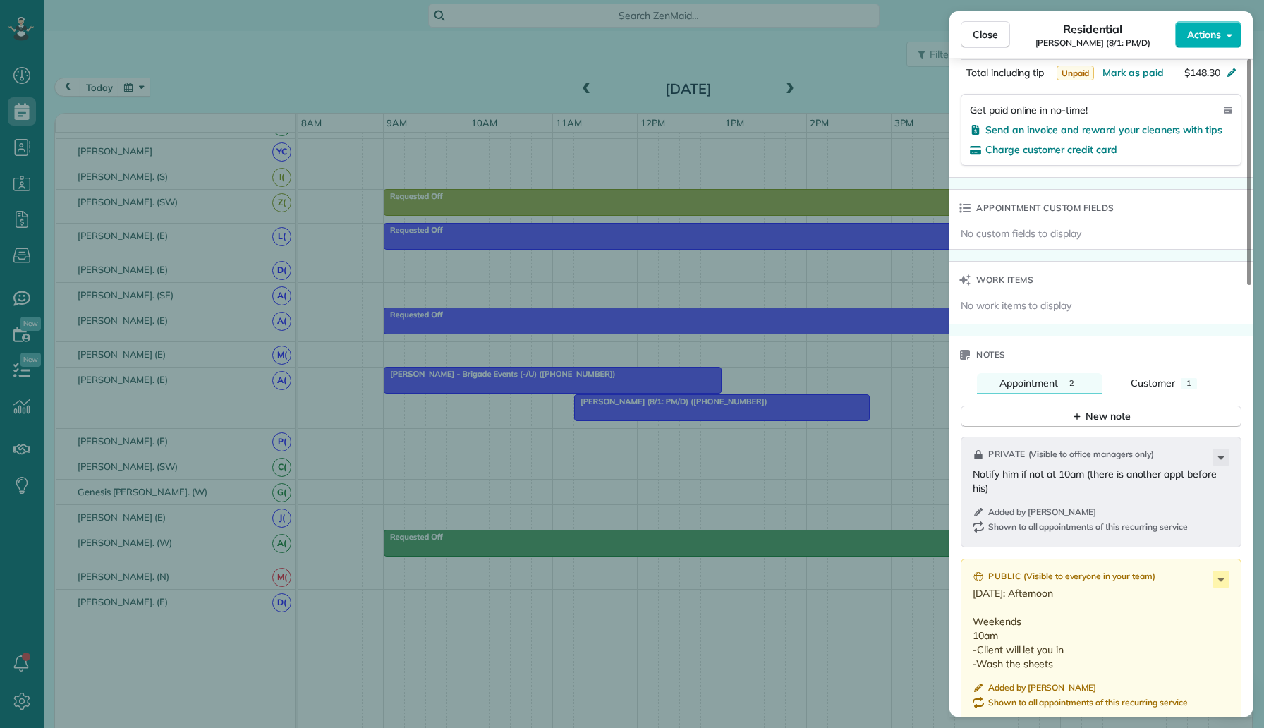
click at [913, 478] on div "Close Residential [PERSON_NAME] (8/1: PM/D) Actions Status Active [PERSON_NAME]…" at bounding box center [632, 364] width 1264 height 728
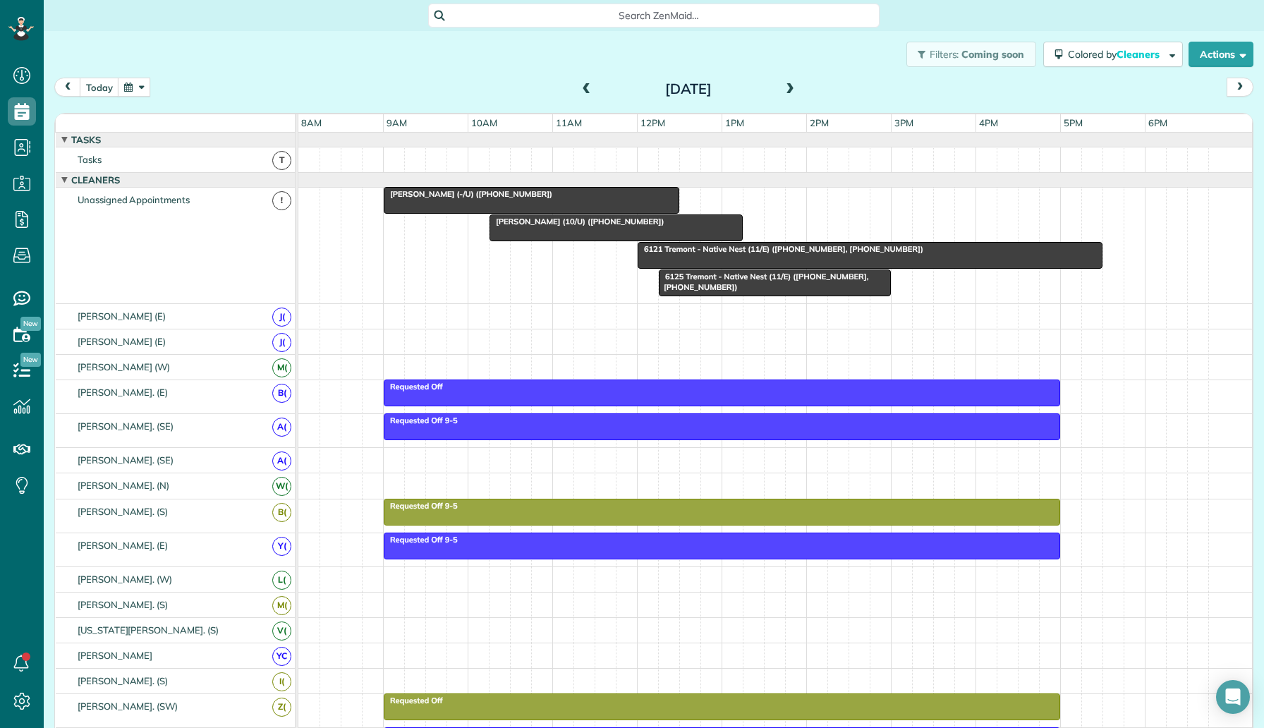
scroll to position [531, 0]
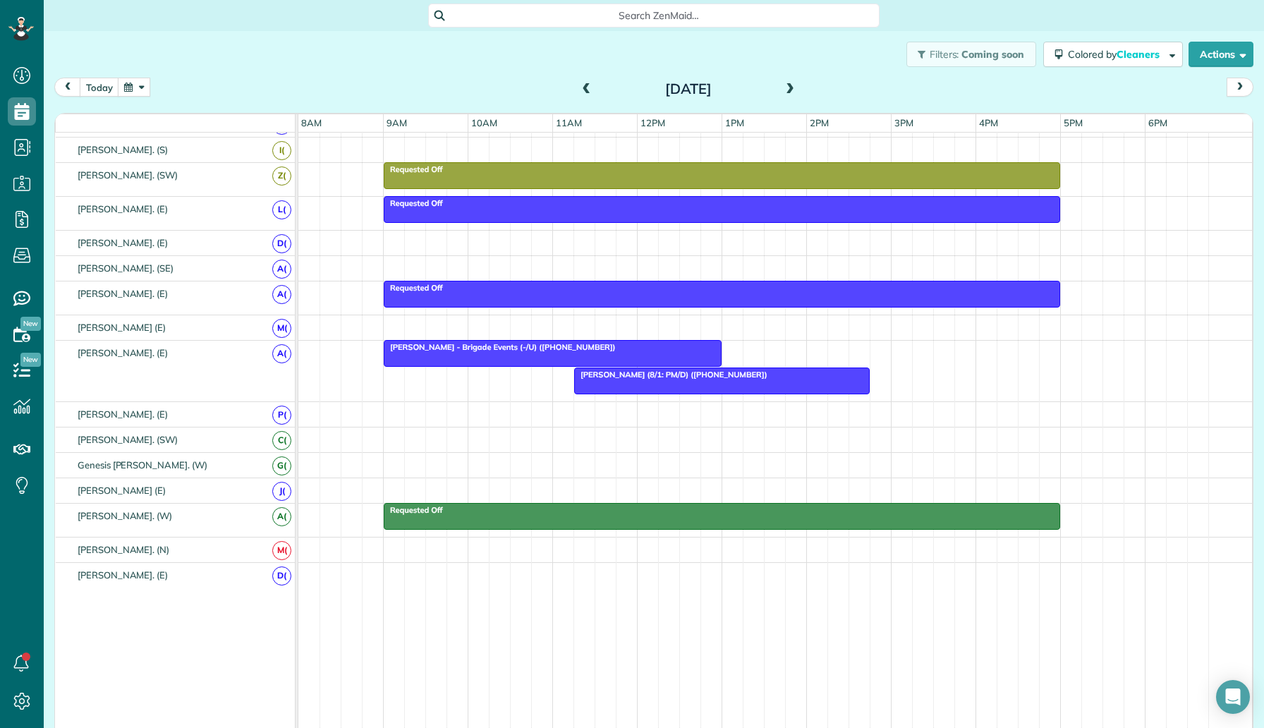
click at [757, 379] on span "[PERSON_NAME] (8/1: PM/D) ([PHONE_NUMBER])" at bounding box center [670, 375] width 195 height 10
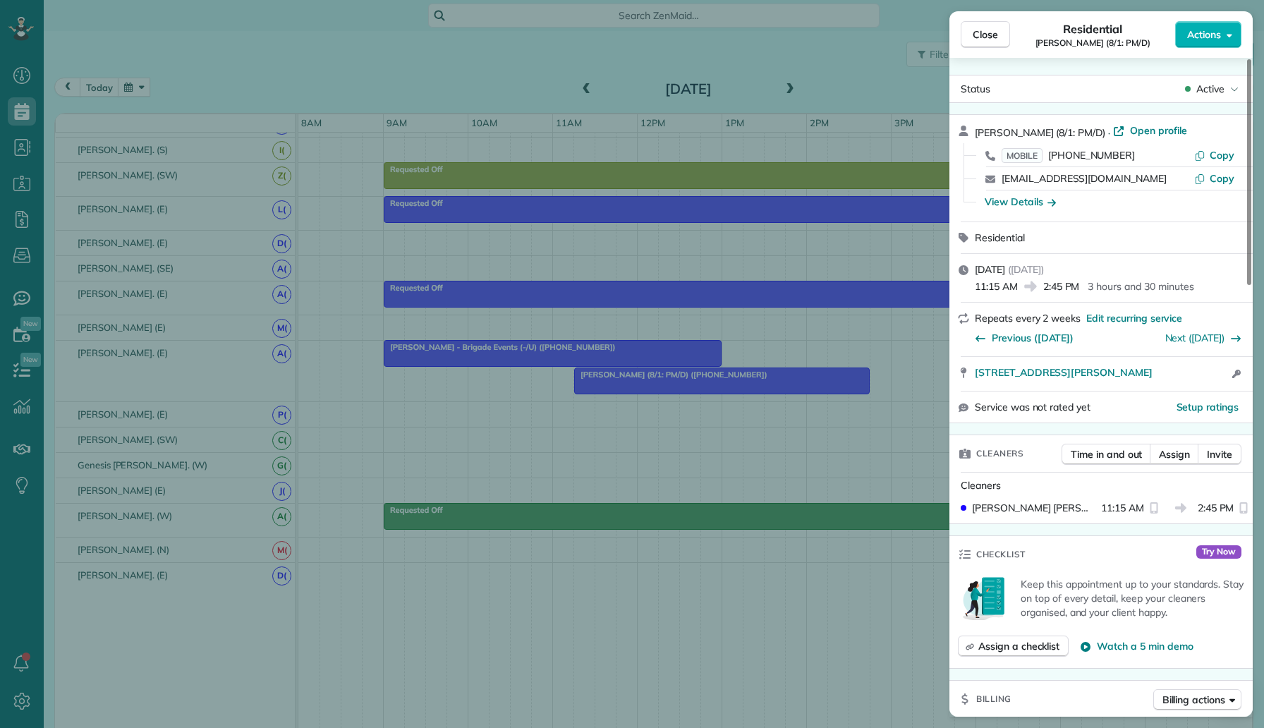
click at [831, 372] on div "Close Residential [PERSON_NAME] (8/1: PM/D) Actions Status Active [PERSON_NAME]…" at bounding box center [632, 364] width 1264 height 728
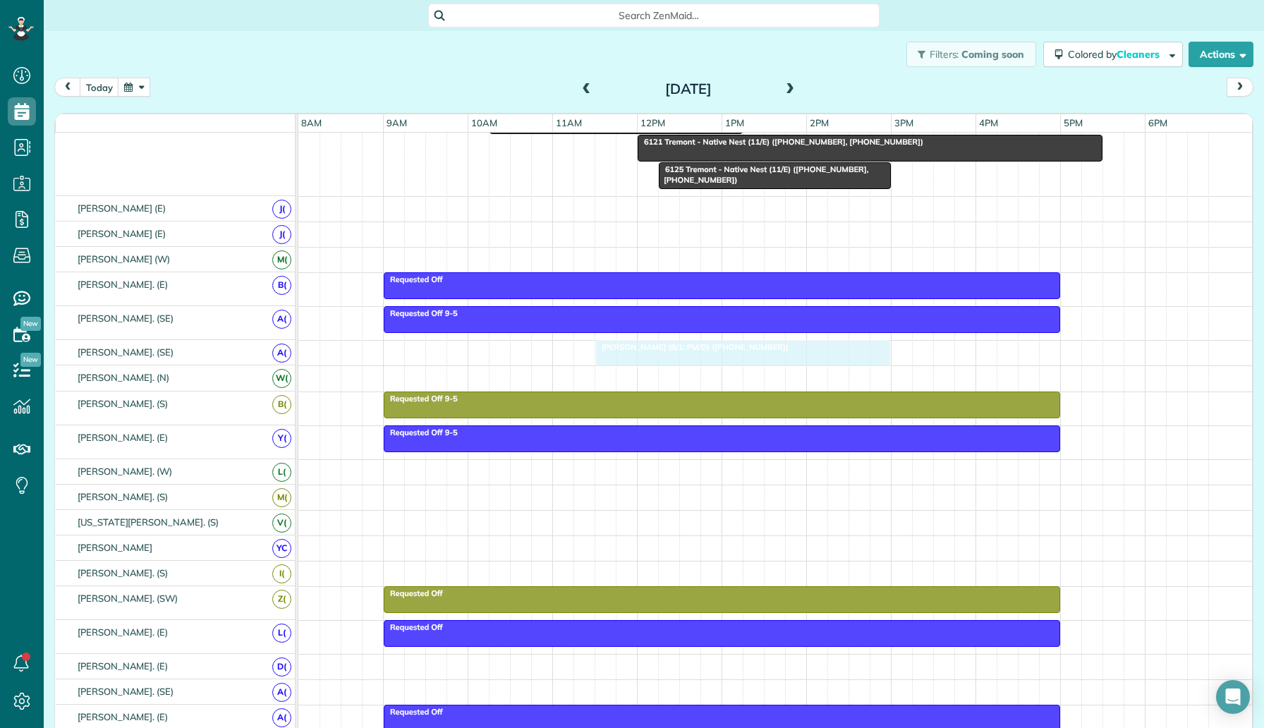
scroll to position [37, 0]
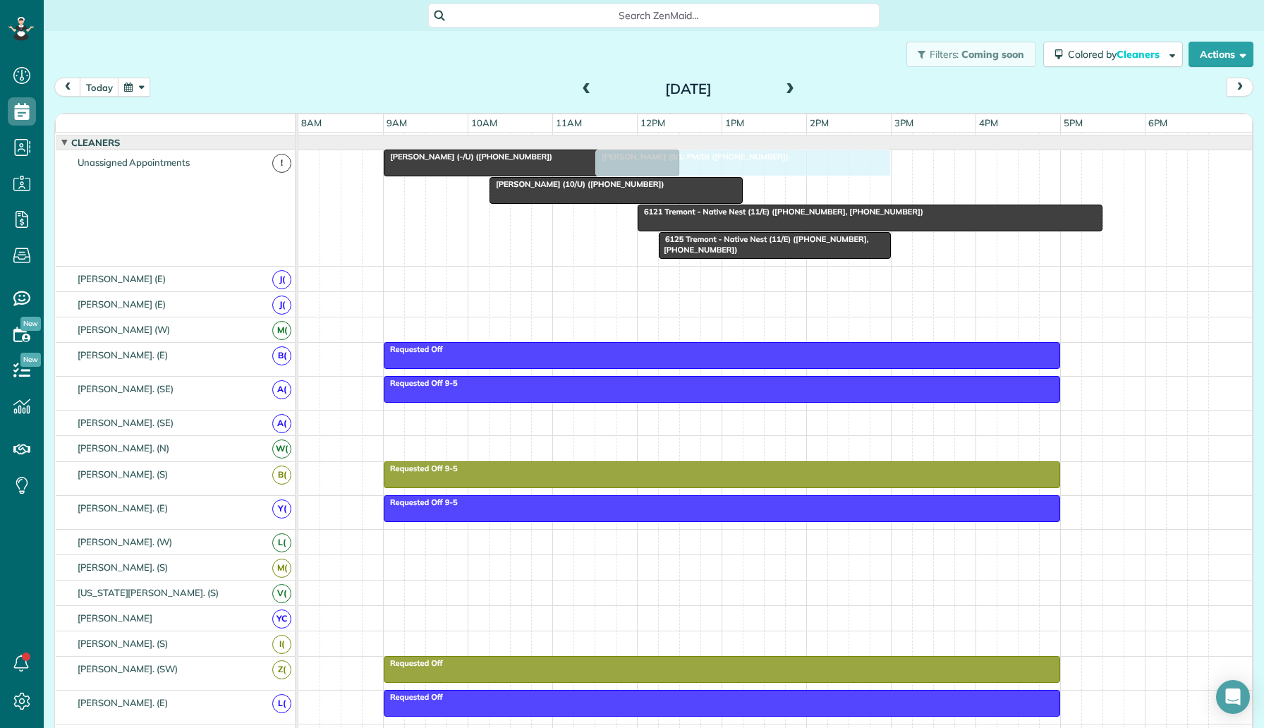
drag, startPoint x: 814, startPoint y: 385, endPoint x: 829, endPoint y: 205, distance: 181.1
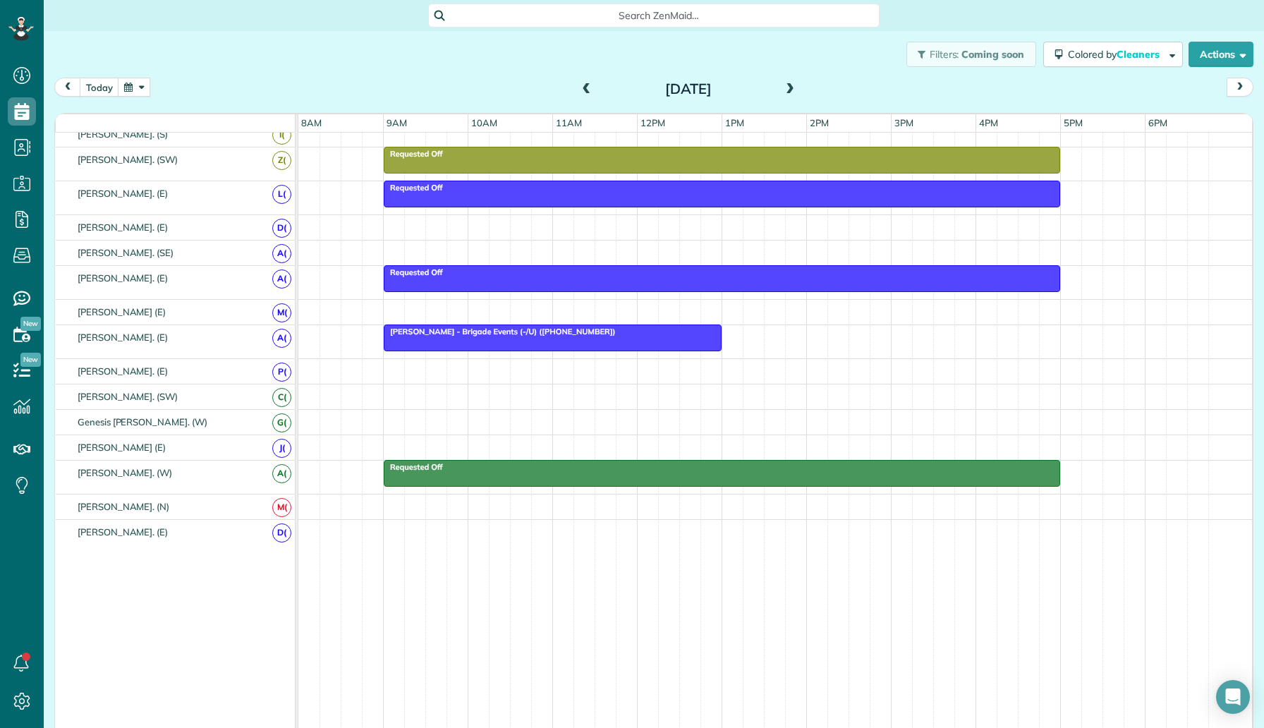
scroll to position [0, 0]
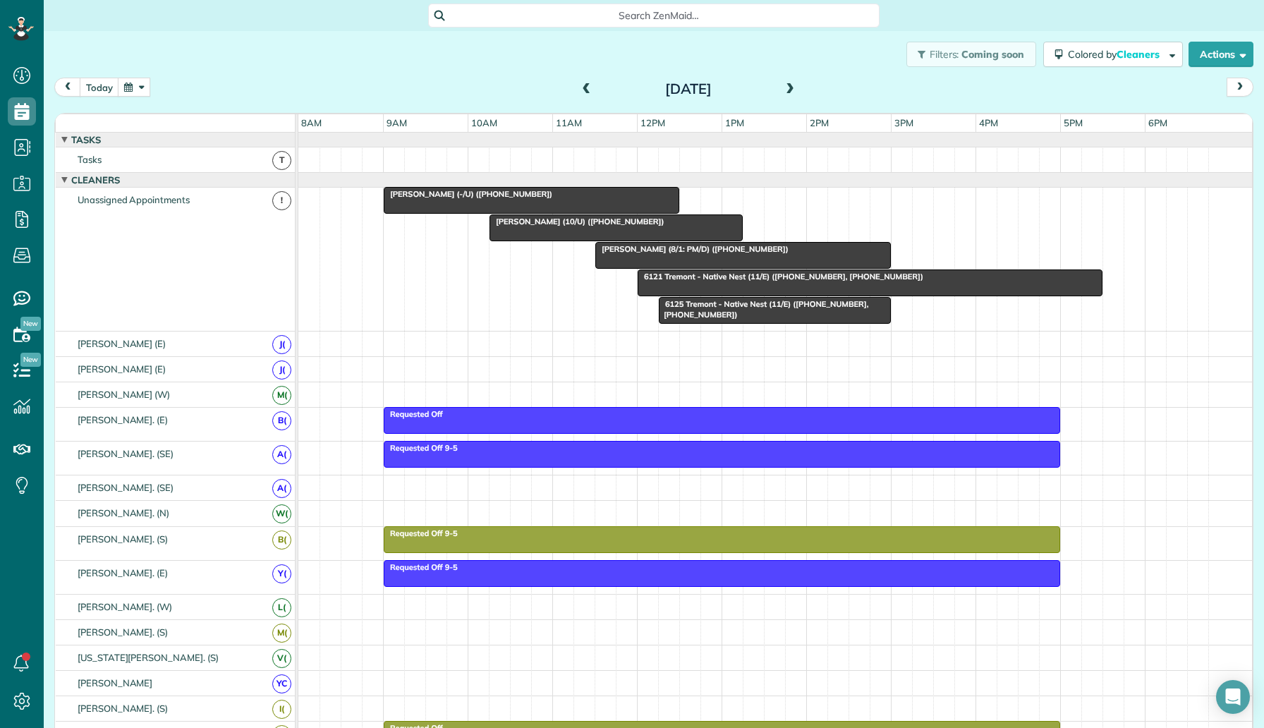
click at [578, 227] on div at bounding box center [616, 227] width 252 height 25
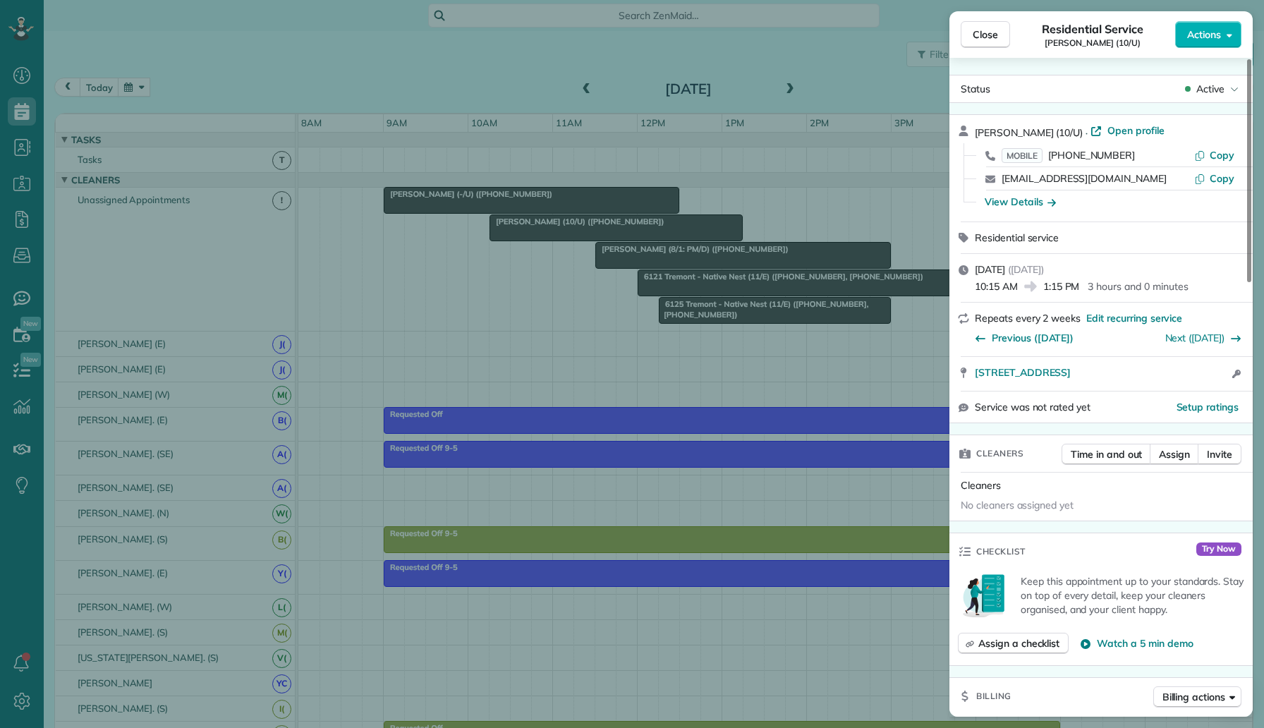
click at [269, 24] on div "Close Residential Service Jessica Rolls (10/U) Actions Status Active Jessica Ro…" at bounding box center [632, 364] width 1264 height 728
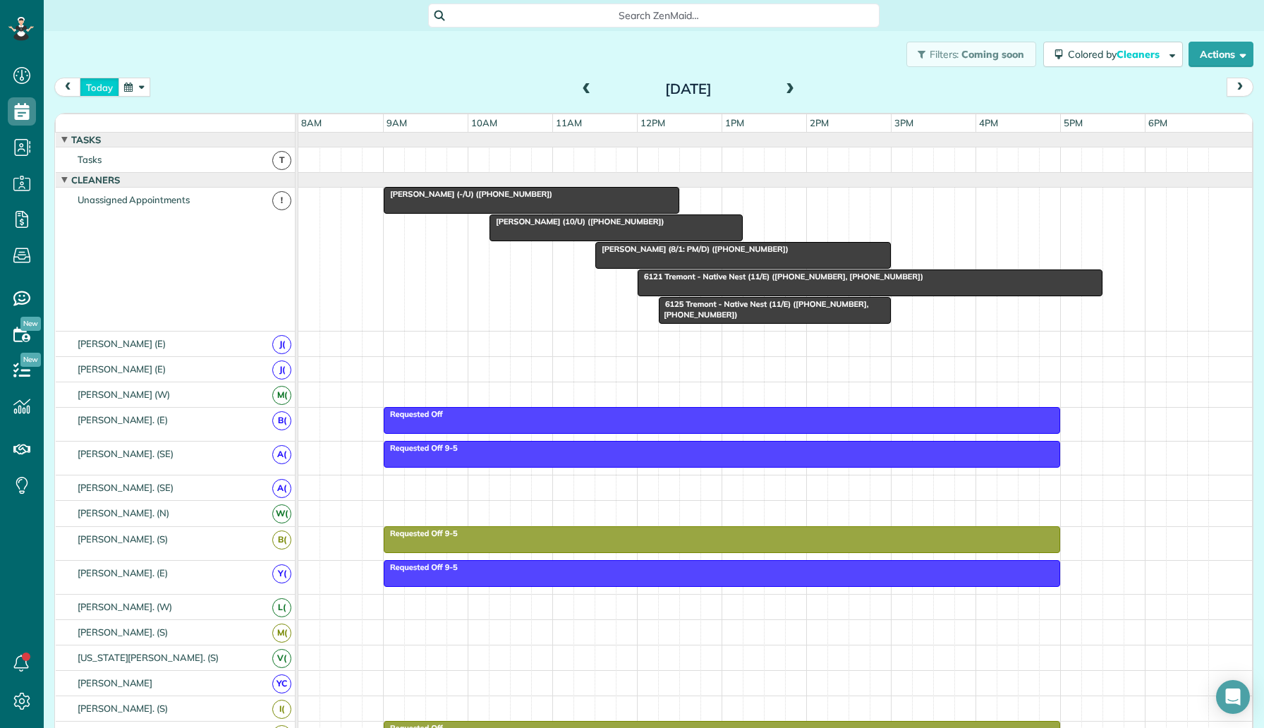
click at [95, 81] on button "today" at bounding box center [99, 87] width 39 height 19
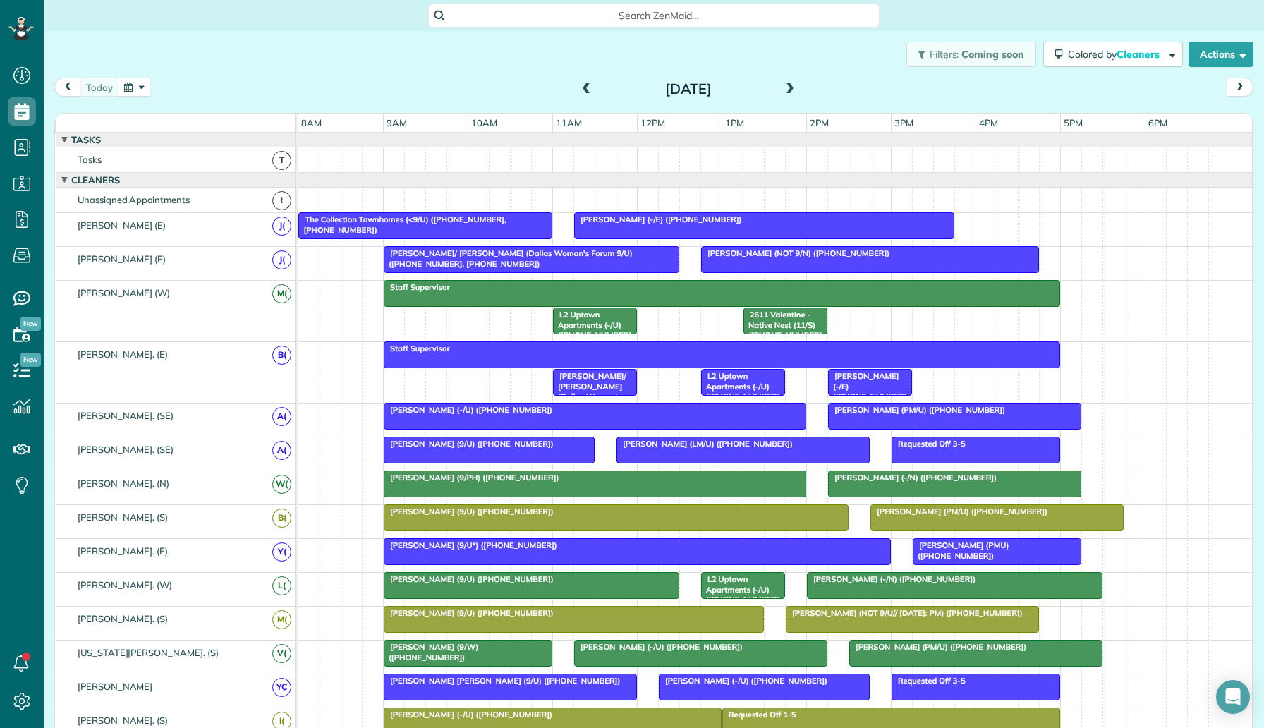
click at [791, 92] on span at bounding box center [790, 89] width 16 height 13
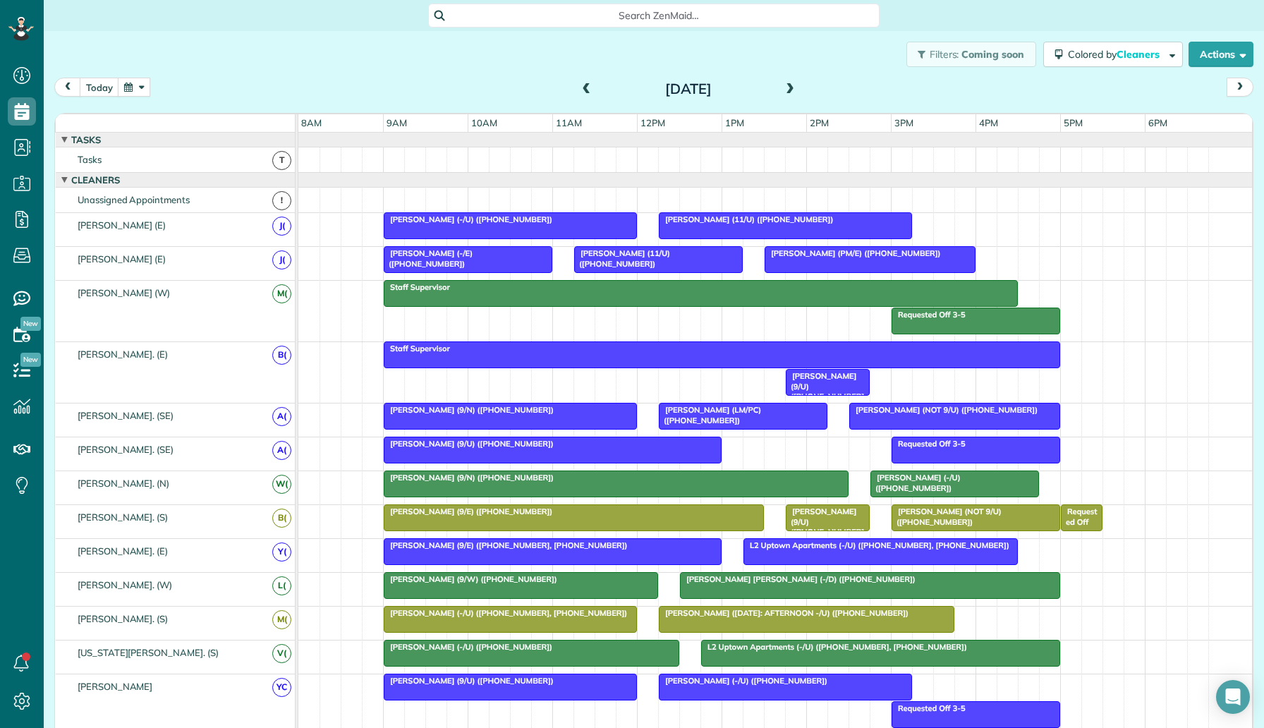
click at [833, 378] on span "Allie Berry (9/U) (+14802349119)" at bounding box center [824, 391] width 79 height 40
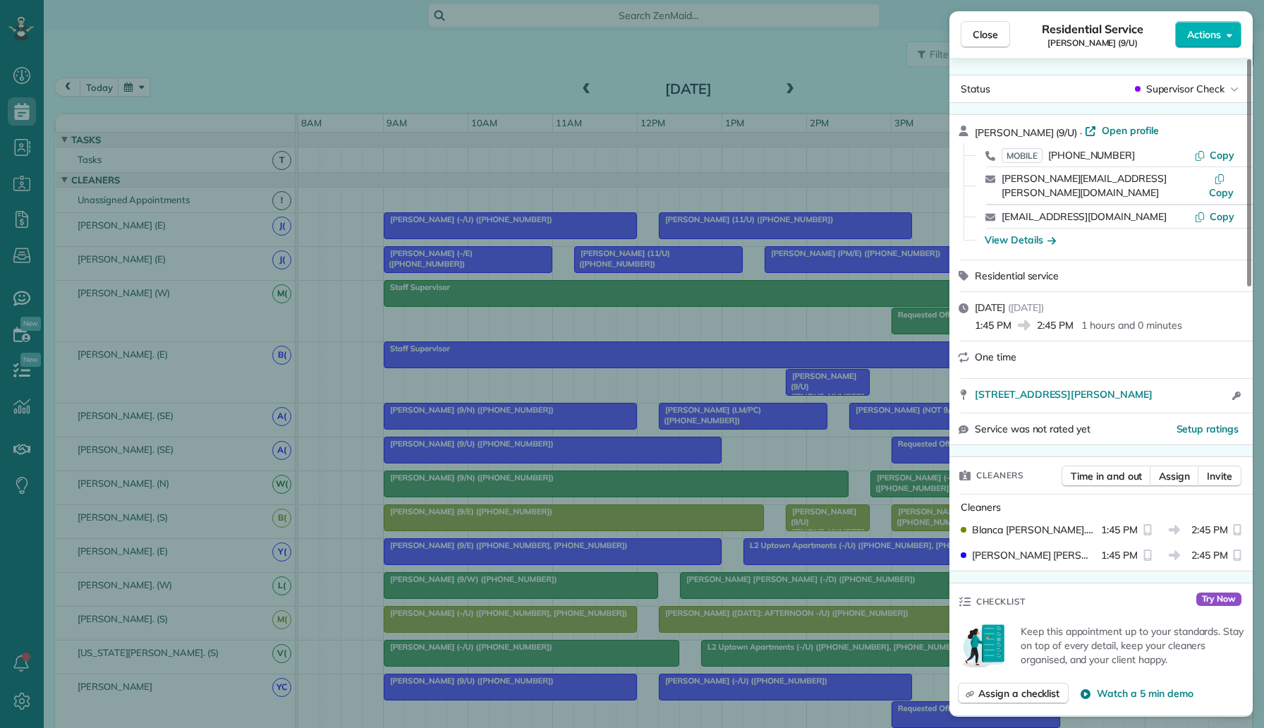
scroll to position [829, 0]
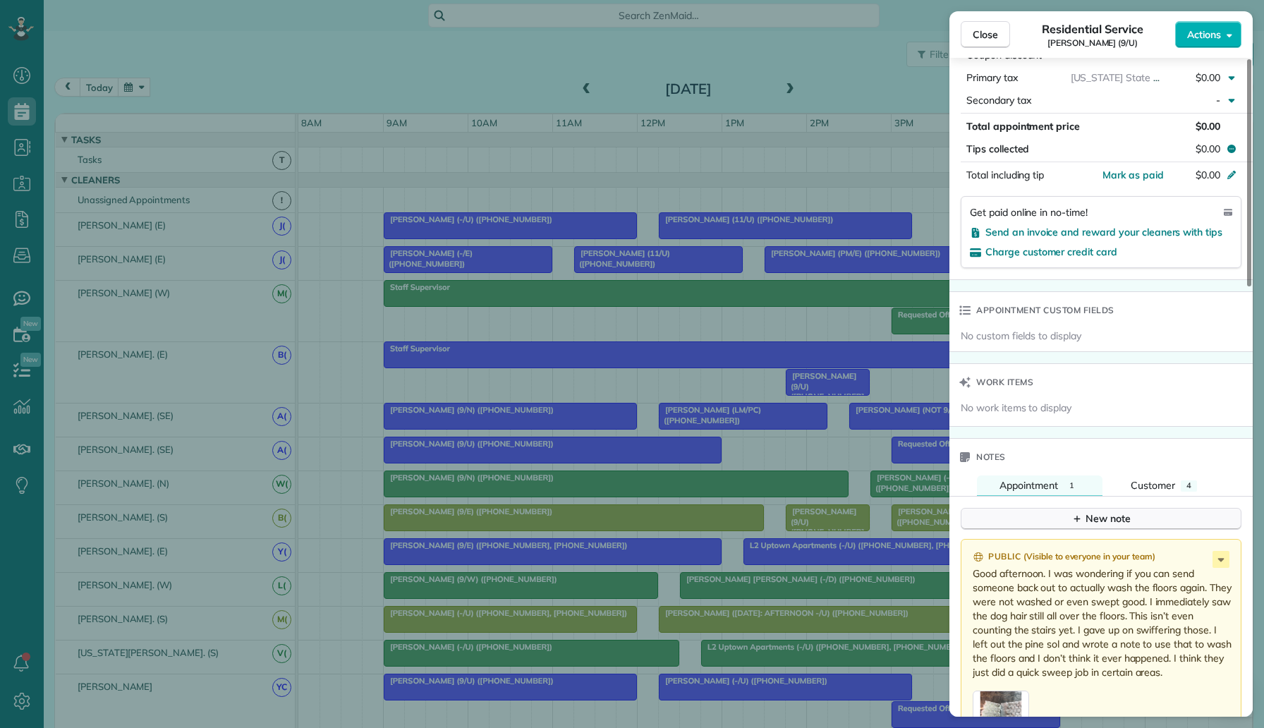
click at [1013, 508] on button "New note" at bounding box center [1100, 519] width 281 height 22
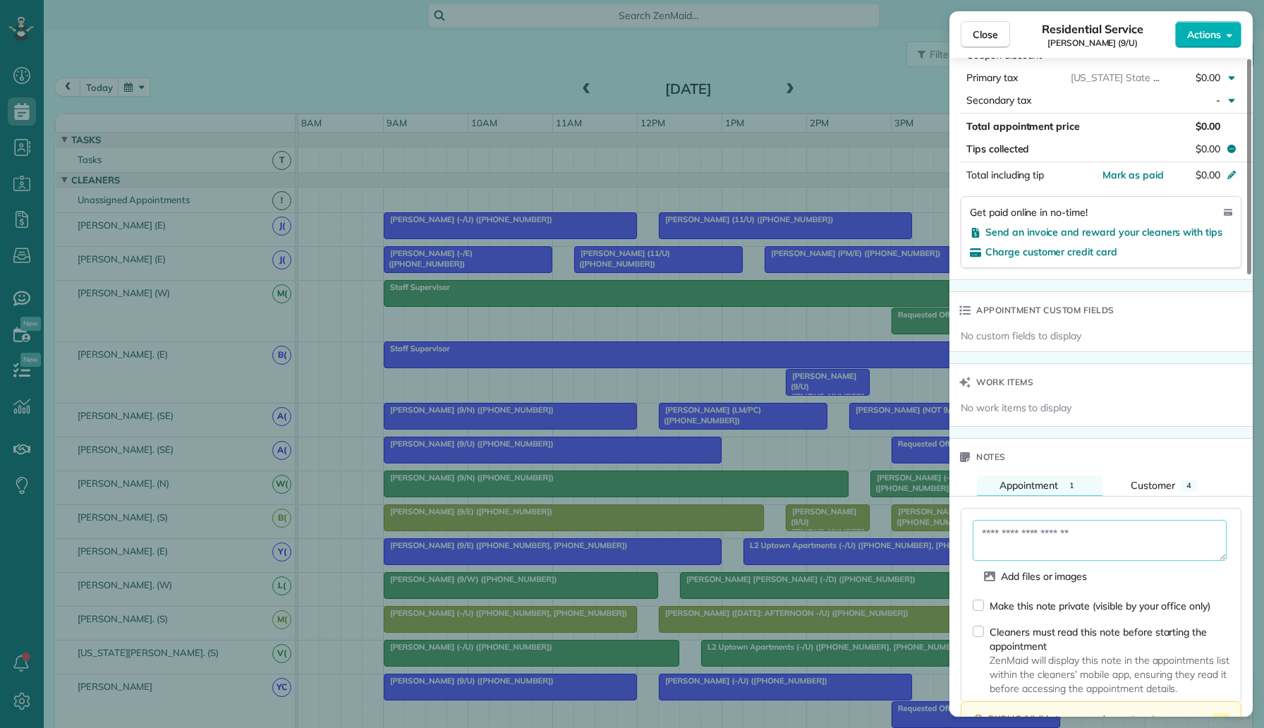
click at [1010, 520] on textarea at bounding box center [1099, 540] width 254 height 41
type textarea "**********"
click at [1201, 707] on button "Save" at bounding box center [1208, 717] width 42 height 21
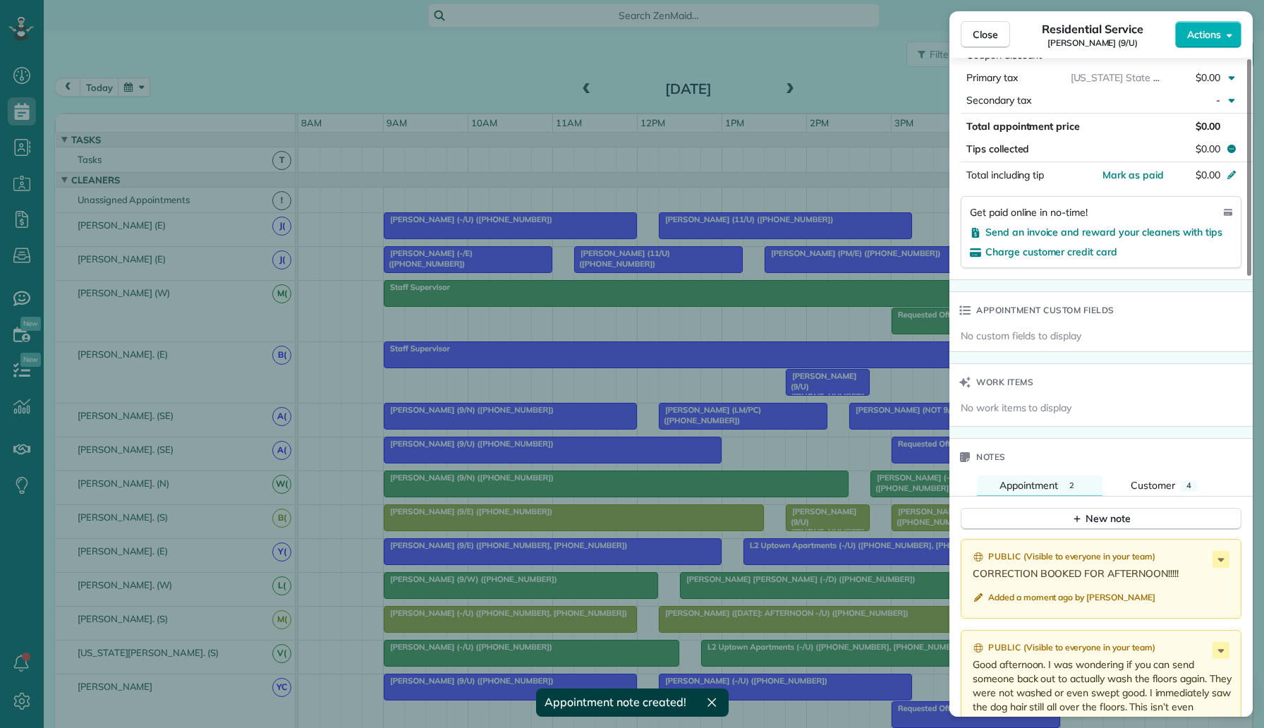
click at [404, 68] on div "Close Residential Service Allie Berry (9/U) Actions Status Supervisor Check All…" at bounding box center [632, 364] width 1264 height 728
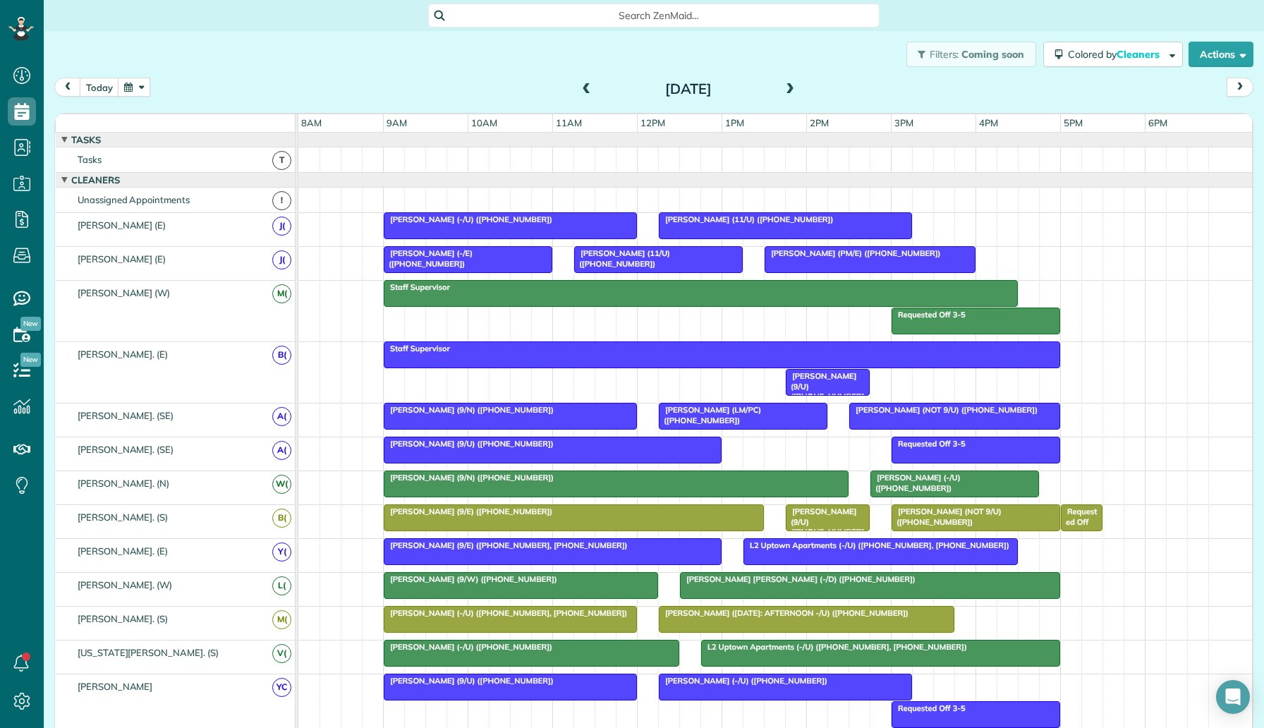
click at [542, 318] on div "Requested Off 3-5 Staff Supervisor" at bounding box center [774, 311] width 953 height 61
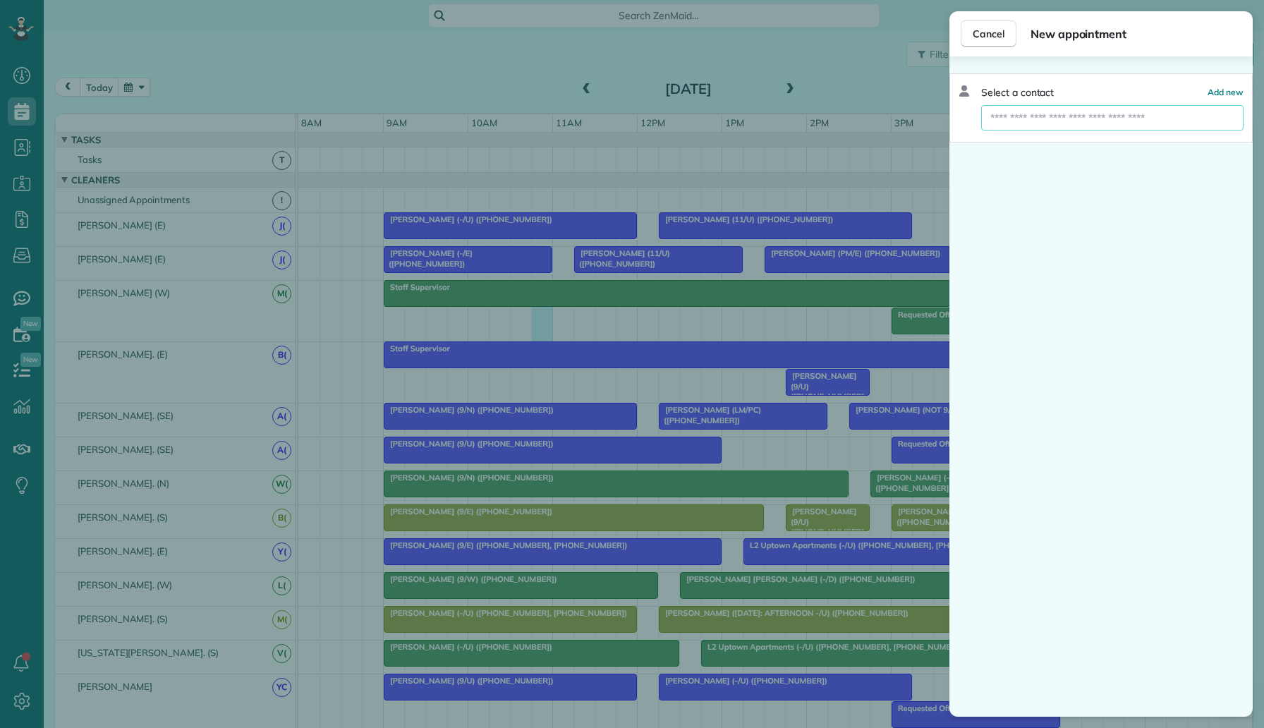
click at [1032, 108] on input "text" at bounding box center [1112, 117] width 262 height 25
type input "*"
click at [734, 326] on div "Cancel New appointment Select a contact Add new" at bounding box center [632, 364] width 1264 height 728
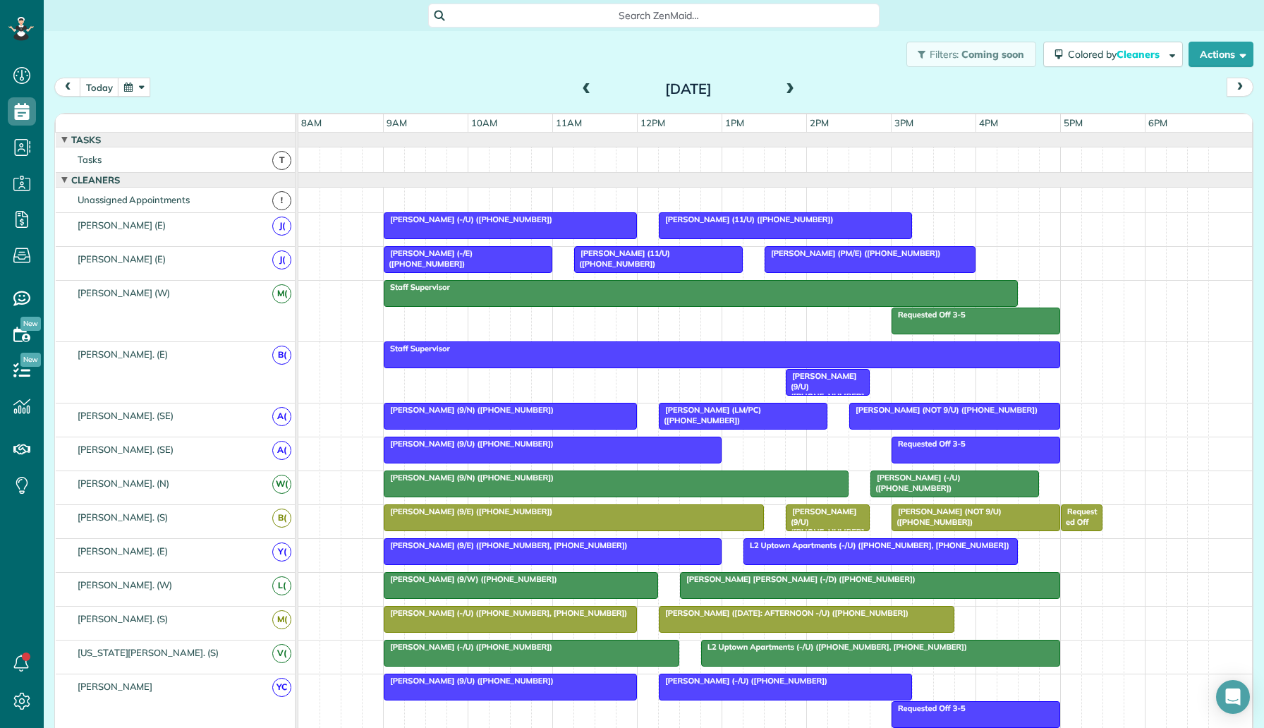
click at [609, 320] on div "Requested Off 3-5 Staff Supervisor" at bounding box center [774, 311] width 953 height 61
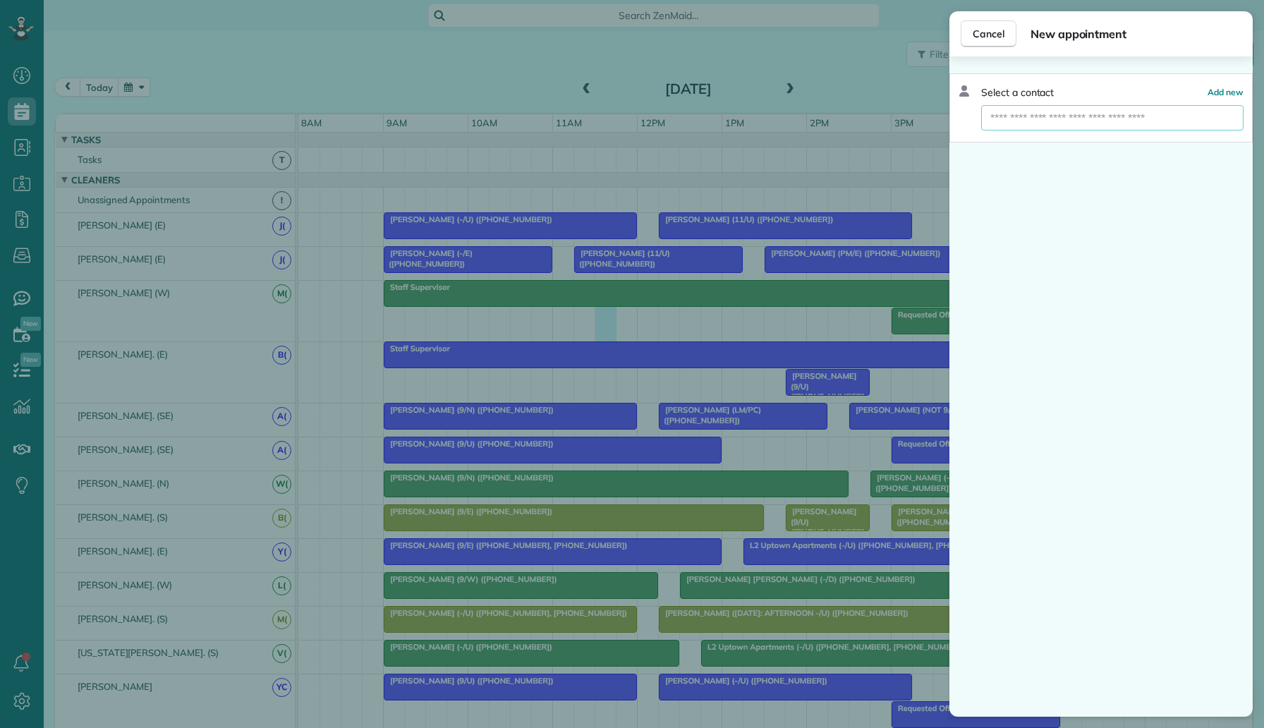
click at [1043, 121] on input "text" at bounding box center [1112, 117] width 262 height 25
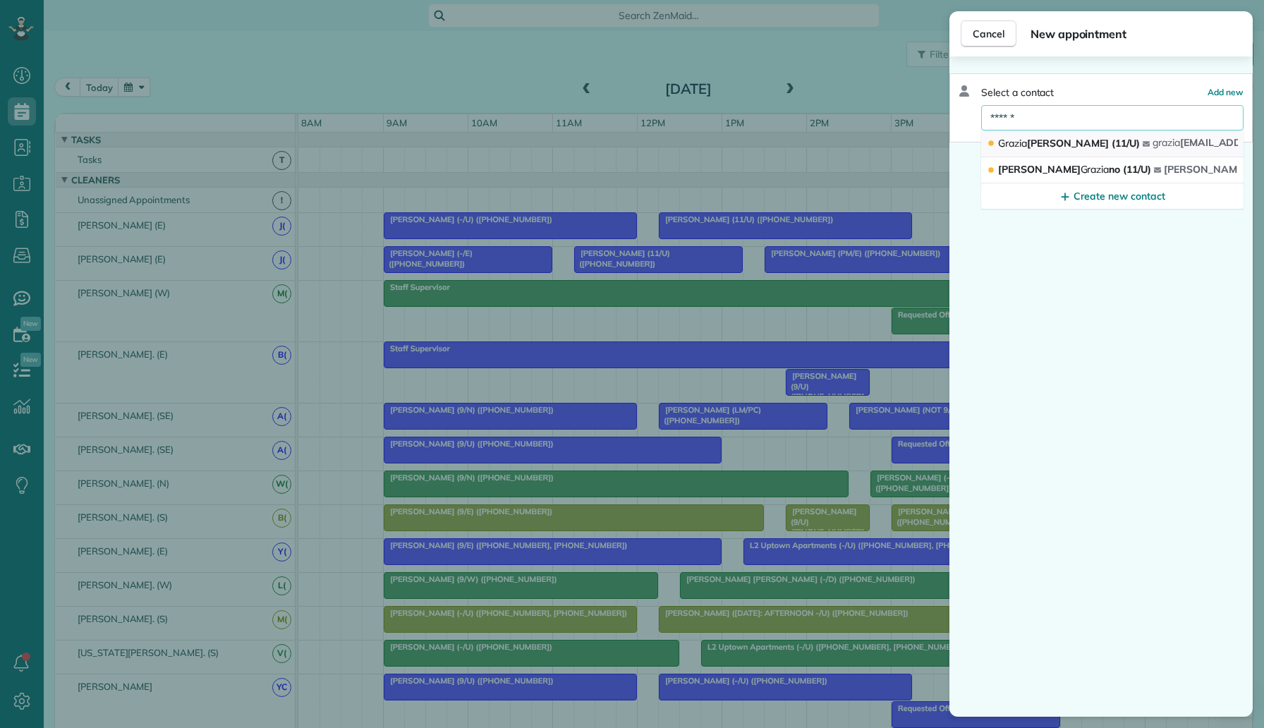
type input "******"
click at [1066, 148] on span "Grazia Lindsay (11/U)" at bounding box center [1069, 143] width 142 height 13
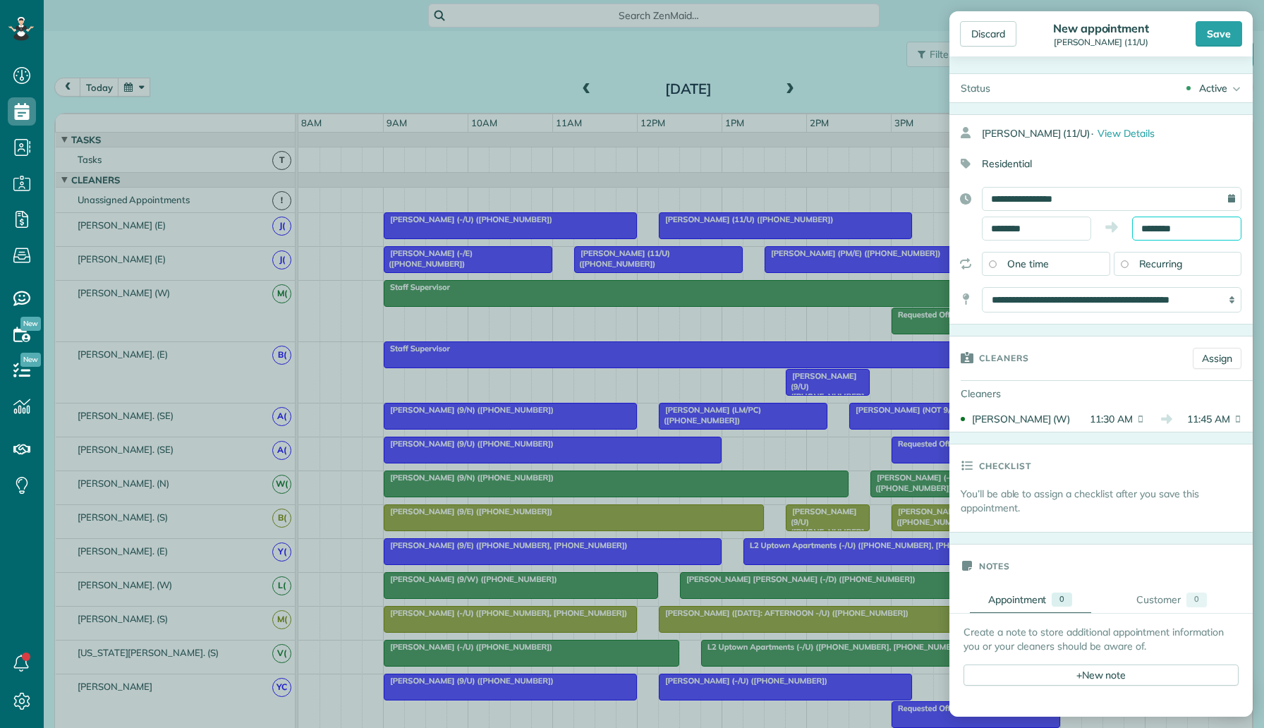
click at [1147, 237] on body "Dashboard Scheduling Calendar View List View Dispatch View - Weekly scheduling …" at bounding box center [632, 364] width 1264 height 728
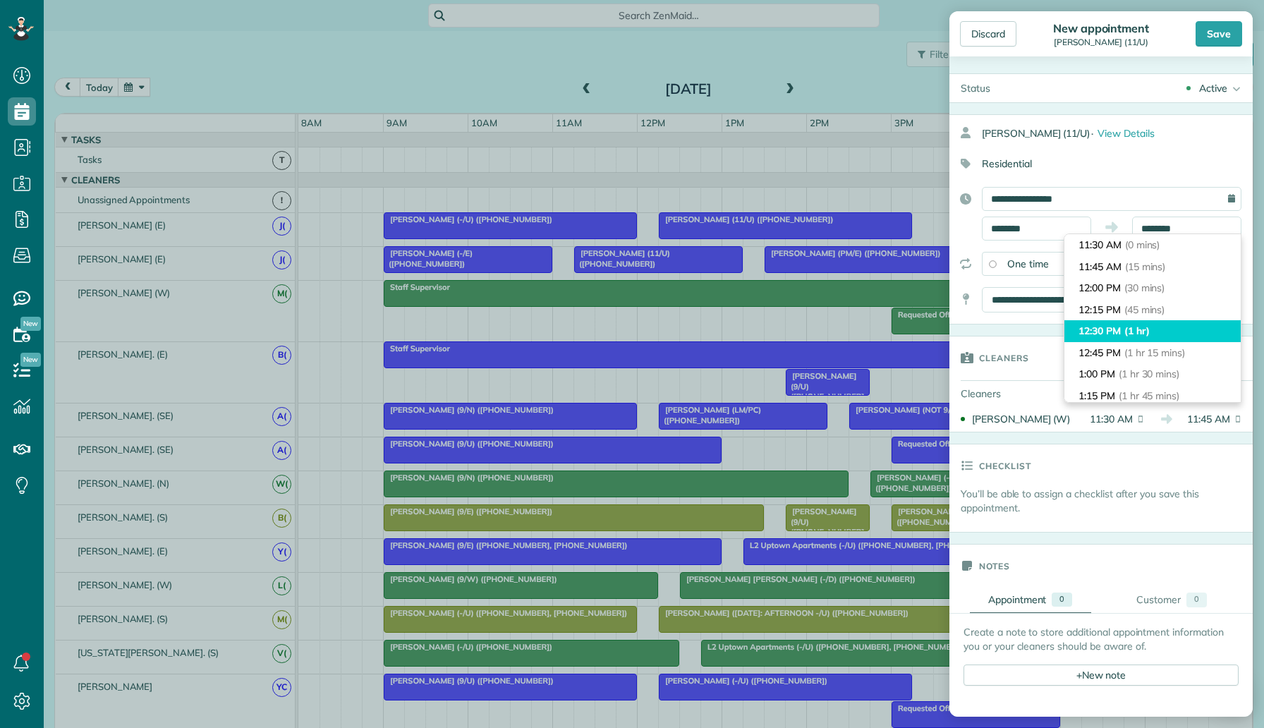
type input "********"
click at [1144, 331] on span "(1 hr)" at bounding box center [1136, 330] width 25 height 13
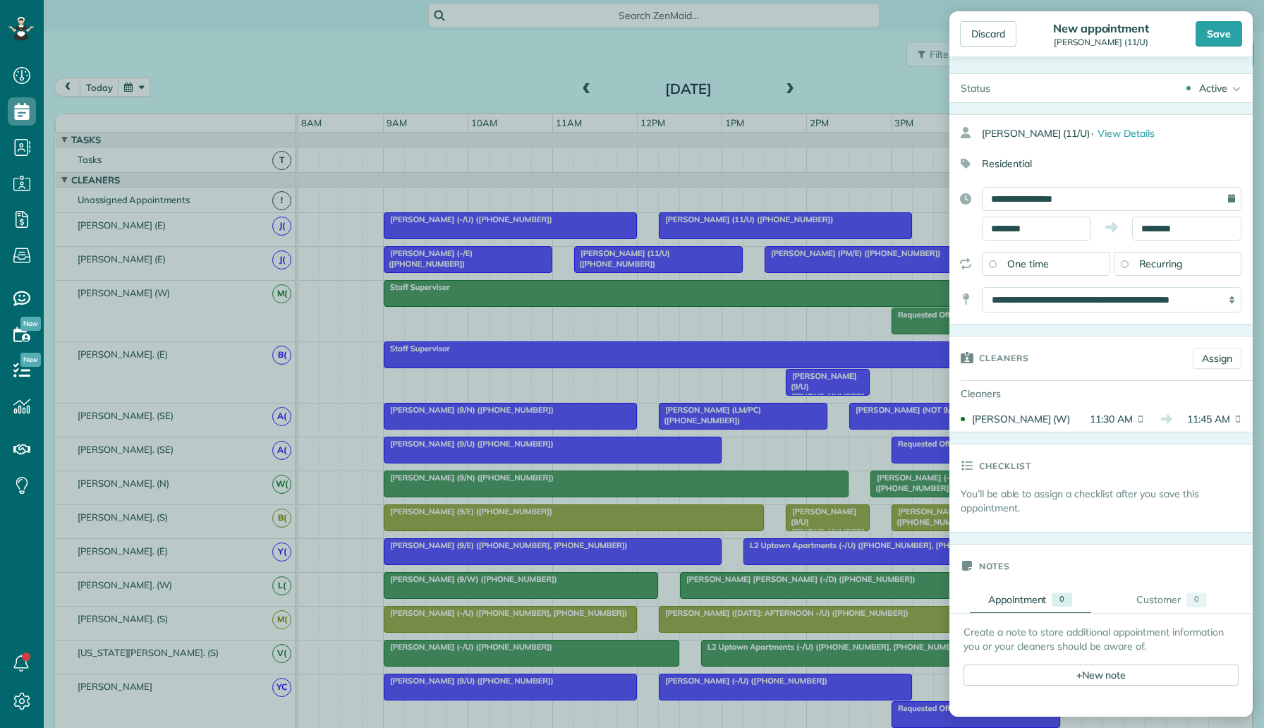
click at [1216, 88] on div "Active" at bounding box center [1213, 88] width 28 height 14
click at [1196, 275] on div "Supervisor Check" at bounding box center [1194, 278] width 78 height 10
click at [1219, 35] on div "Save" at bounding box center [1218, 33] width 47 height 25
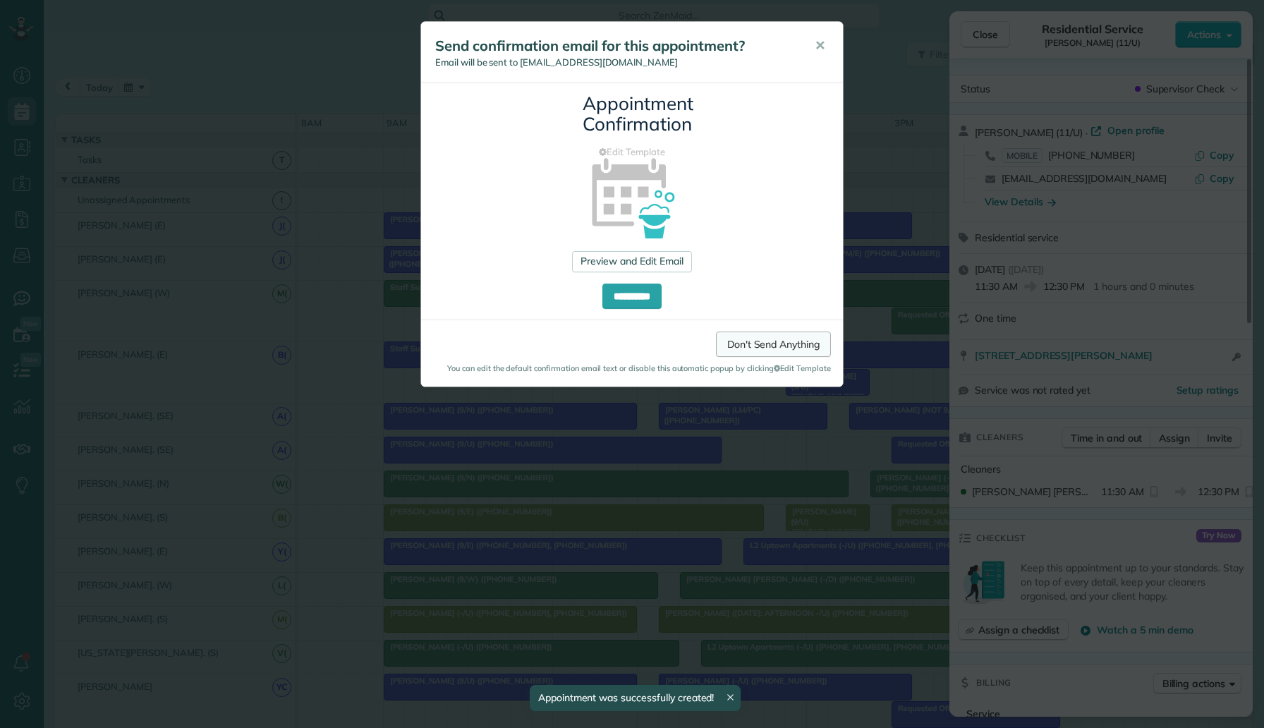
click at [785, 350] on link "Don't Send Anything" at bounding box center [773, 343] width 115 height 25
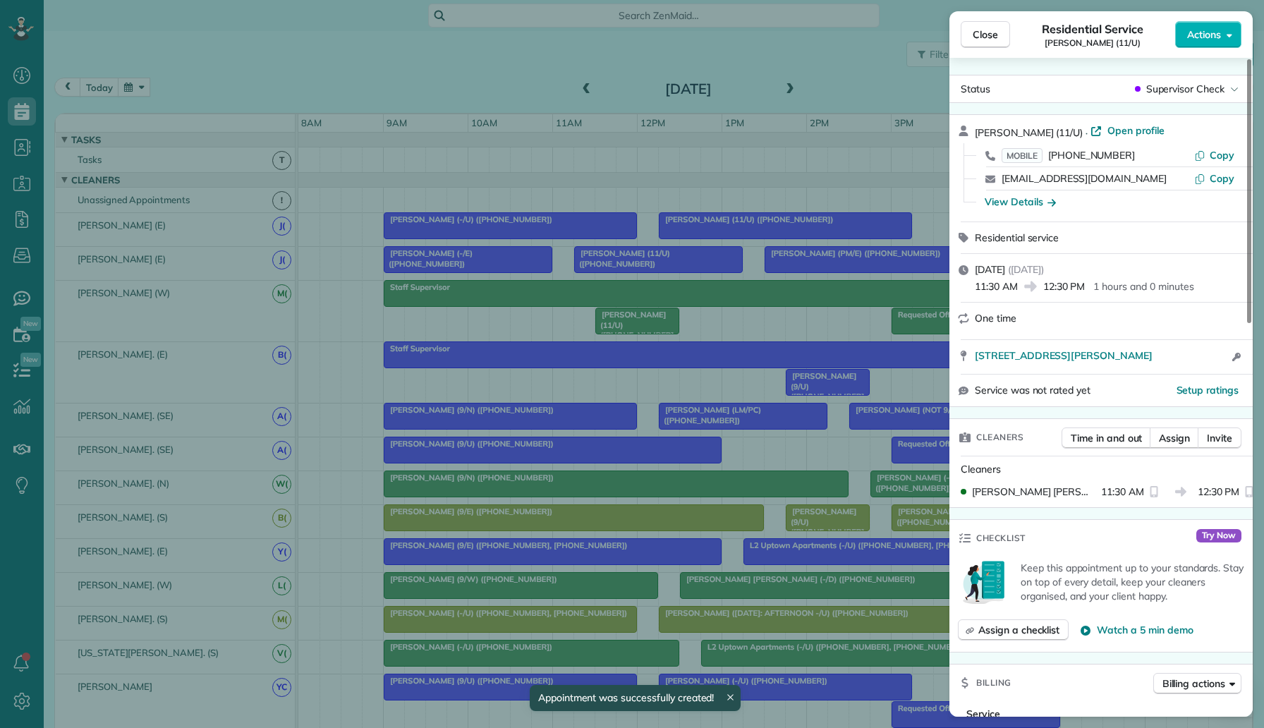
click at [781, 337] on div "Close Residential Service Grazia Lindsay (11/U) Actions Status Supervisor Check…" at bounding box center [632, 364] width 1264 height 728
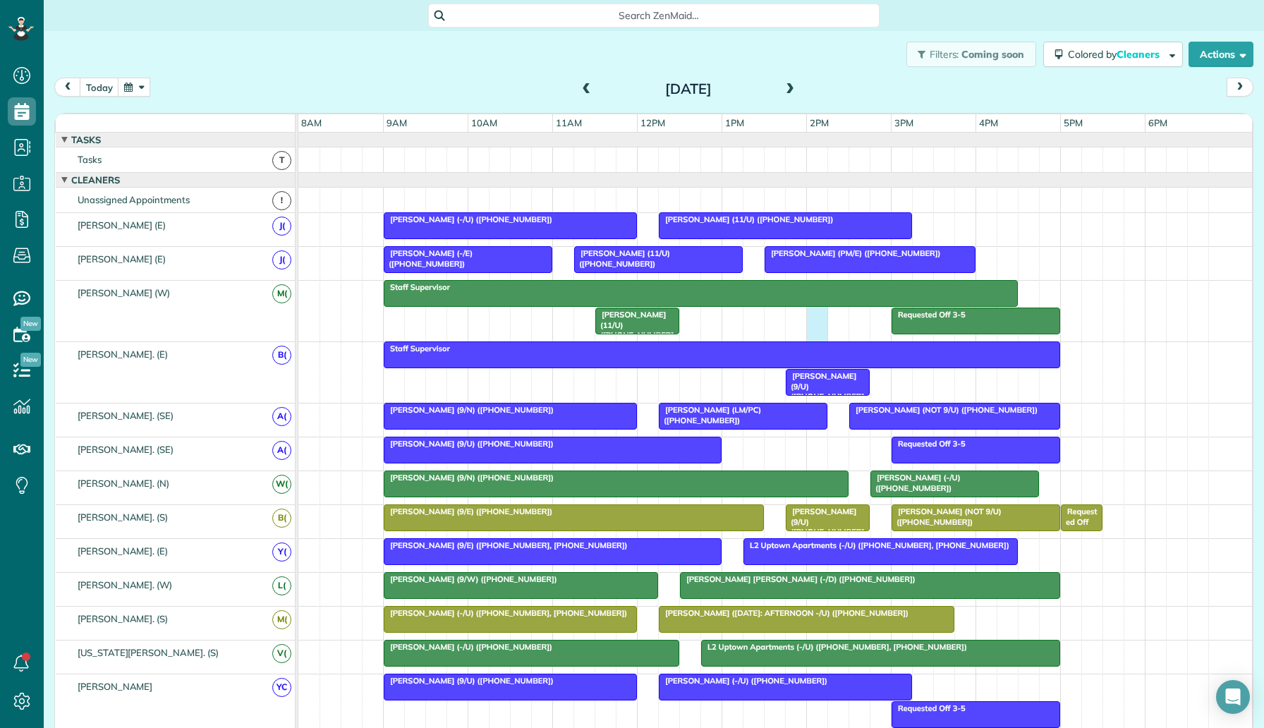
click at [819, 320] on div "Requested Off 3-5 Staff Supervisor Grazia Lindsay (11/U) (+18328411894)" at bounding box center [774, 311] width 953 height 61
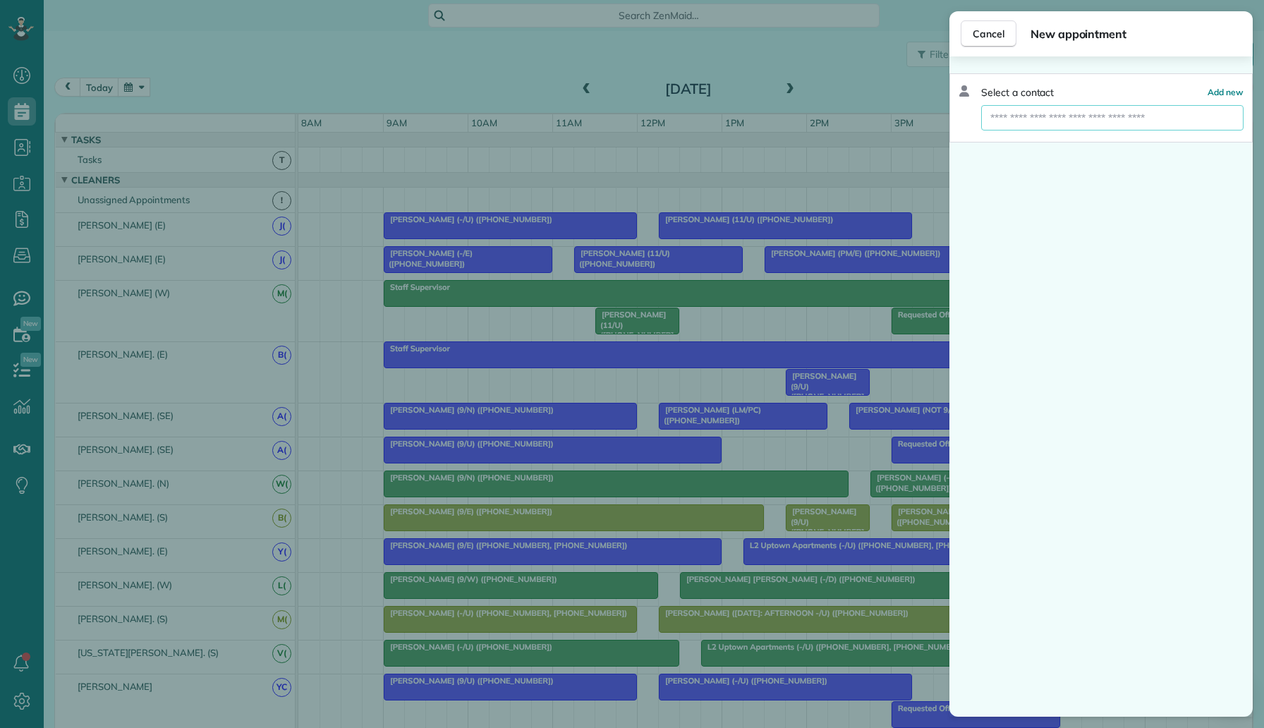
click at [1047, 111] on input "text" at bounding box center [1112, 117] width 262 height 25
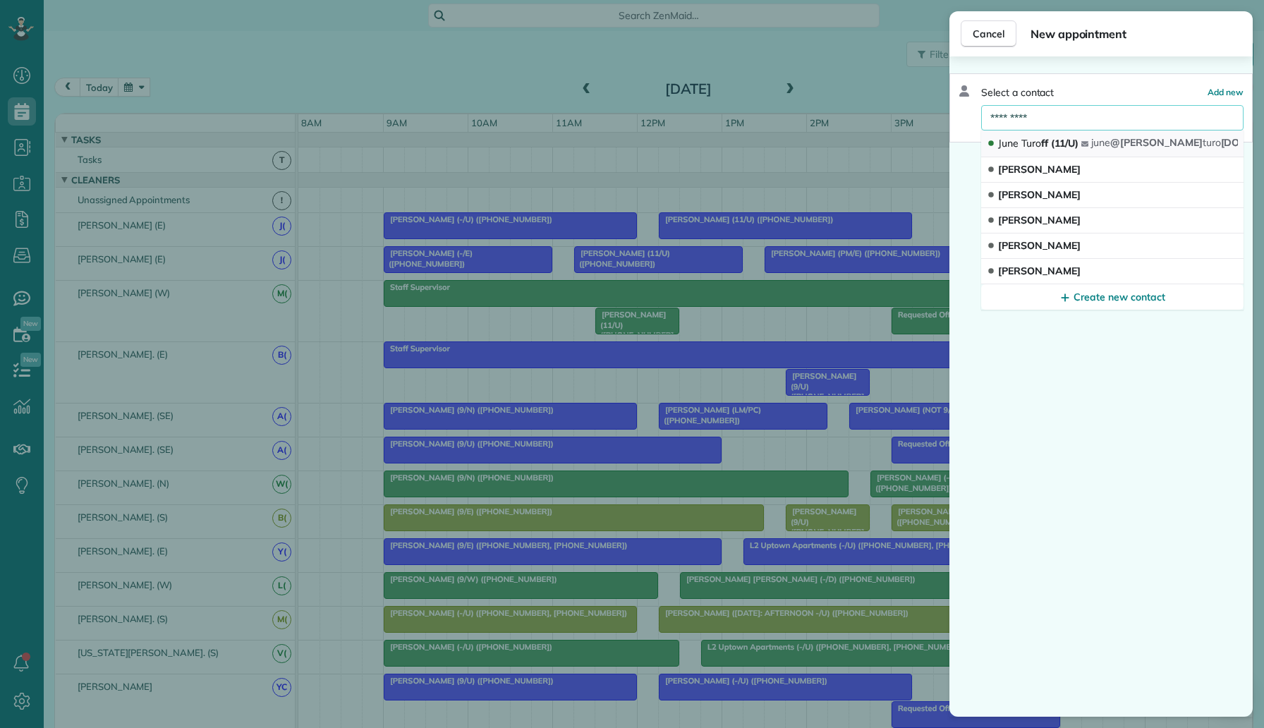
type input "*********"
click at [1065, 152] on button "June Turo ff (11/U) june @steve turo ff.com" at bounding box center [1112, 143] width 262 height 27
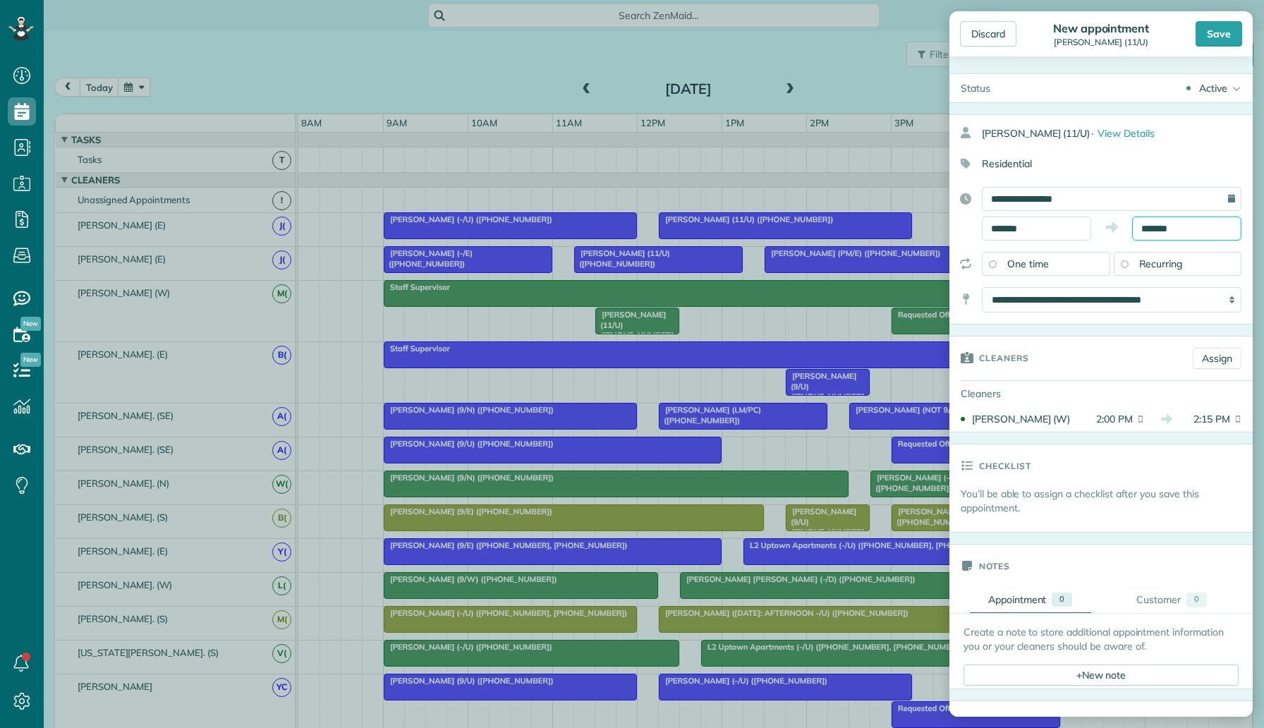
click at [1145, 232] on input "*******" at bounding box center [1186, 228] width 109 height 24
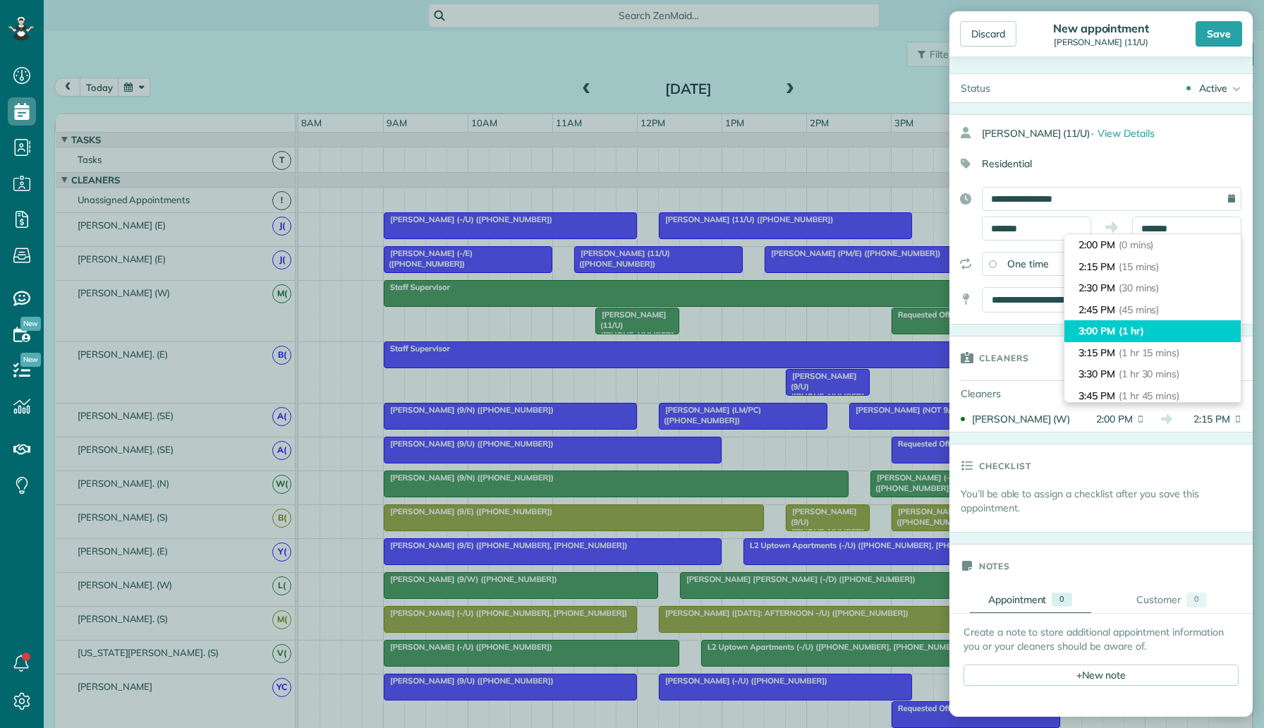
type input "*******"
click at [1160, 330] on li "3:00 PM (1 hr)" at bounding box center [1152, 331] width 176 height 22
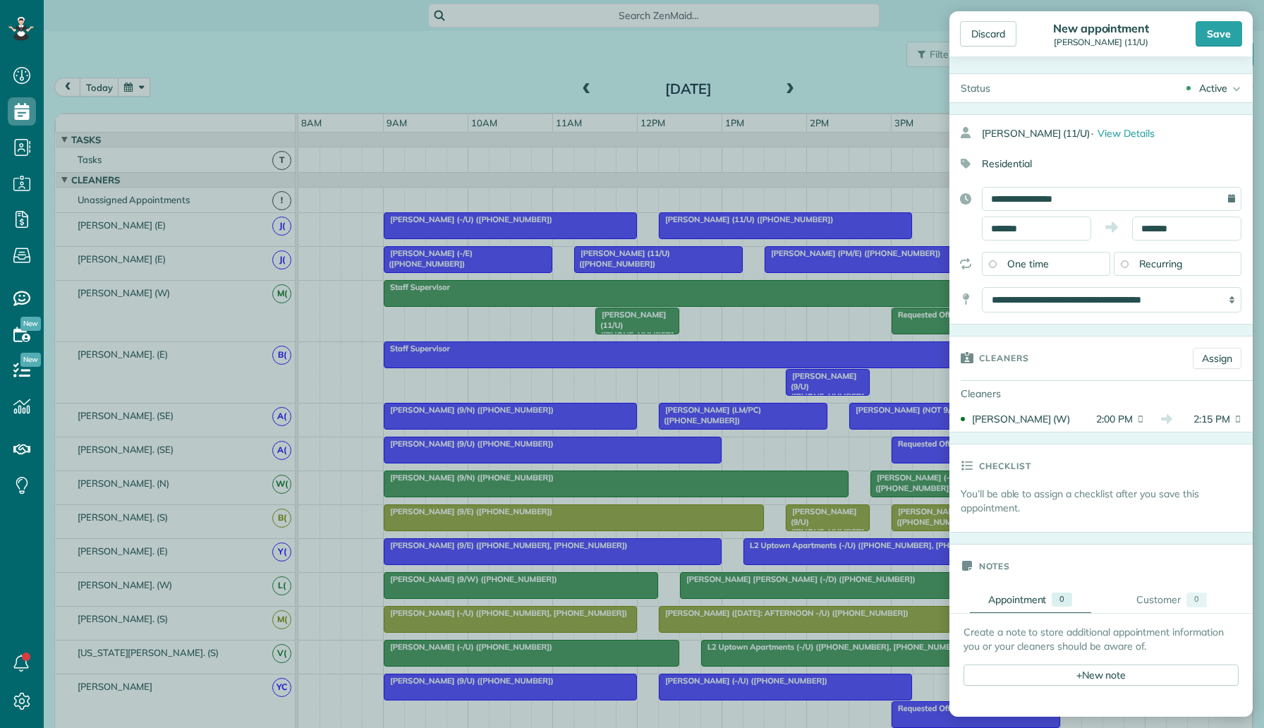
click at [1221, 83] on div "Active" at bounding box center [1213, 88] width 28 height 14
click at [1203, 270] on link "Supervisor Check" at bounding box center [1193, 278] width 120 height 24
click at [1225, 31] on div "Save" at bounding box center [1218, 33] width 47 height 25
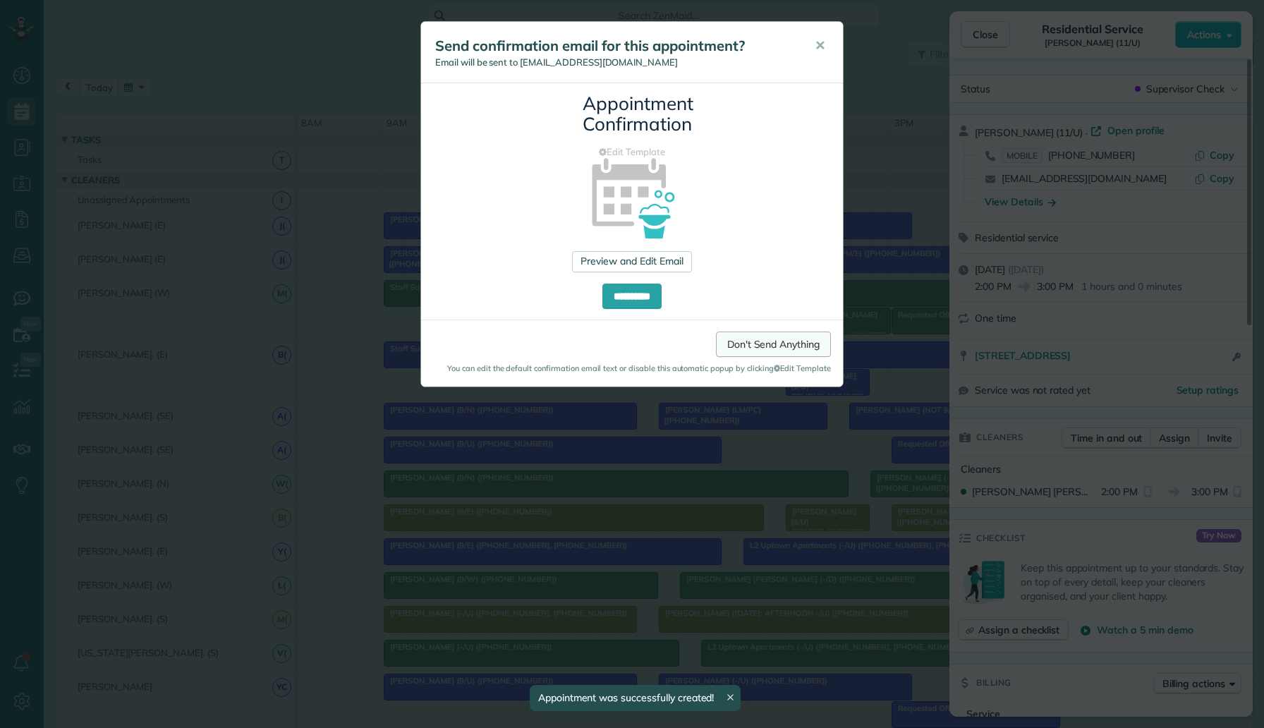
click at [804, 348] on link "Don't Send Anything" at bounding box center [773, 343] width 115 height 25
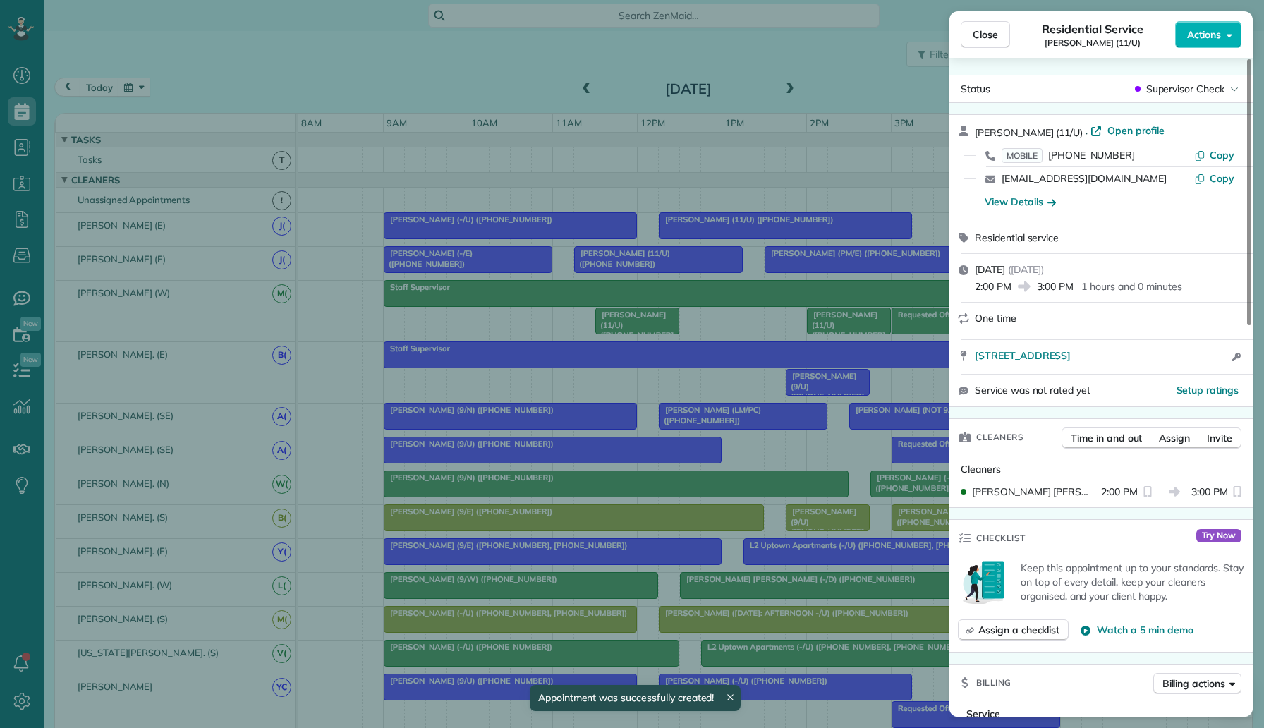
click at [774, 351] on div "Close Residential Service June Turoff (11/U) Actions Status Supervisor Check Ju…" at bounding box center [632, 364] width 1264 height 728
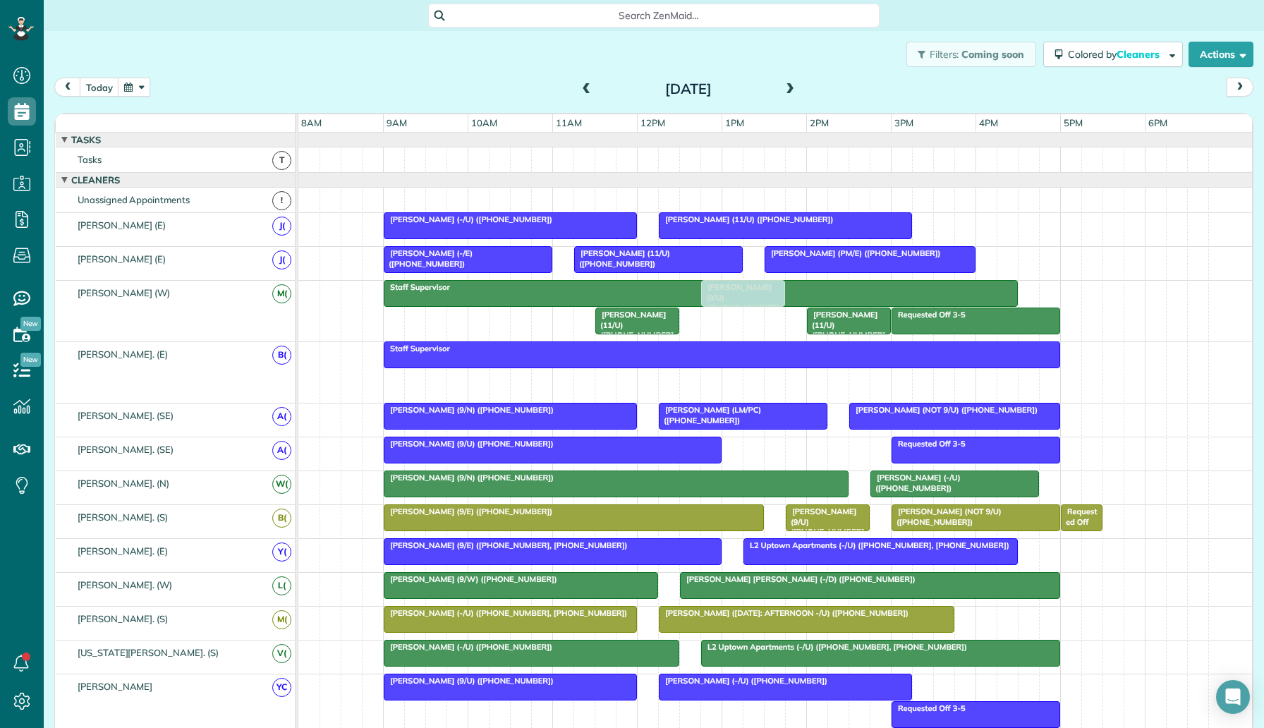
drag, startPoint x: 803, startPoint y: 388, endPoint x: 716, endPoint y: 338, distance: 100.8
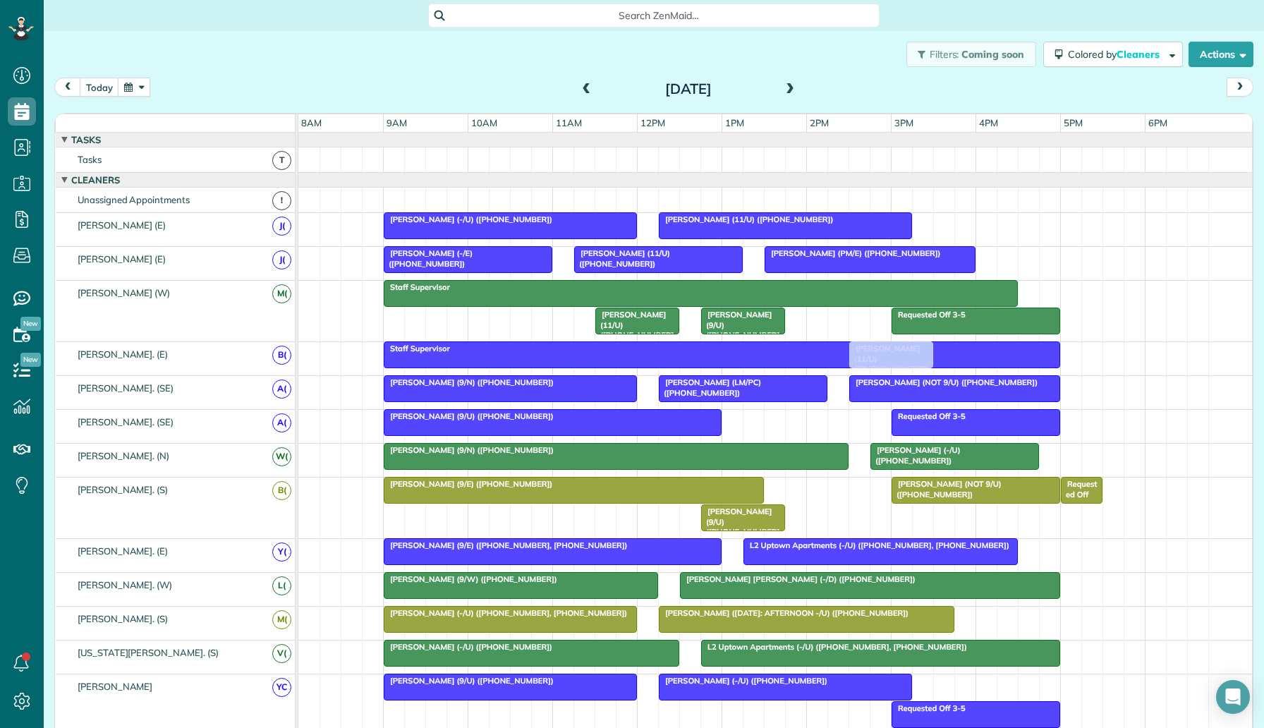
drag, startPoint x: 846, startPoint y: 317, endPoint x: 885, endPoint y: 346, distance: 48.0
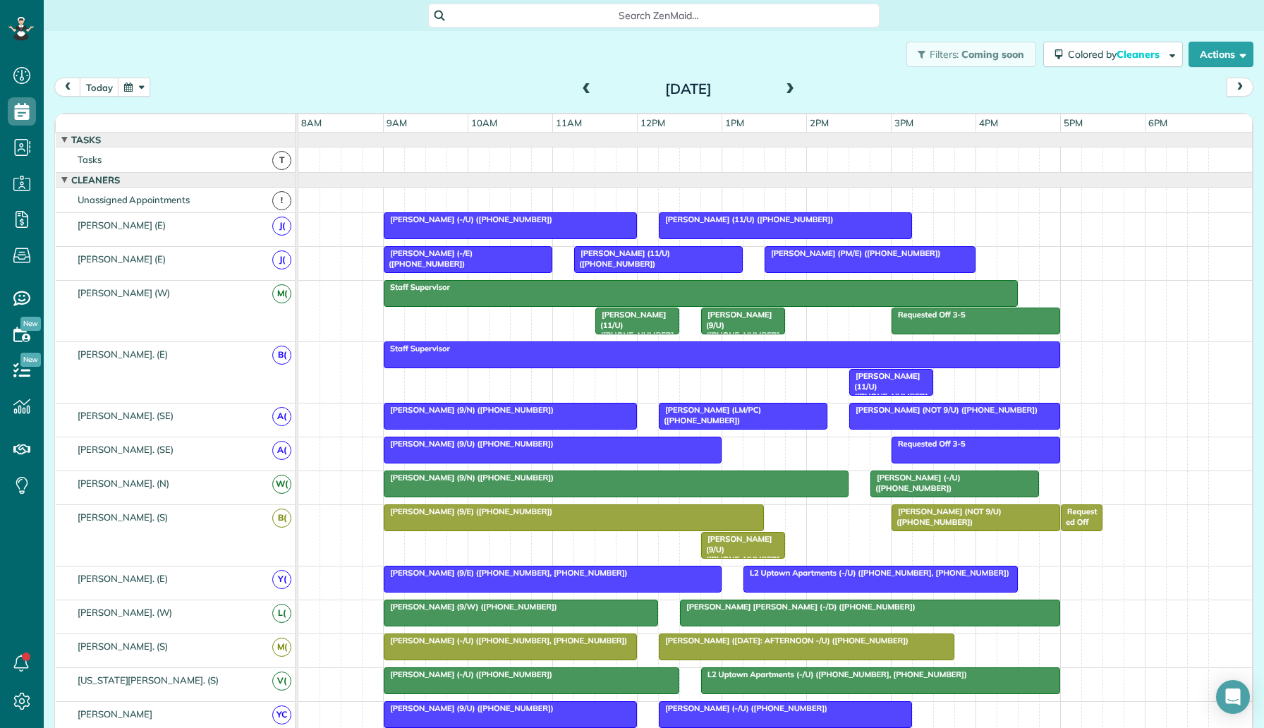
click at [685, 379] on div "Staff Supervisor June Turoff (11/U) (+12143739080)" at bounding box center [774, 372] width 953 height 61
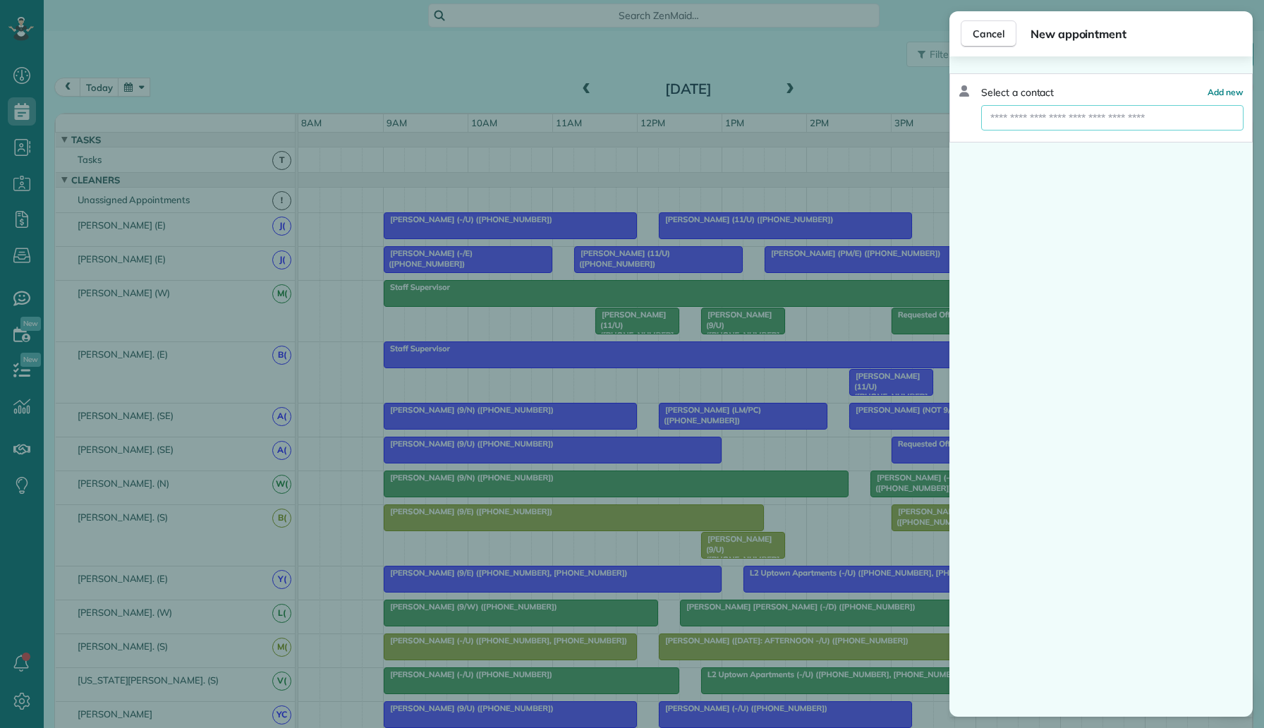
click at [1056, 124] on input "text" at bounding box center [1112, 117] width 262 height 25
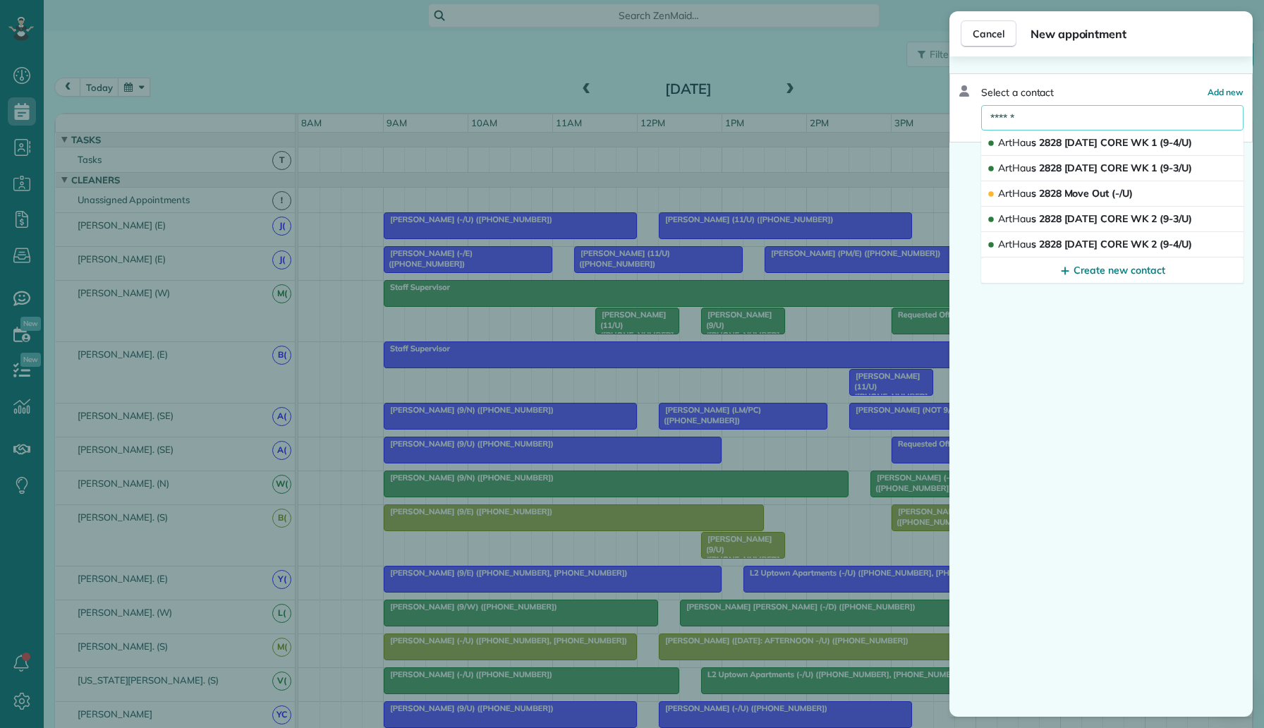
type input "******"
click at [884, 303] on div "Cancel New appointment Select a contact Add new ****** ArtHau s 2828 Friday COR…" at bounding box center [632, 364] width 1264 height 728
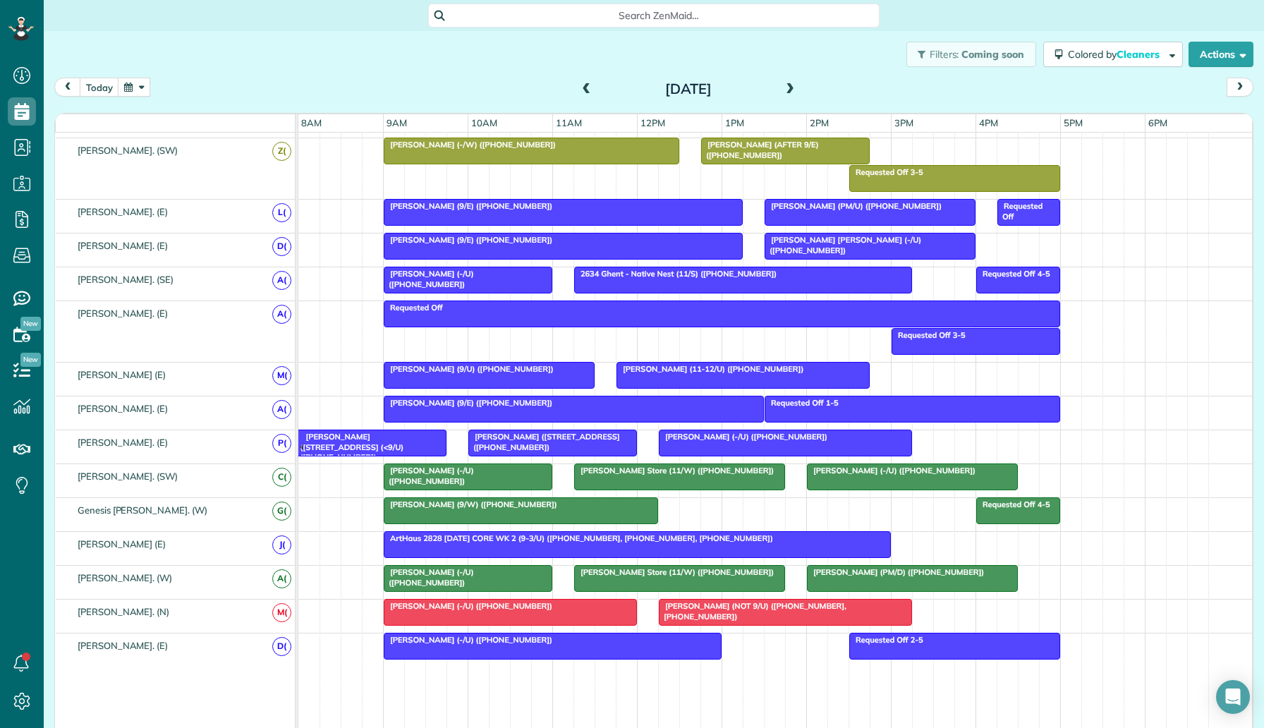
scroll to position [264, 0]
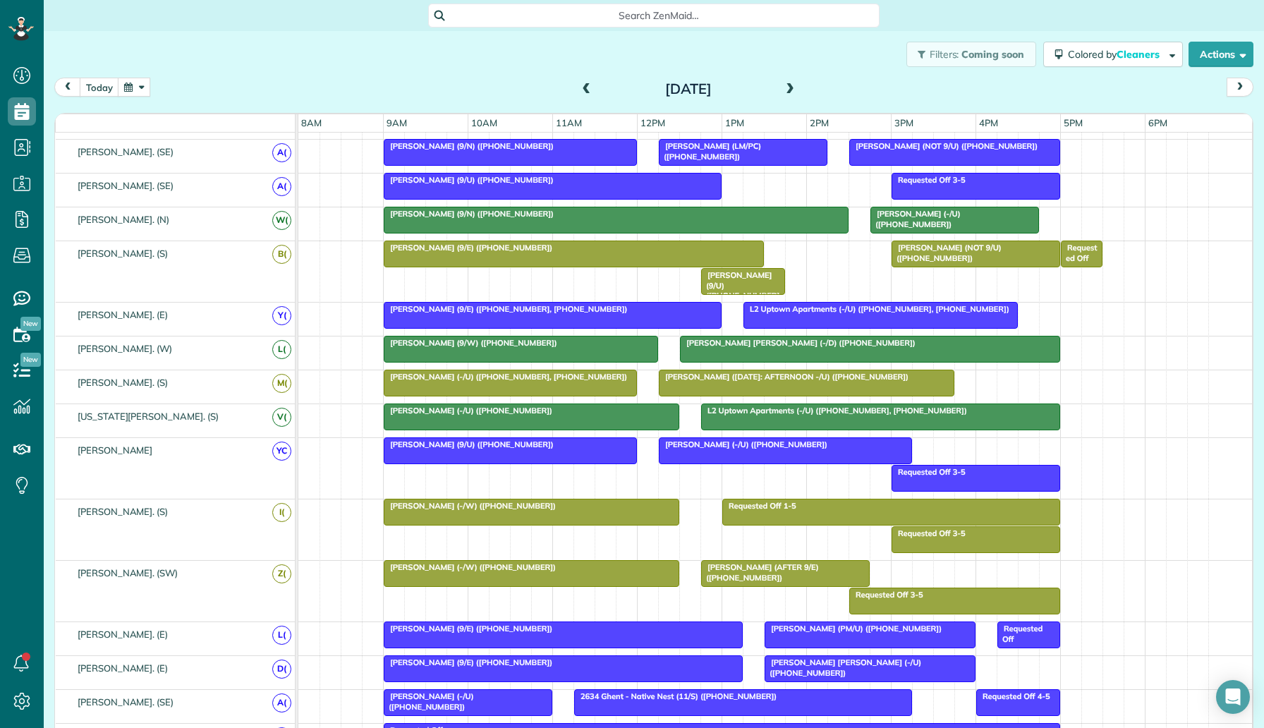
click at [524, 507] on div "Amber Ali (-/W) (+16302024150)" at bounding box center [531, 506] width 287 height 10
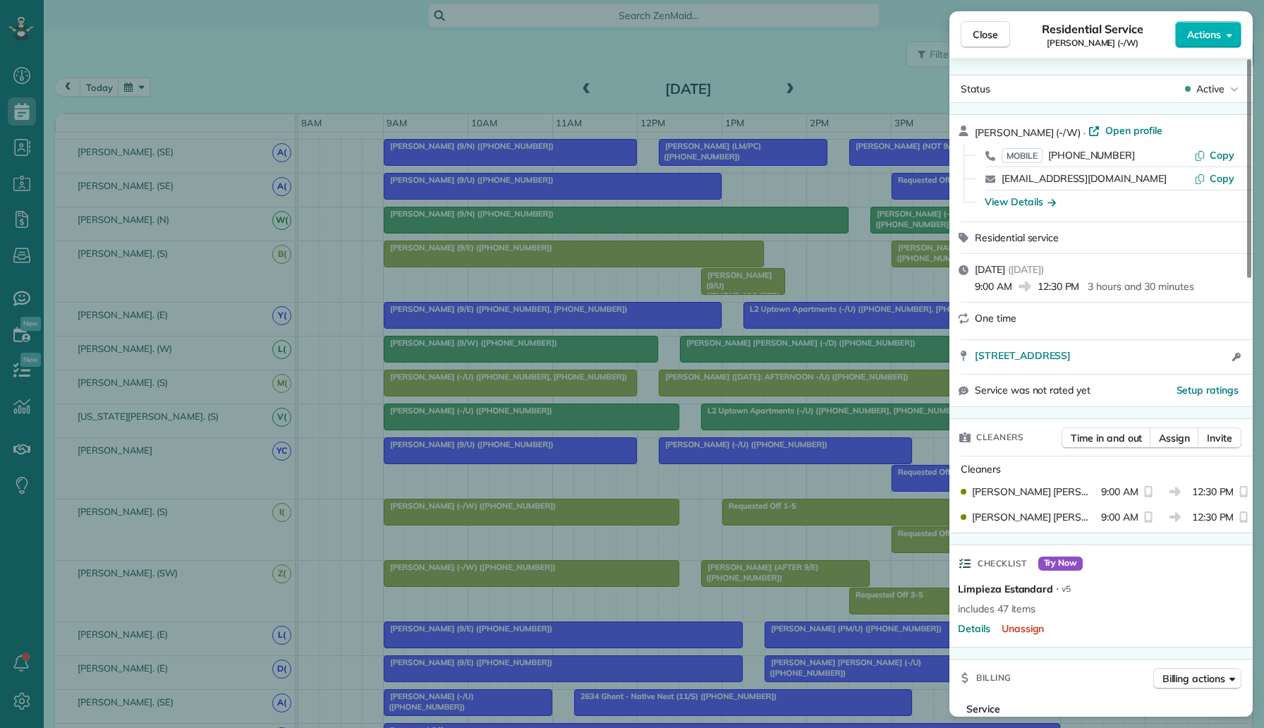
click at [530, 480] on div "Close Residential Service Amber Ali (-/W) Actions Status Active Amber Ali (-/W)…" at bounding box center [632, 364] width 1264 height 728
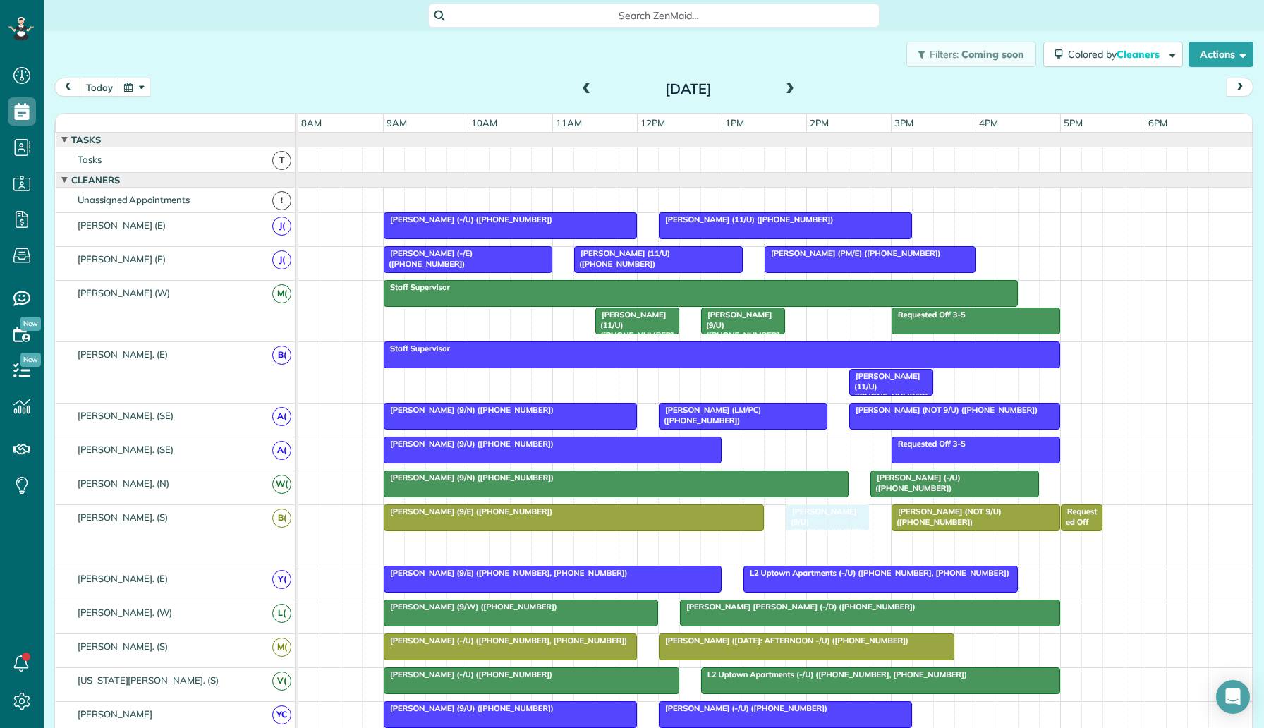
drag, startPoint x: 764, startPoint y: 544, endPoint x: 851, endPoint y: 523, distance: 89.1
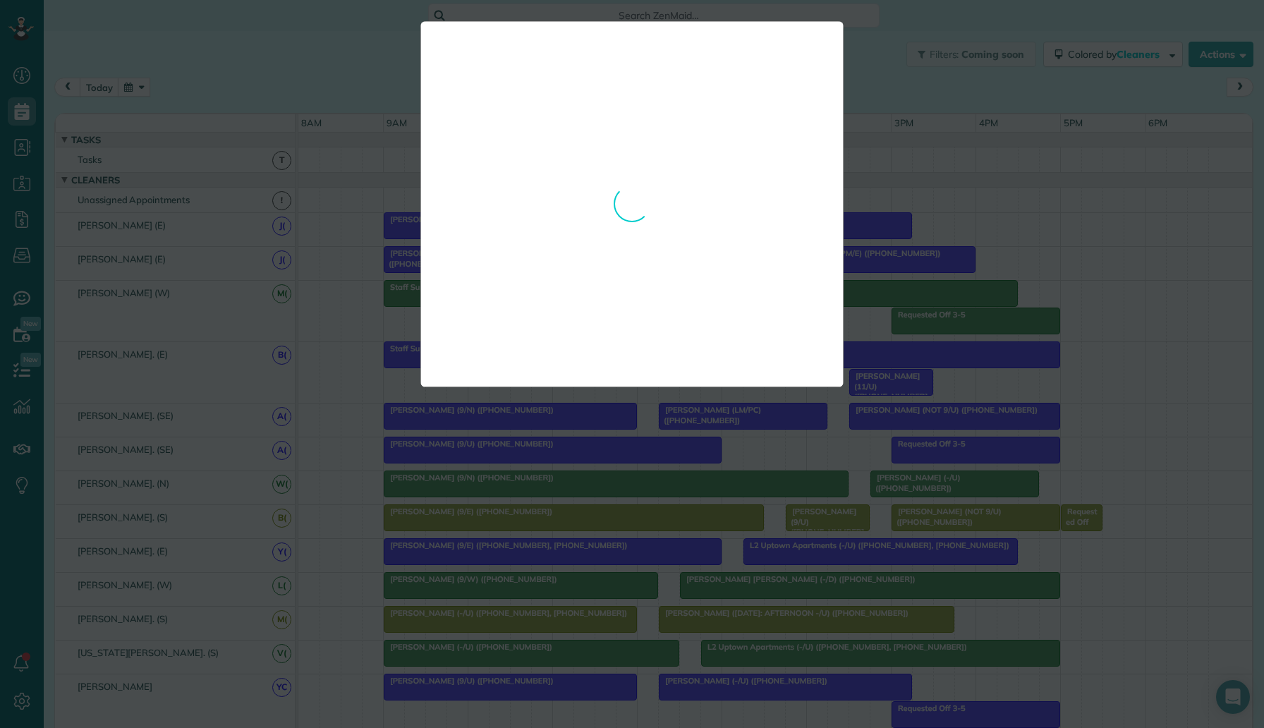
click at [788, 426] on div "**********" at bounding box center [632, 364] width 1264 height 728
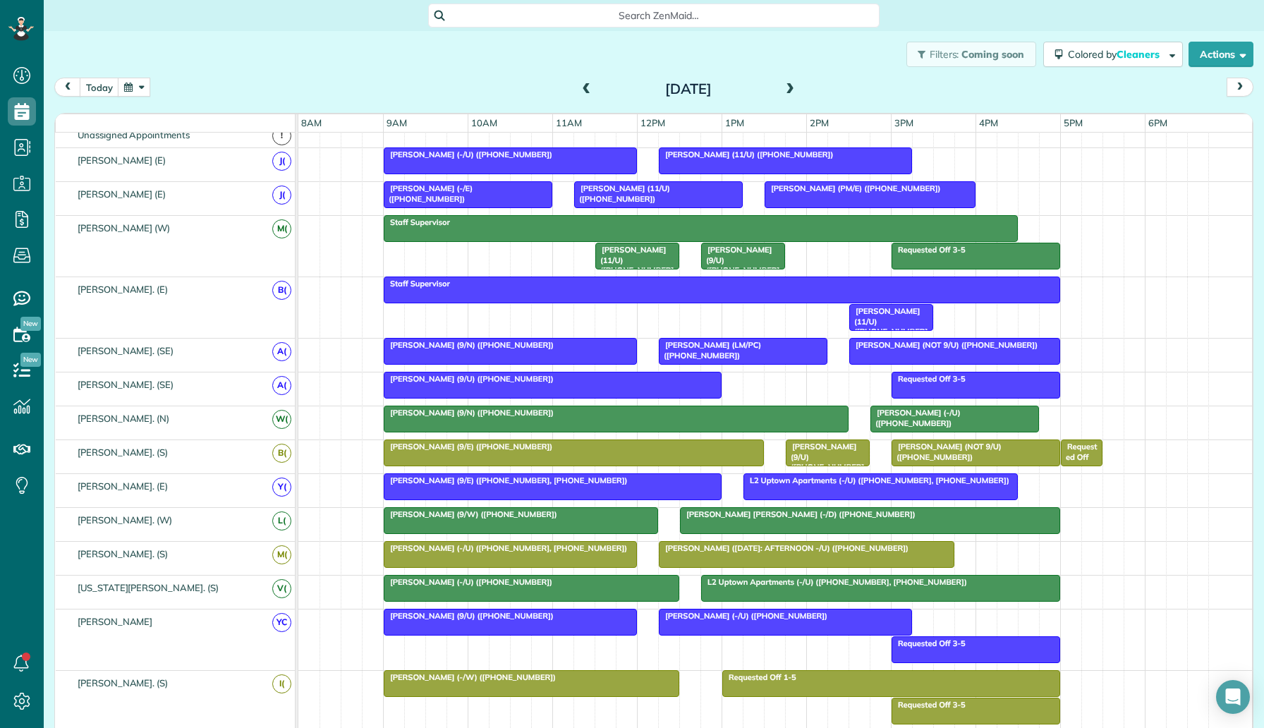
scroll to position [85, 0]
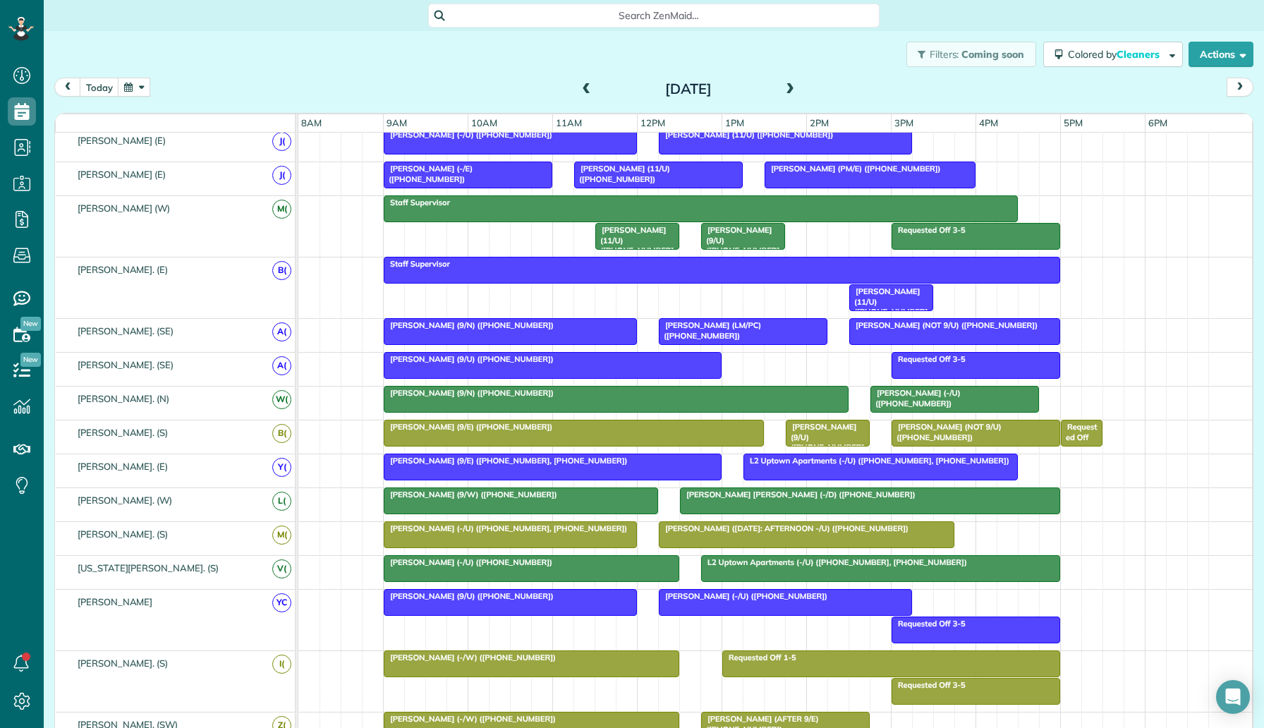
click at [618, 295] on div "Staff Supervisor June Turoff (11/U) (+12143739080)" at bounding box center [774, 287] width 953 height 61
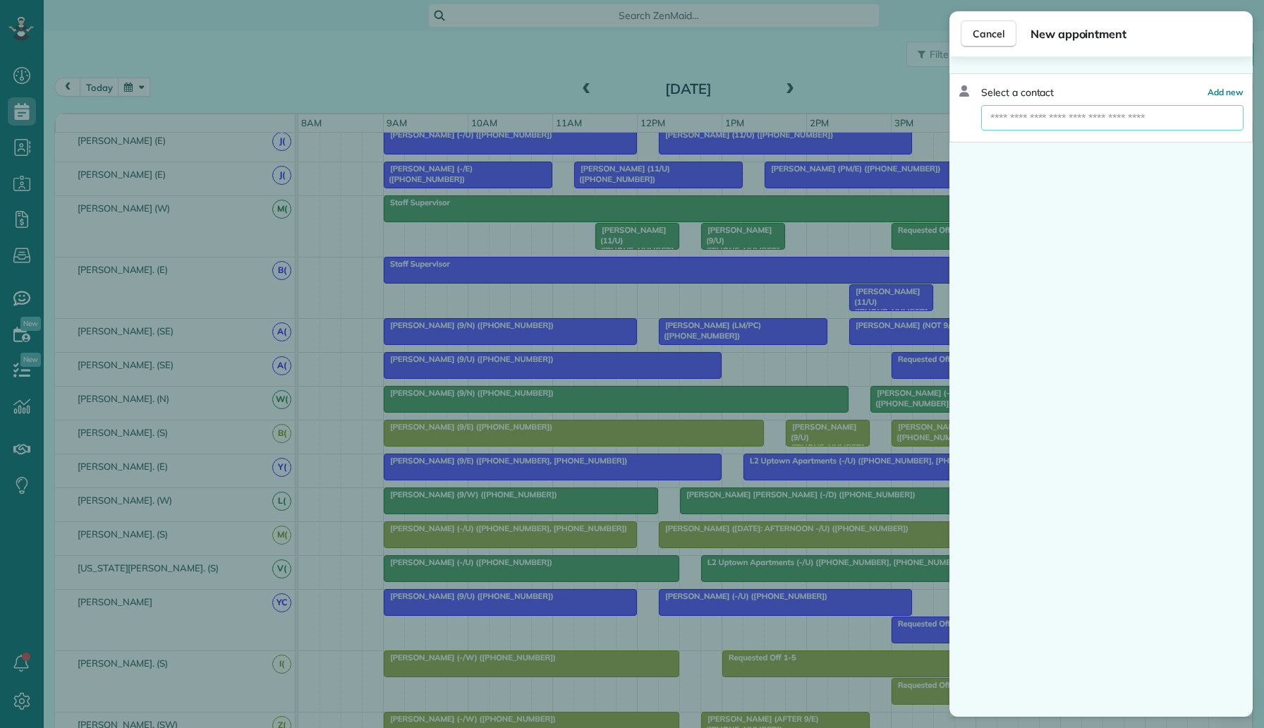
click at [1004, 128] on input "text" at bounding box center [1112, 117] width 262 height 25
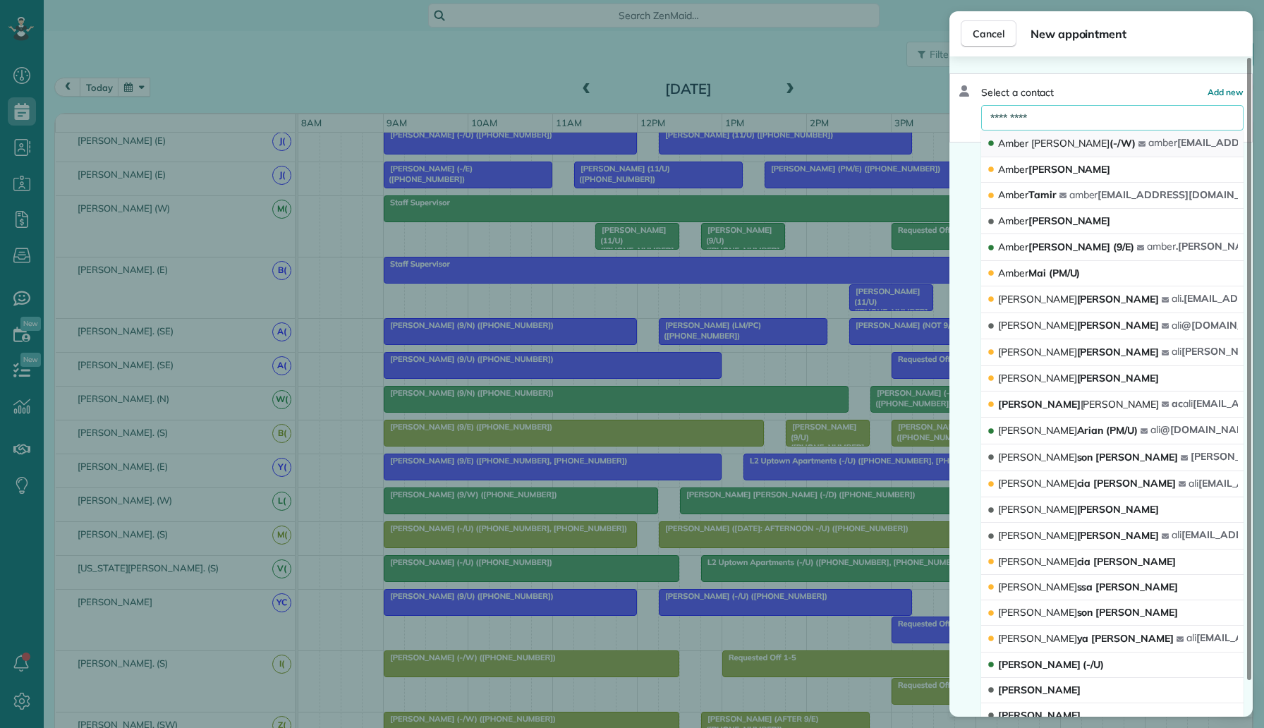
type input "*********"
click at [1066, 145] on span "Amber Ali (-/W)" at bounding box center [1067, 143] width 138 height 13
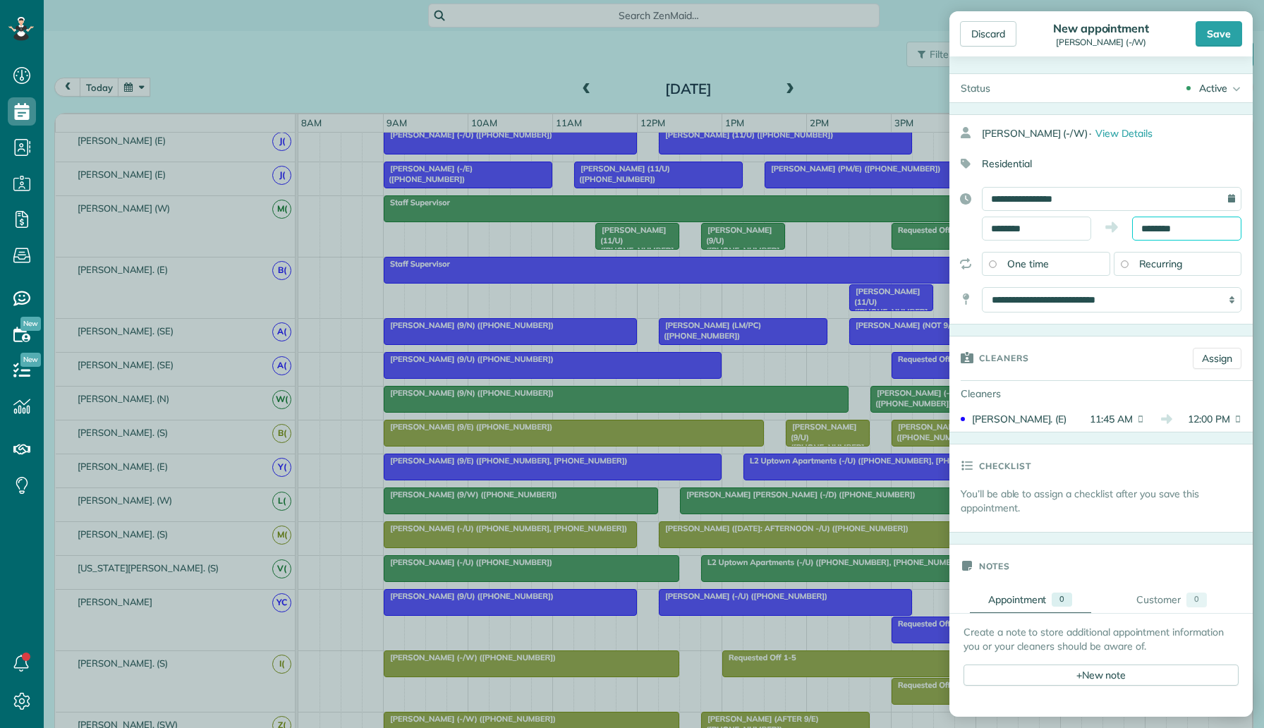
click at [1155, 228] on input "********" at bounding box center [1186, 228] width 109 height 24
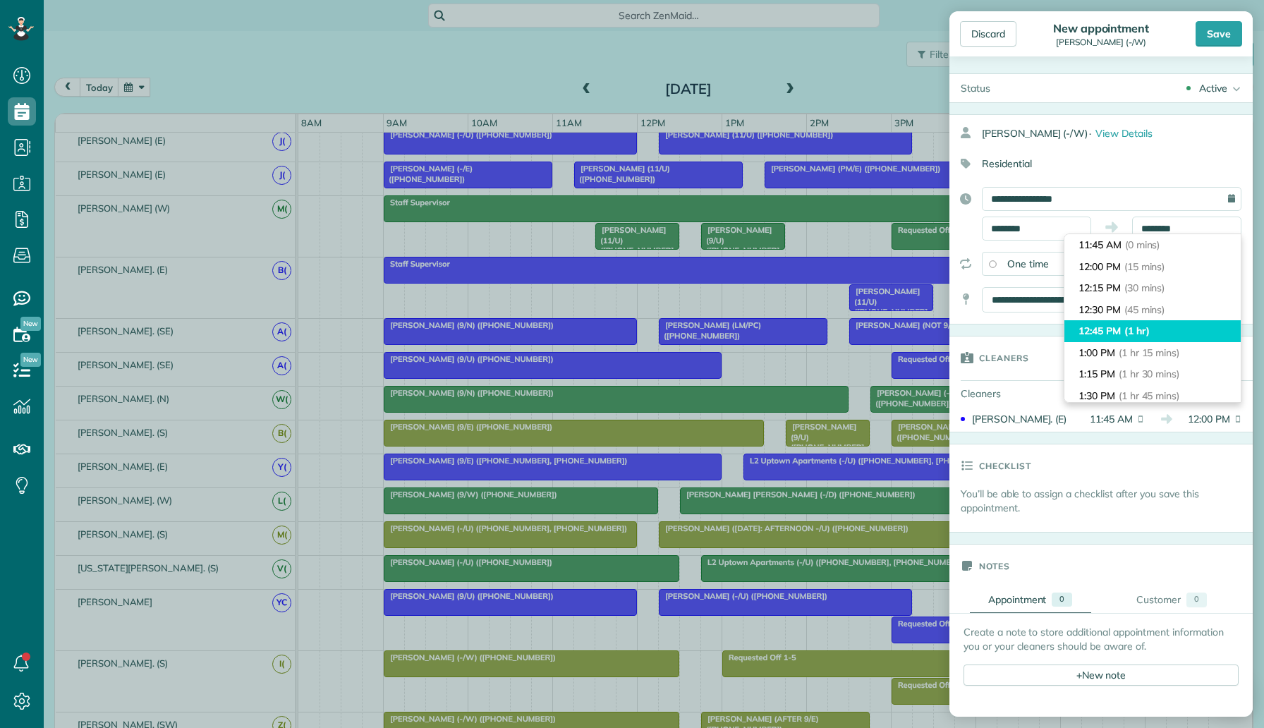
type input "********"
click at [1154, 325] on li "12:45 PM (1 hr)" at bounding box center [1152, 331] width 176 height 22
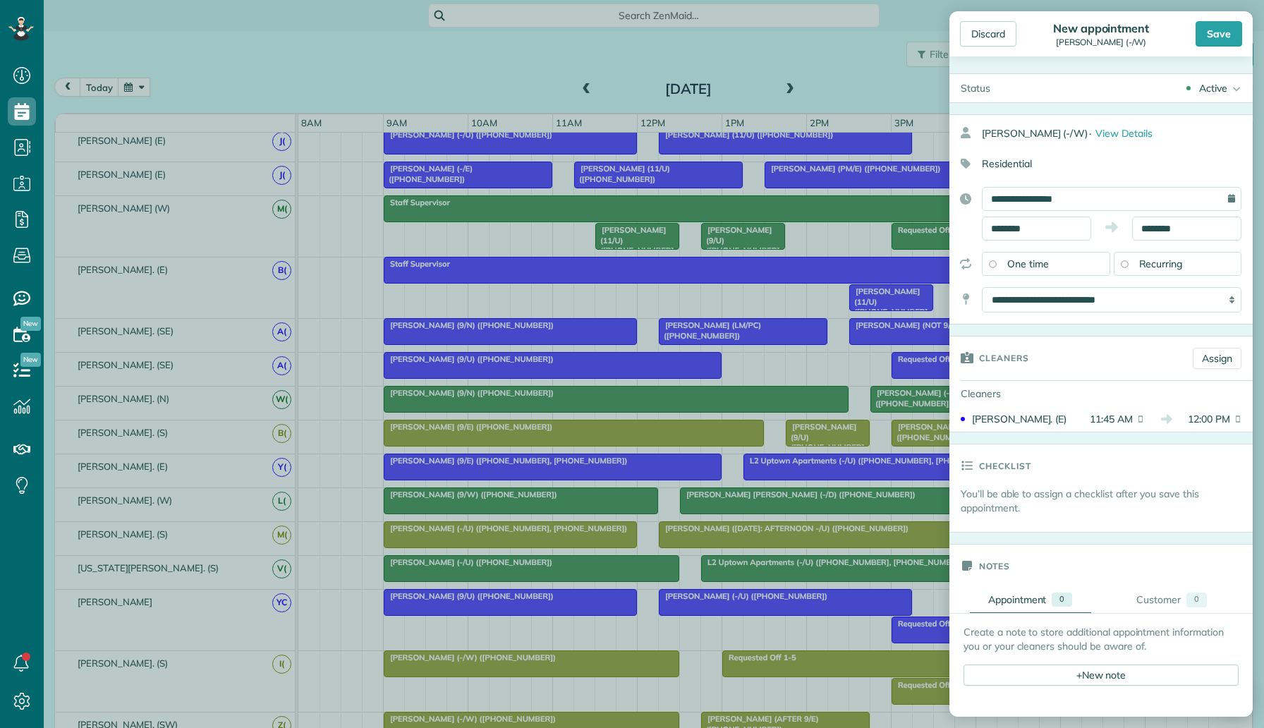
click at [1205, 96] on div "Active Active Cancelled Cancelled and Paid Requested Off Completed" at bounding box center [1126, 88] width 251 height 28
click at [1189, 288] on link "Supervisor Check" at bounding box center [1193, 278] width 120 height 24
click at [1199, 87] on div "Supervisor Check" at bounding box center [1188, 88] width 78 height 14
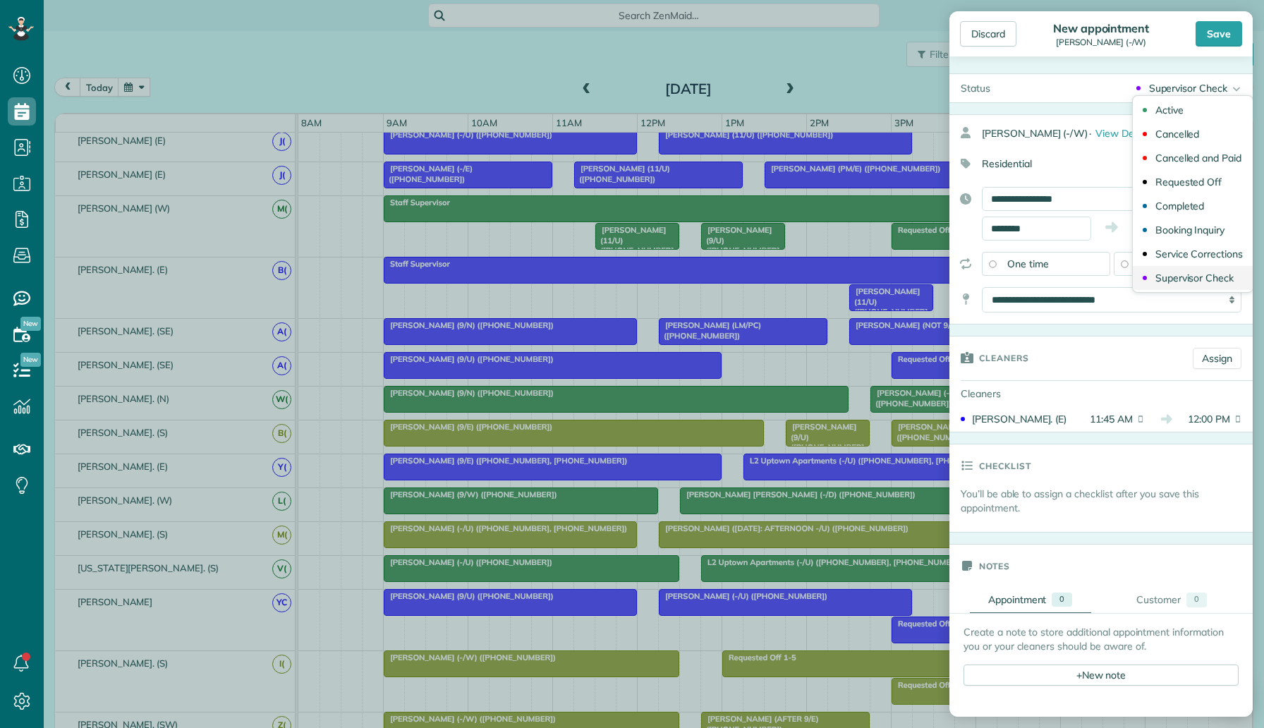
click at [1192, 281] on div "Supervisor Check" at bounding box center [1194, 278] width 78 height 10
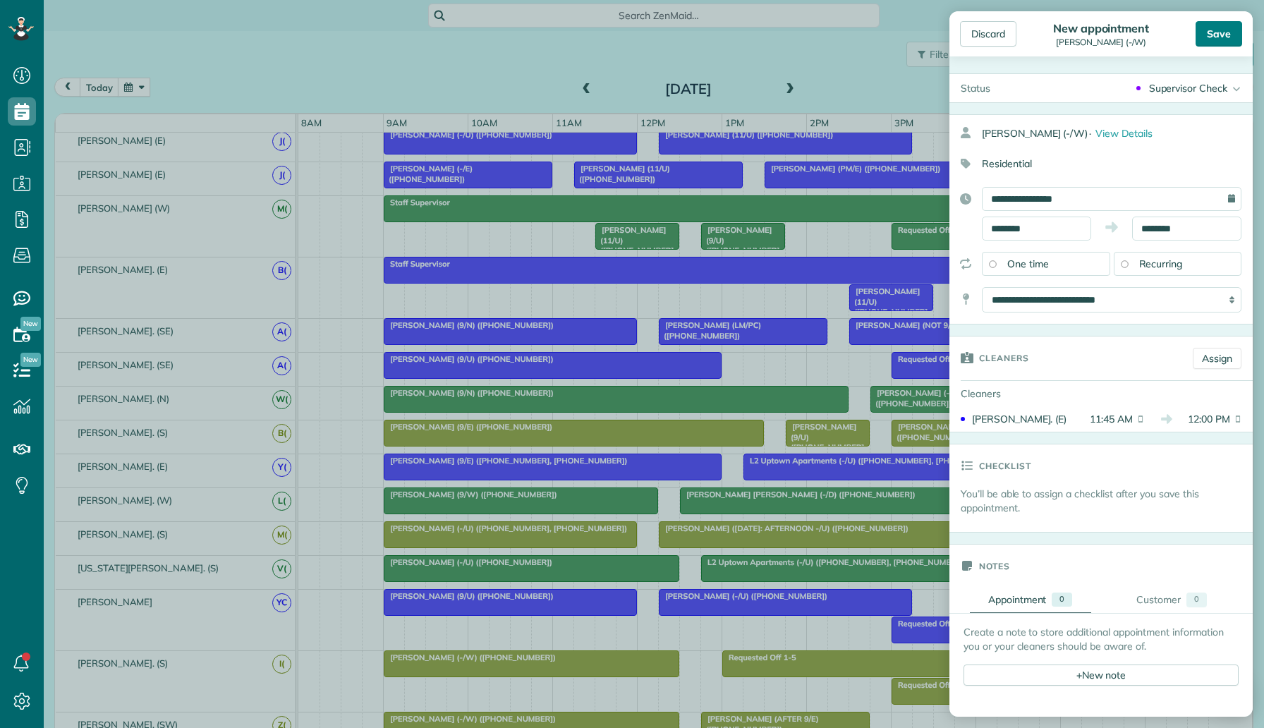
click at [1217, 42] on div "Save" at bounding box center [1218, 33] width 47 height 25
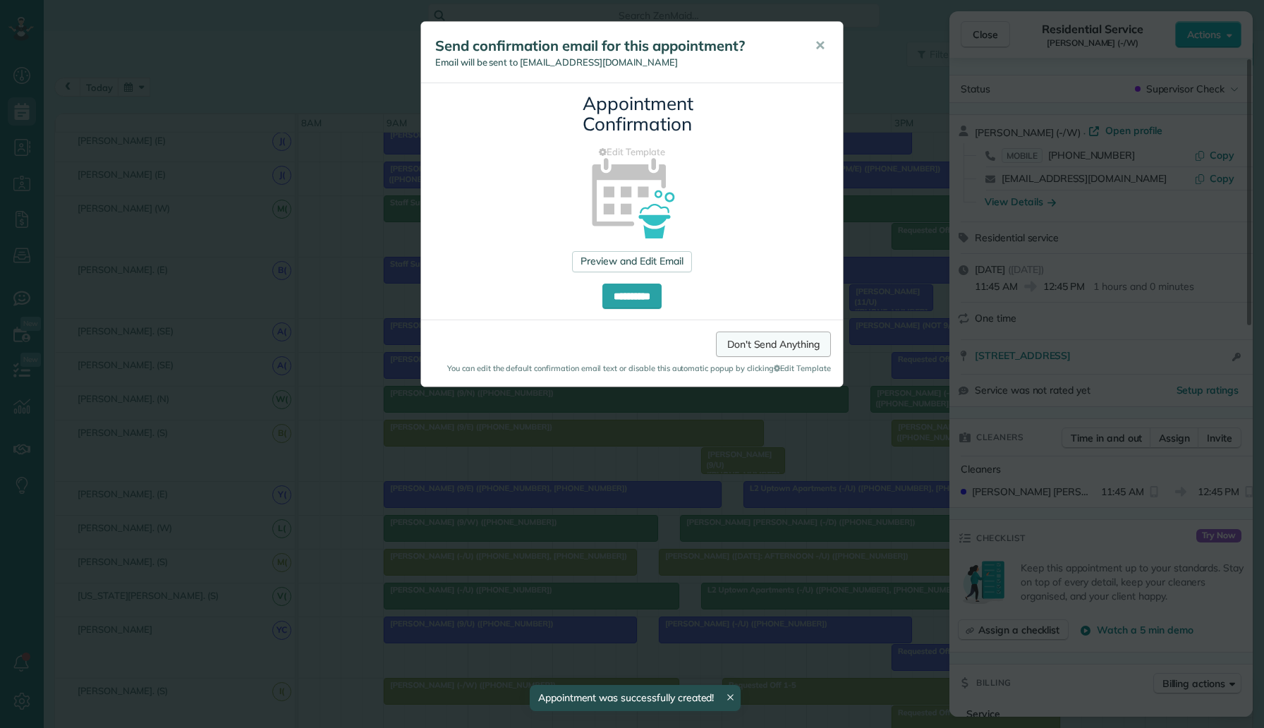
click at [740, 339] on link "Don't Send Anything" at bounding box center [773, 343] width 115 height 25
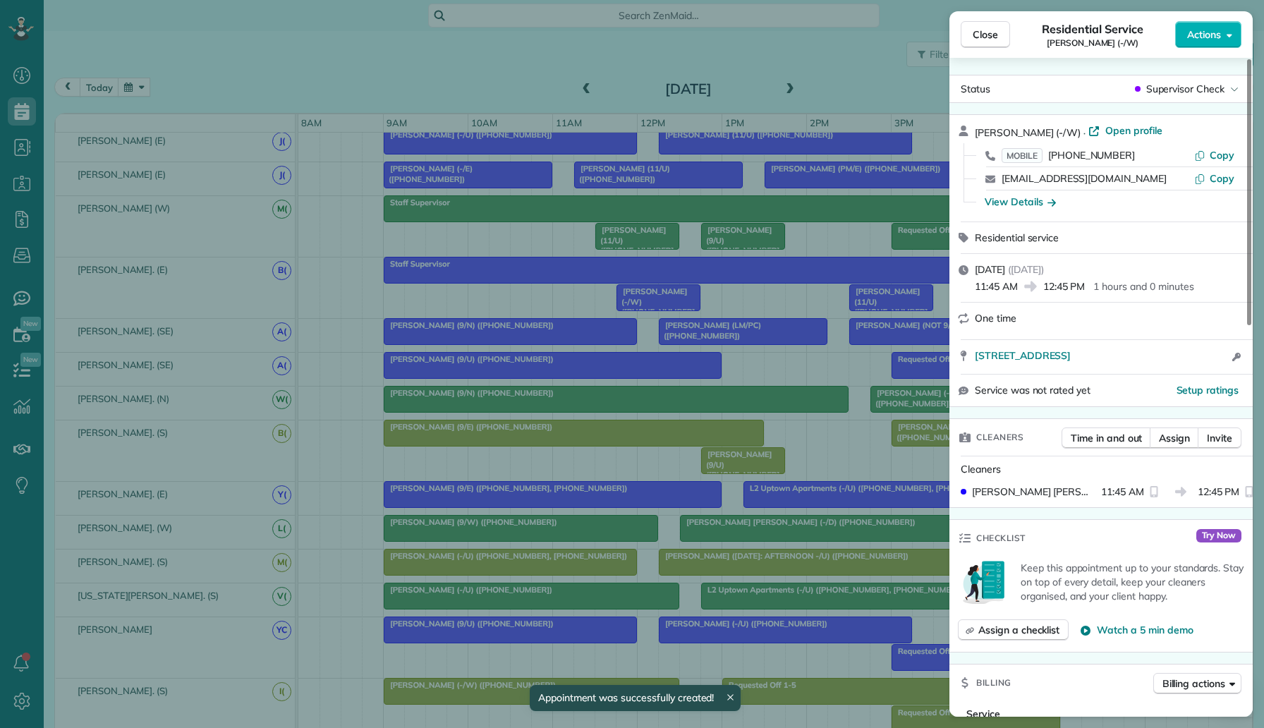
drag, startPoint x: 667, startPoint y: 298, endPoint x: 657, endPoint y: 245, distance: 53.8
click at [657, 245] on div "Close Residential Service Amber Ali (-/W) Actions Status Supervisor Check Amber…" at bounding box center [632, 364] width 1264 height 728
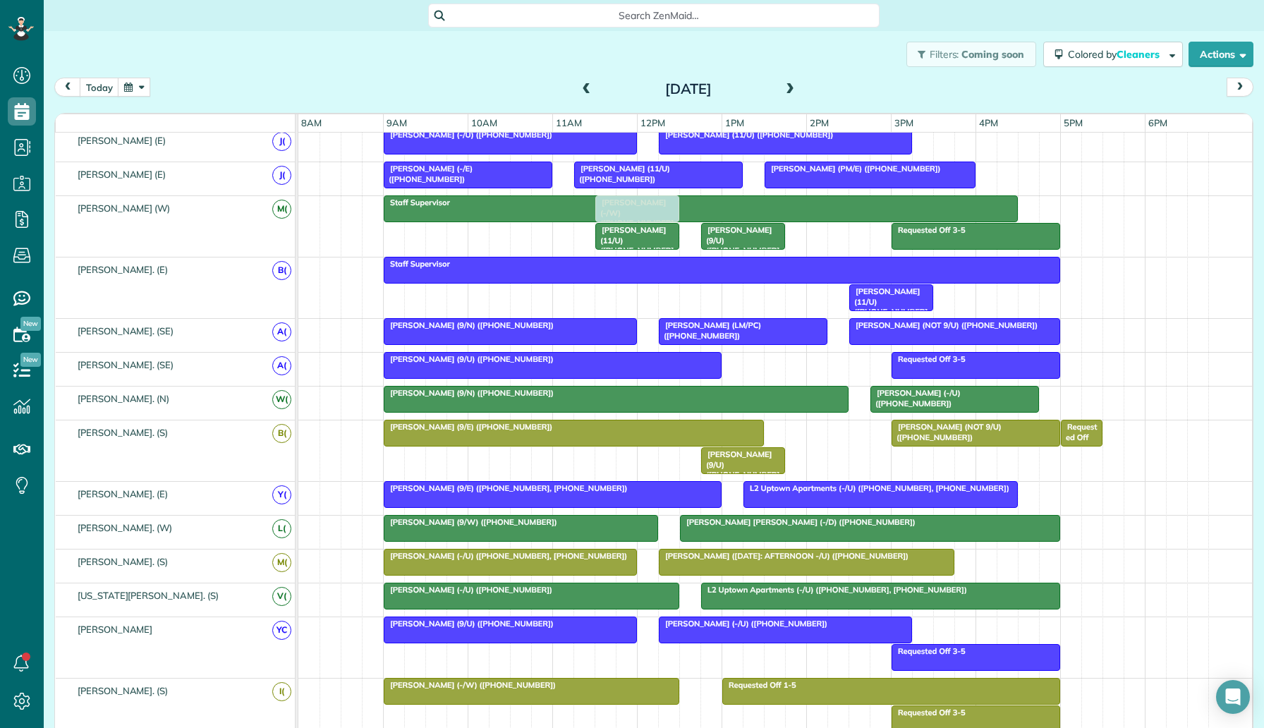
drag, startPoint x: 654, startPoint y: 287, endPoint x: 643, endPoint y: 241, distance: 47.2
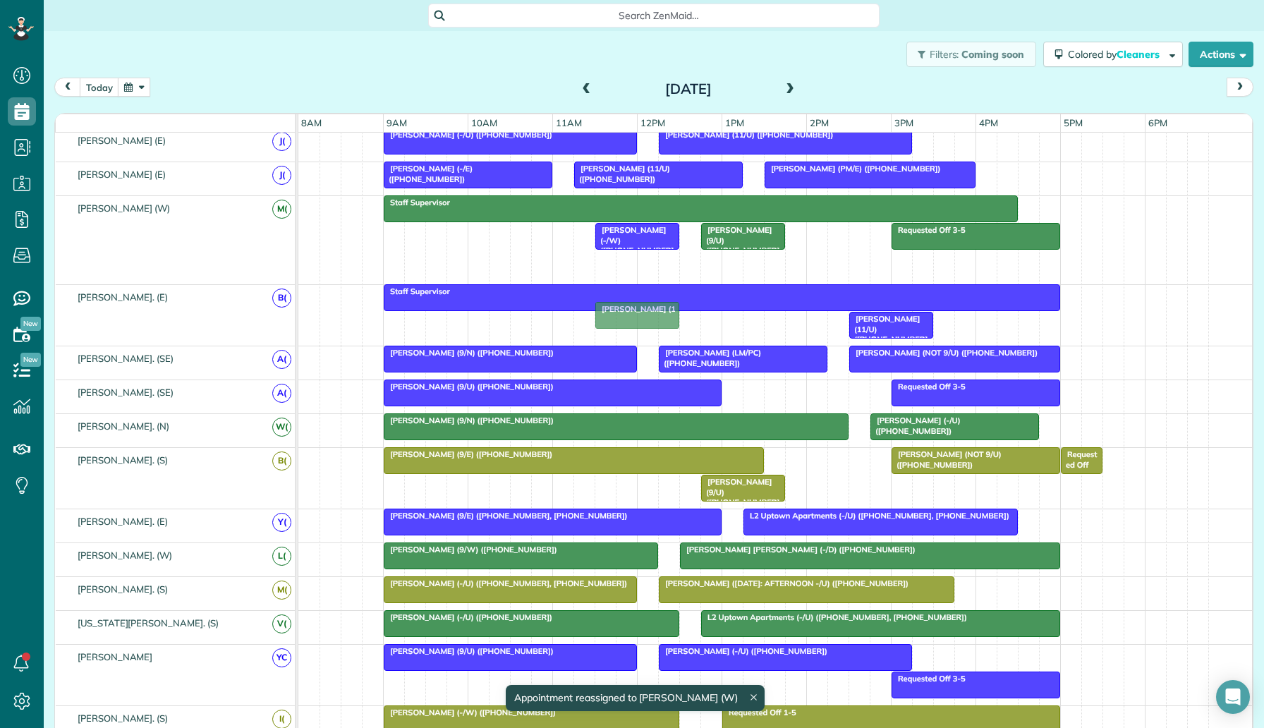
drag, startPoint x: 643, startPoint y: 262, endPoint x: 646, endPoint y: 316, distance: 54.4
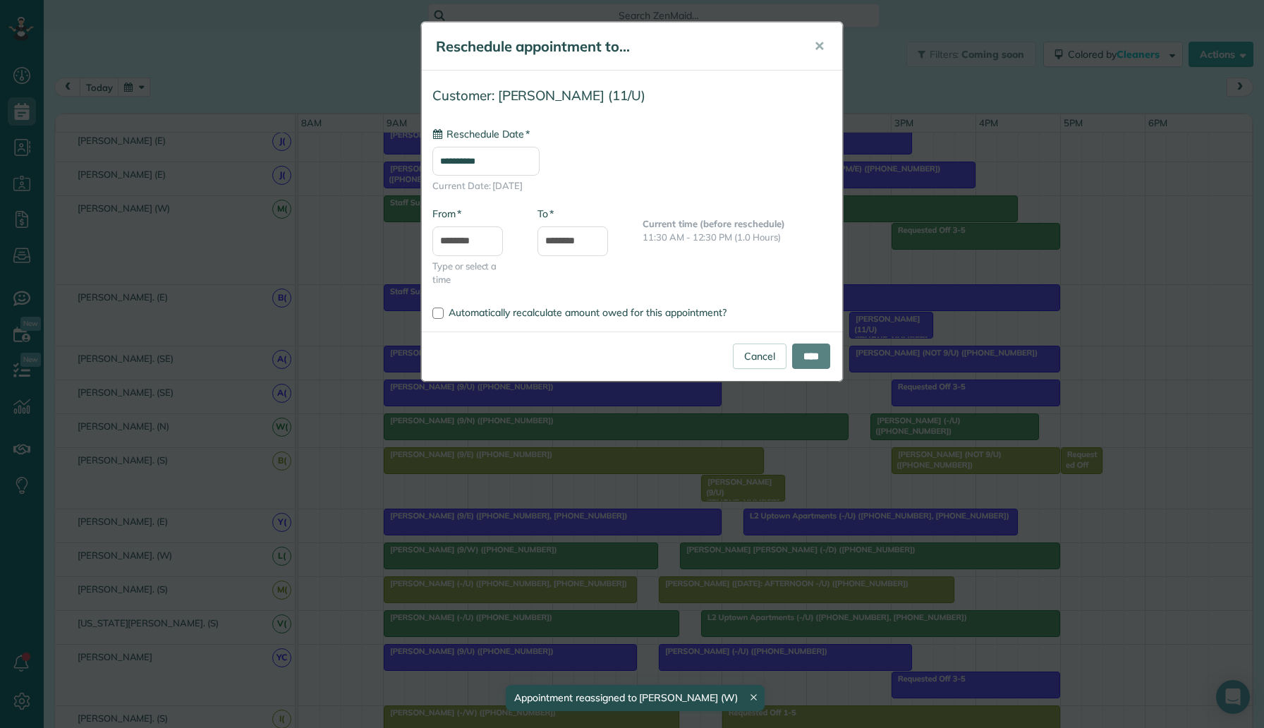
type input "**********"
click at [640, 420] on div "**********" at bounding box center [632, 364] width 1264 height 728
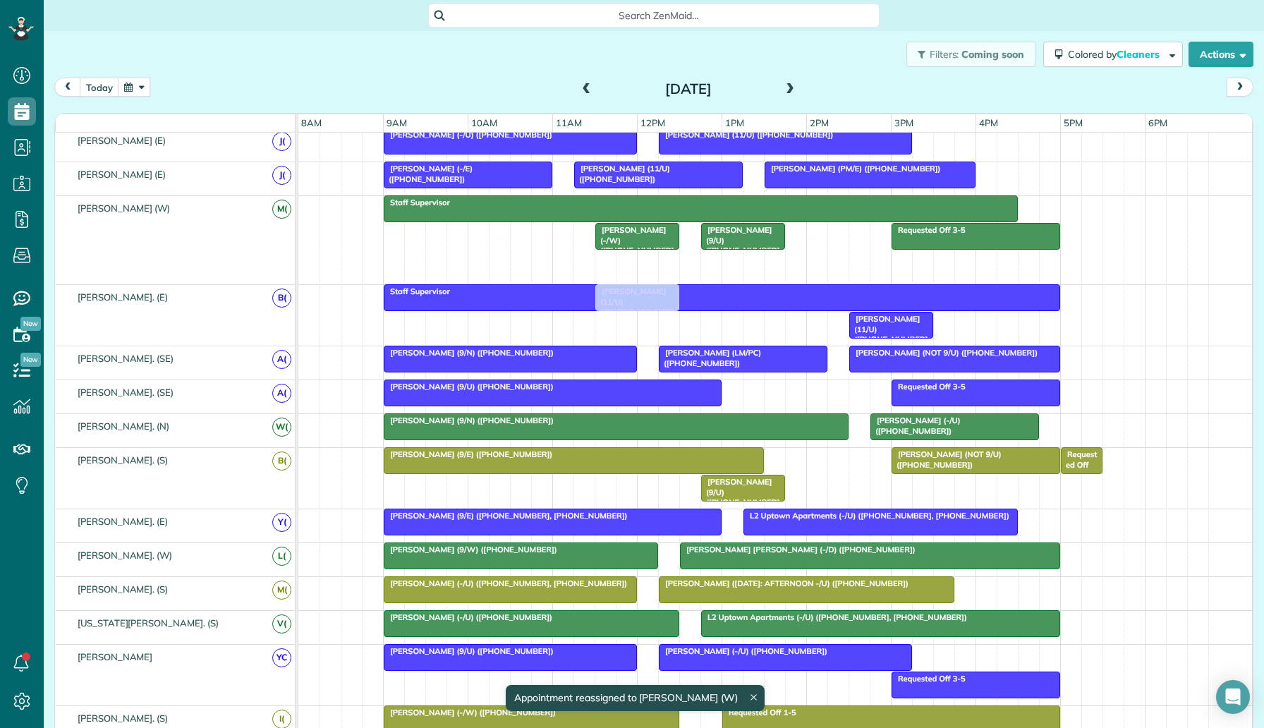
drag, startPoint x: 639, startPoint y: 262, endPoint x: 639, endPoint y: 308, distance: 46.5
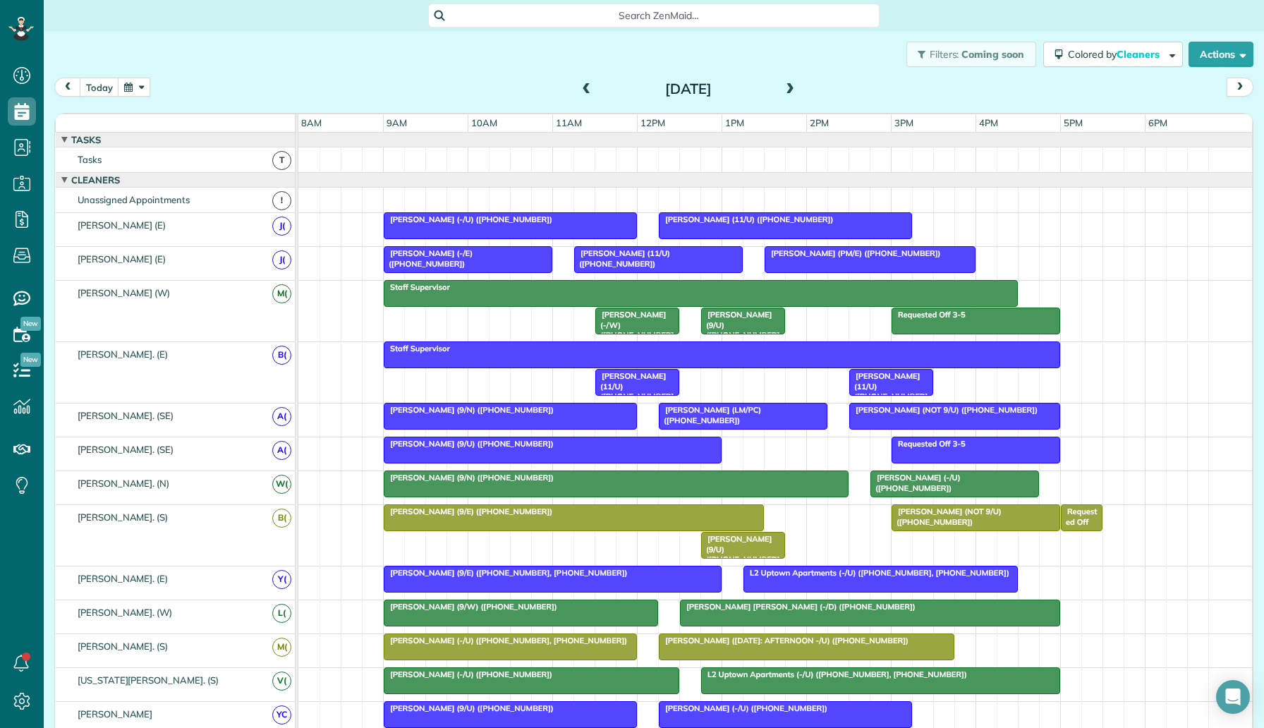
click at [783, 87] on span at bounding box center [790, 89] width 16 height 13
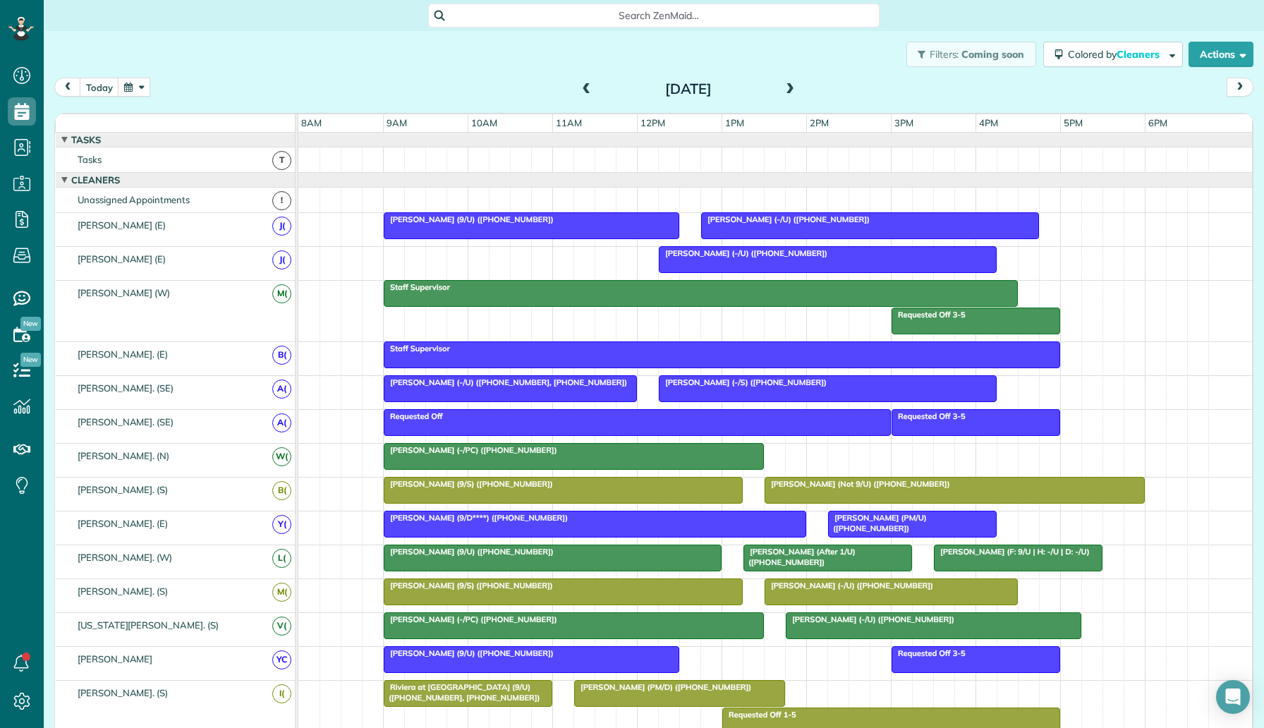
click at [783, 87] on span at bounding box center [790, 89] width 16 height 13
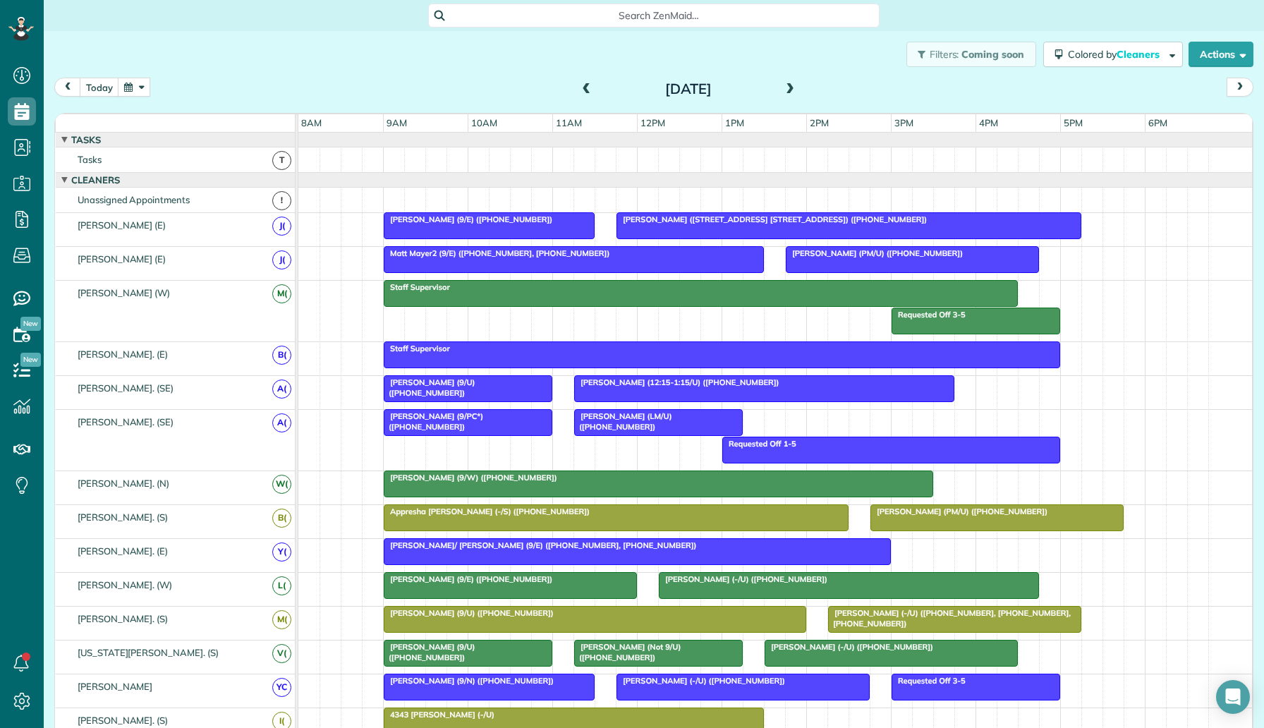
click at [865, 255] on span "Robert Johnson (PM/U) (+12144903990)" at bounding box center [874, 253] width 178 height 10
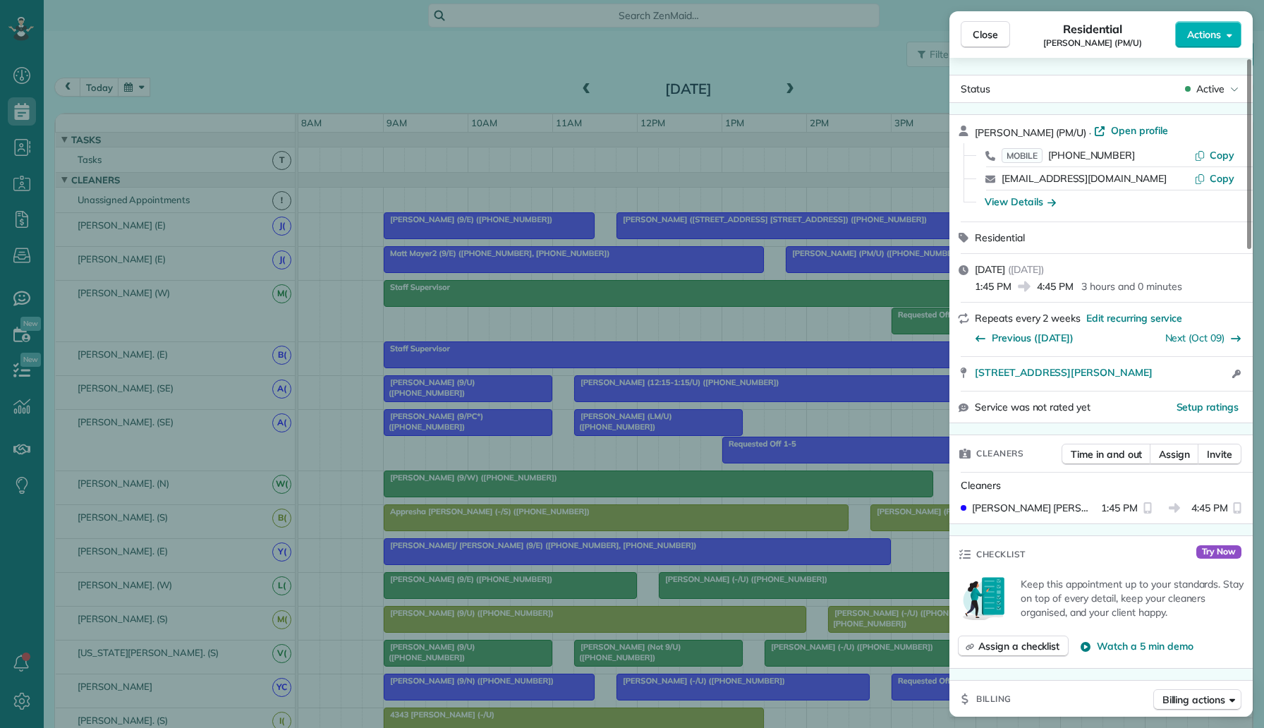
click at [820, 379] on div "Close Residential Robert Johnson (PM/U) Actions Status Active Robert Johnson (P…" at bounding box center [632, 364] width 1264 height 728
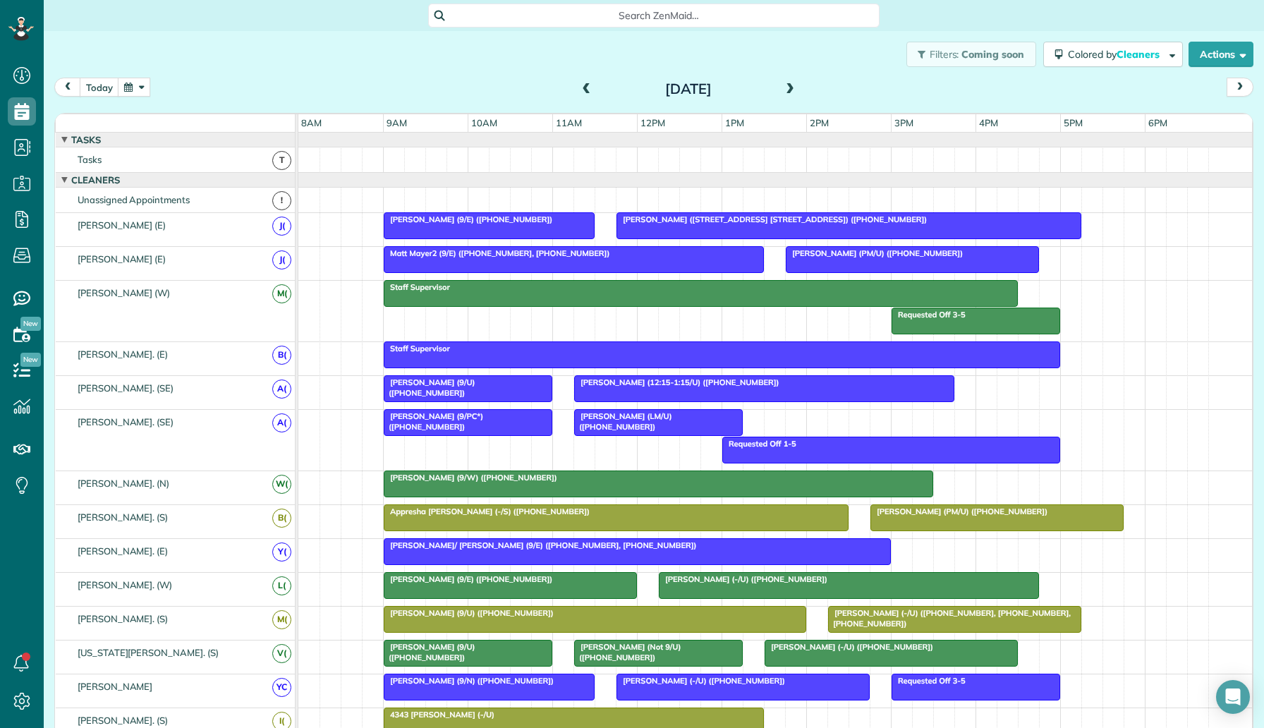
click at [582, 87] on span at bounding box center [587, 89] width 16 height 13
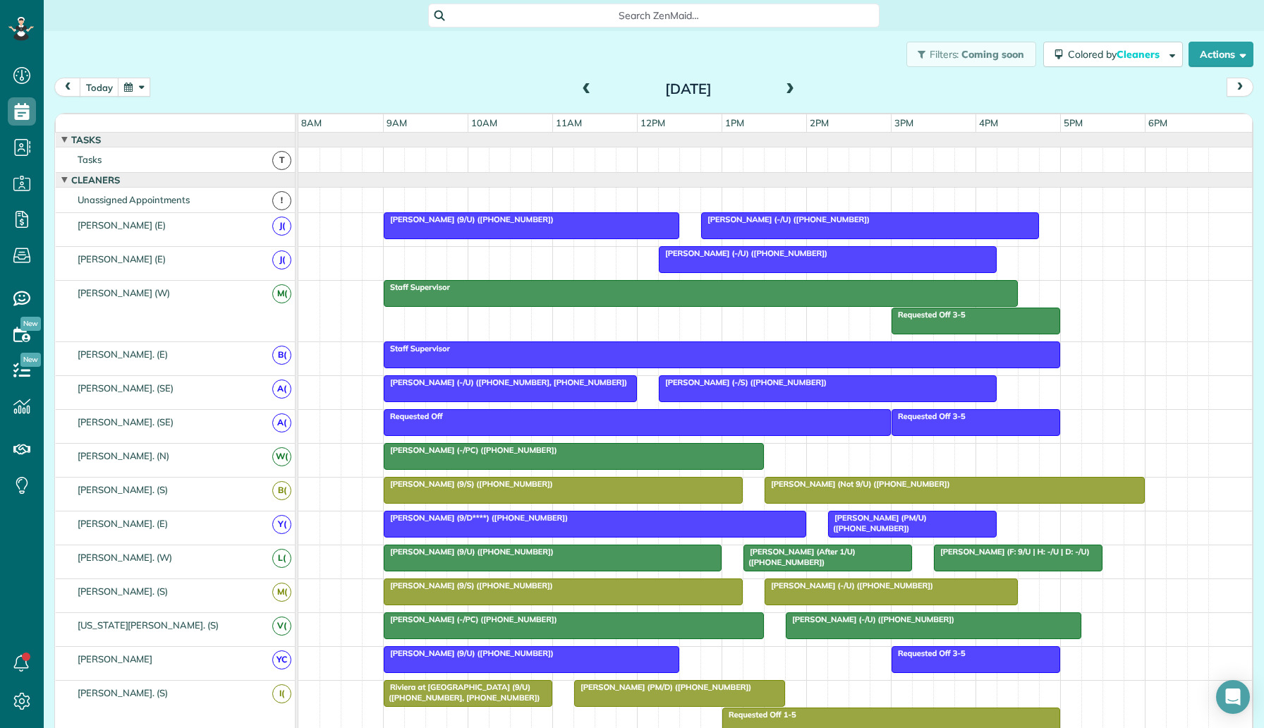
click at [733, 387] on div "Korbyn O’Banion (-/S) (+18037416825)" at bounding box center [827, 382] width 329 height 10
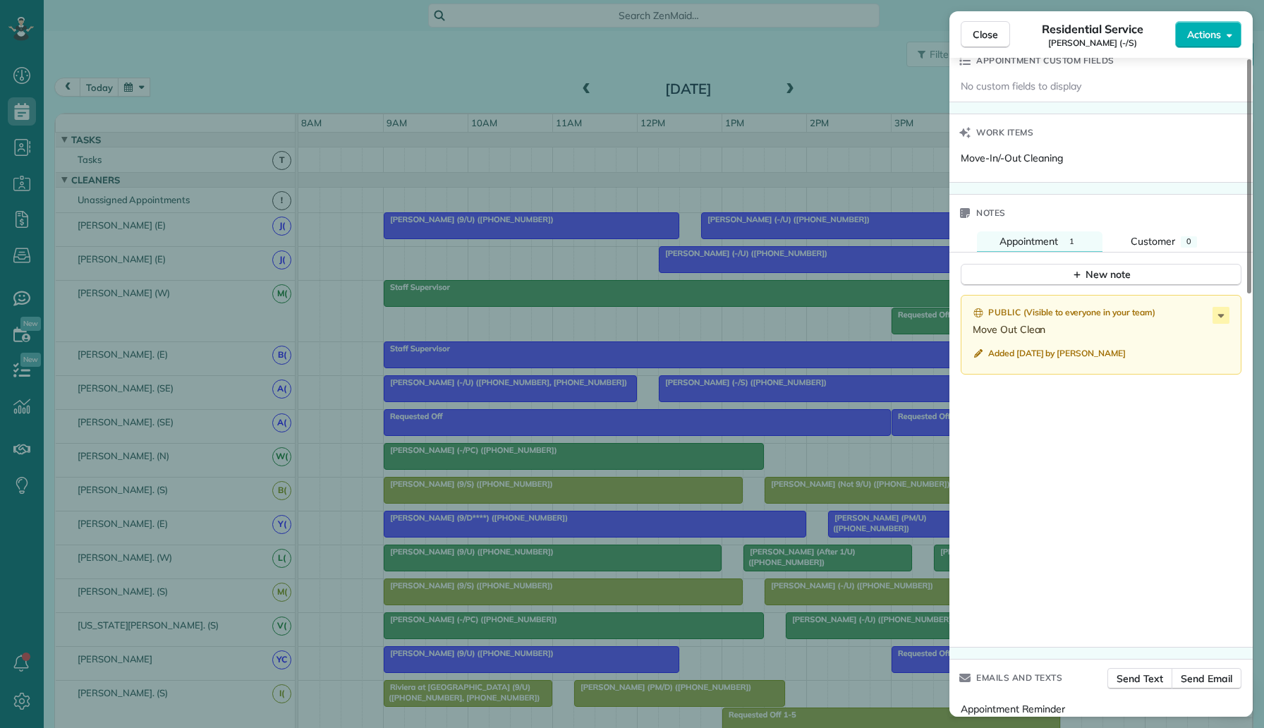
scroll to position [1100, 0]
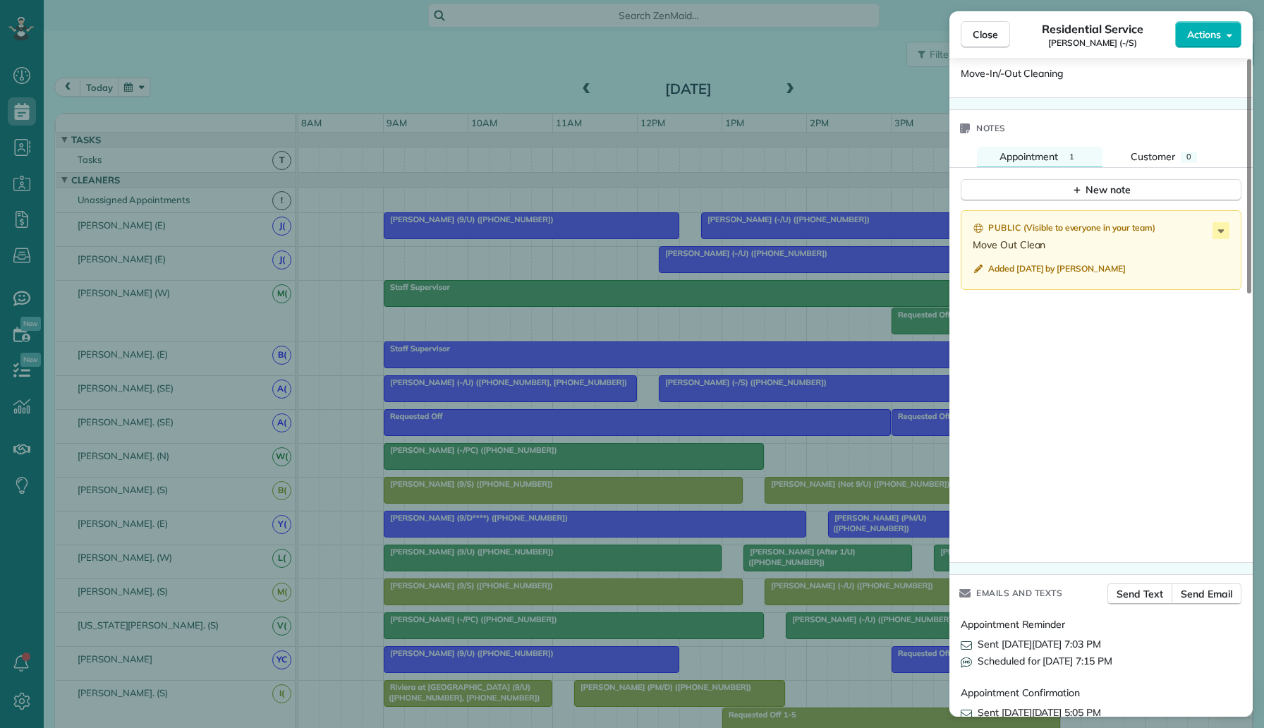
click at [857, 458] on div "Close Residential Service Korbyn O’Banion (-/S) Actions Status Active Korbyn O’…" at bounding box center [632, 364] width 1264 height 728
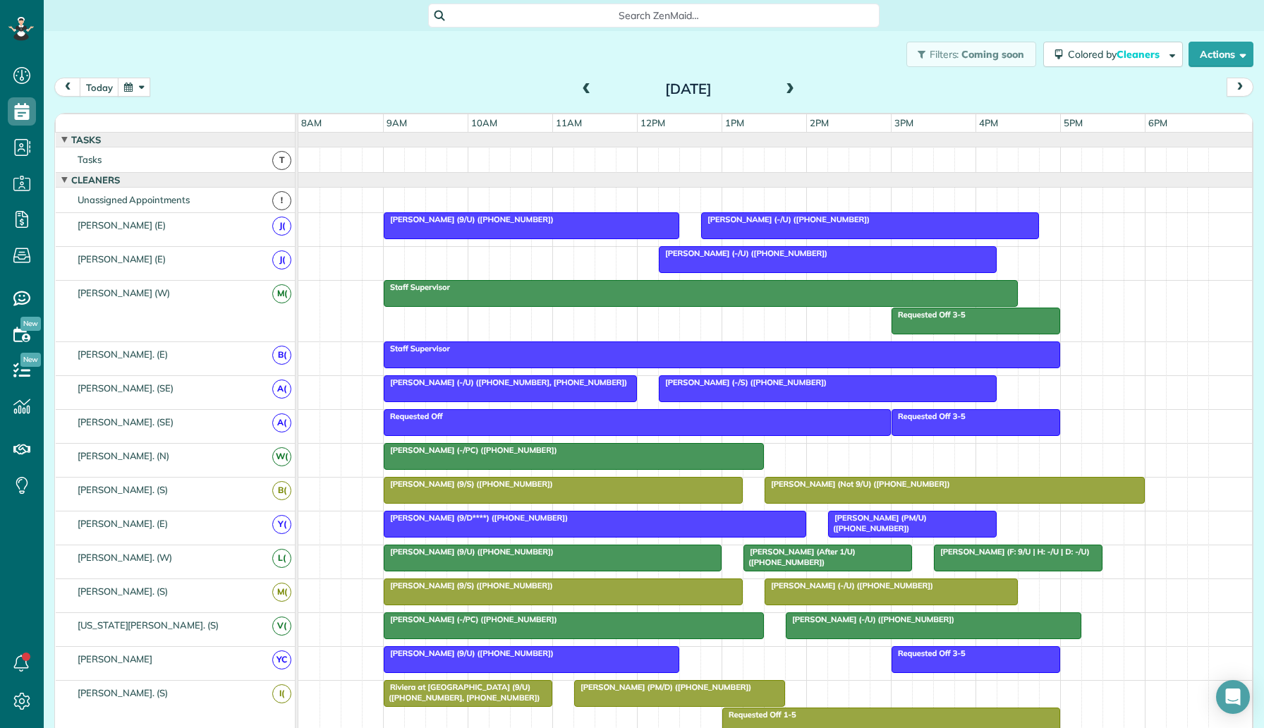
click at [855, 554] on span "Rebecca Eddy (After 1/U) (+19722072624)" at bounding box center [799, 557] width 113 height 20
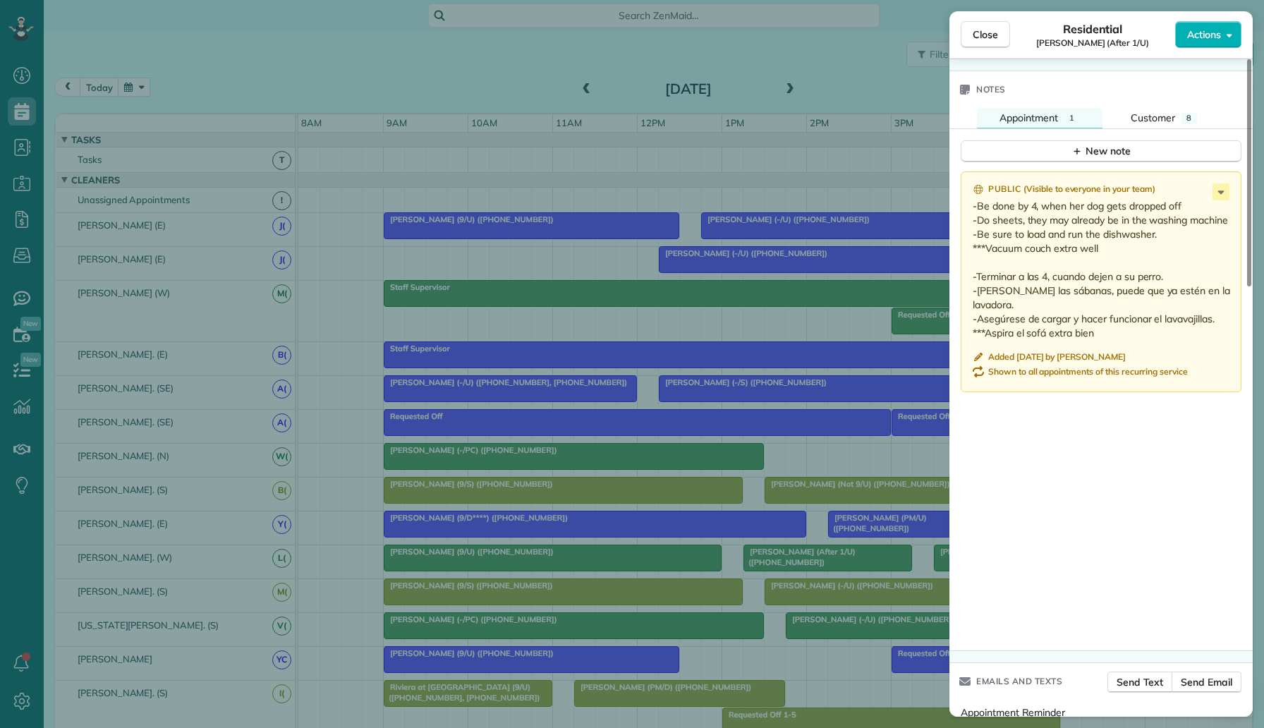
scroll to position [1241, 0]
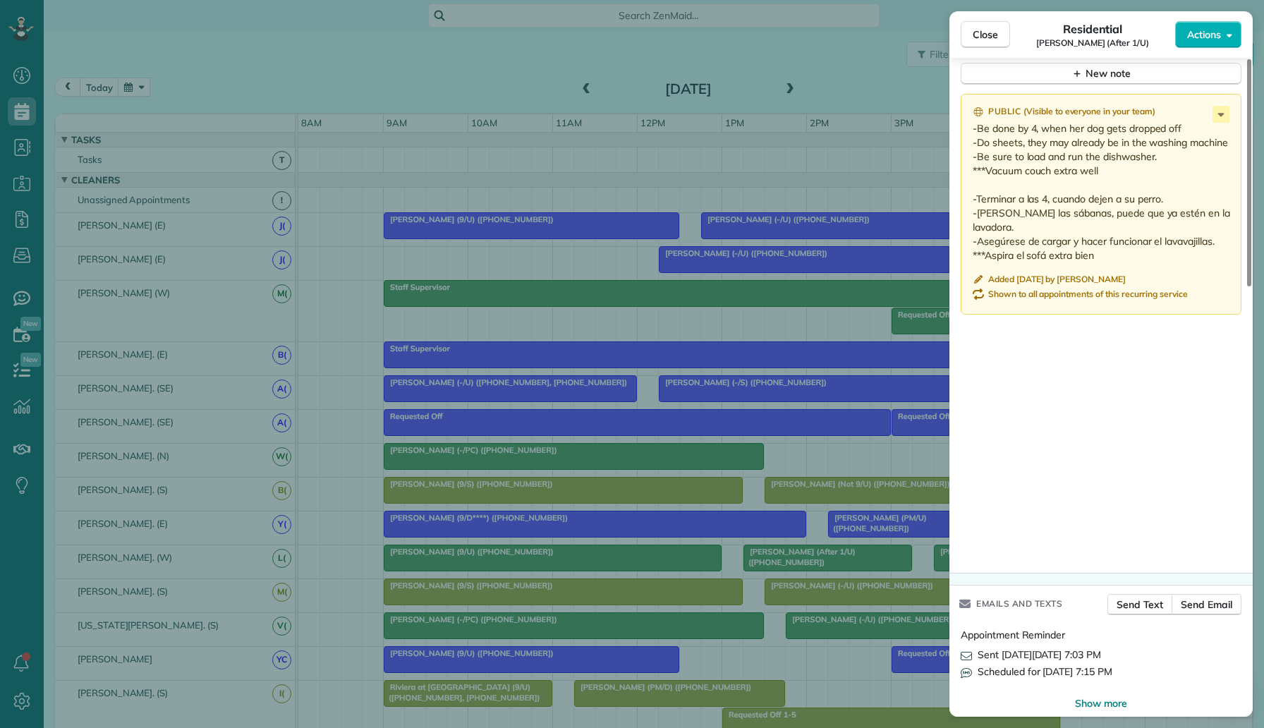
click at [305, 83] on div "Close Residential Rebecca Eddy (After 1/U) Actions Status Active Rebecca Eddy (…" at bounding box center [632, 364] width 1264 height 728
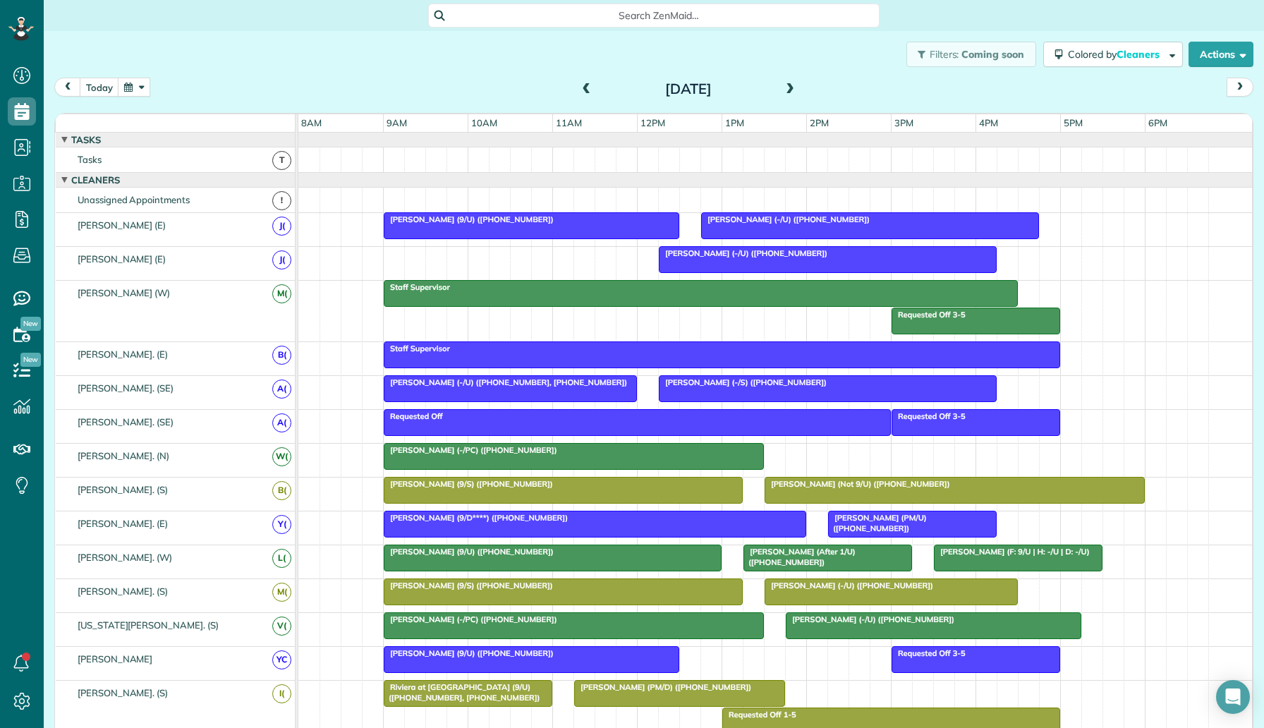
click at [135, 90] on button "button" at bounding box center [134, 87] width 32 height 19
click at [47, 265] on div "Filters: Coming soon Colored by Cleaners Color by Cleaner Color by Team Color b…" at bounding box center [654, 367] width 1220 height 673
click at [109, 288] on link "All Bookings" at bounding box center [125, 281] width 162 height 32
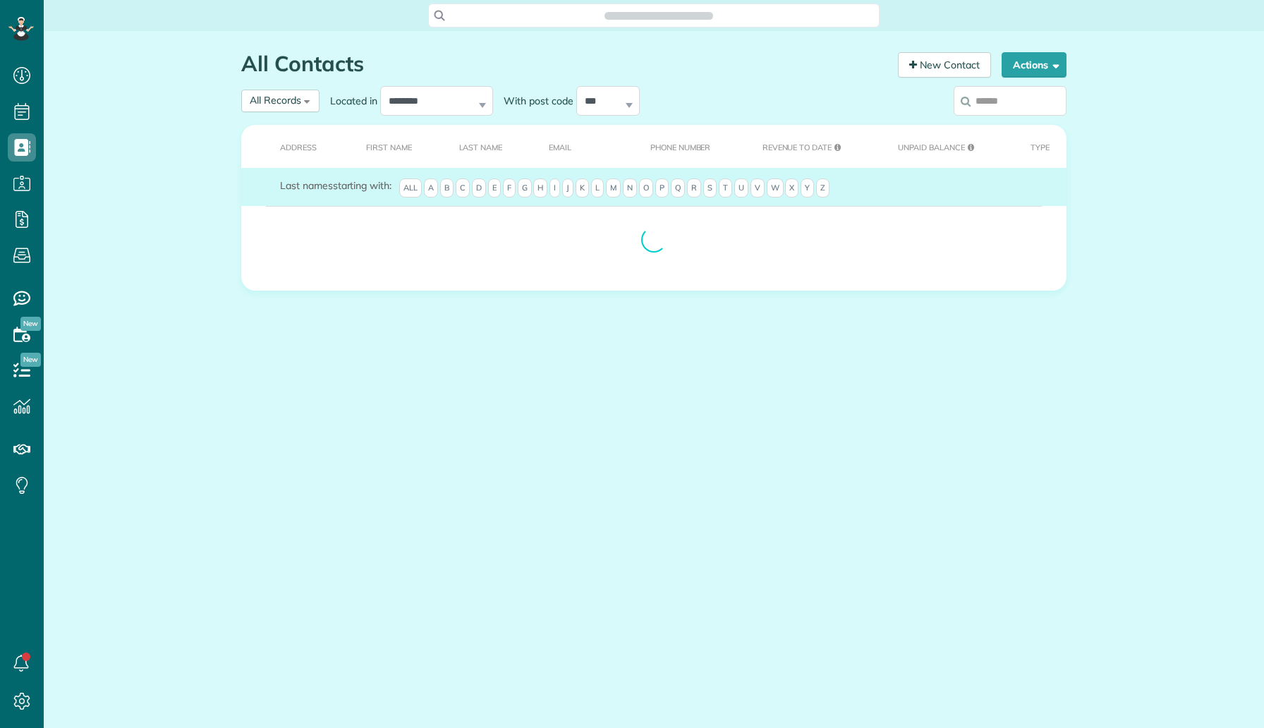
scroll to position [6, 6]
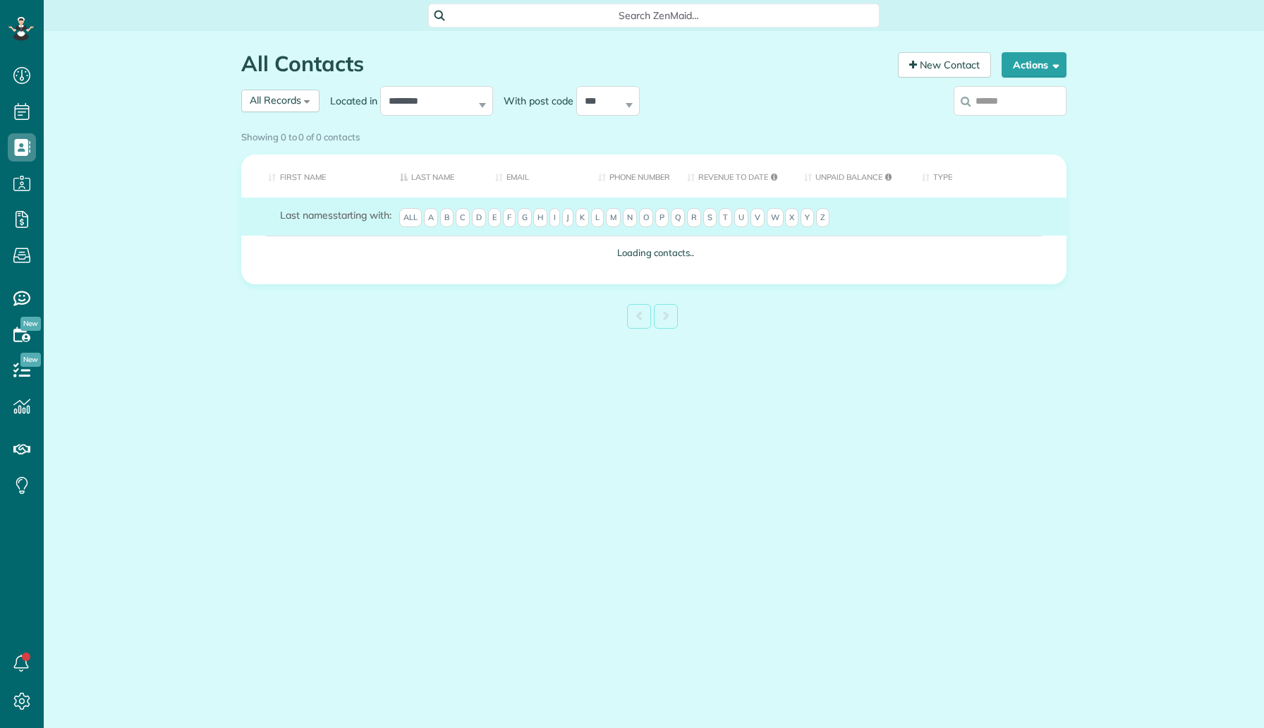
click at [982, 110] on input "search" at bounding box center [1009, 101] width 113 height 30
paste input "**********"
type input "**********"
click at [996, 108] on label "**********" at bounding box center [1009, 101] width 113 height 37
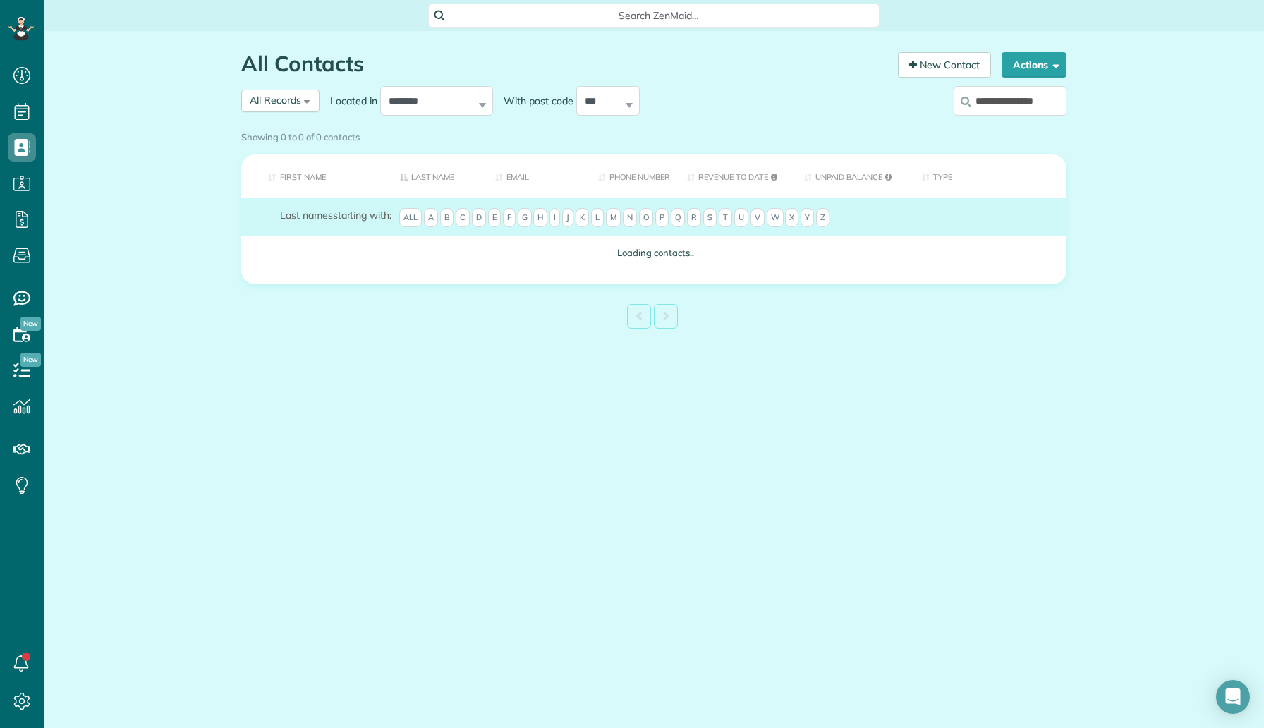
click at [996, 108] on input "**********" at bounding box center [1009, 101] width 113 height 30
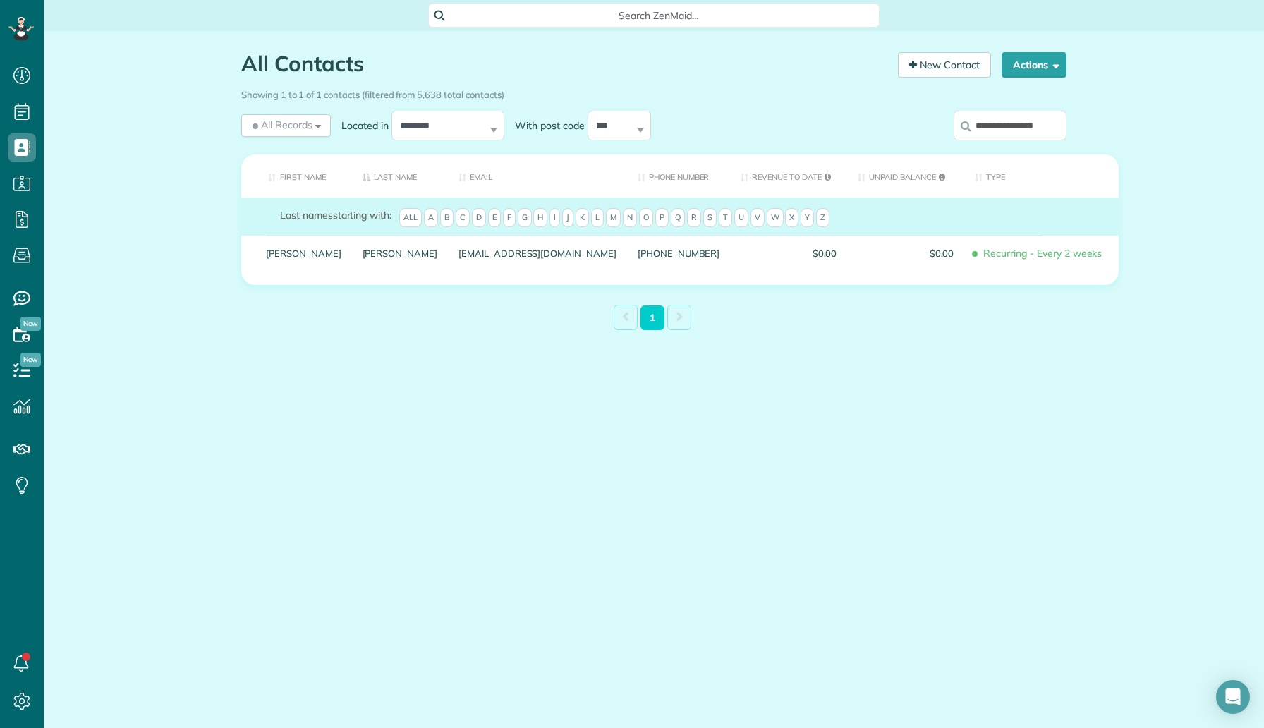
scroll to position [0, 1]
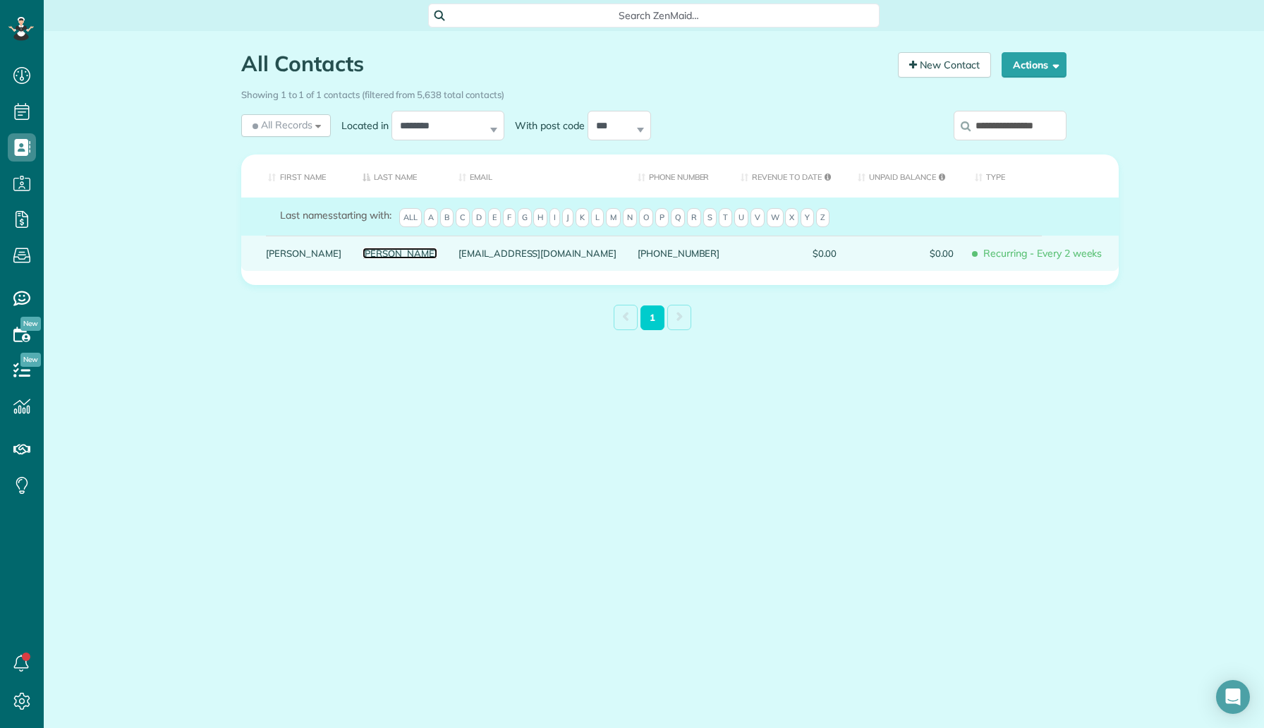
click at [362, 258] on link "[PERSON_NAME]" at bounding box center [399, 253] width 75 height 10
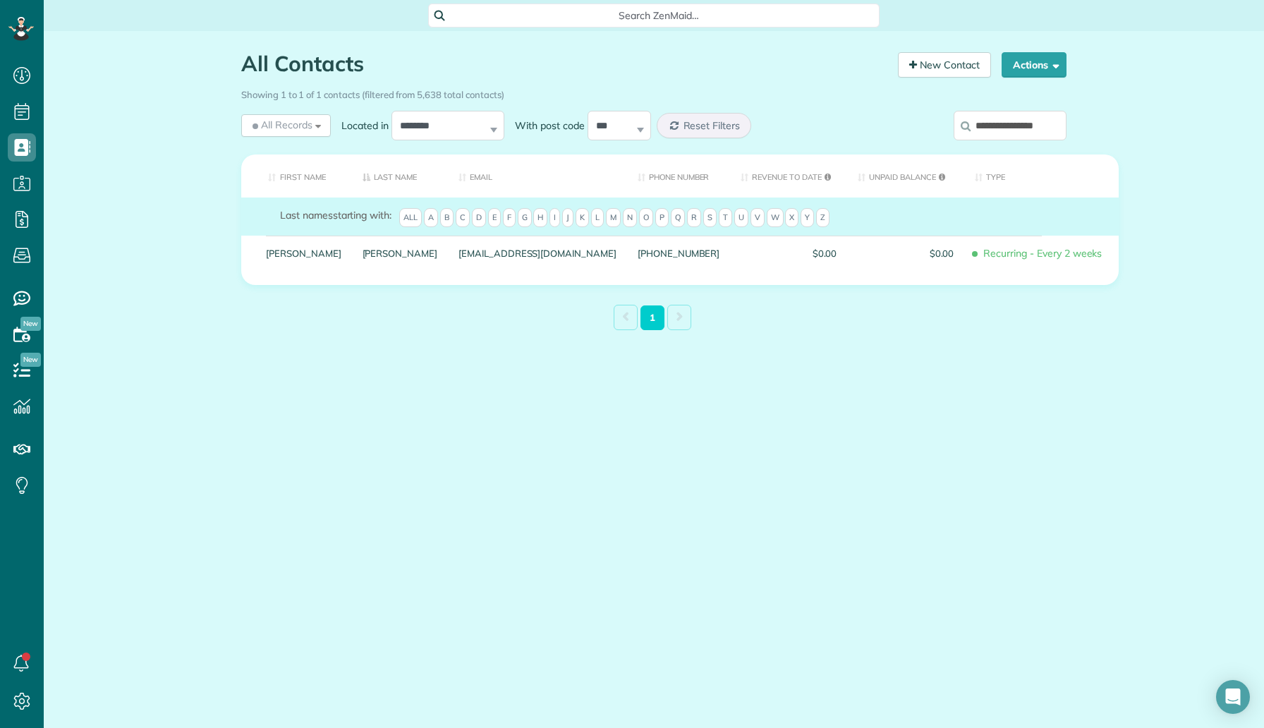
scroll to position [0, 0]
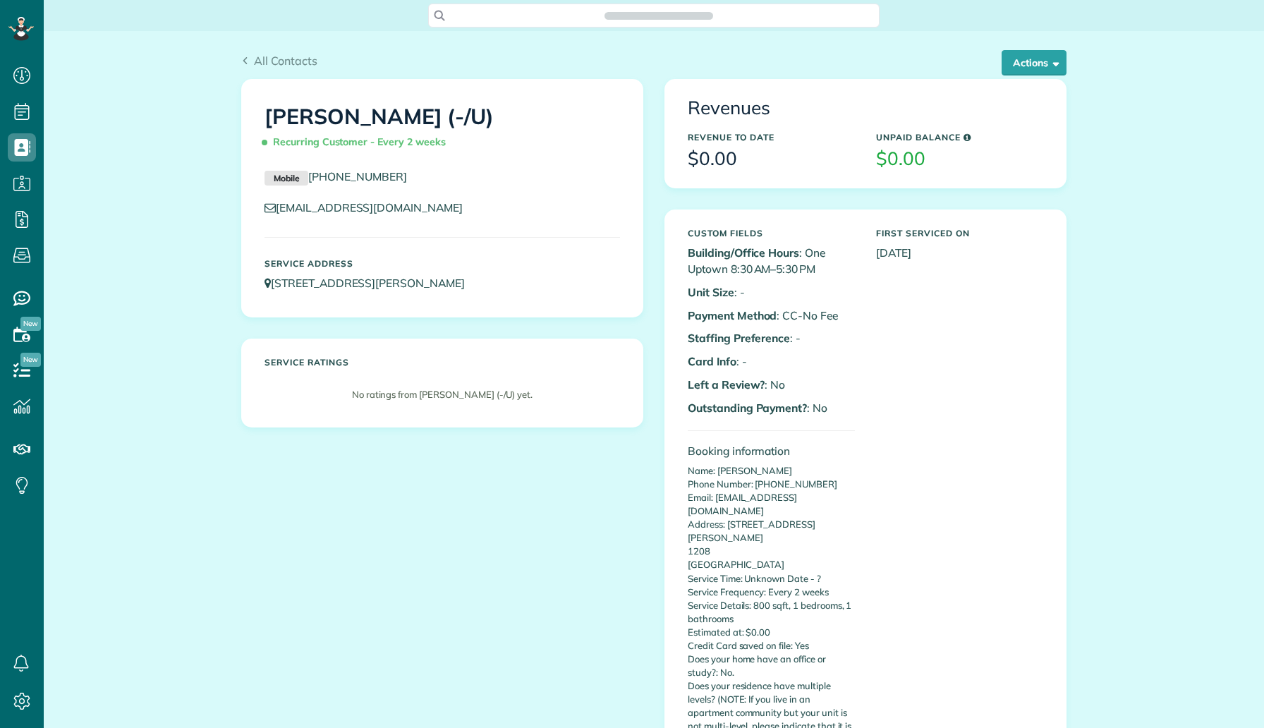
scroll to position [6, 6]
click at [1030, 64] on button "Actions" at bounding box center [1033, 62] width 65 height 25
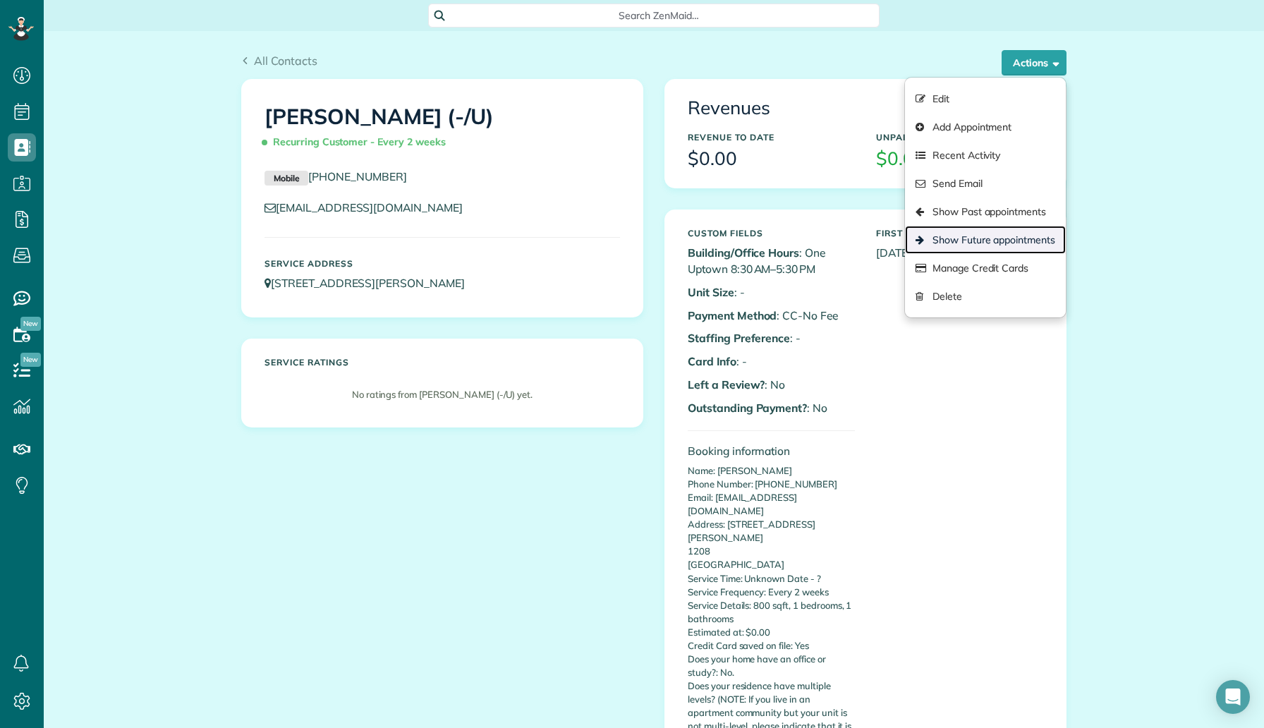
click at [986, 243] on link "Show Future appointments" at bounding box center [985, 240] width 161 height 28
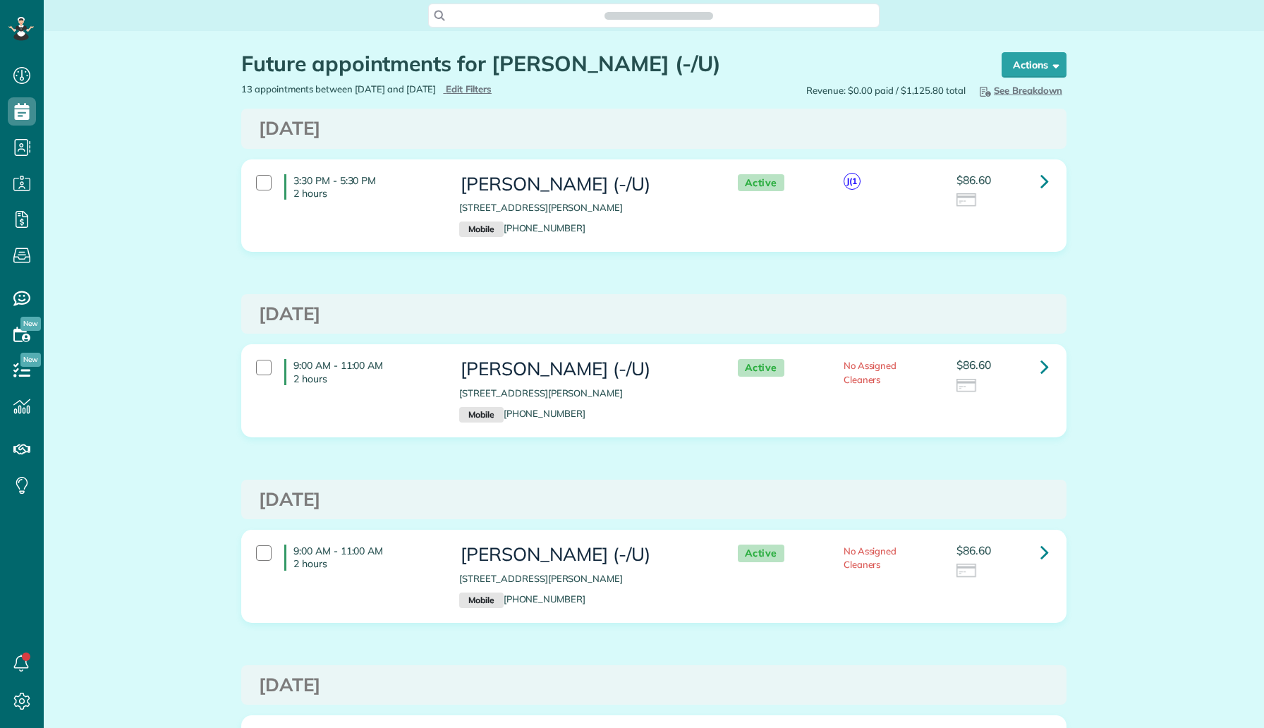
scroll to position [6, 6]
click at [1039, 183] on link at bounding box center [1044, 181] width 28 height 28
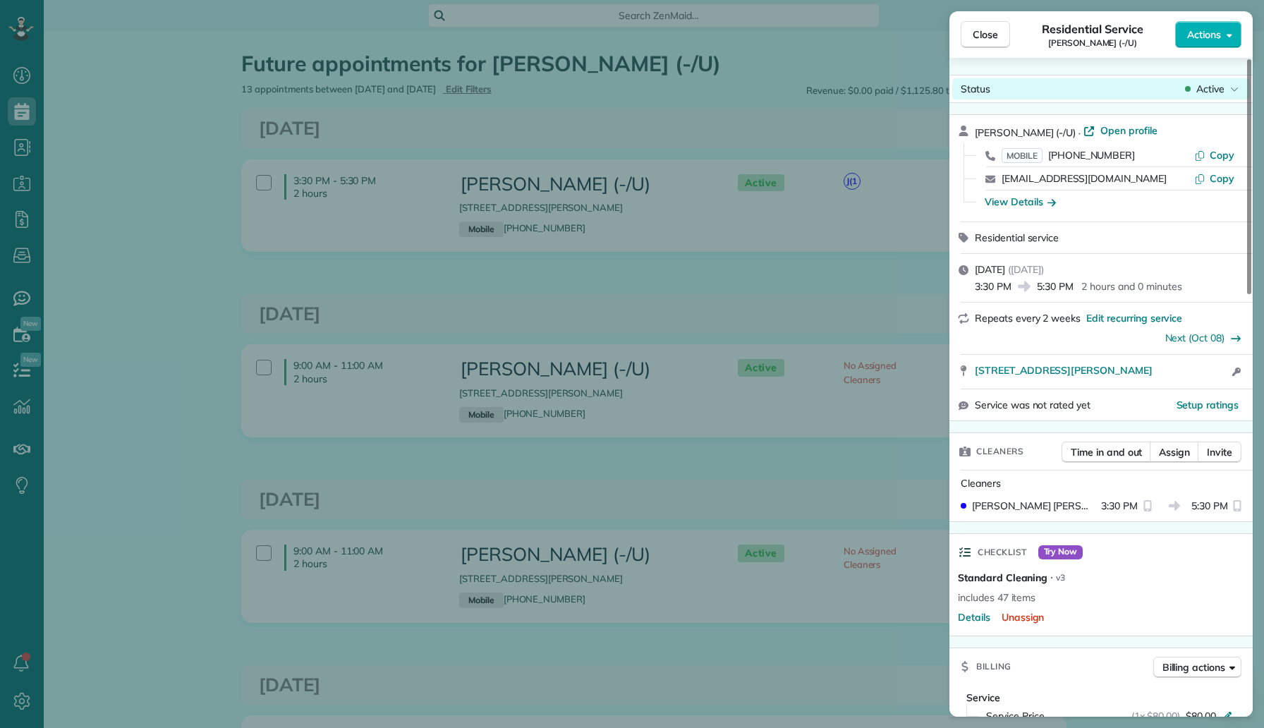
click at [1218, 78] on div "Status Active" at bounding box center [1101, 88] width 298 height 21
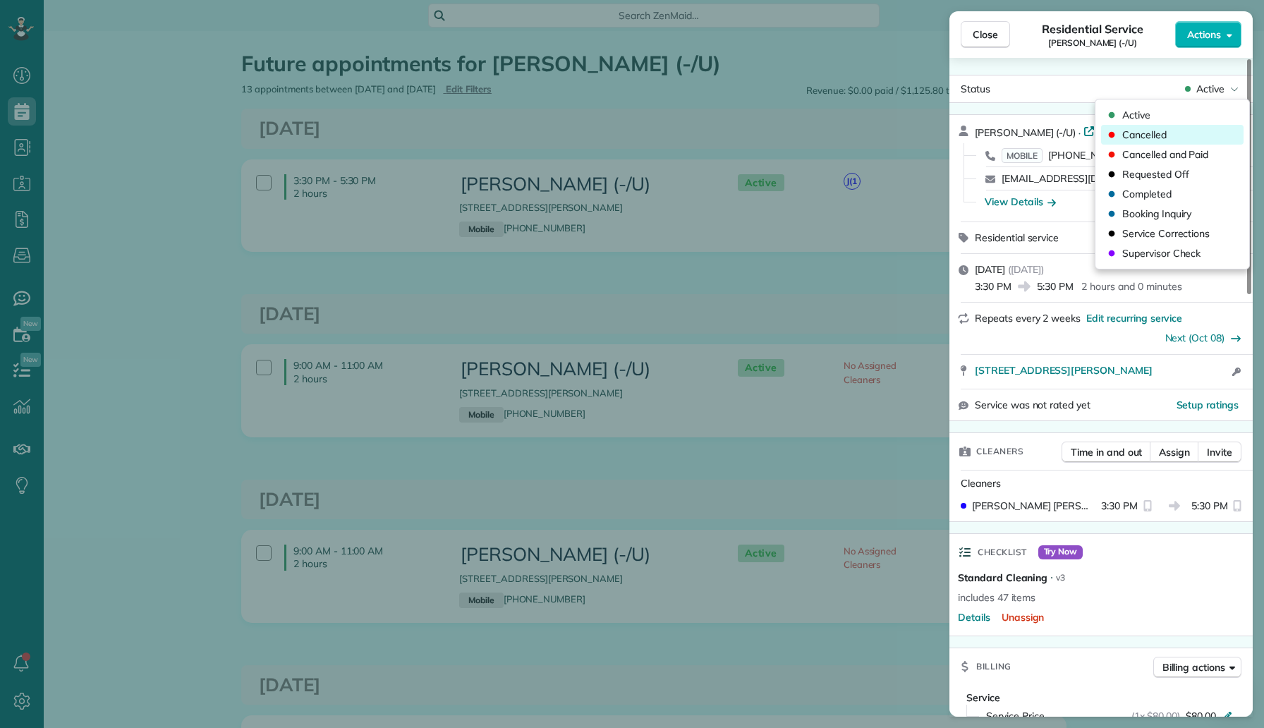
click at [1178, 142] on div "Cancelled" at bounding box center [1172, 135] width 142 height 20
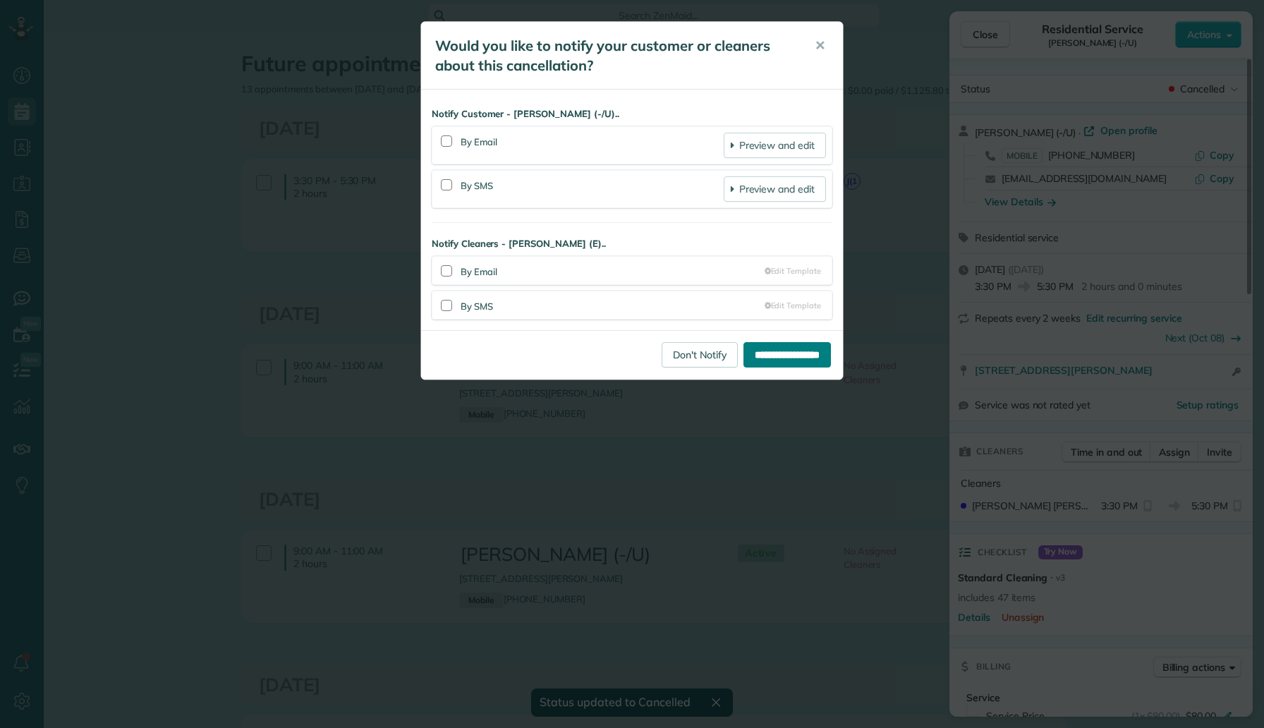
click at [779, 364] on input "**********" at bounding box center [786, 354] width 87 height 25
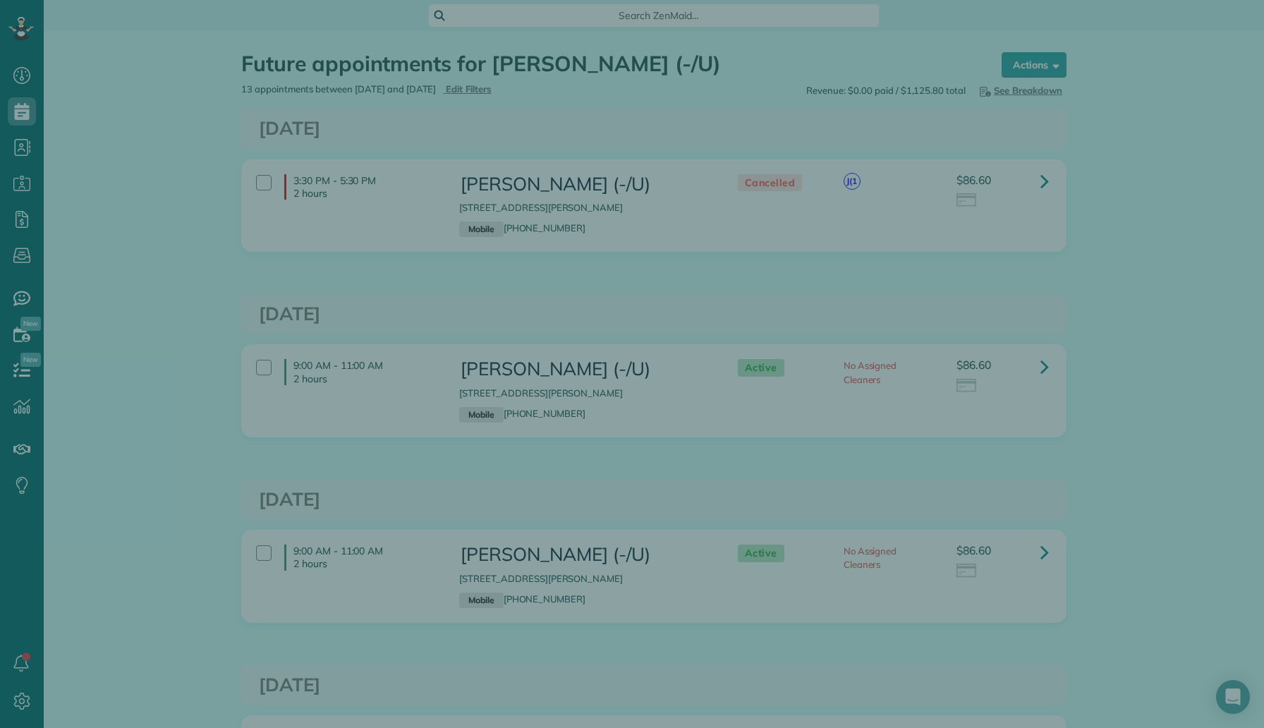
scroll to position [6, 6]
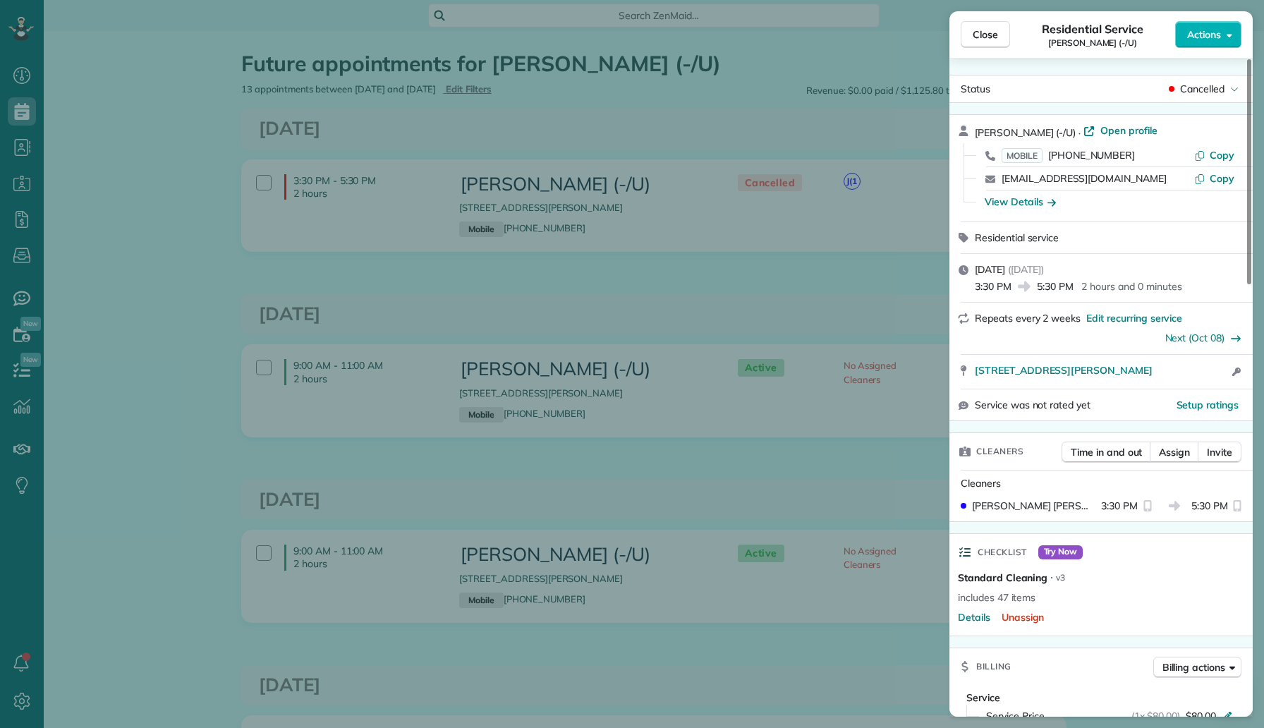
click at [134, 185] on div "Close Residential Service [PERSON_NAME] (-/U) Actions Status Cancelled [PERSON_…" at bounding box center [632, 364] width 1264 height 728
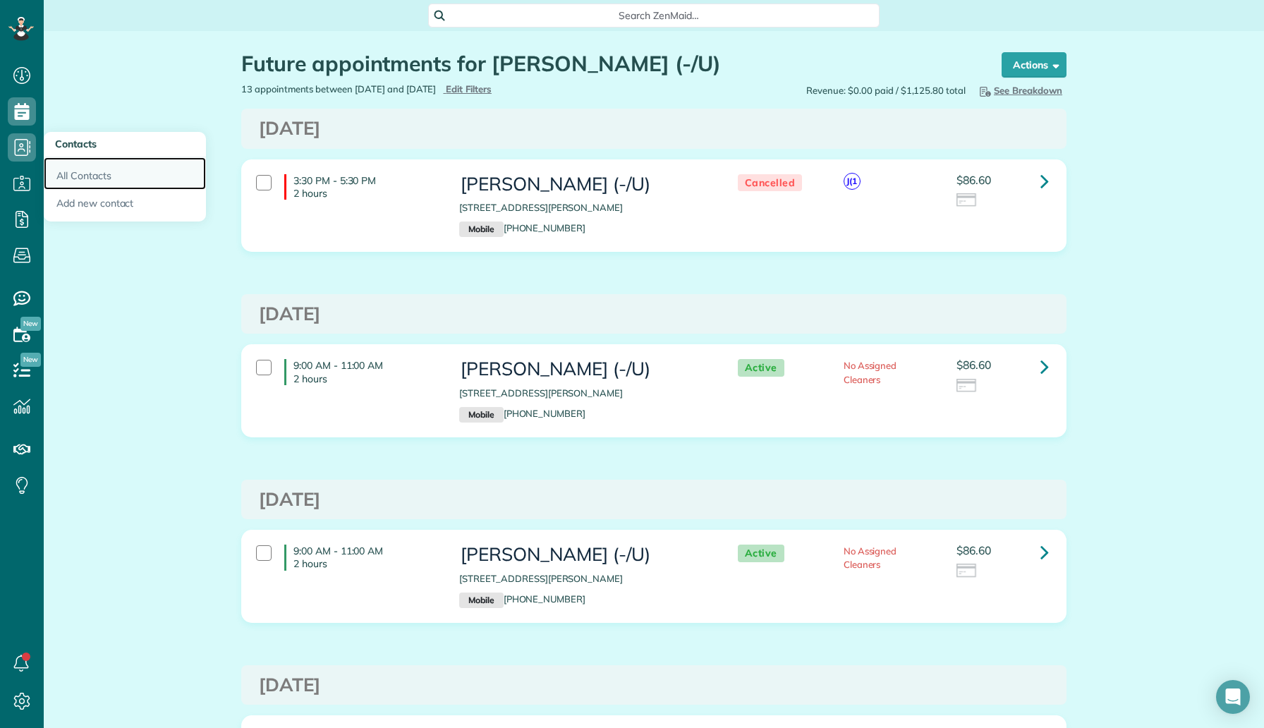
click at [86, 173] on link "All Contacts" at bounding box center [125, 173] width 162 height 32
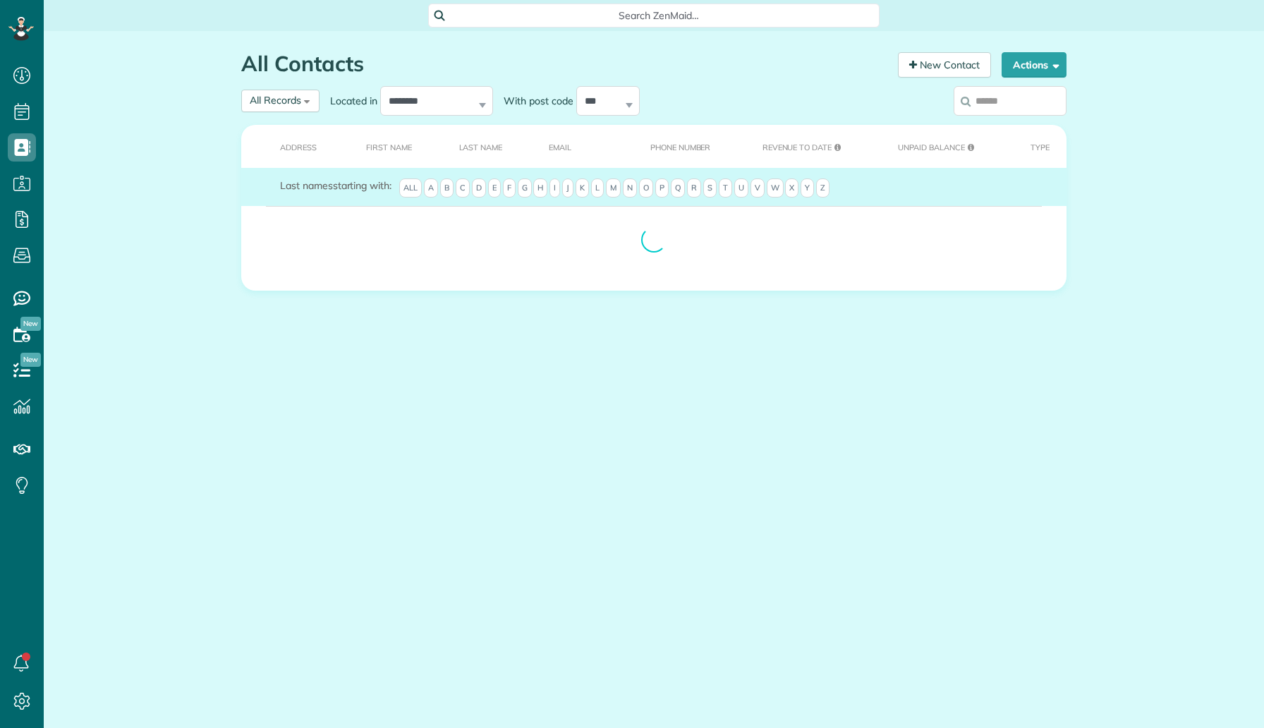
scroll to position [6, 6]
click at [1013, 110] on input "search" at bounding box center [1009, 101] width 113 height 30
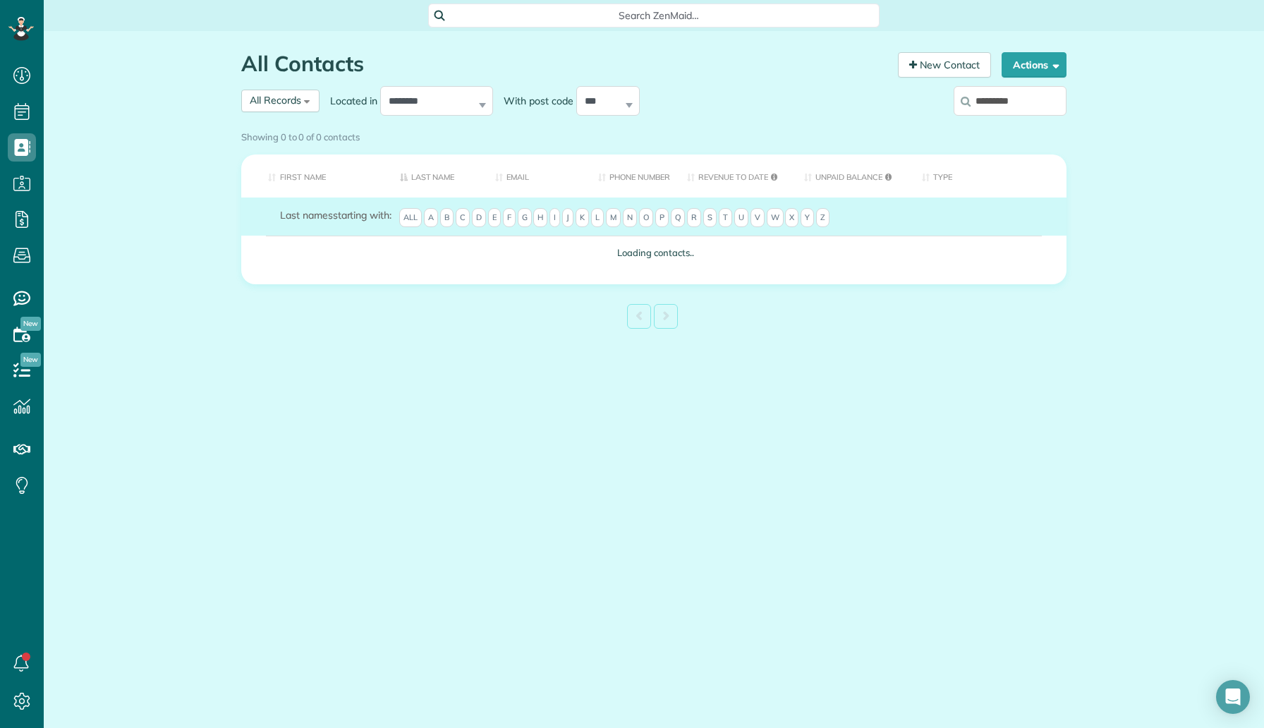
type input "*********"
click at [1013, 110] on input "*********" at bounding box center [1009, 101] width 113 height 30
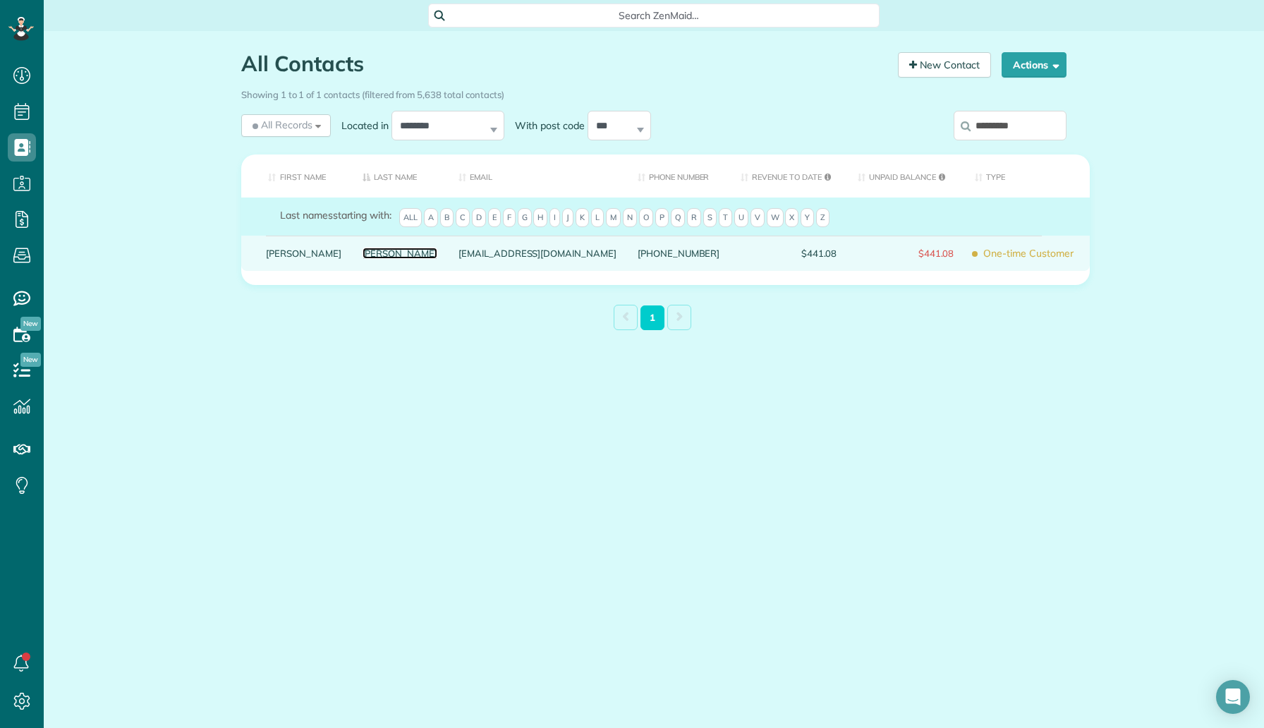
click at [362, 258] on link "[PERSON_NAME]" at bounding box center [399, 253] width 75 height 10
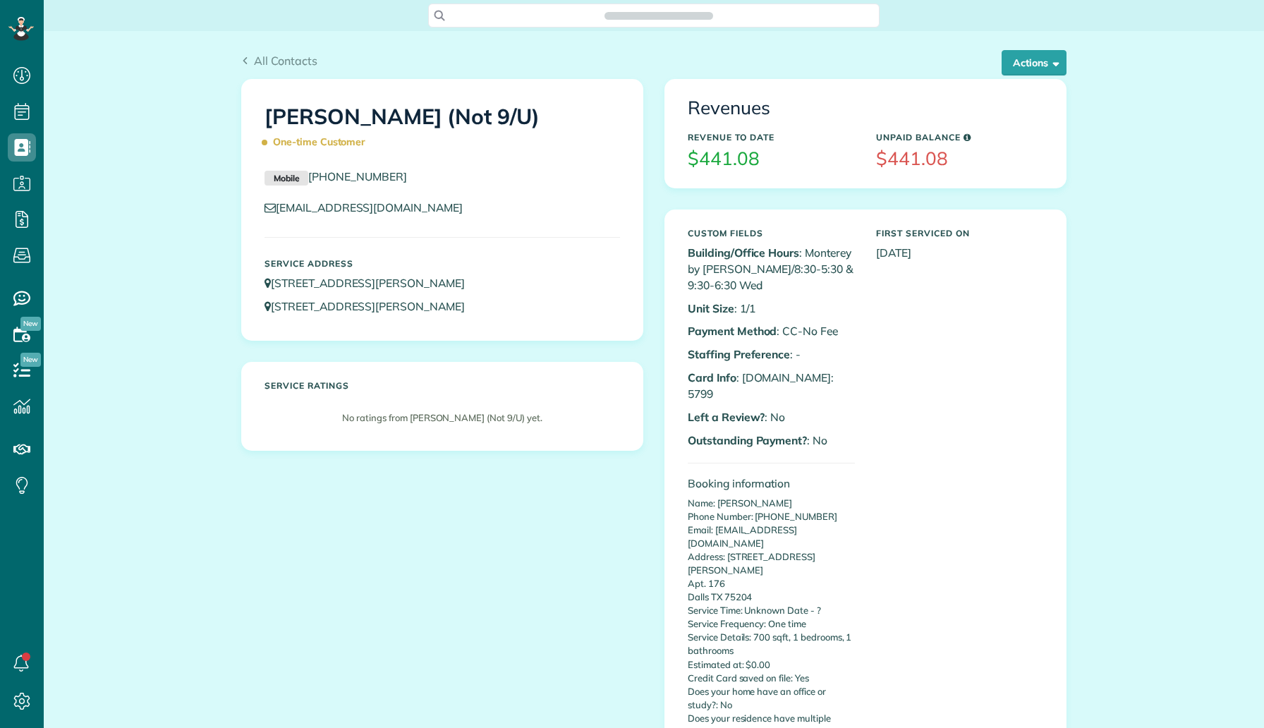
scroll to position [6, 6]
click at [1035, 75] on button "Actions" at bounding box center [1033, 62] width 65 height 25
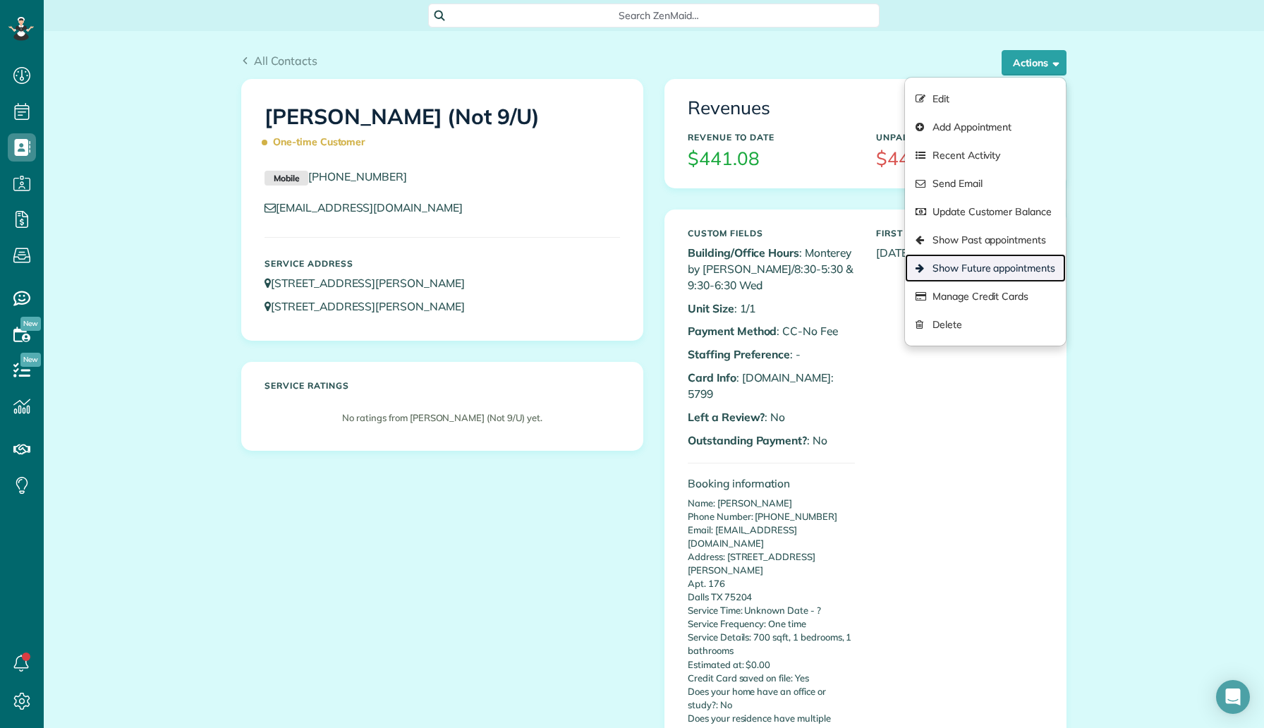
click at [982, 268] on link "Show Future appointments" at bounding box center [985, 268] width 161 height 28
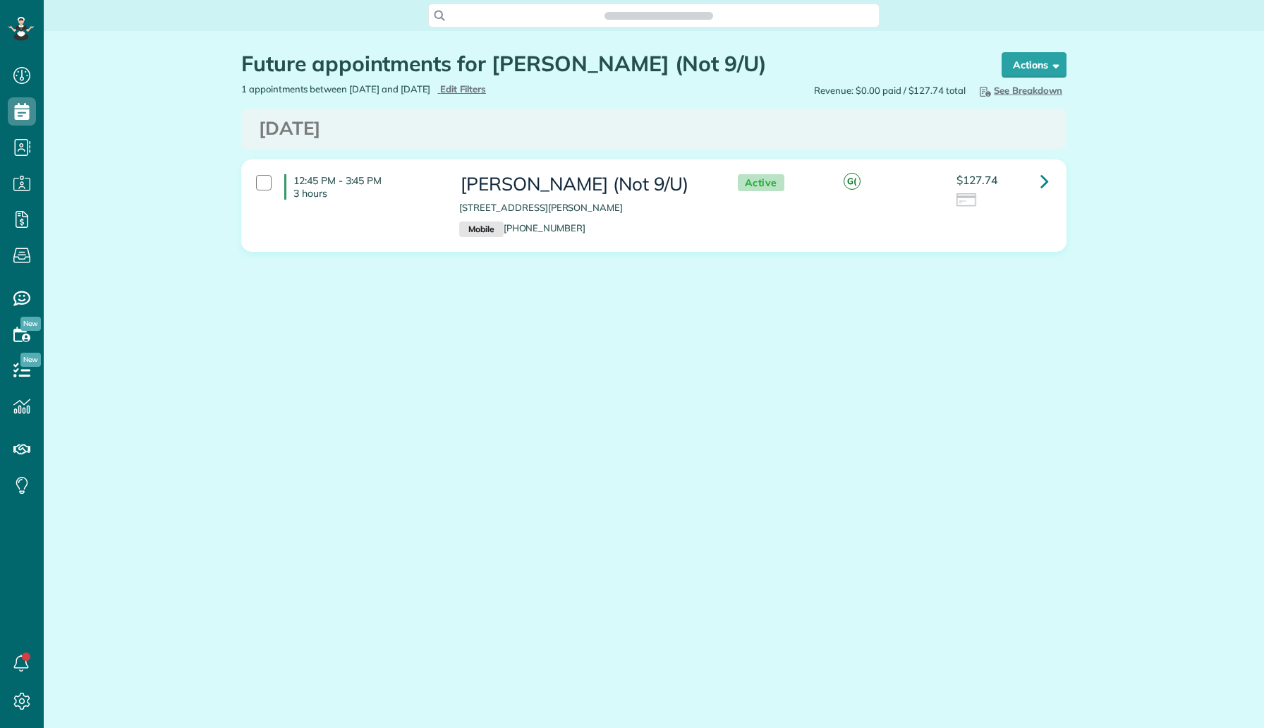
scroll to position [6, 6]
click at [1045, 179] on icon at bounding box center [1044, 181] width 8 height 25
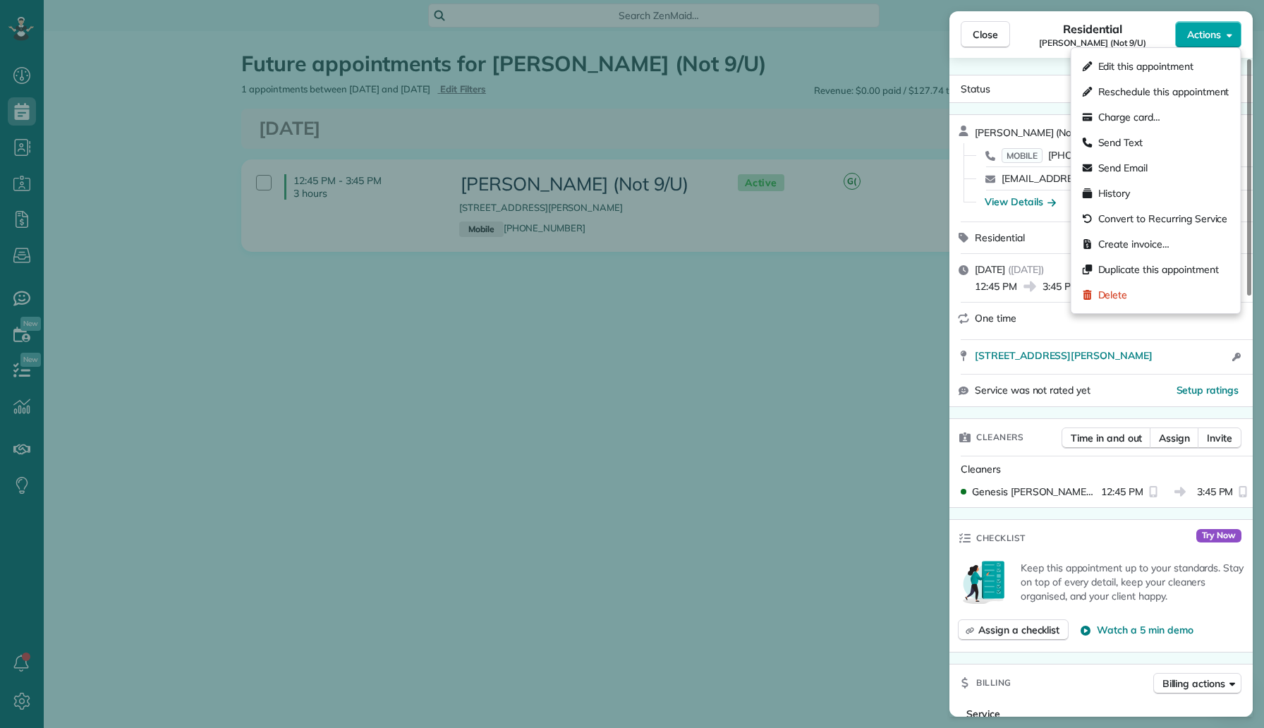
click at [1197, 29] on span "Actions" at bounding box center [1204, 35] width 34 height 14
click at [1159, 69] on span "Edit this appointment" at bounding box center [1145, 66] width 95 height 14
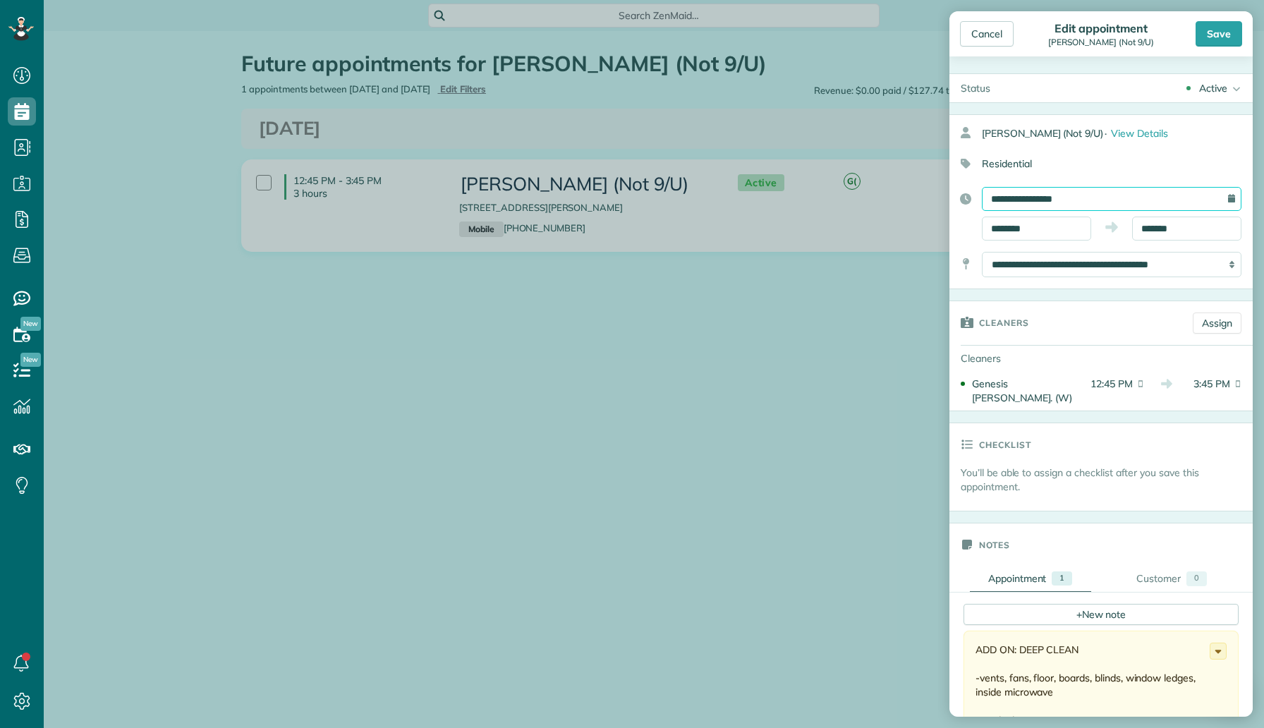
click at [1078, 195] on input "**********" at bounding box center [1112, 199] width 260 height 24
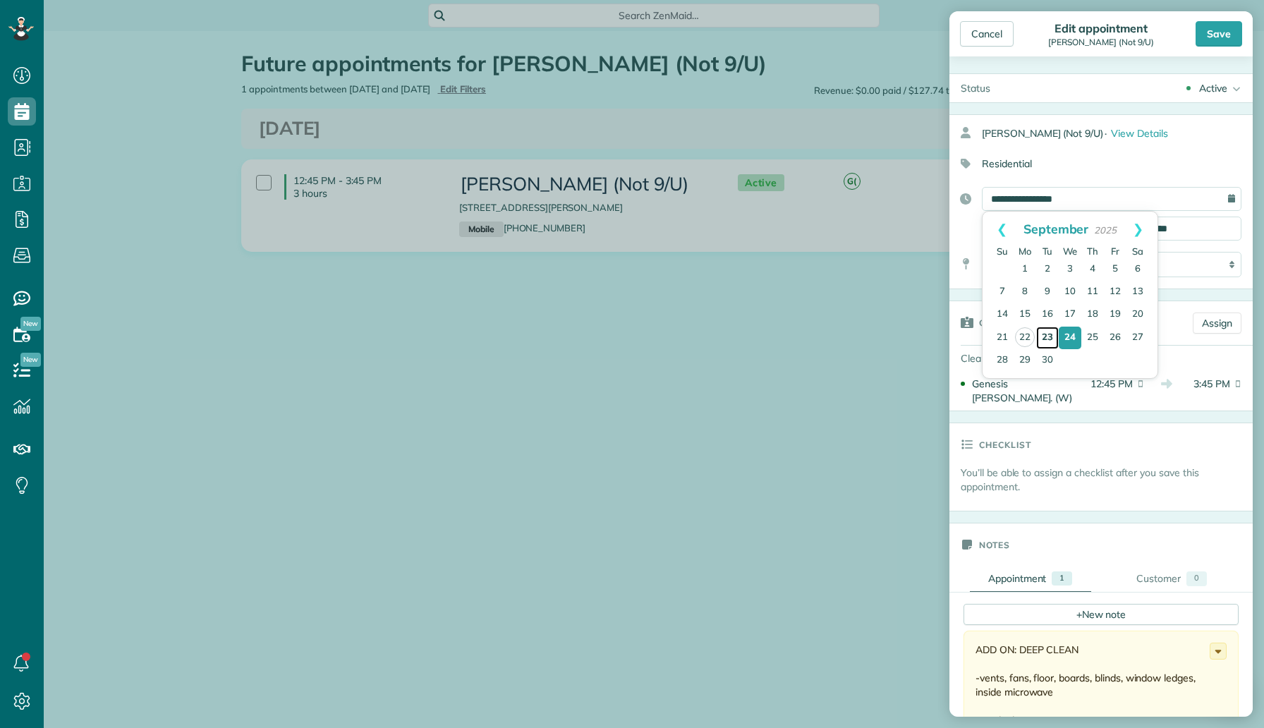
click at [1047, 334] on link "23" at bounding box center [1047, 338] width 23 height 23
type input "**********"
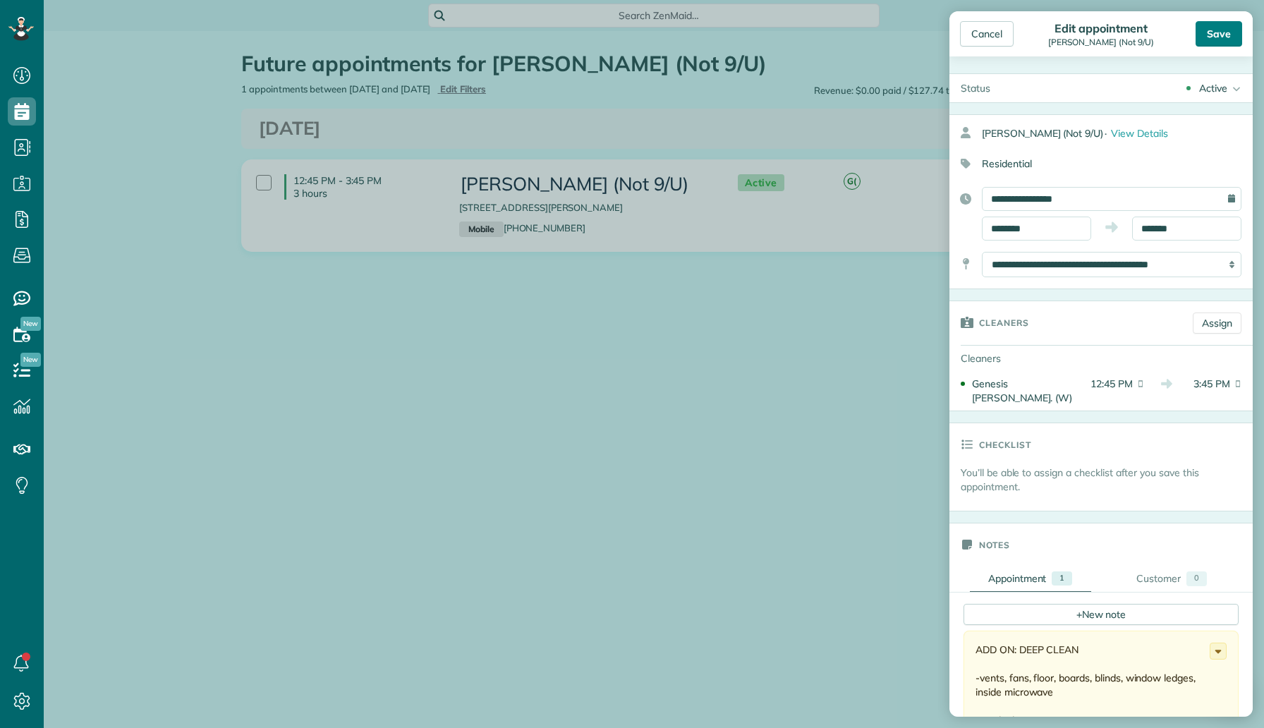
click at [1216, 44] on div "Save" at bounding box center [1218, 33] width 47 height 25
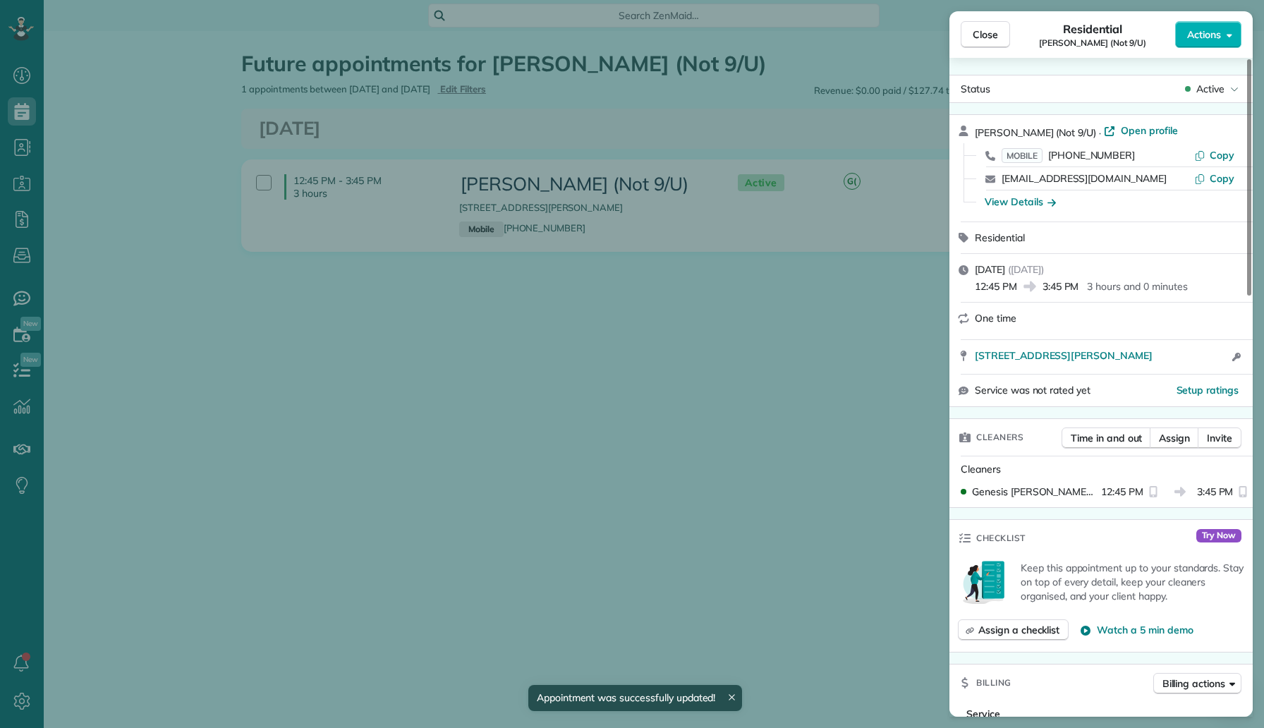
click at [29, 110] on div "Close Residential [PERSON_NAME] (Not 9/U) Actions Status Active [PERSON_NAME] (…" at bounding box center [632, 364] width 1264 height 728
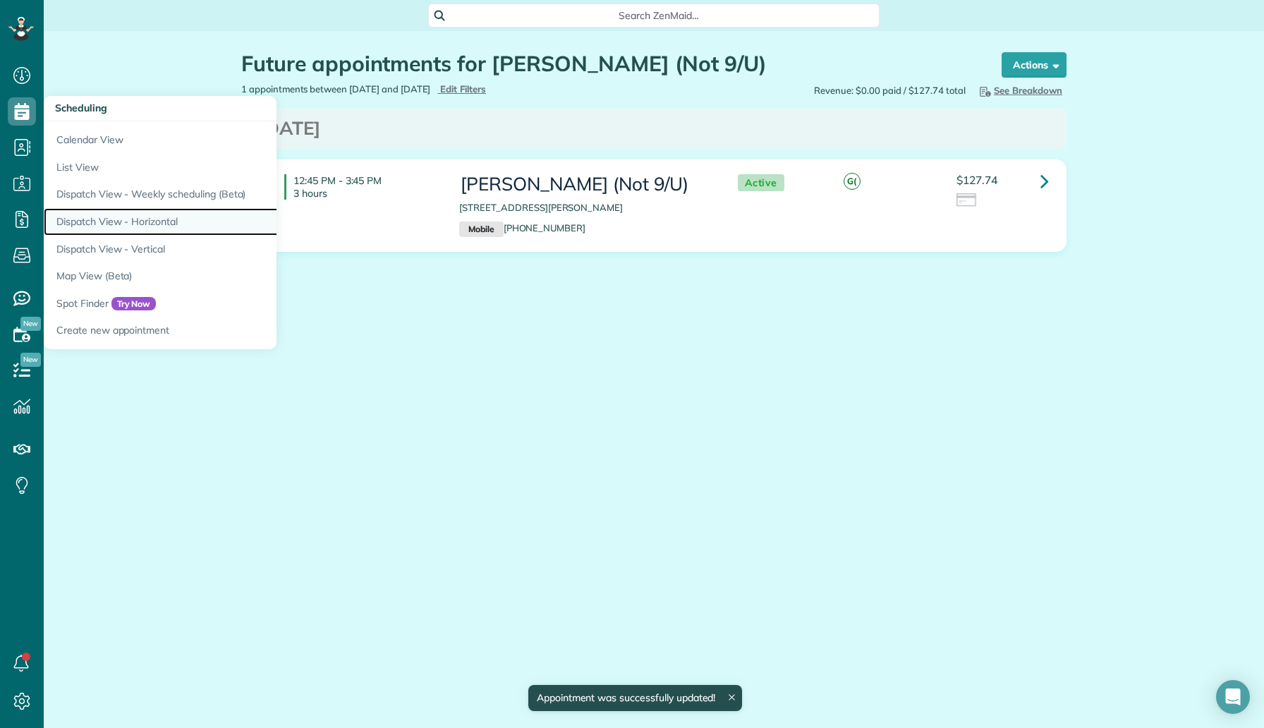
click at [160, 229] on link "Dispatch View - Horizontal" at bounding box center [220, 222] width 353 height 28
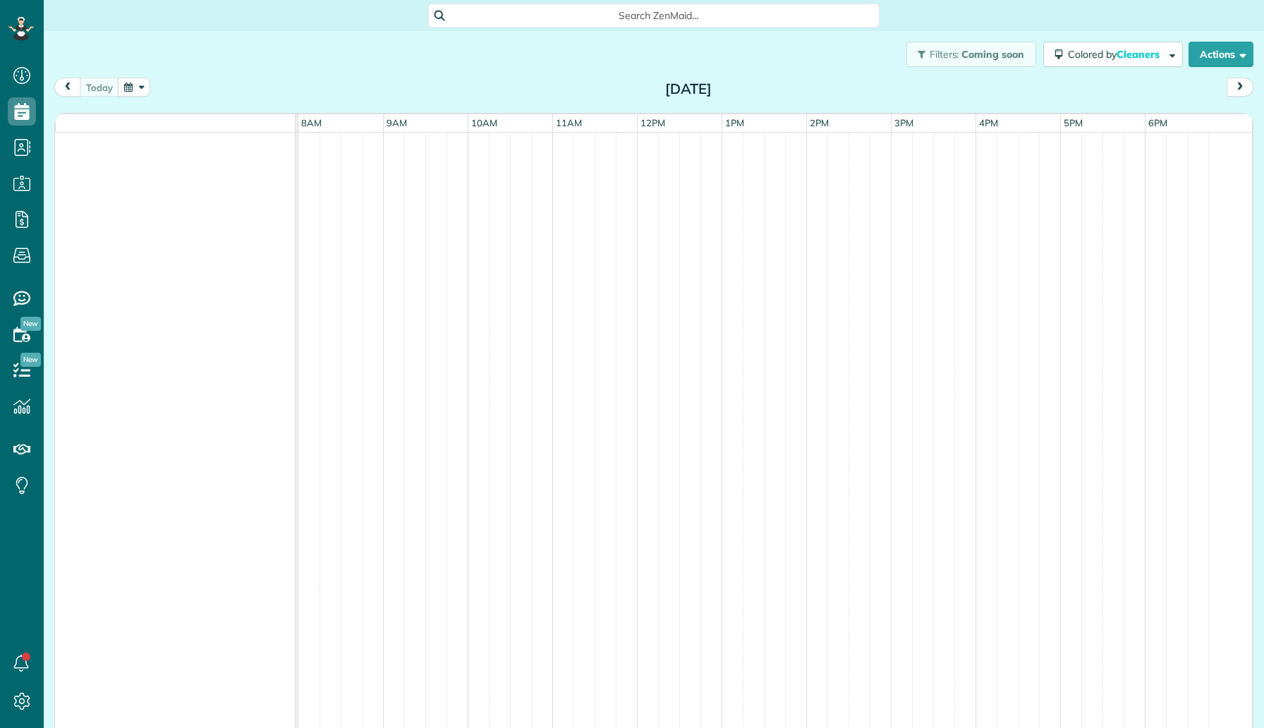
scroll to position [6, 6]
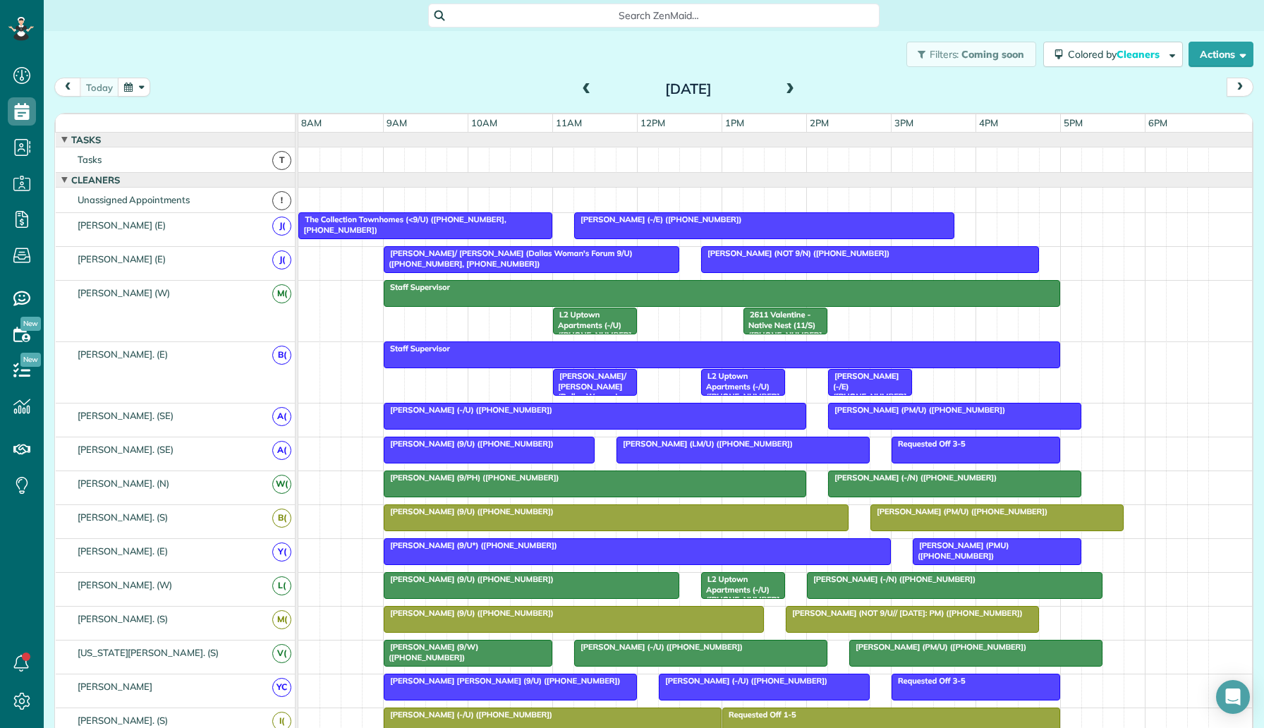
click at [784, 89] on span at bounding box center [790, 89] width 16 height 13
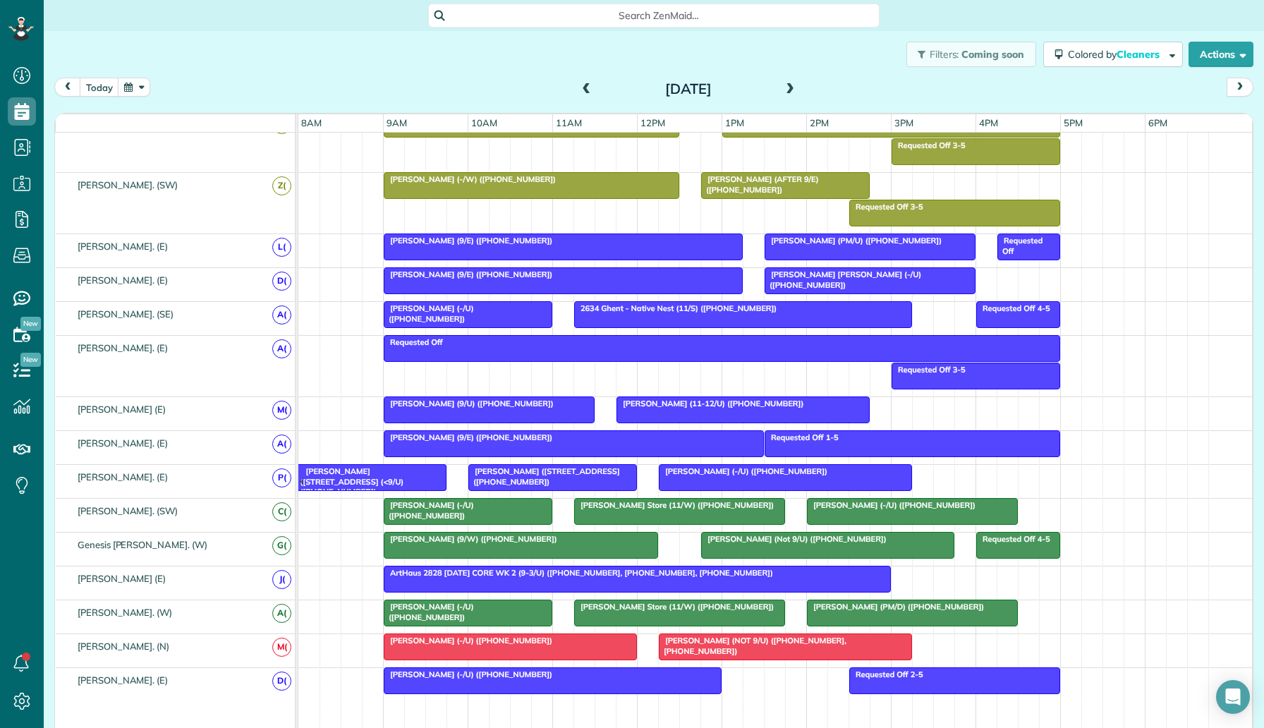
scroll to position [808, 0]
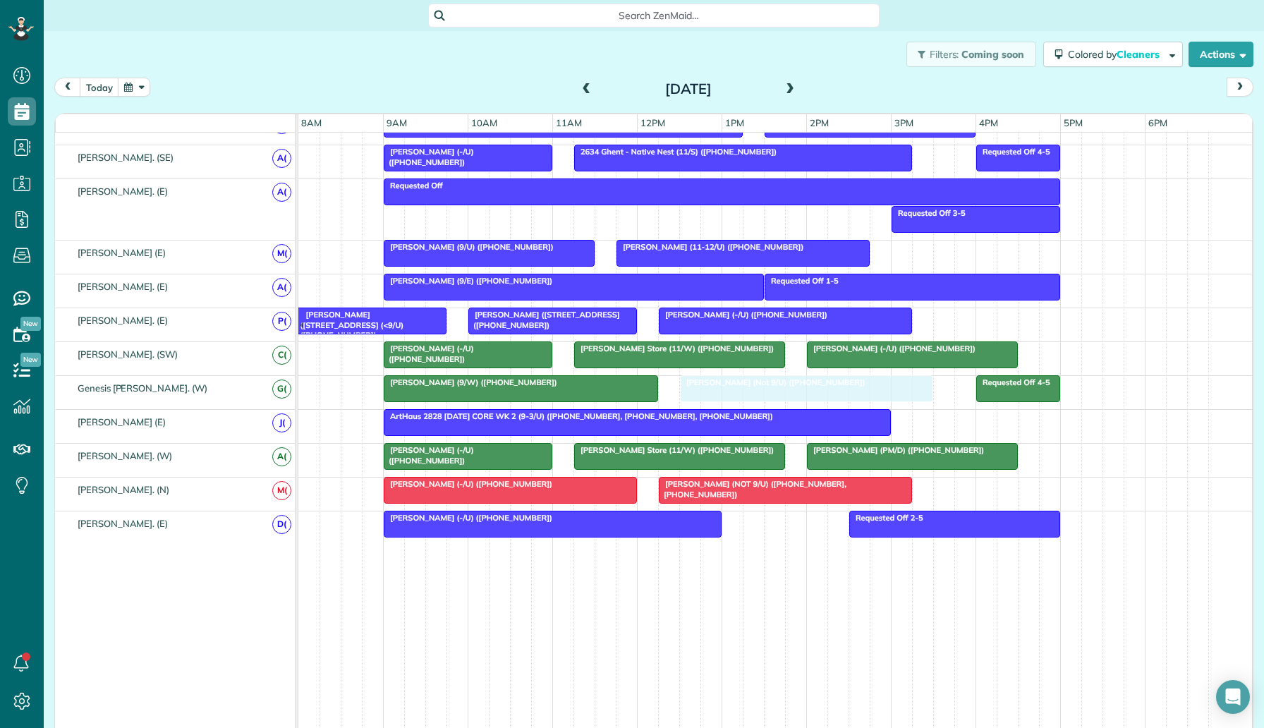
drag, startPoint x: 798, startPoint y: 386, endPoint x: 787, endPoint y: 386, distance: 11.3
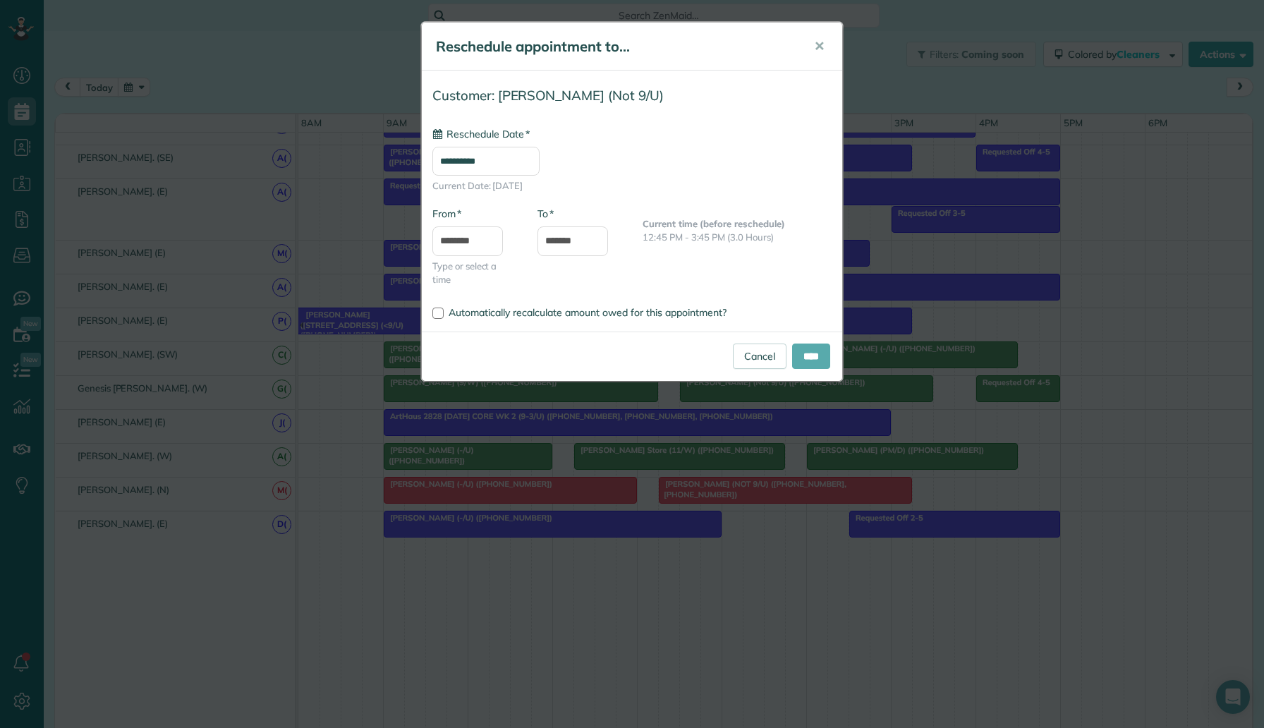
type input "**********"
click at [810, 356] on input "****" at bounding box center [811, 355] width 38 height 25
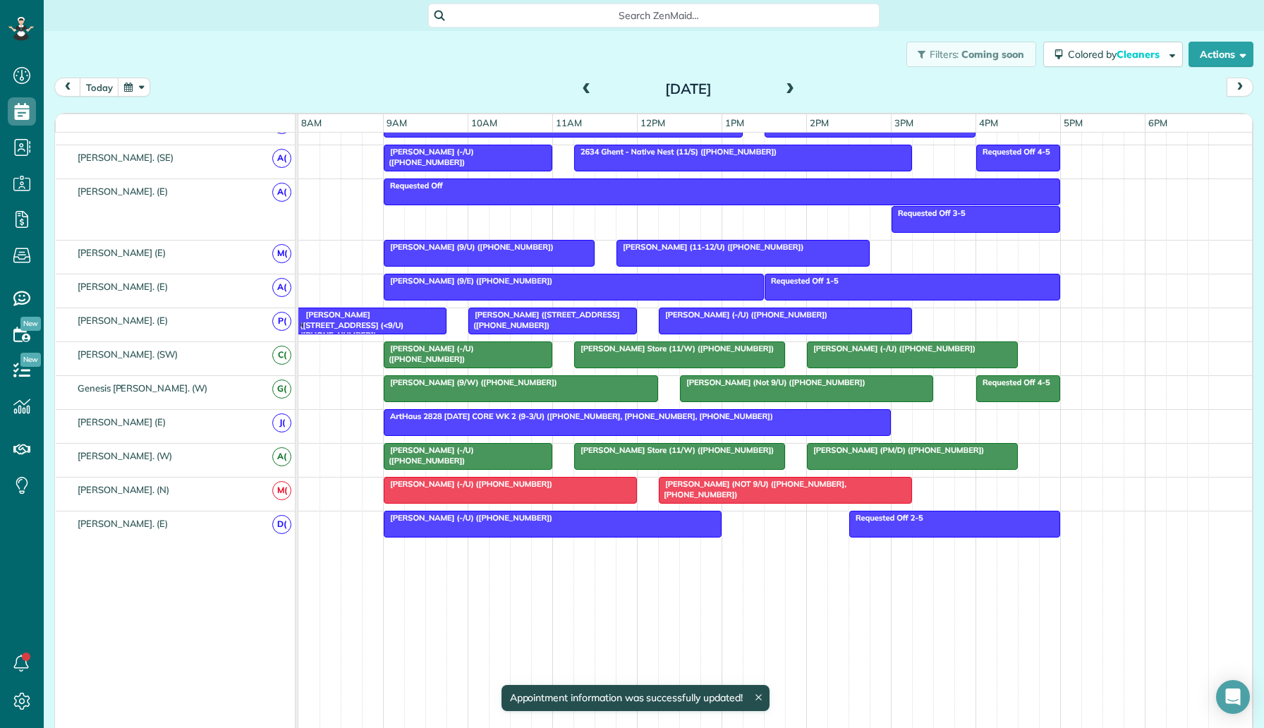
scroll to position [183, 0]
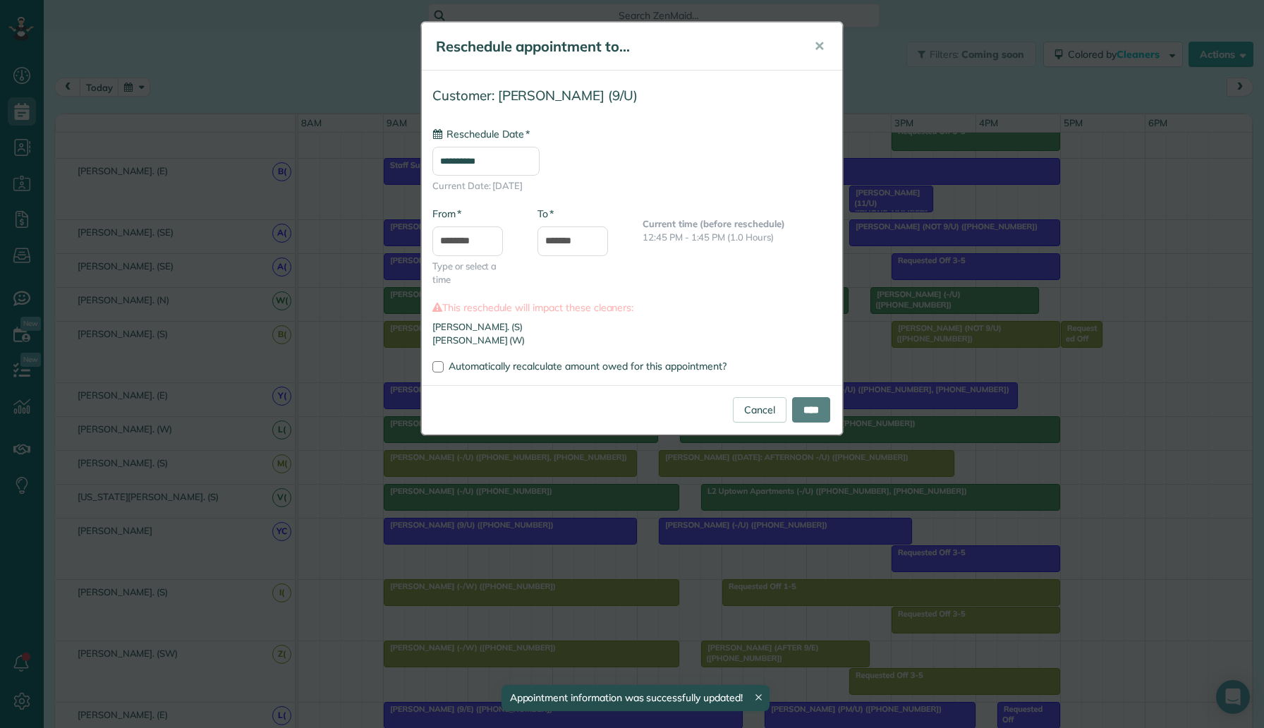
type input "**********"
click at [758, 405] on link "Cancel" at bounding box center [760, 409] width 54 height 25
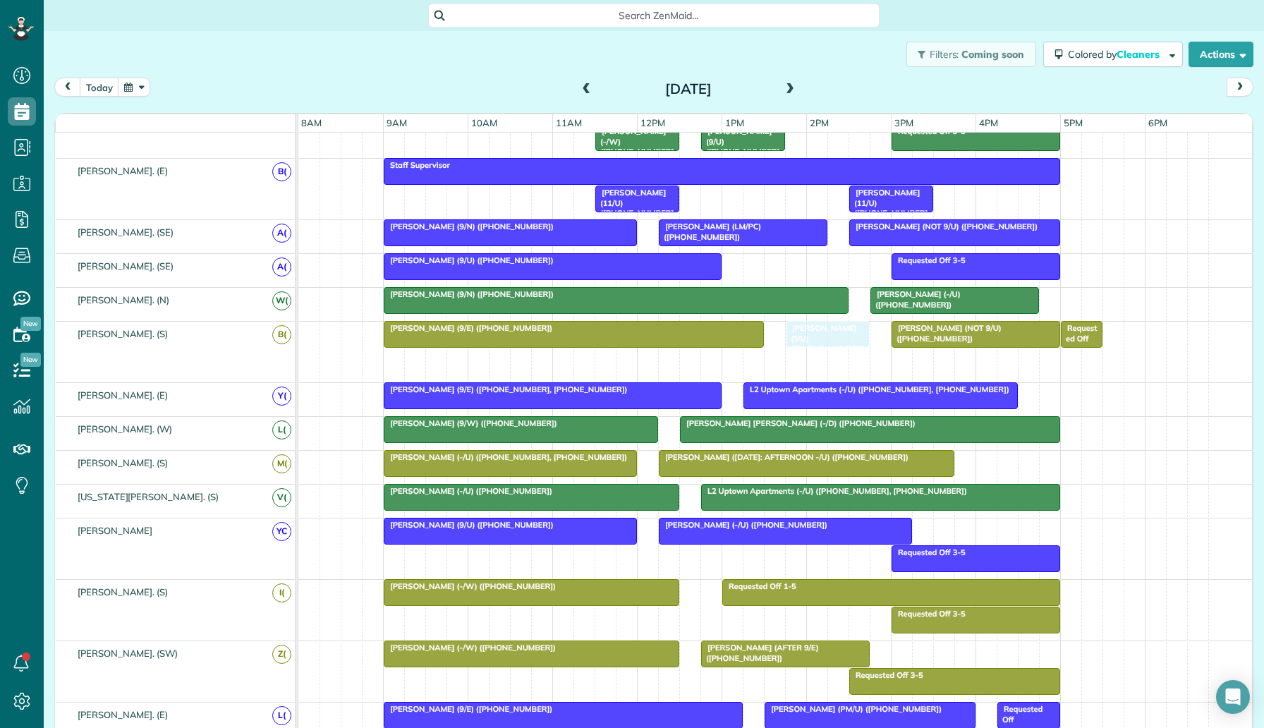
drag, startPoint x: 756, startPoint y: 363, endPoint x: 832, endPoint y: 345, distance: 78.3
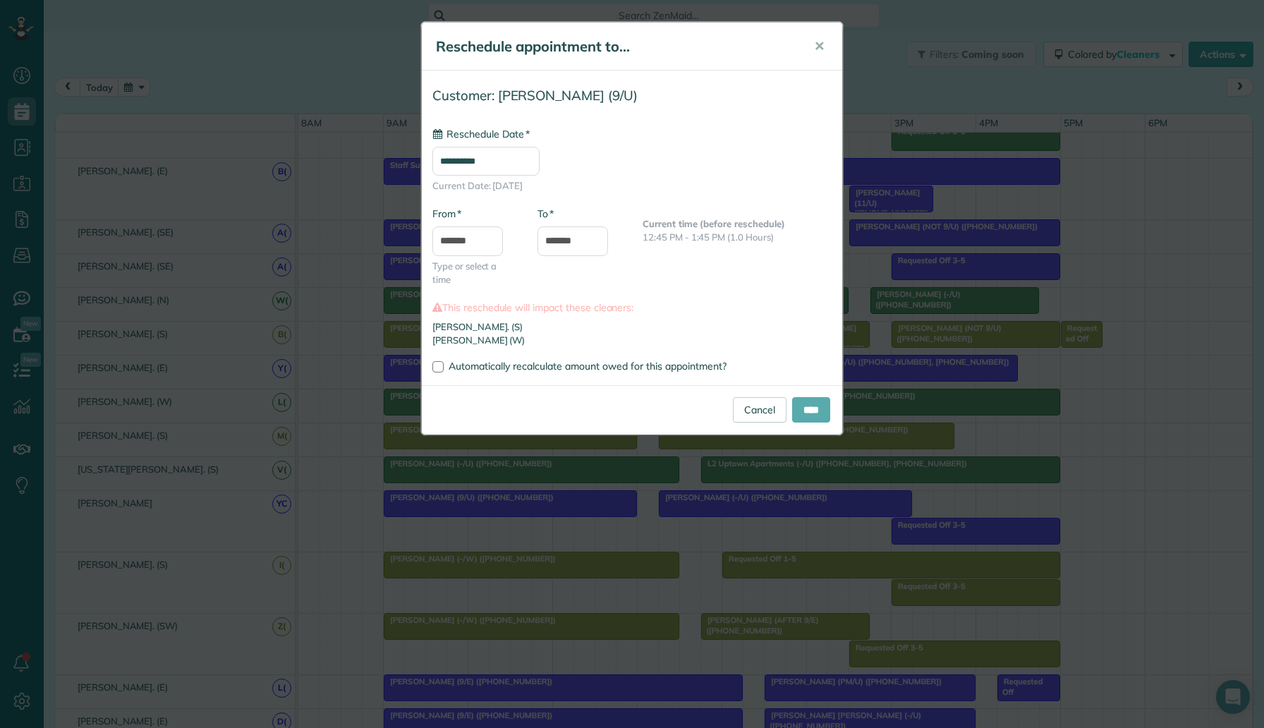
type input "**********"
click at [822, 408] on input "****" at bounding box center [811, 409] width 38 height 25
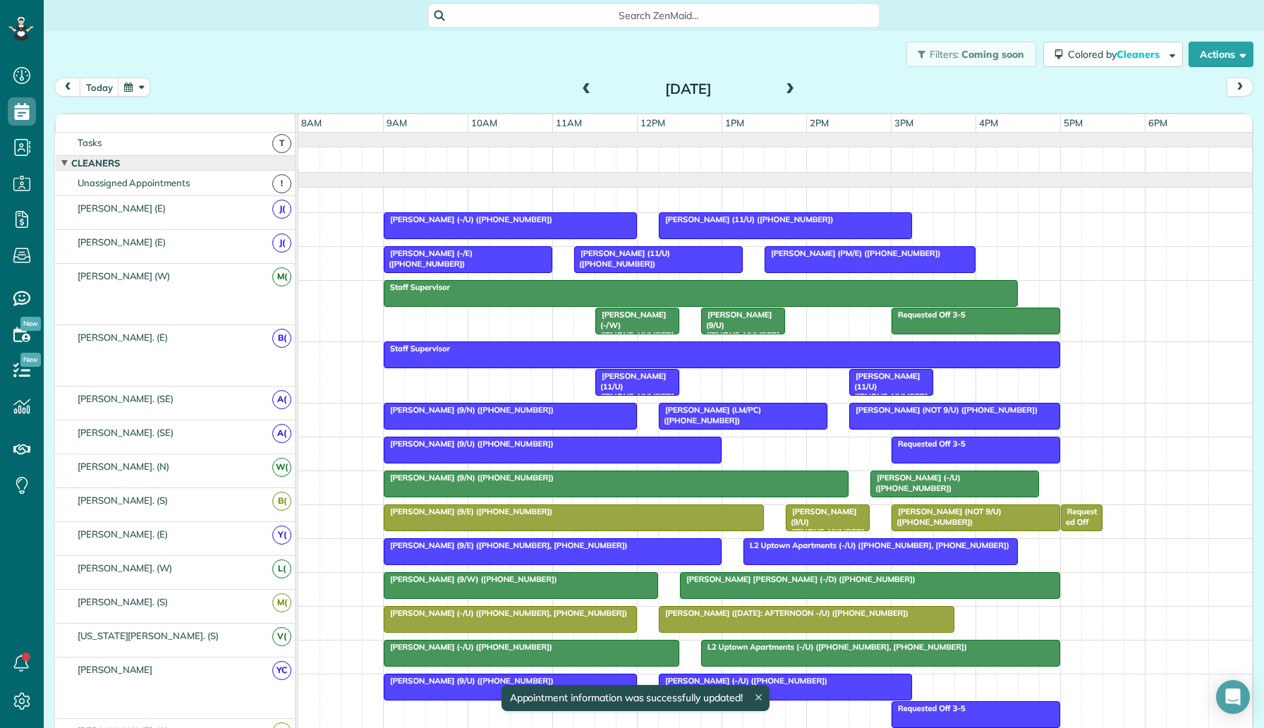
scroll to position [0, 0]
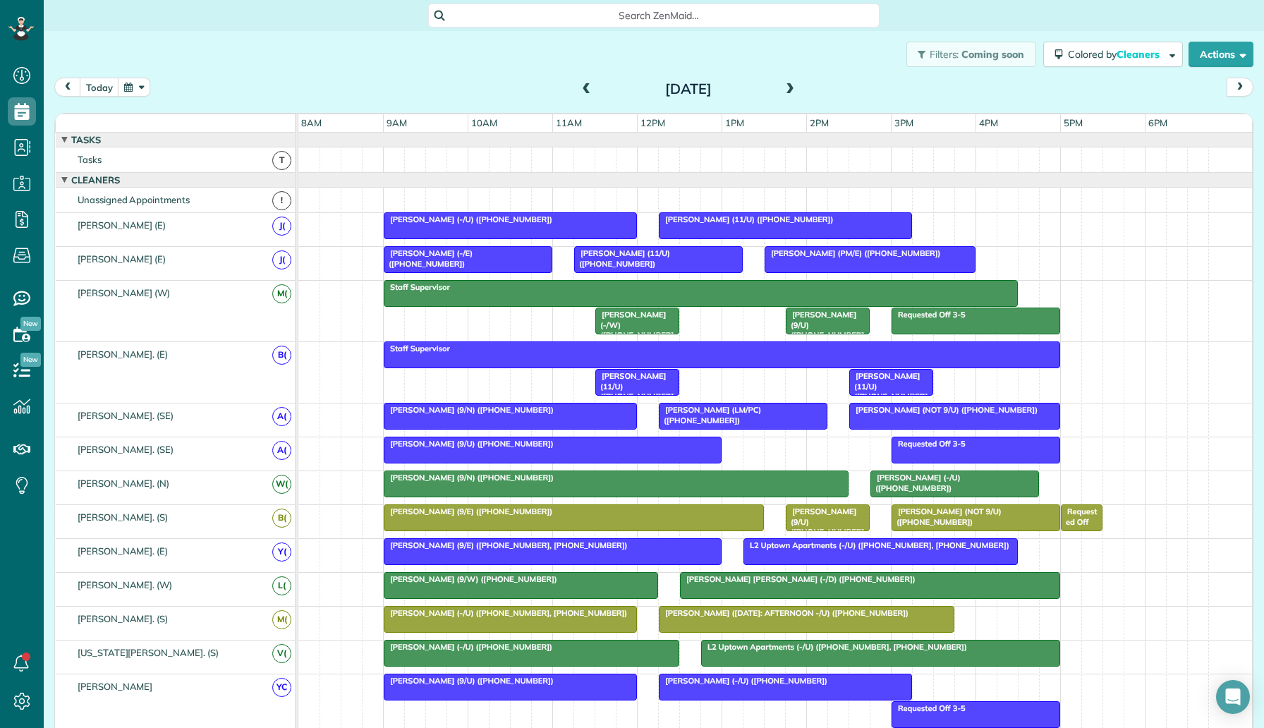
click at [791, 87] on span at bounding box center [790, 89] width 16 height 13
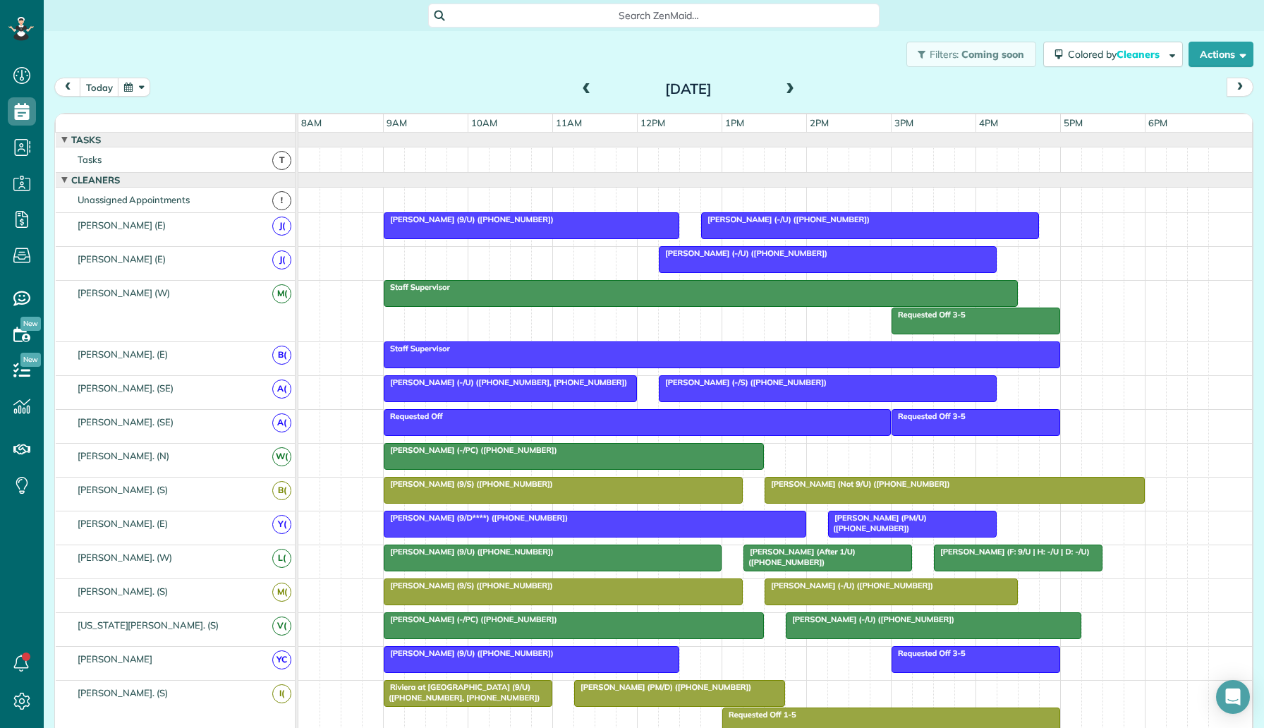
click at [790, 99] on span at bounding box center [790, 89] width 16 height 21
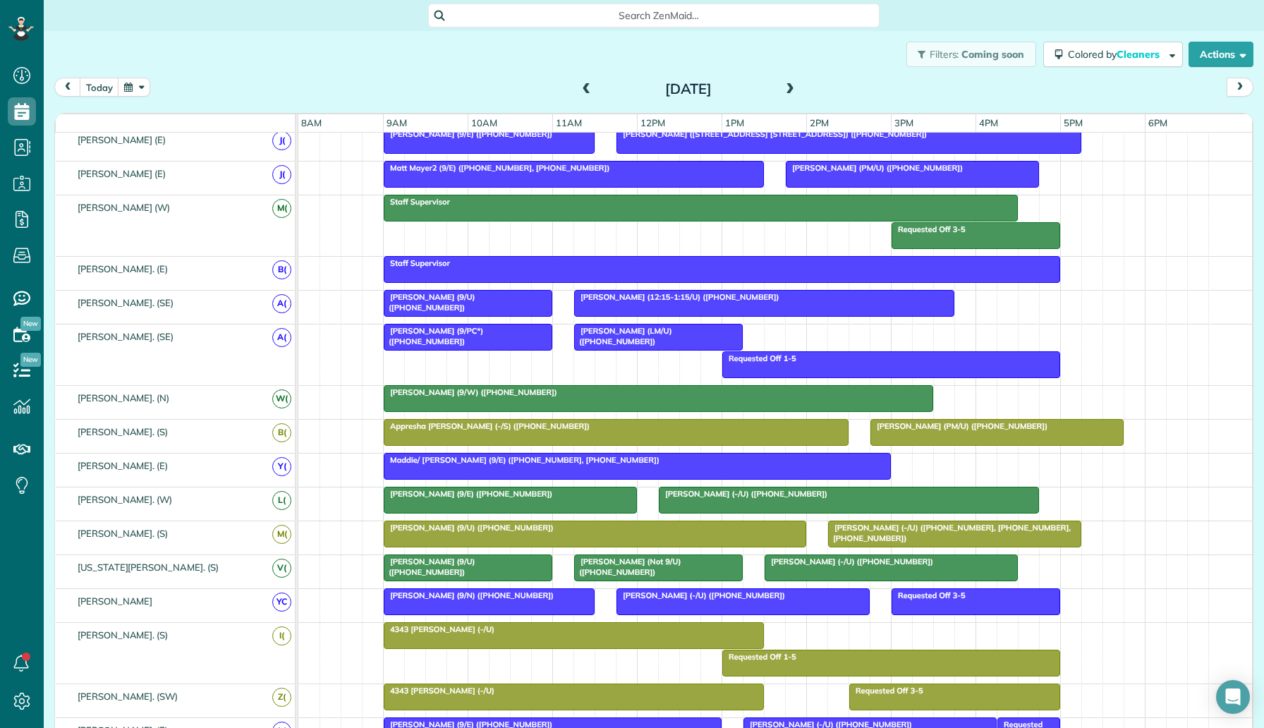
scroll to position [9, 0]
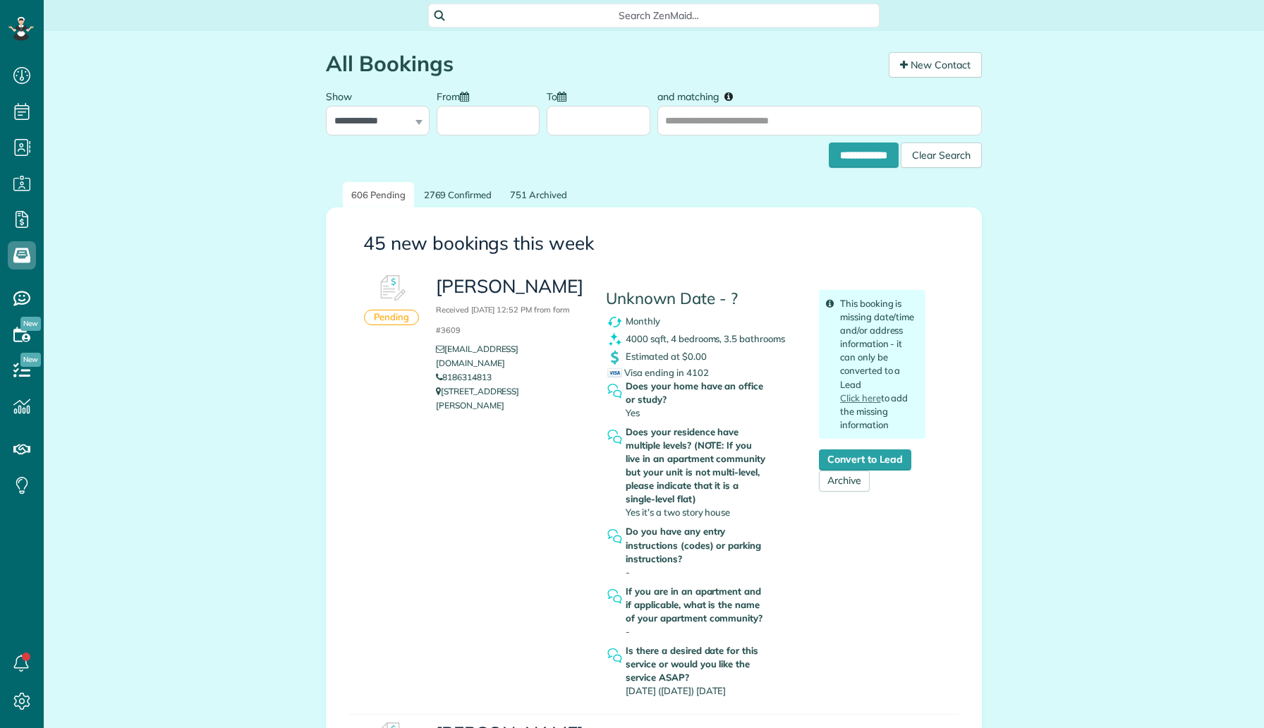
scroll to position [6, 6]
